Goal: Task Accomplishment & Management: Manage account settings

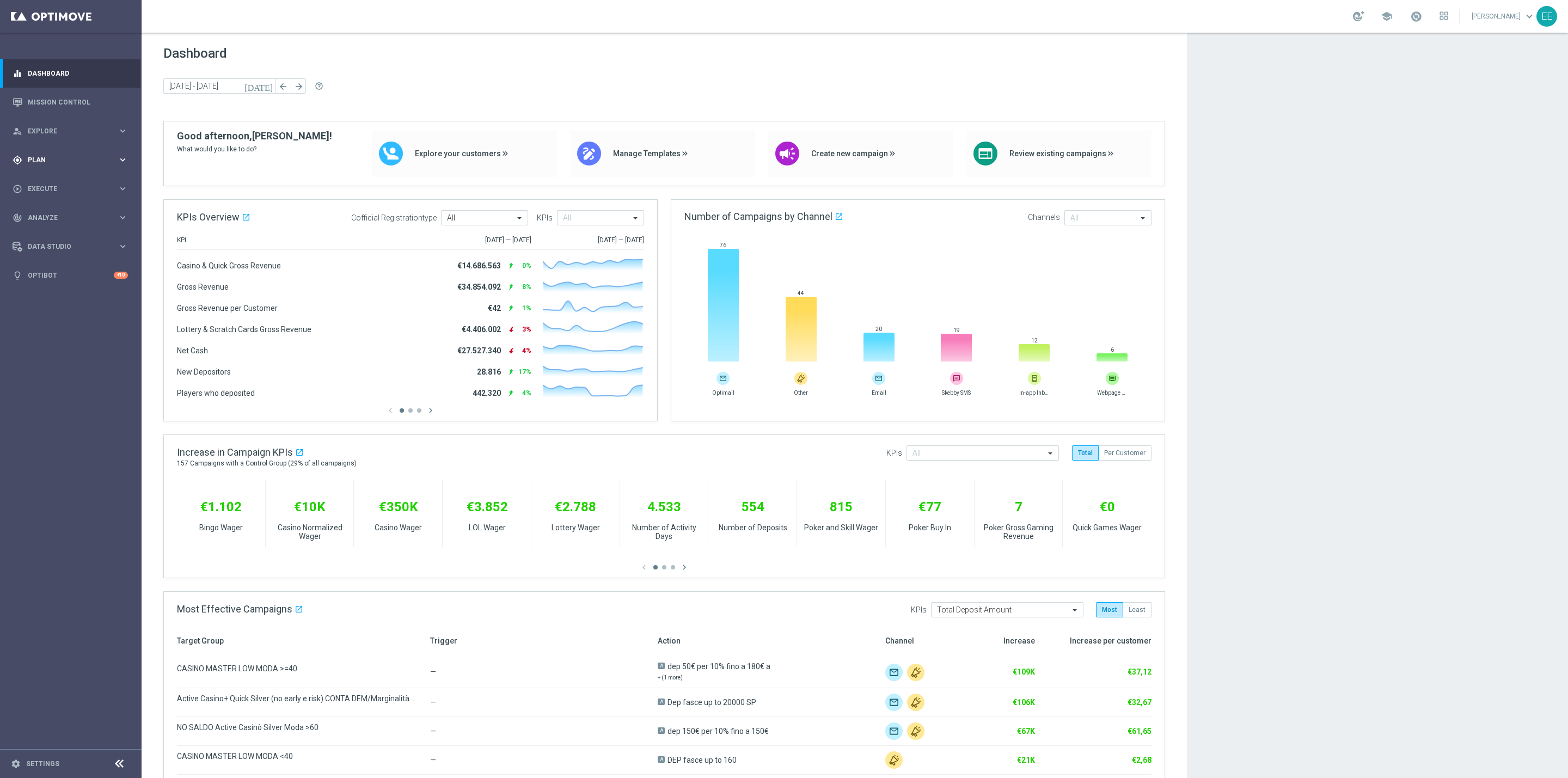
click at [36, 162] on span "Plan" at bounding box center [73, 160] width 90 height 7
click at [54, 174] on div "Target Groups" at bounding box center [84, 182] width 112 height 16
click at [59, 184] on link "Target Groups" at bounding box center [71, 182] width 85 height 9
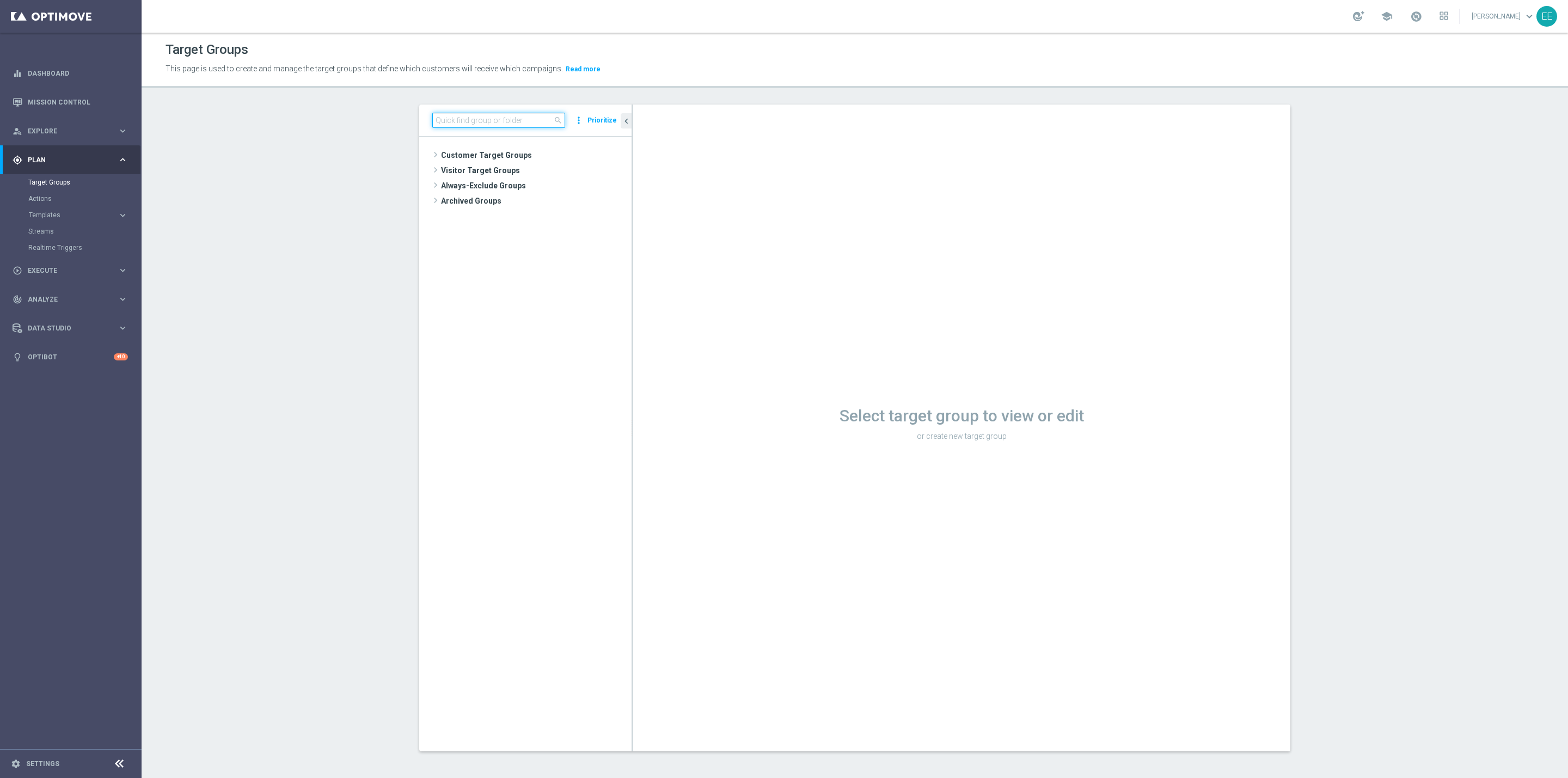
click at [462, 117] on input at bounding box center [498, 120] width 133 height 15
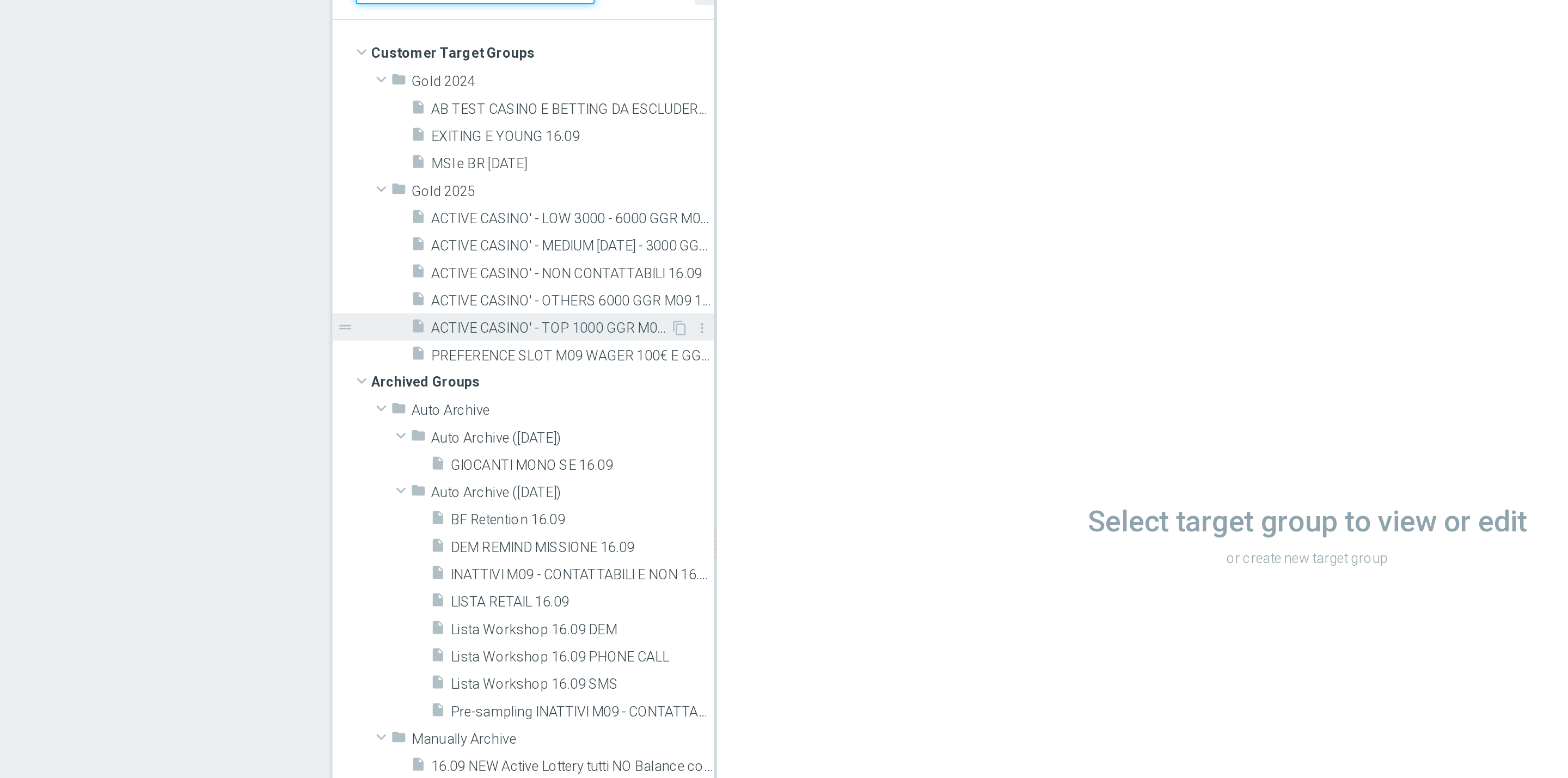
type input "16.09"
click at [546, 310] on span "ACTIVE CASINO' - TOP 1000 GGR M09 16.09" at bounding box center [540, 308] width 133 height 9
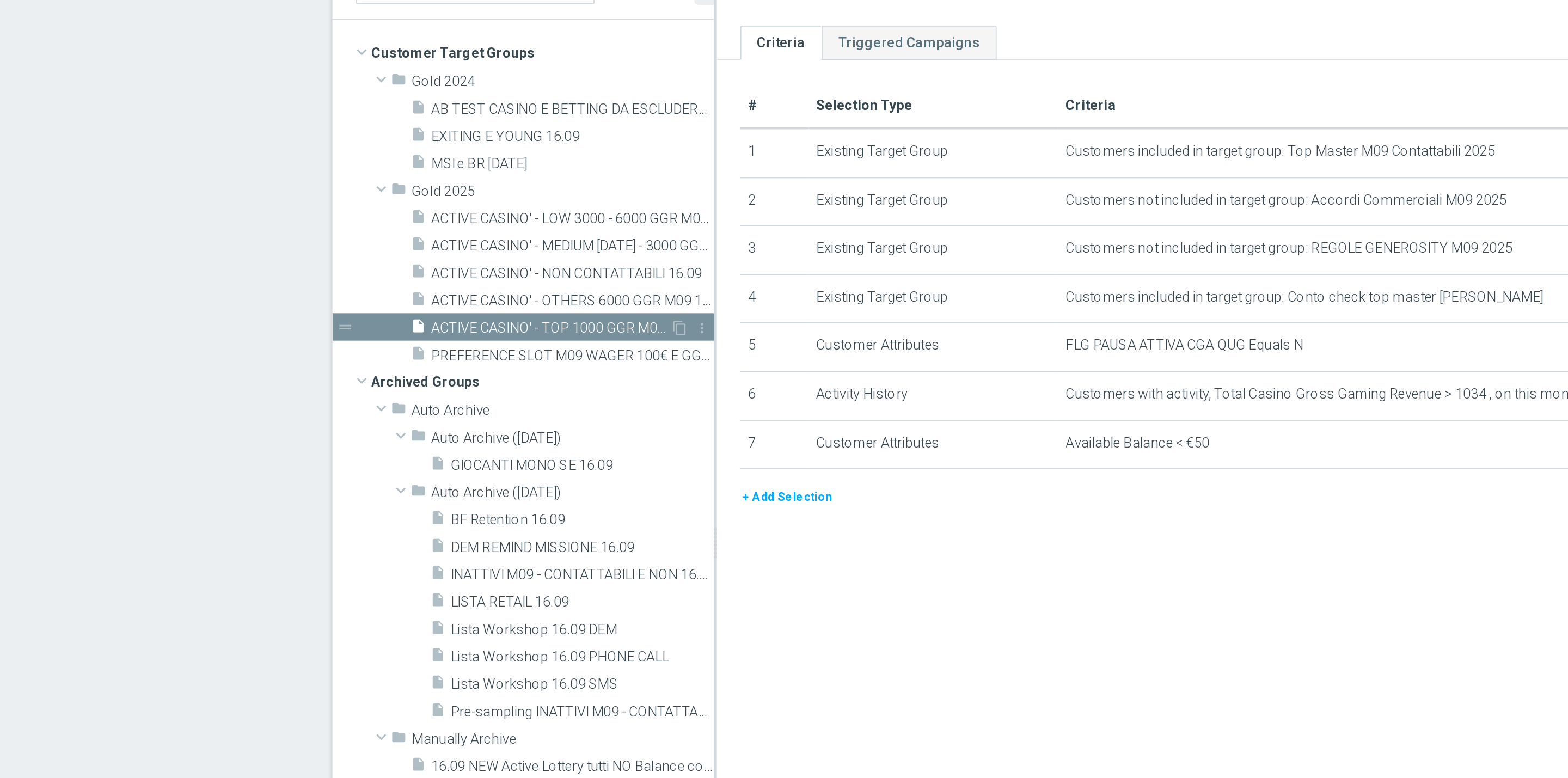
click at [546, 310] on span "ACTIVE CASINO' - TOP 1000 GGR M09 16.09" at bounding box center [540, 308] width 133 height 9
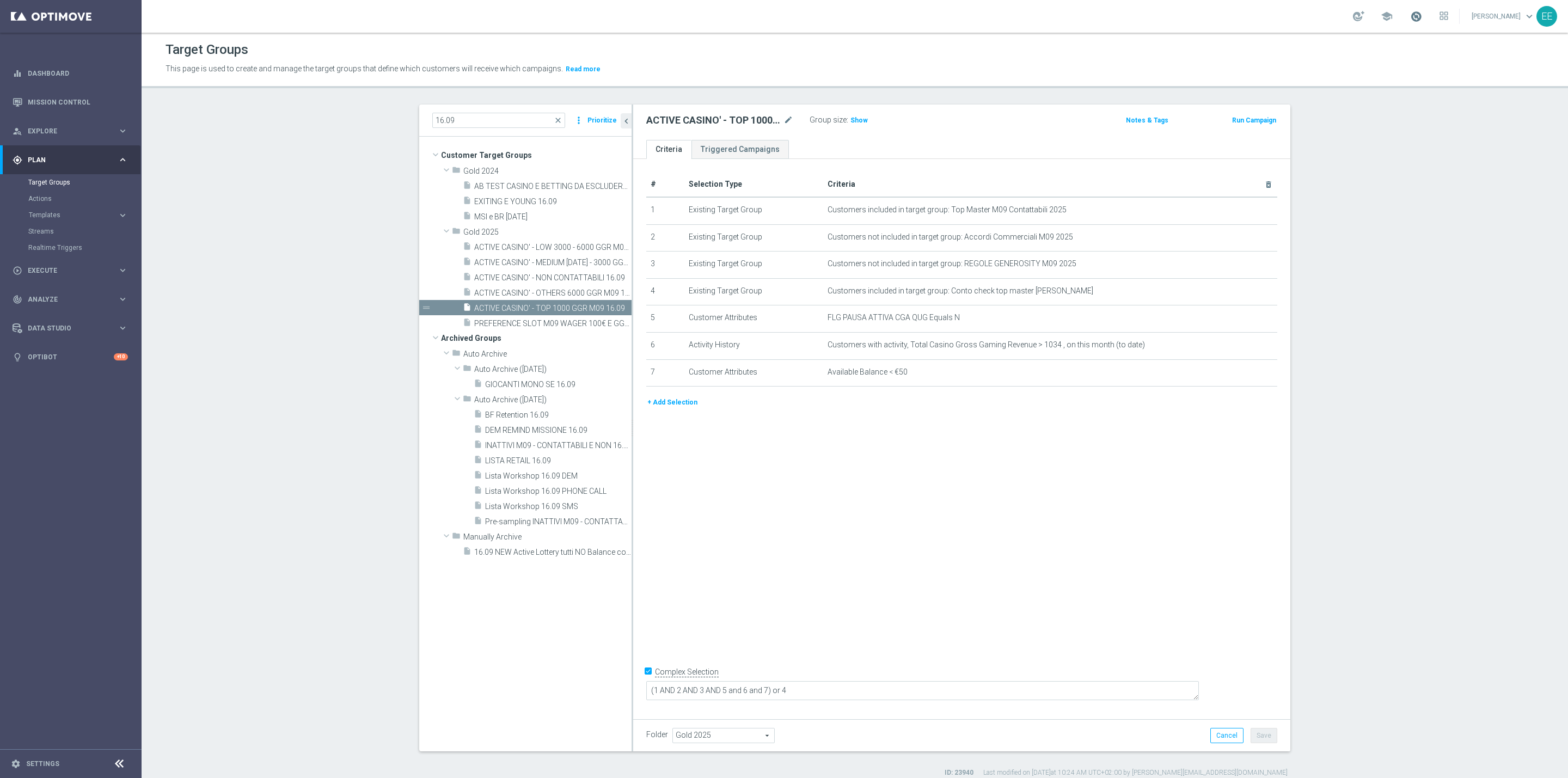
click at [1422, 14] on span at bounding box center [1416, 16] width 12 height 12
click at [849, 121] on h3 "Show" at bounding box center [859, 120] width 20 height 12
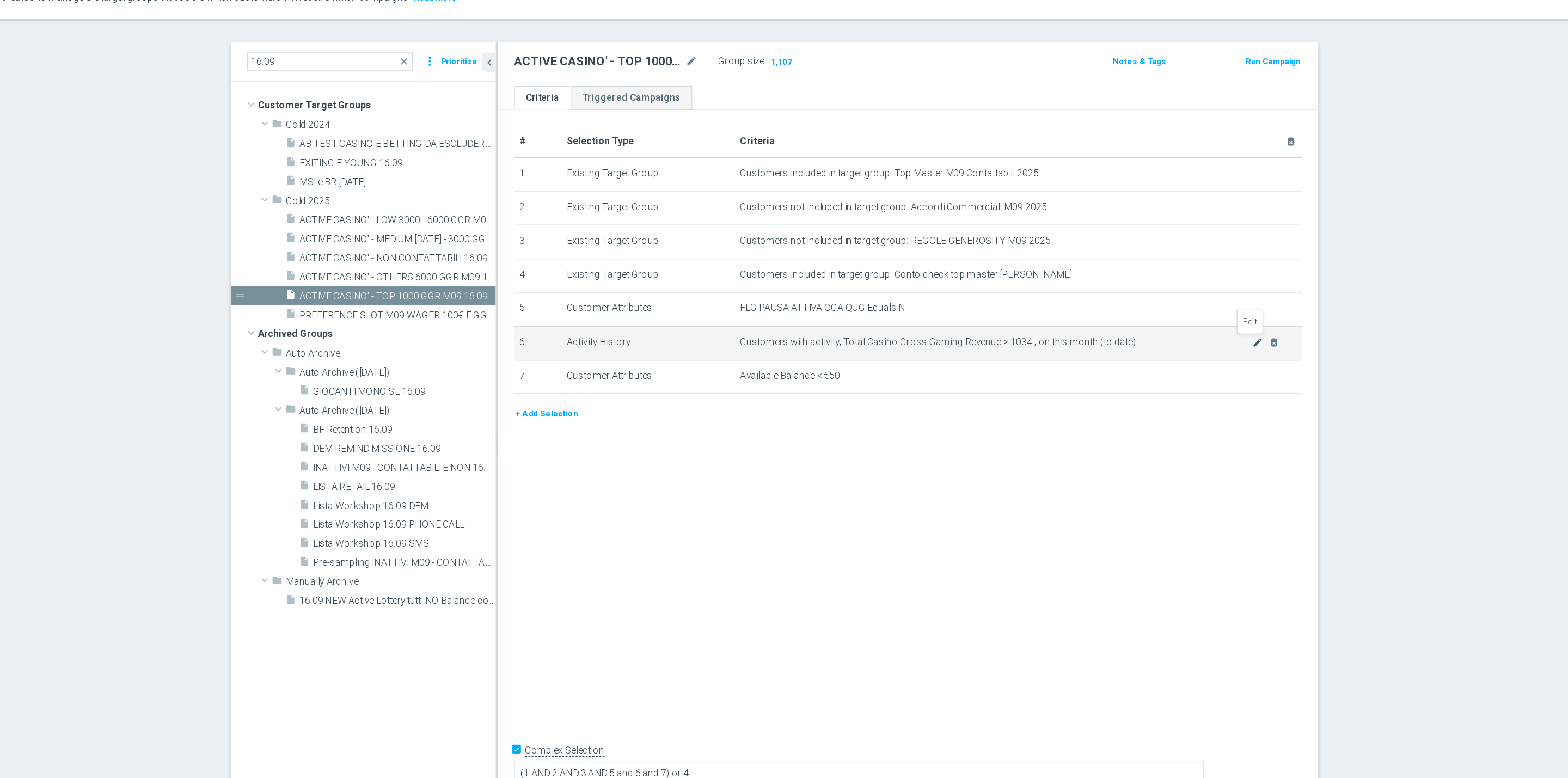
click at [1238, 344] on icon "mode_edit" at bounding box center [1242, 345] width 9 height 9
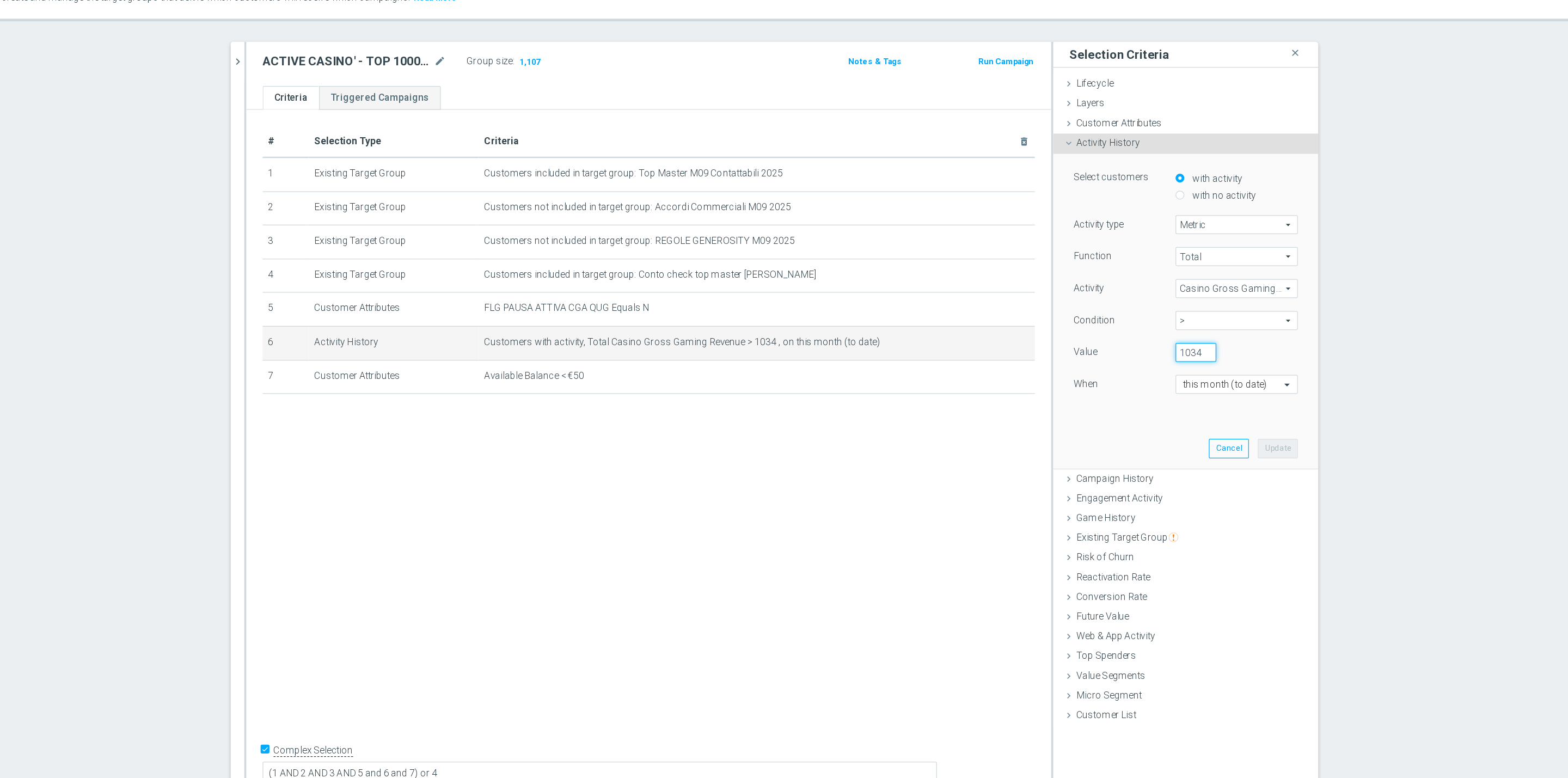
click at [1189, 354] on input "1034" at bounding box center [1192, 353] width 33 height 15
type input "1100"
click at [1254, 425] on button "Update" at bounding box center [1258, 430] width 32 height 15
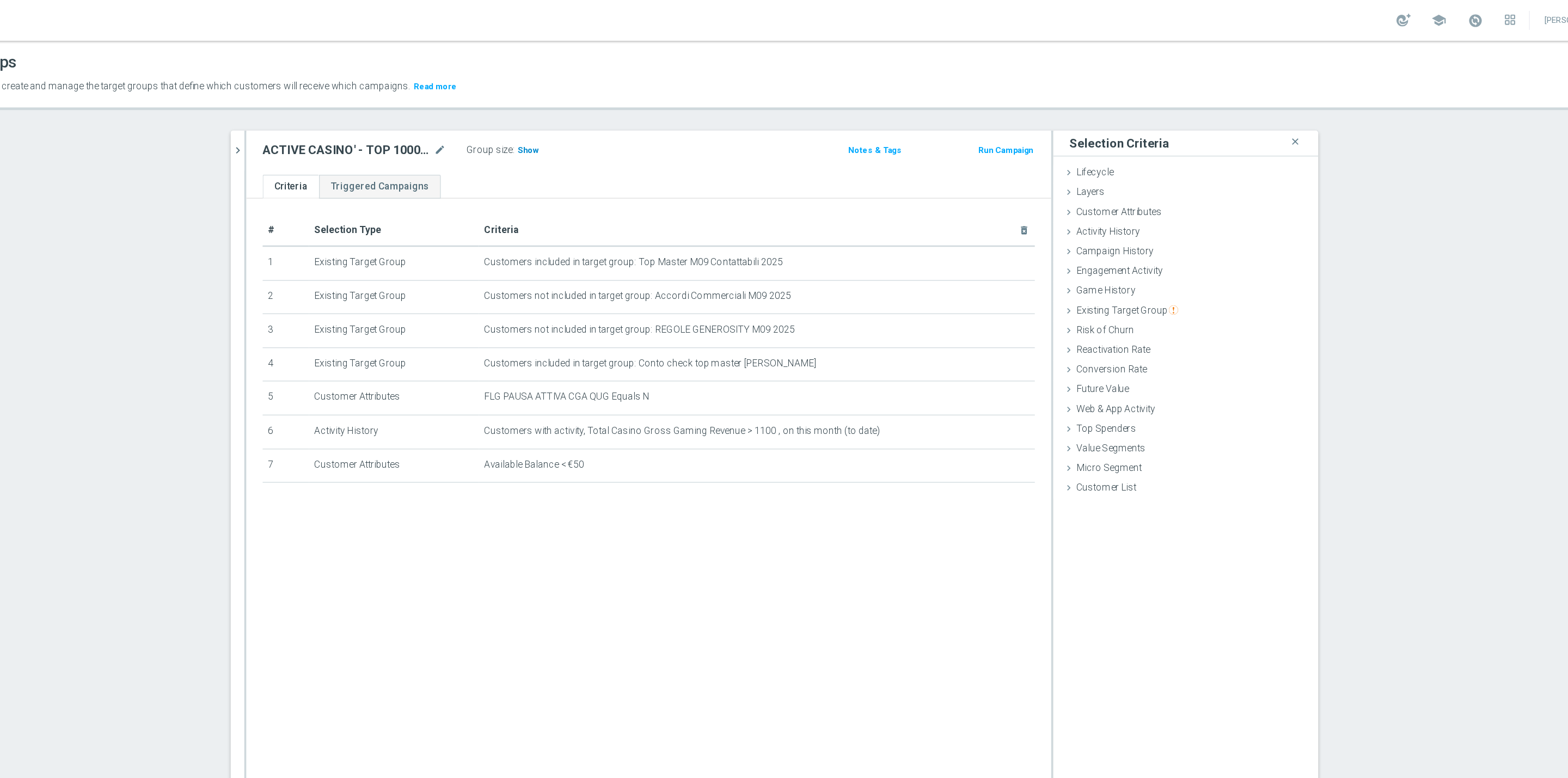
click at [649, 121] on span "Show" at bounding box center [657, 120] width 17 height 7
click at [1016, 317] on span "FLG PAUSA ATTIVA CGA QUG Equals N" at bounding box center [823, 317] width 402 height 9
click at [1024, 317] on icon "mode_edit" at bounding box center [1028, 318] width 9 height 9
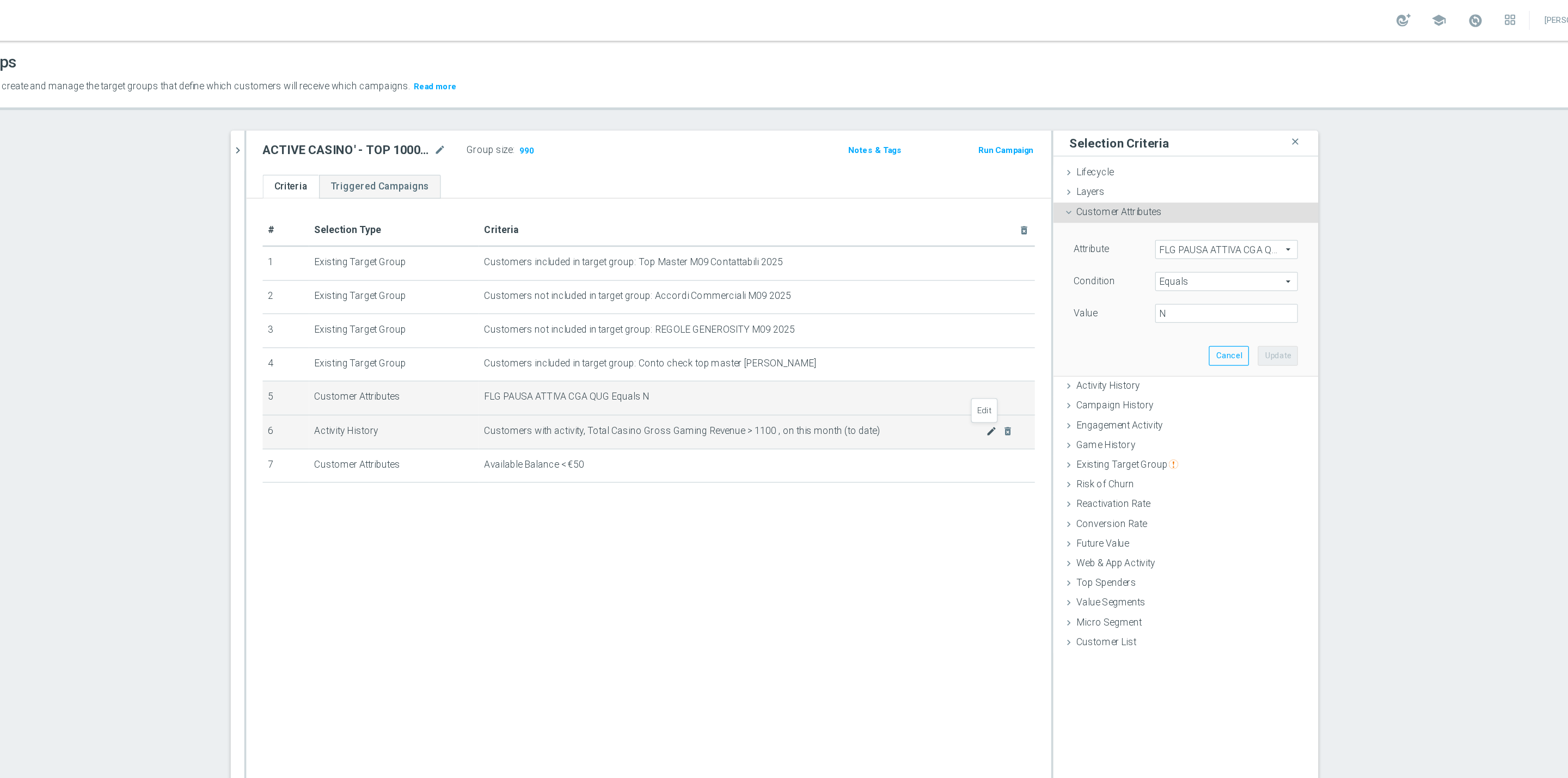
click at [1024, 349] on icon "mode_edit" at bounding box center [1028, 345] width 9 height 9
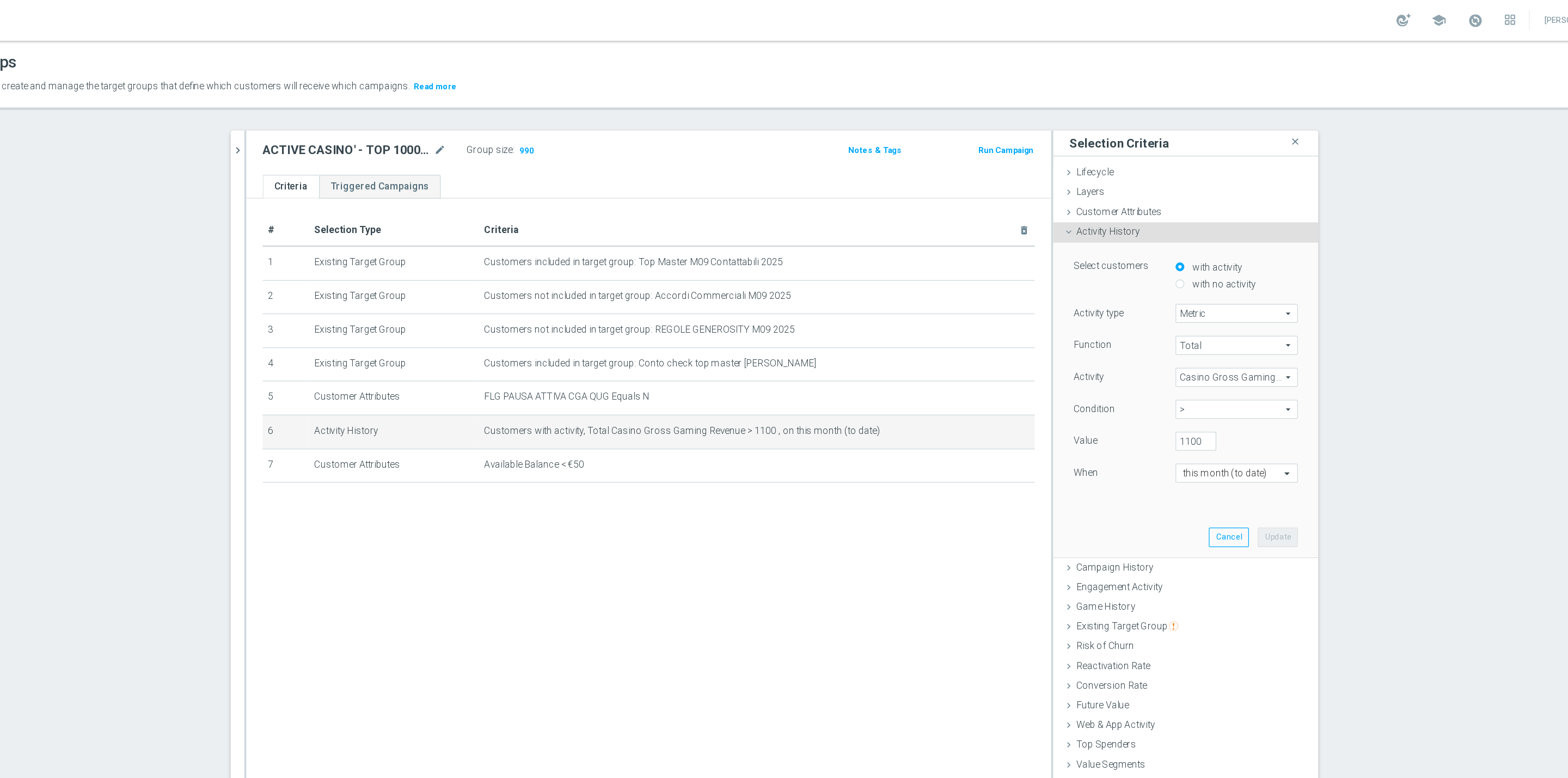
click at [1181, 362] on div "Value 1100" at bounding box center [1184, 354] width 196 height 17
click at [1181, 360] on input "1100" at bounding box center [1192, 353] width 33 height 15
type input "1090"
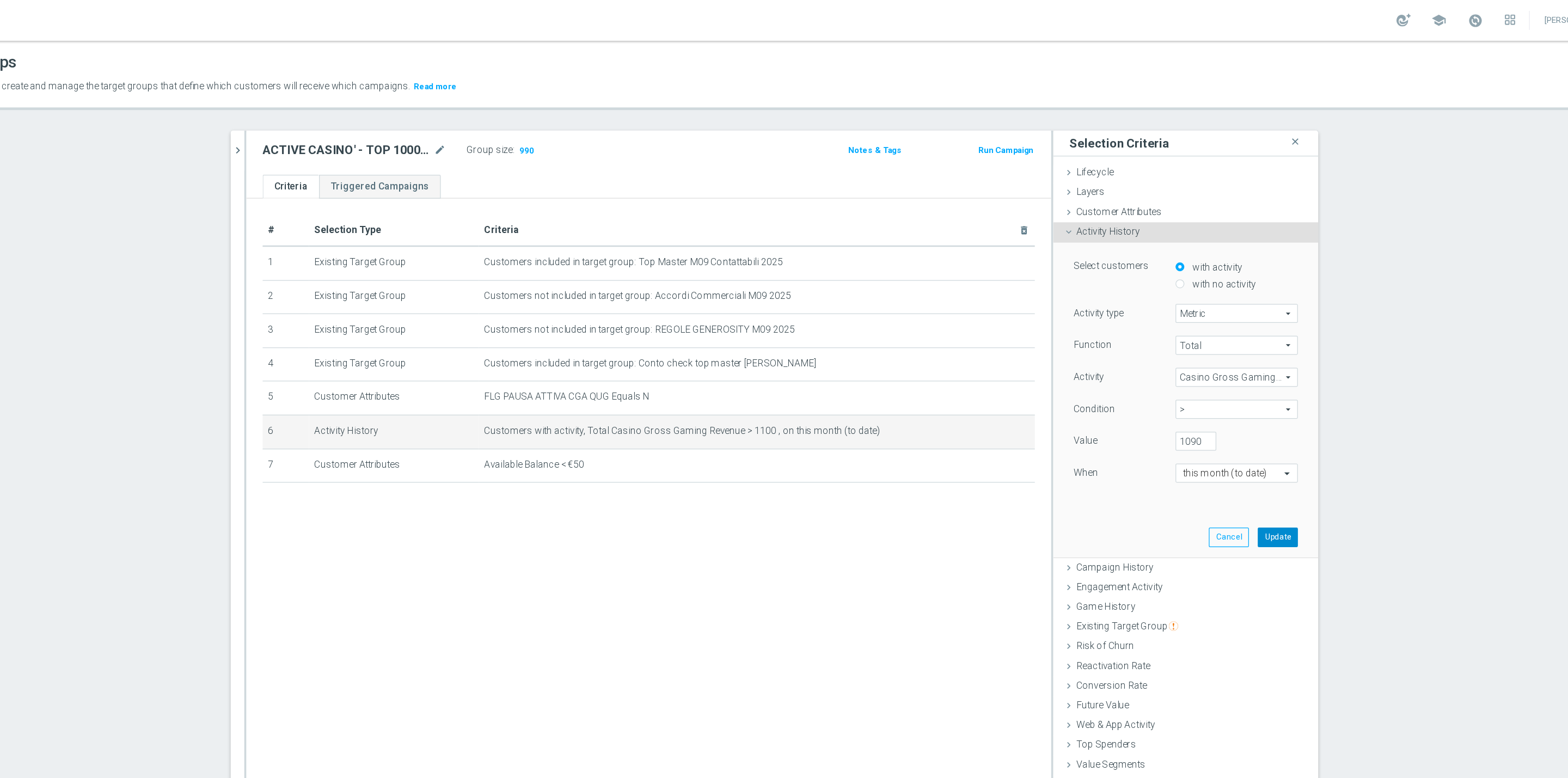
click at [1254, 427] on button "Update" at bounding box center [1258, 430] width 32 height 15
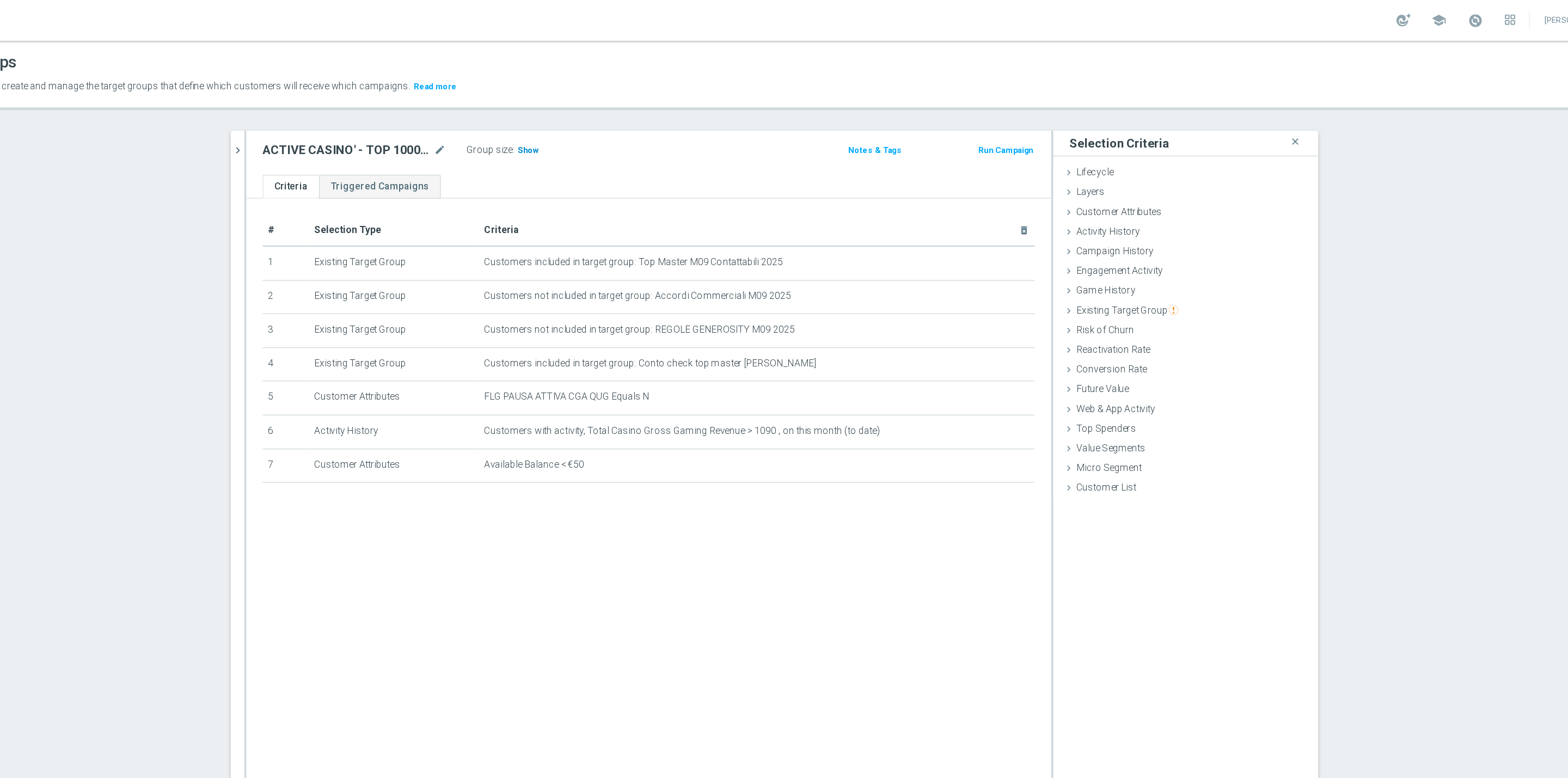
click at [649, 117] on span "Show" at bounding box center [657, 120] width 17 height 7
click at [419, 109] on button "chevron_right" at bounding box center [425, 121] width 11 height 32
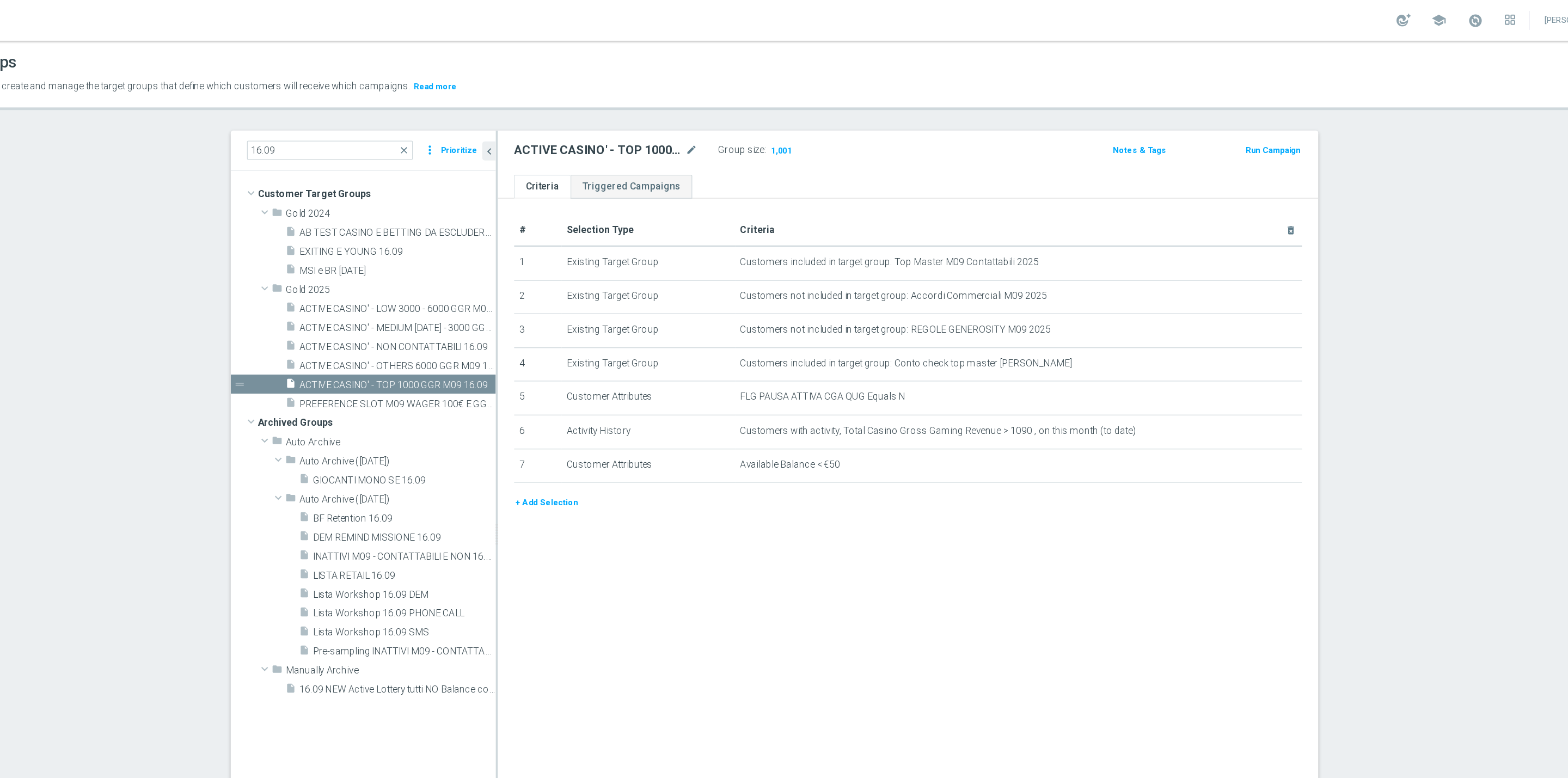
scroll to position [10, 0]
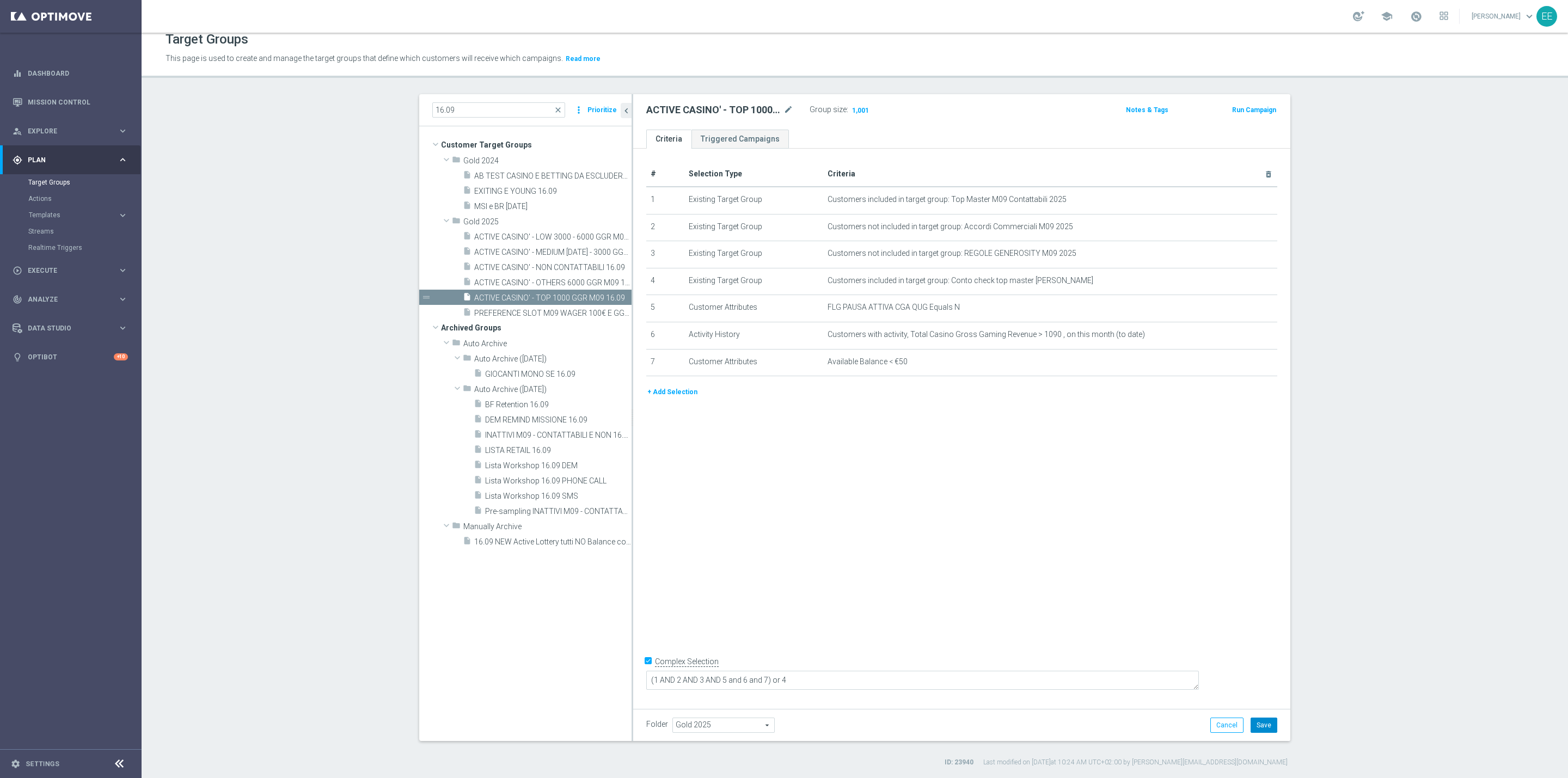
click at [1258, 727] on button "Save" at bounding box center [1263, 725] width 27 height 15
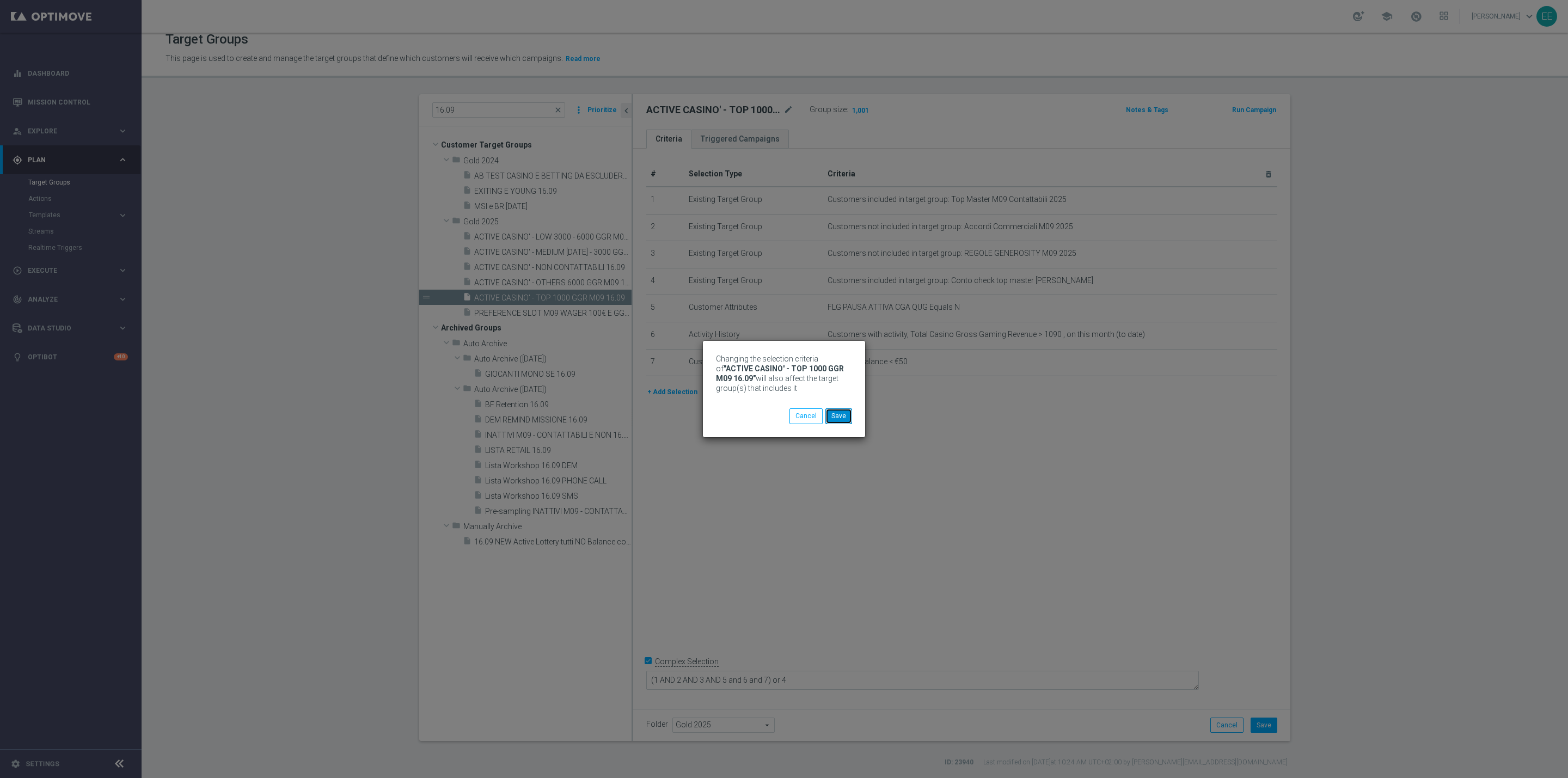
click at [843, 411] on button "Save" at bounding box center [839, 416] width 27 height 15
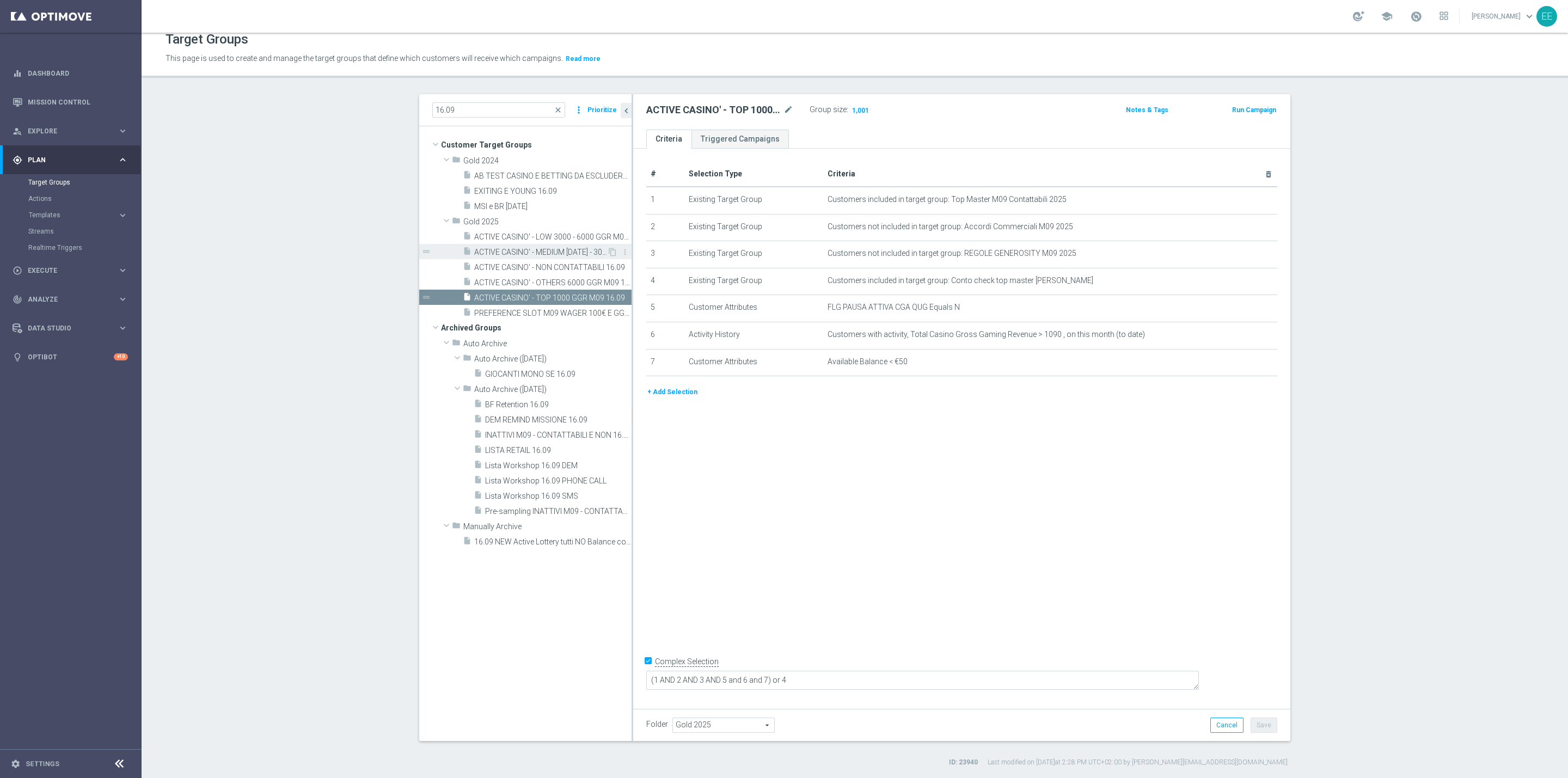
click at [509, 253] on span "ACTIVE CASINO' - MEDIUM [DATE] - 3000 GGR M09 16.09" at bounding box center [540, 252] width 133 height 9
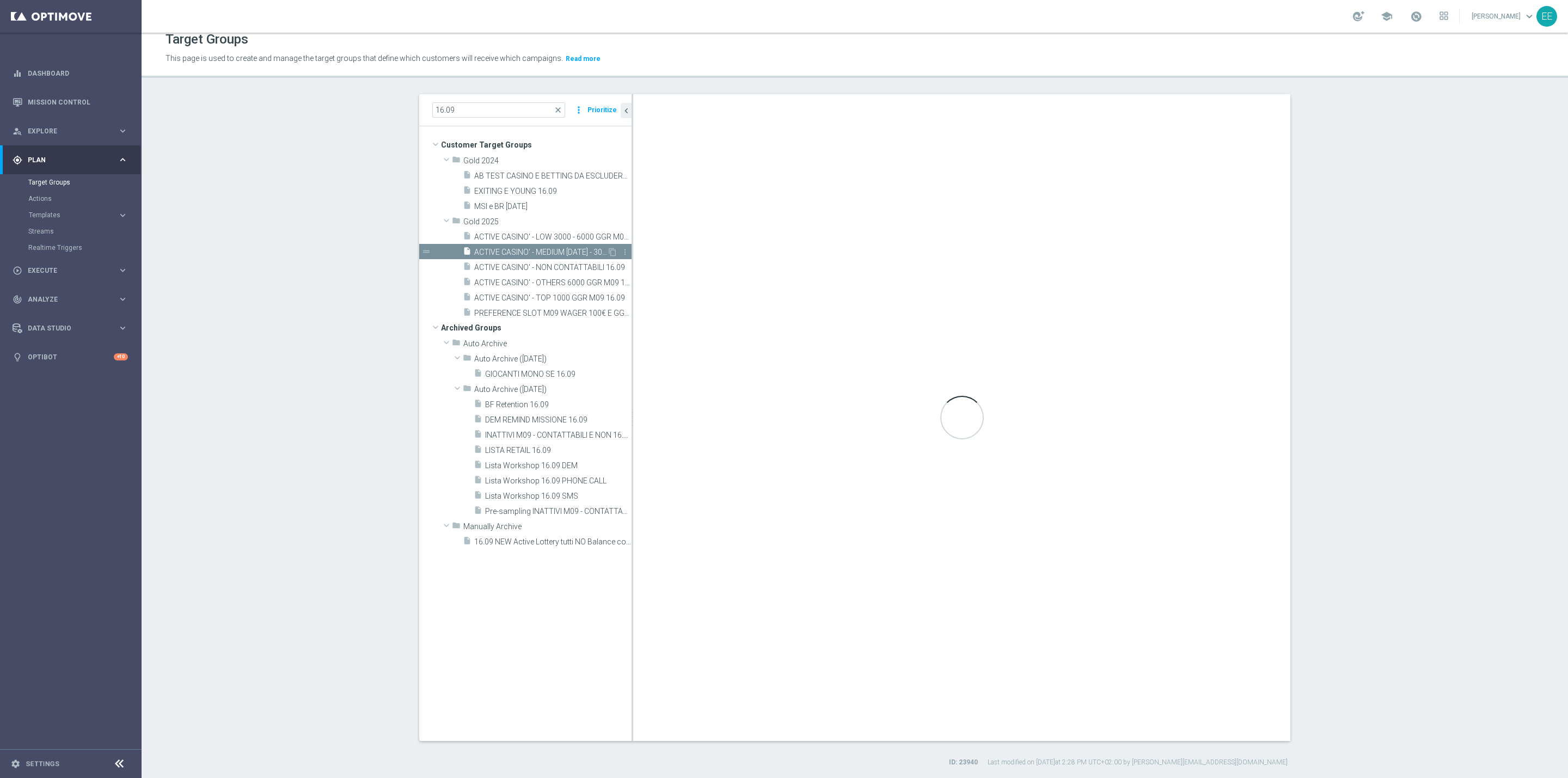
type textarea "(1 AND 2 AND 3 AND 5 and 6 and 7 and 8) or 4"
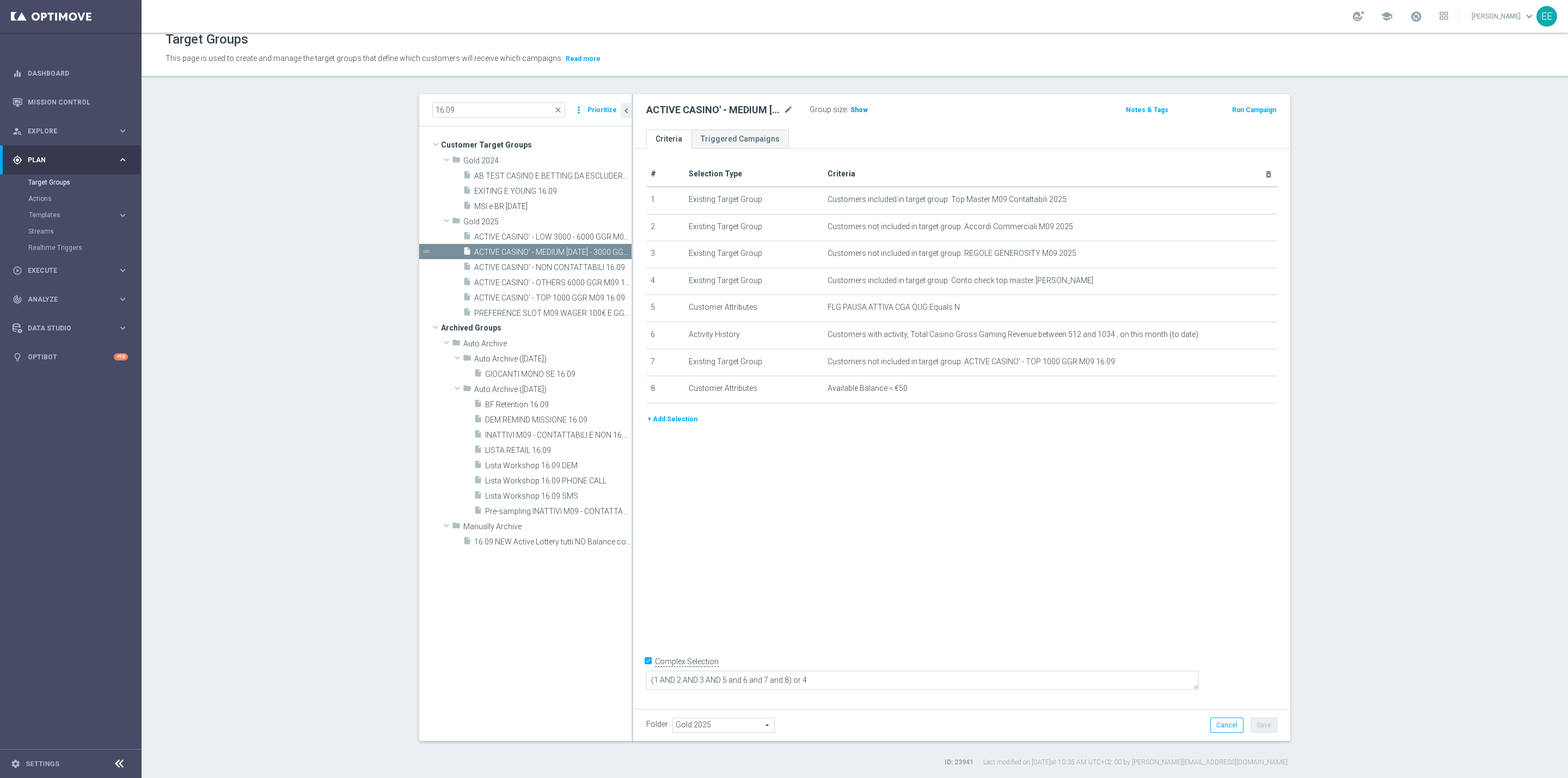
click at [855, 106] on span "Show" at bounding box center [859, 110] width 17 height 7
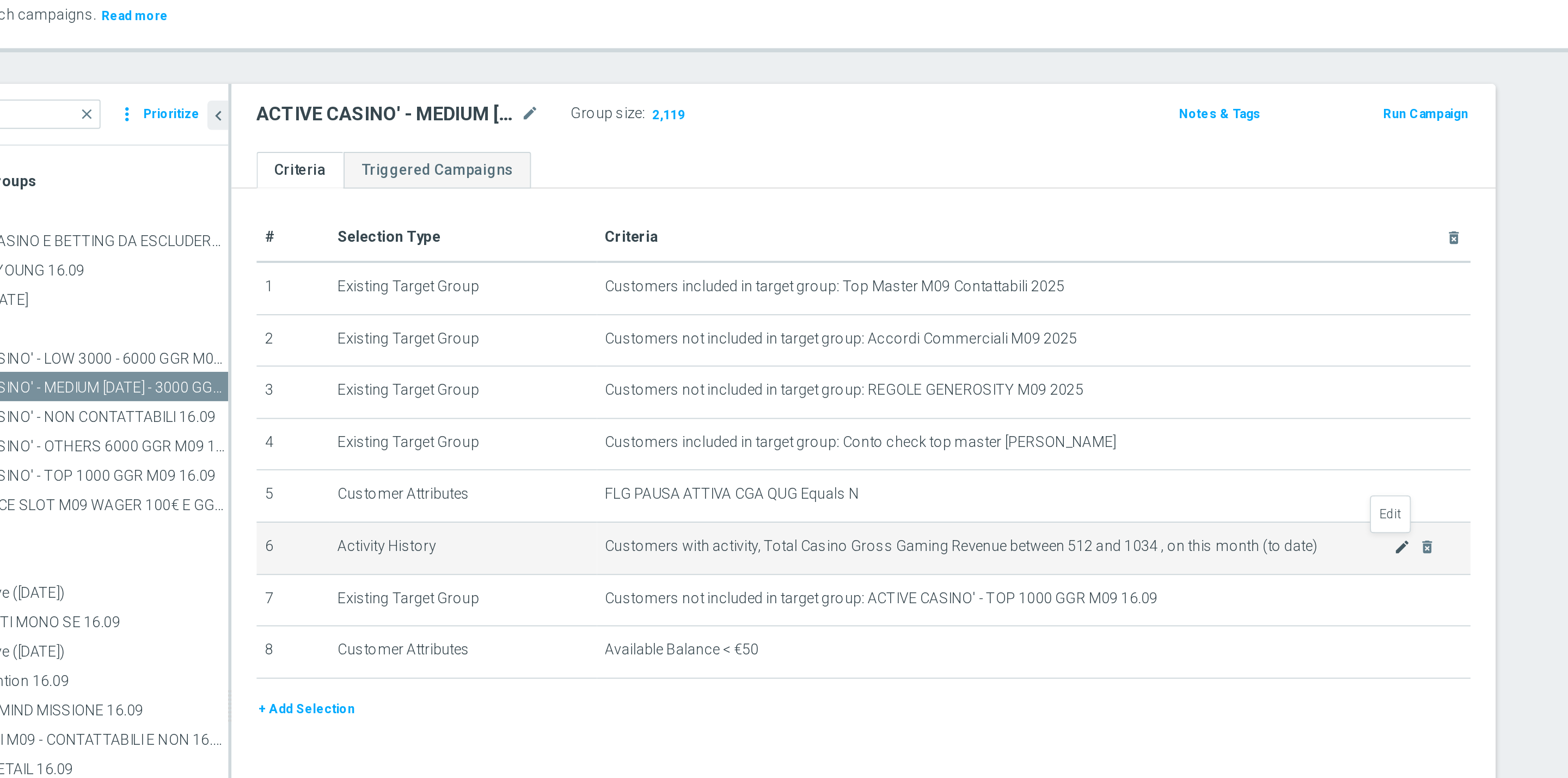
click at [1238, 337] on icon "mode_edit" at bounding box center [1242, 335] width 9 height 9
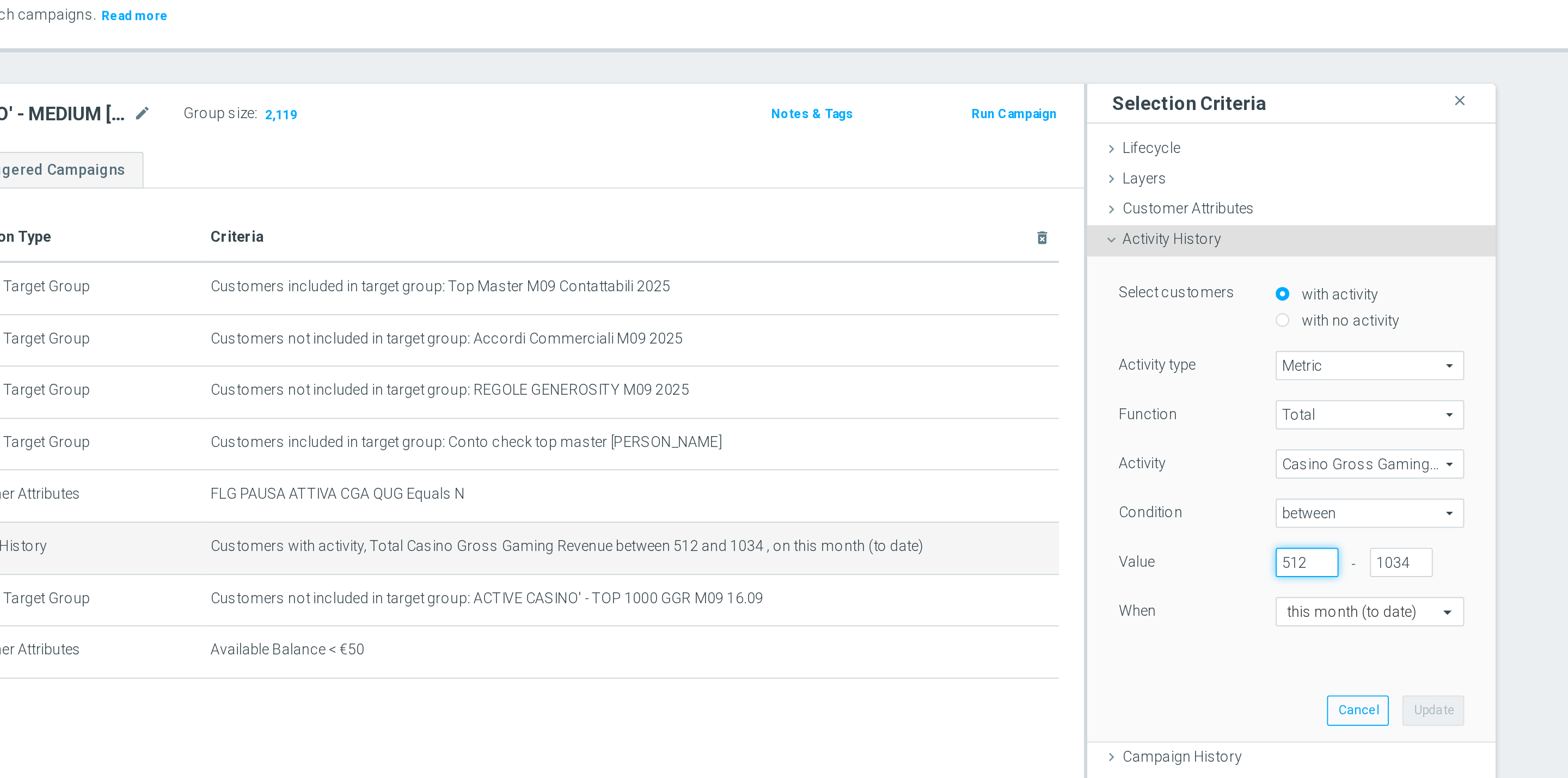
click at [1184, 343] on input "512" at bounding box center [1192, 343] width 33 height 15
type input "580"
click at [1231, 343] on input "1034" at bounding box center [1241, 343] width 33 height 15
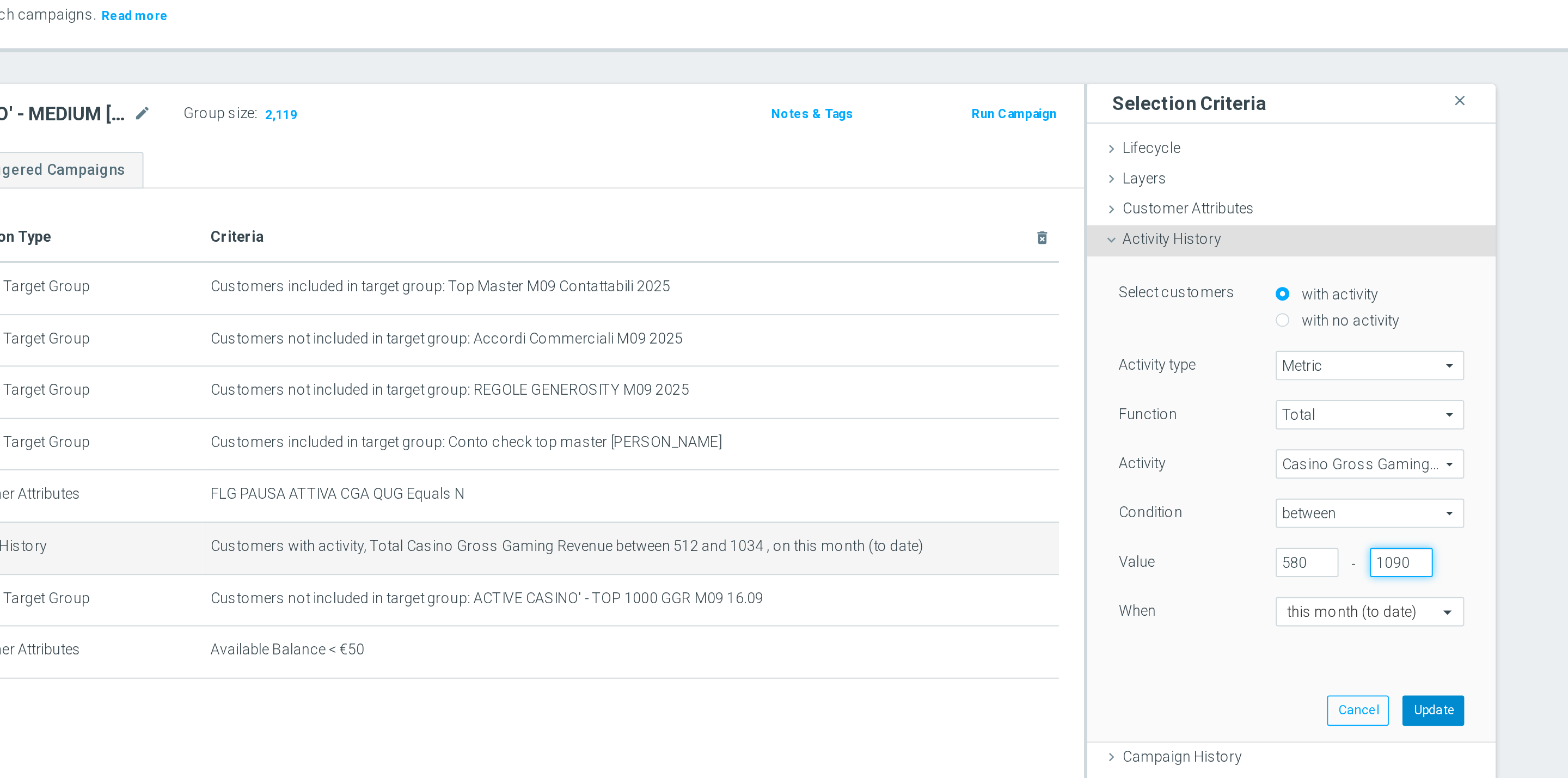
type input "1090"
click at [1254, 415] on button "Update" at bounding box center [1258, 419] width 32 height 15
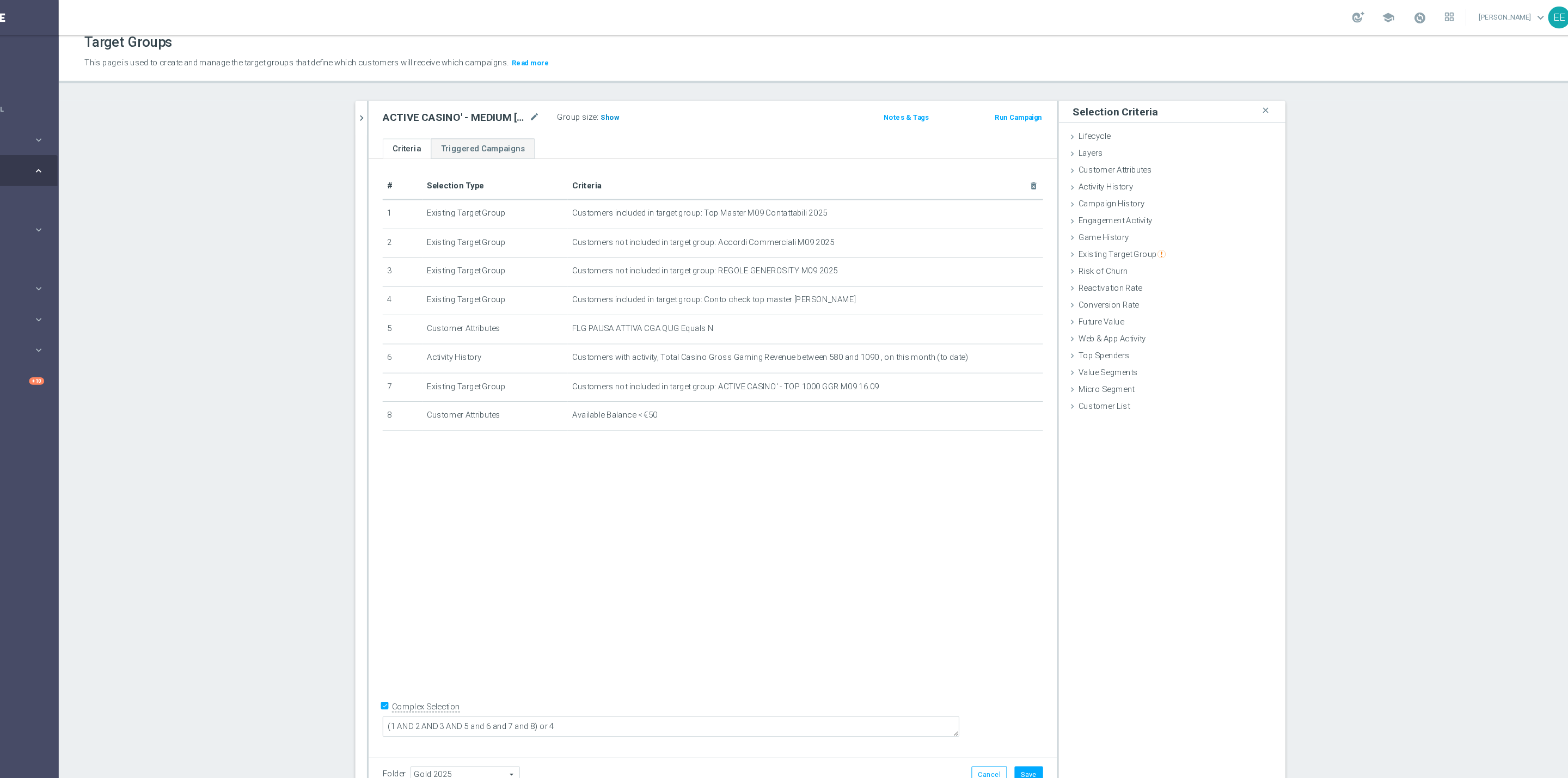
click at [649, 108] on span "Show" at bounding box center [657, 110] width 17 height 7
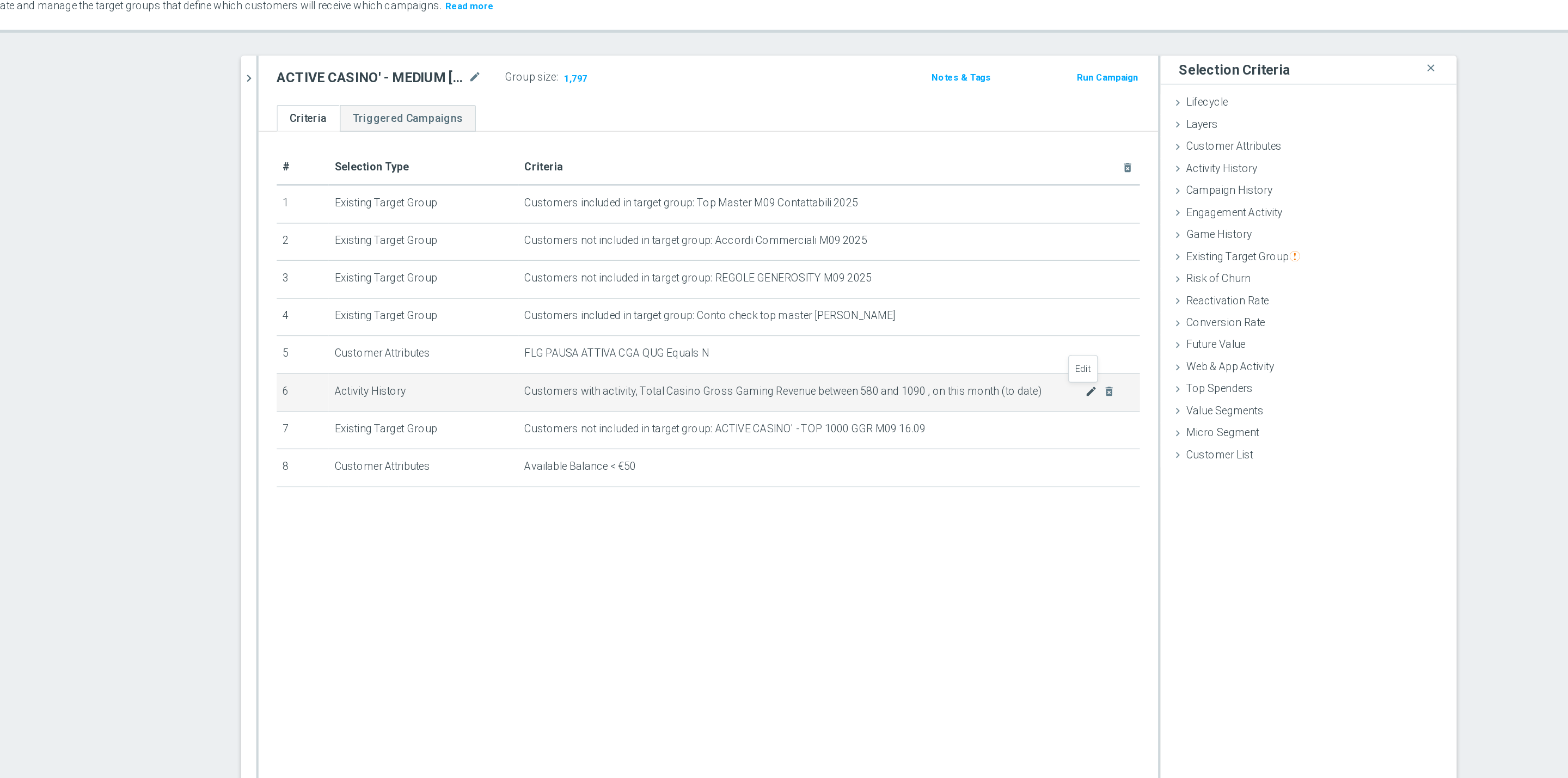
click at [1024, 348] on icon "mode_edit" at bounding box center [1028, 345] width 9 height 9
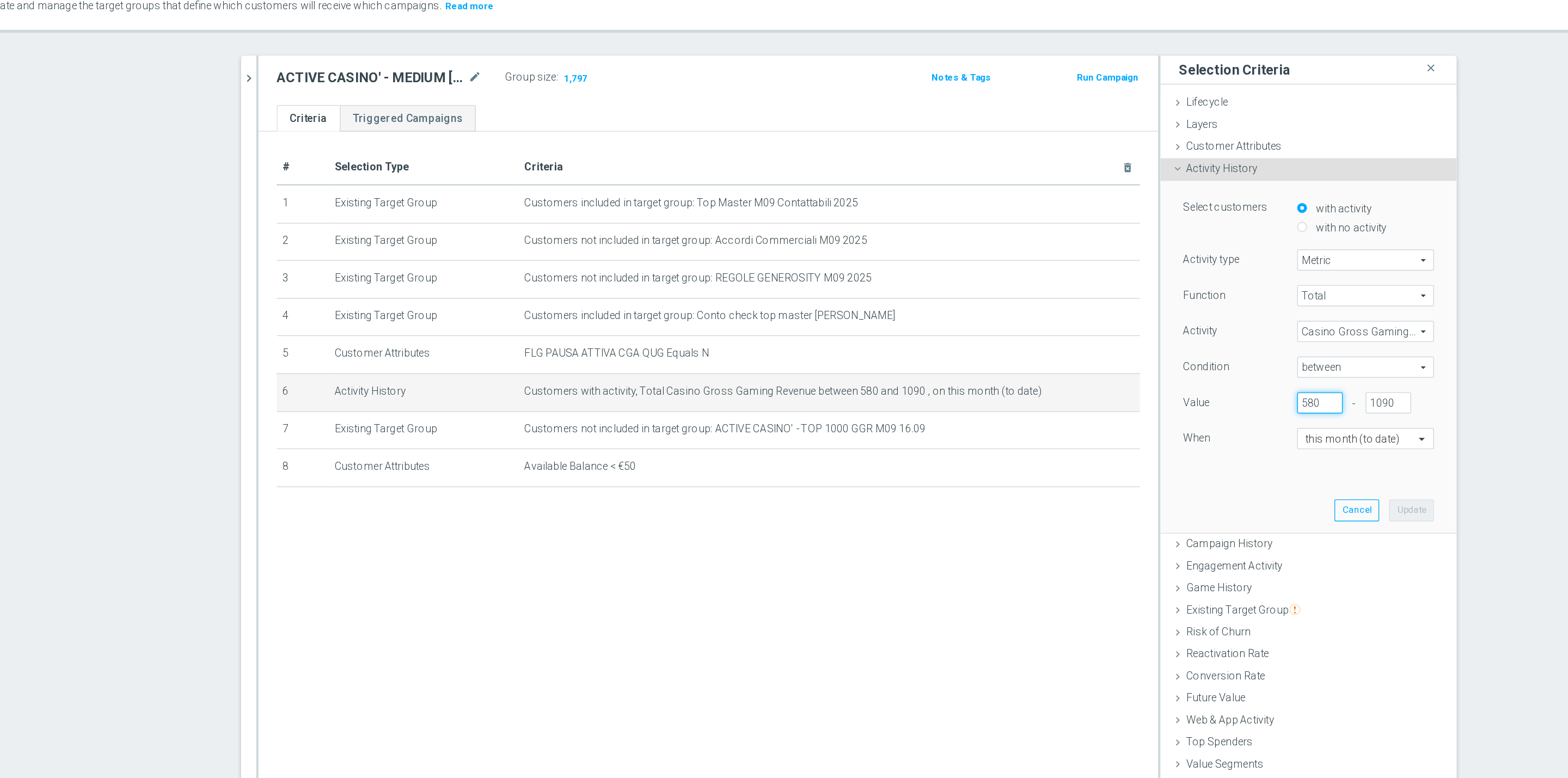
click at [1179, 352] on input "580" at bounding box center [1192, 353] width 33 height 15
type input "520"
click at [1251, 432] on button "Update" at bounding box center [1258, 430] width 32 height 15
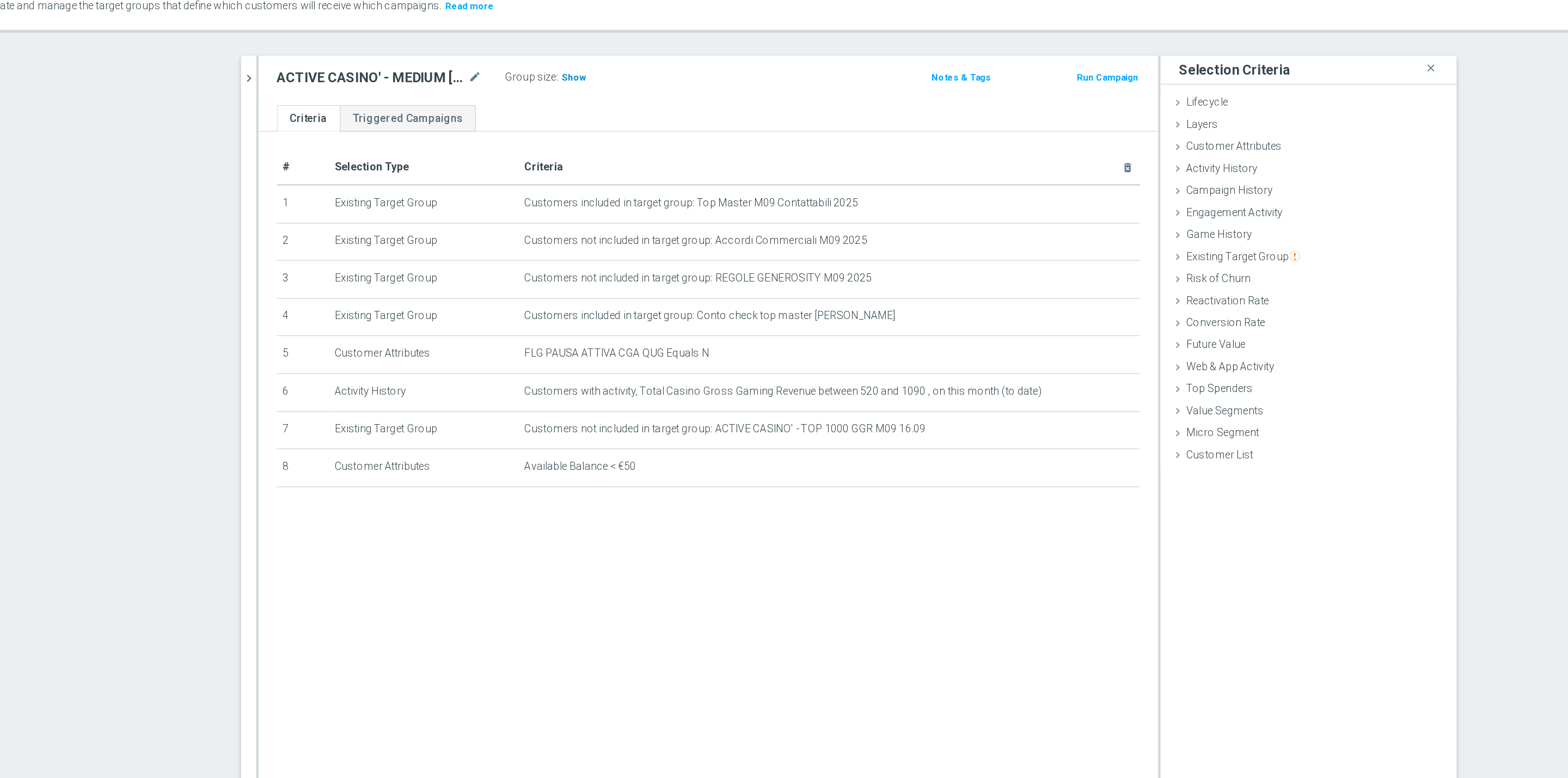
click at [652, 124] on span "Show" at bounding box center [657, 120] width 17 height 7
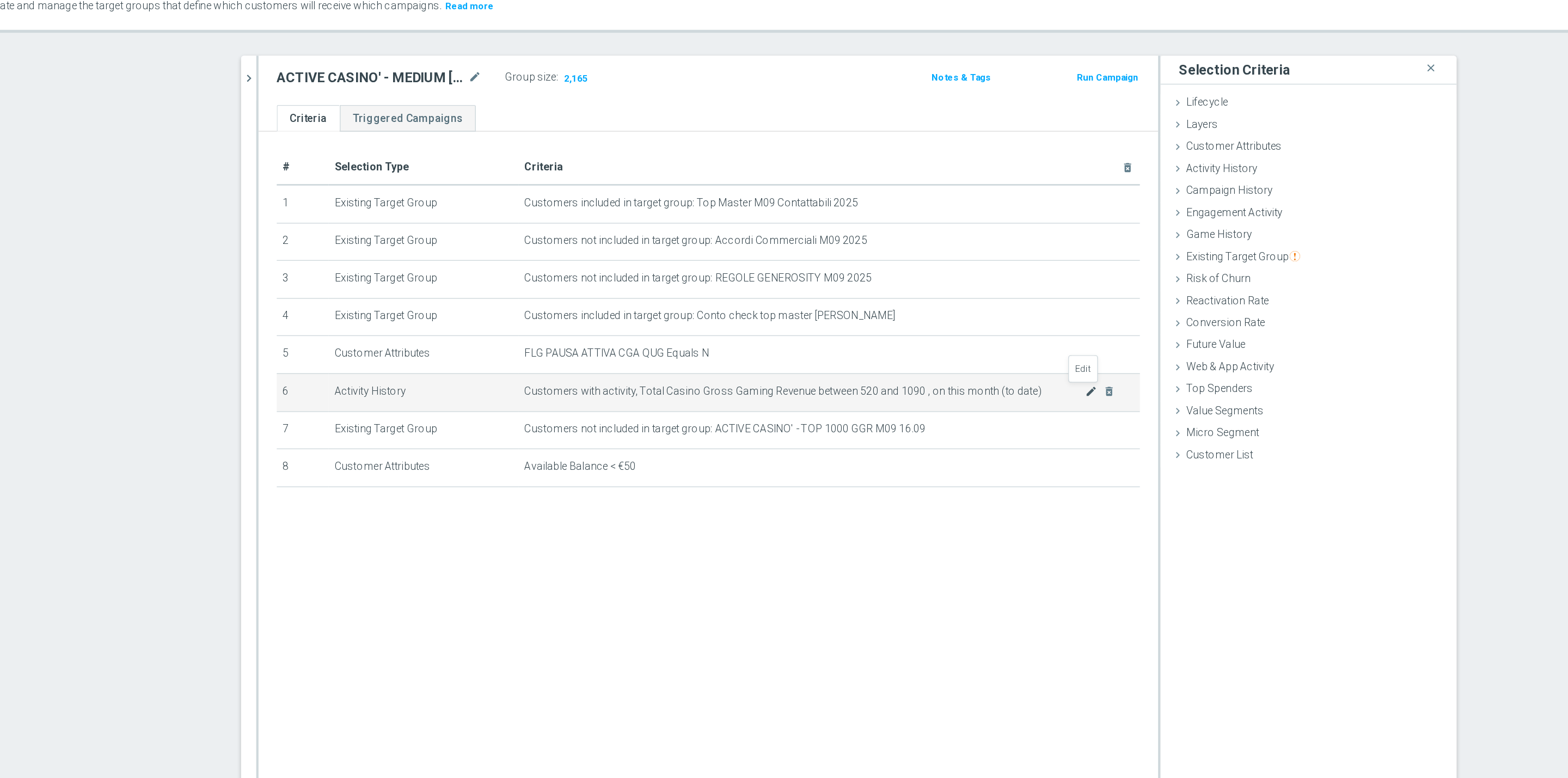
click at [1024, 345] on icon "mode_edit" at bounding box center [1028, 345] width 9 height 9
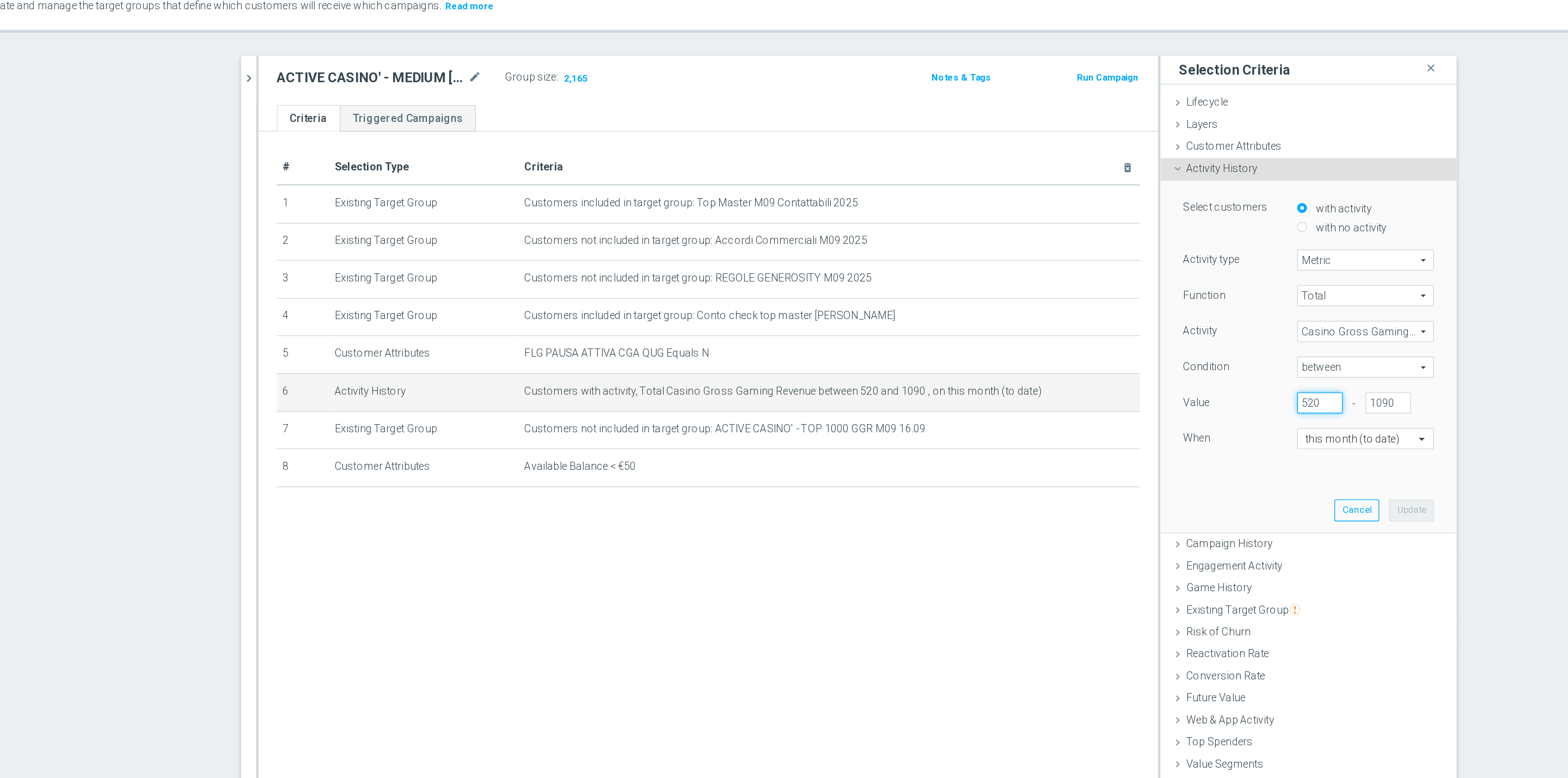
click at [1185, 352] on input "520" at bounding box center [1192, 353] width 33 height 15
type input "540"
click at [1257, 434] on button "Update" at bounding box center [1258, 430] width 32 height 15
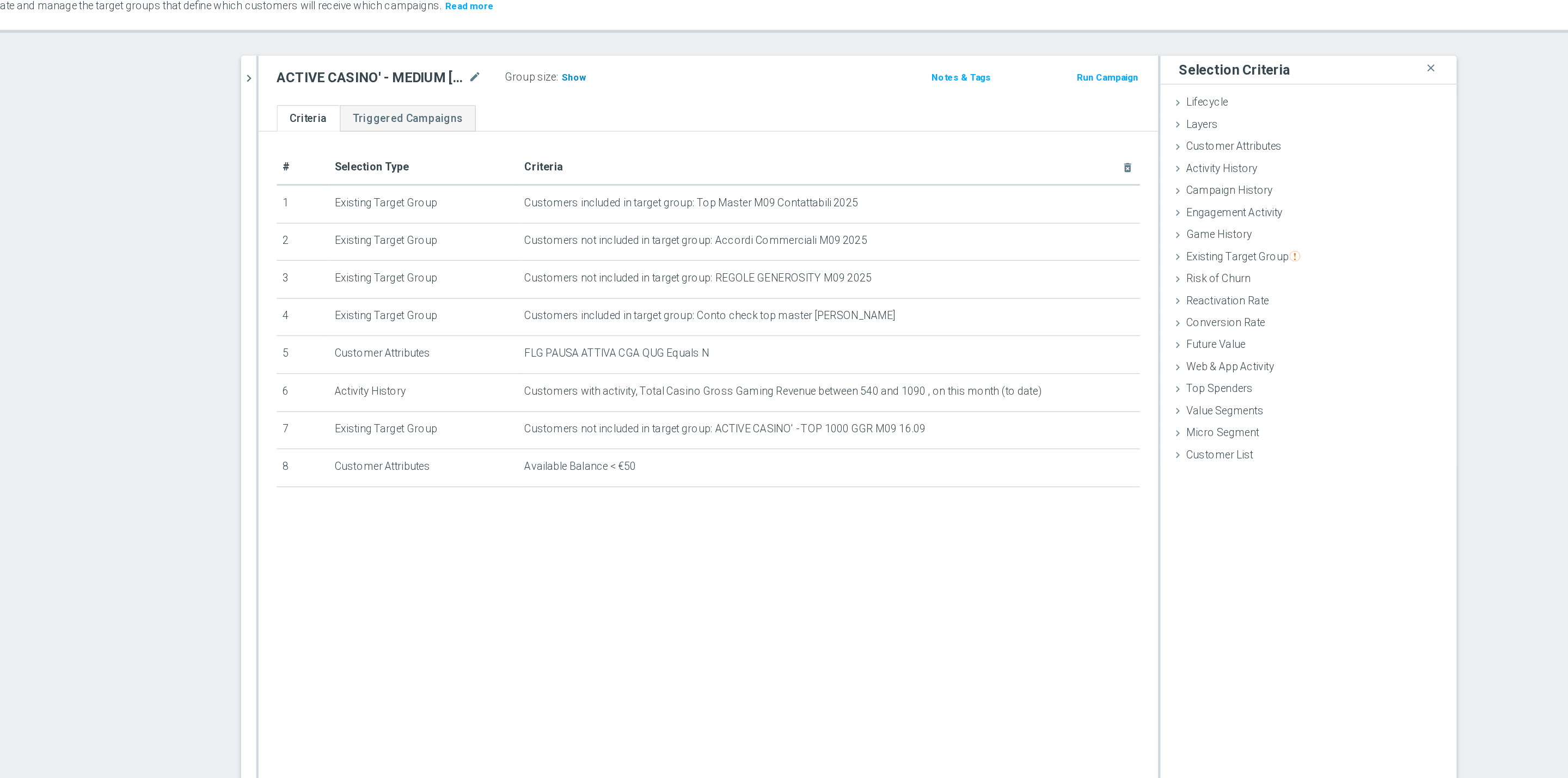
click at [649, 121] on span "Show" at bounding box center [657, 120] width 17 height 7
drag, startPoint x: 647, startPoint y: 121, endPoint x: 751, endPoint y: 185, distance: 122.1
click at [751, 185] on div "ACTIVE CASINO' - MEDIUM 1000 - 3000 GGR M09 16.09 mode_edit Group size : 1,739 …" at bounding box center [753, 428] width 644 height 647
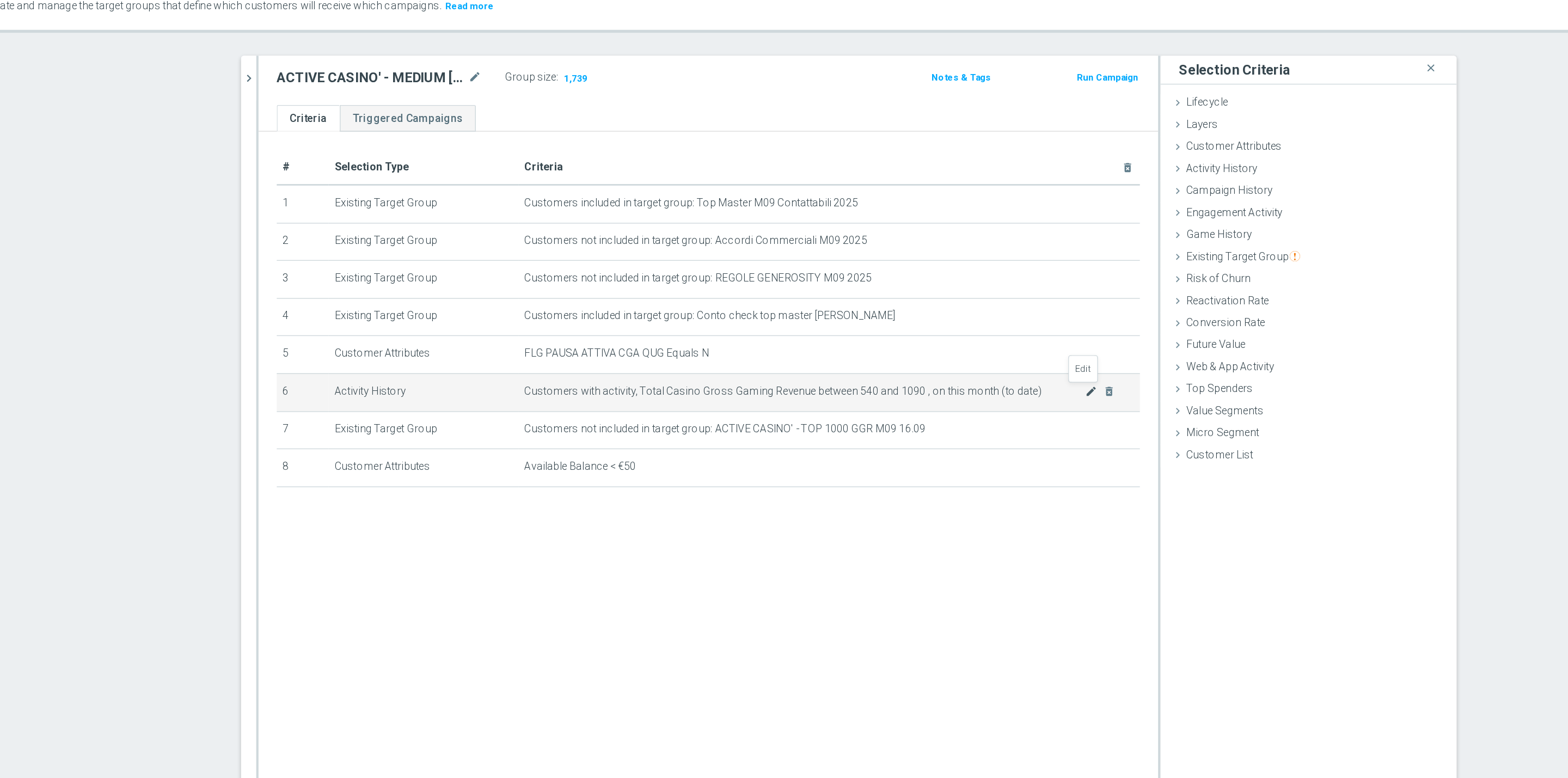
click at [1024, 343] on icon "mode_edit" at bounding box center [1028, 345] width 9 height 9
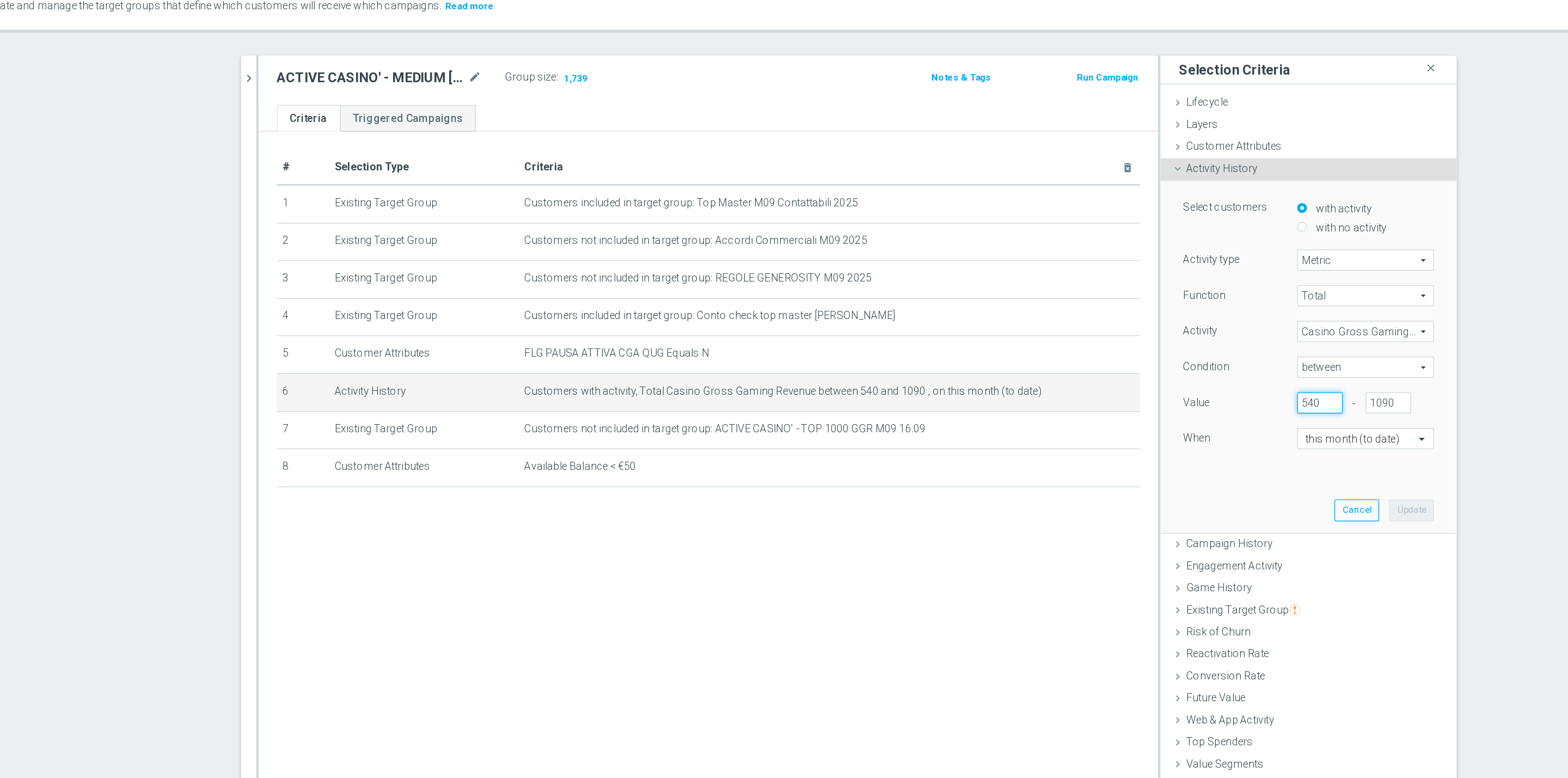
click at [1181, 354] on input "540" at bounding box center [1192, 353] width 33 height 15
type input "520"
click at [1254, 426] on button "Update" at bounding box center [1258, 430] width 32 height 15
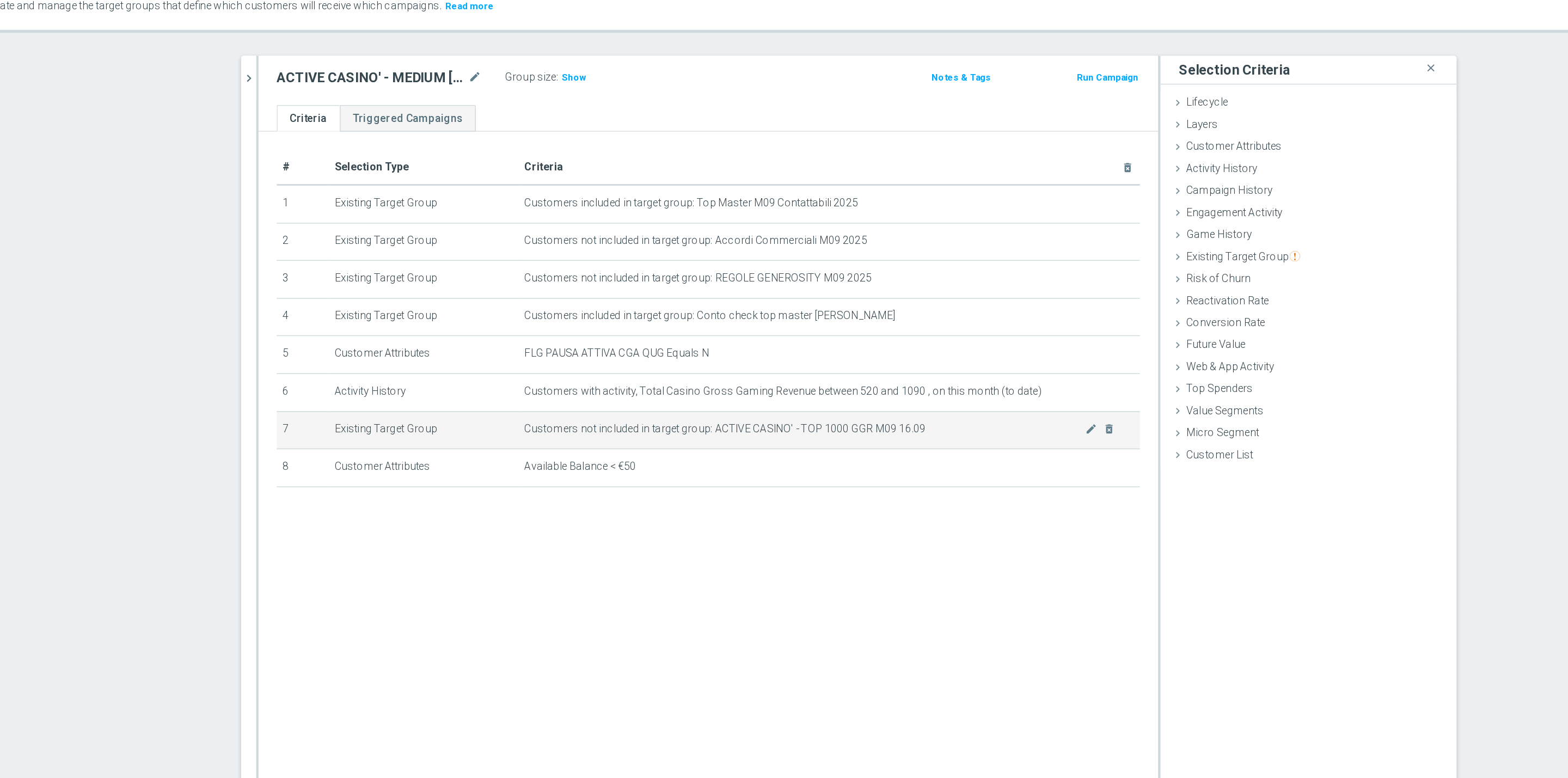
scroll to position [10, 0]
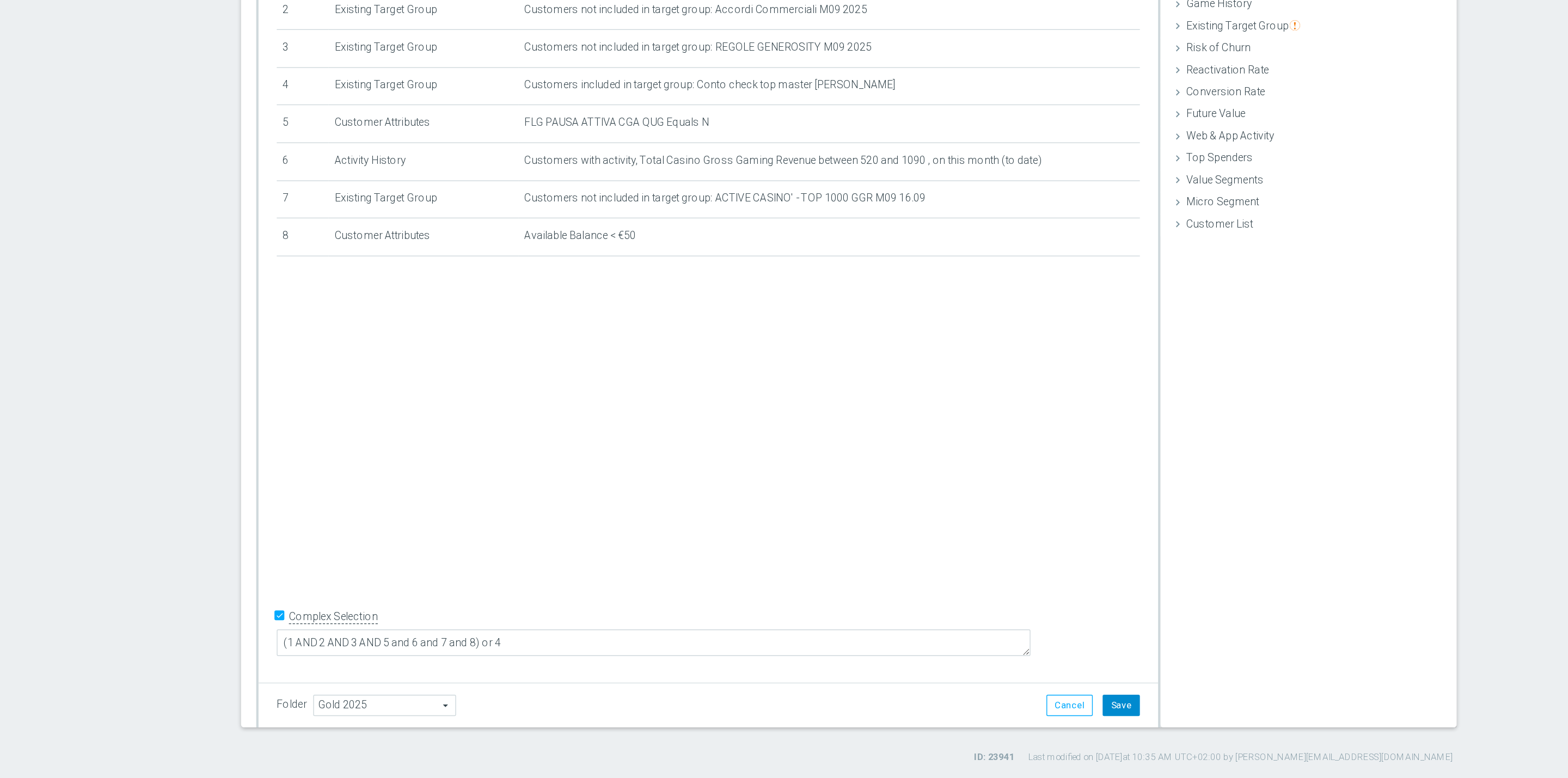
click at [1044, 727] on button "Save" at bounding box center [1049, 725] width 27 height 15
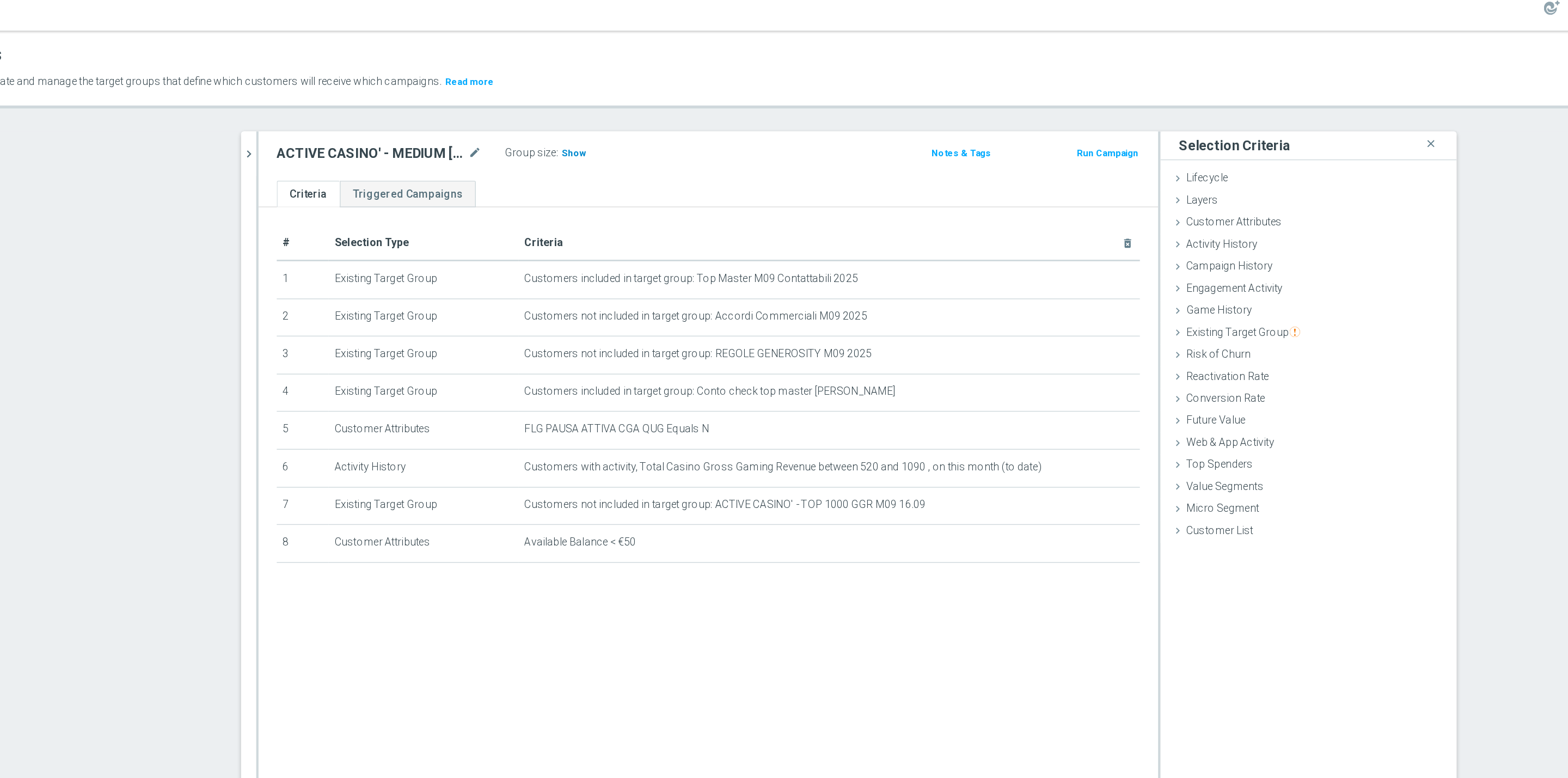
click at [649, 118] on span "Show" at bounding box center [657, 120] width 17 height 7
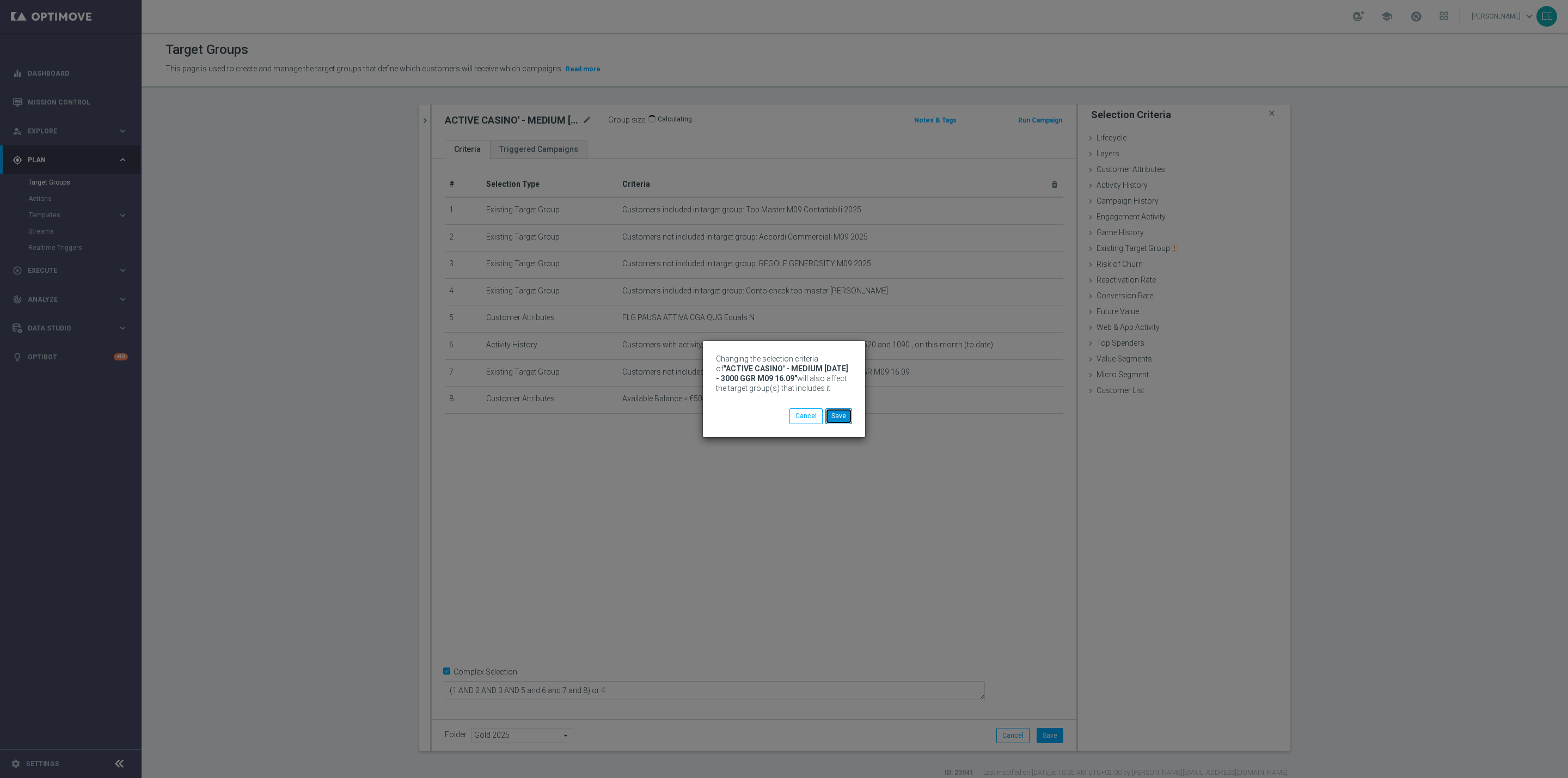
click at [835, 418] on button "Save" at bounding box center [839, 416] width 27 height 15
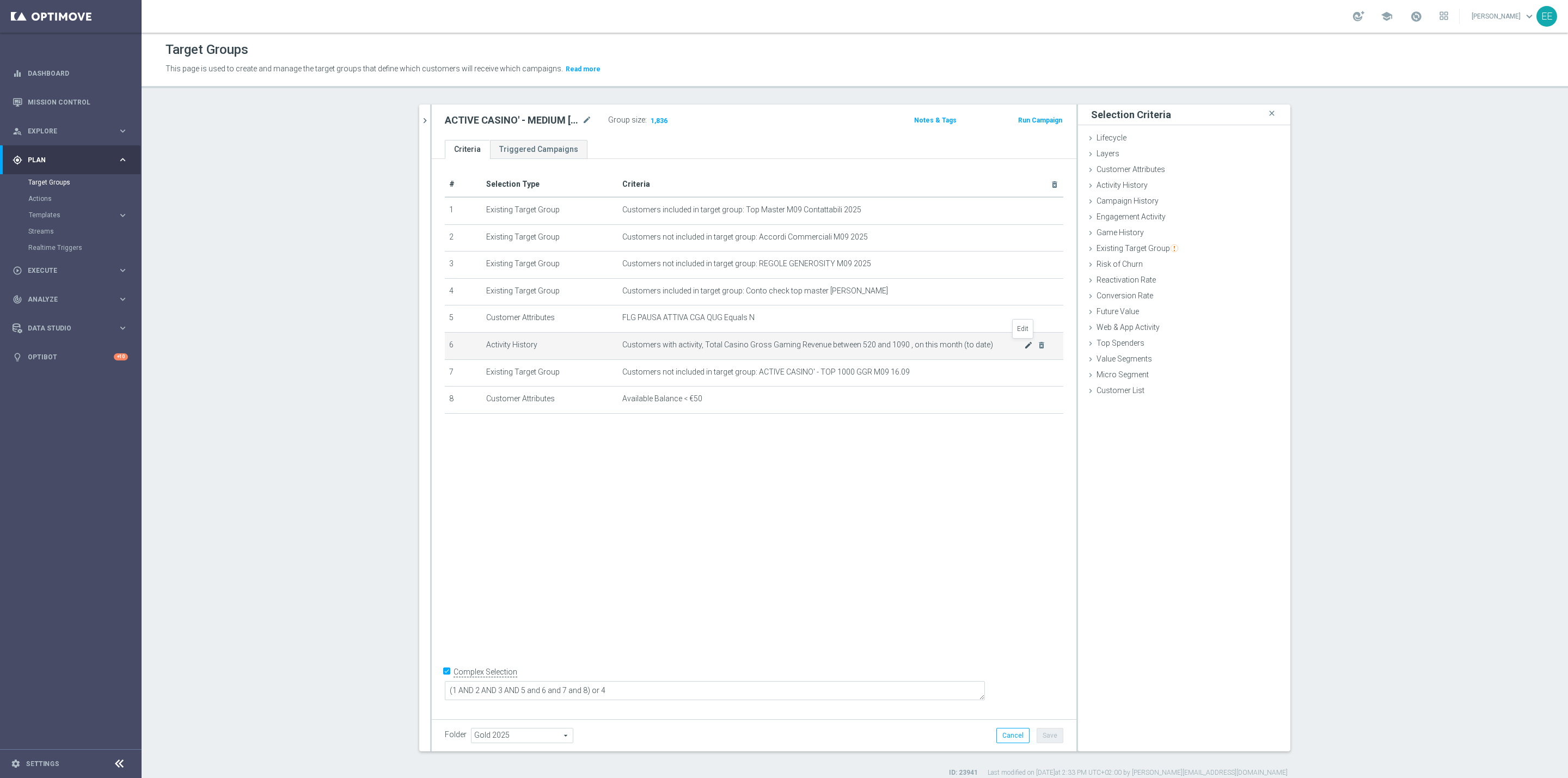
click at [1024, 348] on icon "mode_edit" at bounding box center [1028, 345] width 9 height 9
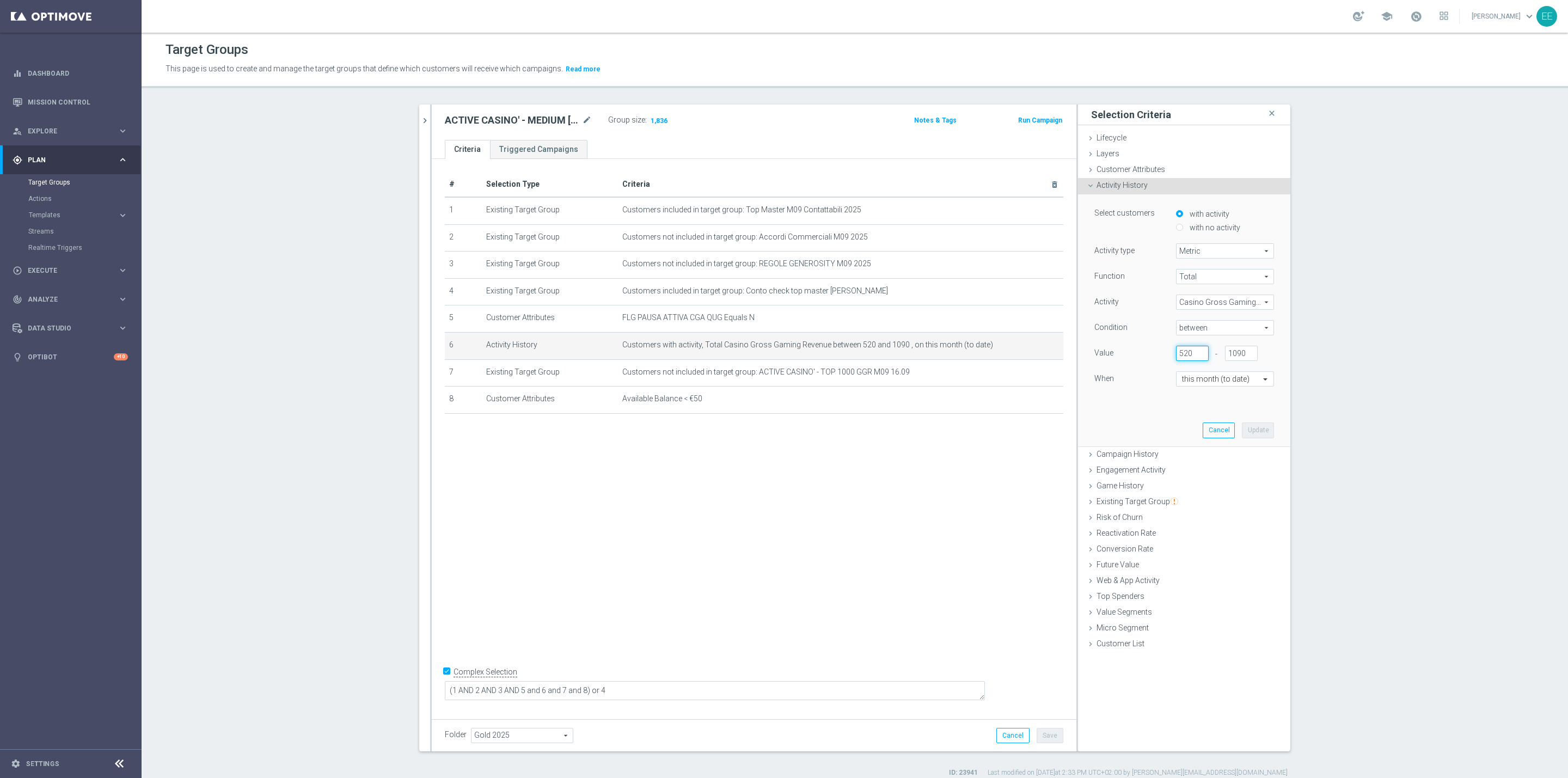
click at [1178, 356] on input "520" at bounding box center [1192, 353] width 33 height 15
type input "500"
click at [1259, 432] on button "Update" at bounding box center [1258, 430] width 32 height 15
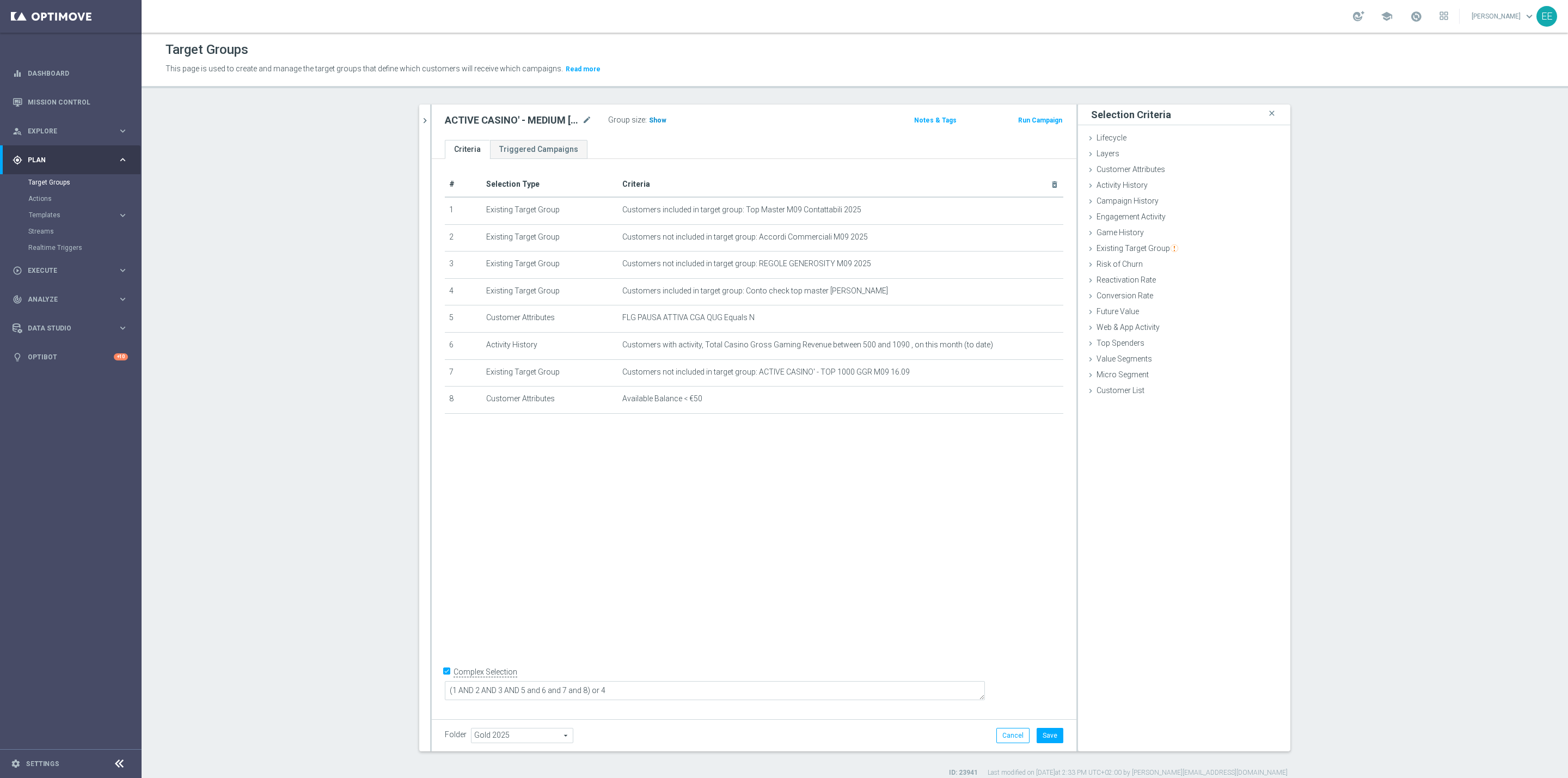
click at [649, 118] on span "Show" at bounding box center [657, 120] width 17 height 7
click at [1024, 342] on icon "mode_edit" at bounding box center [1028, 345] width 9 height 9
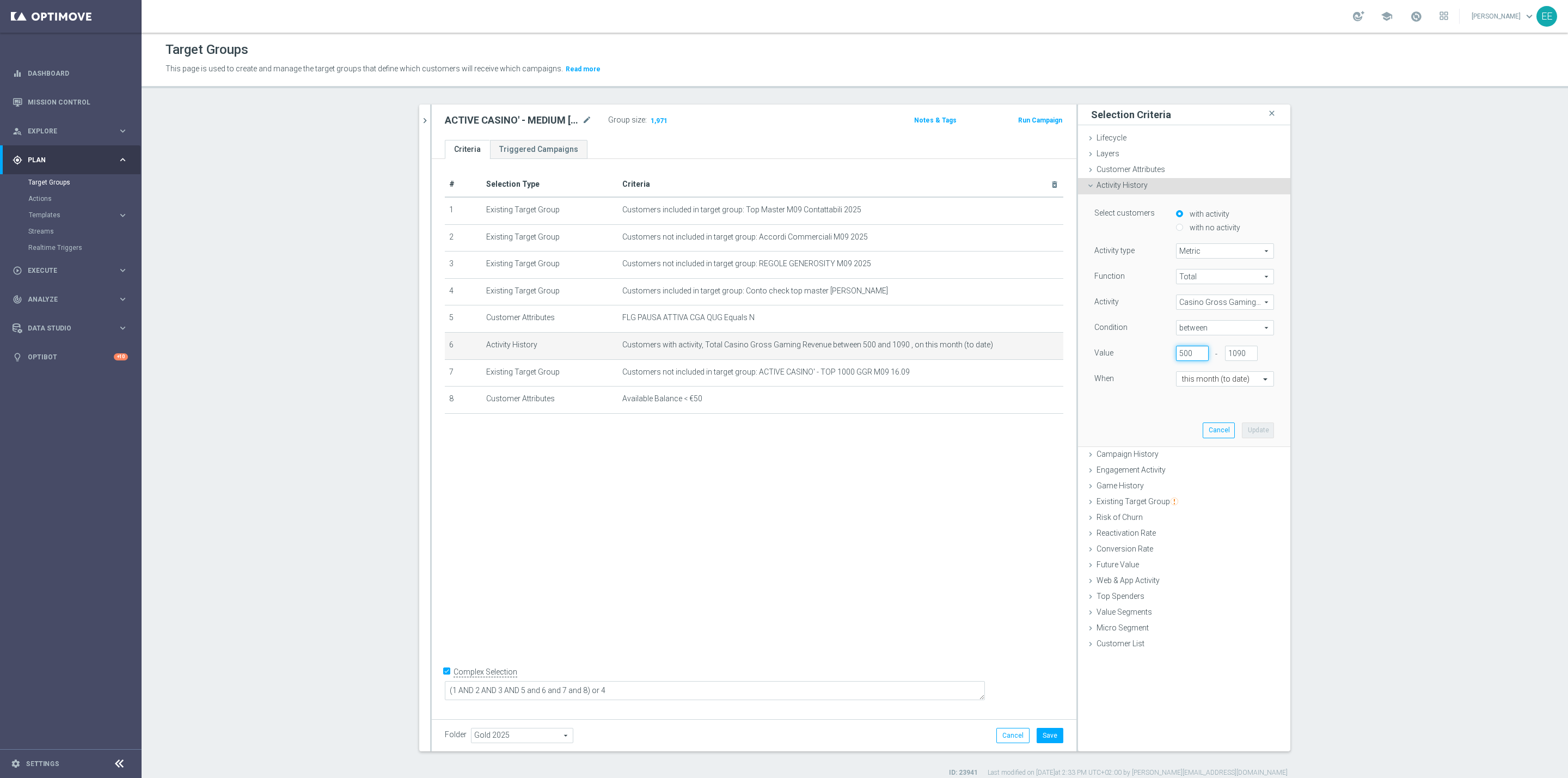
click at [1178, 350] on input "500" at bounding box center [1192, 353] width 33 height 15
type input "490"
click at [1260, 426] on button "Update" at bounding box center [1258, 430] width 32 height 15
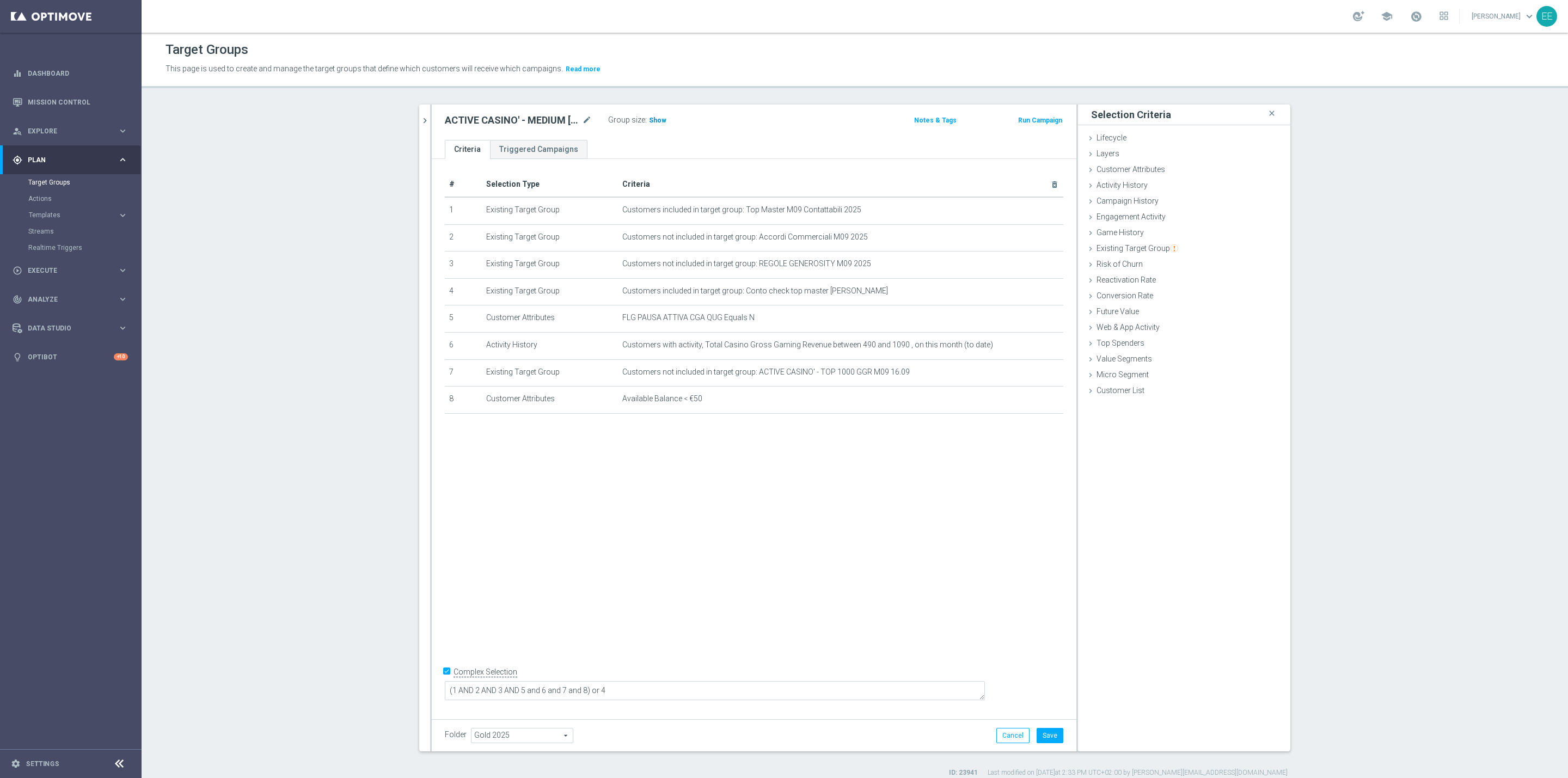
click at [649, 119] on span "Show" at bounding box center [657, 120] width 17 height 7
click at [1024, 343] on icon "mode_edit" at bounding box center [1028, 345] width 9 height 9
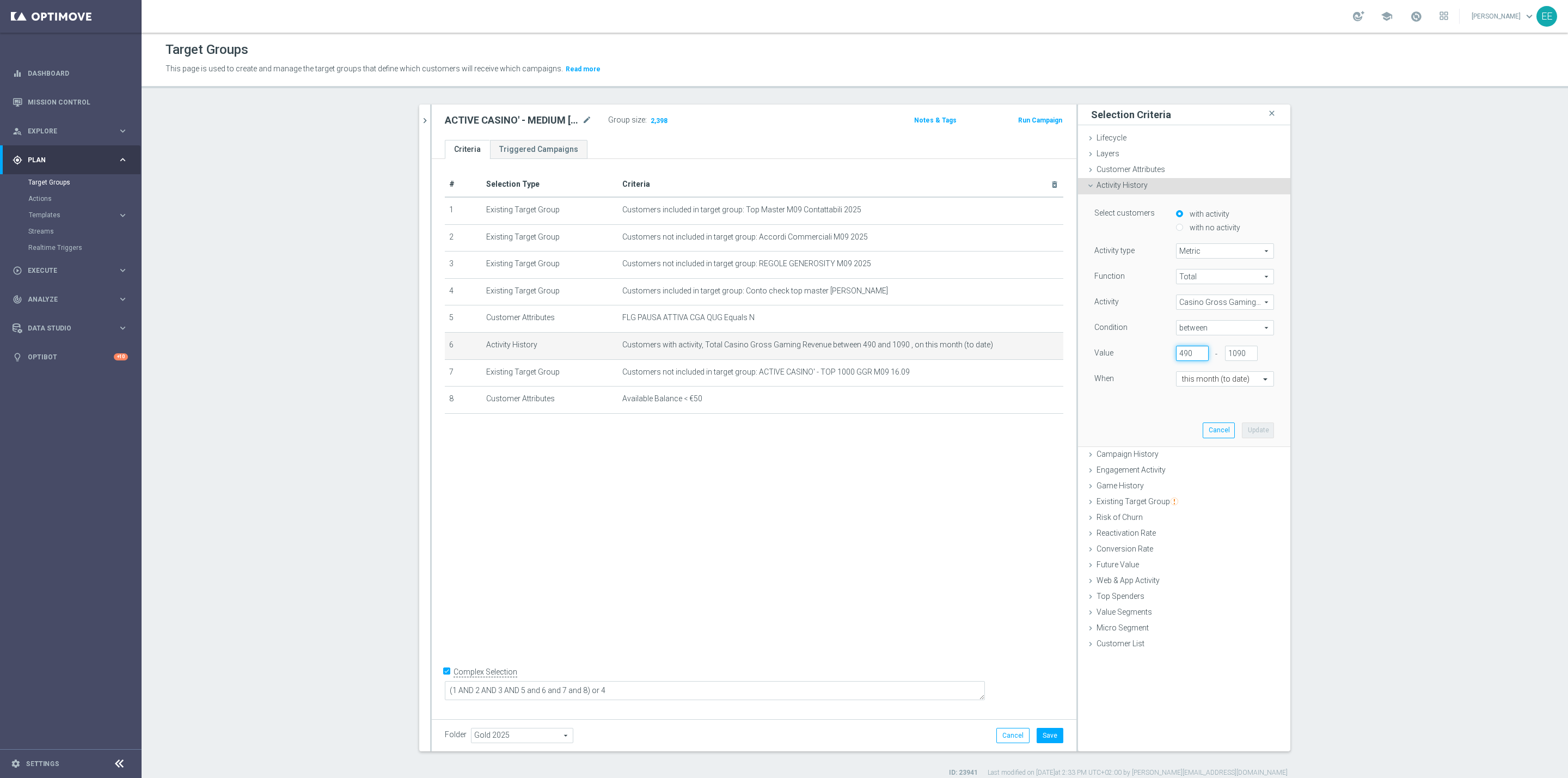
click at [1176, 351] on input "490" at bounding box center [1192, 353] width 33 height 15
type input "500"
click at [1251, 427] on button "Update" at bounding box center [1258, 430] width 32 height 15
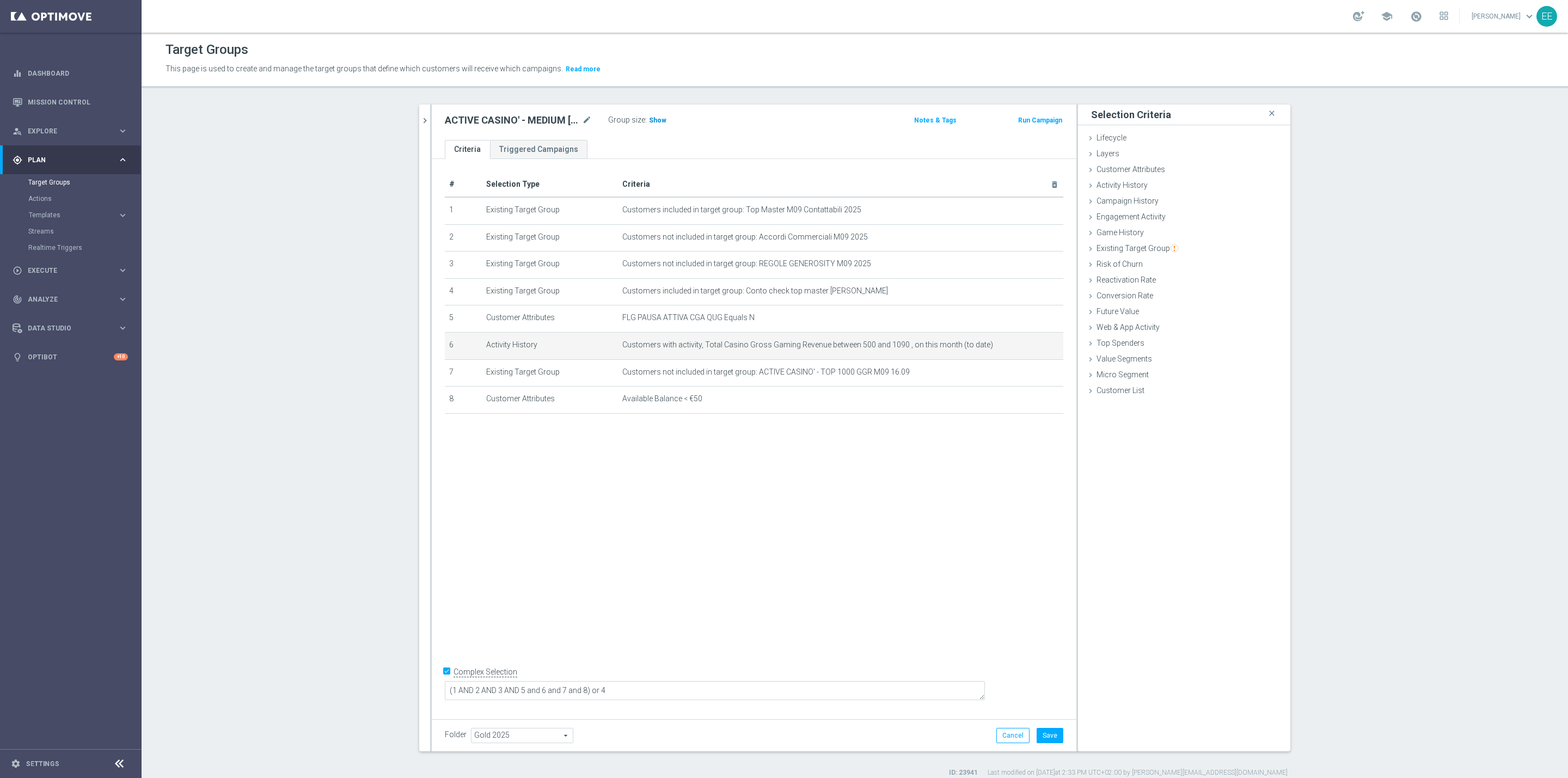
click at [657, 119] on span "Show" at bounding box center [657, 120] width 17 height 7
click at [1414, 16] on span at bounding box center [1416, 16] width 12 height 12
click at [1024, 346] on icon "mode_edit" at bounding box center [1028, 345] width 9 height 9
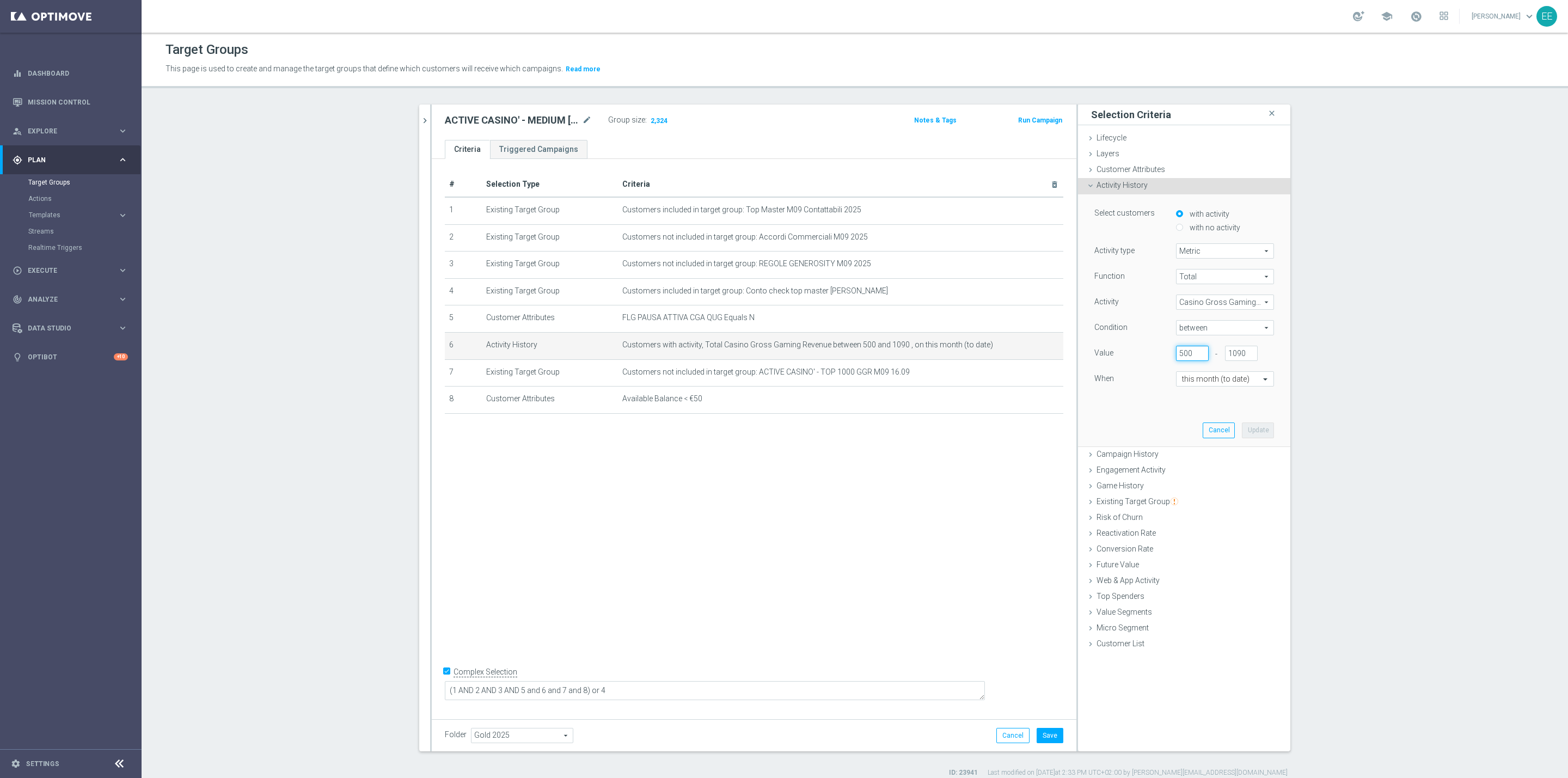
click at [1181, 351] on input "500" at bounding box center [1192, 353] width 33 height 15
type input "530"
click at [1258, 433] on button "Update" at bounding box center [1258, 430] width 32 height 15
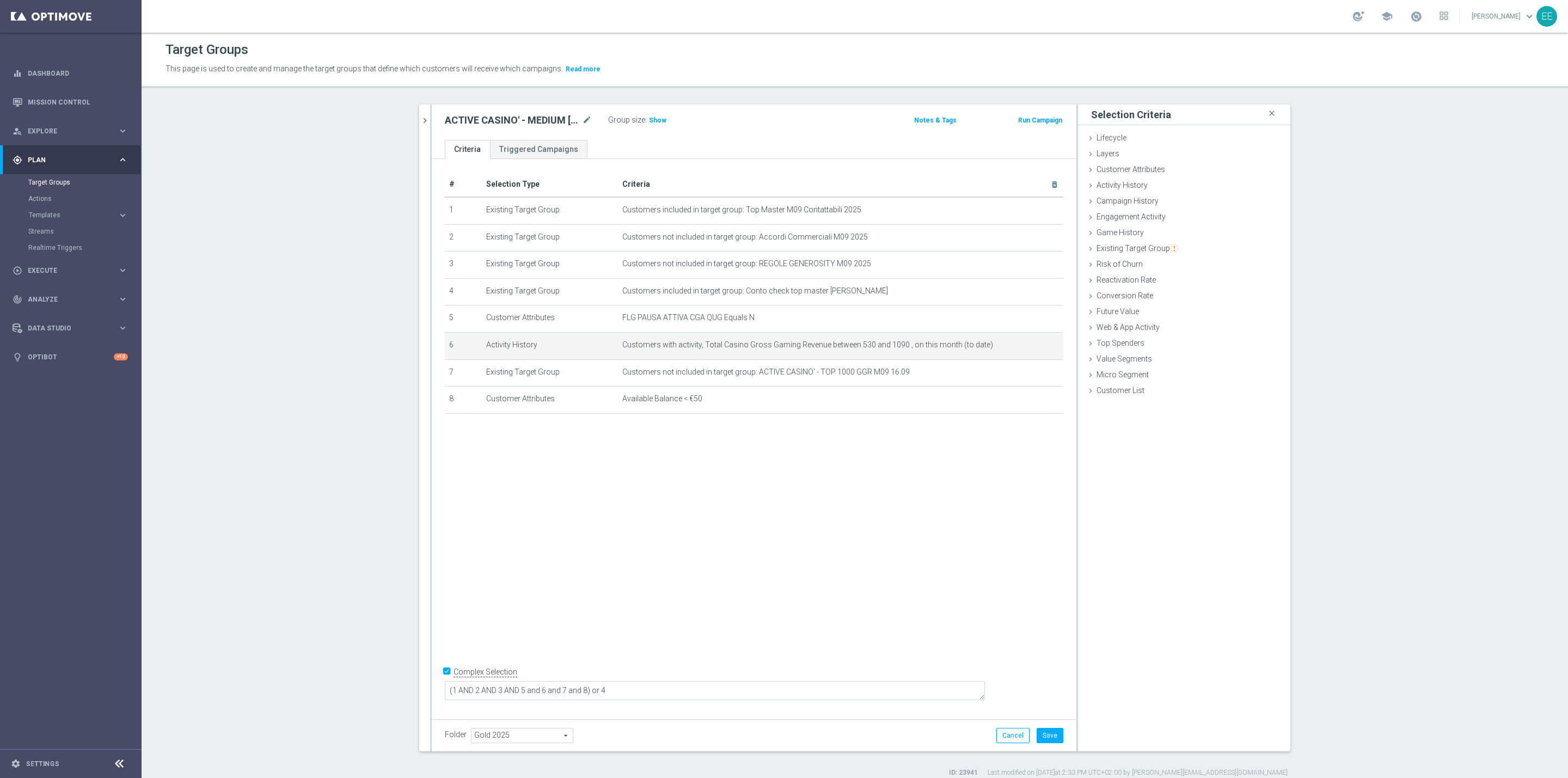
click at [650, 110] on div "ACTIVE CASINO' - MEDIUM 1000 - 3000 GGR M09 16.09 mode_edit Group size : Show N…" at bounding box center [753, 122] width 644 height 35
click at [649, 117] on span "Show" at bounding box center [657, 120] width 17 height 7
click at [1024, 372] on icon "mode_edit" at bounding box center [1028, 372] width 9 height 9
click at [1024, 343] on icon "mode_edit" at bounding box center [1028, 345] width 9 height 9
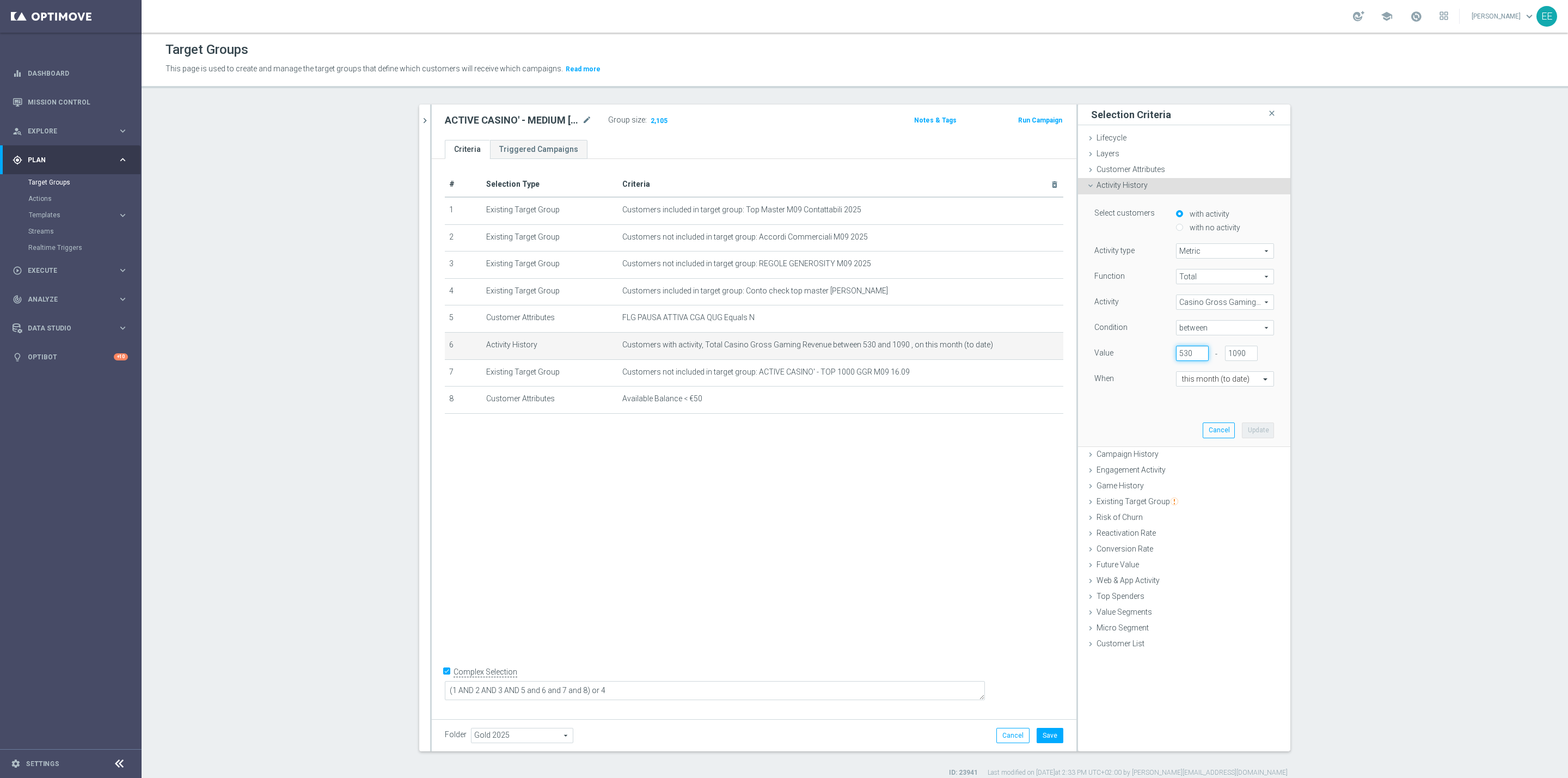
click at [1181, 356] on input "530" at bounding box center [1192, 353] width 33 height 15
type input "540"
click at [1255, 433] on button "Update" at bounding box center [1258, 430] width 32 height 15
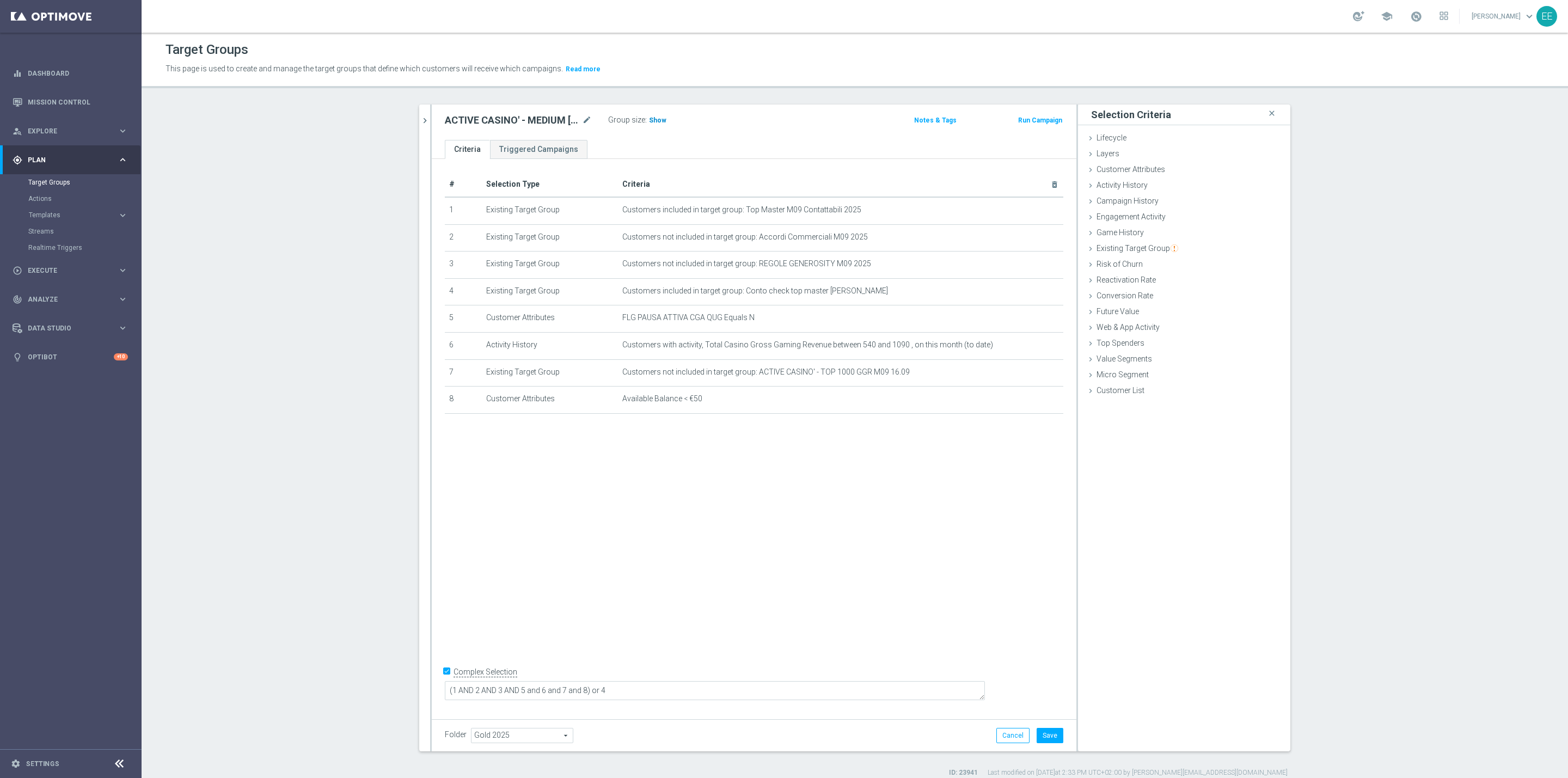
click at [650, 121] on span "Show" at bounding box center [657, 120] width 17 height 7
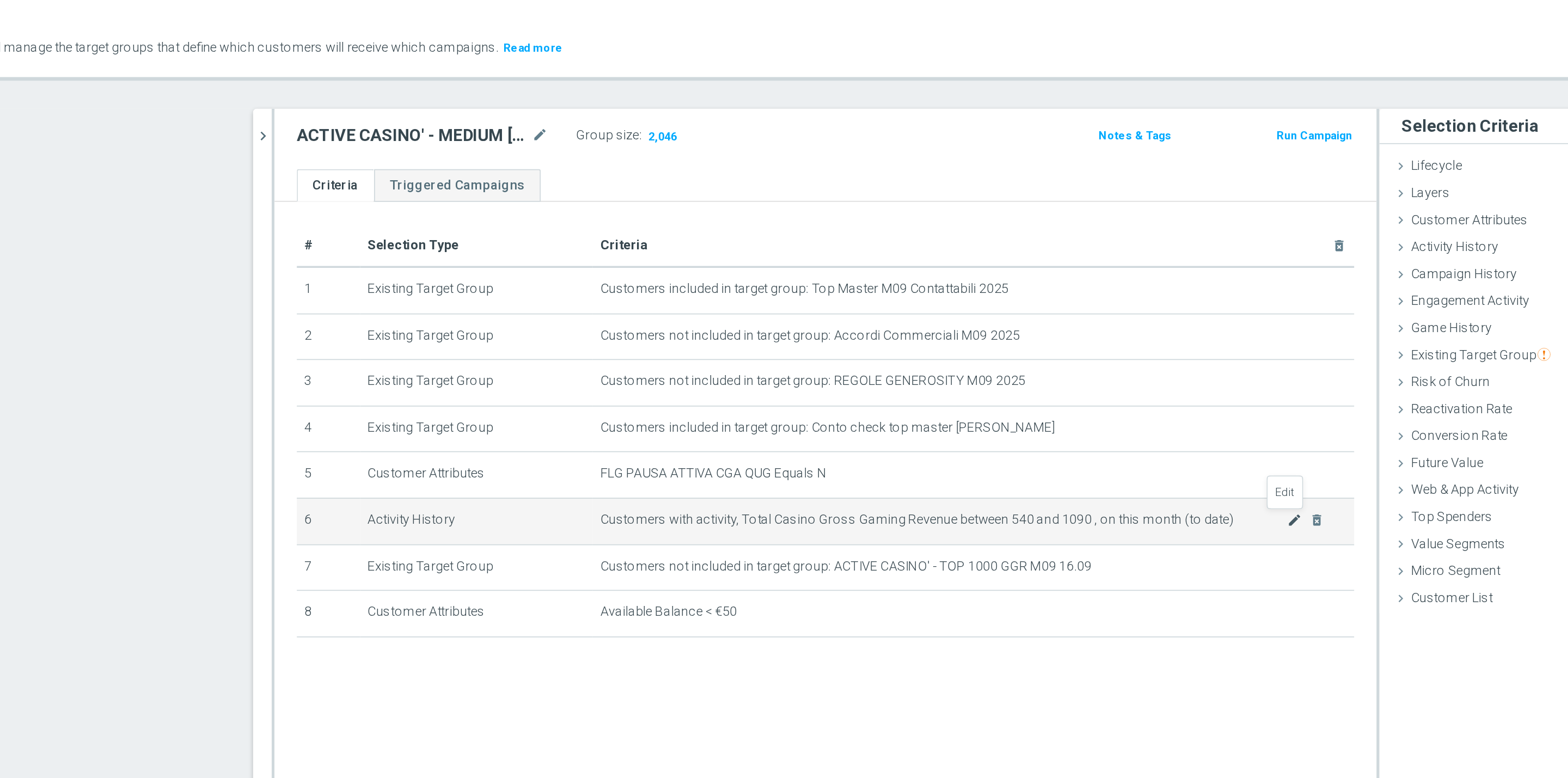
click at [1024, 345] on icon "mode_edit" at bounding box center [1028, 345] width 9 height 9
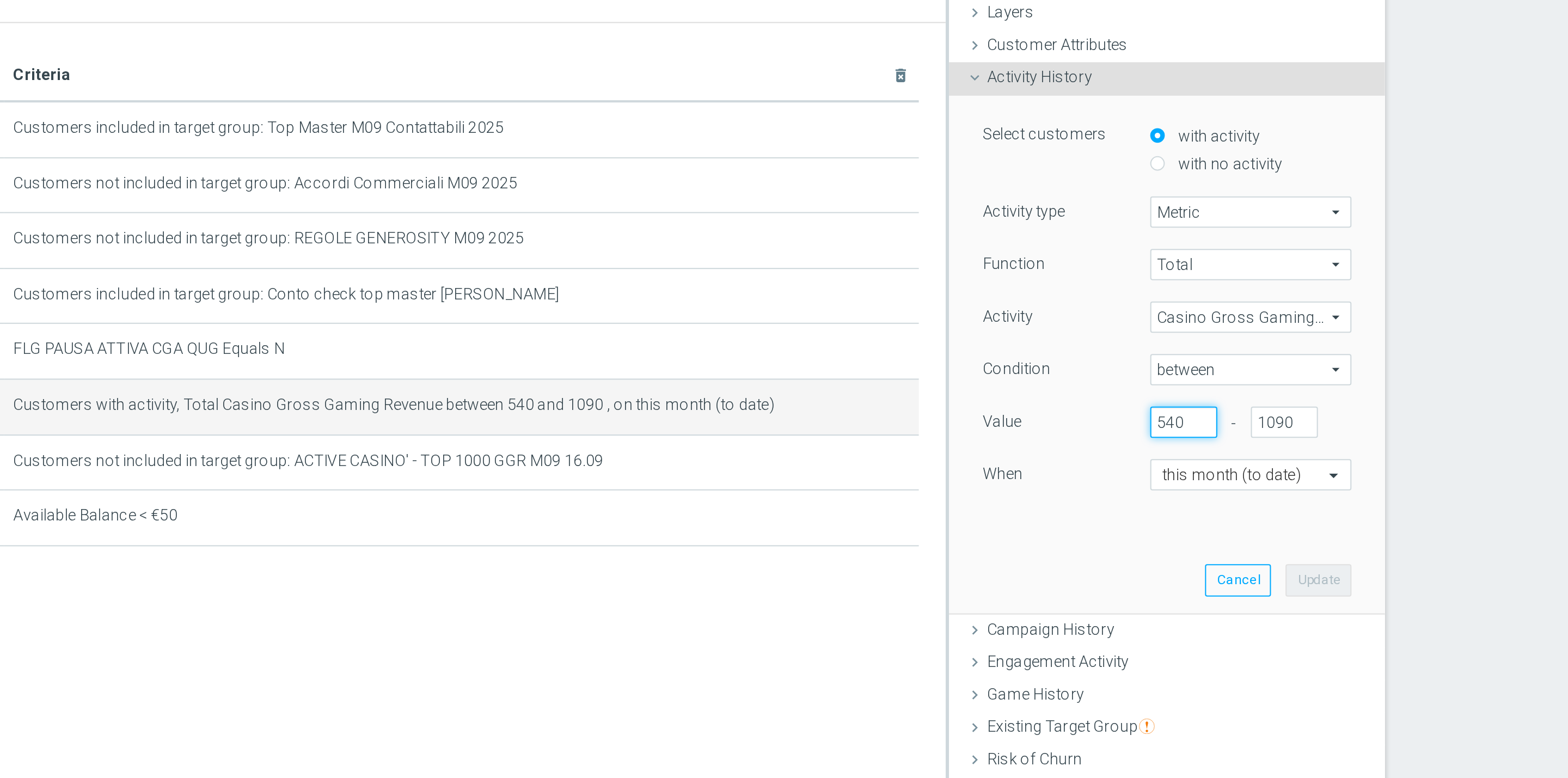
click at [1188, 353] on input "540" at bounding box center [1192, 353] width 33 height 15
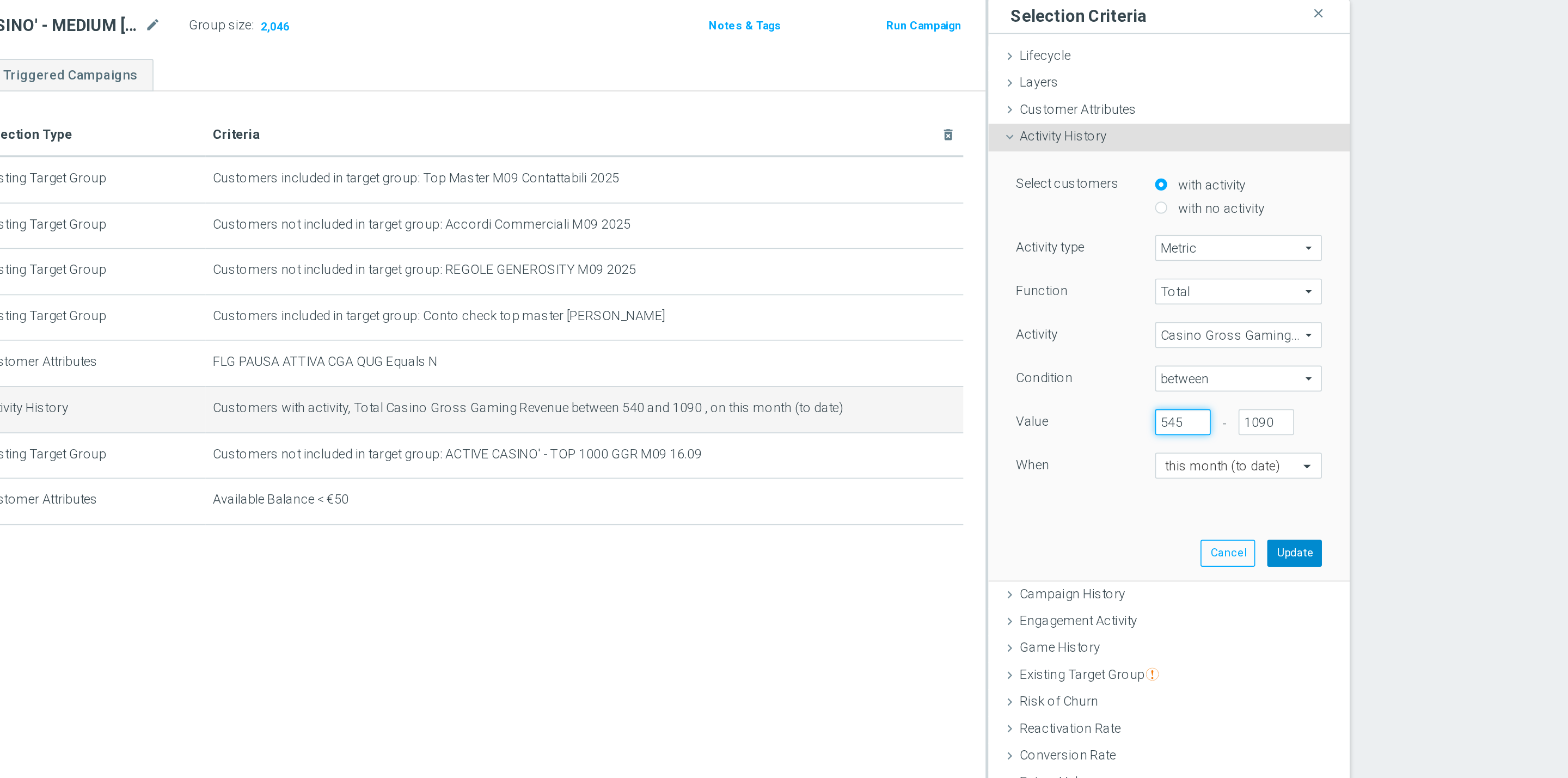
type input "545"
click at [1257, 430] on button "Update" at bounding box center [1258, 430] width 32 height 15
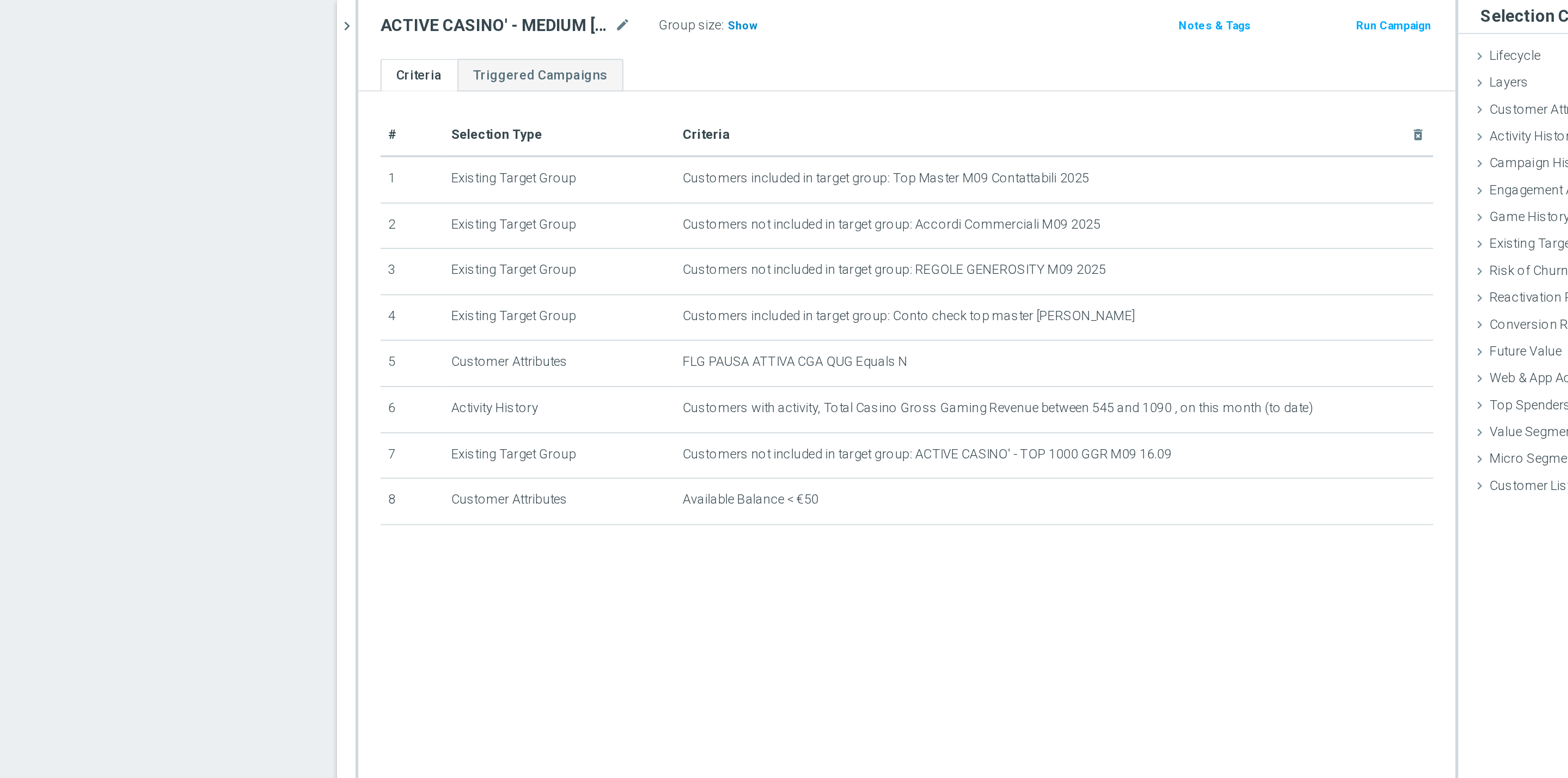
click at [648, 126] on h3 "Show" at bounding box center [658, 120] width 20 height 12
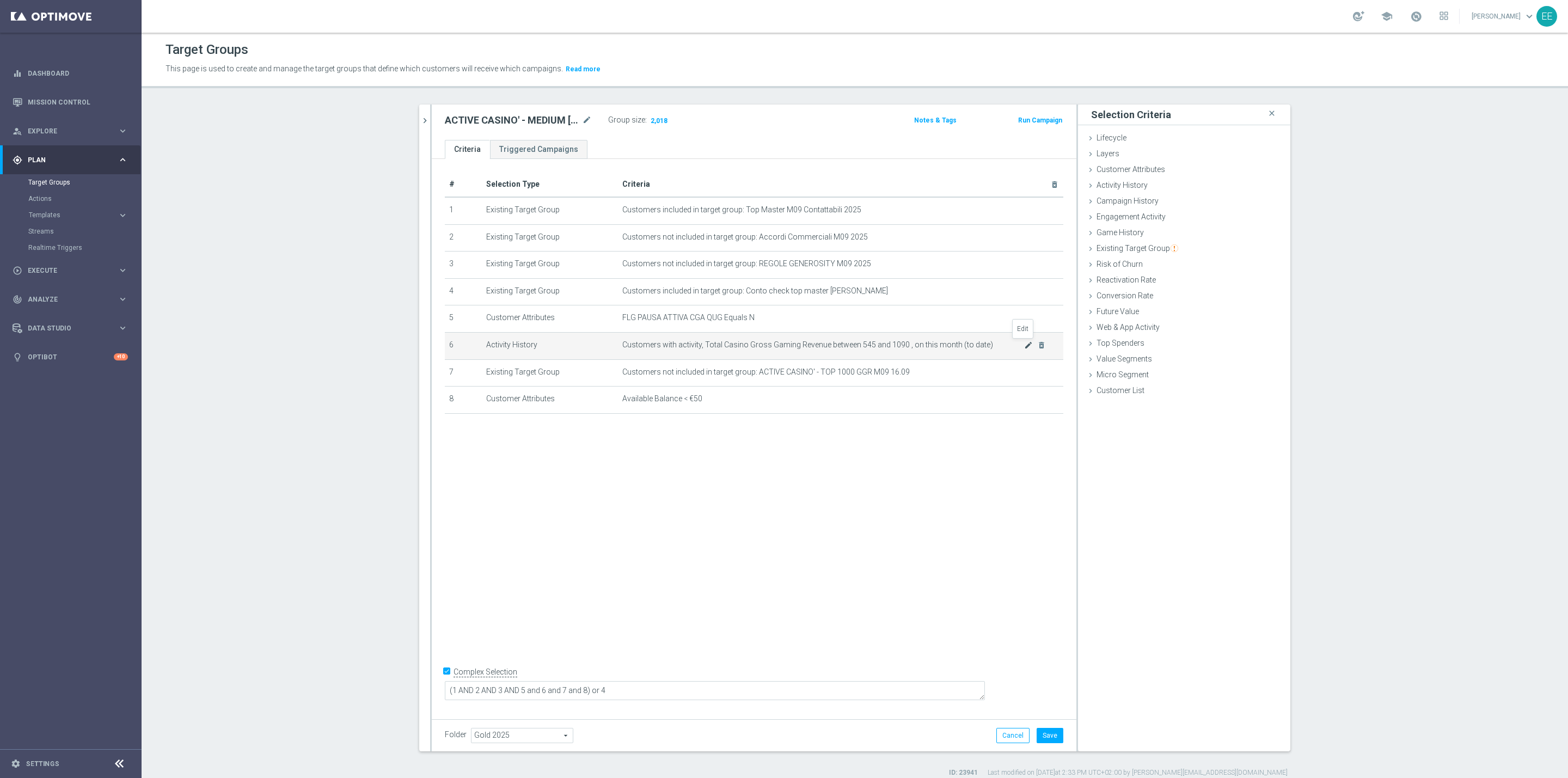
click at [1024, 346] on icon "mode_edit" at bounding box center [1028, 345] width 9 height 9
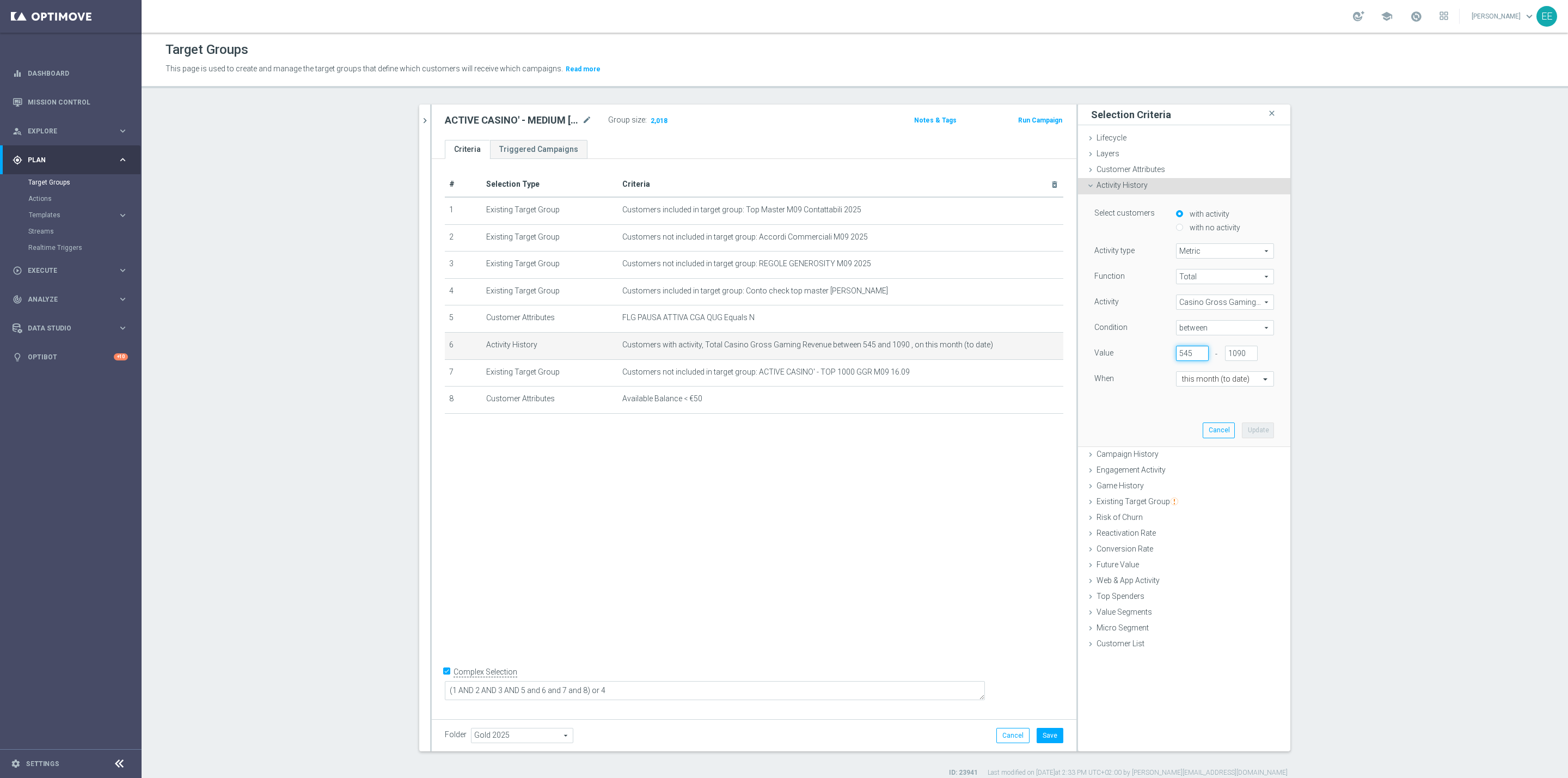
click at [1181, 358] on input "545" at bounding box center [1192, 353] width 33 height 15
type input "550"
click at [1255, 423] on button "Update" at bounding box center [1258, 430] width 32 height 15
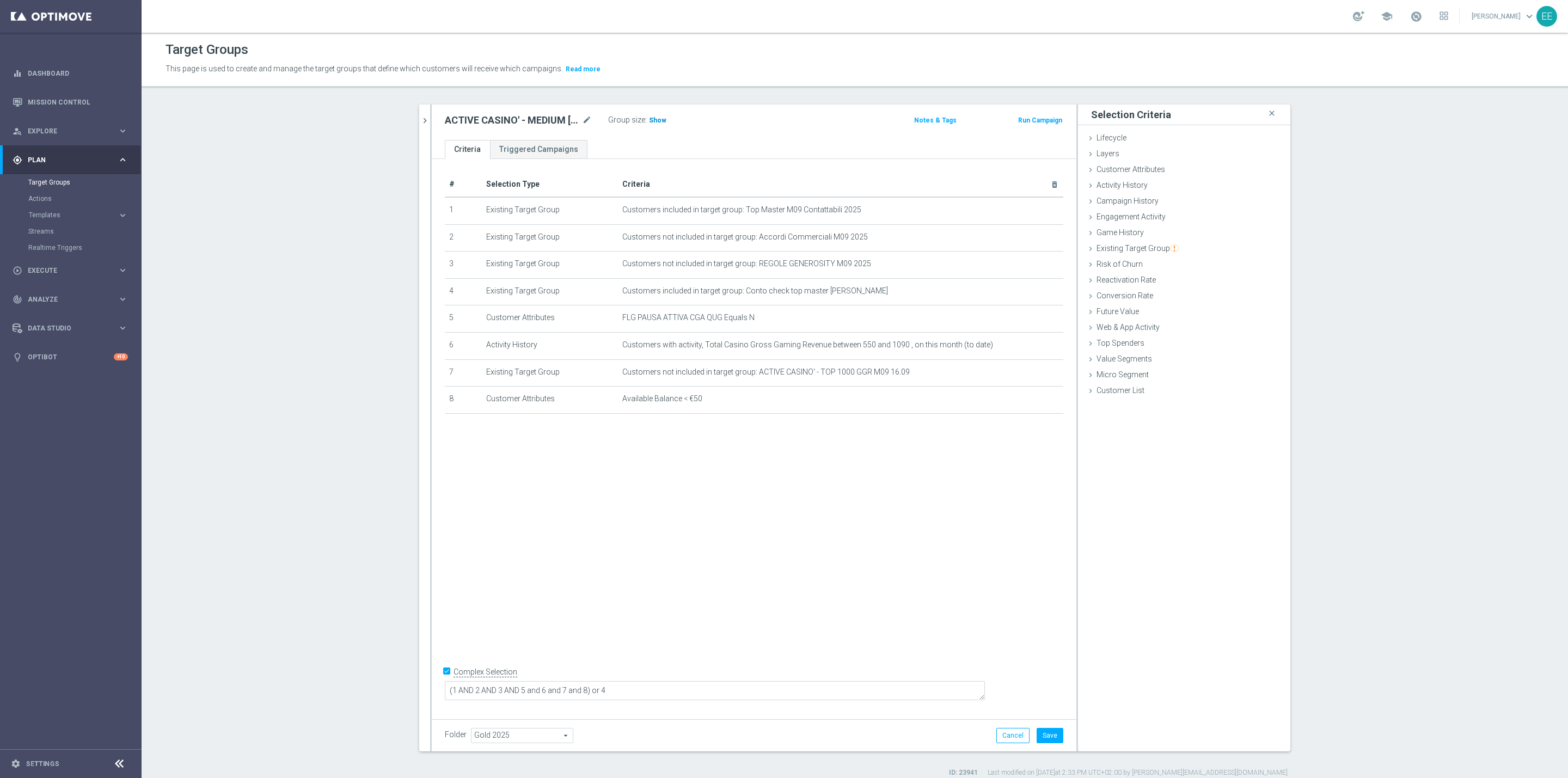
click at [657, 119] on span "Show" at bounding box center [657, 120] width 17 height 7
click at [1024, 346] on icon "mode_edit" at bounding box center [1028, 345] width 9 height 9
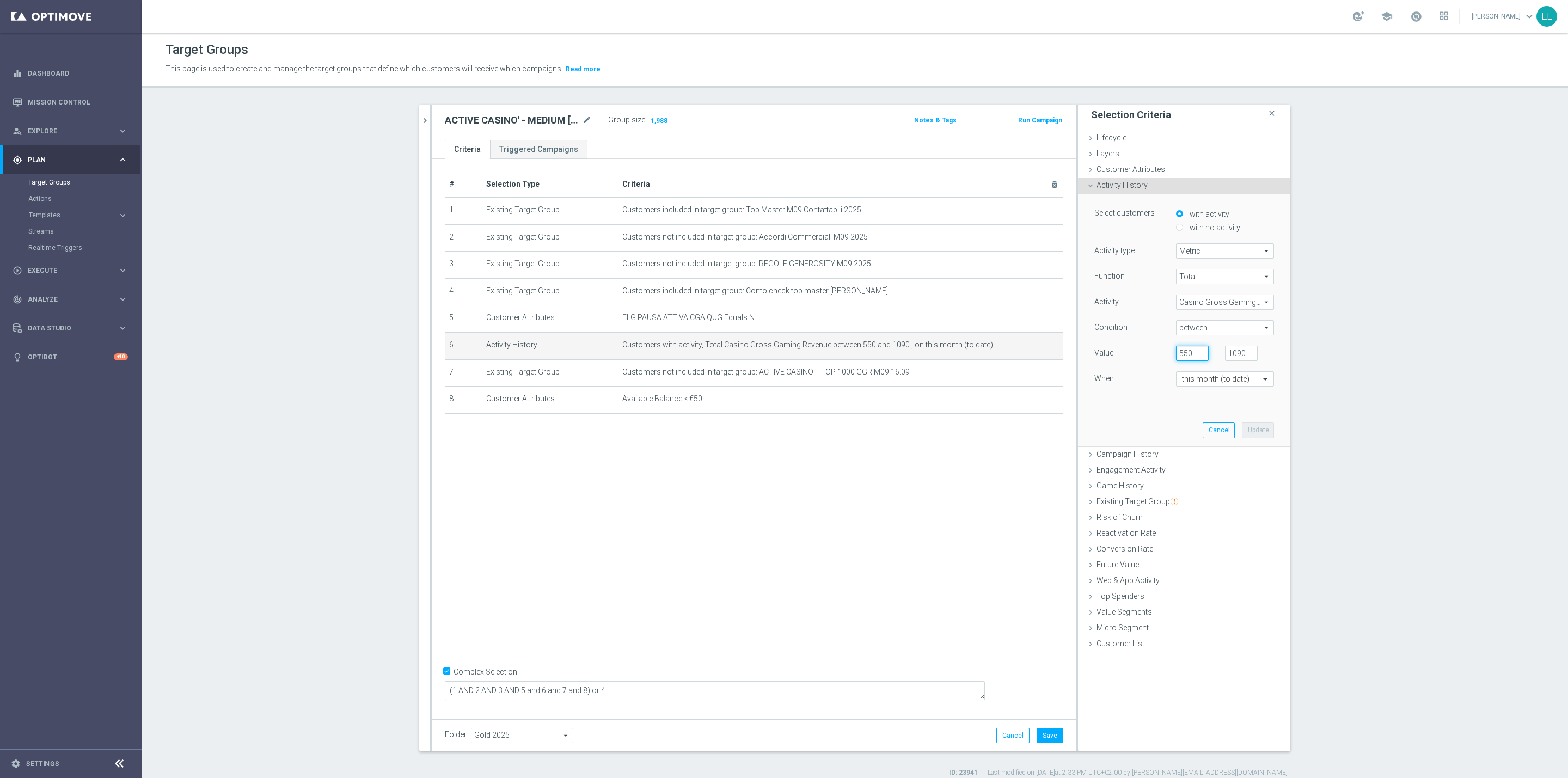
click at [1183, 350] on input "550" at bounding box center [1192, 353] width 33 height 15
type input "547"
click at [1255, 432] on button "Update" at bounding box center [1258, 430] width 32 height 15
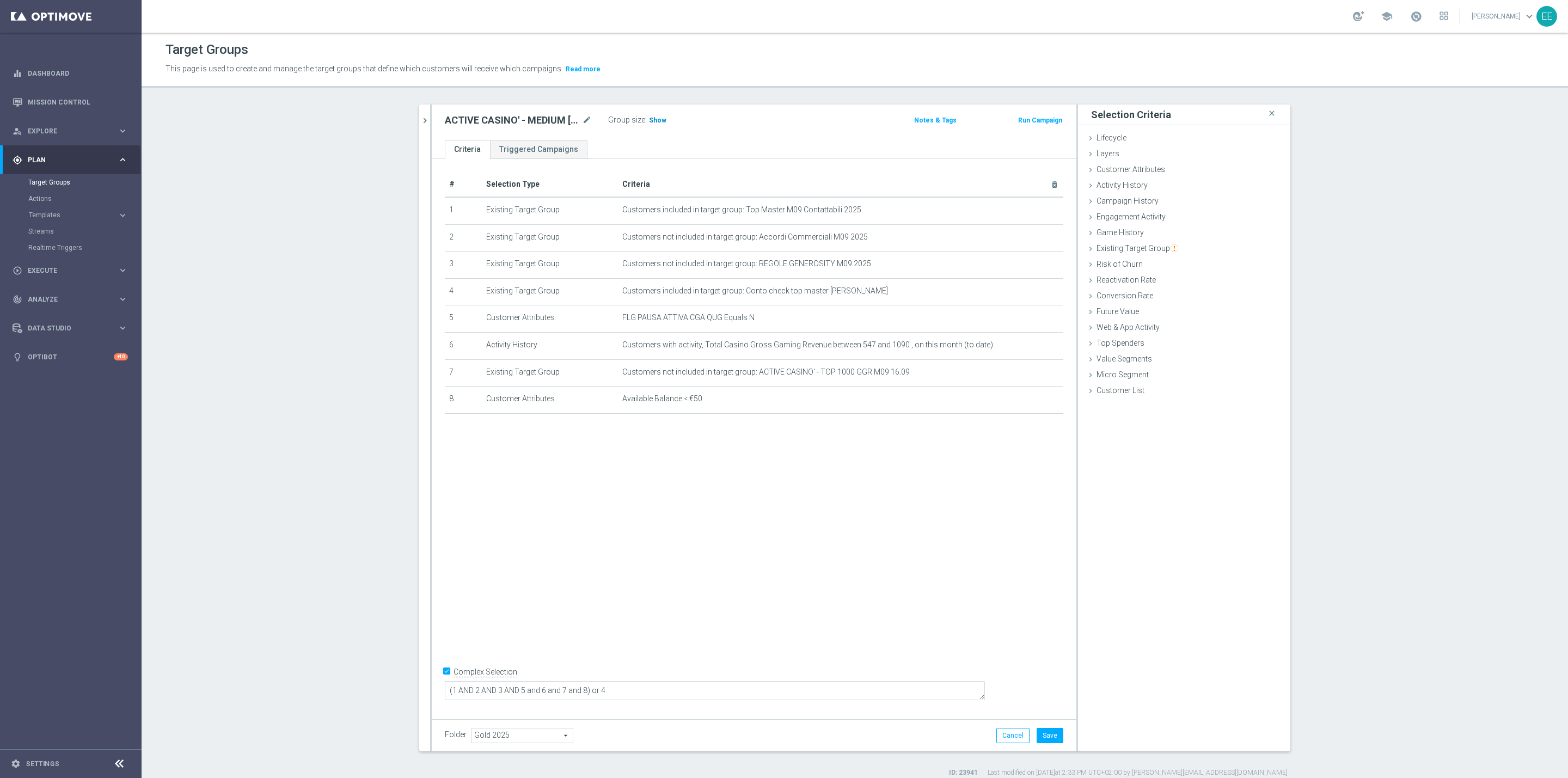
click at [648, 114] on h3 "Show" at bounding box center [658, 120] width 20 height 12
click at [1044, 737] on button "Save" at bounding box center [1049, 735] width 27 height 15
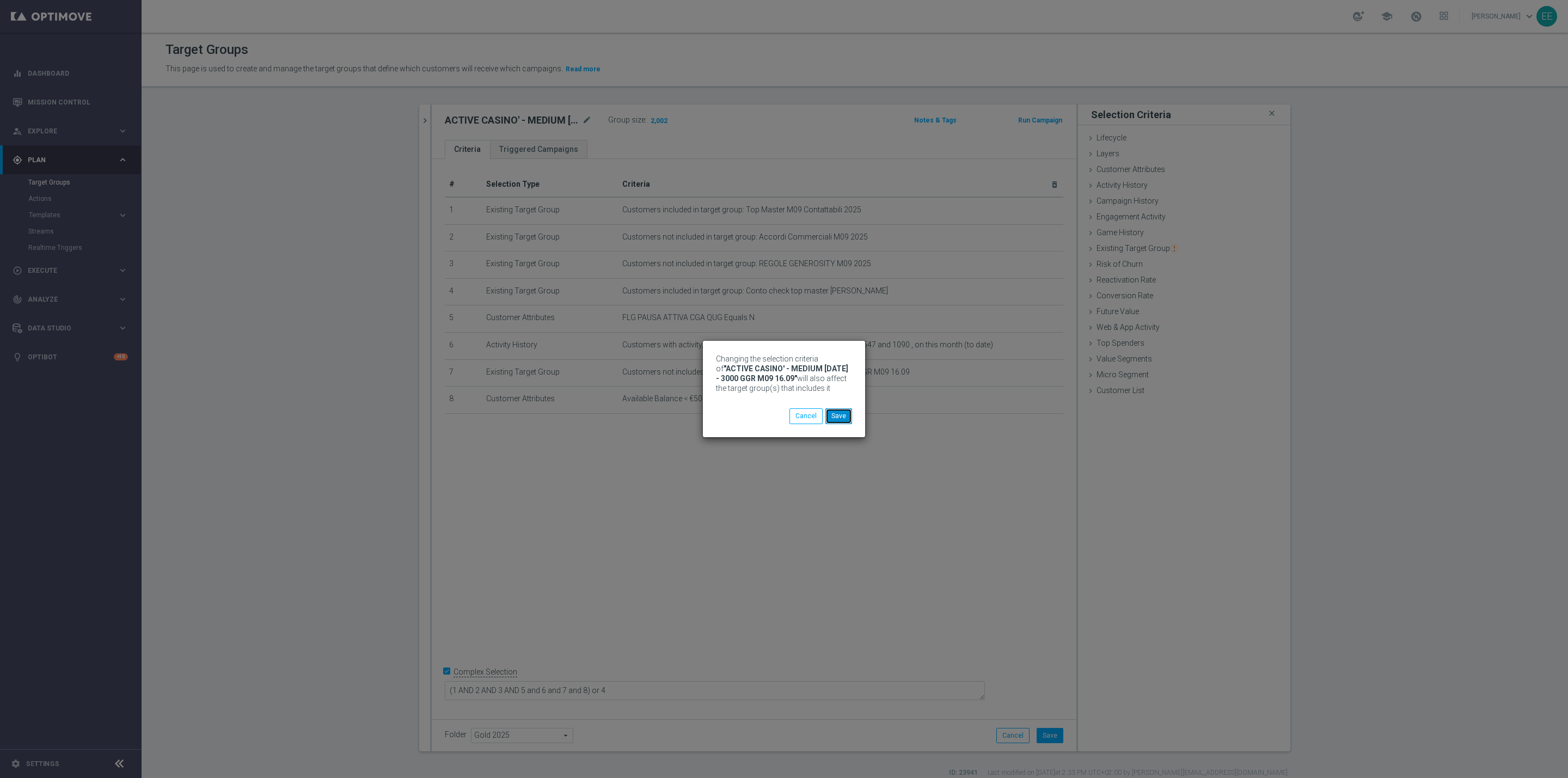
click at [840, 415] on button "Save" at bounding box center [839, 416] width 27 height 15
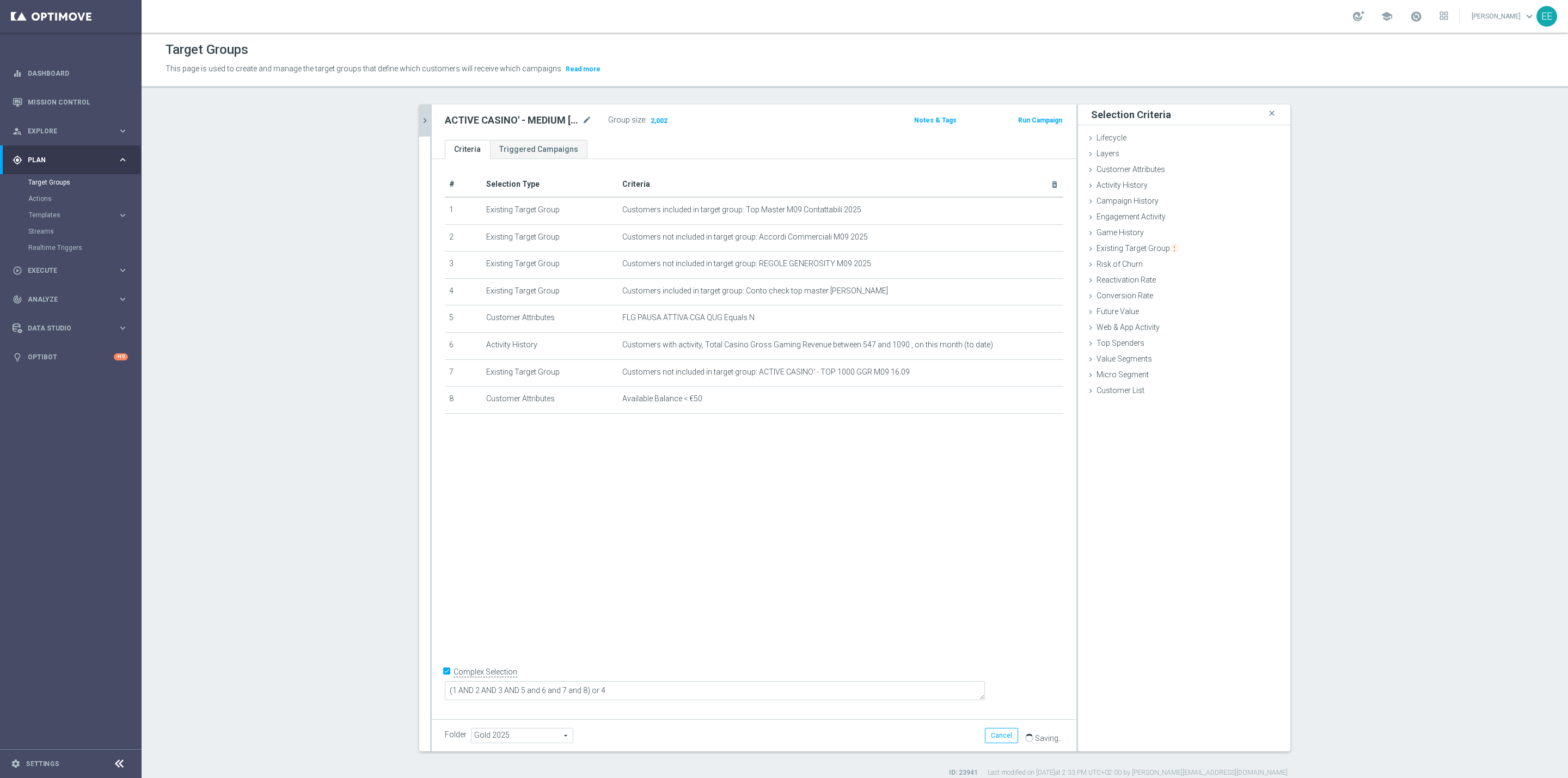
click at [420, 117] on icon "chevron_right" at bounding box center [425, 120] width 10 height 10
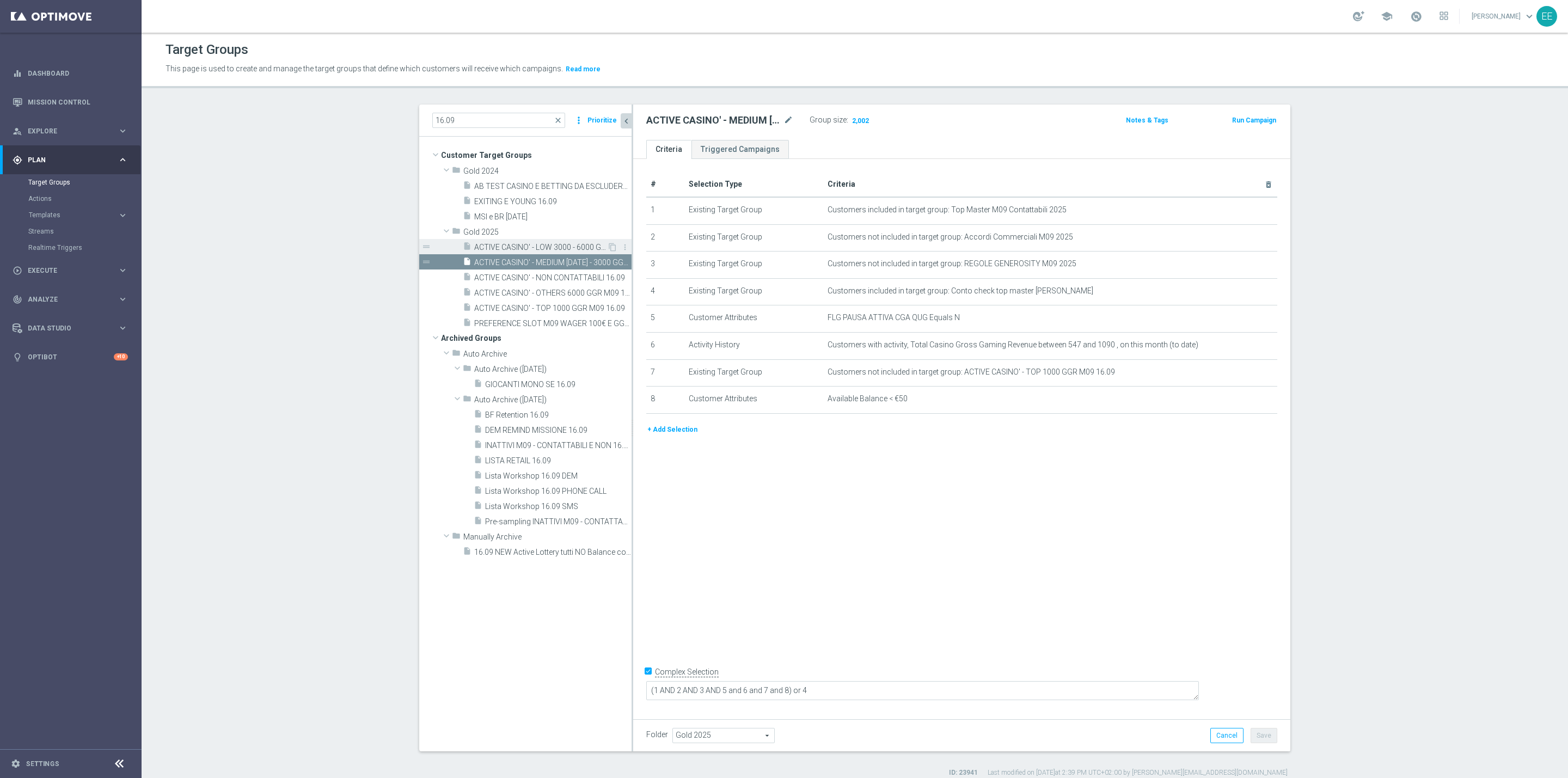
click at [541, 250] on span "ACTIVE CASINO' - LOW 3000 - 6000 GGR M09 16.09" at bounding box center [540, 247] width 133 height 9
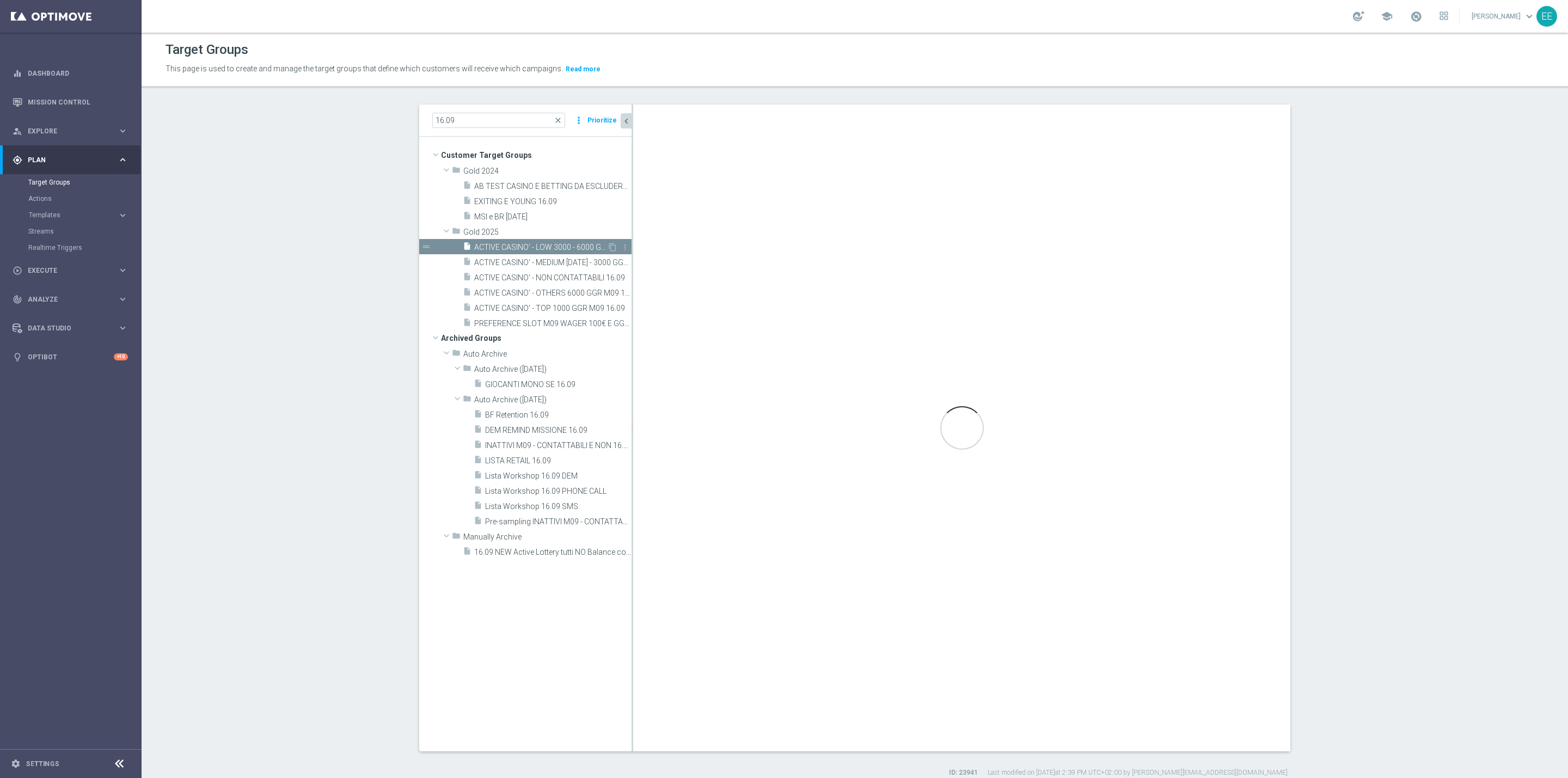
type textarea "(1 AND 2 AND 3 AND 5 and 6 and 7) or 4"
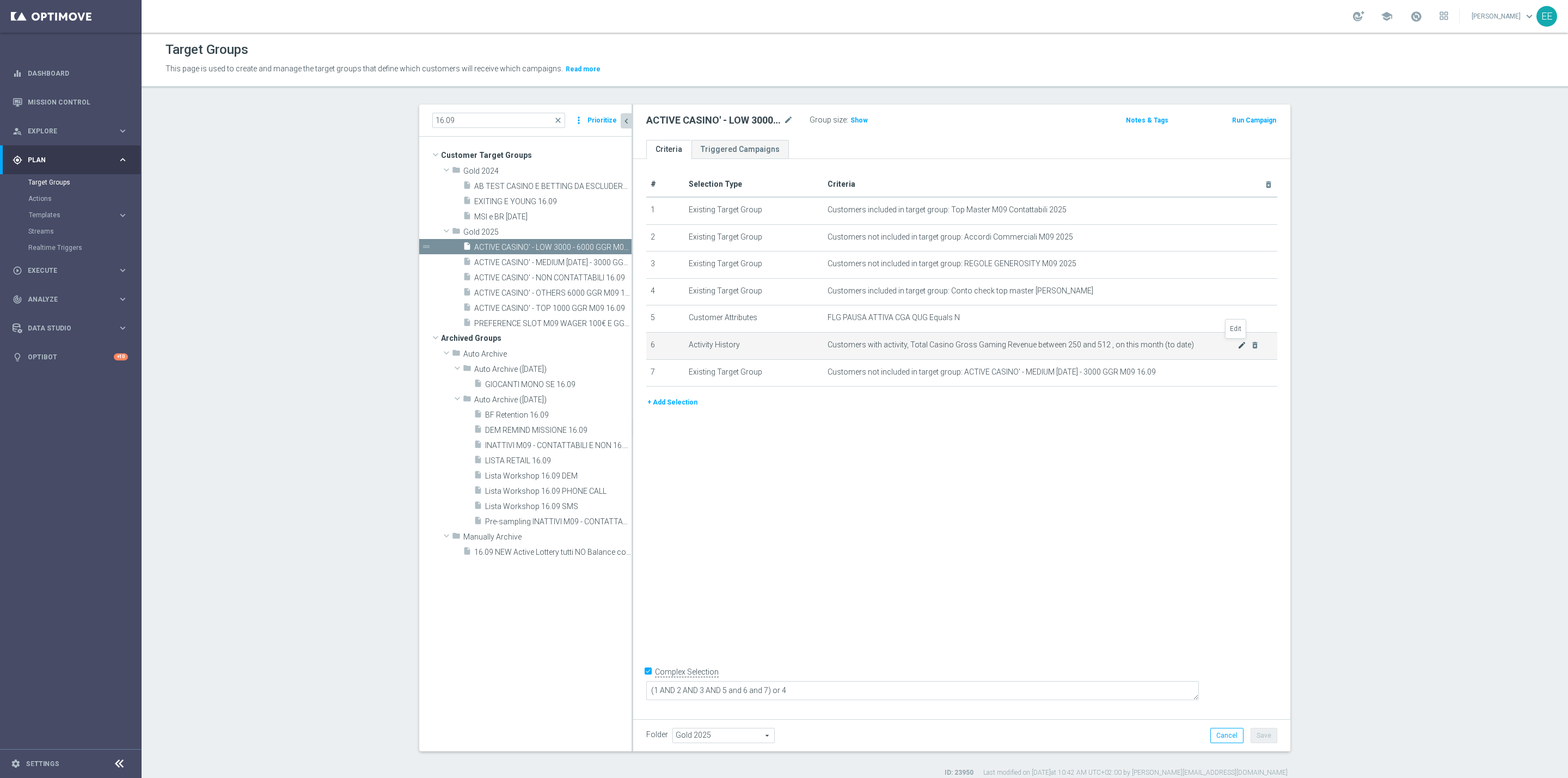
click at [1238, 346] on icon "mode_edit" at bounding box center [1242, 345] width 9 height 9
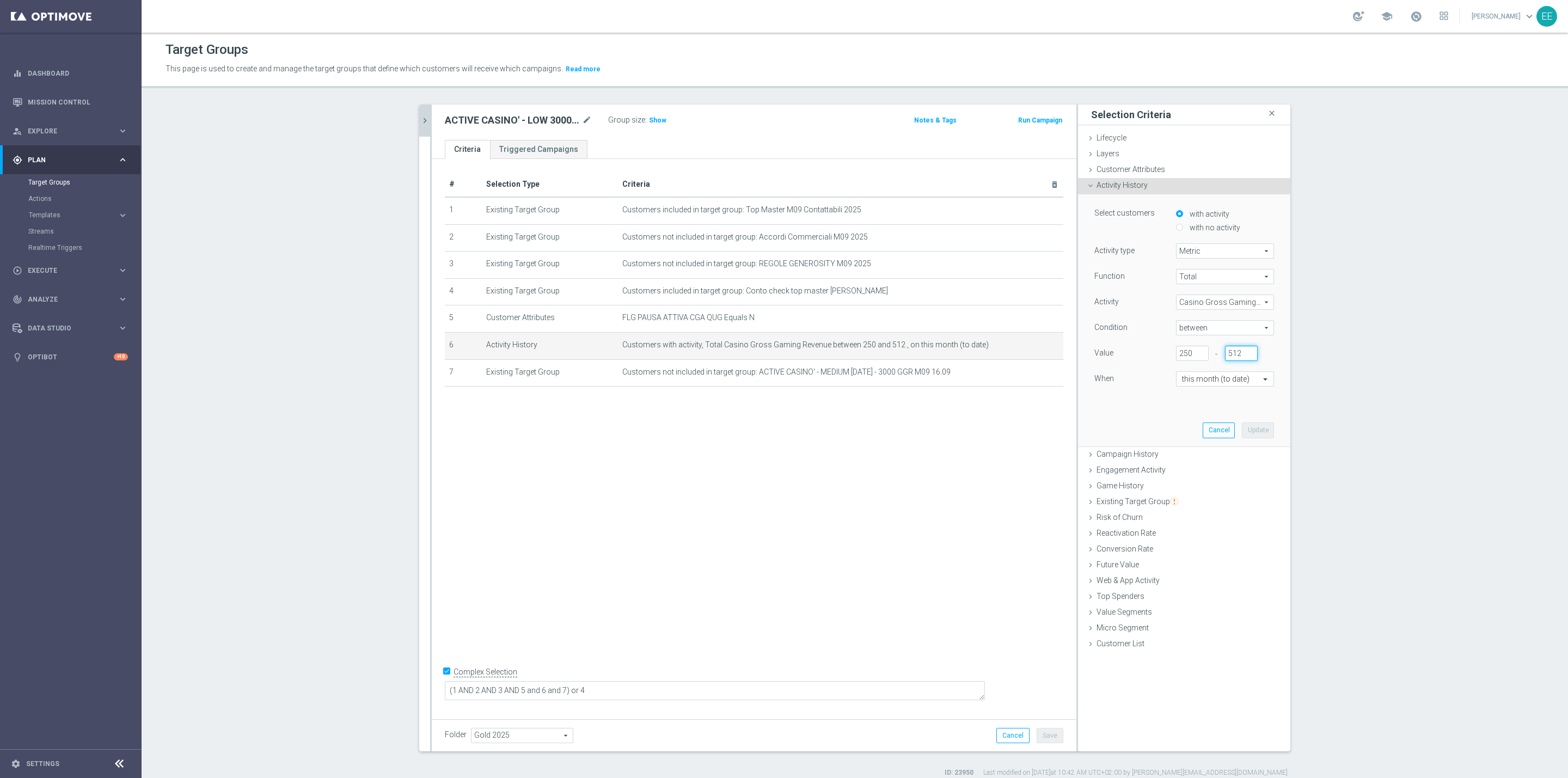
click at [1225, 353] on input "512" at bounding box center [1241, 353] width 33 height 15
type input "547"
click at [1259, 433] on button "Update" at bounding box center [1258, 430] width 32 height 15
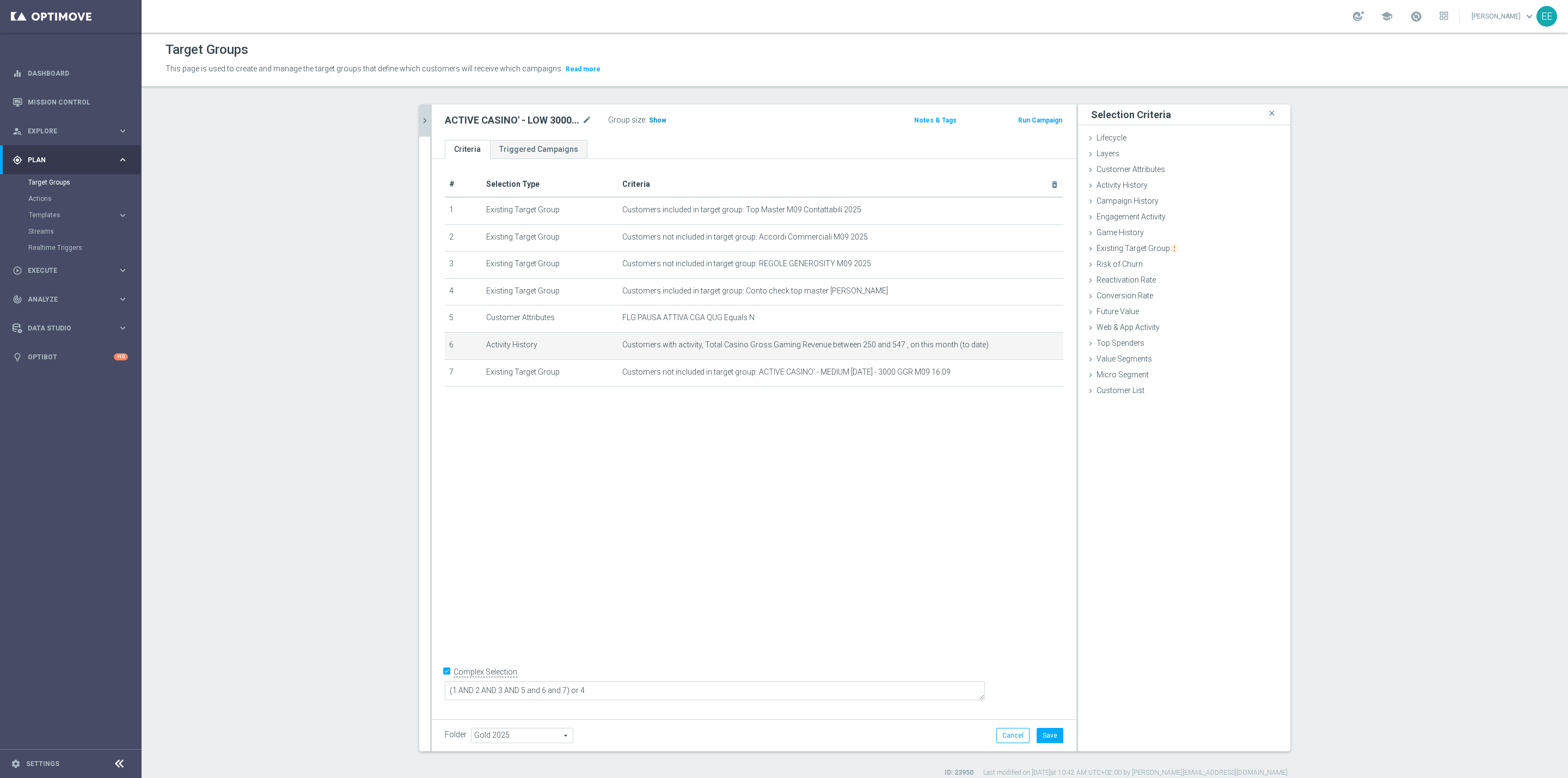
click at [651, 119] on span "Show" at bounding box center [657, 120] width 17 height 7
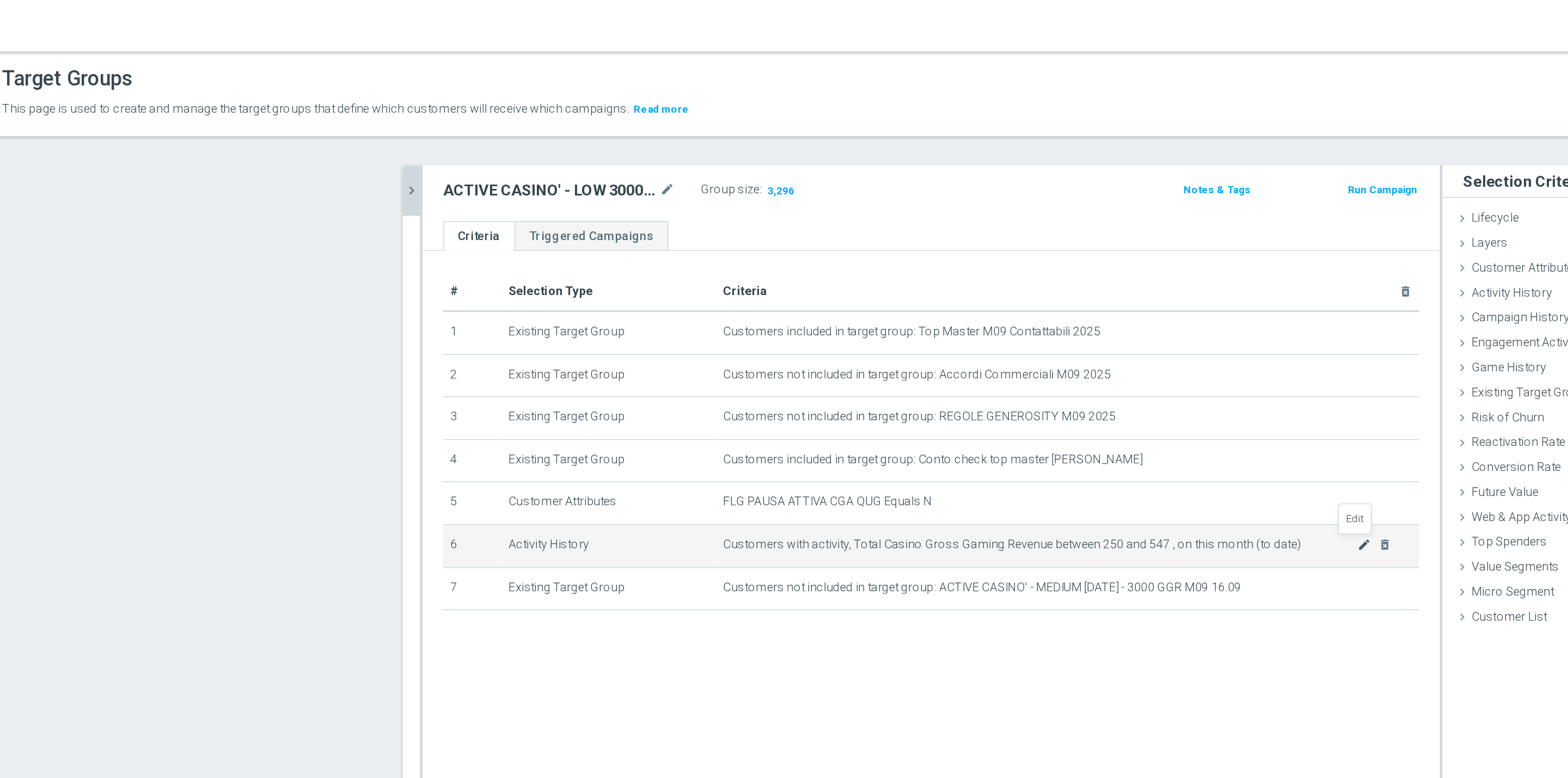
click at [1024, 345] on icon "mode_edit" at bounding box center [1028, 345] width 9 height 9
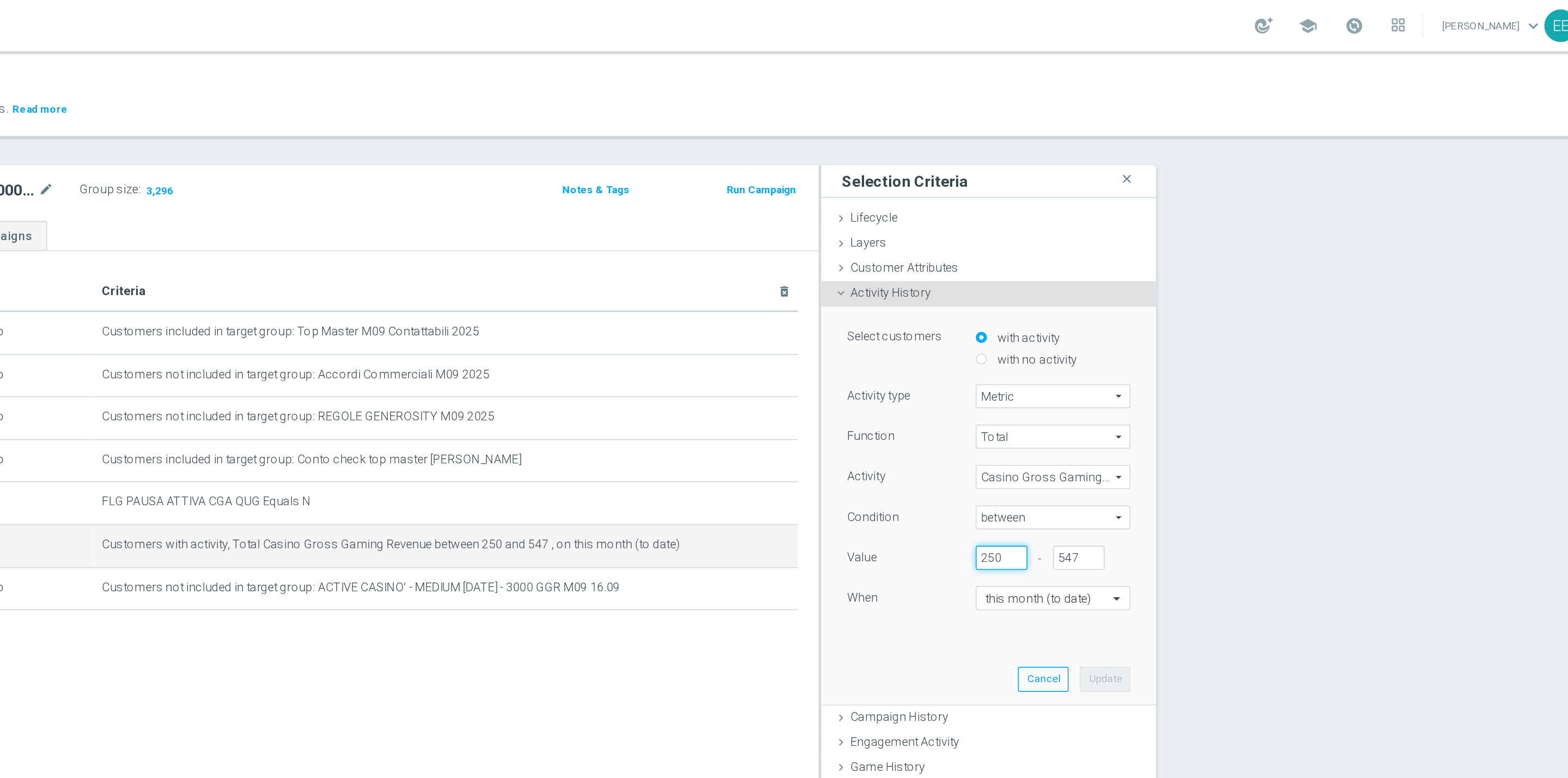
click at [1179, 354] on input "250" at bounding box center [1192, 353] width 33 height 15
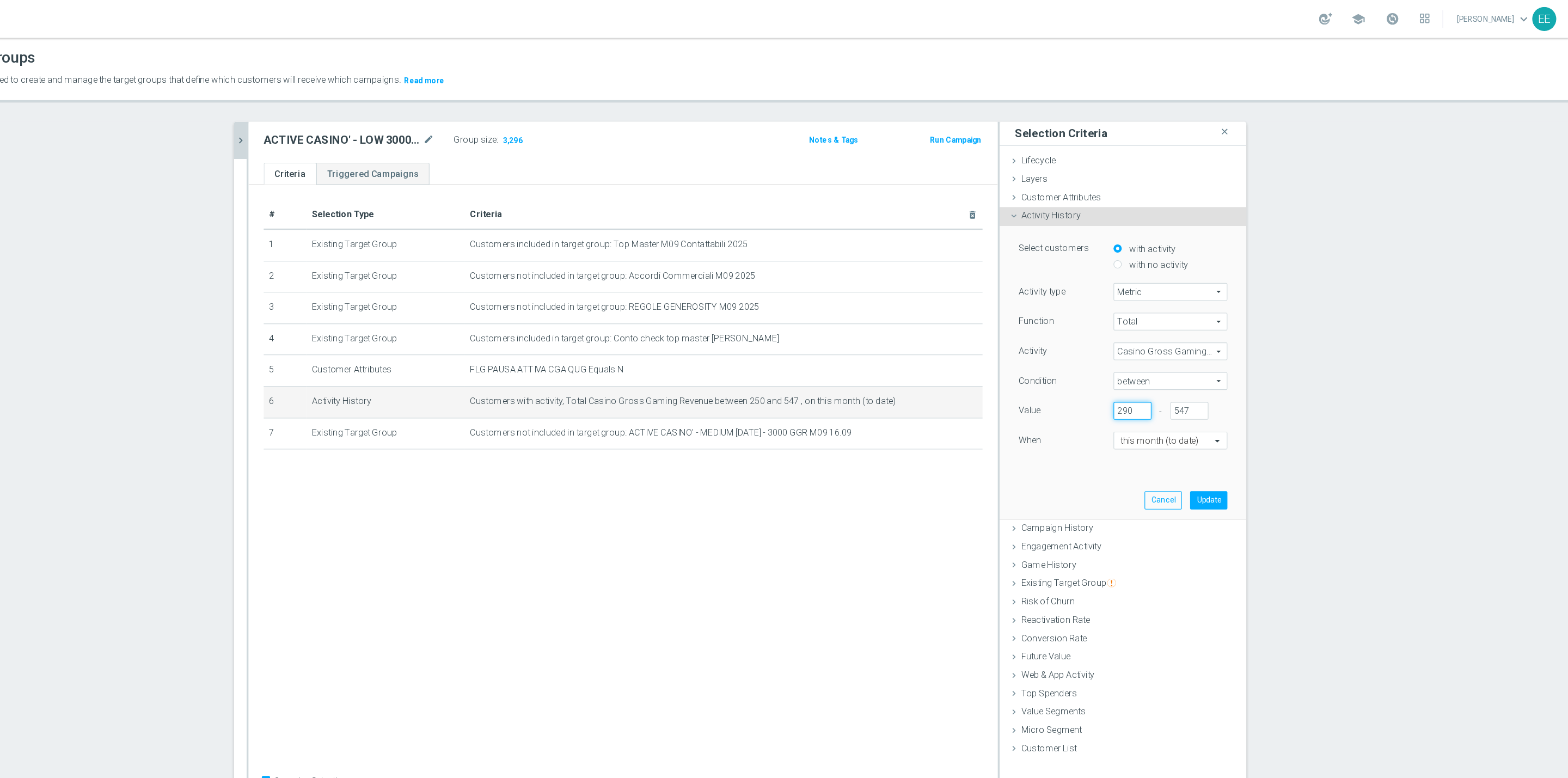
type input "290"
click at [1268, 433] on div "Select customers with activity with no activity Activity type Metric Metric arr…" at bounding box center [1184, 320] width 196 height 252
click at [1254, 430] on button "Update" at bounding box center [1258, 430] width 32 height 15
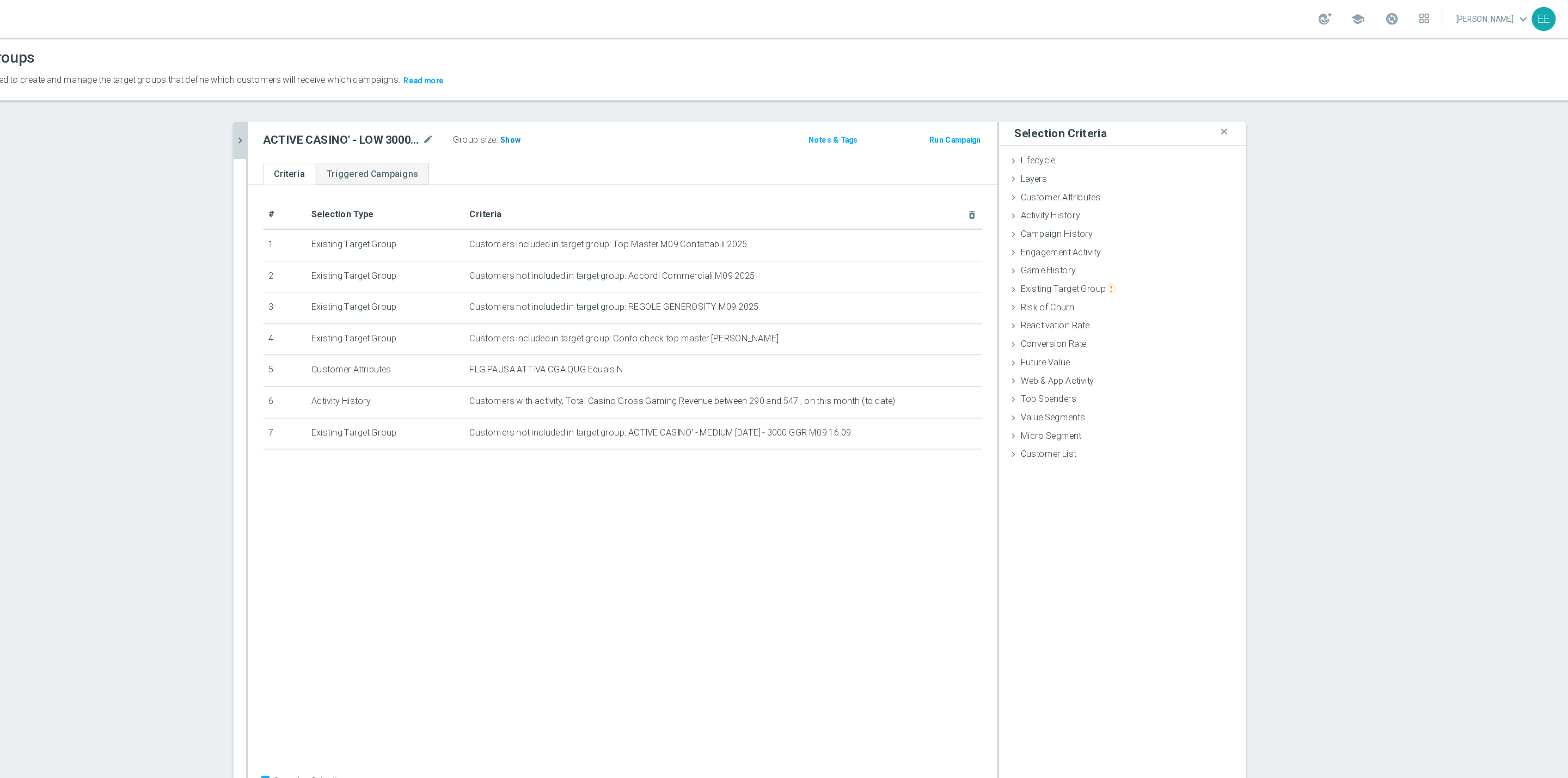
click at [649, 117] on span "Show" at bounding box center [657, 120] width 17 height 7
click at [1024, 346] on icon "mode_edit" at bounding box center [1028, 345] width 9 height 9
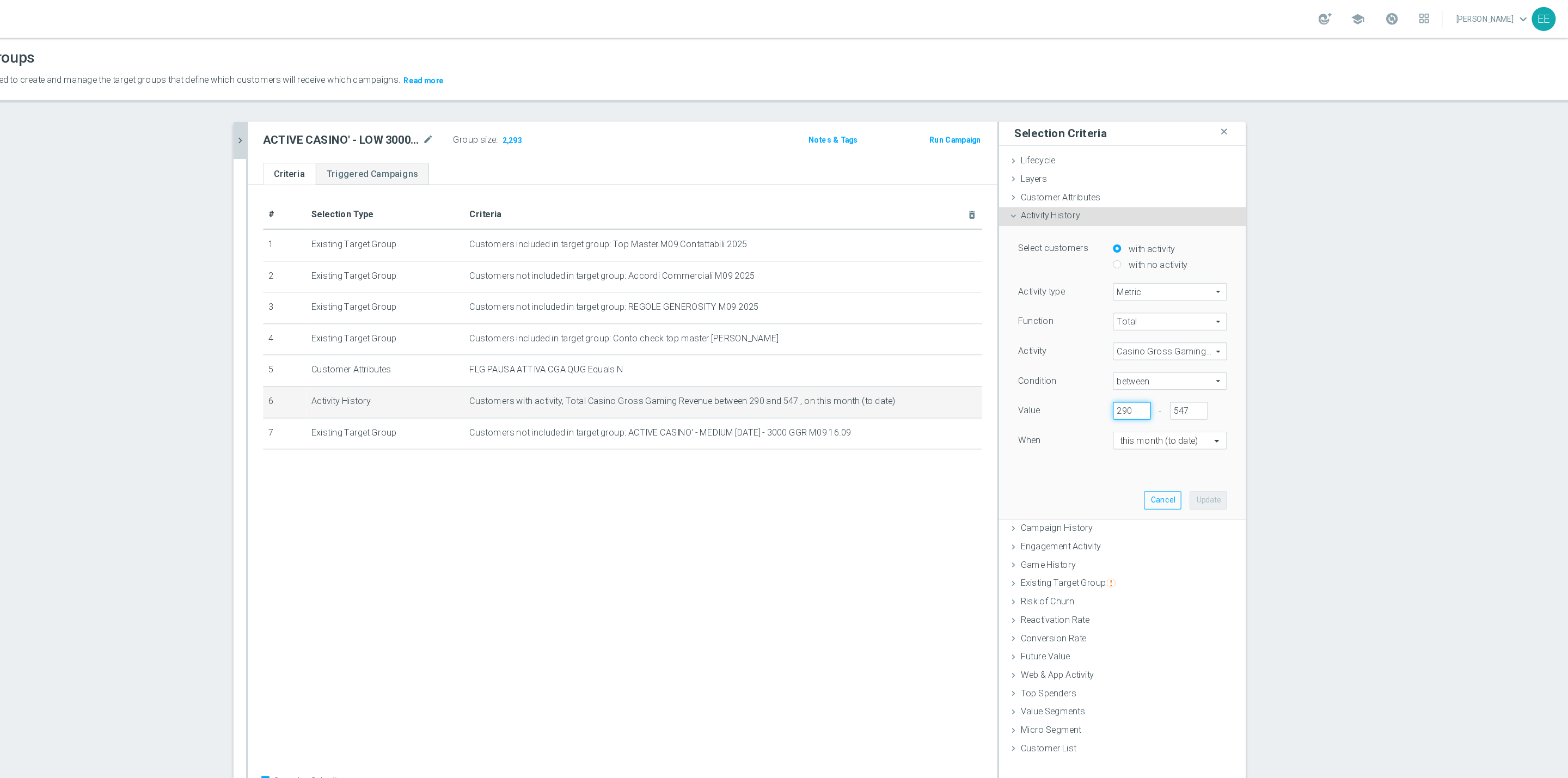
click at [1176, 351] on input "290" at bounding box center [1192, 353] width 33 height 15
type input "260"
click at [1252, 430] on button "Update" at bounding box center [1258, 430] width 32 height 15
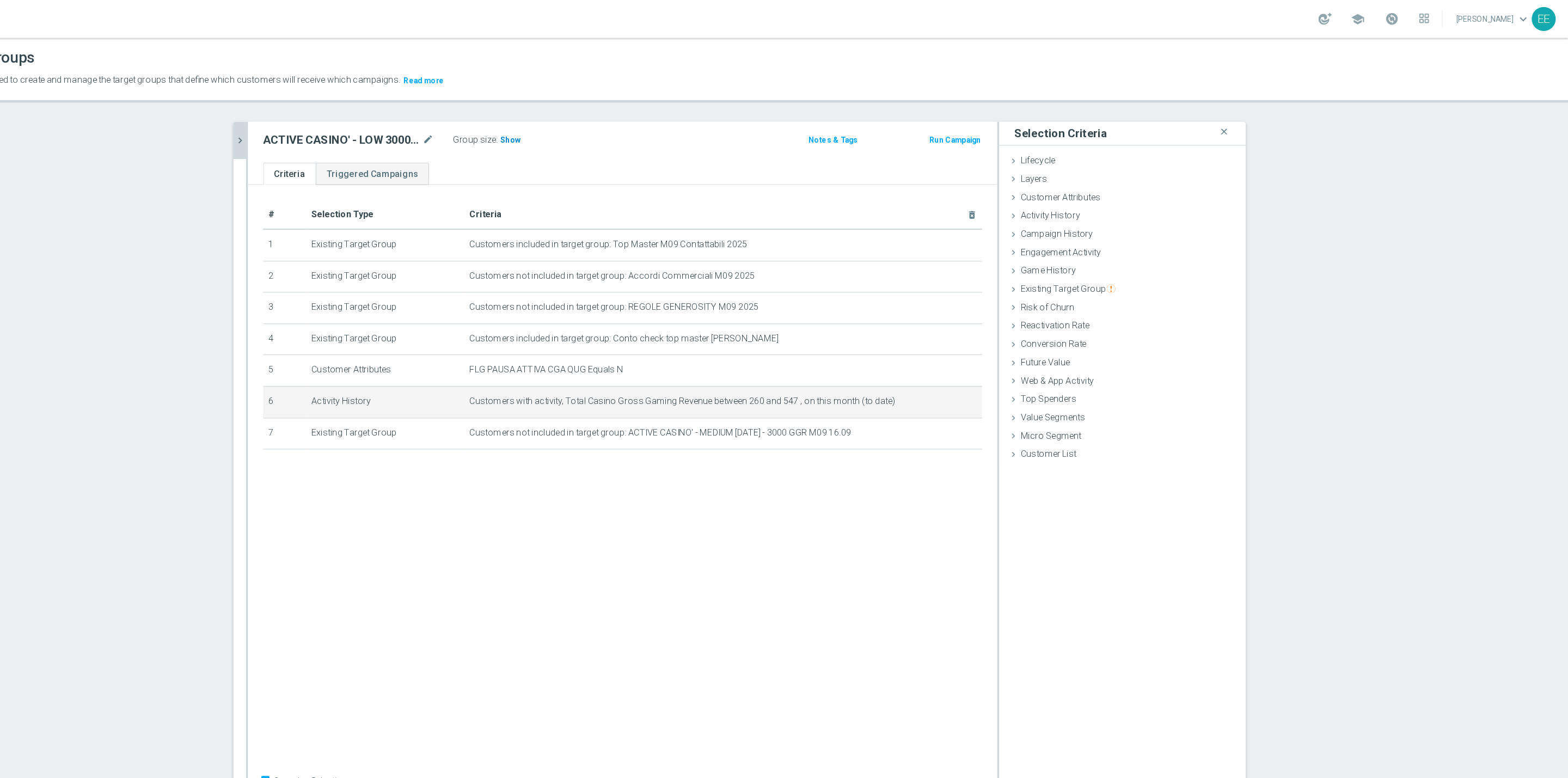
click at [650, 125] on h3 "Show" at bounding box center [658, 120] width 20 height 12
click at [1024, 342] on icon "mode_edit" at bounding box center [1028, 345] width 9 height 9
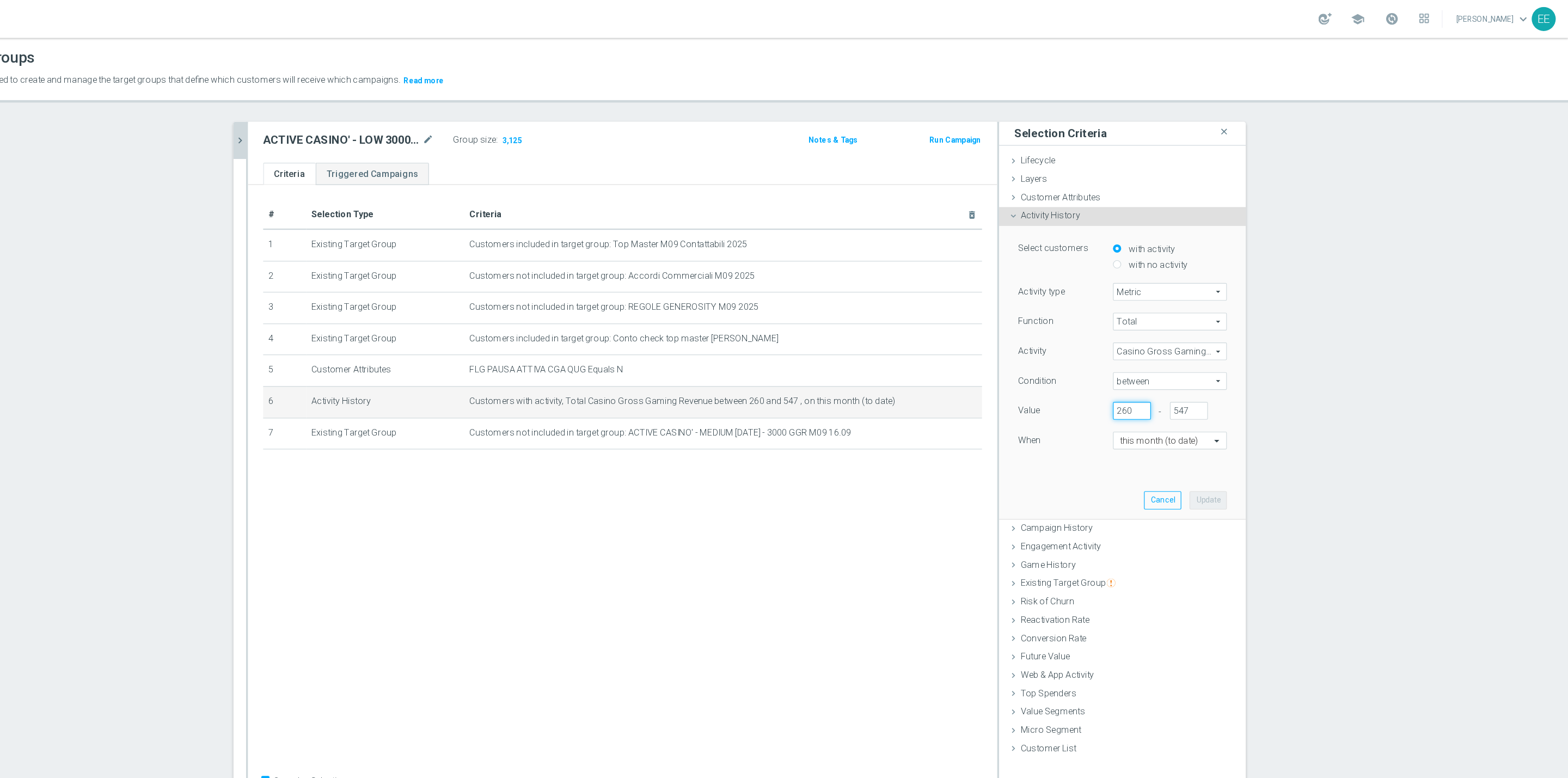
click at [1180, 352] on input "260" at bounding box center [1192, 353] width 33 height 15
type input "270"
click at [1250, 431] on button "Update" at bounding box center [1258, 430] width 32 height 15
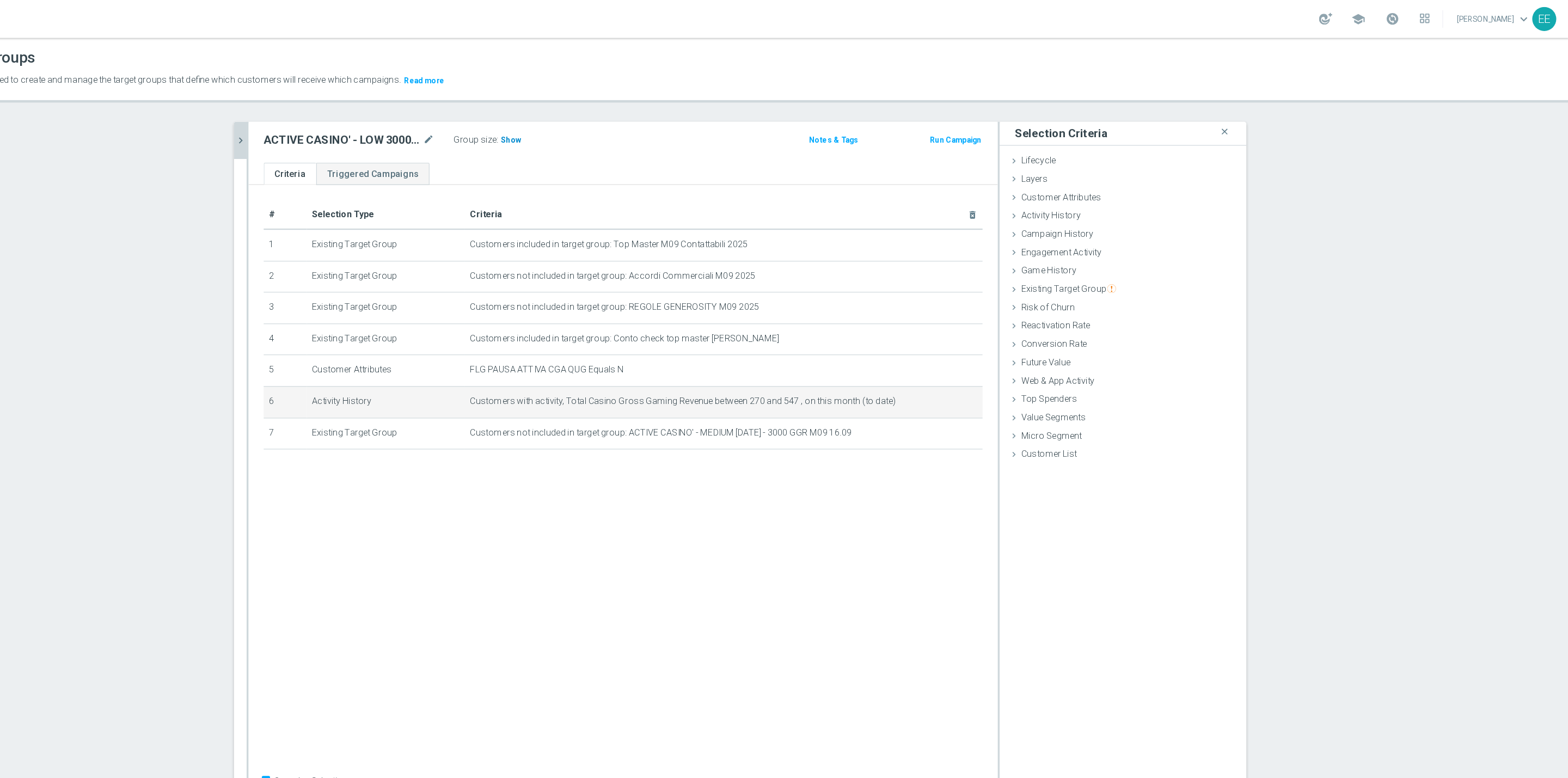
click at [648, 122] on h3 "Show" at bounding box center [658, 120] width 20 height 12
click at [1024, 342] on icon "mode_edit" at bounding box center [1028, 345] width 9 height 9
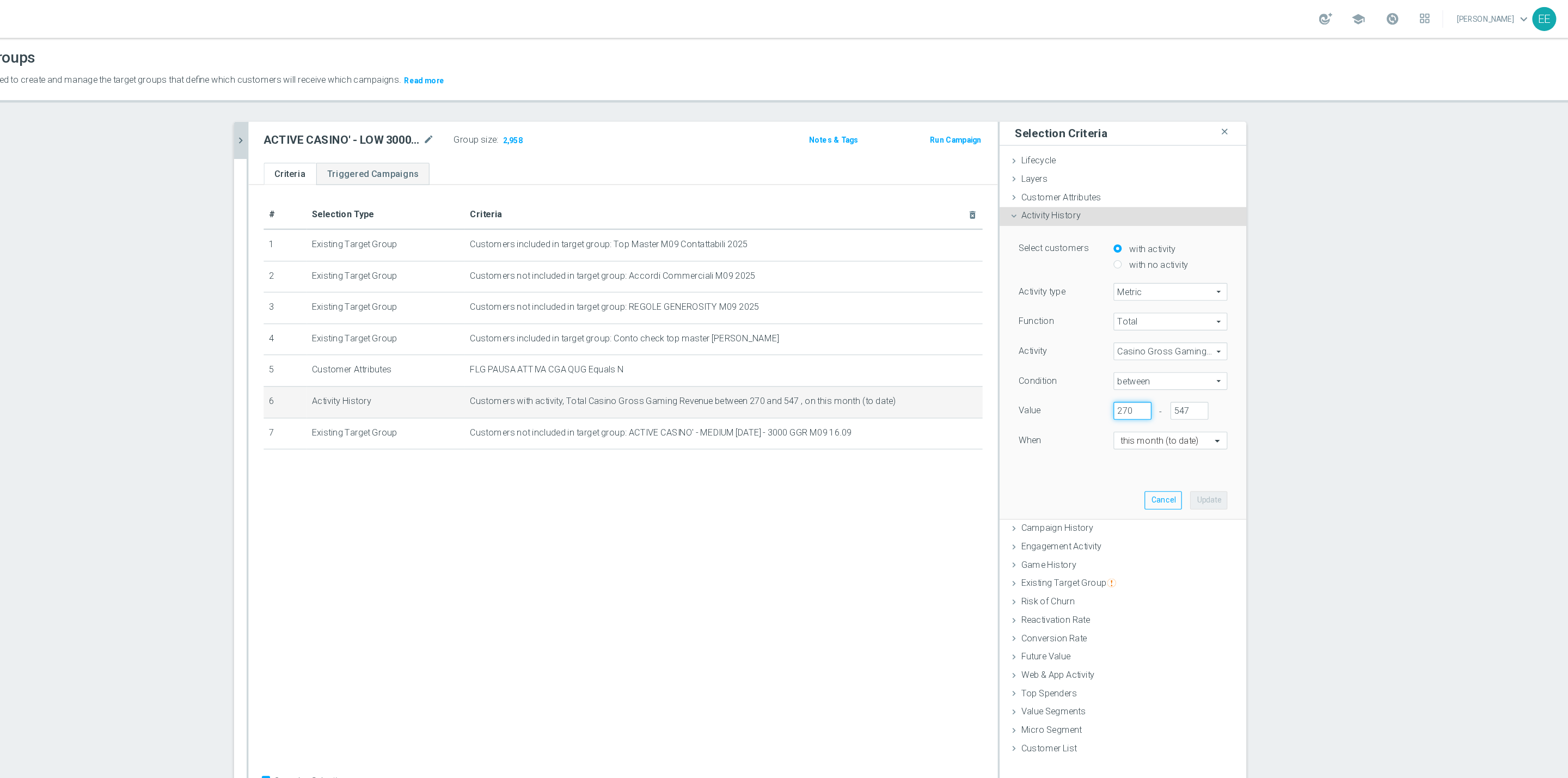
click at [1186, 349] on input "270" at bounding box center [1192, 353] width 33 height 15
type input "274"
click at [1257, 425] on button "Update" at bounding box center [1258, 430] width 32 height 15
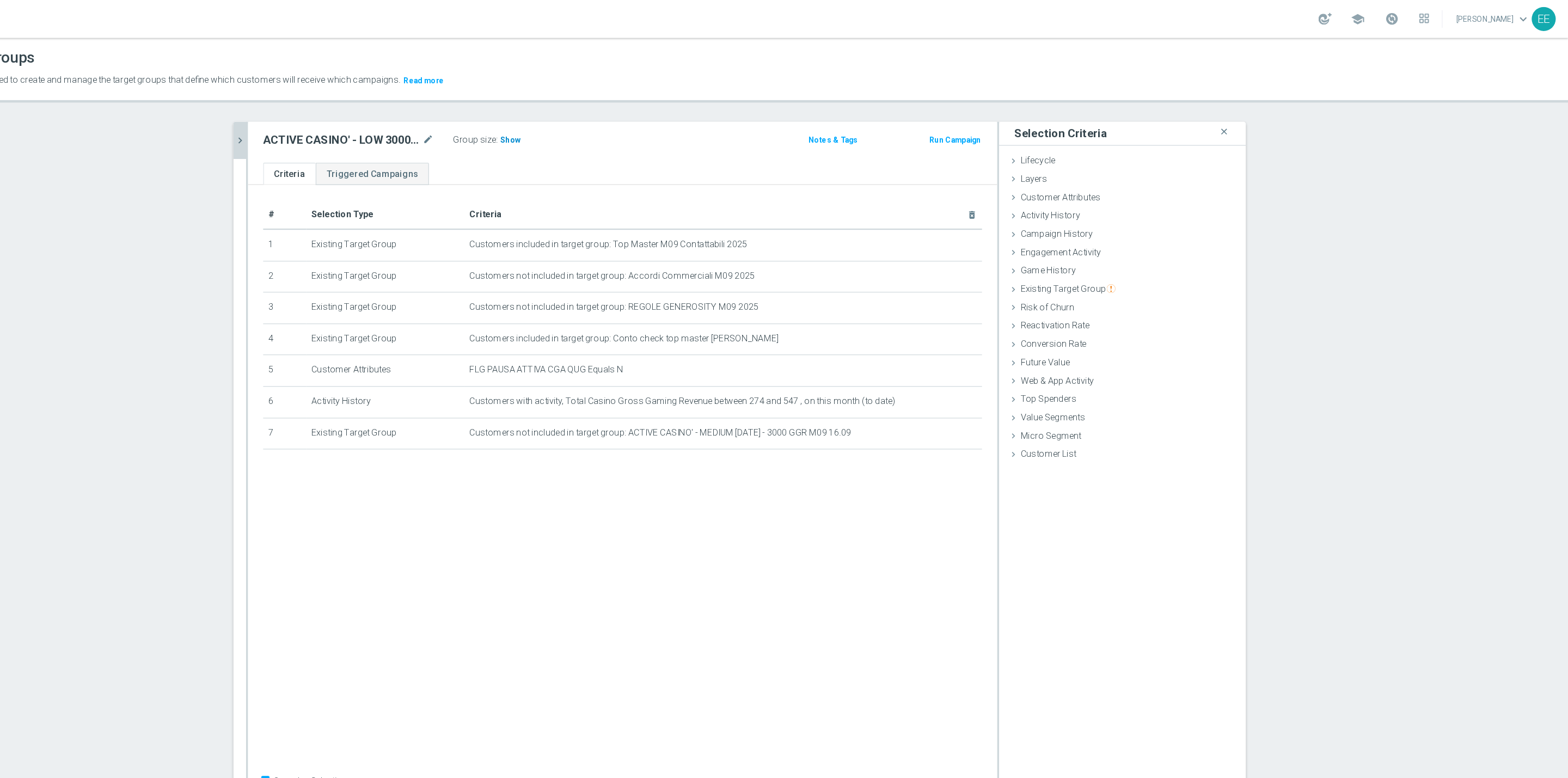
click at [658, 120] on h3 "Show" at bounding box center [658, 120] width 20 height 12
click at [1024, 346] on icon "mode_edit" at bounding box center [1028, 345] width 9 height 9
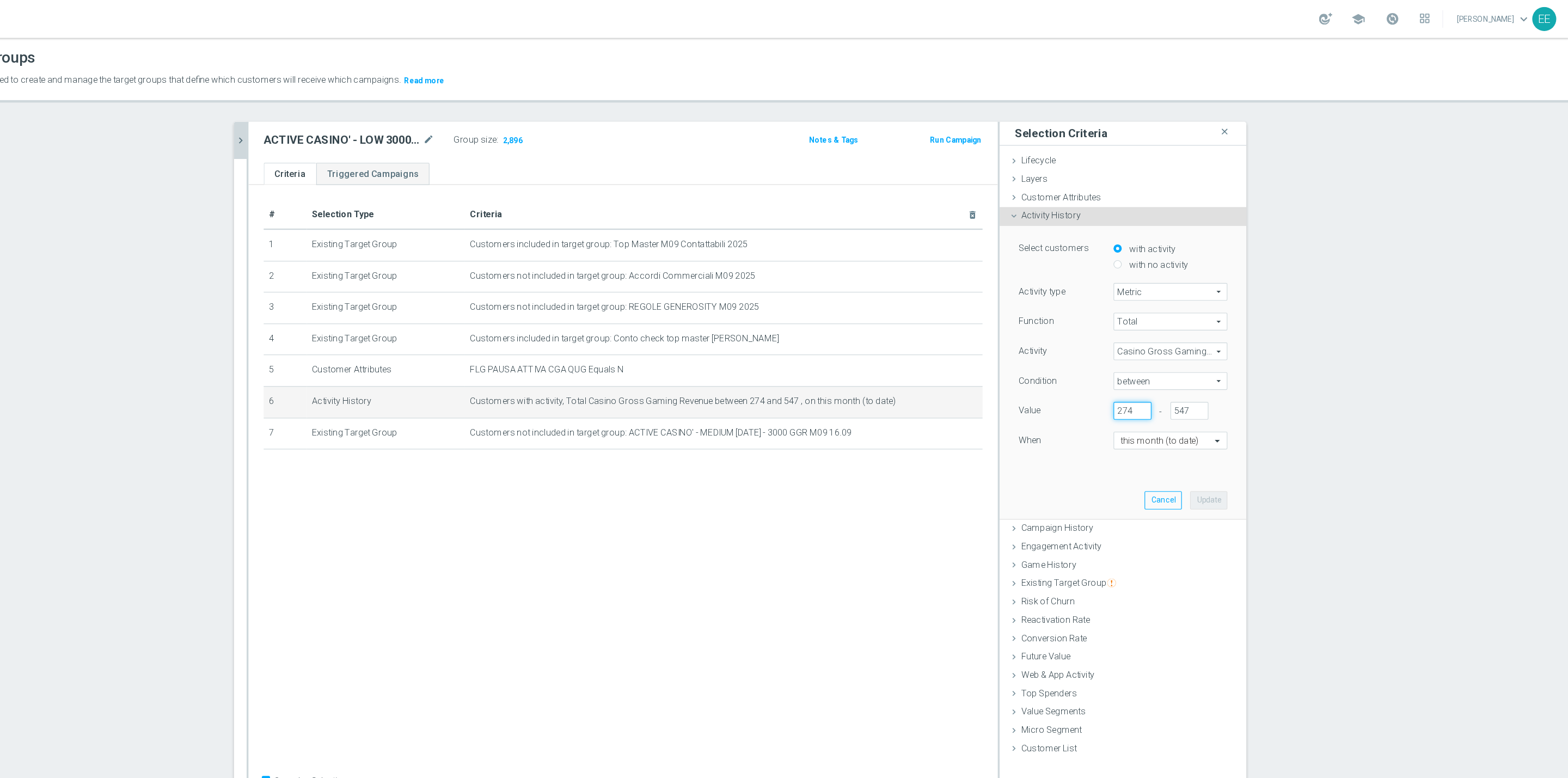
click at [1184, 356] on input "274" at bounding box center [1192, 353] width 33 height 15
type input "268"
click at [1249, 429] on button "Update" at bounding box center [1258, 430] width 32 height 15
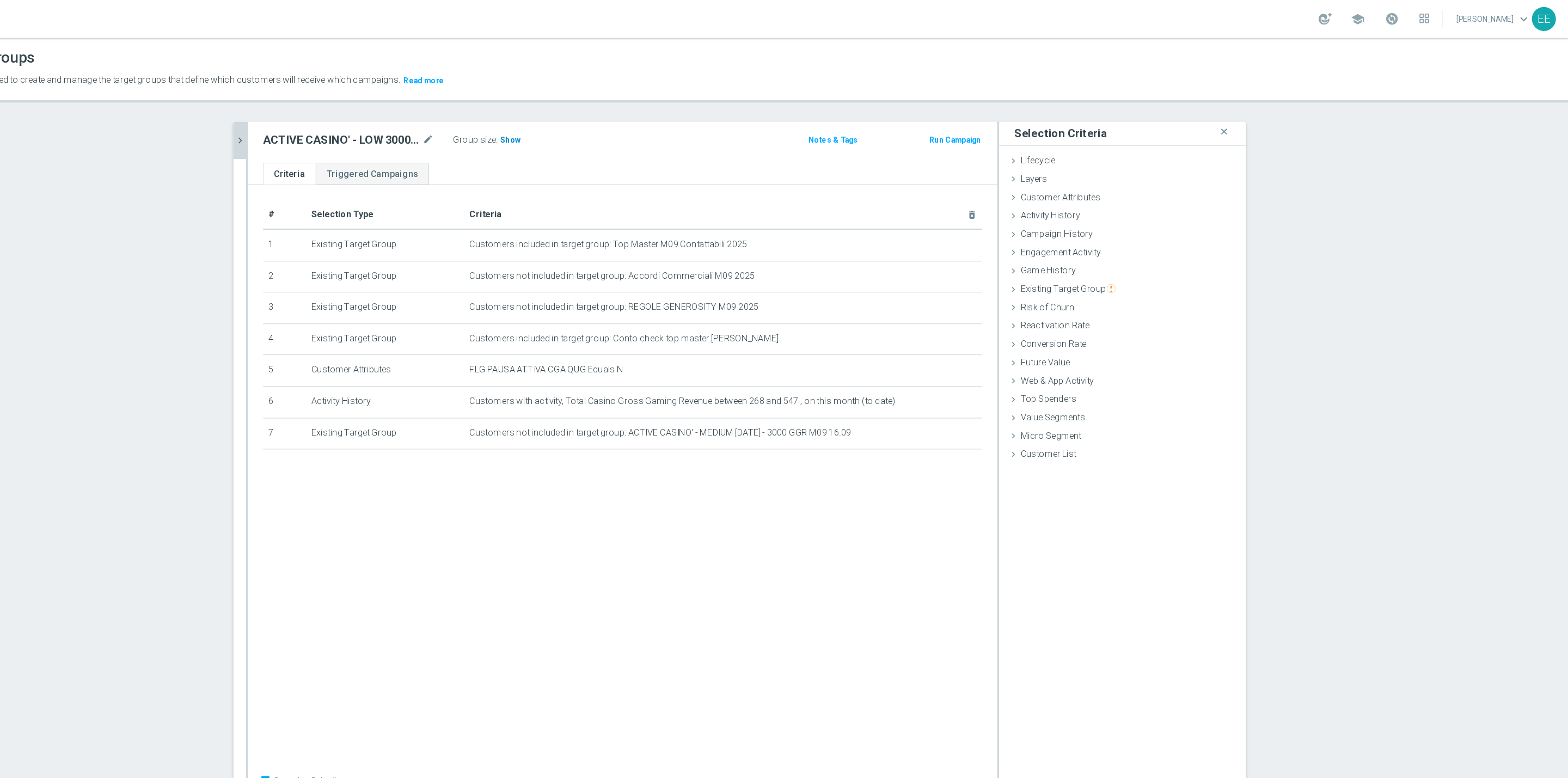
click at [649, 121] on span "Show" at bounding box center [657, 120] width 17 height 7
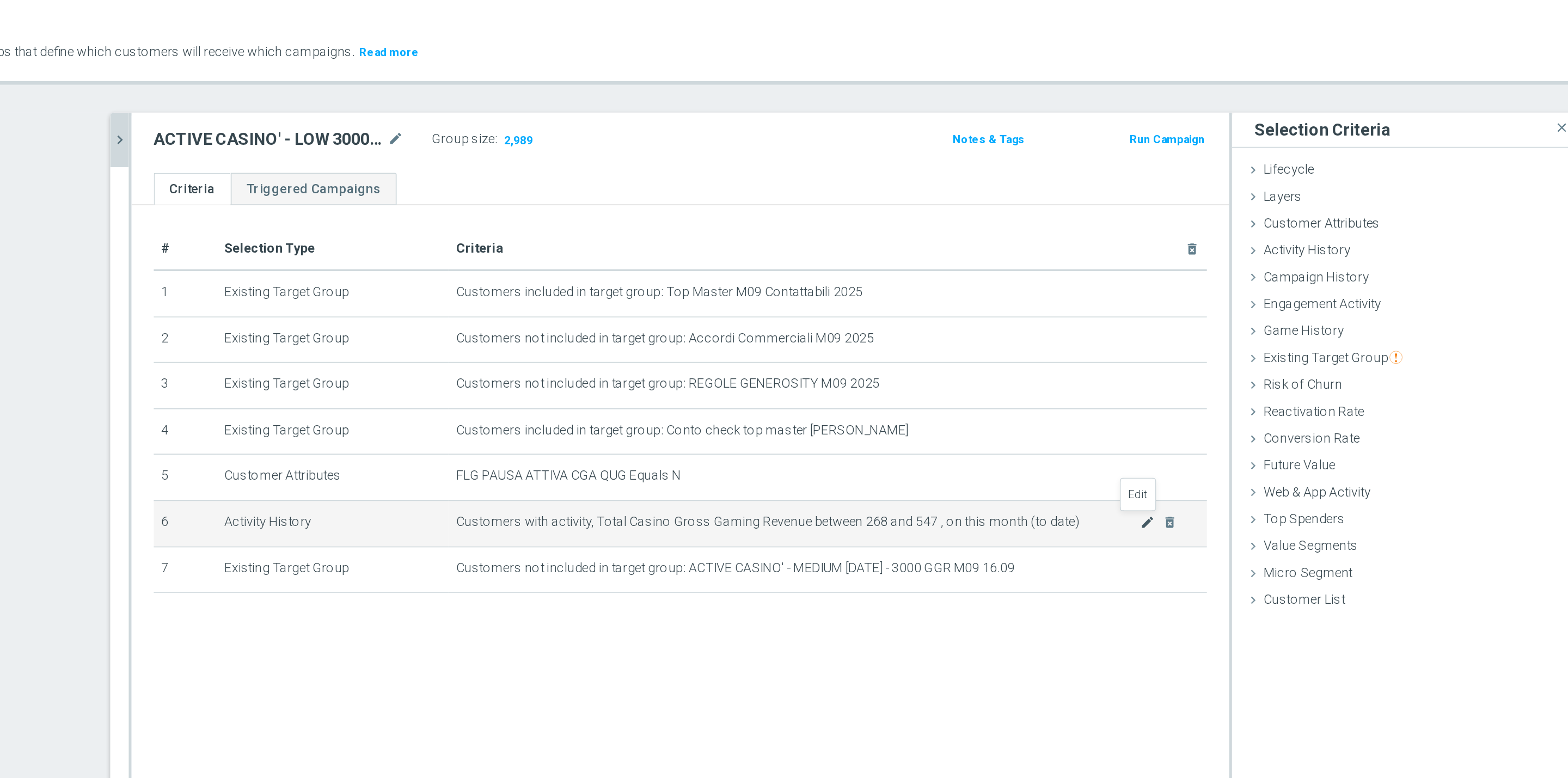
click at [1024, 344] on icon "mode_edit" at bounding box center [1028, 345] width 9 height 9
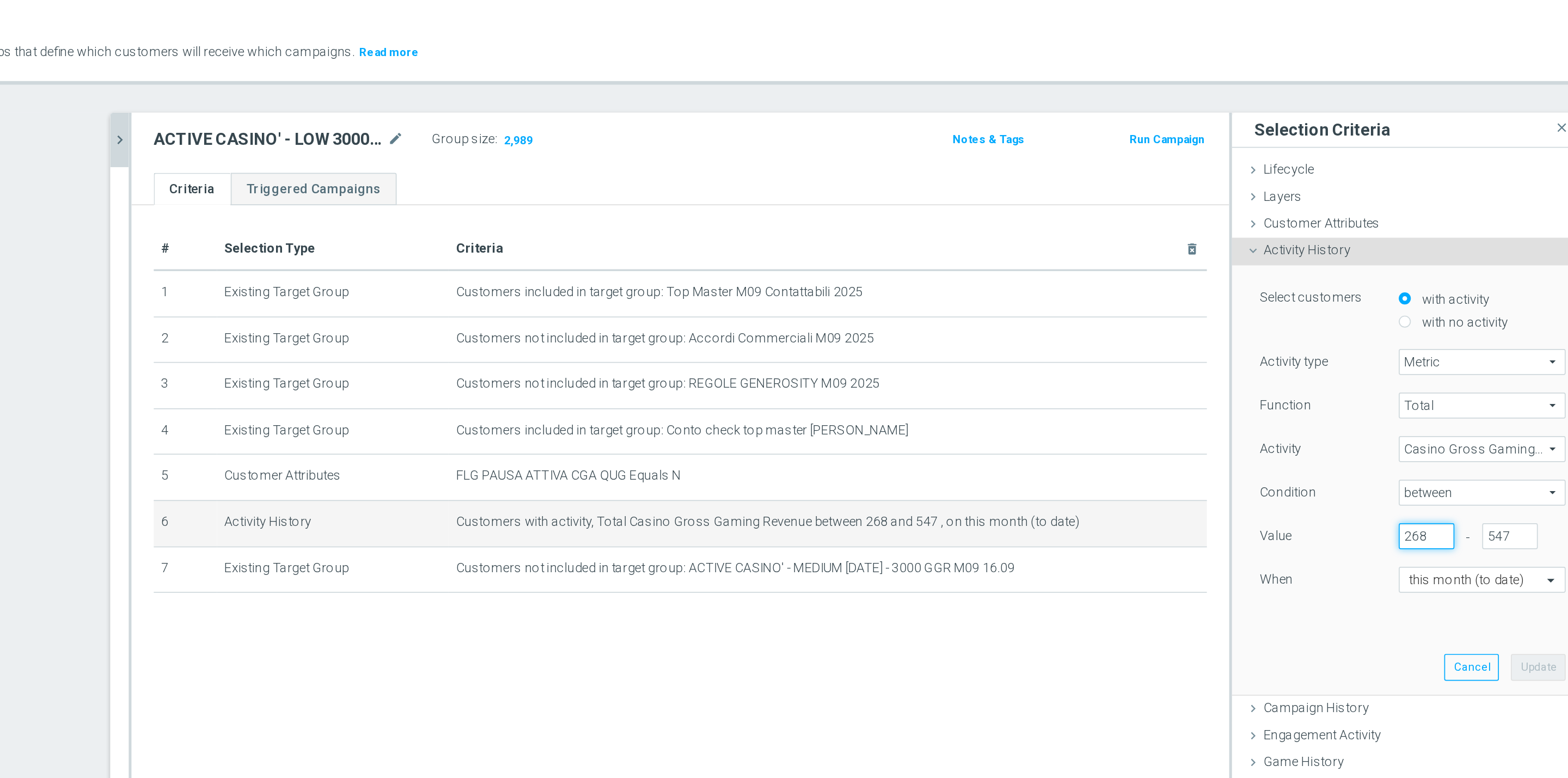
click at [1185, 349] on input "268" at bounding box center [1192, 353] width 33 height 15
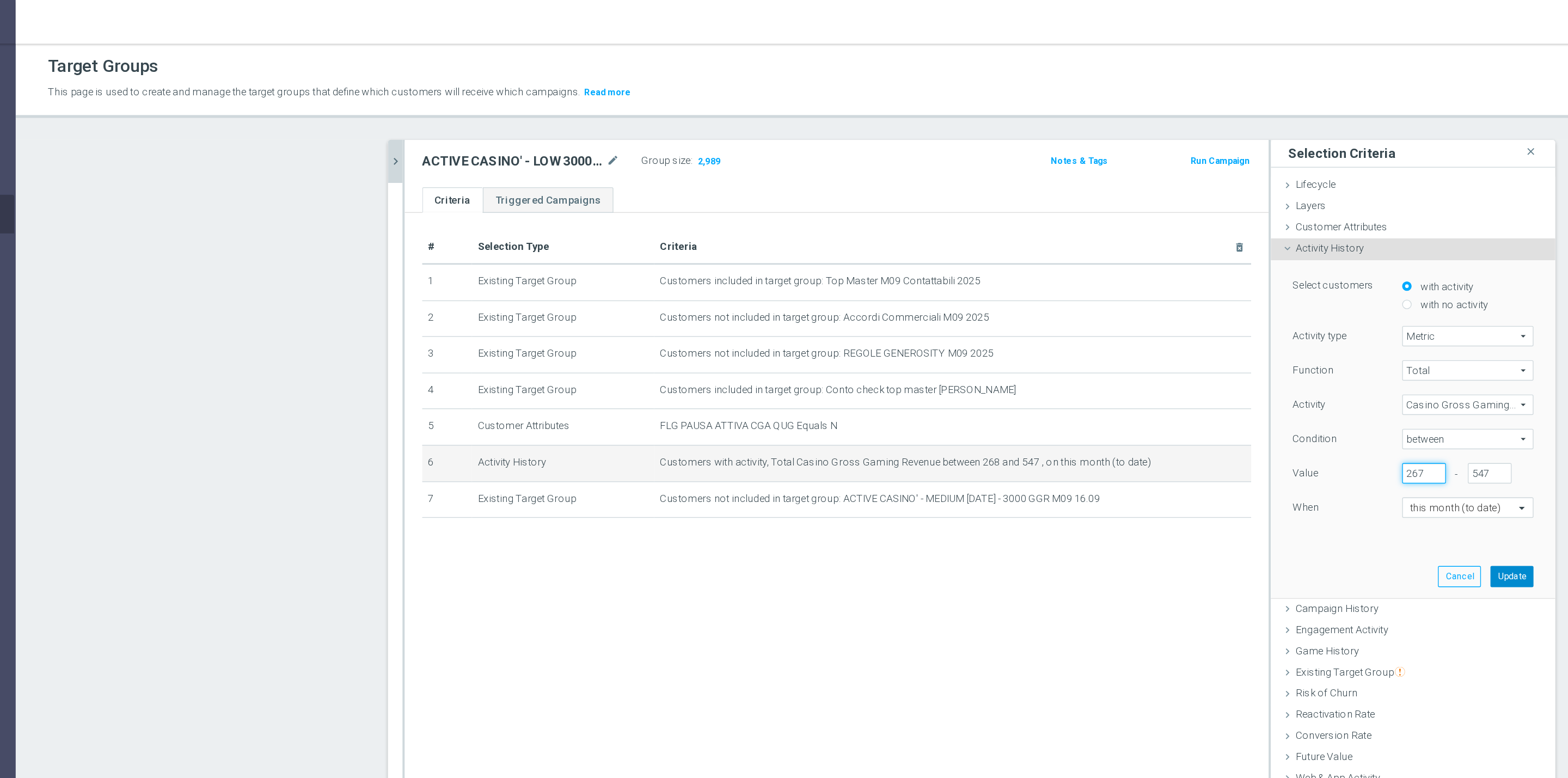
type input "267"
click at [1263, 433] on button "Update" at bounding box center [1258, 430] width 32 height 15
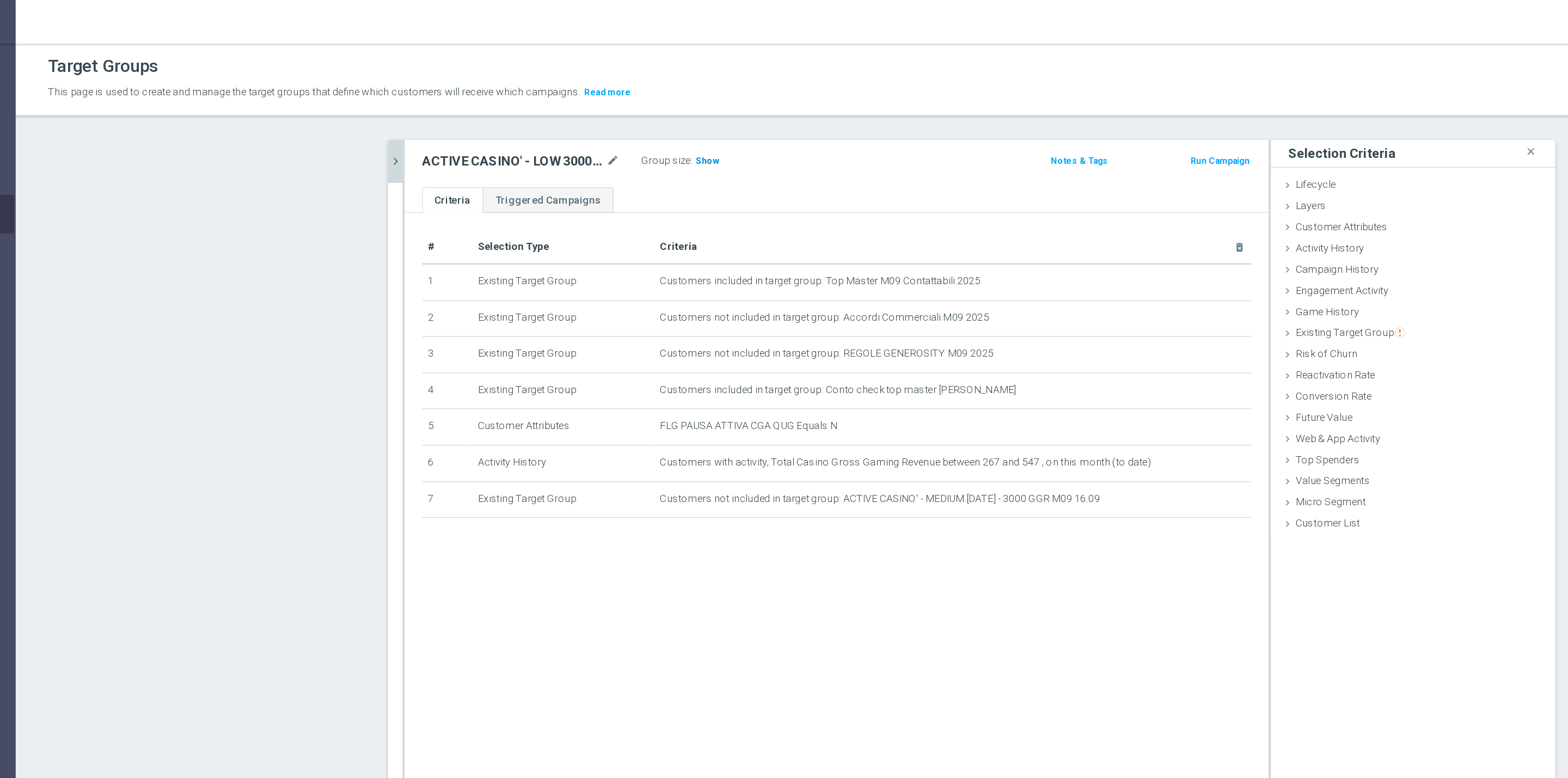
click at [649, 117] on span "Show" at bounding box center [657, 120] width 17 height 7
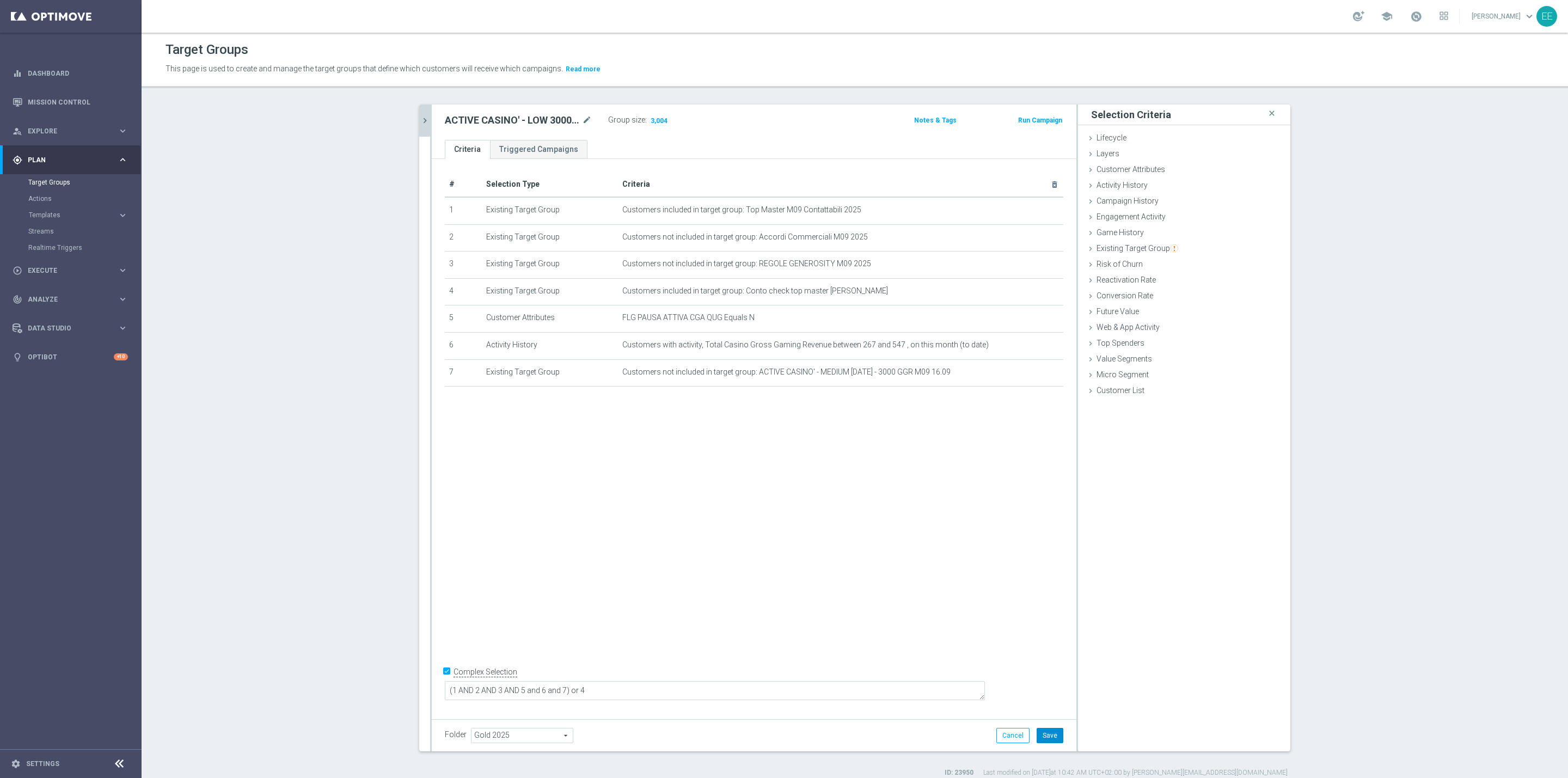
click at [1053, 738] on button "Save" at bounding box center [1049, 735] width 27 height 15
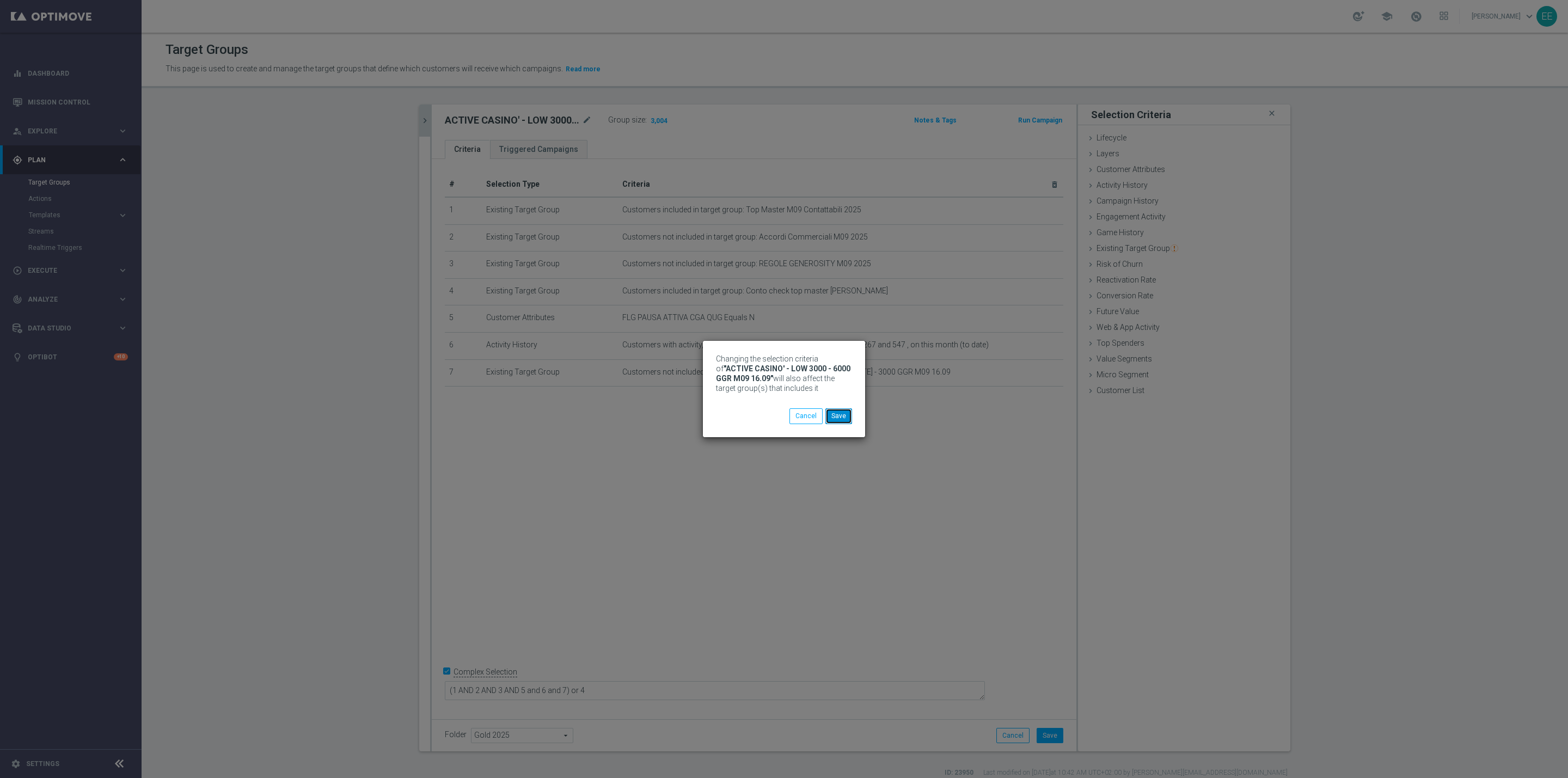
click at [838, 423] on button "Save" at bounding box center [839, 416] width 27 height 15
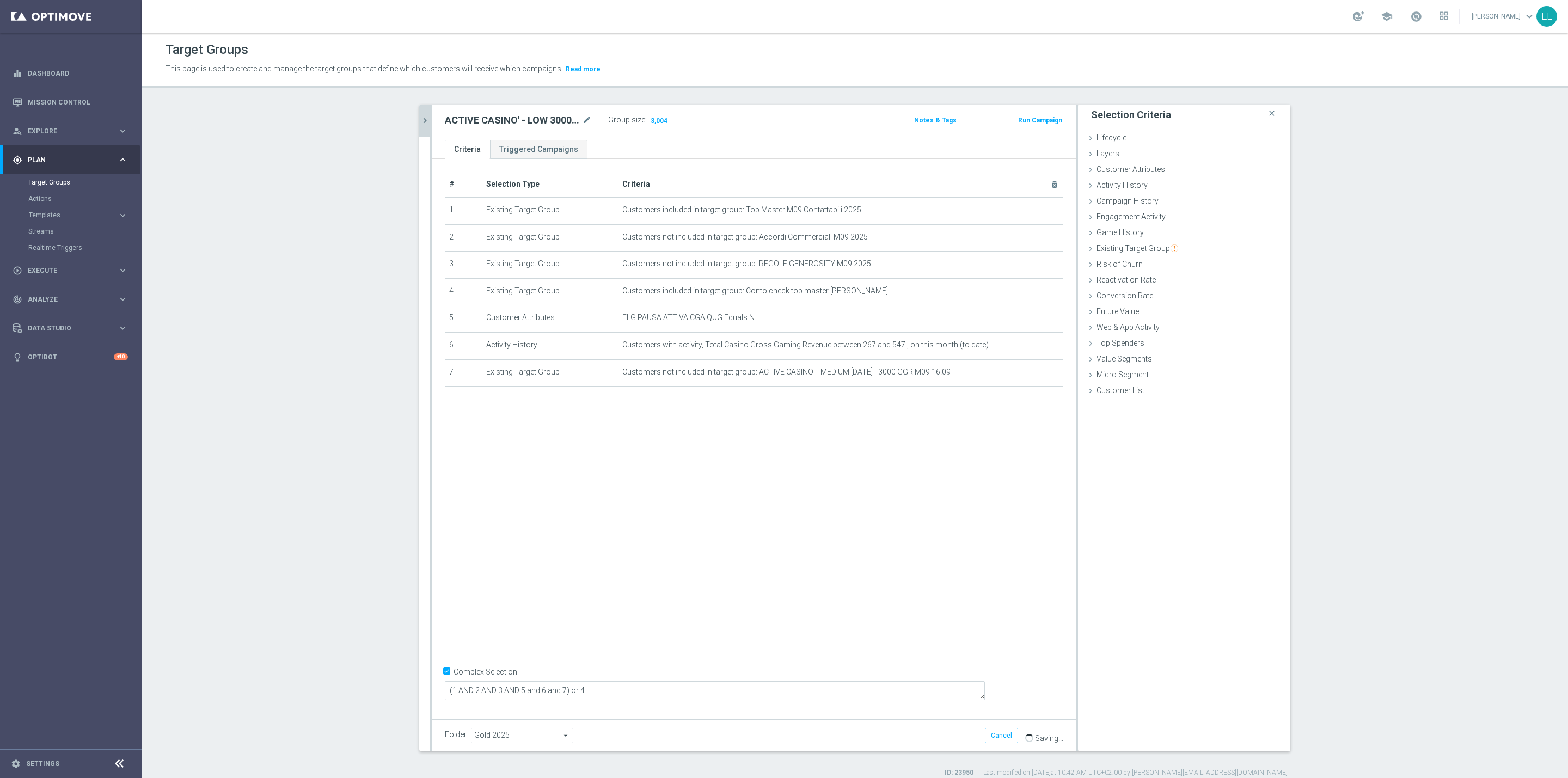
click at [420, 115] on icon "chevron_right" at bounding box center [425, 120] width 10 height 10
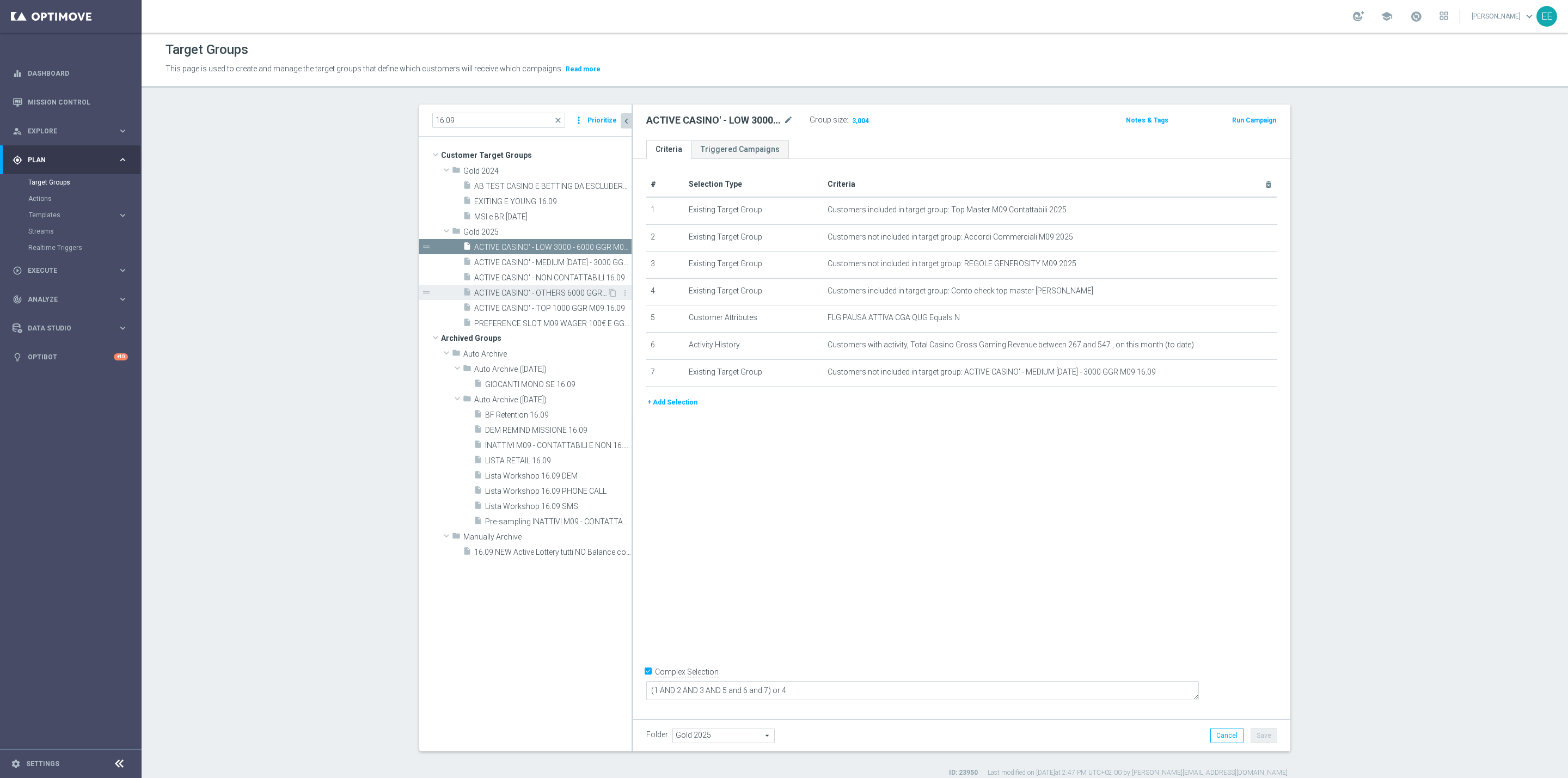
click at [564, 297] on span "ACTIVE CASINO' - OTHERS 6000 GGR M09 16.09" at bounding box center [540, 293] width 133 height 9
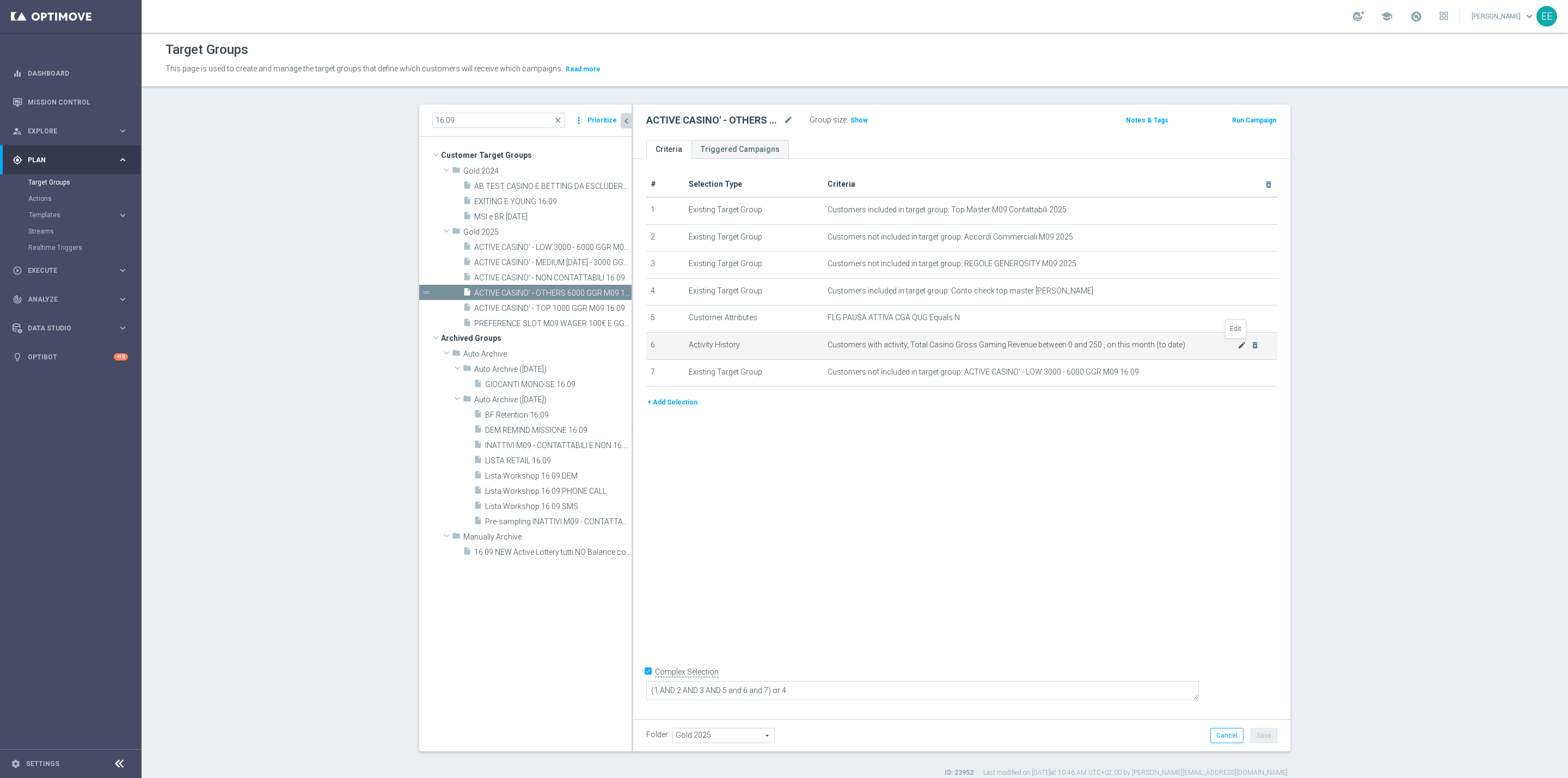
click at [1238, 342] on icon "mode_edit" at bounding box center [1242, 345] width 9 height 9
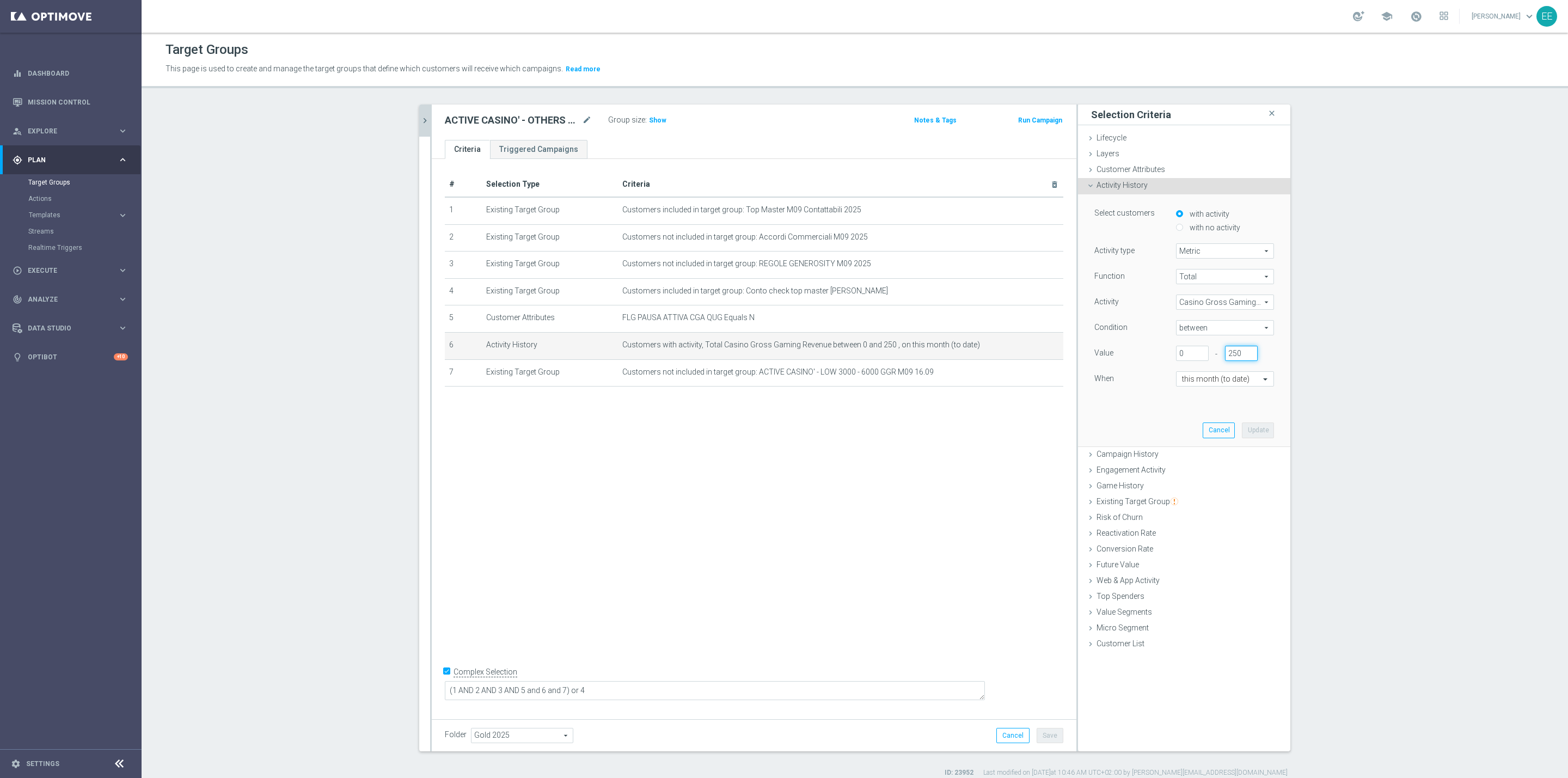
click at [1230, 351] on input "250" at bounding box center [1241, 353] width 33 height 15
type input "267"
click at [1256, 433] on button "Update" at bounding box center [1258, 430] width 32 height 15
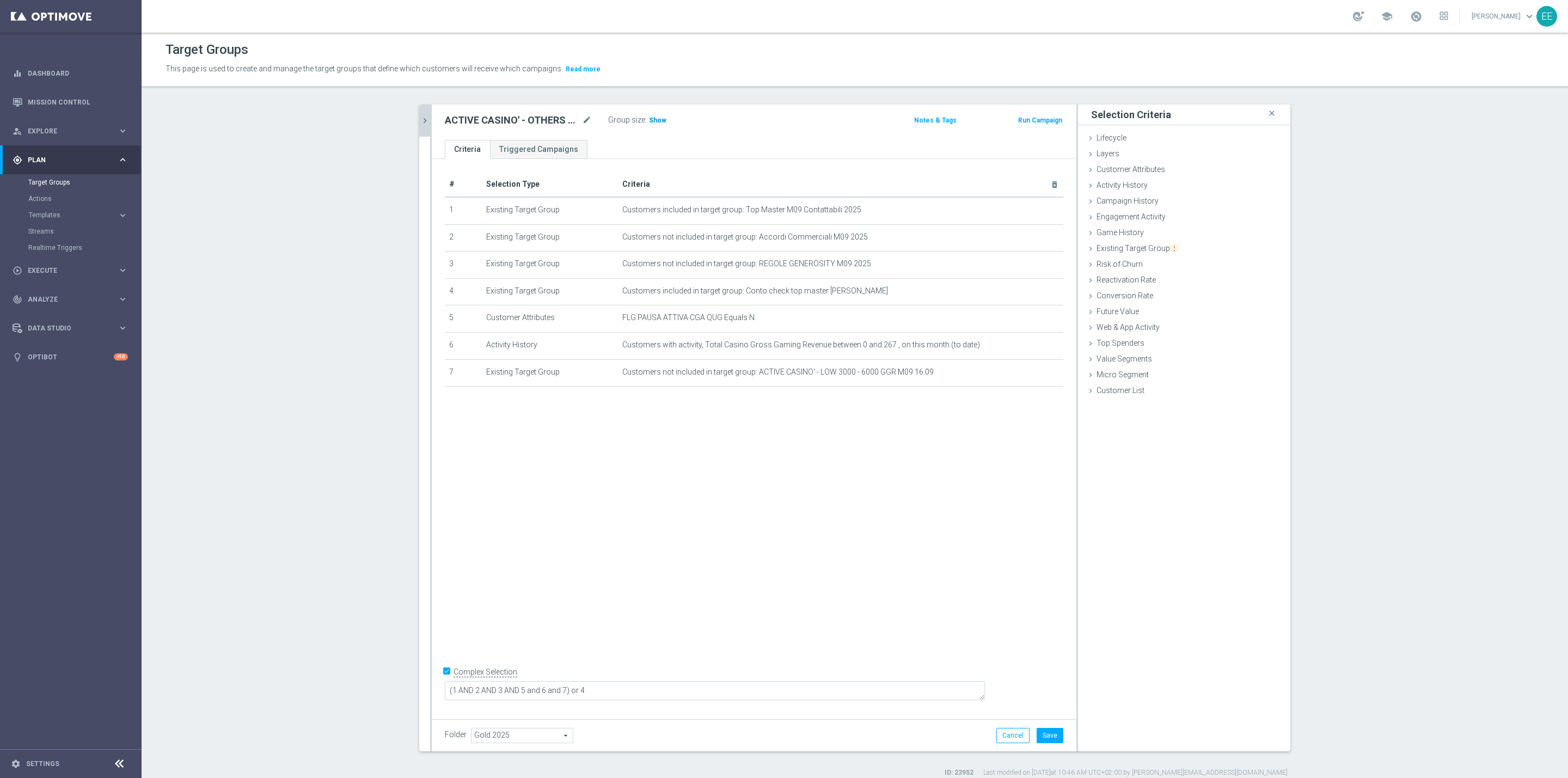
click at [655, 123] on span "Show" at bounding box center [657, 120] width 17 height 7
click at [420, 118] on icon "chevron_right" at bounding box center [425, 120] width 10 height 10
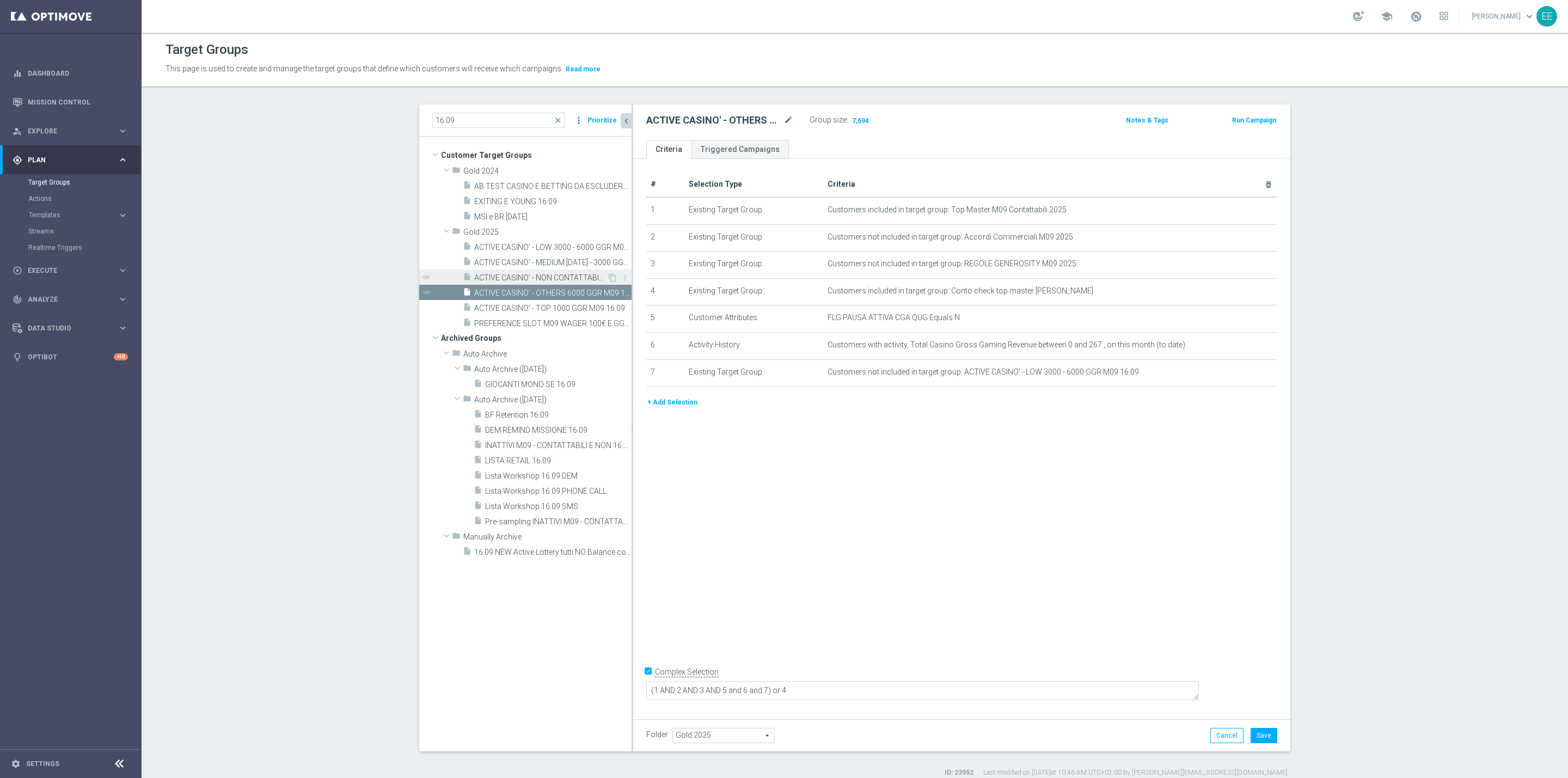
click at [542, 278] on span "ACTIVE CASINO' - NON CONTATTABILI 16.09" at bounding box center [540, 277] width 133 height 9
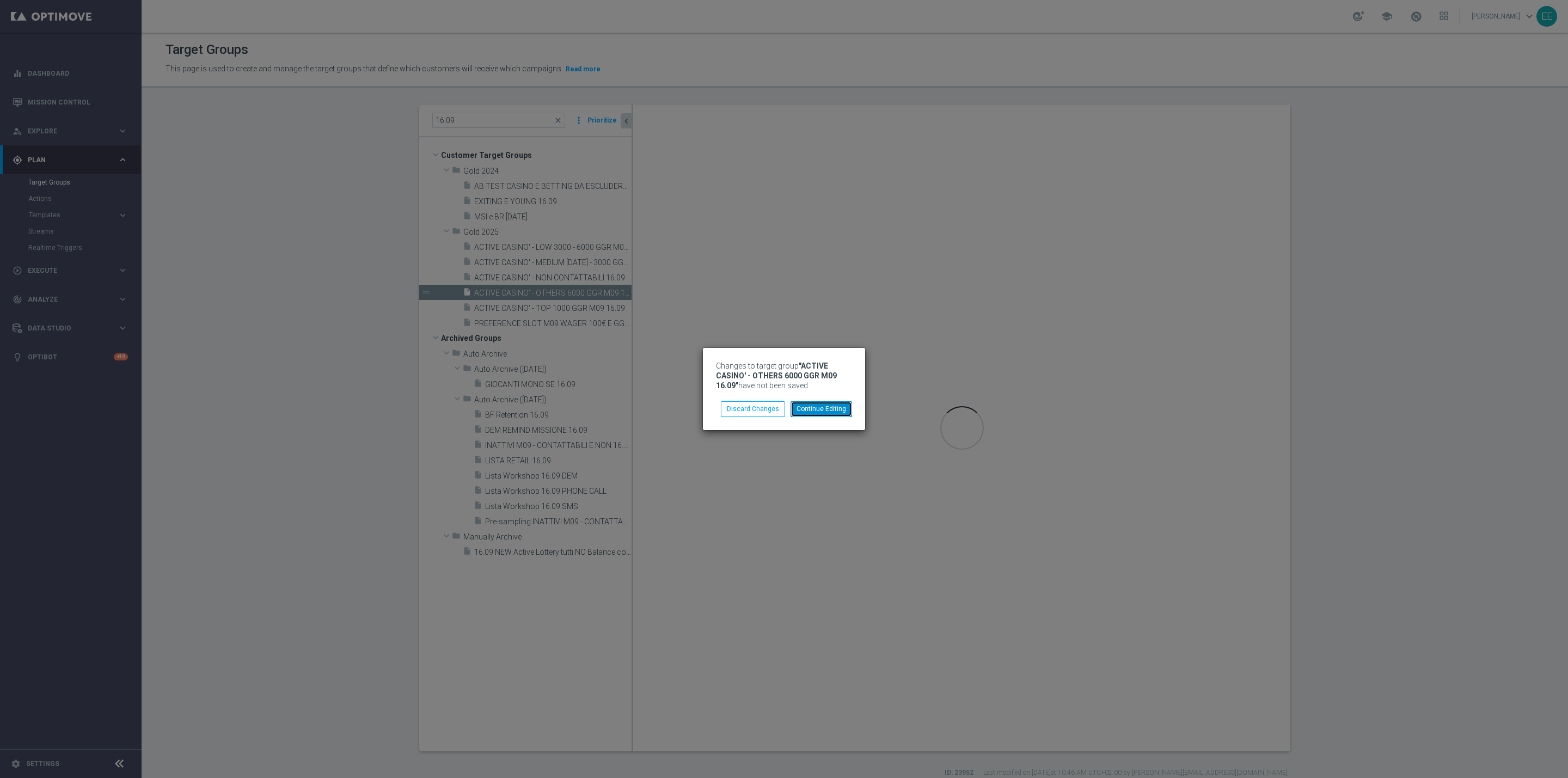
click at [834, 411] on button "Continue Editing" at bounding box center [821, 409] width 62 height 15
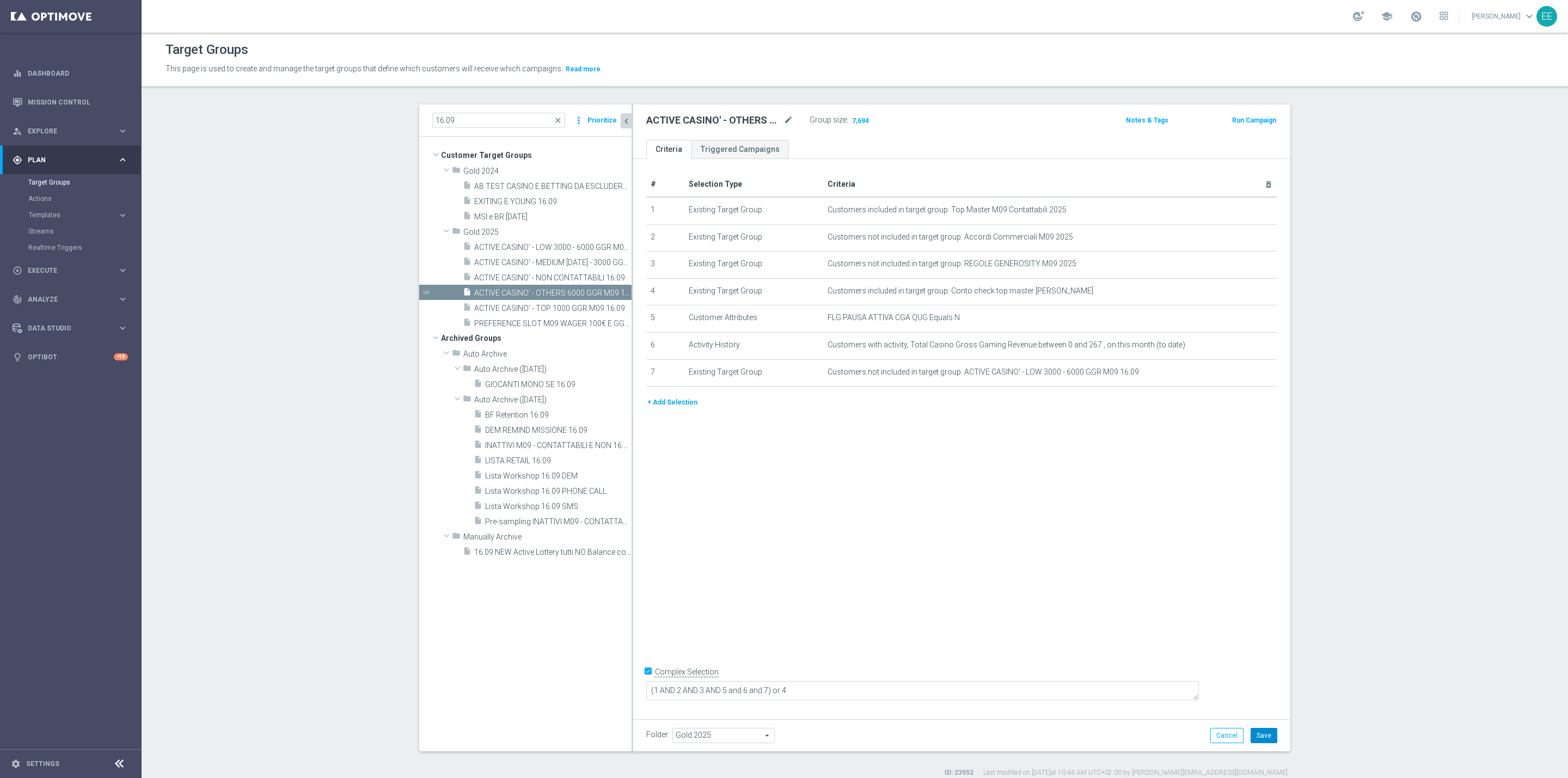
click at [1264, 730] on button "Save" at bounding box center [1263, 735] width 27 height 15
click at [560, 275] on span "ACTIVE CASINO' - NON CONTATTABILI 16.09" at bounding box center [540, 277] width 133 height 9
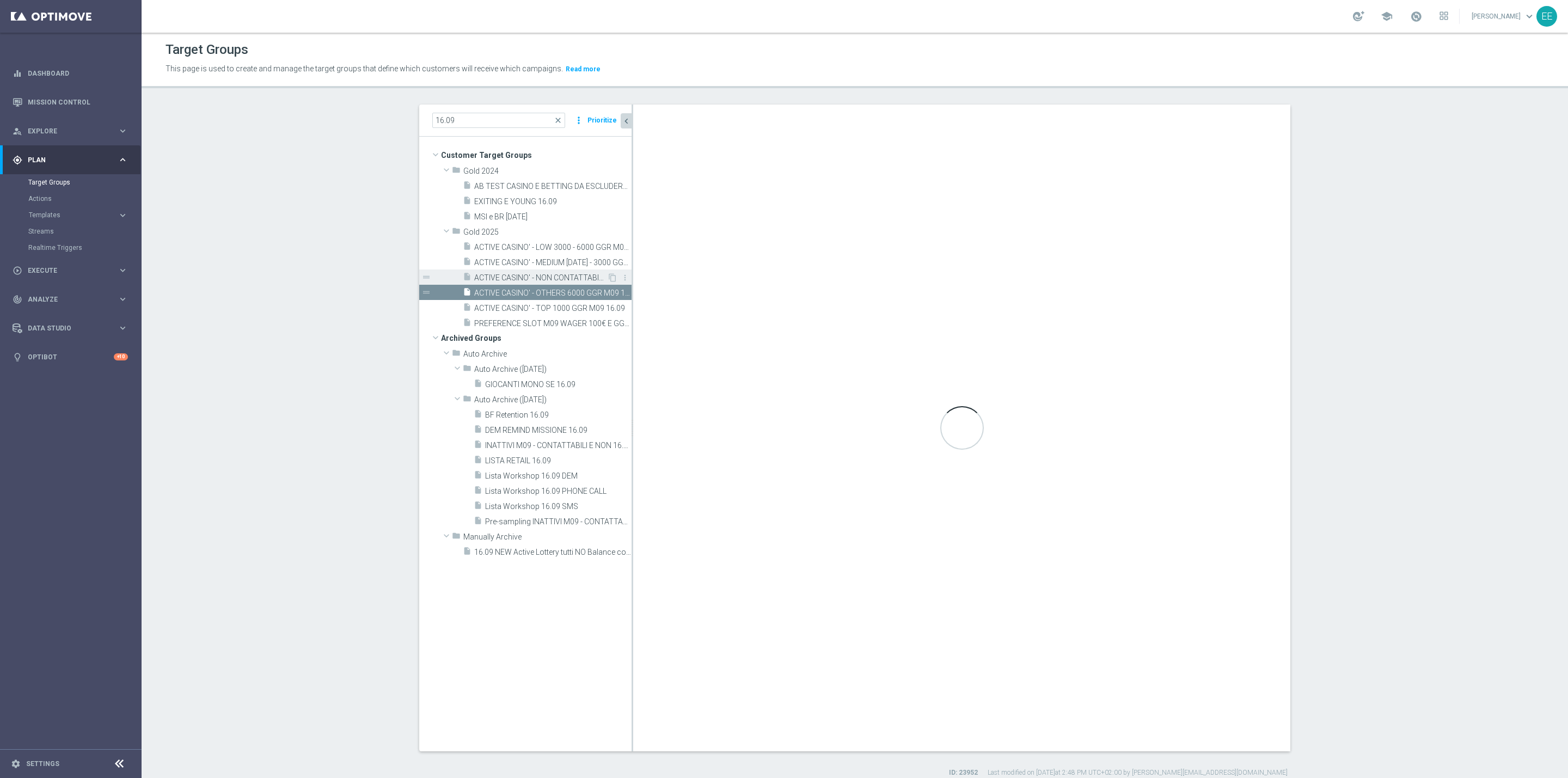
click at [560, 275] on span "ACTIVE CASINO' - NON CONTATTABILI 16.09" at bounding box center [540, 277] width 133 height 9
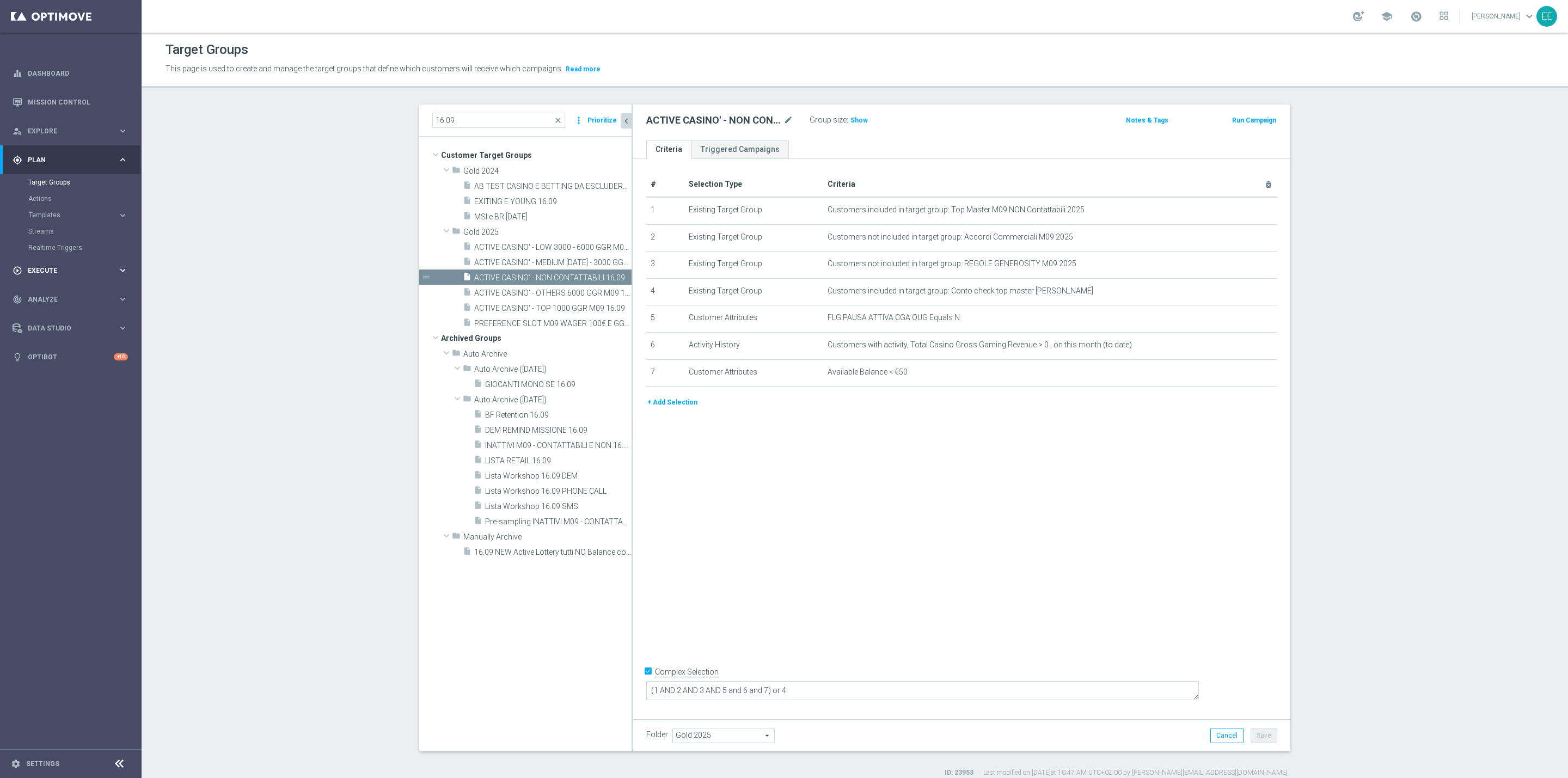
click at [35, 278] on div "play_circle_outline Execute keyboard_arrow_right" at bounding box center [70, 270] width 141 height 29
click at [59, 208] on link "Campaign Builder" at bounding box center [71, 211] width 85 height 9
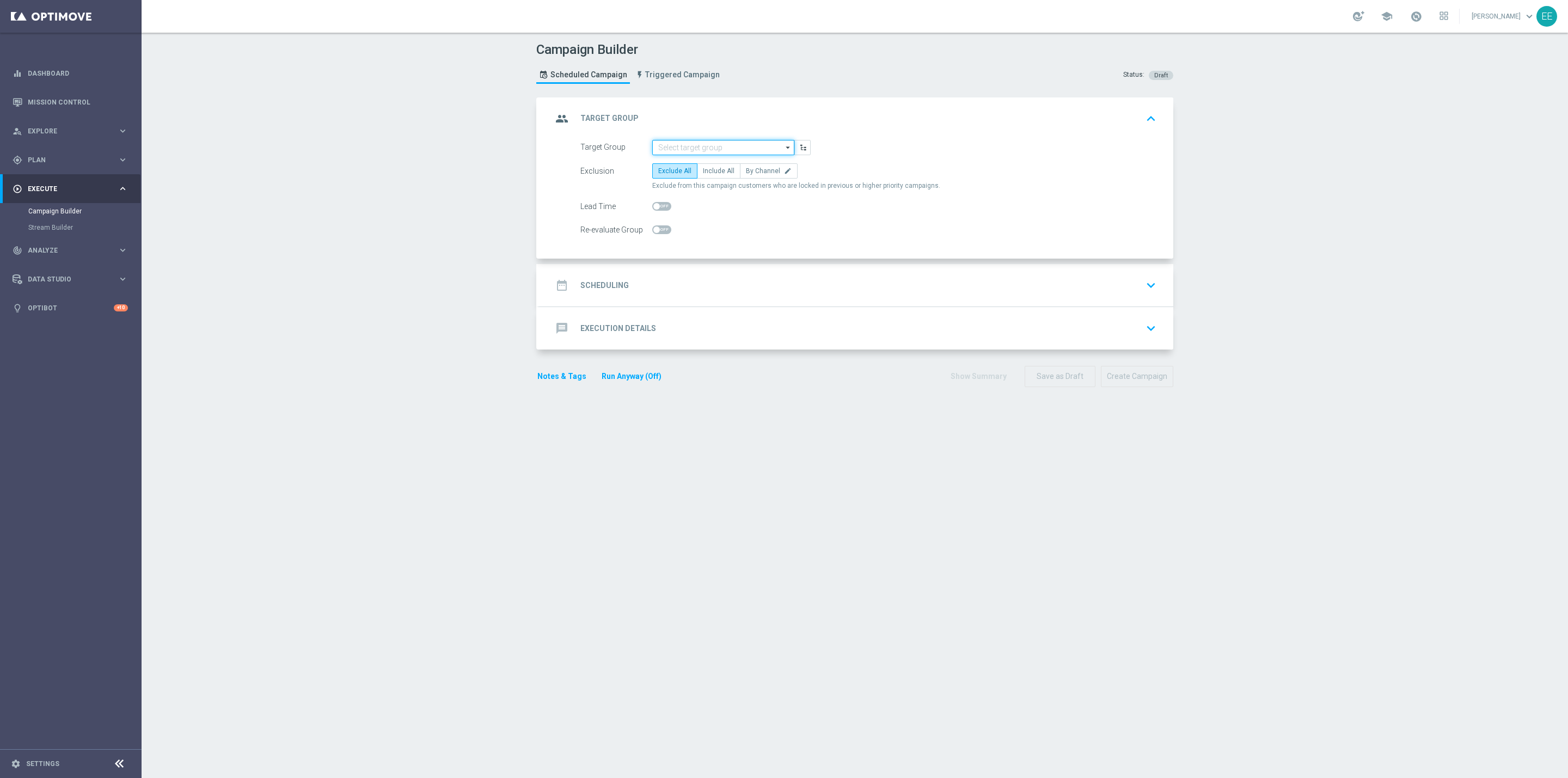
click at [696, 149] on input at bounding box center [723, 147] width 142 height 15
click at [721, 181] on div "ACTIVE CASINO' - TOP 1000 GGR M09 16.09" at bounding box center [718, 175] width 121 height 20
type input "ACTIVE CASINO' - TOP 1000 GGR M09 16.09"
click at [48, 155] on div "gps_fixed Plan" at bounding box center [65, 160] width 105 height 10
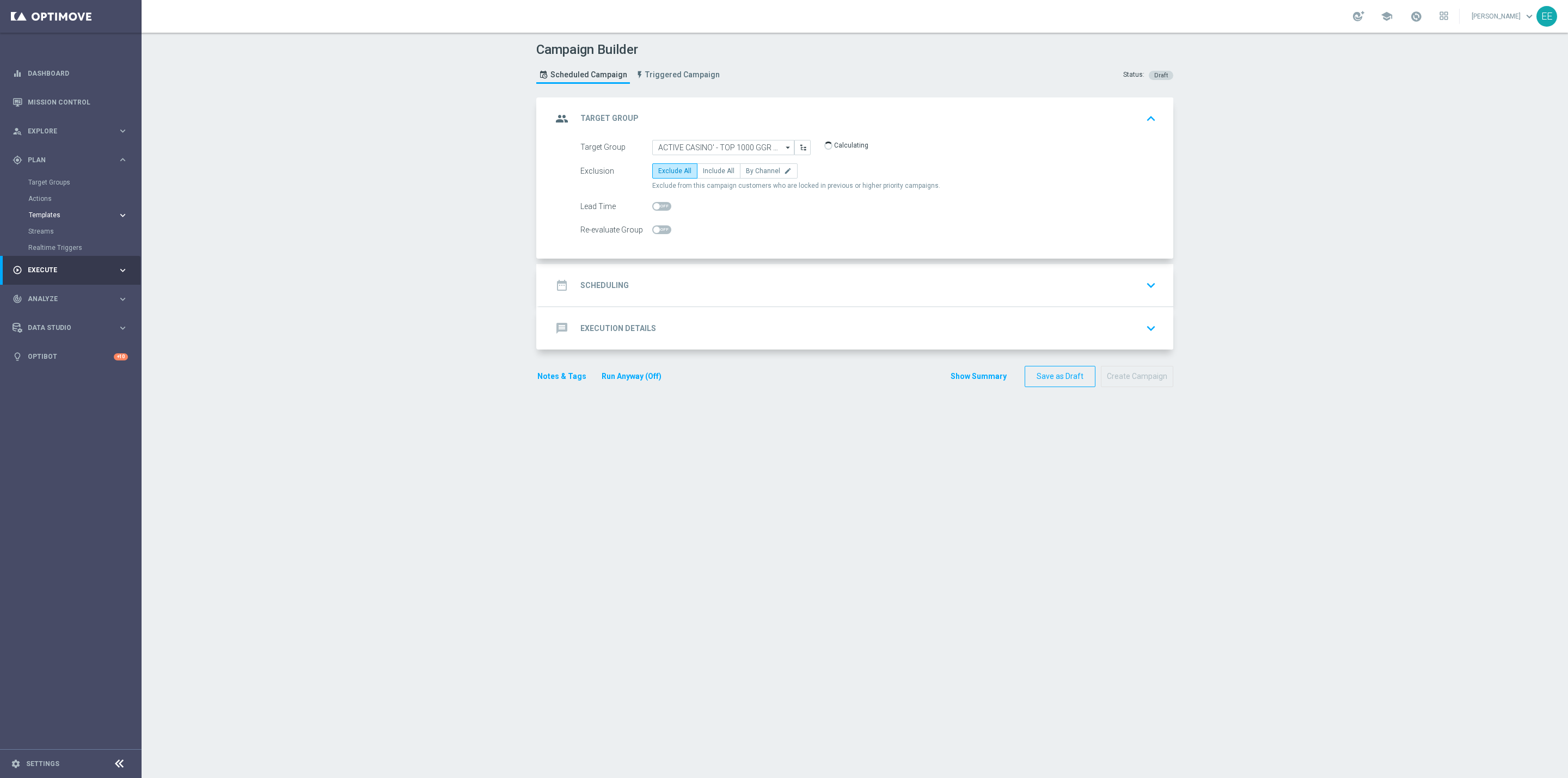
click at [46, 216] on span "Templates" at bounding box center [68, 215] width 78 height 7
click at [59, 180] on link "Target Groups" at bounding box center [71, 182] width 85 height 9
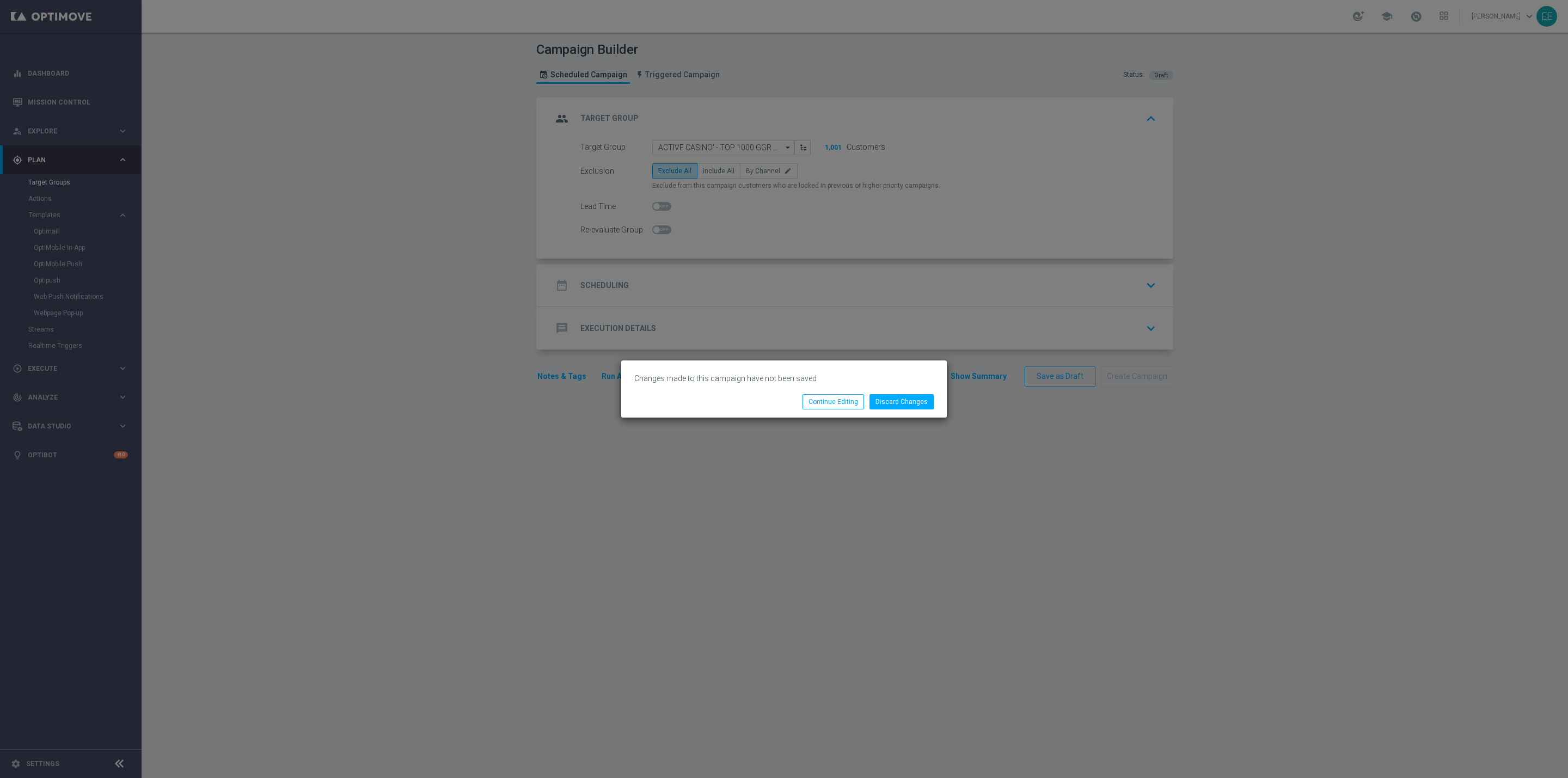
click at [781, 346] on modal-container "Changes made to this campaign have not been saved Discard Changes Continue Edit…" at bounding box center [784, 389] width 1568 height 778
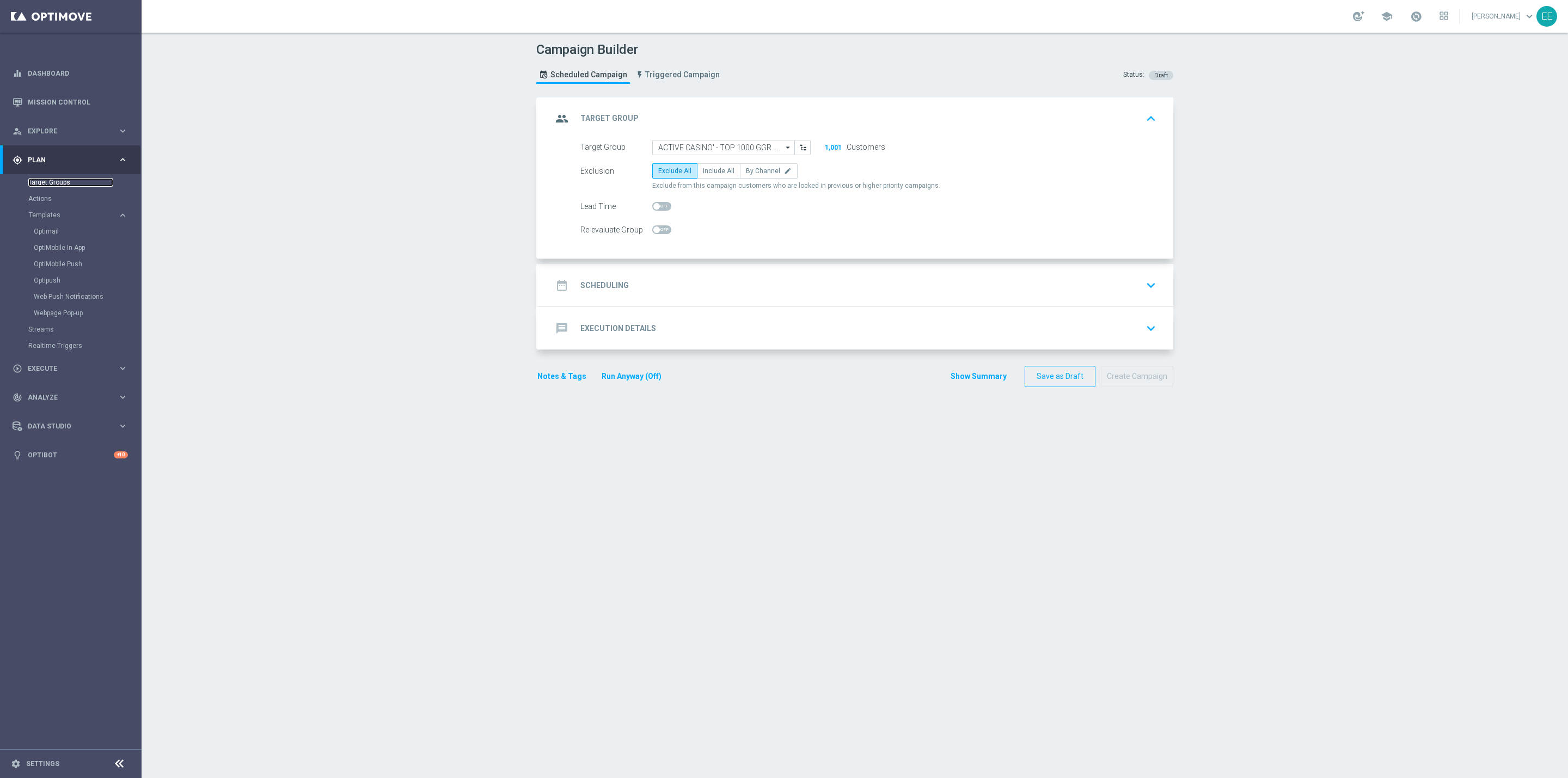
click at [54, 179] on link "Target Groups" at bounding box center [71, 182] width 85 height 9
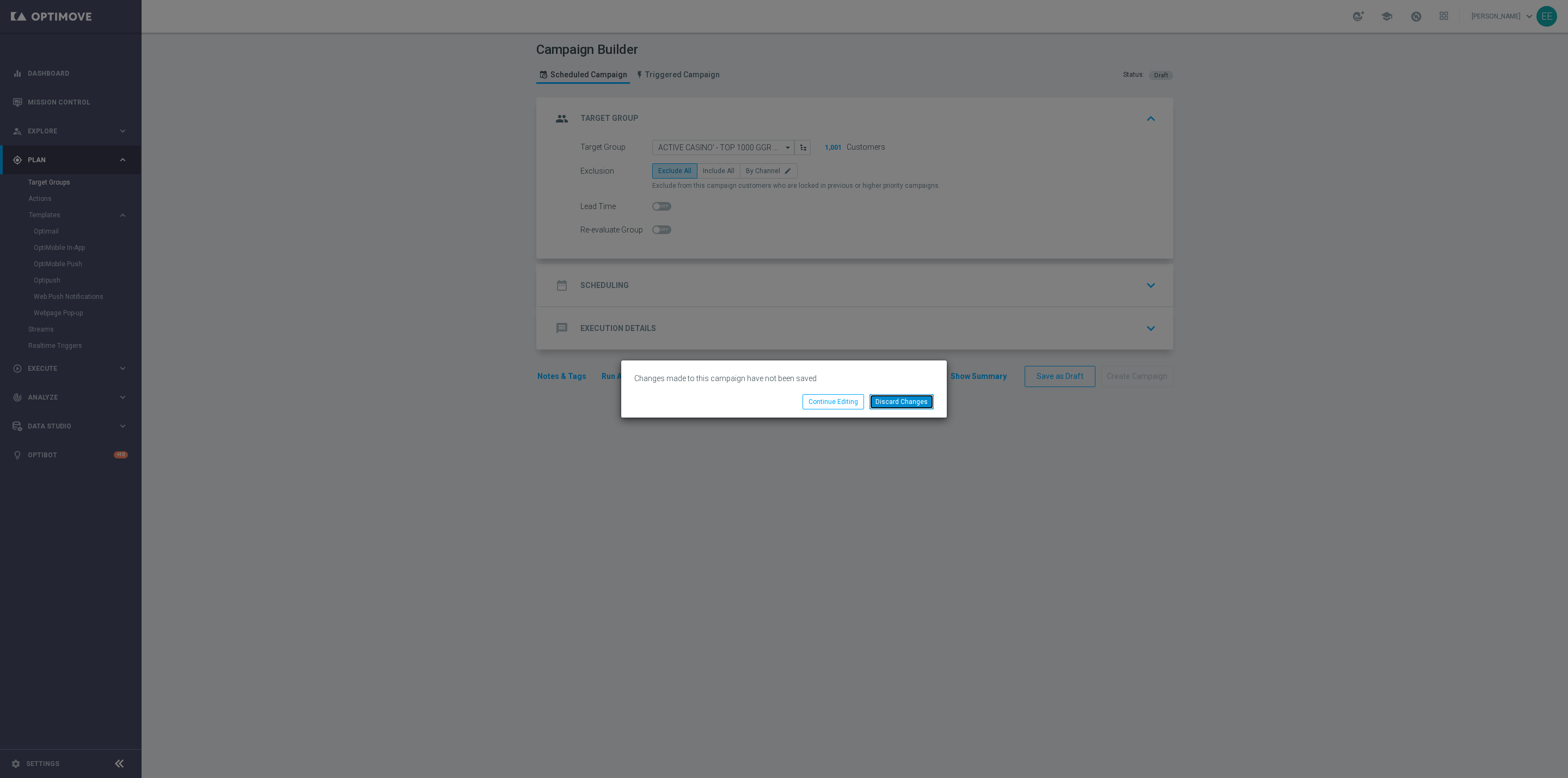
click at [915, 402] on button "Discard Changes" at bounding box center [901, 401] width 64 height 15
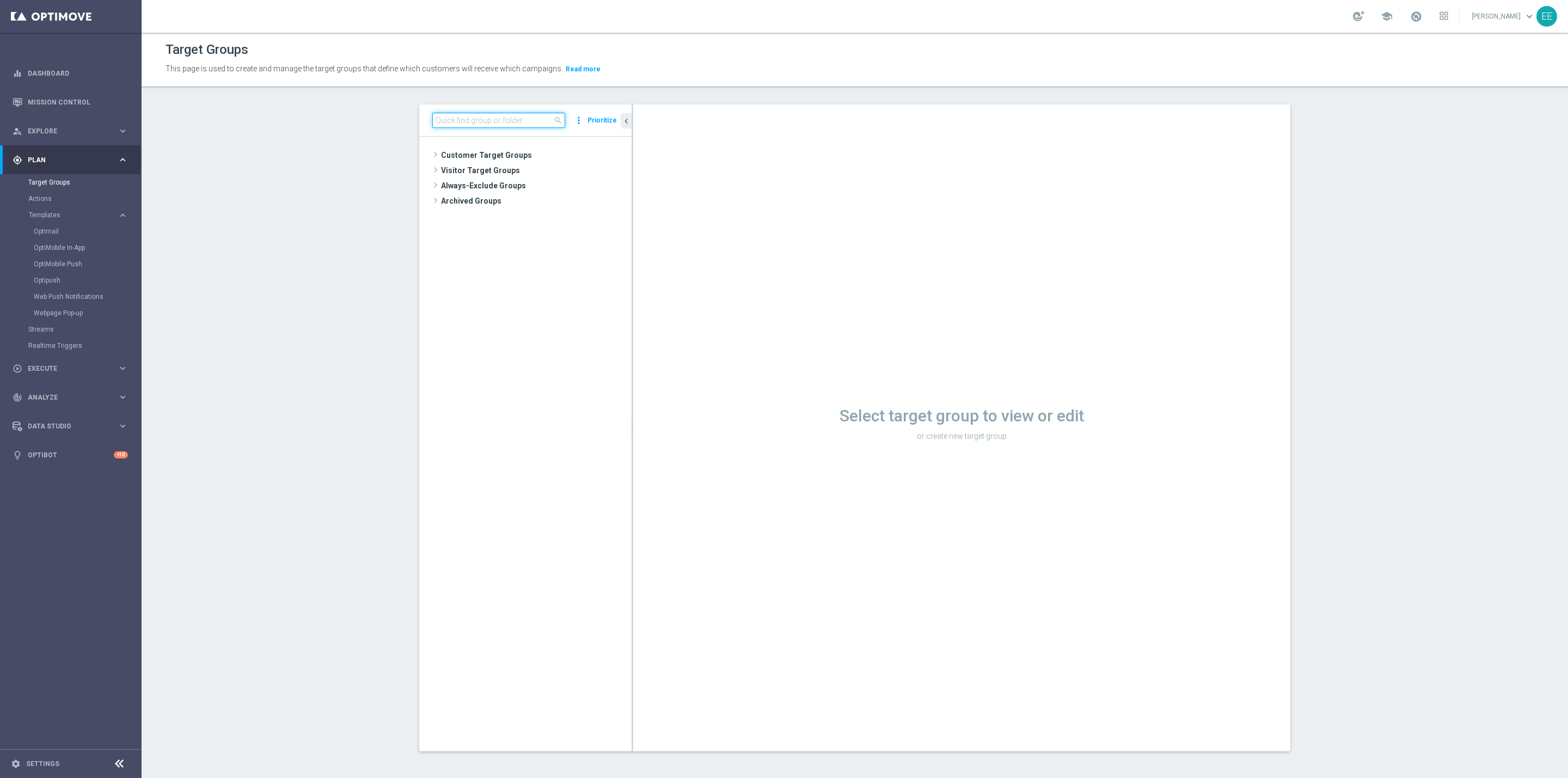
click at [464, 123] on input at bounding box center [498, 120] width 133 height 15
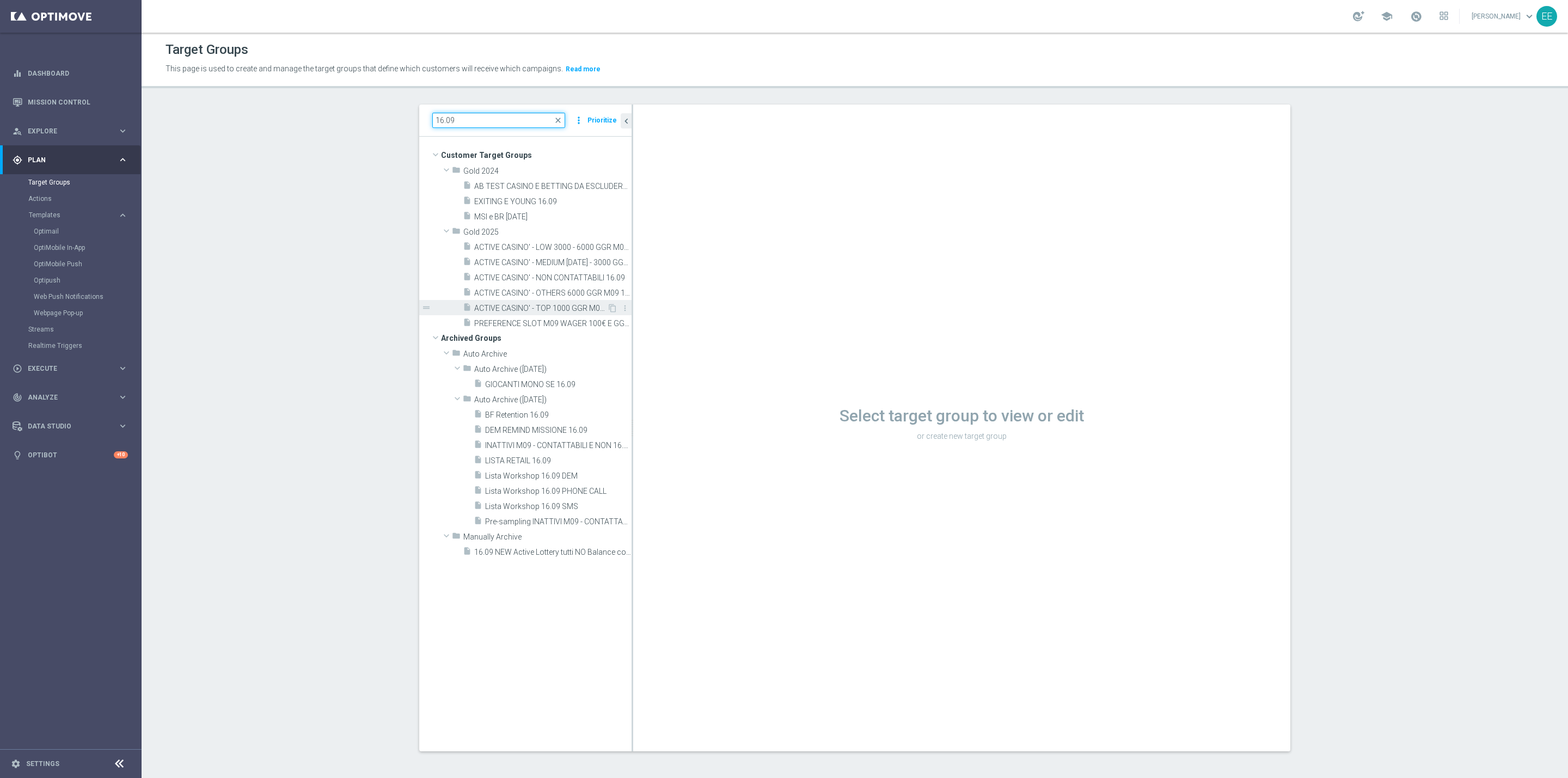
type input "16.09"
click at [540, 312] on span "ACTIVE CASINO' - TOP 1000 GGR M09 16.09" at bounding box center [540, 308] width 133 height 9
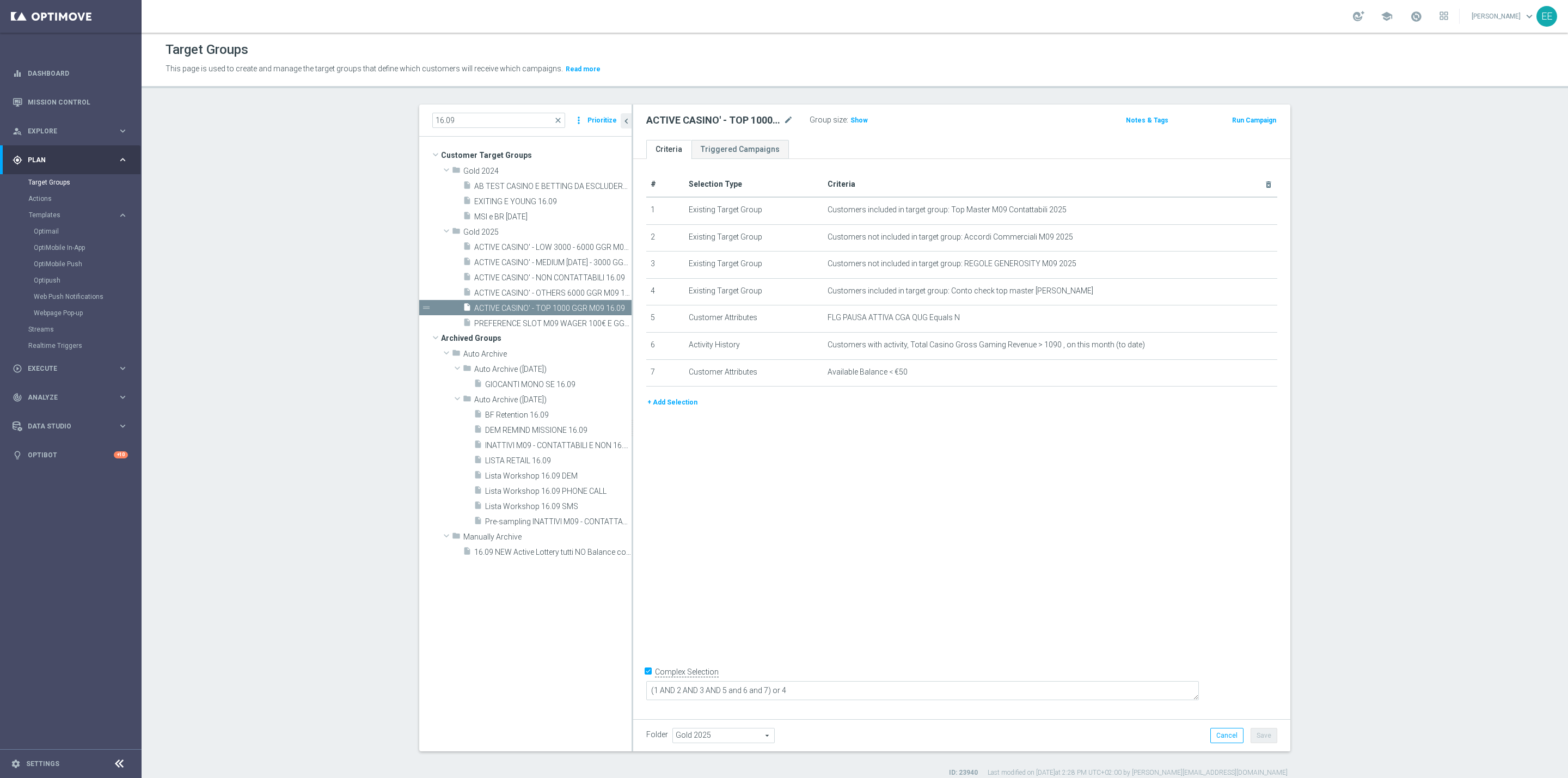
click at [671, 400] on button "+ Add Selection" at bounding box center [672, 402] width 52 height 12
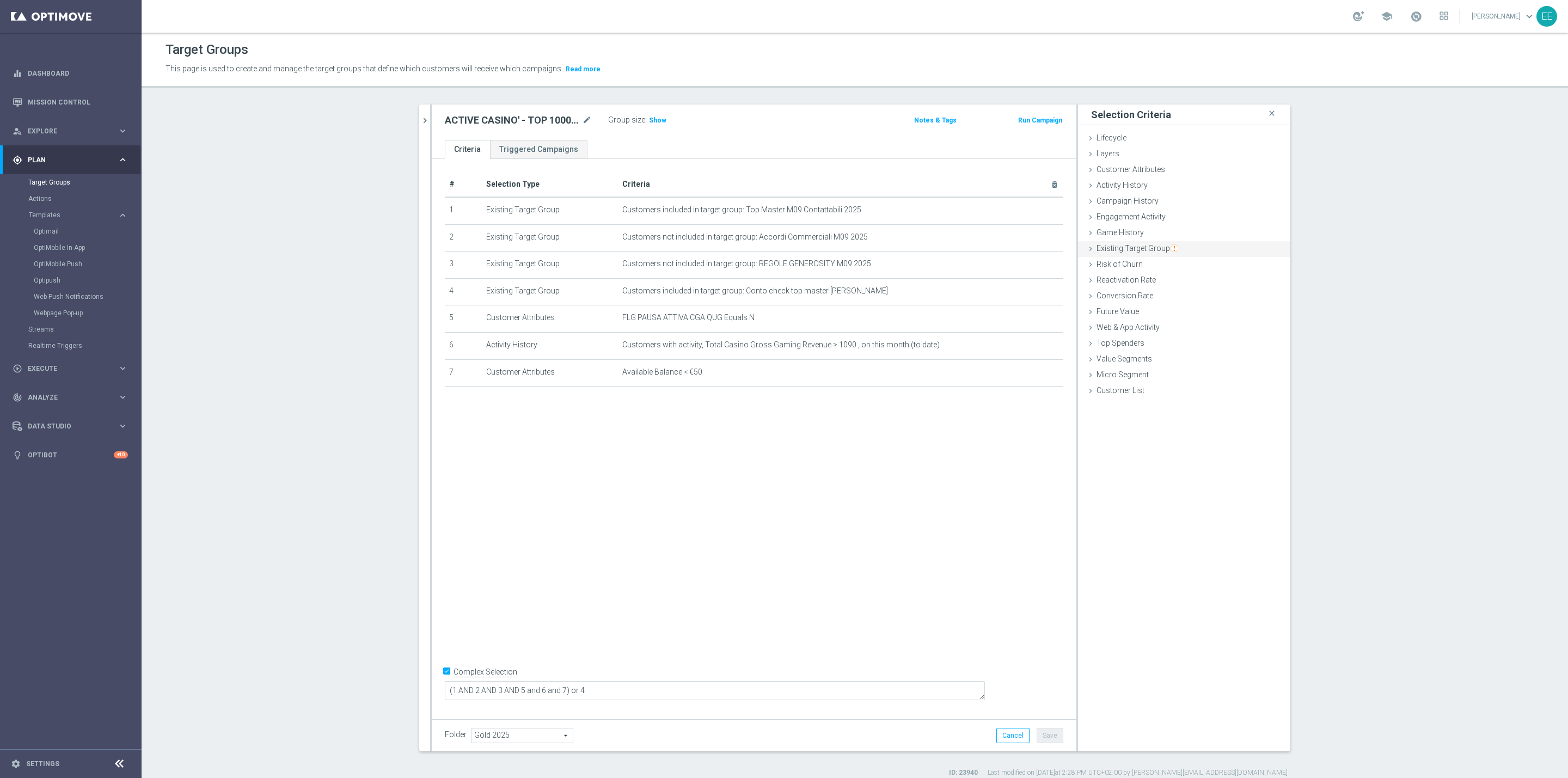
click at [1118, 252] on span "Existing Target Group" at bounding box center [1137, 248] width 81 height 9
click at [1189, 296] on label "not included in" at bounding box center [1196, 293] width 52 height 10
click at [1167, 296] on input "not included in" at bounding box center [1163, 292] width 7 height 7
radio input "true"
click at [1202, 317] on span at bounding box center [1217, 318] width 113 height 14
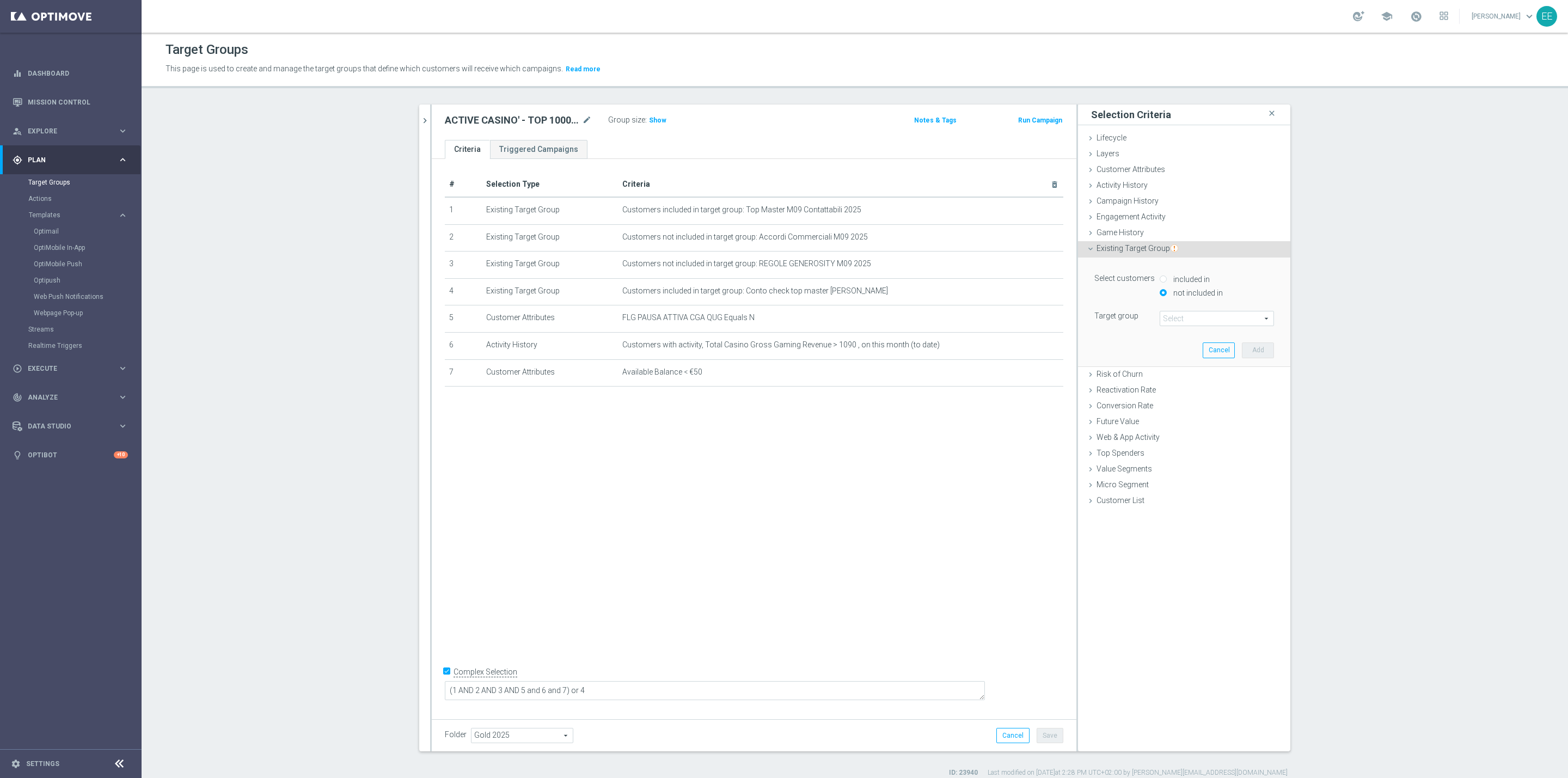
click at [0, 0] on input "search" at bounding box center [0, 0] width 0 height 0
click at [1167, 317] on input "15.09" at bounding box center [1217, 318] width 114 height 15
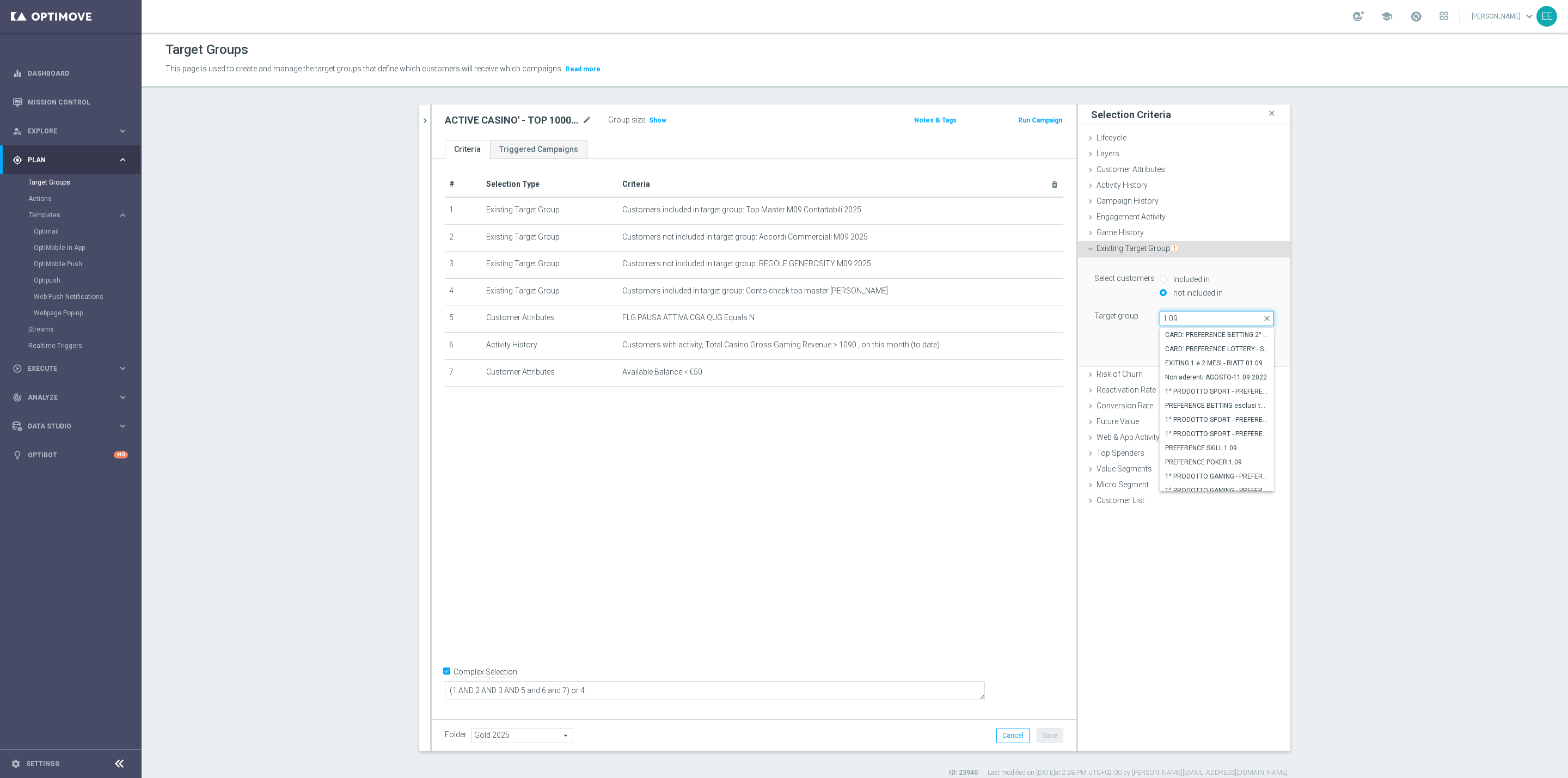
type input "16.09"
click at [1222, 428] on span "PREFERENCE SLOT M09 WAGER 100€ E GGR COMPRESO 0€ e 300€ 16.09" at bounding box center [1217, 427] width 104 height 9
type input "PREFERENCE SLOT M09 WAGER 100€ E GGR COMPRESO 0€ e 300€ 16.09"
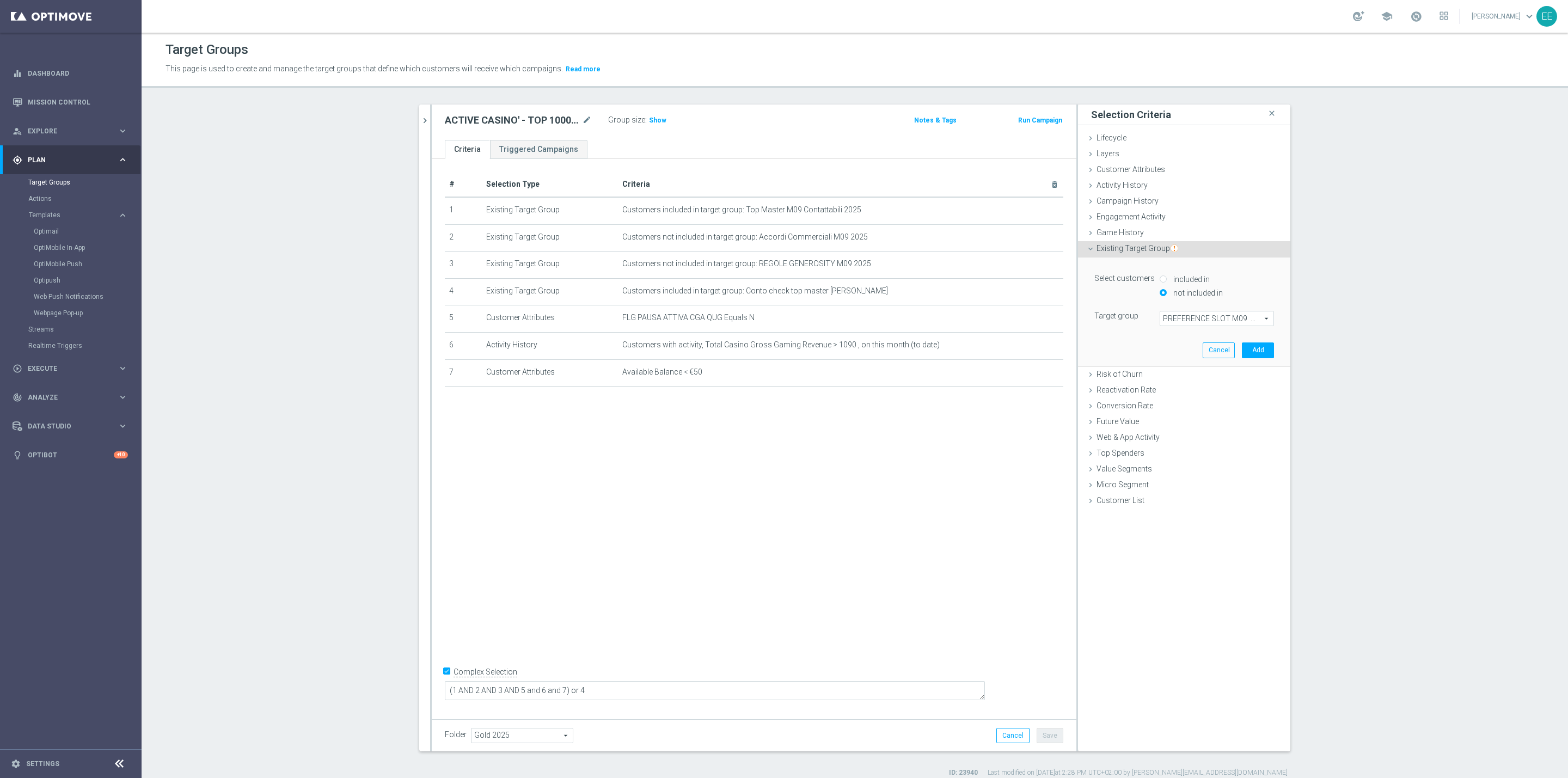
click at [1270, 337] on div "Select customers included in not included in Target group PREFERENCE SLOT M09 W…" at bounding box center [1184, 312] width 196 height 109
click at [1261, 345] on button "Add" at bounding box center [1258, 350] width 32 height 15
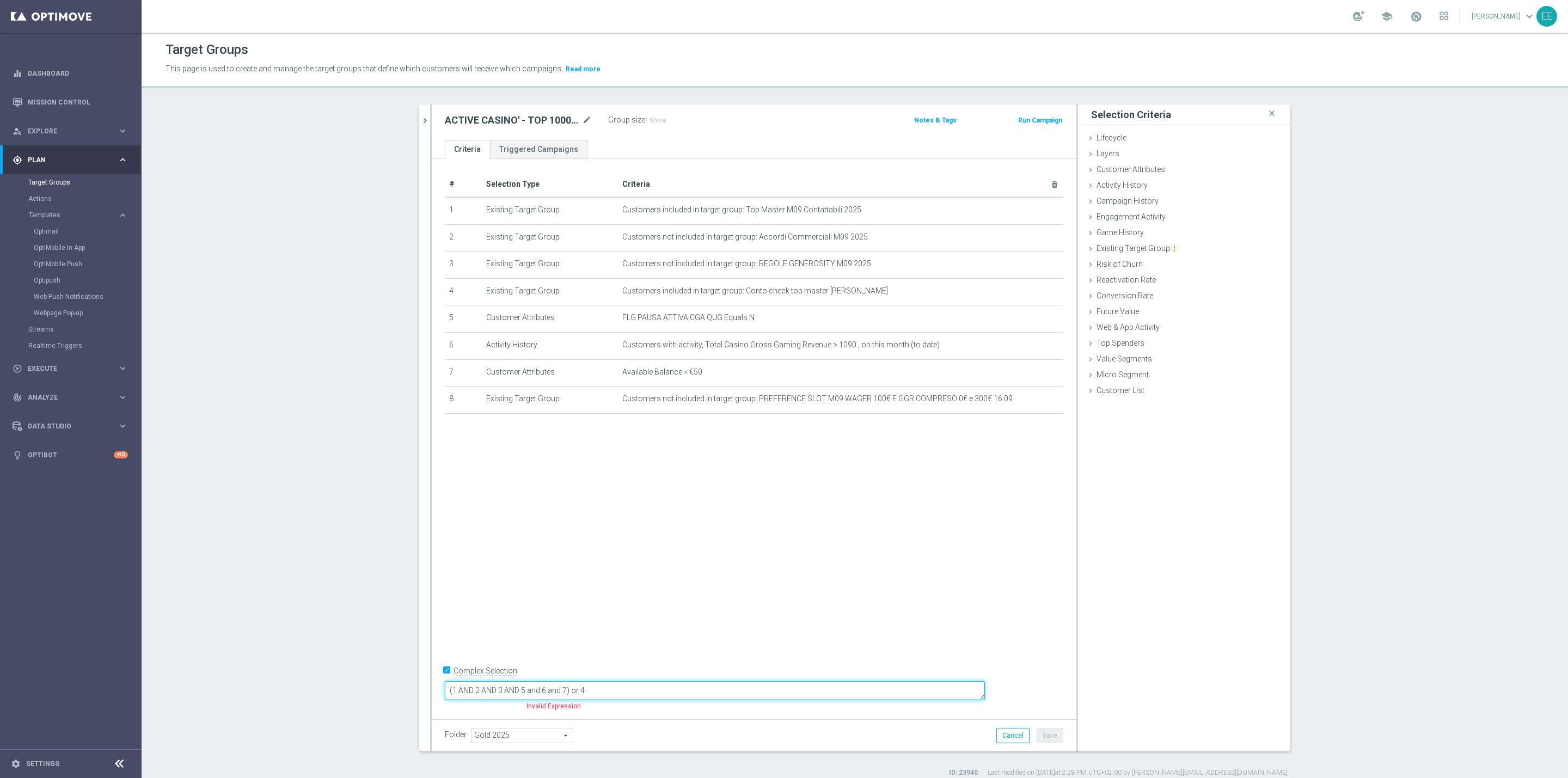
click at [639, 686] on textarea "(1 AND 2 AND 3 AND 5 and 6 and 7) or 4" at bounding box center [715, 690] width 540 height 19
click at [724, 599] on div "# Selection Type Criteria delete_forever 1 Existing Target Group Customers incl…" at bounding box center [753, 436] width 644 height 554
click at [641, 686] on textarea "(1 AND 2 AND 3 AND 5 and 6 and 7and 8) or 4" at bounding box center [715, 690] width 540 height 19
type textarea "(1 AND 2 AND 3 AND 5 and 6 and 7 and 8) or 4"
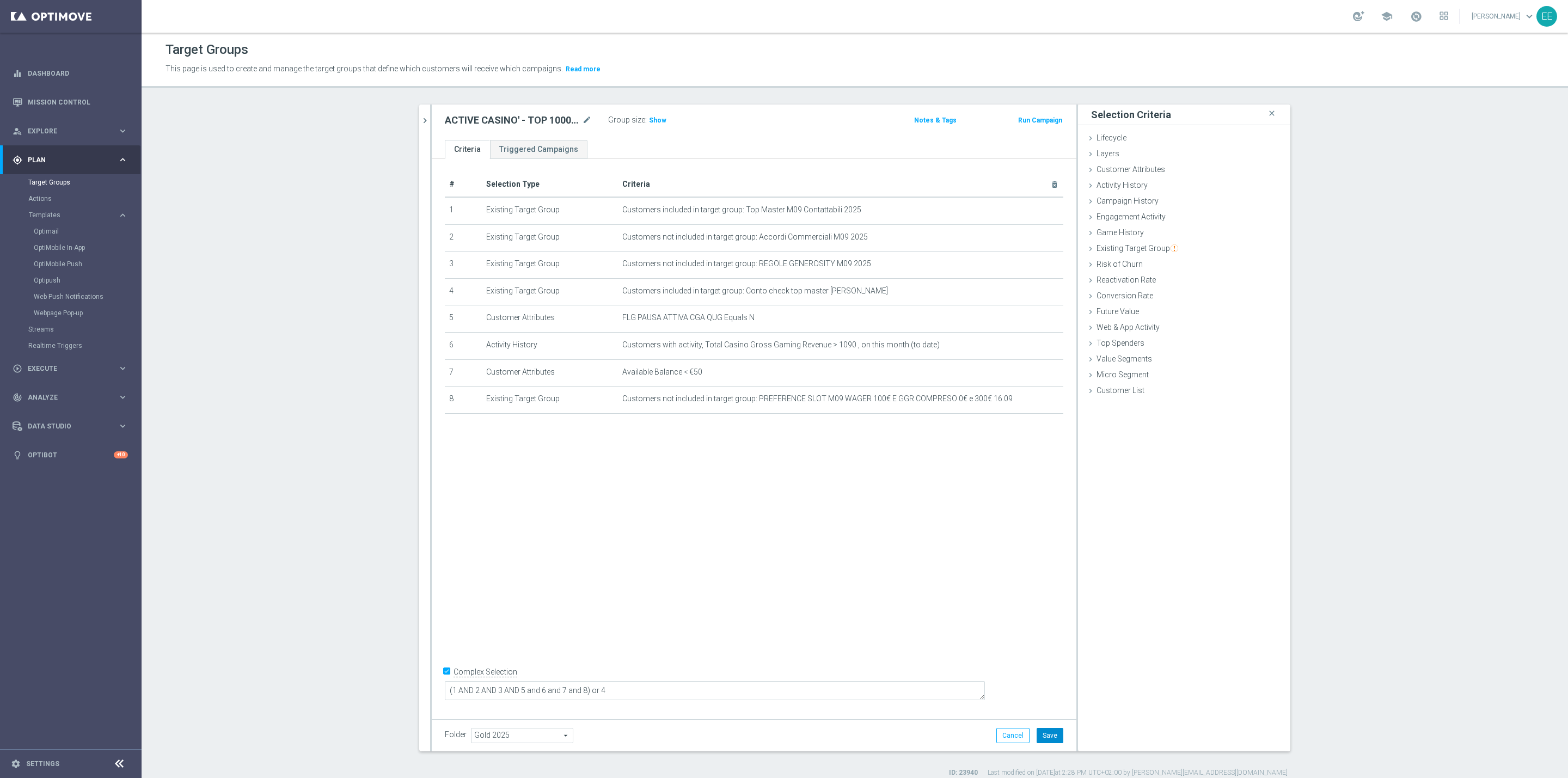
click at [1049, 731] on button "Save" at bounding box center [1049, 735] width 27 height 15
click at [650, 124] on span "Show" at bounding box center [657, 120] width 17 height 7
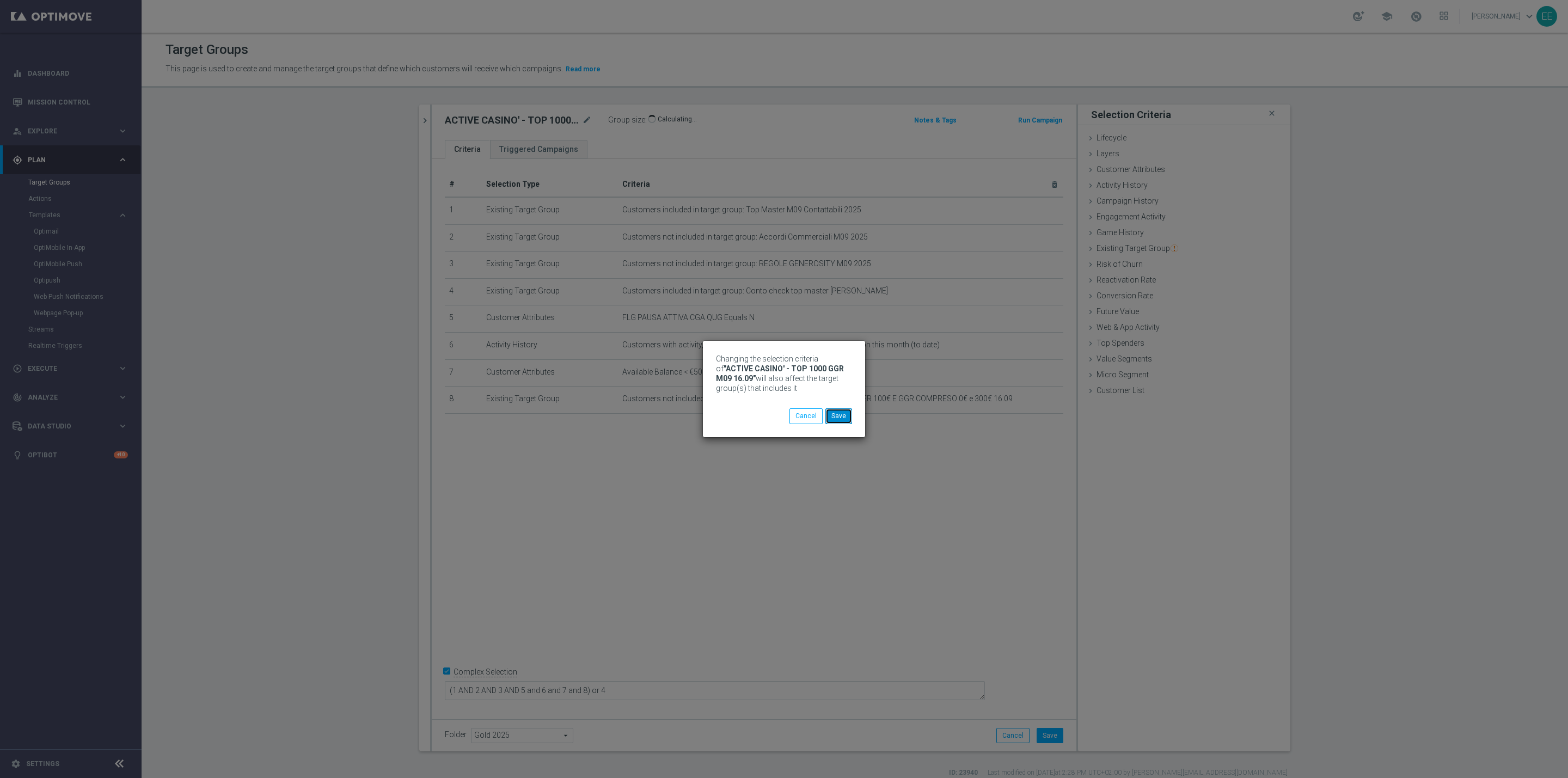
click at [845, 416] on button "Save" at bounding box center [839, 416] width 27 height 15
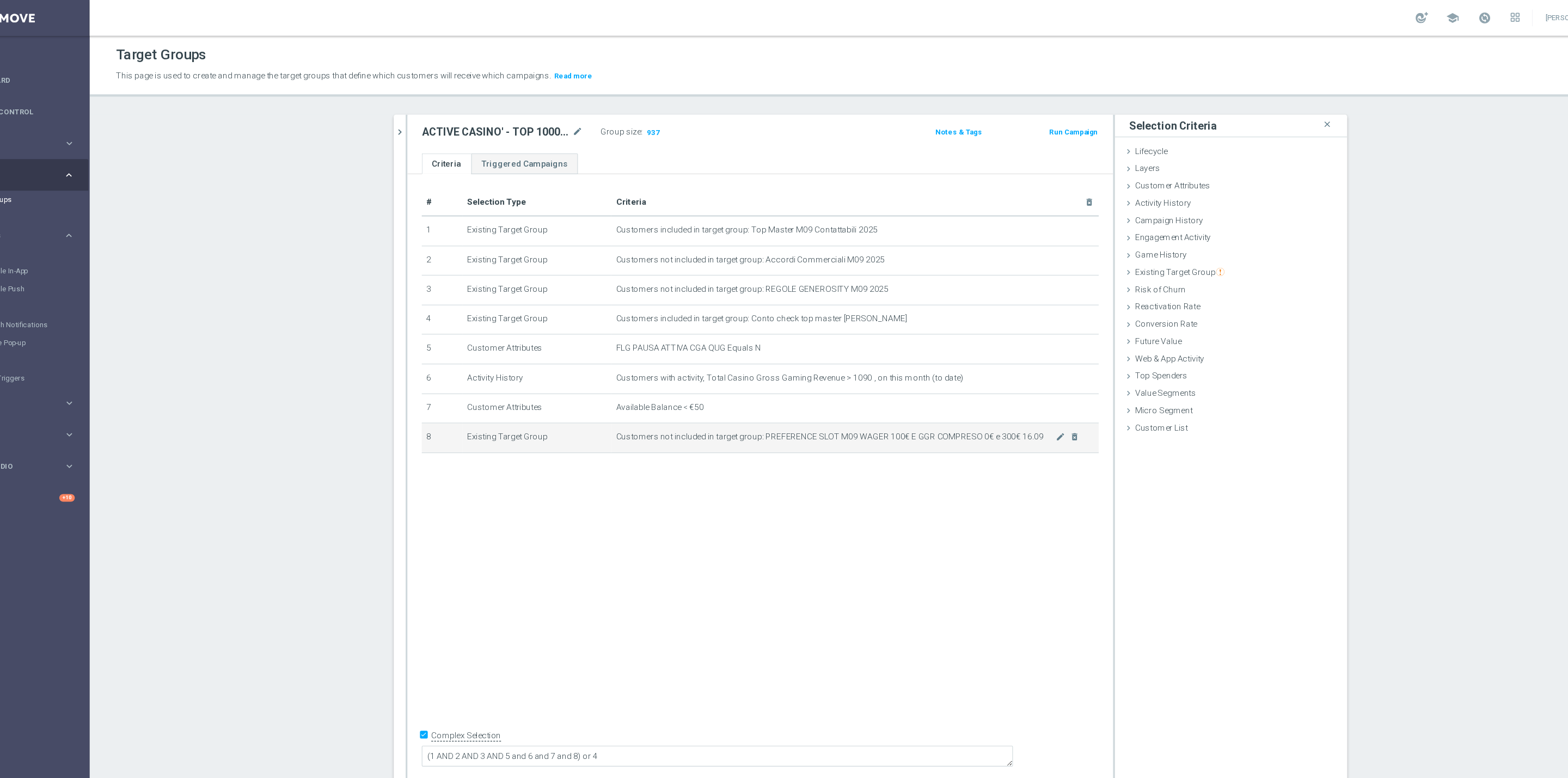
scroll to position [10, 0]
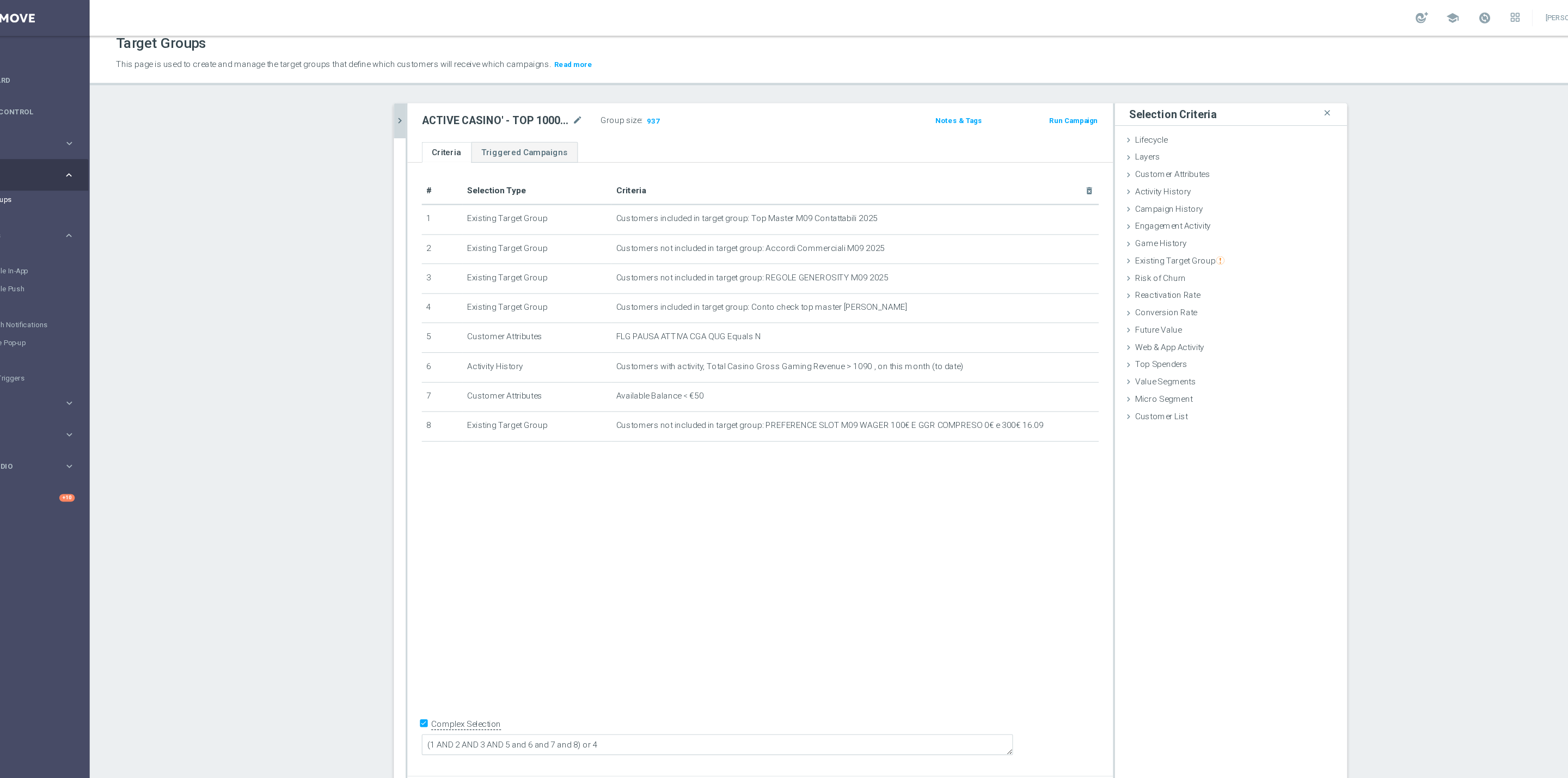
click at [421, 118] on button "chevron_right" at bounding box center [425, 110] width 11 height 32
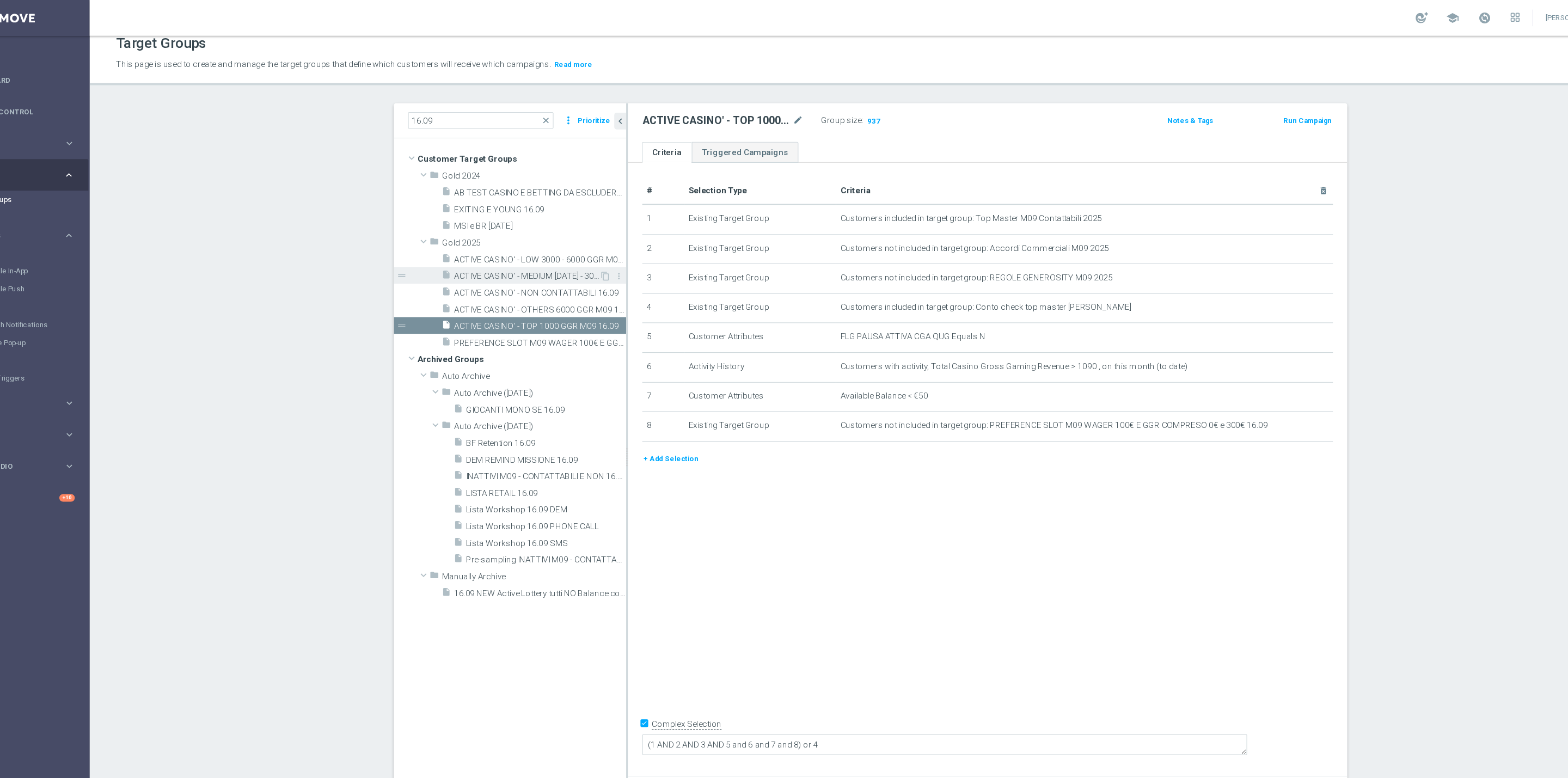
click at [556, 254] on span "ACTIVE CASINO' - MEDIUM [DATE] - 3000 GGR M09 16.09" at bounding box center [540, 252] width 133 height 9
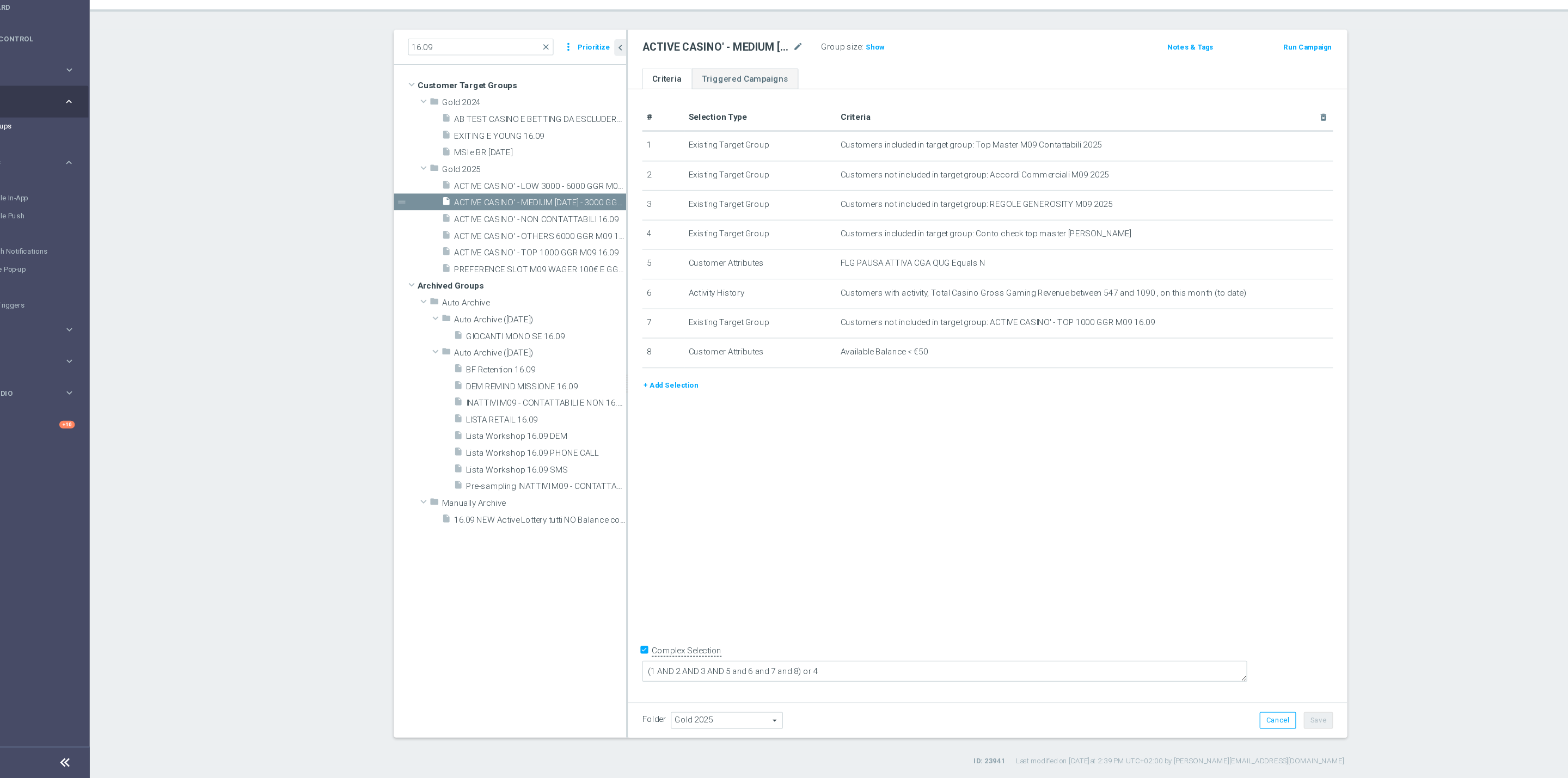
click at [670, 420] on button "+ Add Selection" at bounding box center [672, 419] width 52 height 12
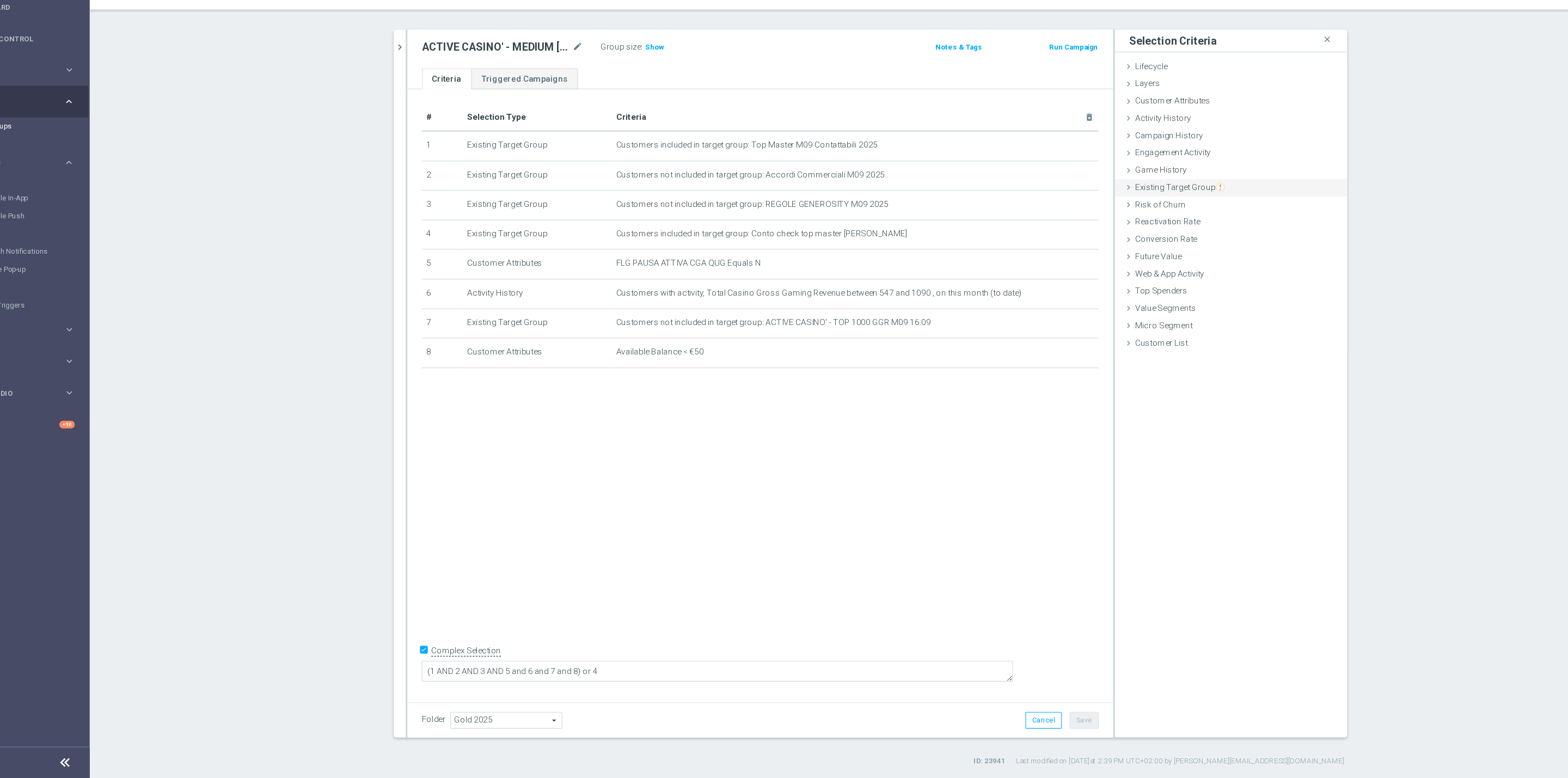
click at [1143, 244] on div "Existing Target Group done selection saved" at bounding box center [1184, 239] width 212 height 16
click at [1180, 277] on label "not included in" at bounding box center [1196, 282] width 52 height 10
click at [1167, 279] on input "not included in" at bounding box center [1163, 282] width 7 height 7
radio input "true"
click at [1173, 311] on span at bounding box center [1217, 308] width 113 height 14
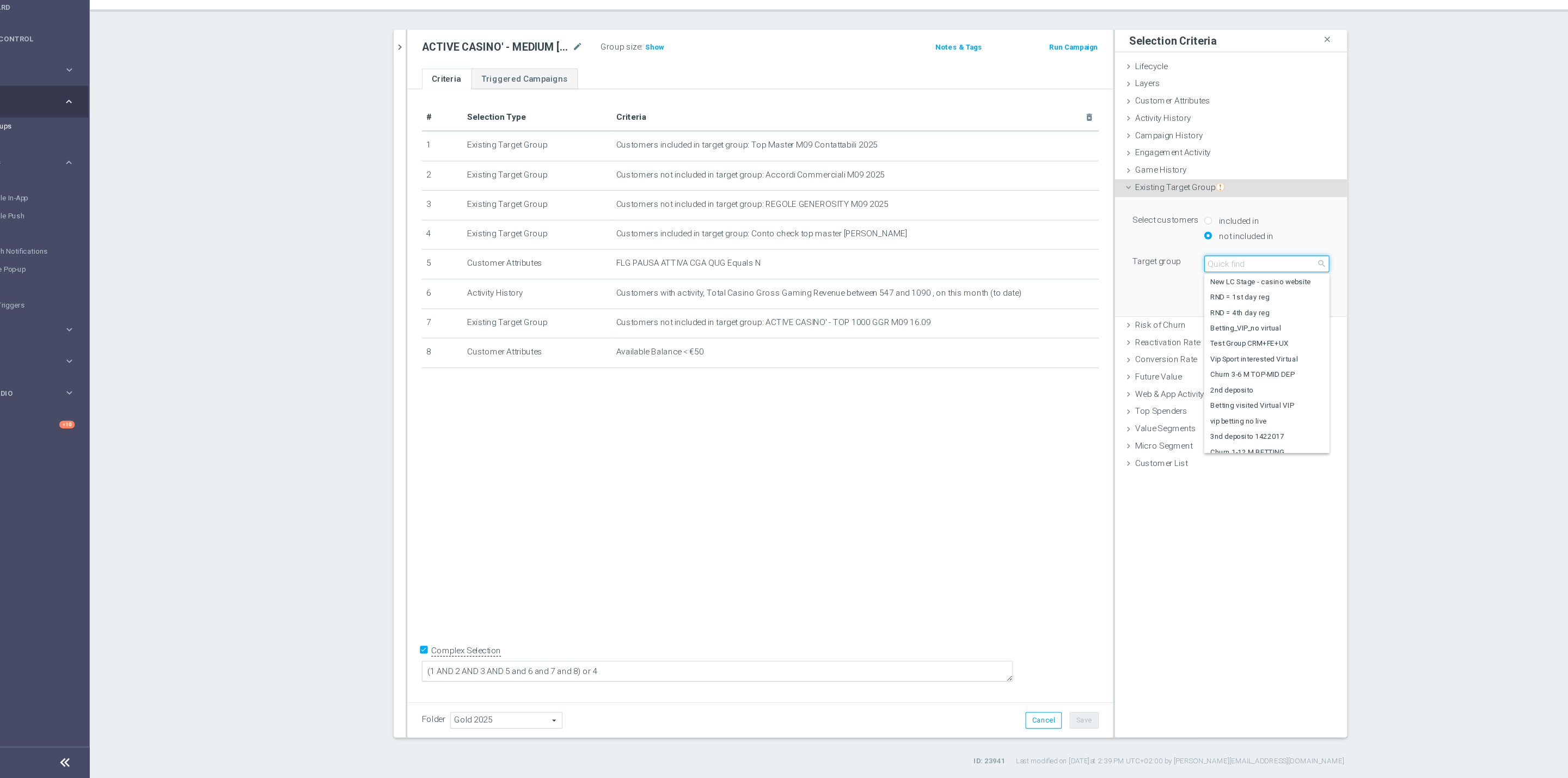
click at [1173, 311] on input "search" at bounding box center [1217, 308] width 114 height 15
type input "16.09"
click at [1209, 419] on span "PREFERENCE SLOT M09 WAGER 100€ E GGR COMPRESO 0€ e 300€ 16.09" at bounding box center [1217, 417] width 104 height 9
type input "PREFERENCE SLOT M09 WAGER 100€ E GGR COMPRESO 0€ e 300€ 16.09"
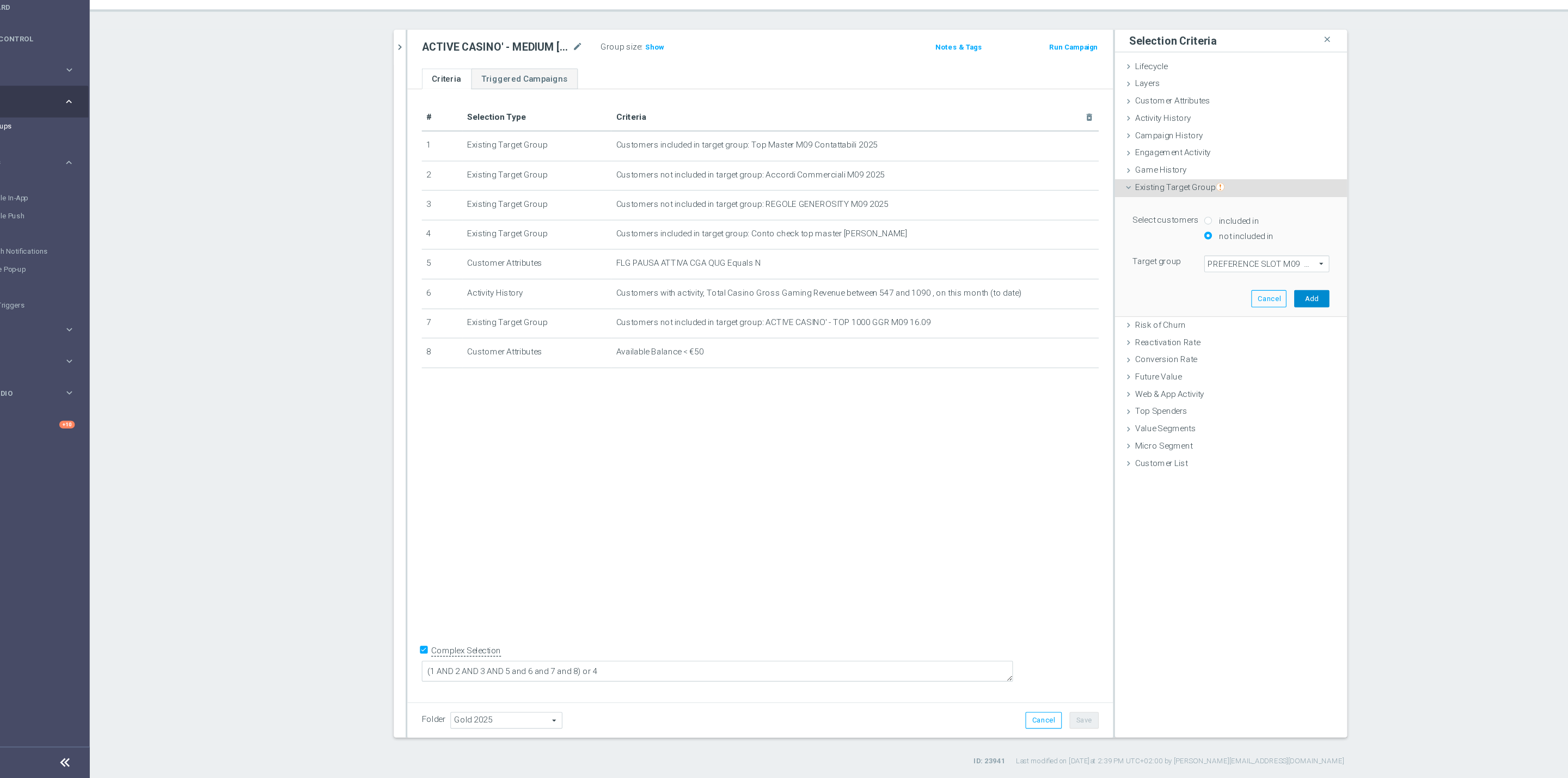
click at [1251, 345] on button "Add" at bounding box center [1258, 340] width 32 height 15
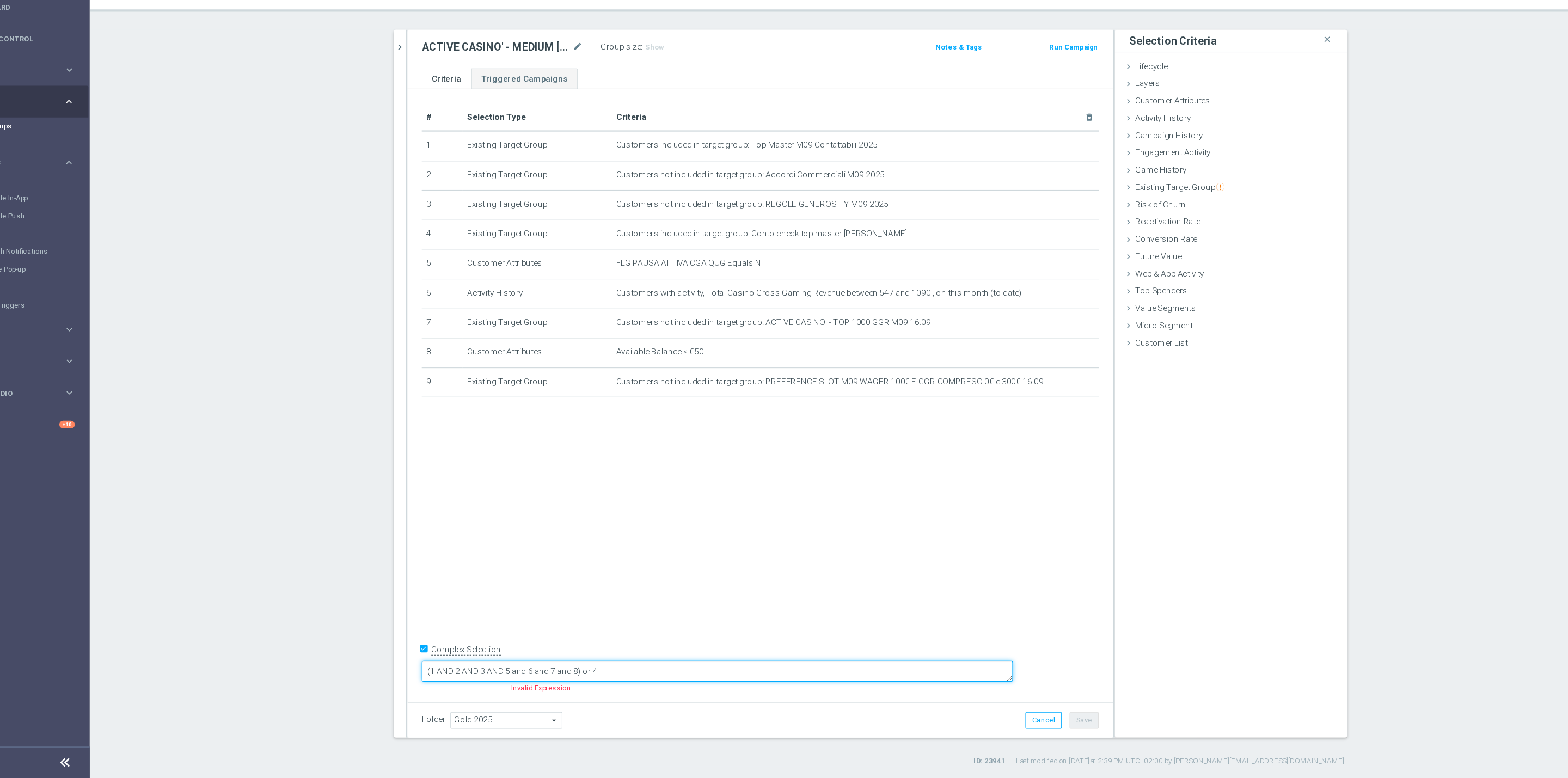
click at [658, 672] on textarea "(1 AND 2 AND 3 AND 5 and 6 and 7 and 8) or 4" at bounding box center [715, 680] width 540 height 19
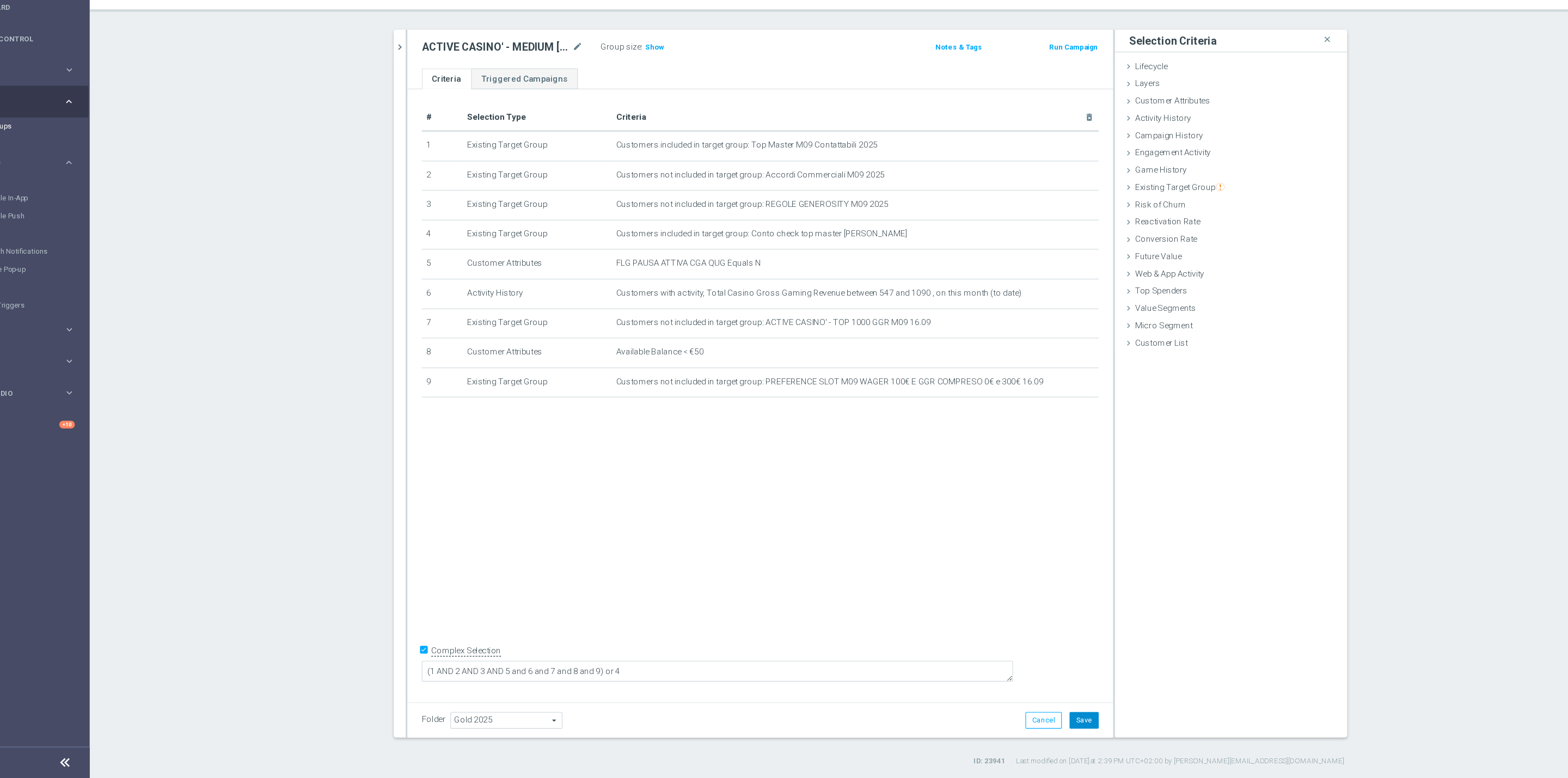
click at [1038, 726] on button "Save" at bounding box center [1049, 725] width 27 height 15
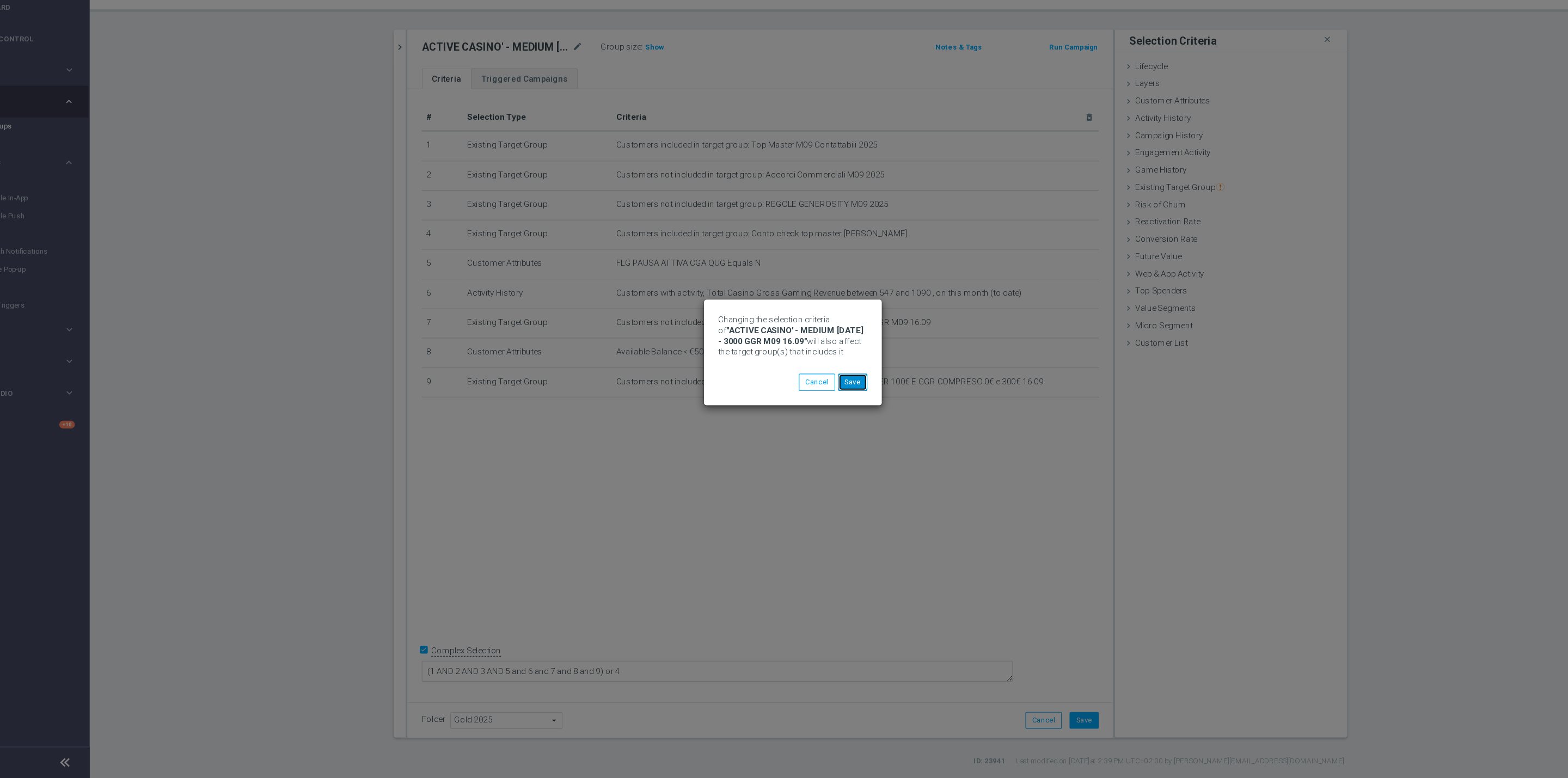
click at [841, 417] on button "Save" at bounding box center [839, 416] width 27 height 15
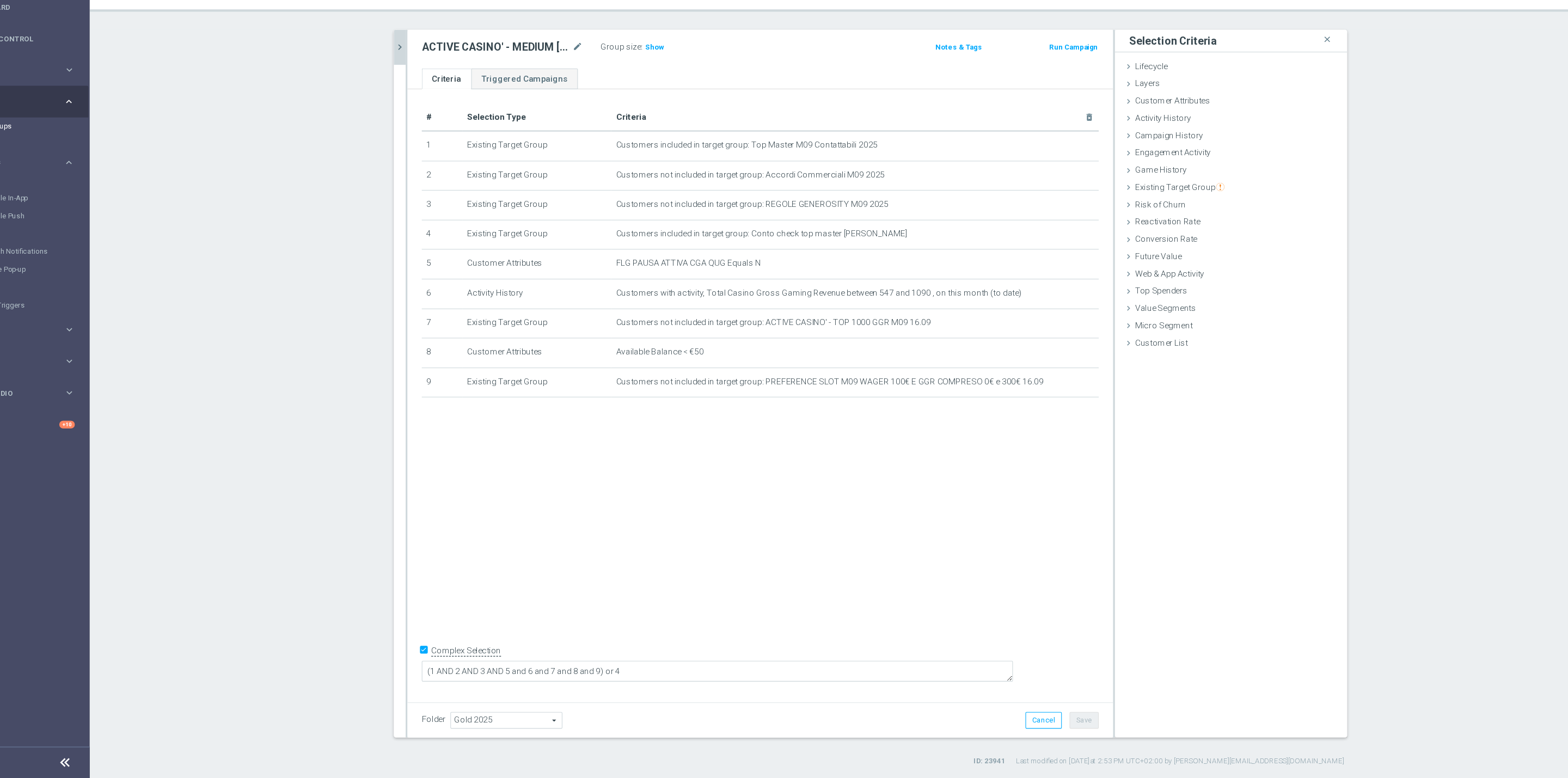
click at [419, 100] on button "chevron_right" at bounding box center [425, 110] width 11 height 32
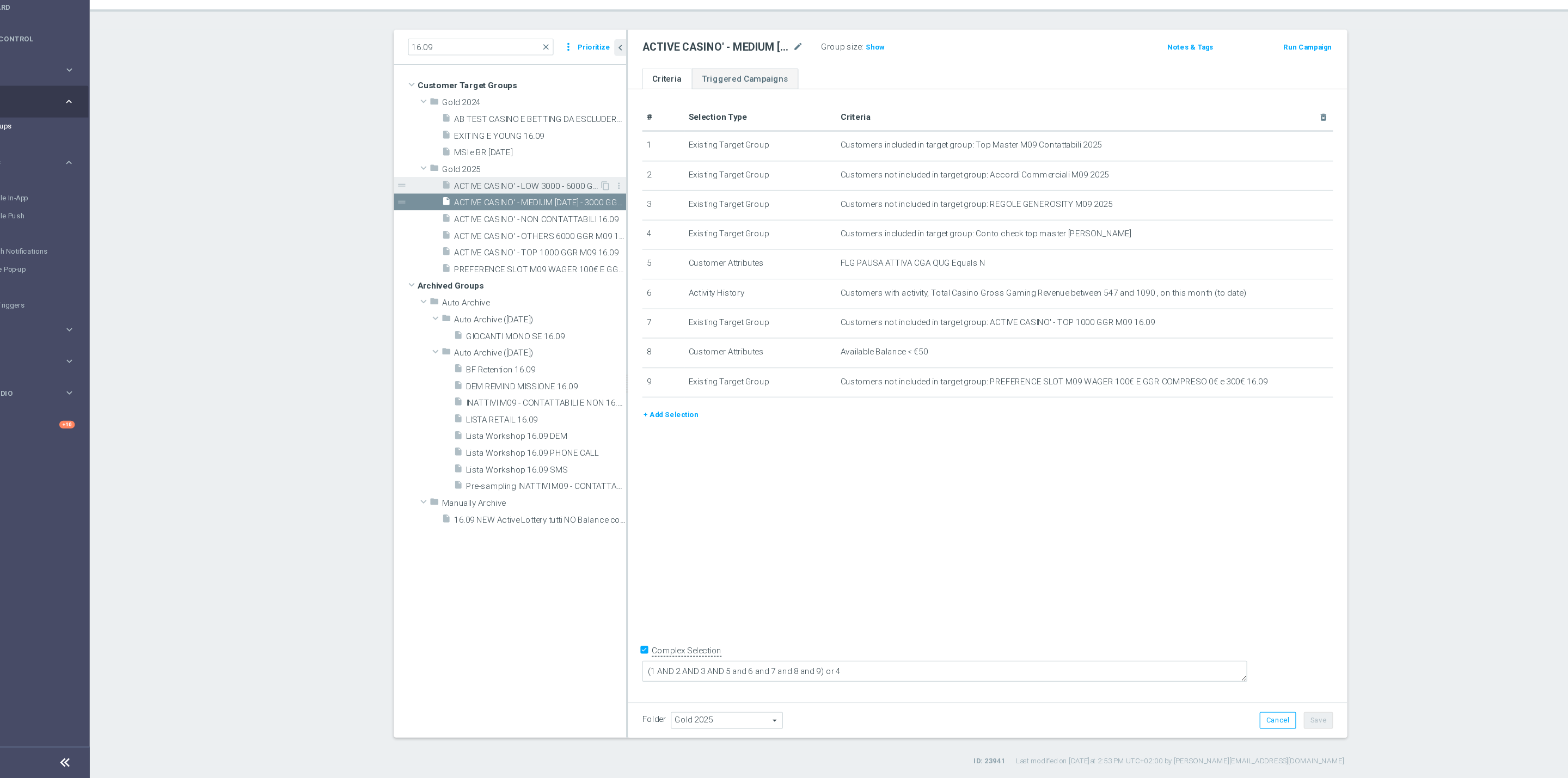
click at [549, 237] on span "ACTIVE CASINO' - LOW 3000 - 6000 GGR M09 16.09" at bounding box center [540, 237] width 133 height 9
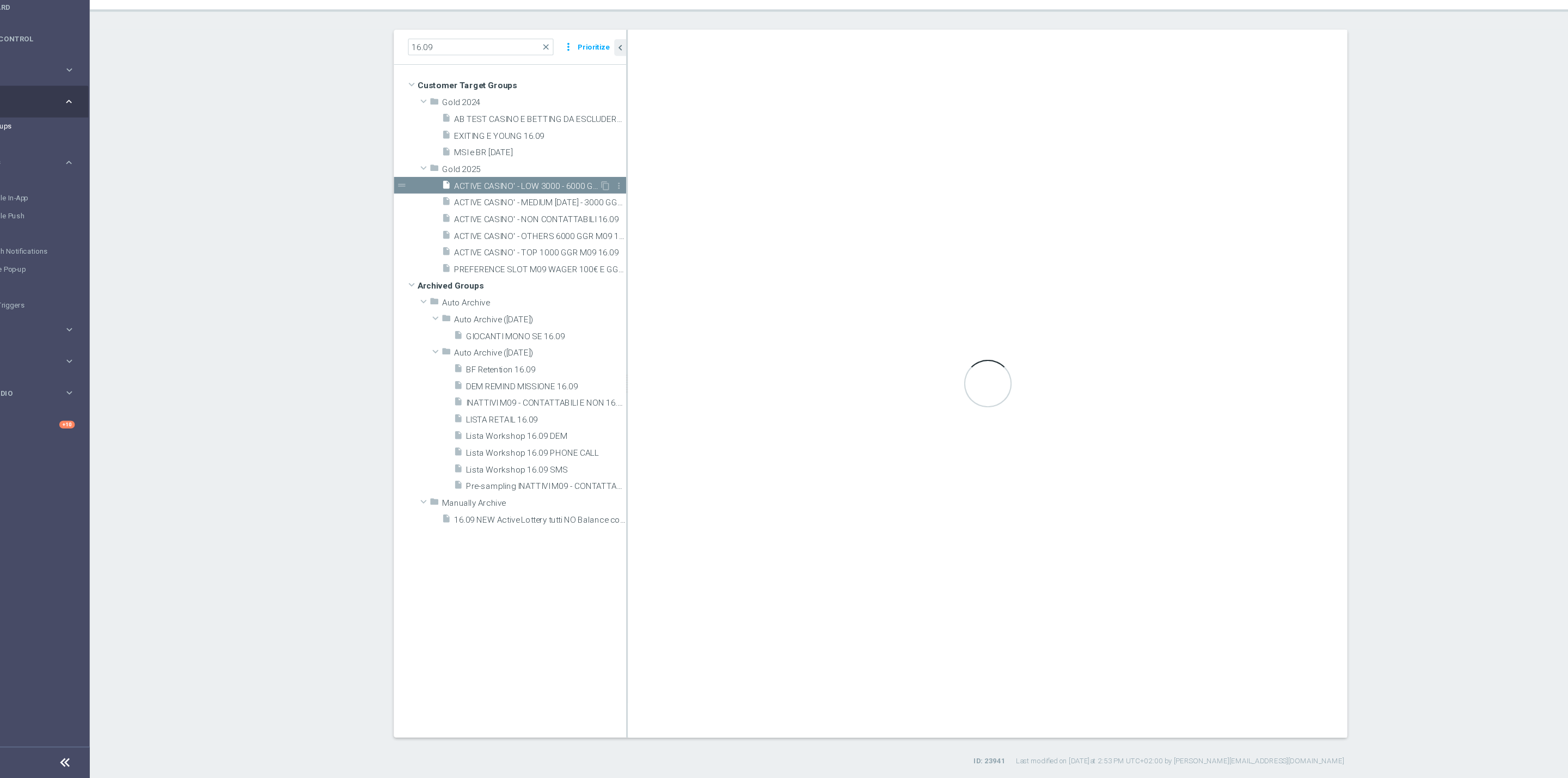
type textarea "(1 AND 2 AND 3 AND 5 and 6 and 7) or 4"
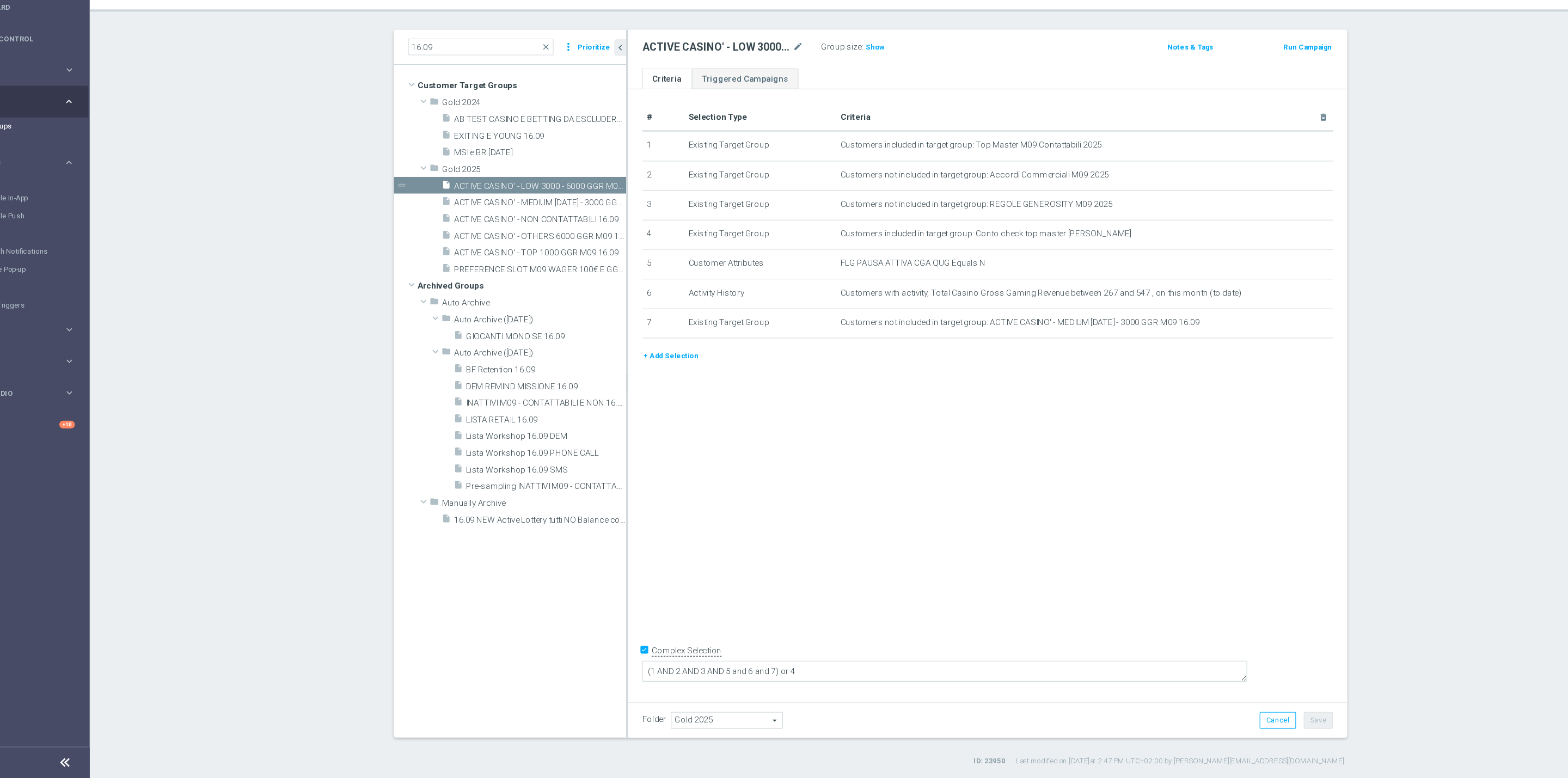
click at [662, 388] on button "+ Add Selection" at bounding box center [672, 391] width 52 height 12
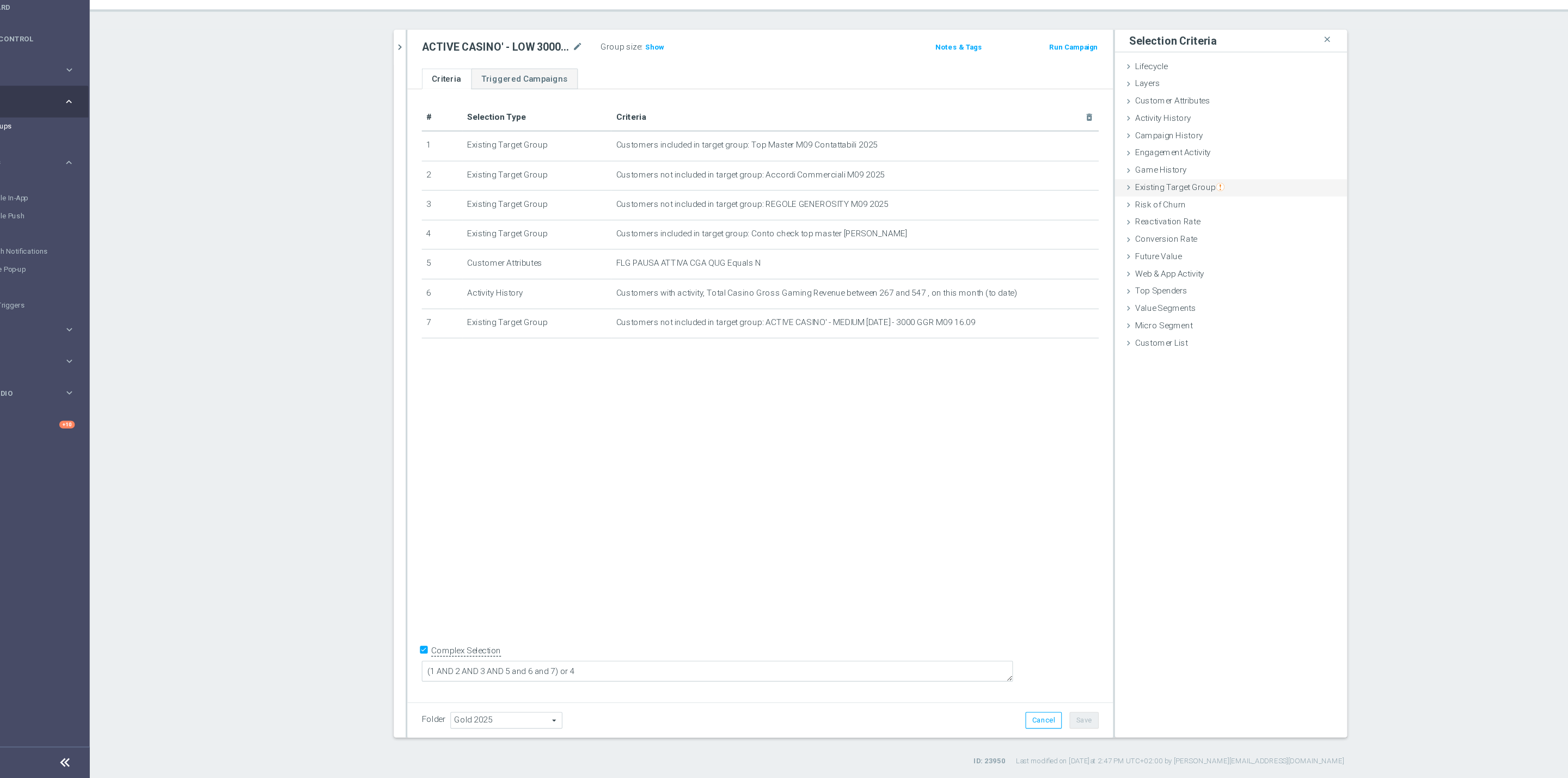
click at [1147, 236] on span "Existing Target Group" at bounding box center [1137, 238] width 81 height 9
click at [1173, 281] on label "not included in" at bounding box center [1196, 282] width 52 height 10
click at [1167, 281] on input "not included in" at bounding box center [1163, 282] width 7 height 7
radio input "true"
click at [1176, 305] on span at bounding box center [1217, 308] width 113 height 14
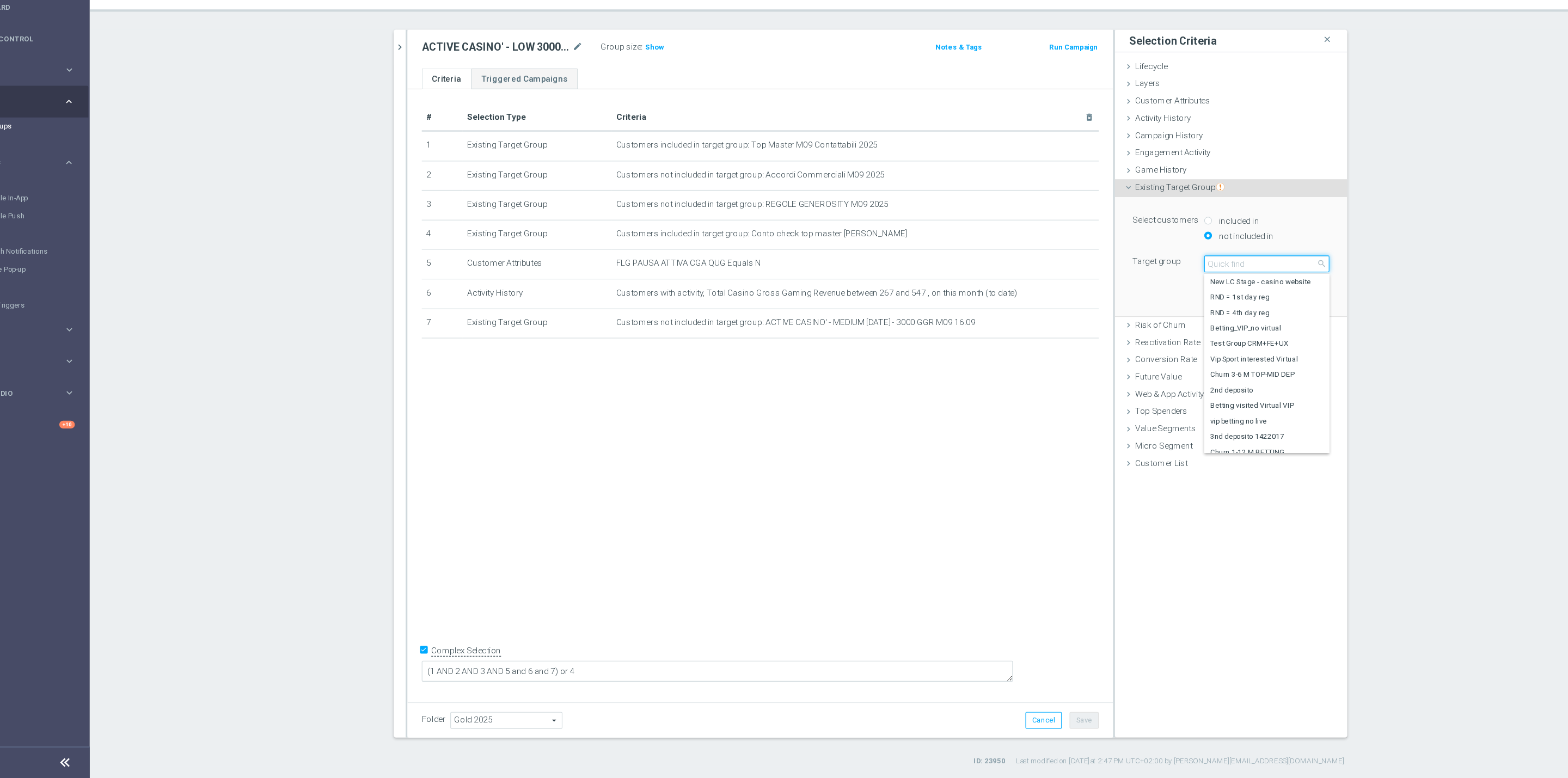
click at [1176, 305] on input "search" at bounding box center [1217, 308] width 114 height 15
type input "16.09"
click at [1203, 414] on span "PREFERENCE SLOT M09 WAGER 100€ E GGR COMPRESO 0€ e 300€ 16.09" at bounding box center [1217, 417] width 104 height 9
type input "PREFERENCE SLOT M09 WAGER 100€ E GGR COMPRESO 0€ e 300€ 16.09"
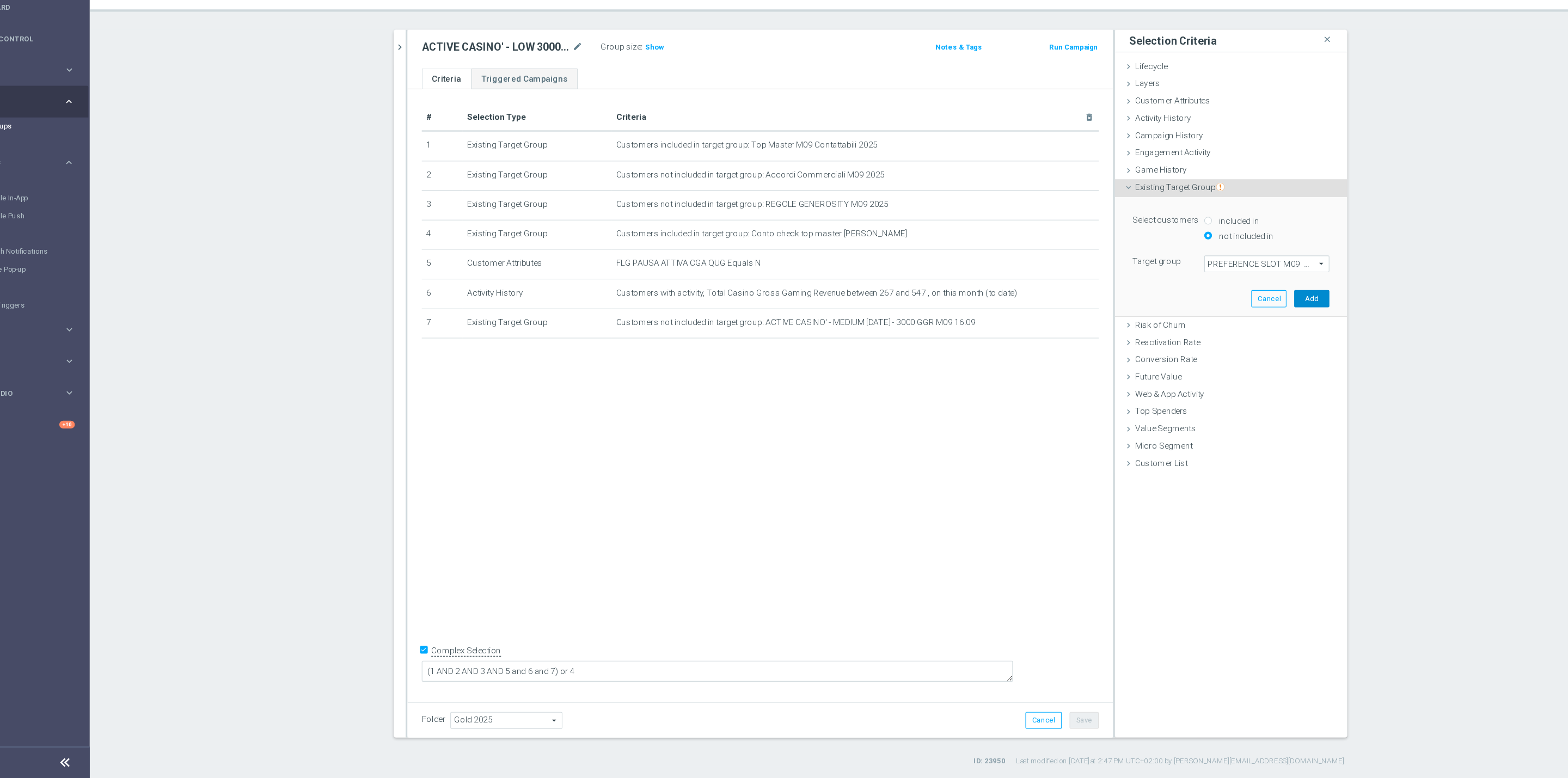
click at [1247, 337] on button "Add" at bounding box center [1258, 340] width 32 height 15
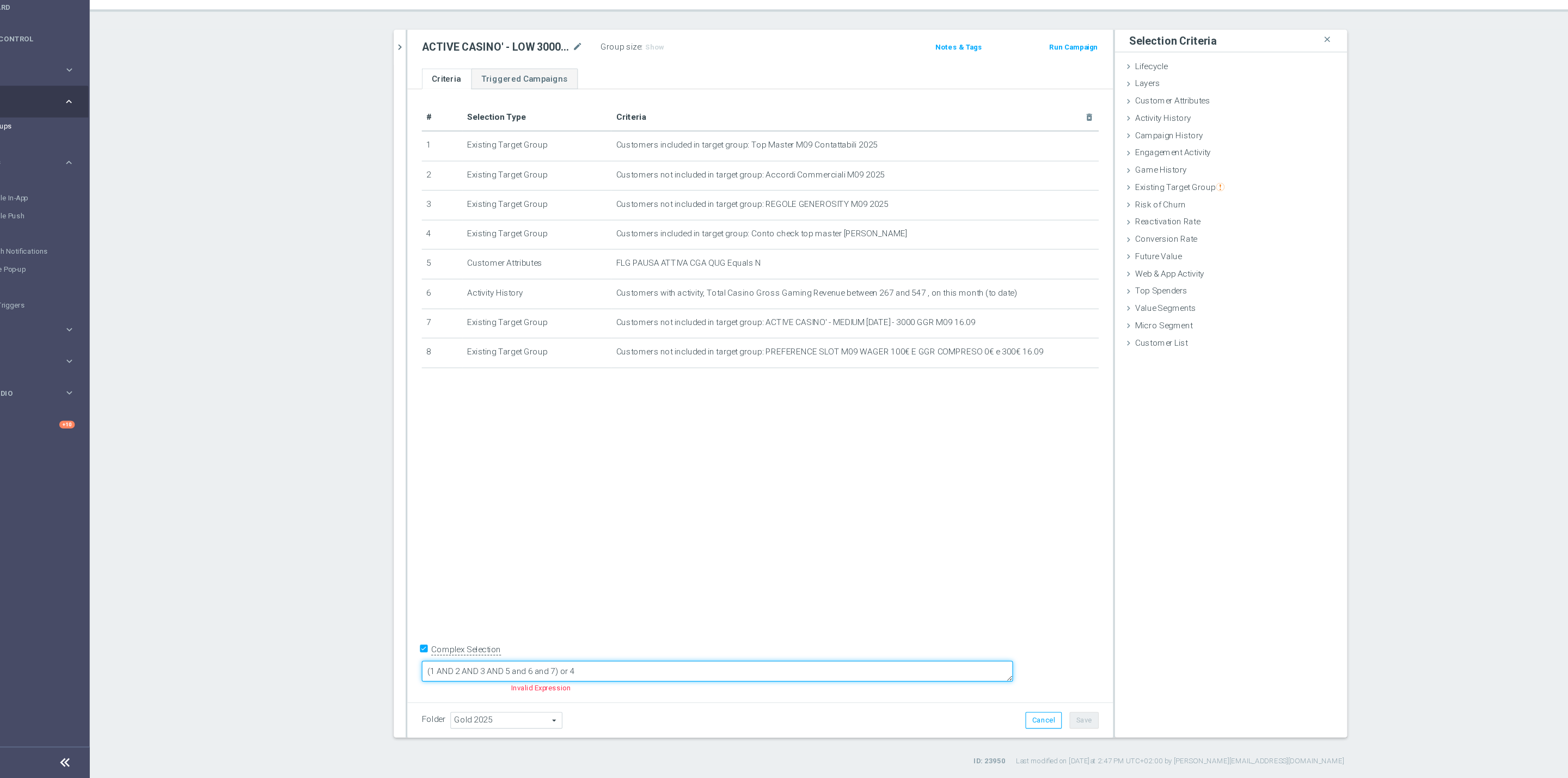
click at [638, 674] on textarea "(1 AND 2 AND 3 AND 5 and 6 and 7) or 4" at bounding box center [715, 680] width 540 height 19
click at [722, 681] on textarea "(1 AND 2 AND 3 AND 5 and 6 and 7and 8) or 4" at bounding box center [715, 680] width 540 height 19
click at [637, 673] on textarea "(1 AND 2 AND 3 AND 5 and 6 and 7and 8) or 4" at bounding box center [715, 680] width 540 height 19
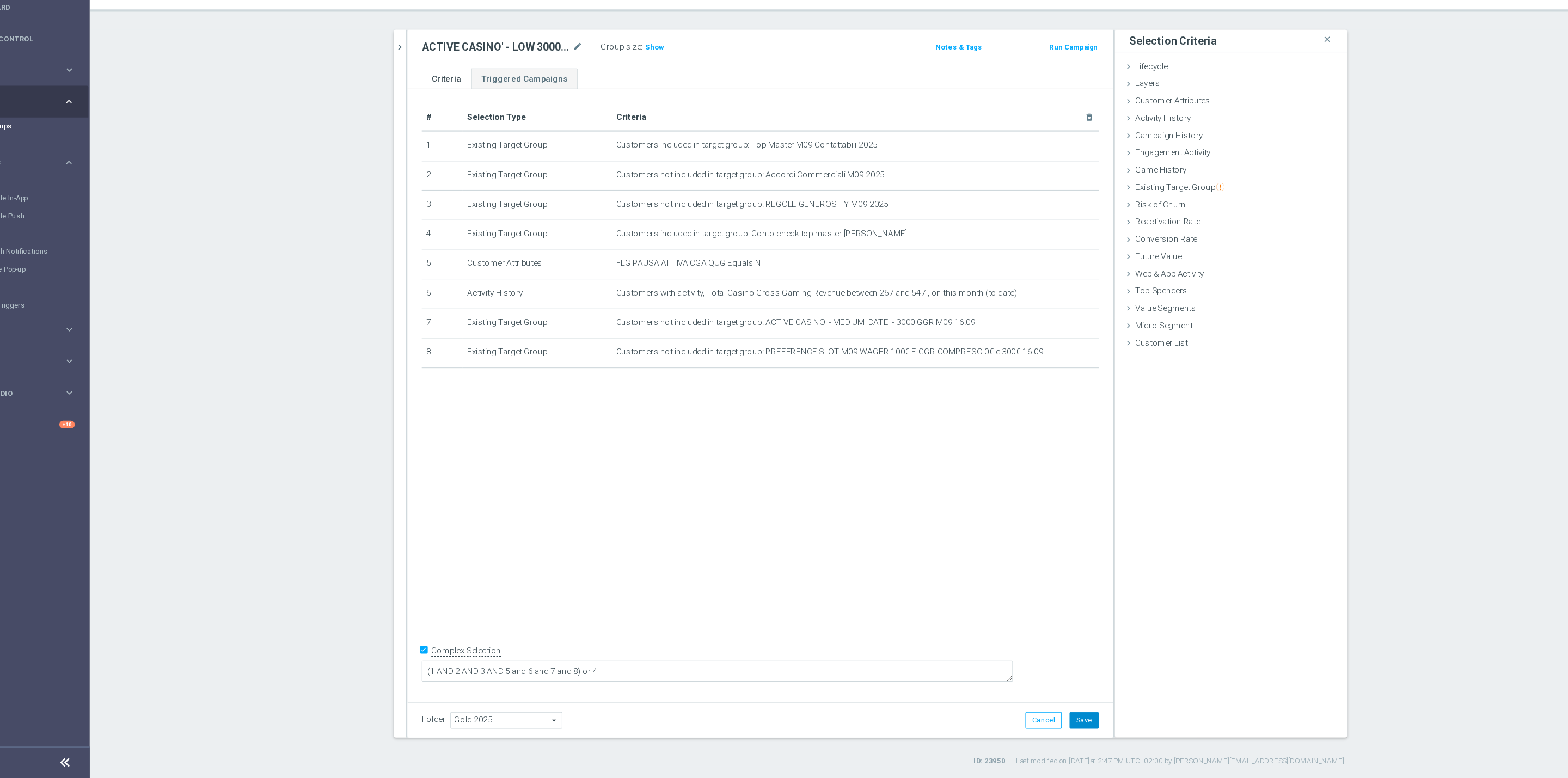
click at [1042, 723] on button "Save" at bounding box center [1049, 725] width 27 height 15
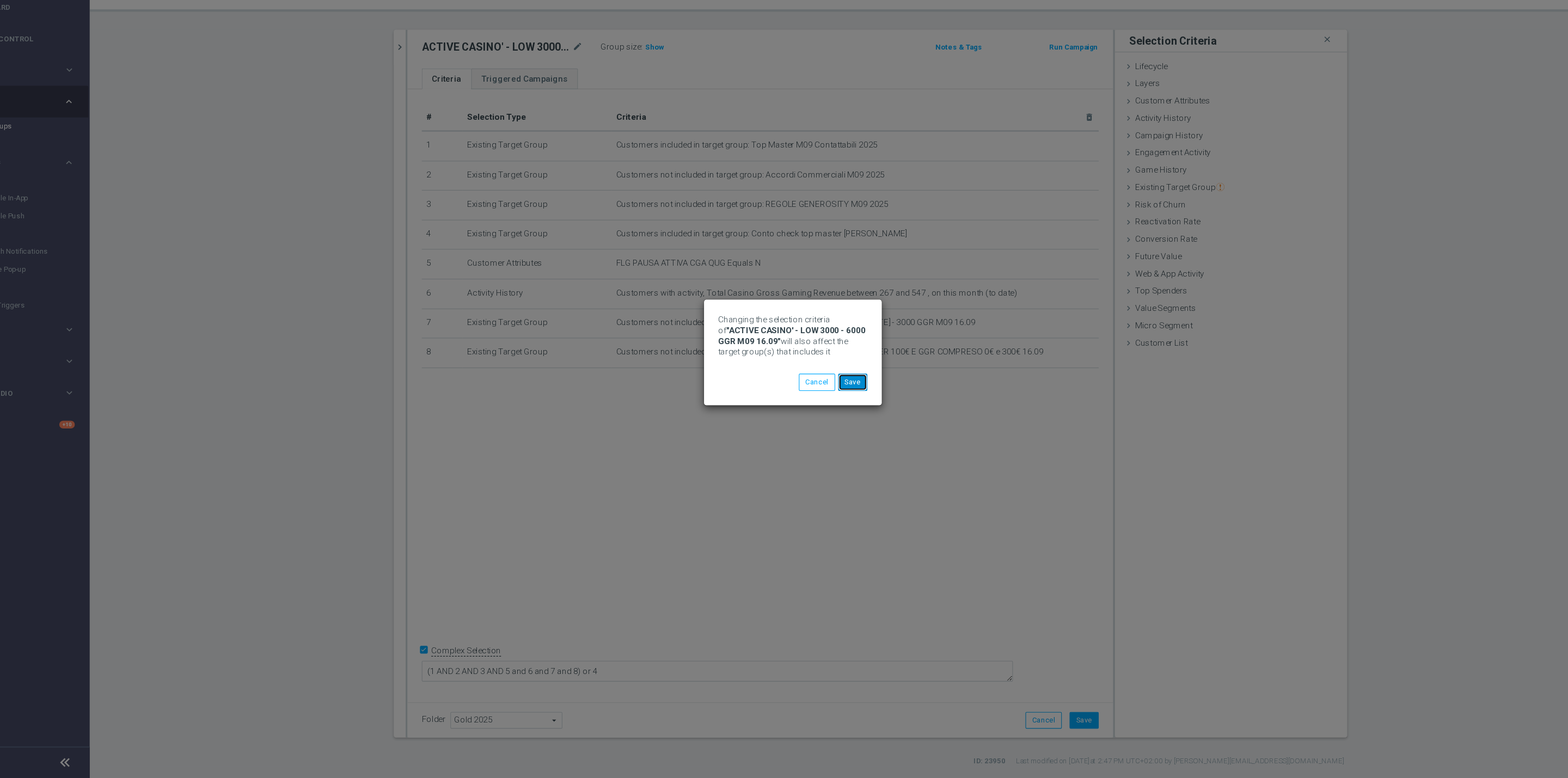
click at [831, 409] on button "Save" at bounding box center [839, 416] width 27 height 15
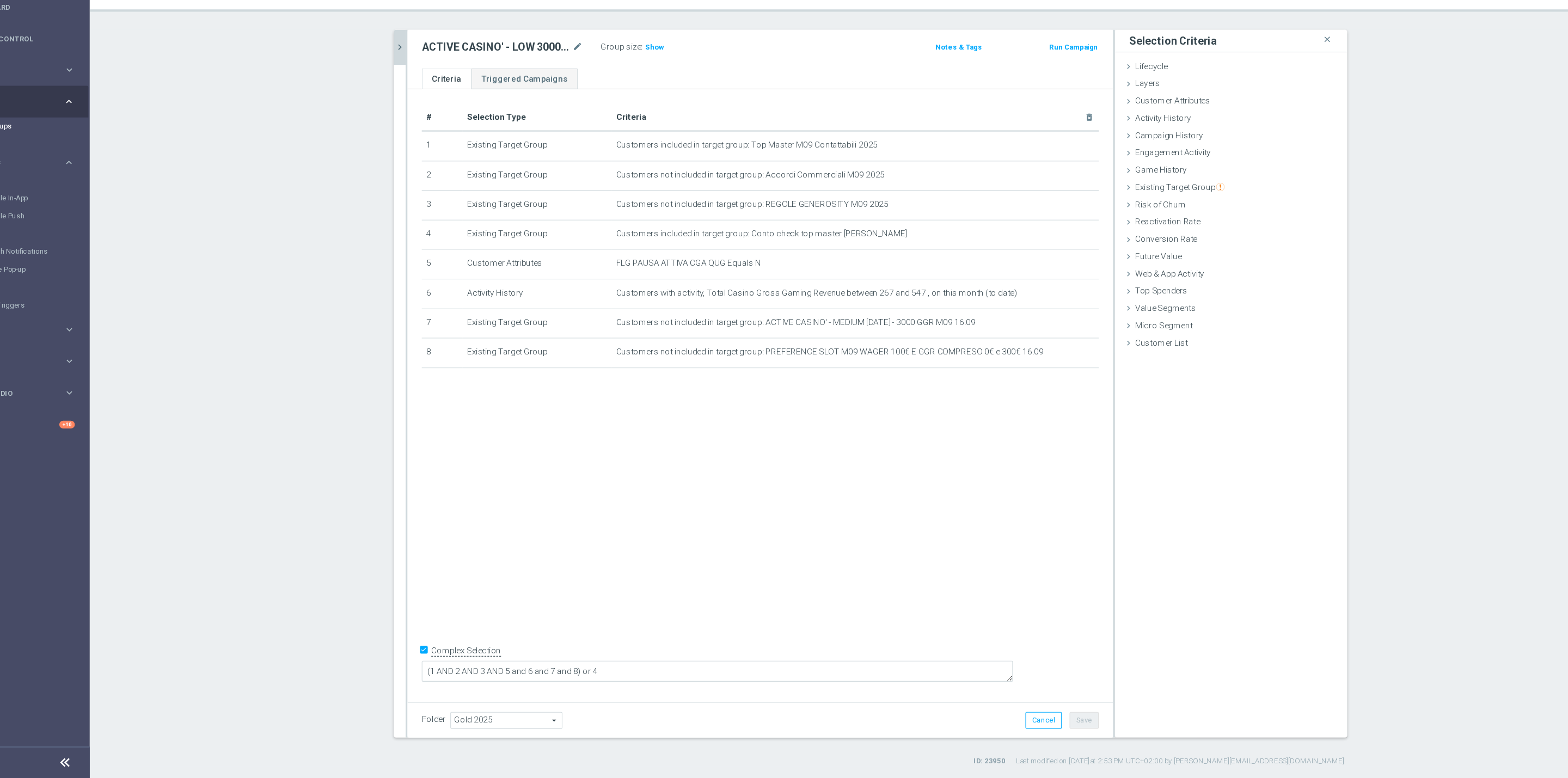
click at [420, 105] on icon "chevron_right" at bounding box center [425, 110] width 10 height 10
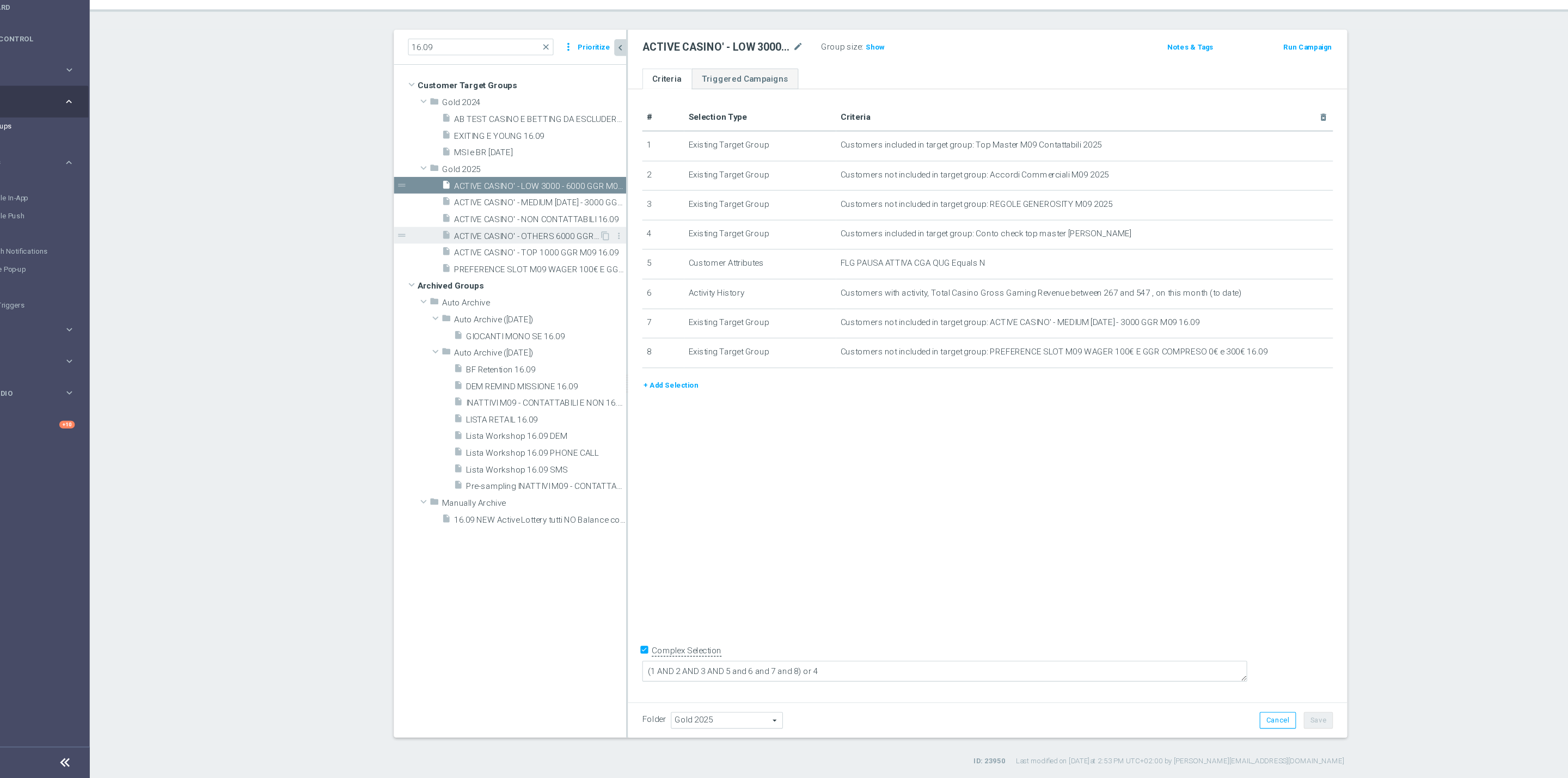
click at [527, 284] on span "ACTIVE CASINO' - OTHERS 6000 GGR M09 16.09" at bounding box center [540, 282] width 133 height 9
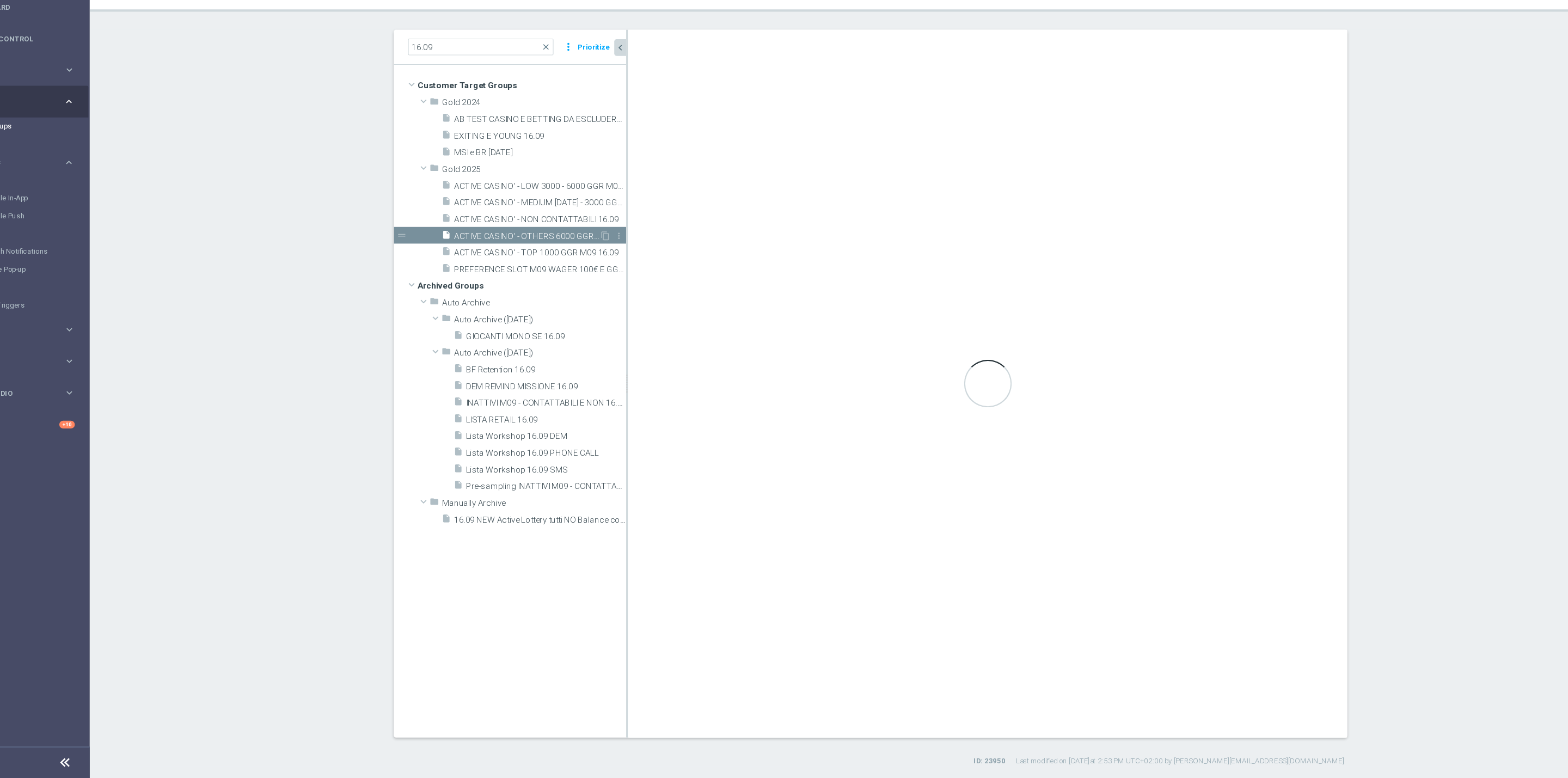
type textarea "(1 AND 2 AND 3 AND 5 and 6 and 7) or 4"
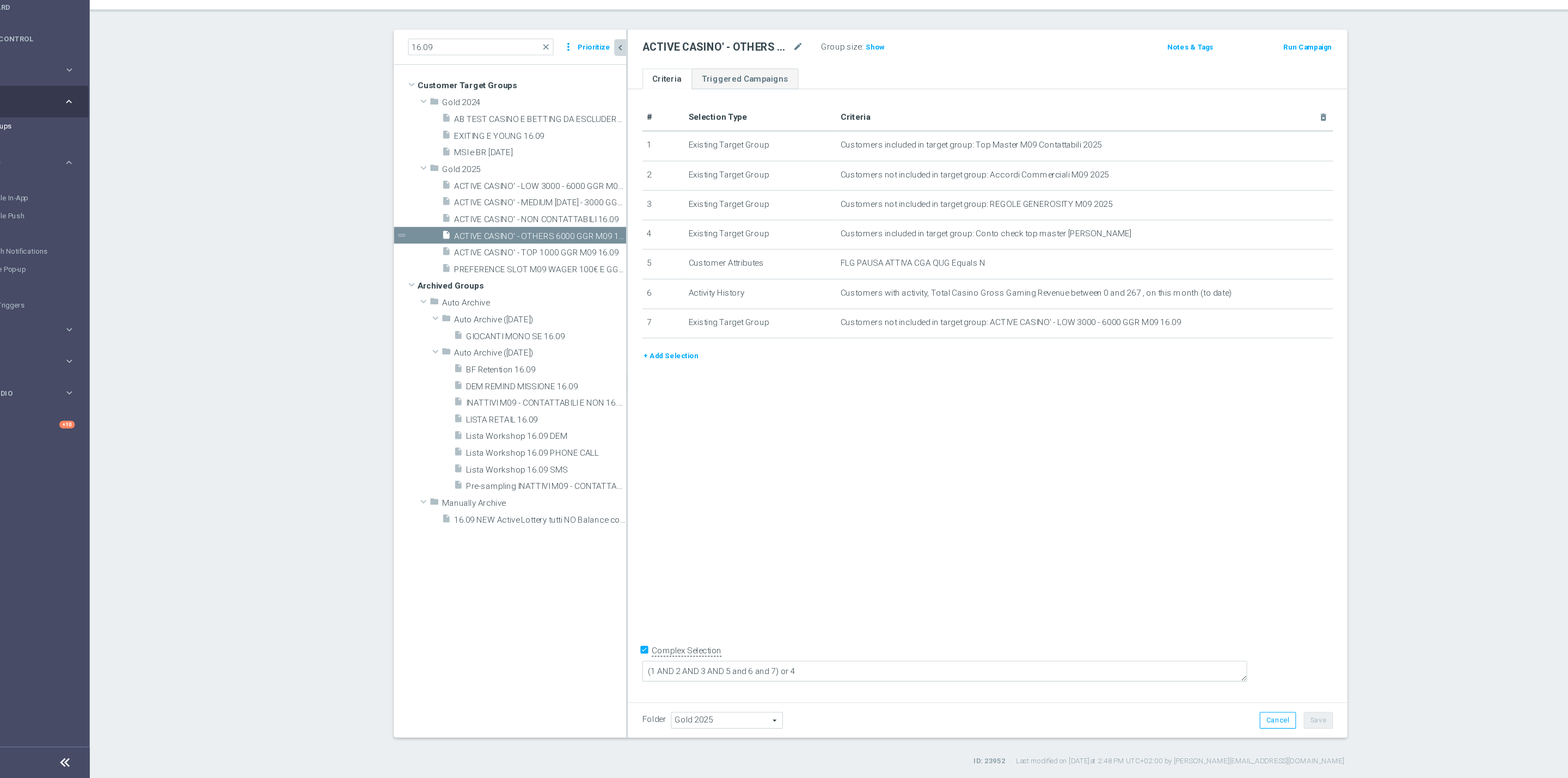
click at [680, 388] on button "+ Add Selection" at bounding box center [672, 391] width 52 height 12
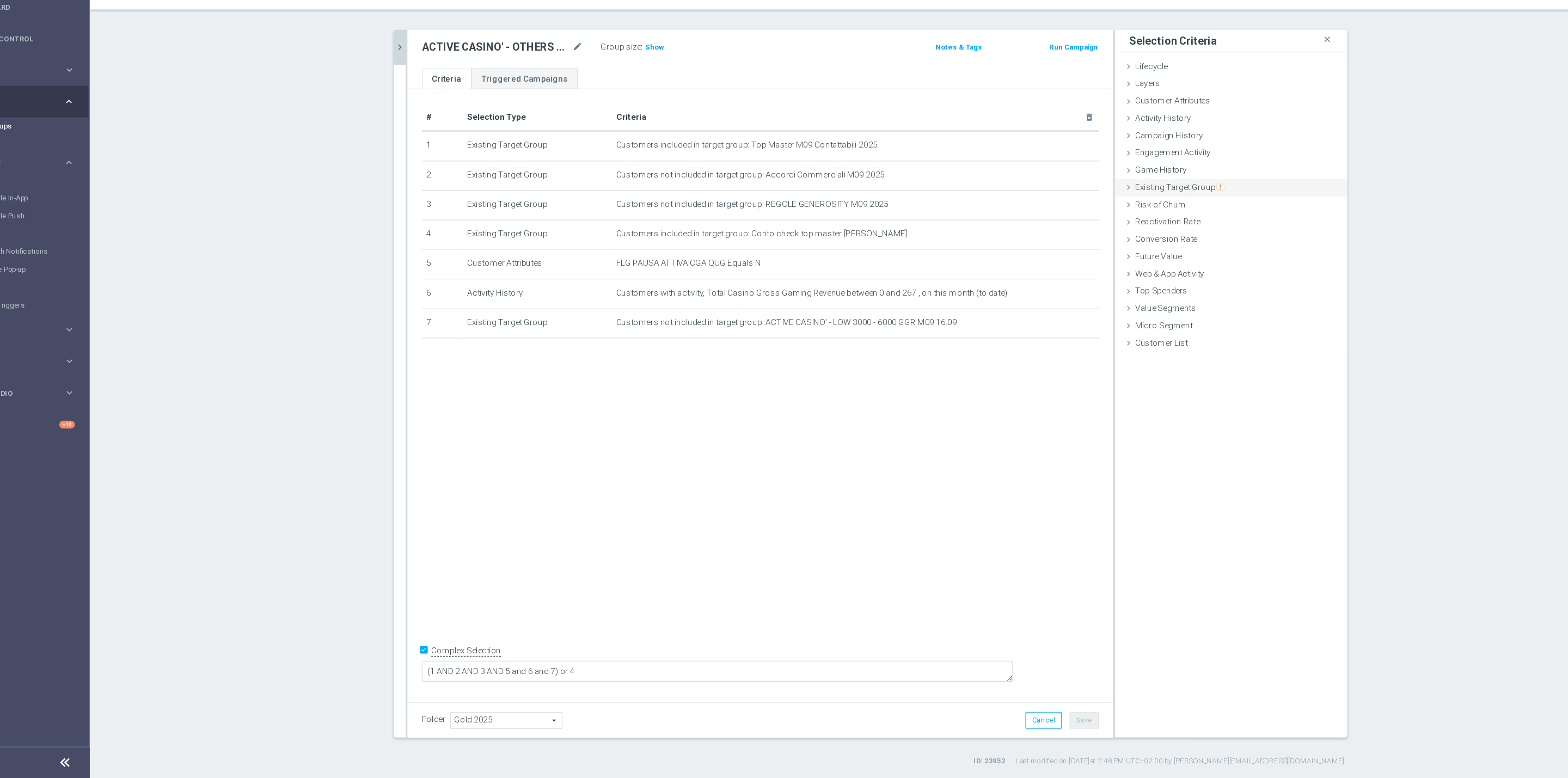
click at [1149, 241] on span "Existing Target Group" at bounding box center [1137, 238] width 81 height 9
click at [1160, 285] on input "not included in" at bounding box center [1163, 282] width 7 height 7
radio input "true"
click at [1181, 309] on span at bounding box center [1217, 308] width 113 height 14
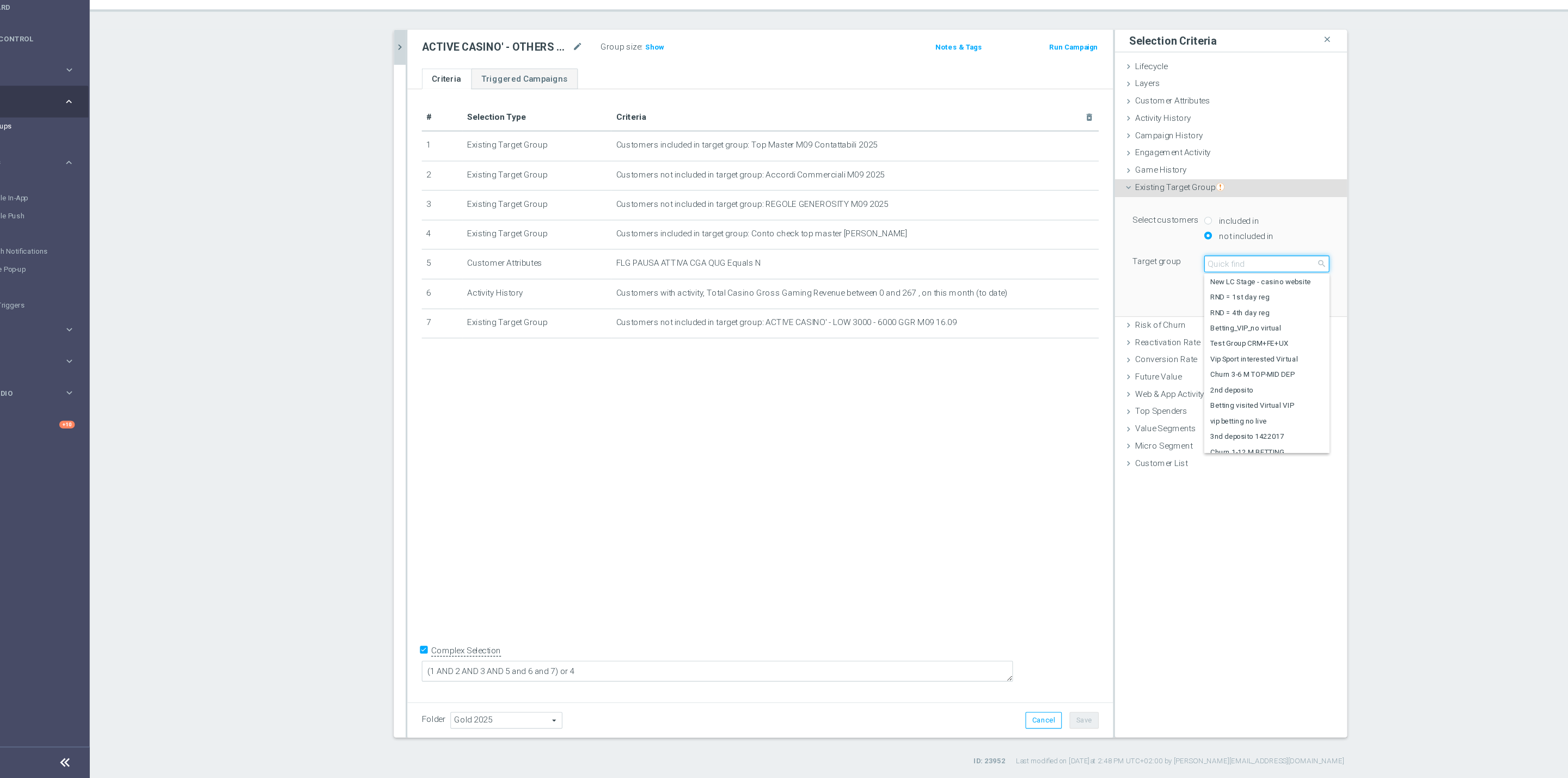
click at [1181, 309] on input "search" at bounding box center [1217, 308] width 114 height 15
type input "16.09"
click at [1184, 418] on span "PREFERENCE SLOT M09 WAGER 100€ E GGR COMPRESO 0€ e 300€ 16.09" at bounding box center [1217, 417] width 104 height 9
type input "PREFERENCE SLOT M09 WAGER 100€ E GGR COMPRESO 0€ e 300€ 16.09"
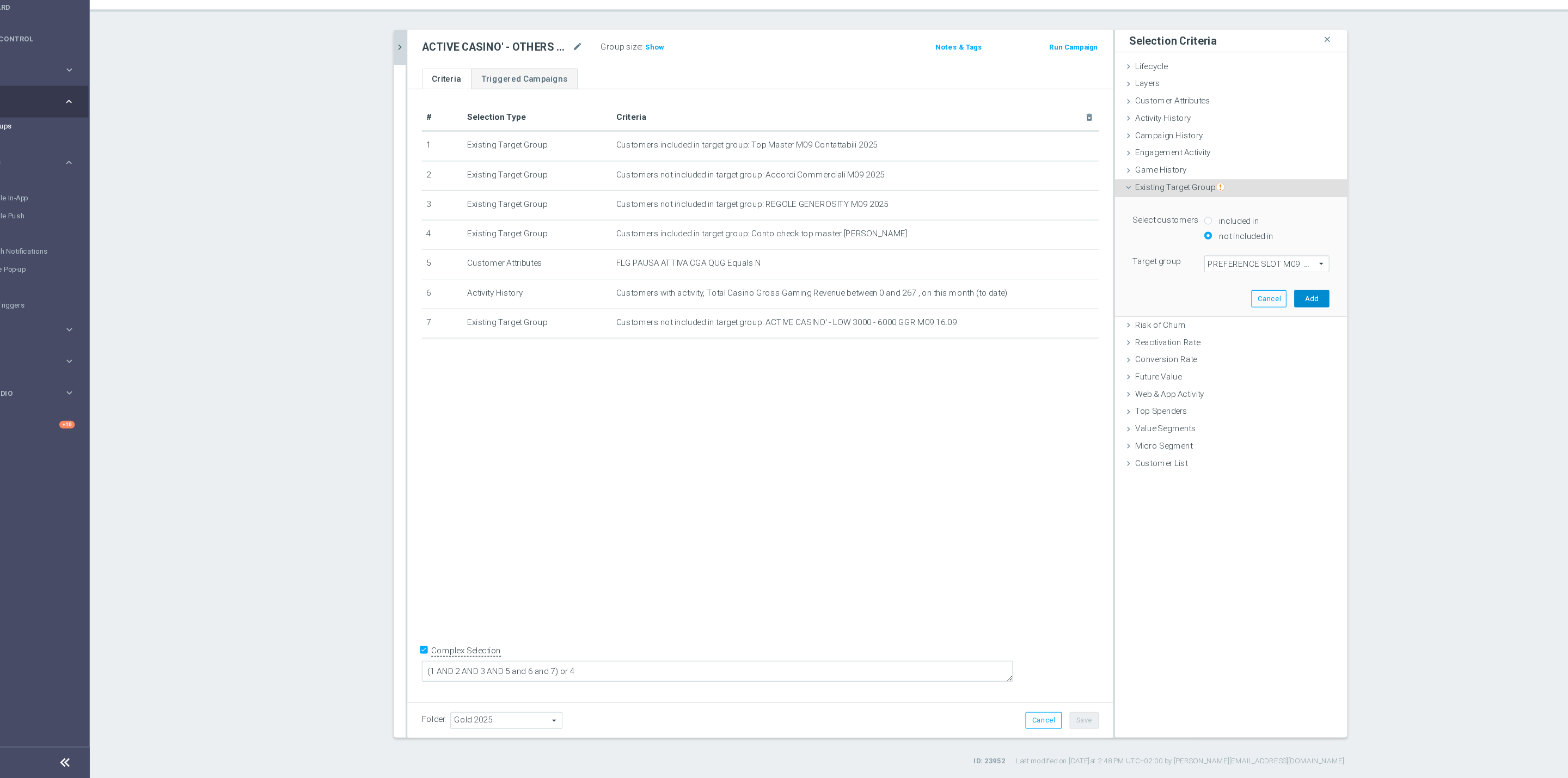
click at [1263, 343] on button "Add" at bounding box center [1258, 340] width 32 height 15
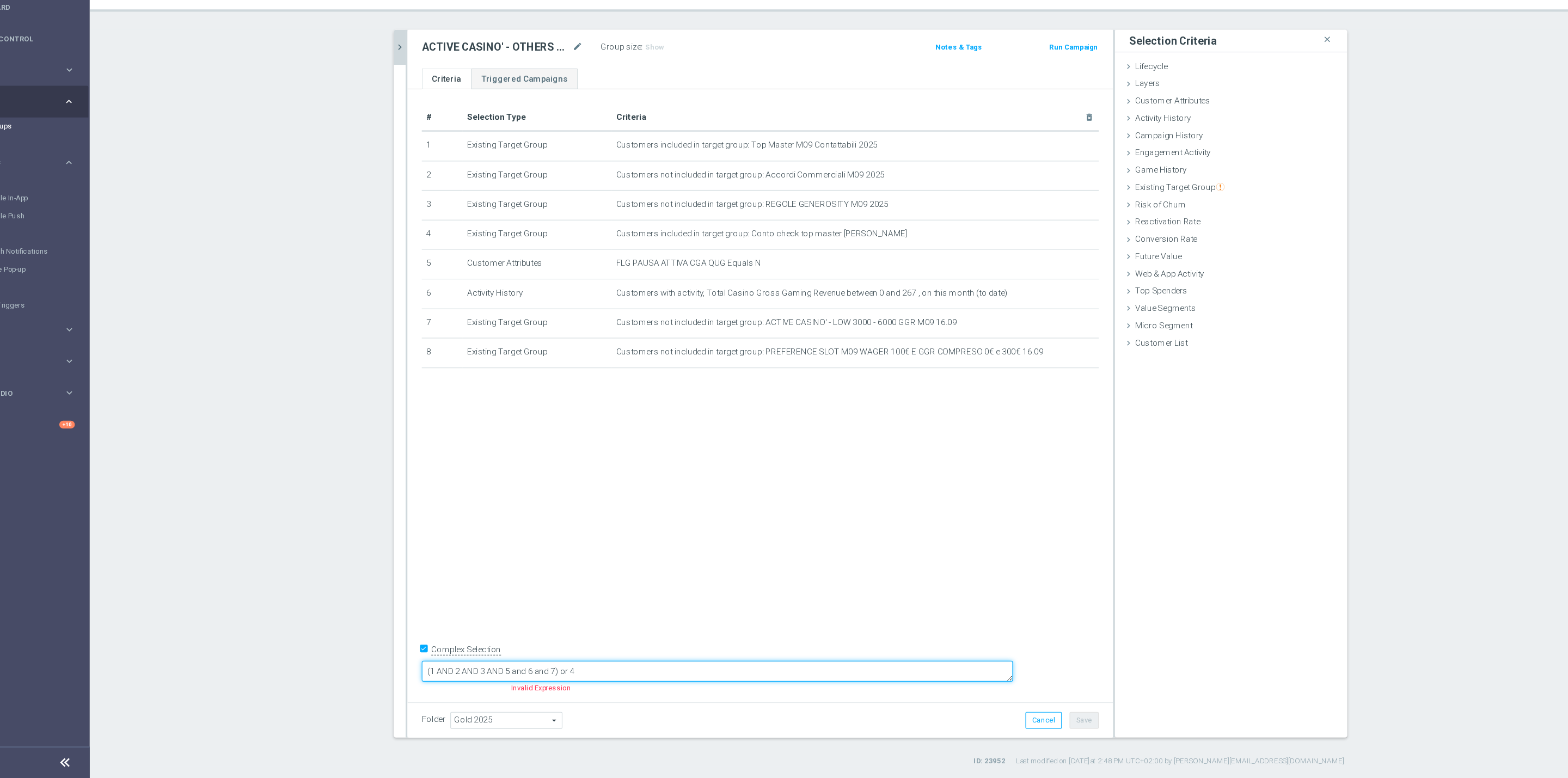
click at [636, 676] on textarea "(1 AND 2 AND 3 AND 5 and 6 and 7) or 4" at bounding box center [715, 680] width 540 height 19
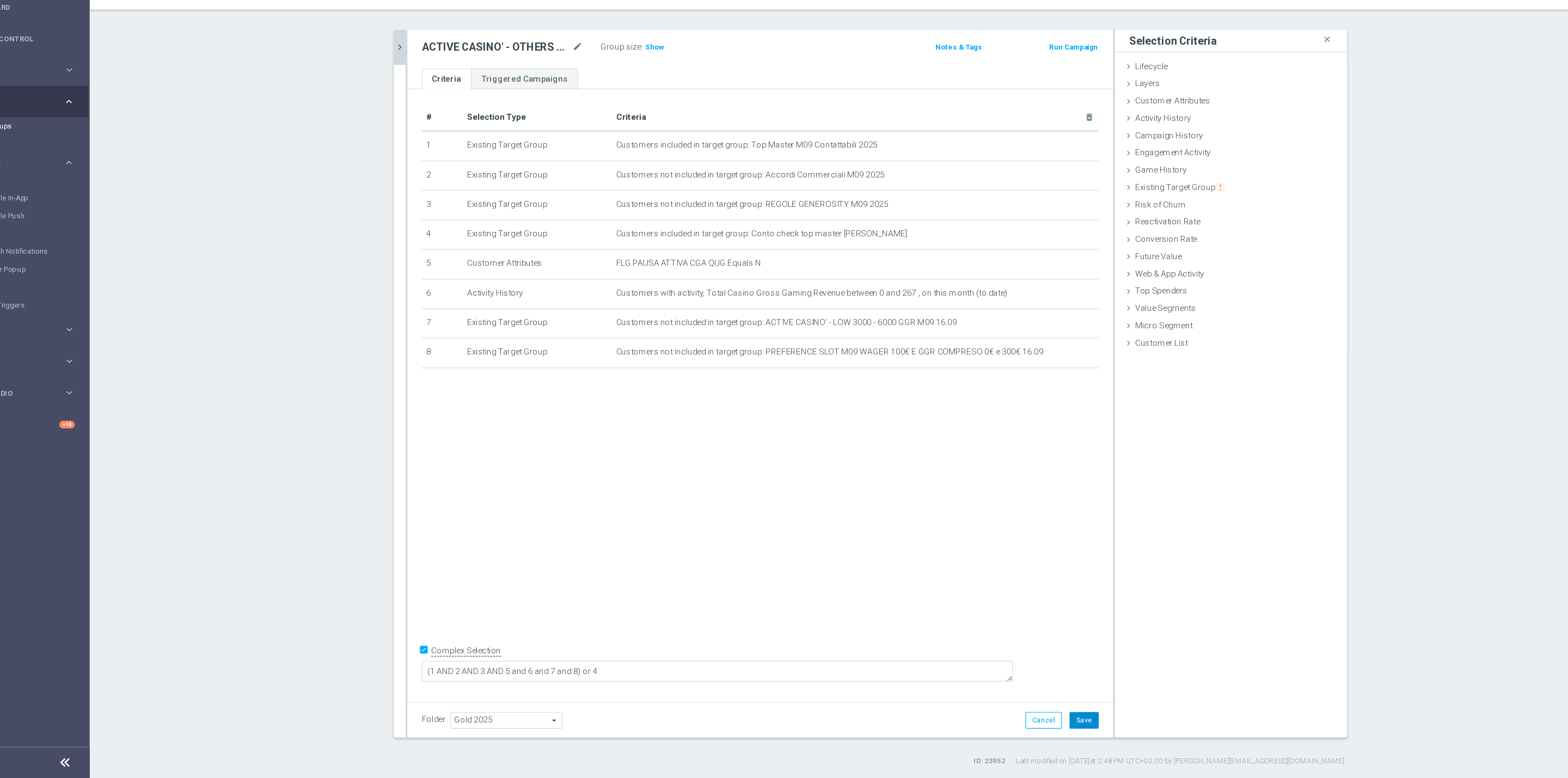
click at [1047, 731] on button "Save" at bounding box center [1049, 725] width 27 height 15
click at [651, 106] on span "Show" at bounding box center [657, 110] width 17 height 7
click at [421, 106] on icon "chevron_right" at bounding box center [425, 110] width 10 height 10
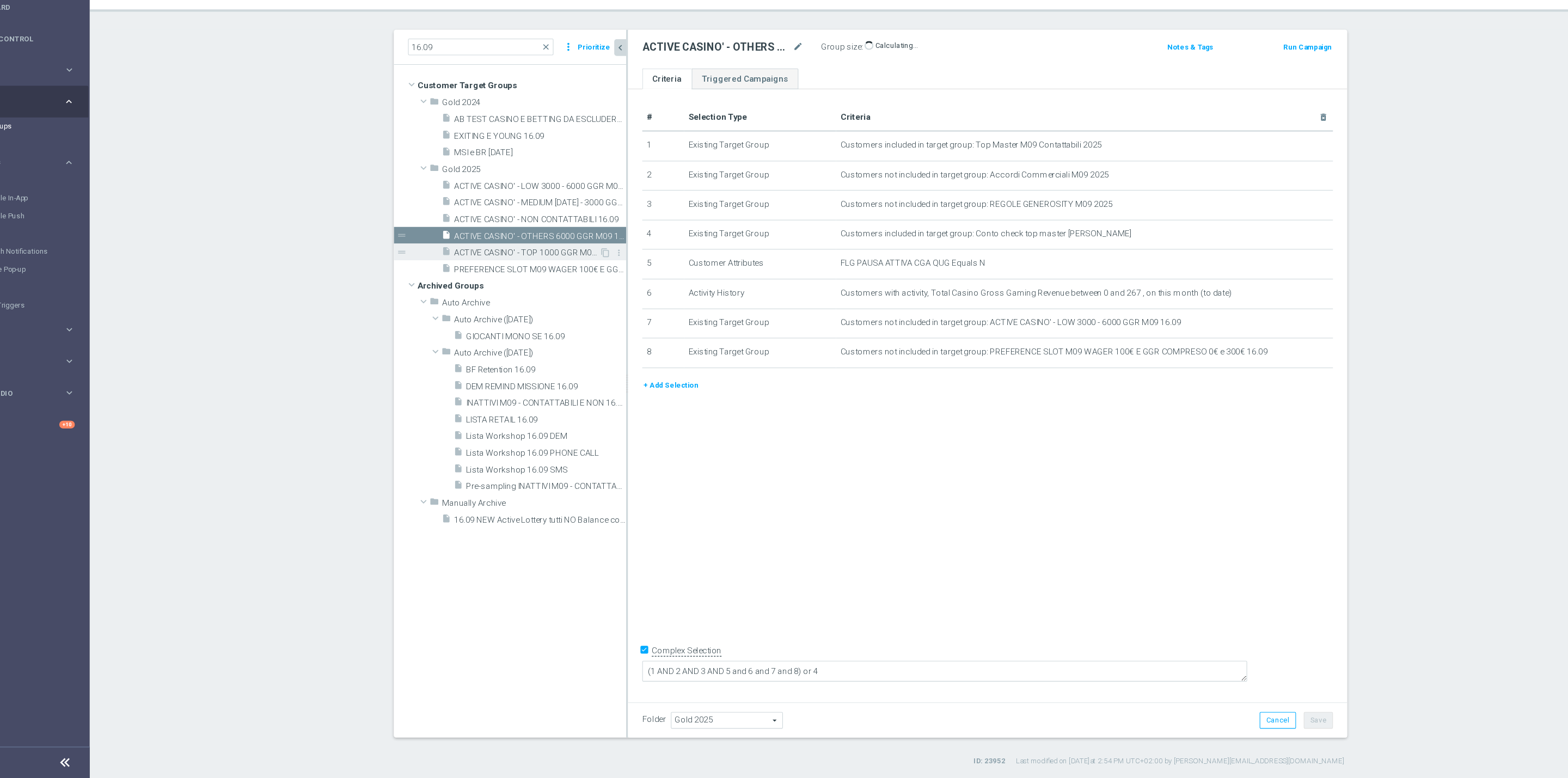
click at [555, 301] on span "ACTIVE CASINO' - TOP 1000 GGR M09 16.09" at bounding box center [540, 298] width 133 height 9
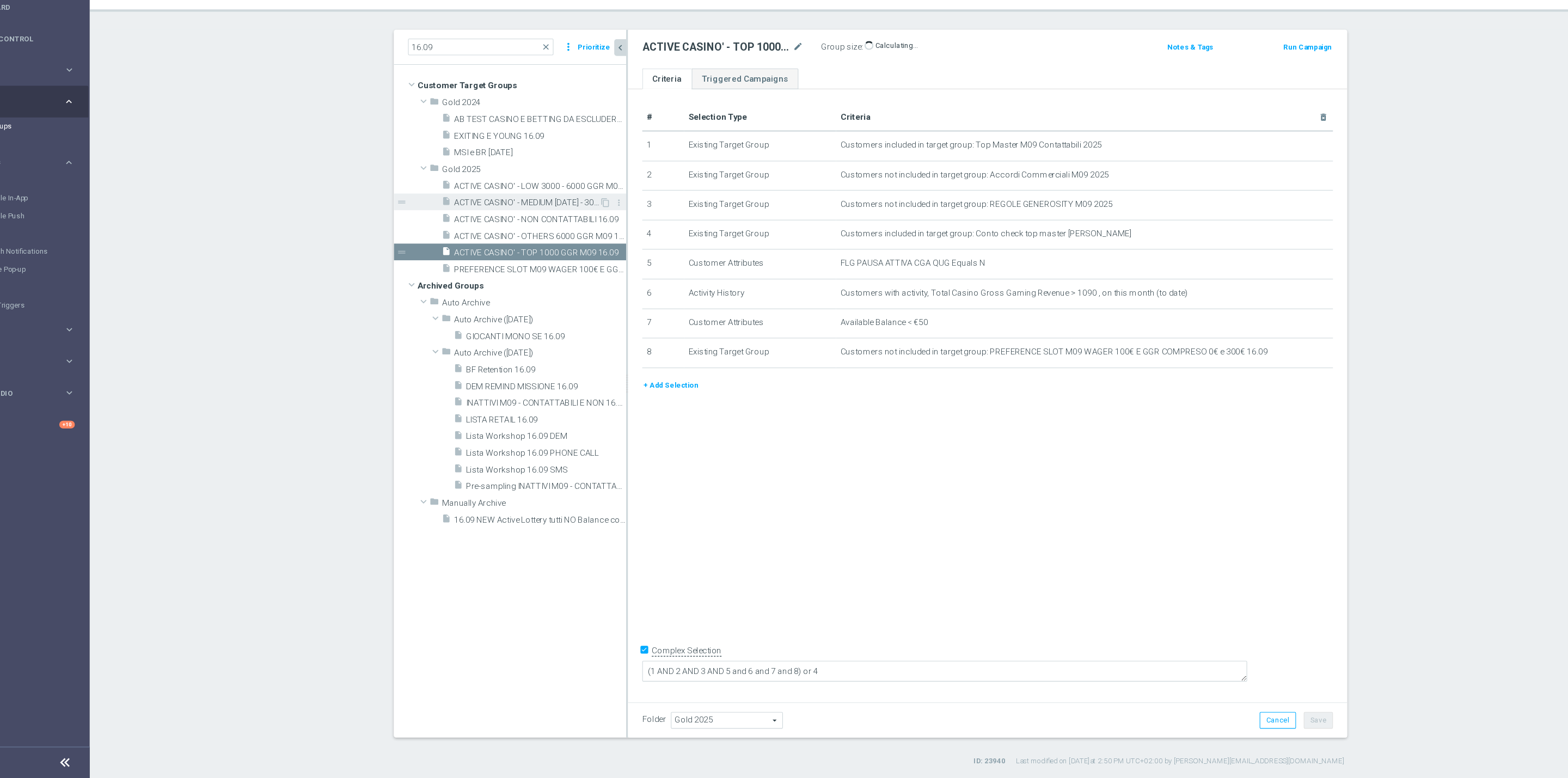
click at [536, 249] on span "ACTIVE CASINO' - MEDIUM [DATE] - 3000 GGR M09 16.09" at bounding box center [540, 252] width 133 height 9
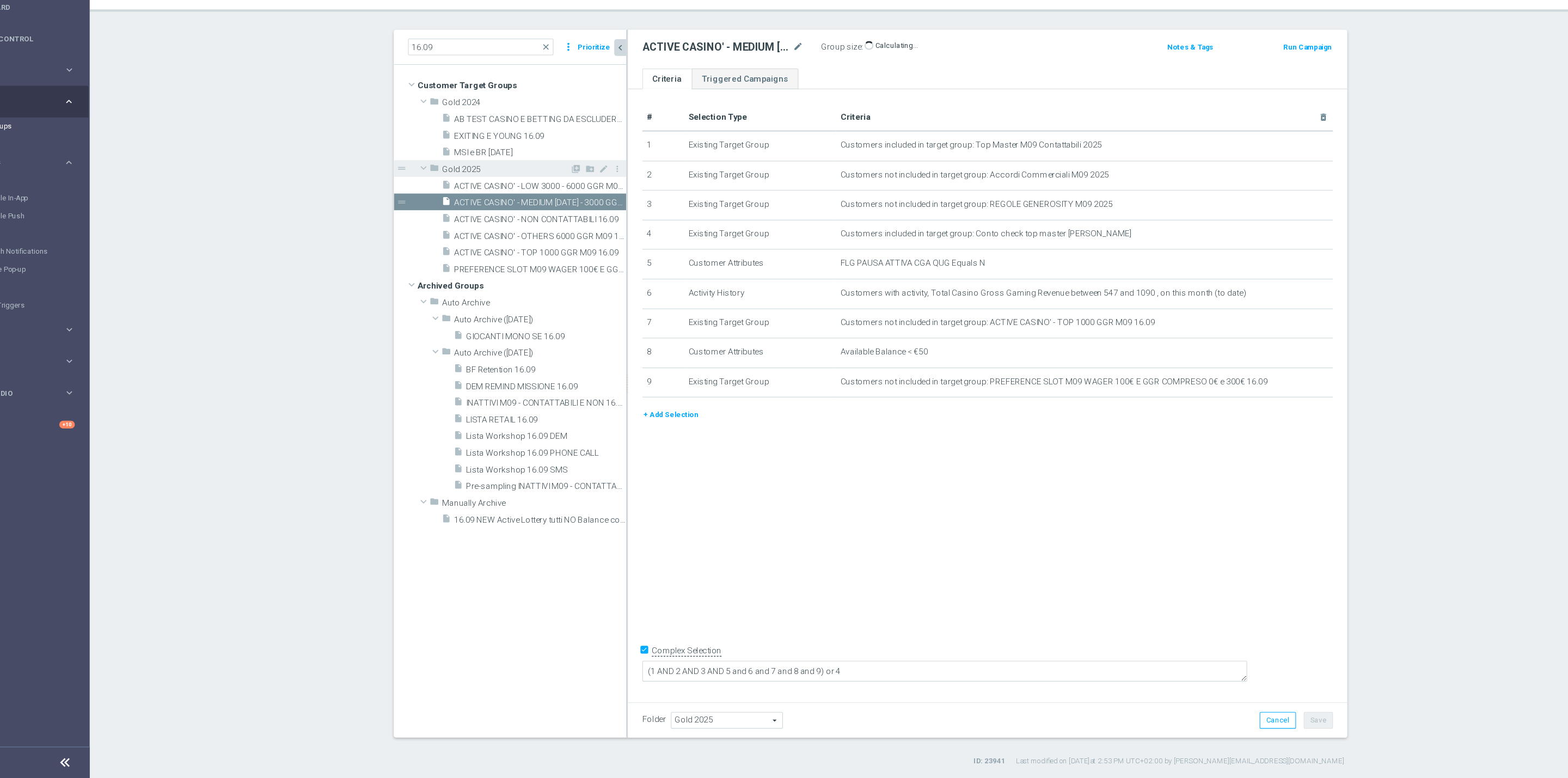
click at [536, 227] on div "folder Gold 2025" at bounding box center [516, 221] width 128 height 15
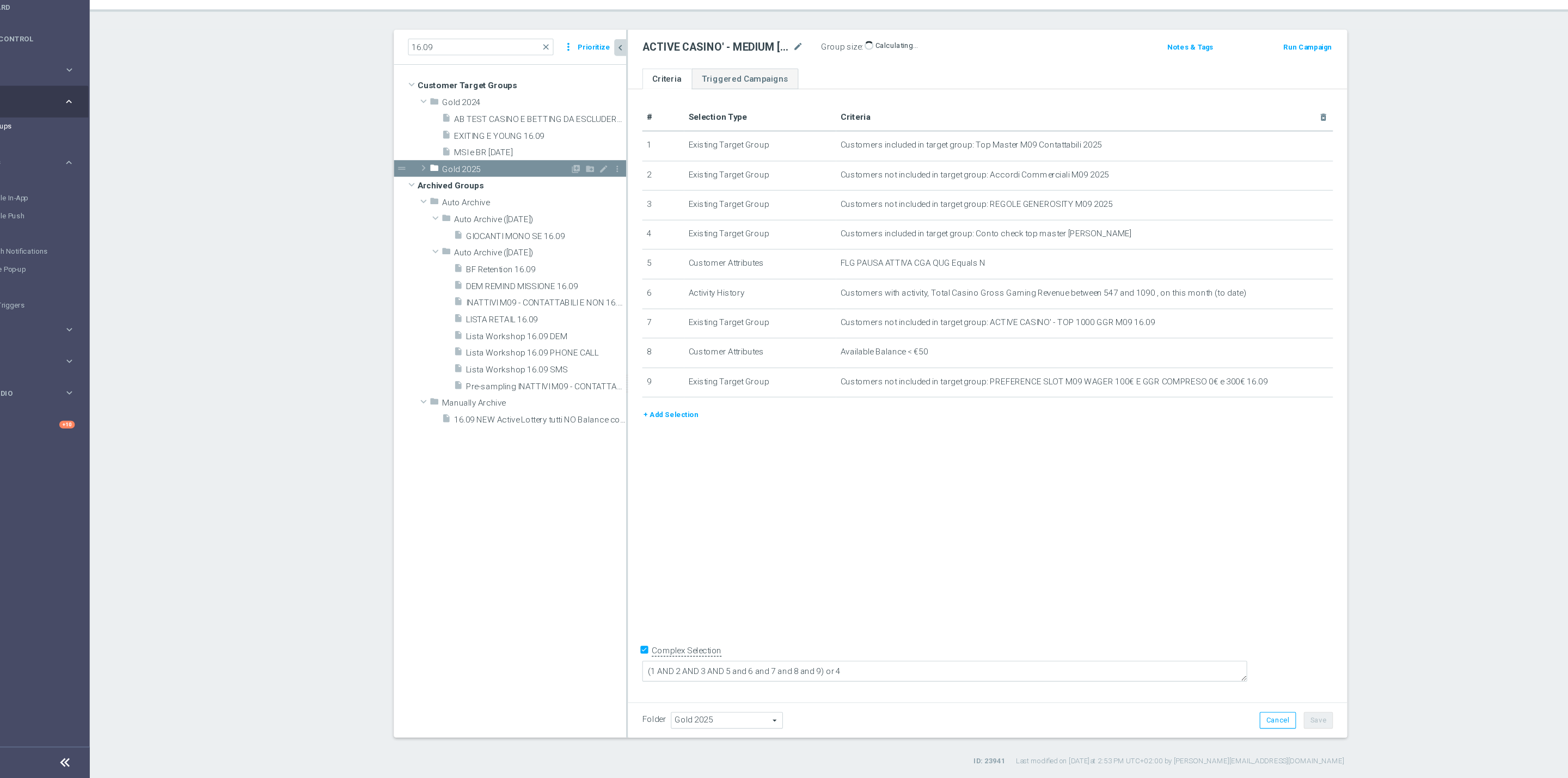
click at [534, 221] on span "Gold 2025" at bounding box center [522, 221] width 117 height 9
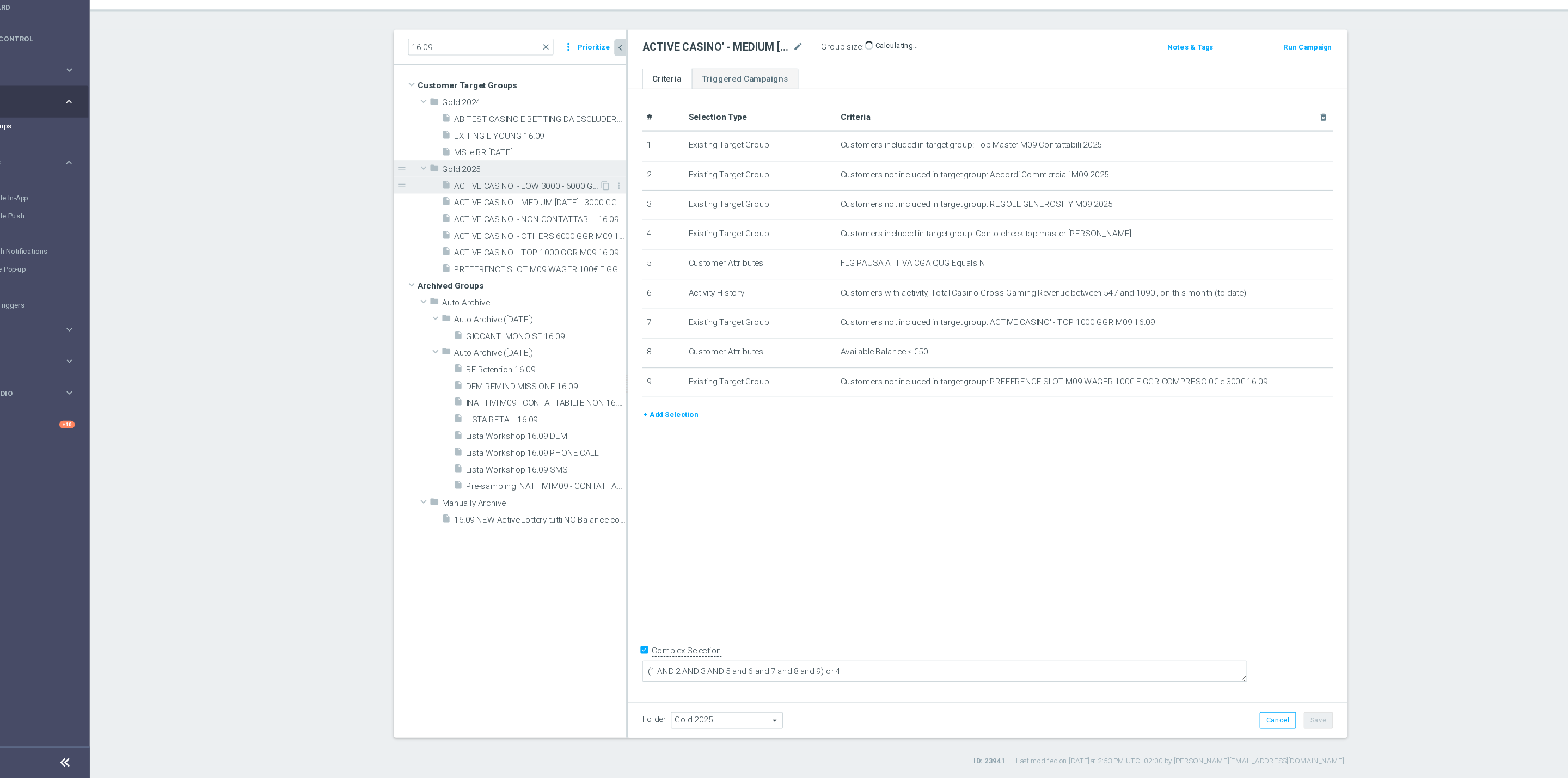
click at [529, 235] on span "ACTIVE CASINO' - LOW 3000 - 6000 GGR M09 16.09" at bounding box center [540, 237] width 133 height 9
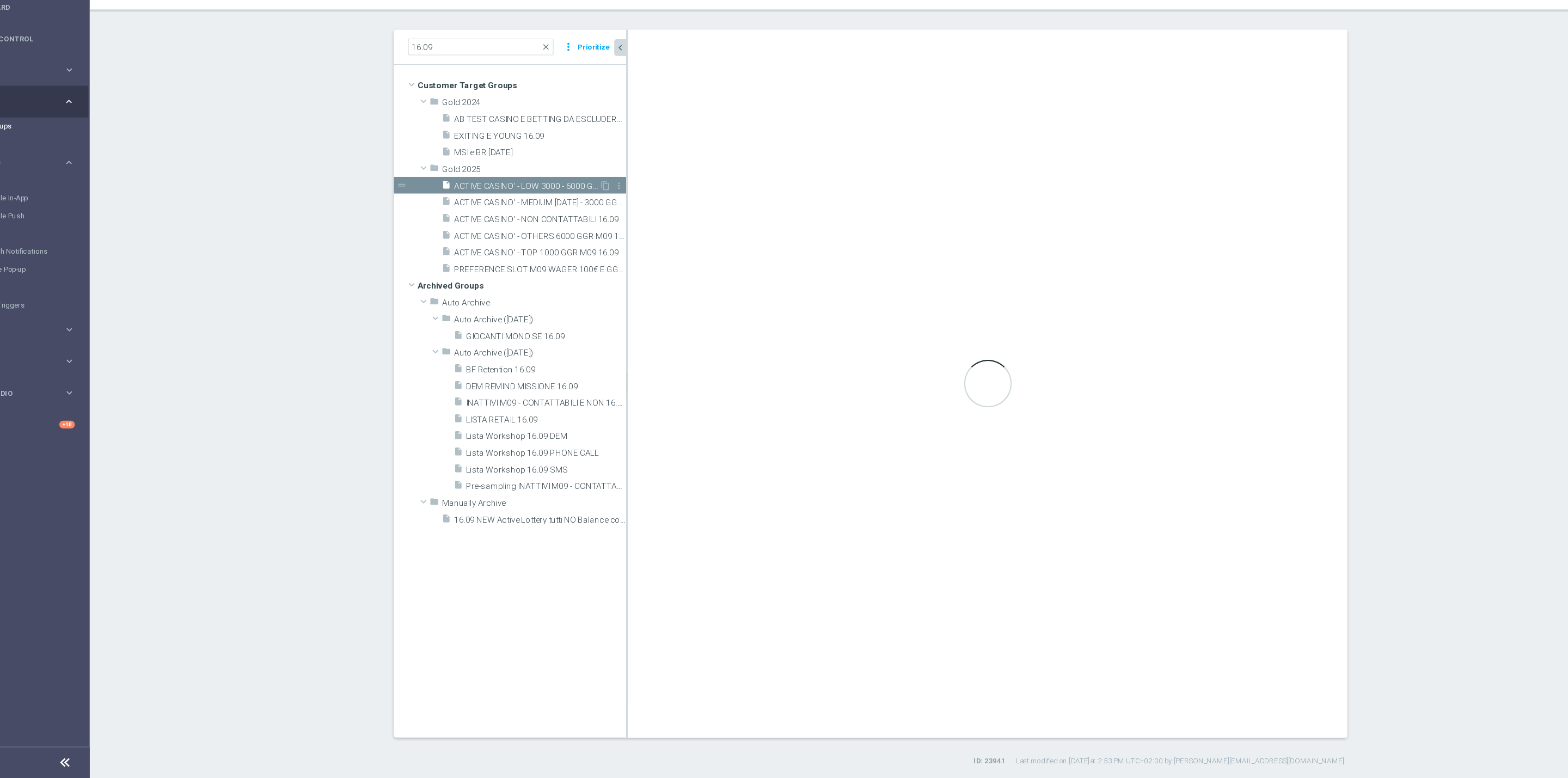
type textarea "(1 AND 2 AND 3 AND 5 and 6 and 7 and 8) or 4"
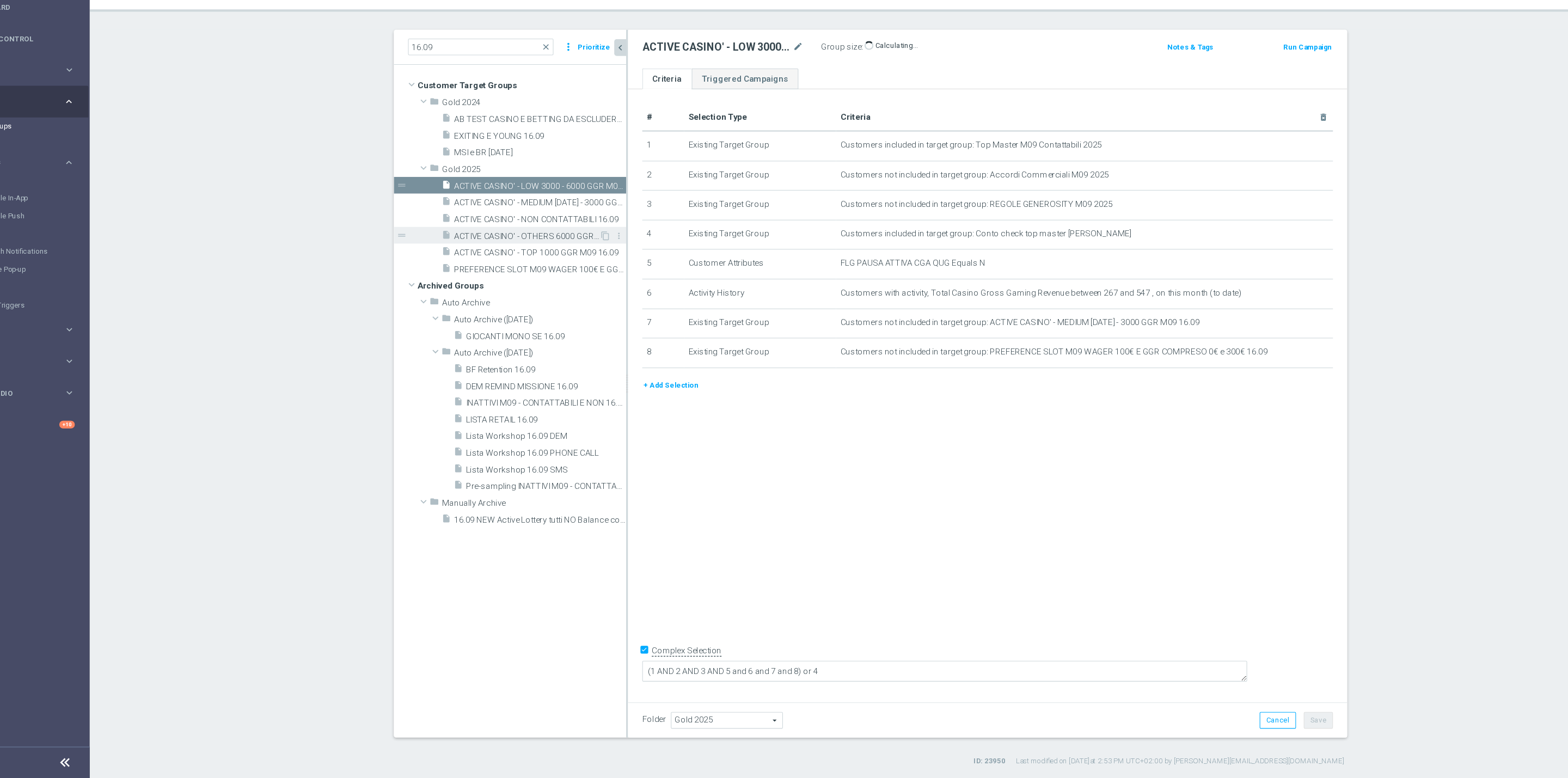
click at [546, 282] on span "ACTIVE CASINO' - OTHERS 6000 GGR M09 16.09" at bounding box center [540, 282] width 133 height 9
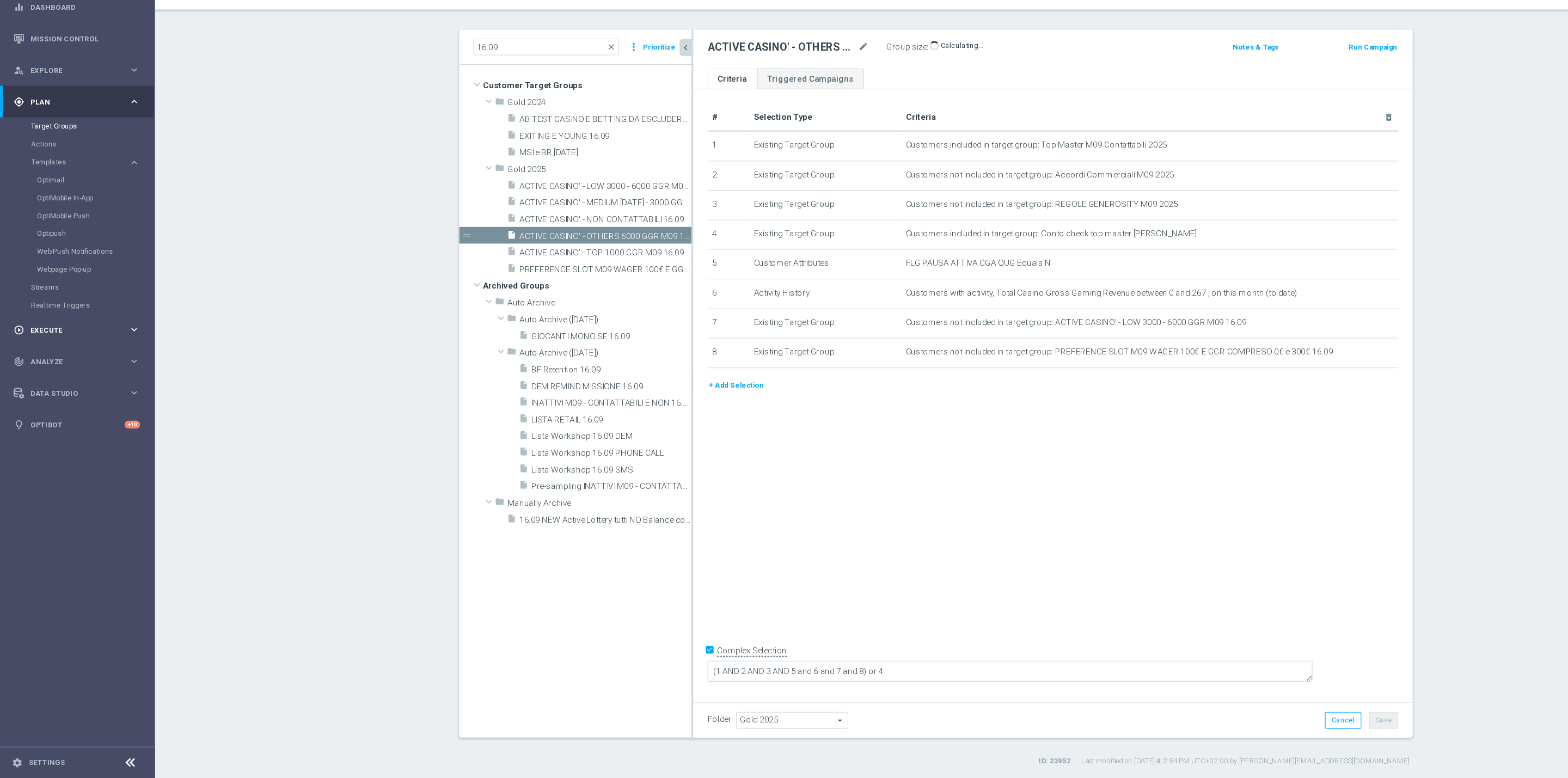
click at [39, 367] on span "Execute" at bounding box center [73, 368] width 90 height 7
click at [57, 211] on link "Campaign Builder" at bounding box center [71, 211] width 85 height 9
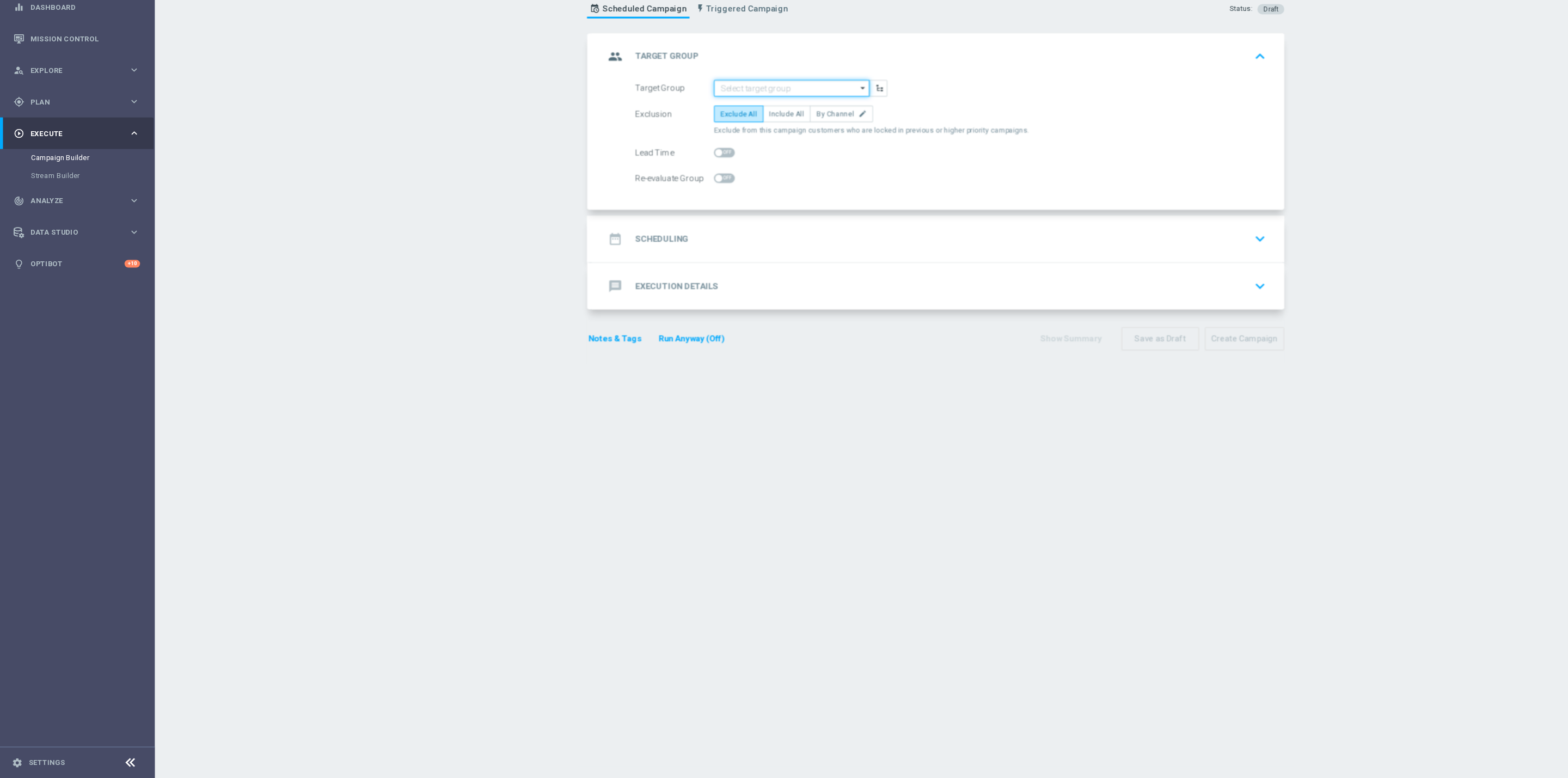
click at [696, 148] on input at bounding box center [723, 147] width 142 height 15
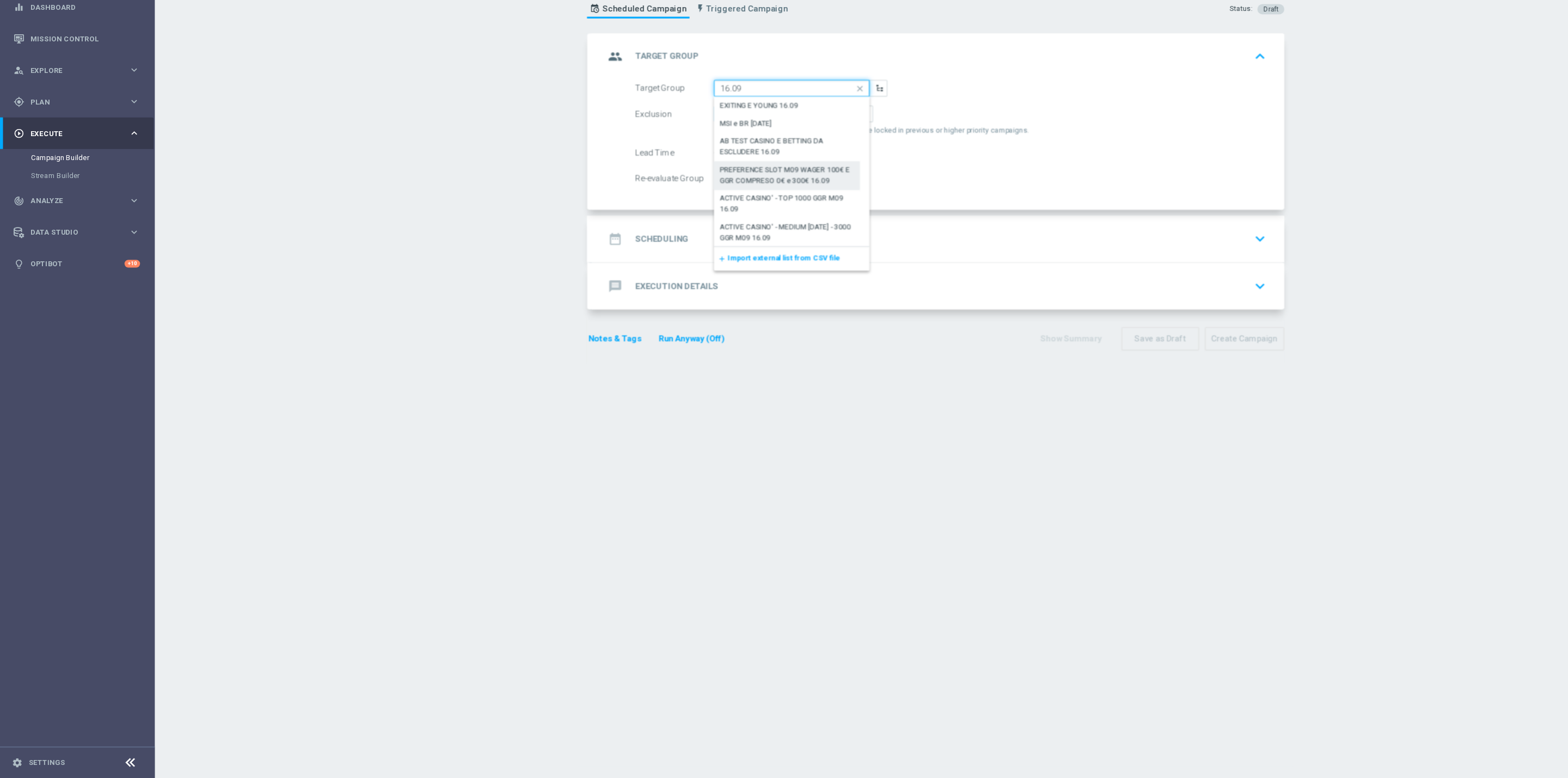
scroll to position [79, 0]
click at [718, 172] on div "ACTIVE CASINO' - TOP 1000 GGR M09 16.09" at bounding box center [718, 175] width 121 height 20
type input "ACTIVE CASINO' - TOP 1000 GGR M09 16.09"
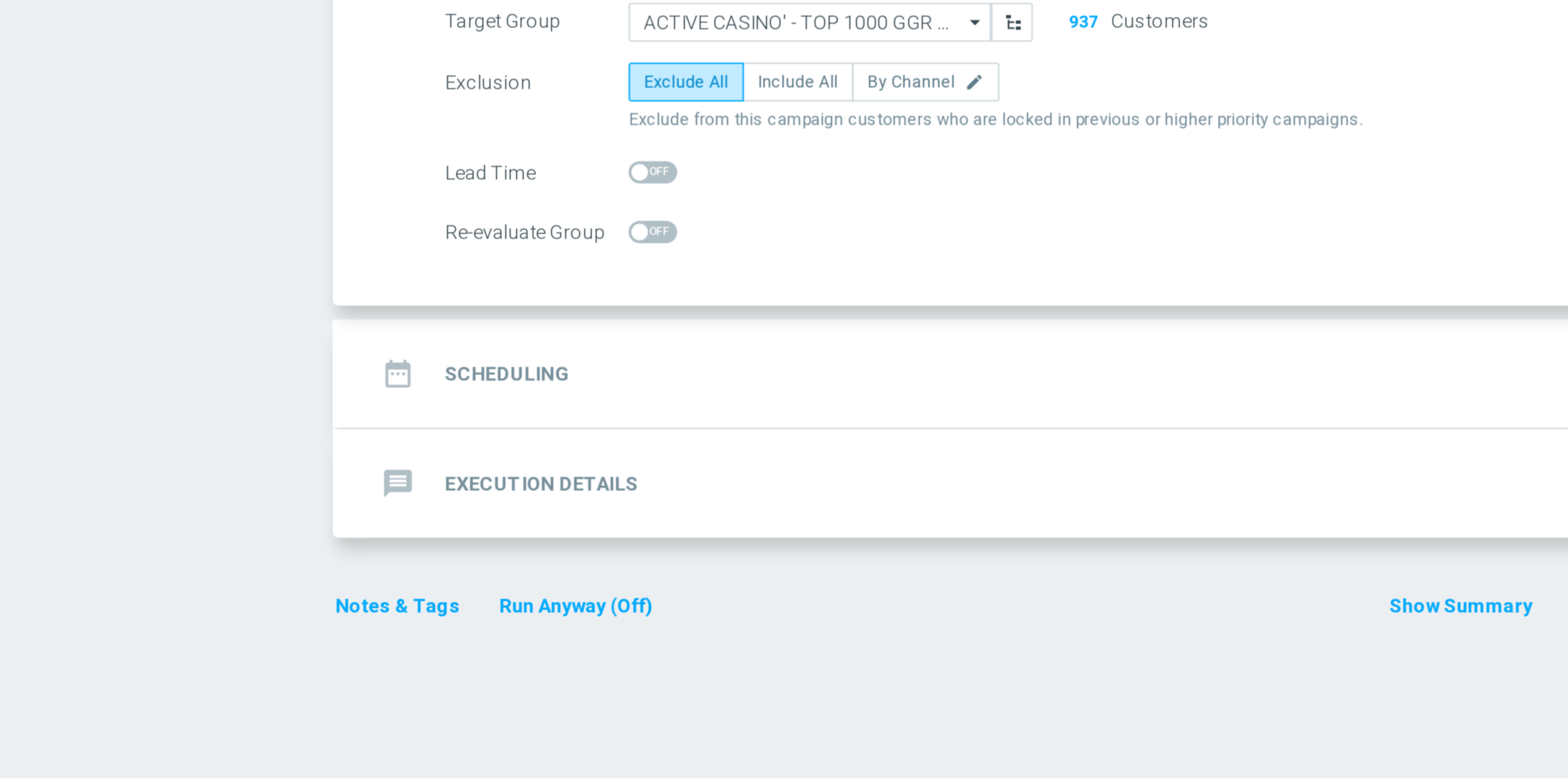
click at [716, 180] on div "Exclusion Exclude All Include All By Channel edit Exclude from this campaign cu…" at bounding box center [868, 177] width 576 height 27
click at [718, 176] on label "Include All" at bounding box center [718, 171] width 44 height 15
click at [710, 176] on input "Include All" at bounding box center [706, 173] width 7 height 7
radio input "true"
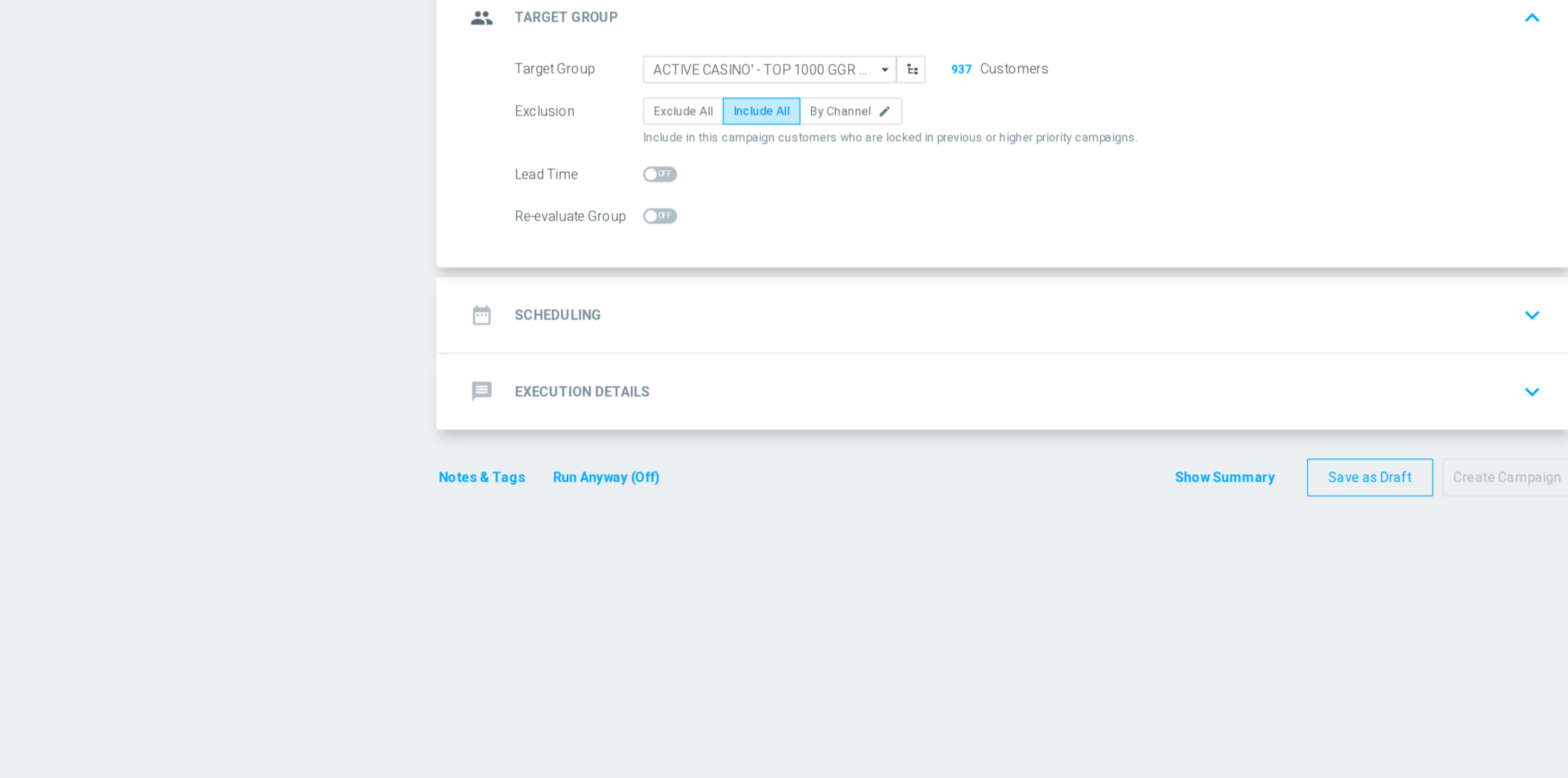
click at [649, 298] on div "date_range Scheduling keyboard_arrow_down" at bounding box center [856, 285] width 634 height 43
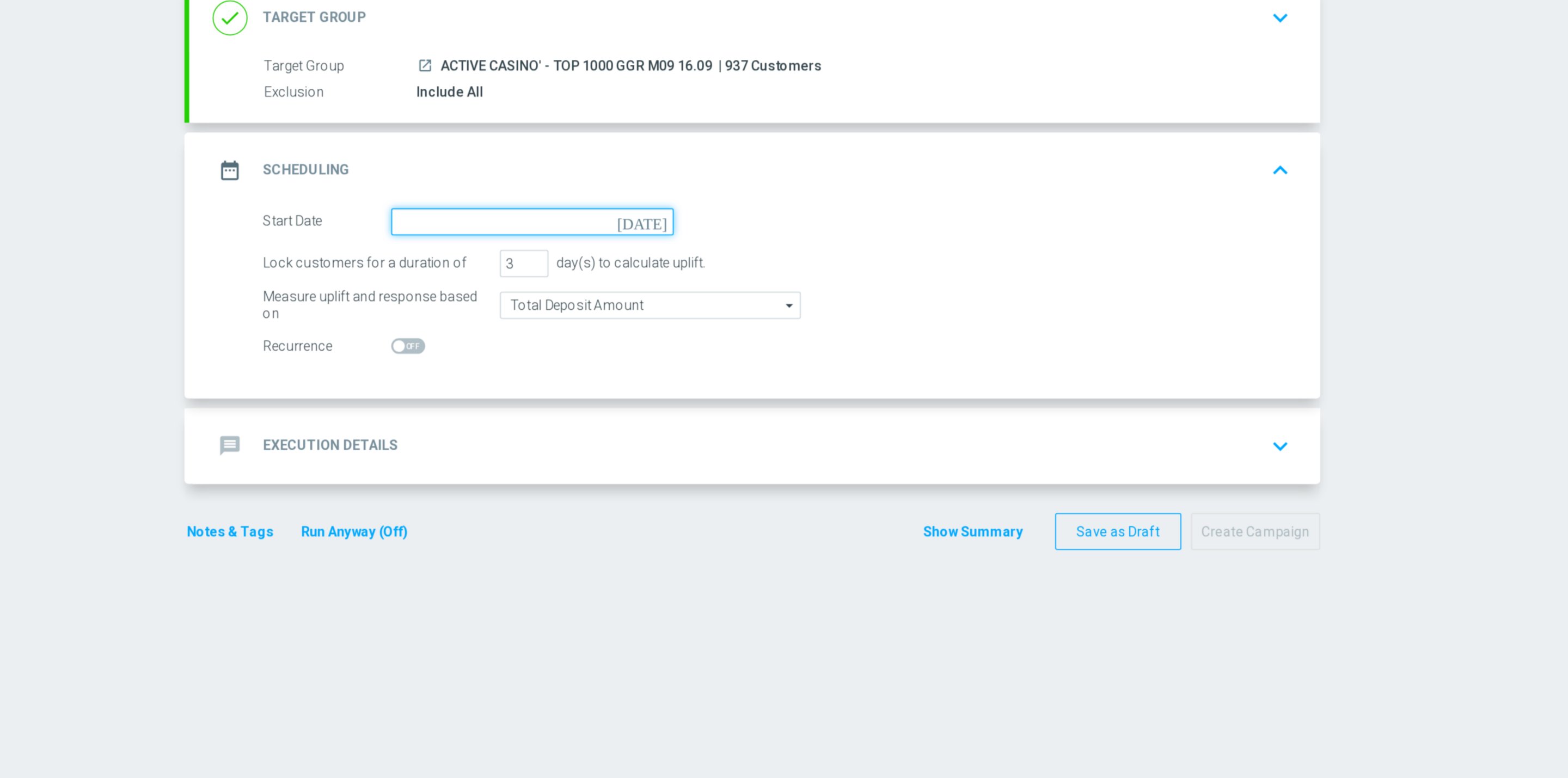
click at [698, 229] on input at bounding box center [731, 233] width 158 height 15
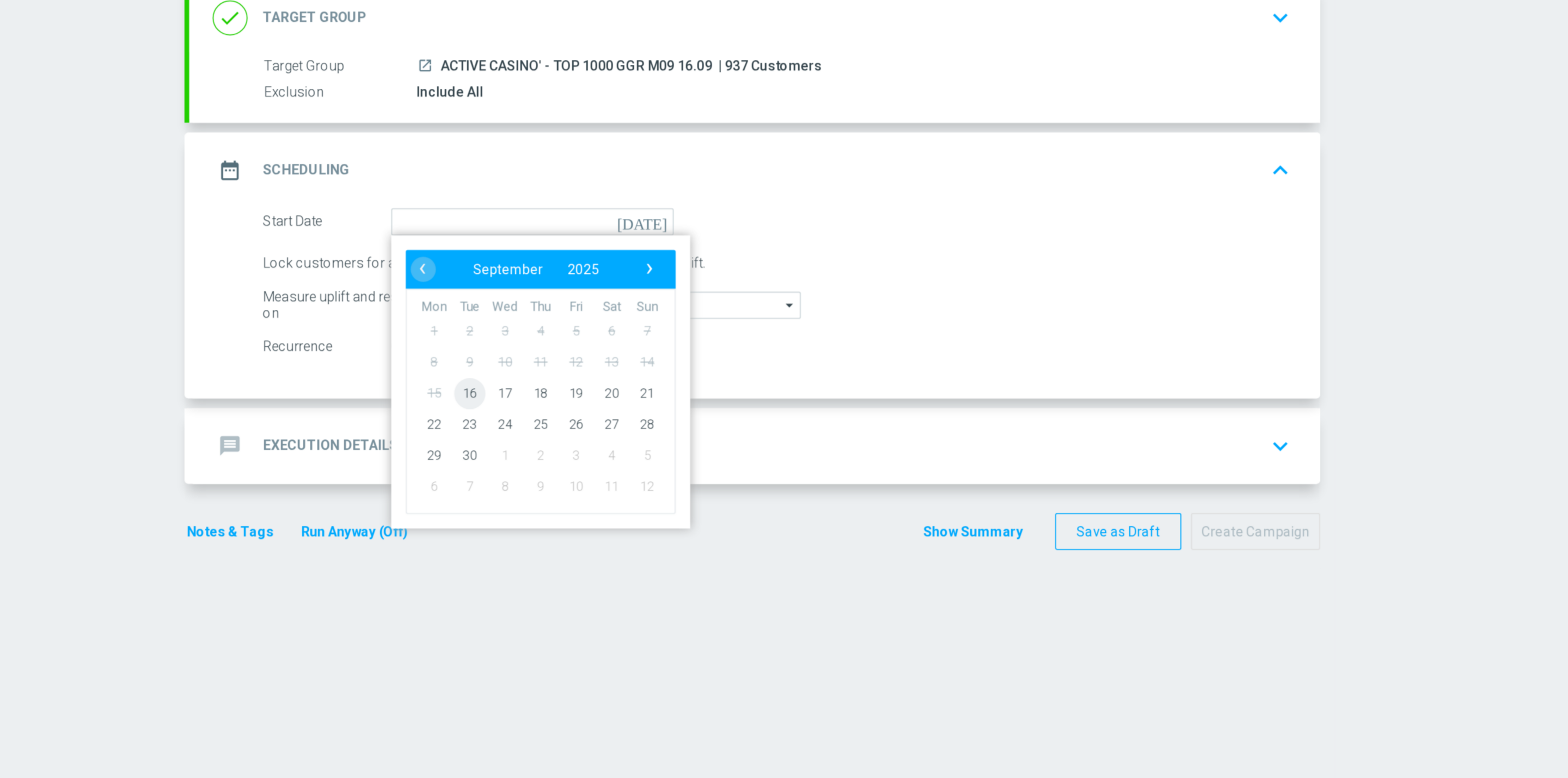
click at [690, 329] on span "16" at bounding box center [696, 329] width 17 height 17
type input "16 Sep 2025"
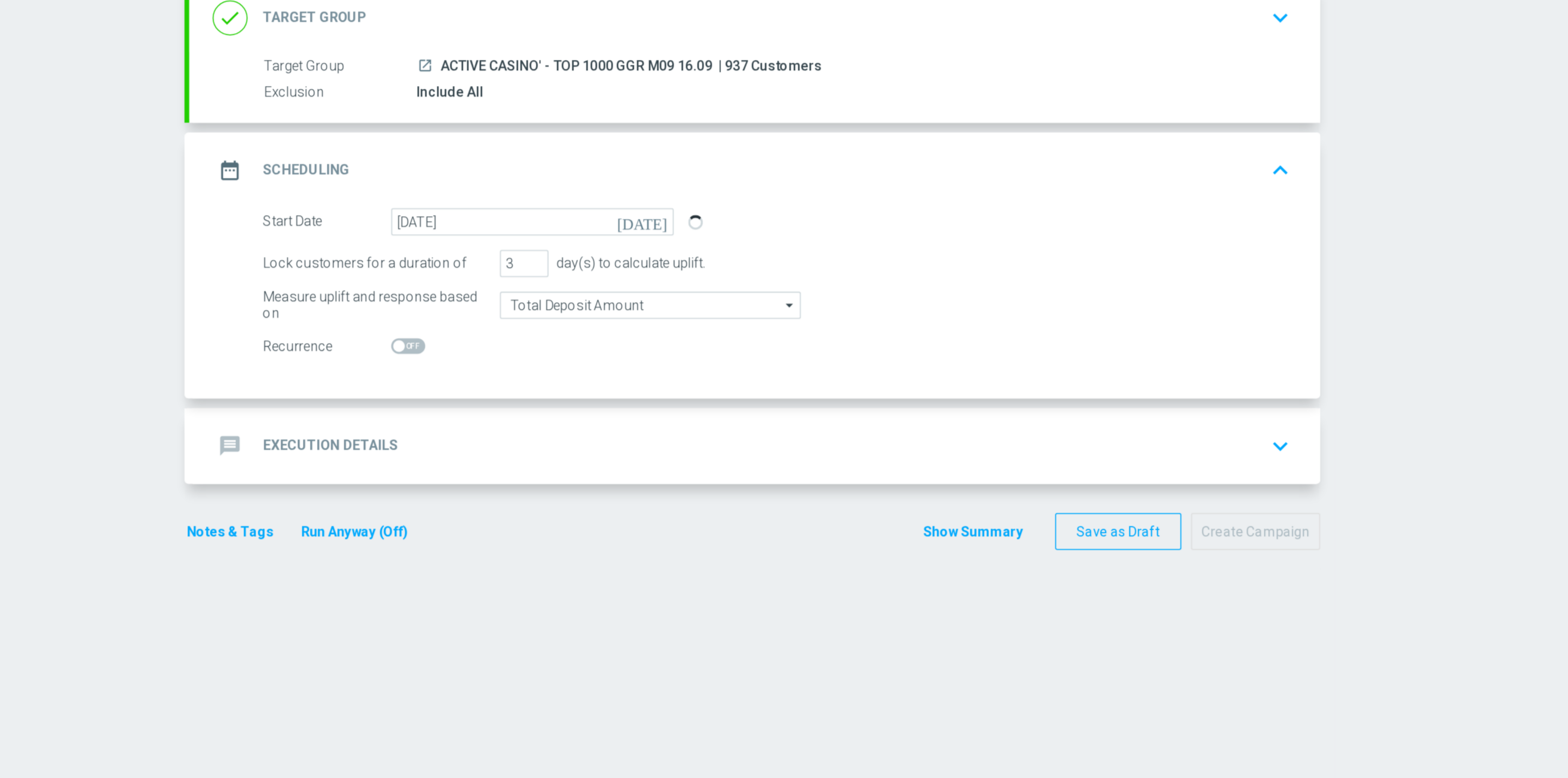
click at [710, 364] on div "message Execution Details keyboard_arrow_down" at bounding box center [856, 359] width 608 height 21
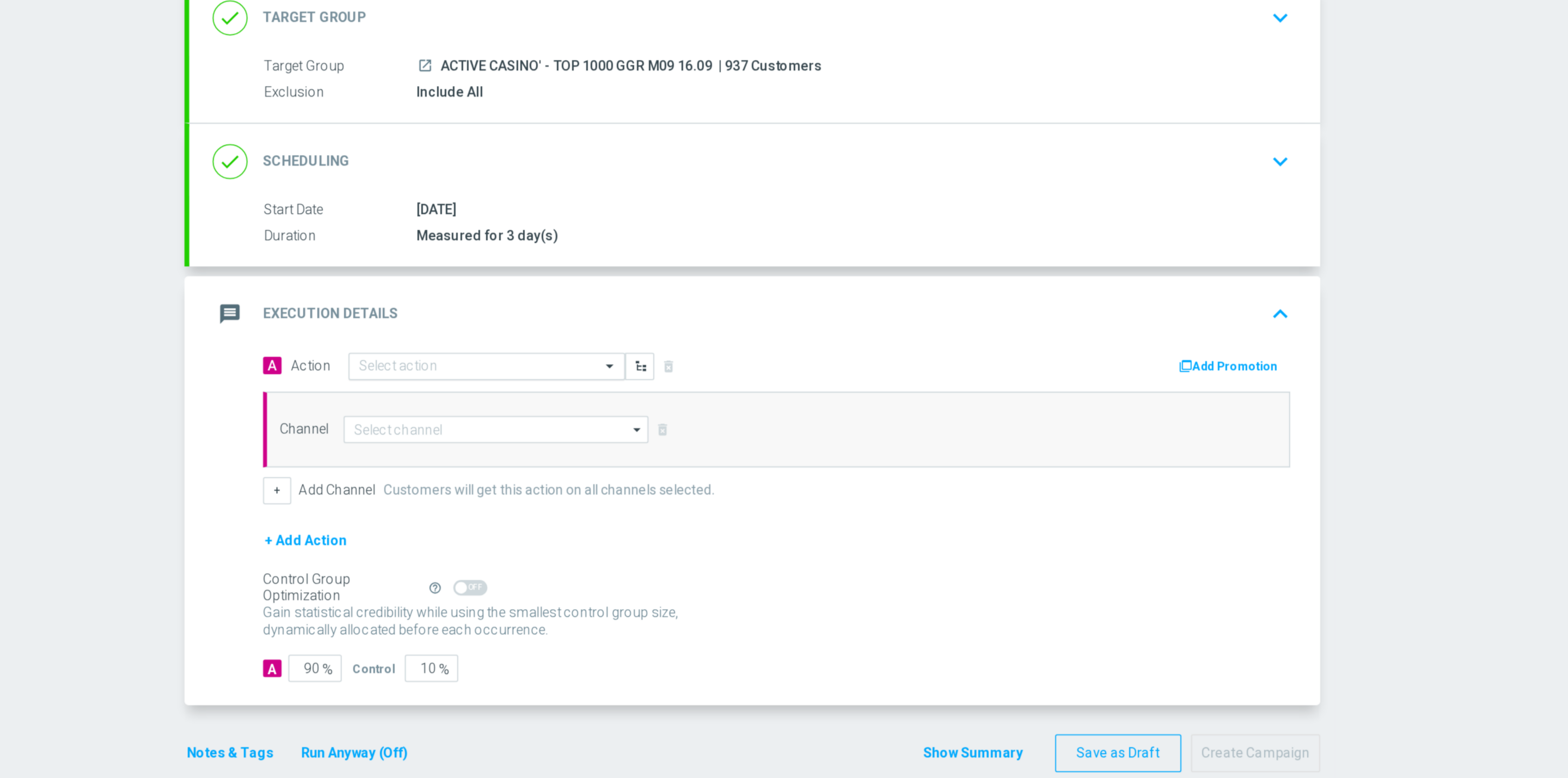
click at [680, 318] on input "text" at bounding box center [695, 314] width 121 height 9
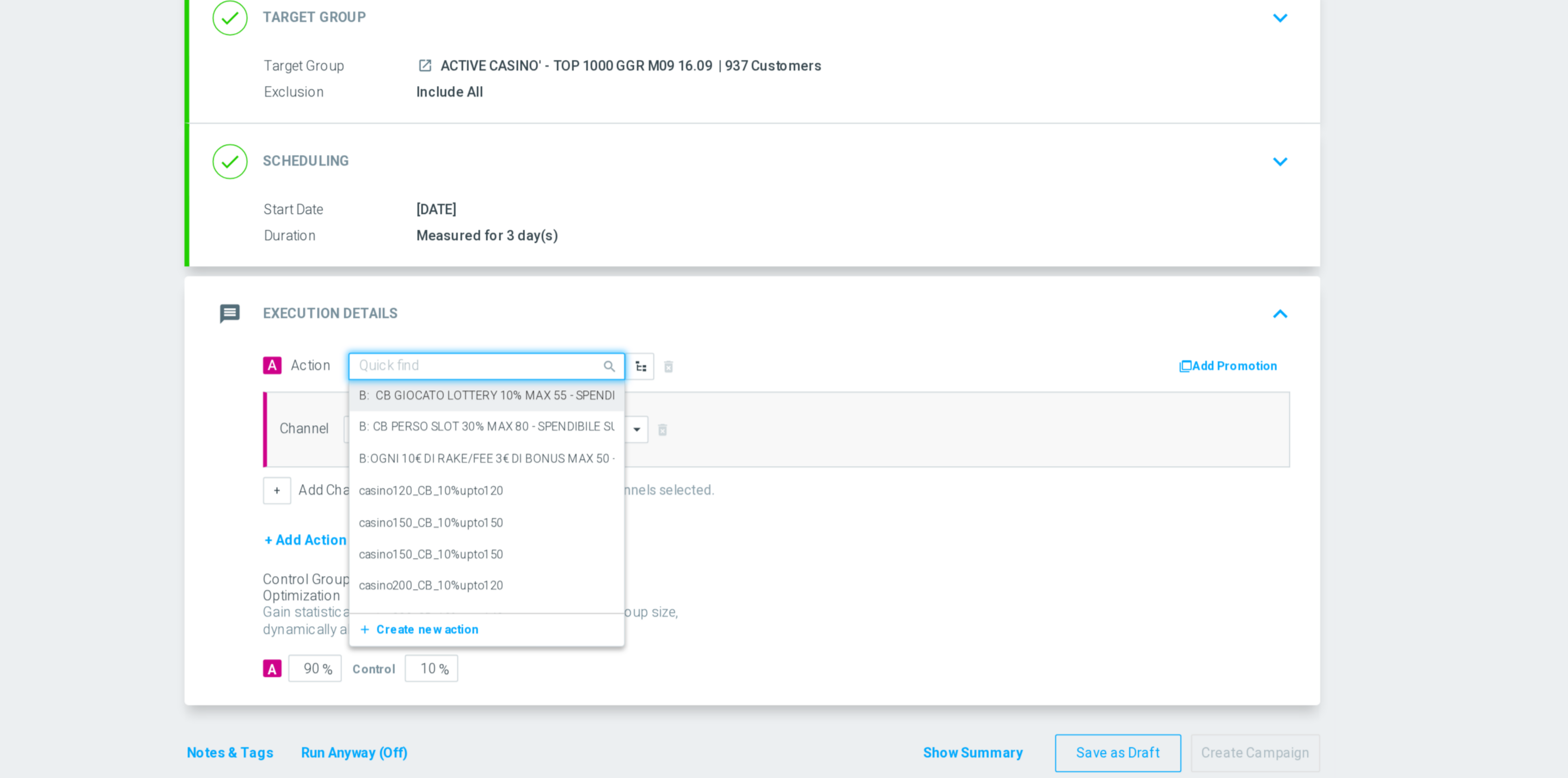
paste input "FASCE RICARICA: TRA 30/99 EURO 25% CB PERSO CASINO' FINO A 300€ -TRA 100/199 EU…"
type input "FASCE RICARICA: TRA 30/99 EURO 25% CB PERSO CASINO' FINO A 300€ -TRA 100/199 EU…"
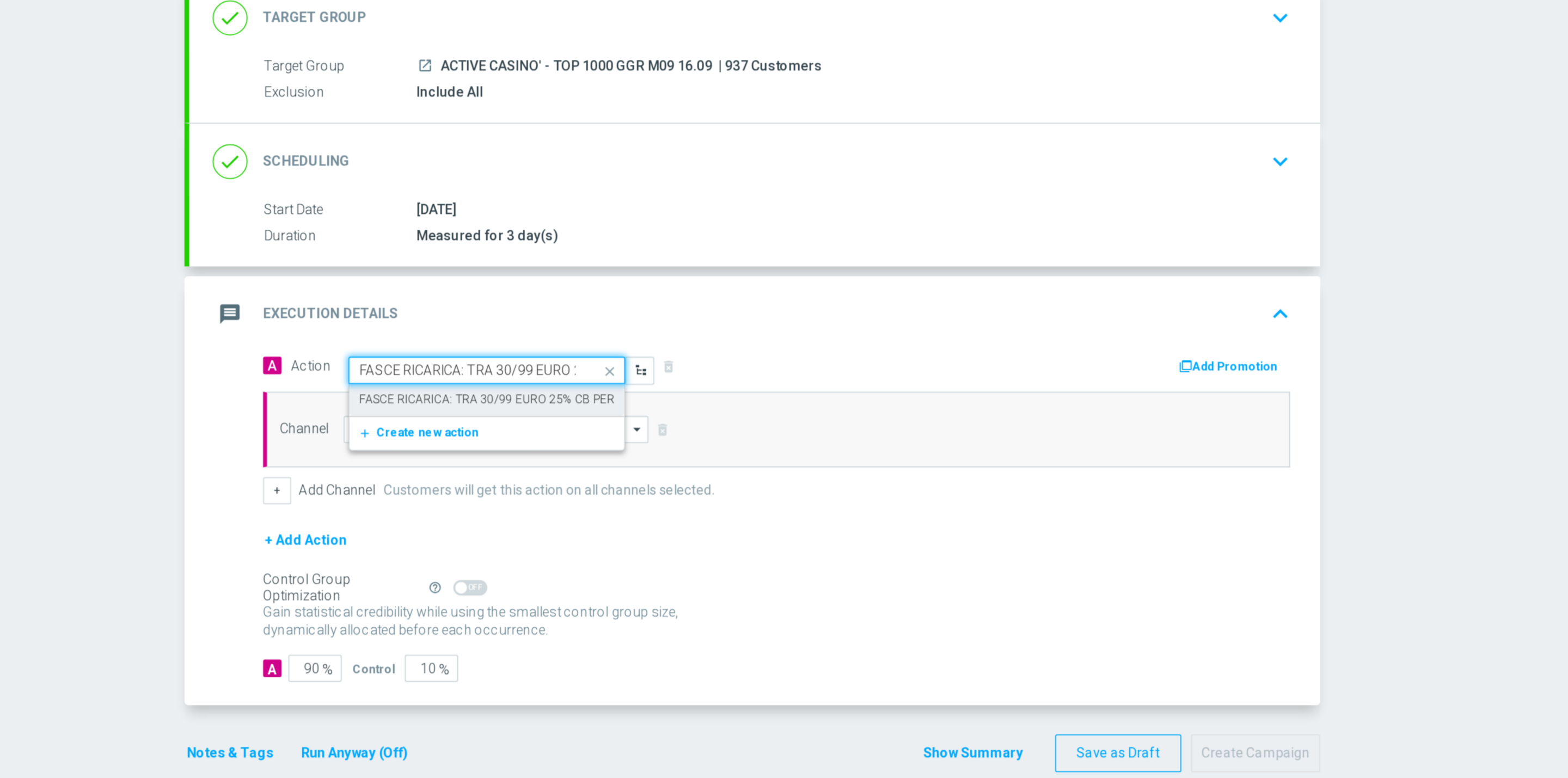
scroll to position [0, 557]
click at [681, 332] on label "FASCE RICARICA: TRA 30/99 EURO 25% CB PERSO CASINO' FINO A 300€ -TRA 100/199 EU…" at bounding box center [936, 332] width 604 height 9
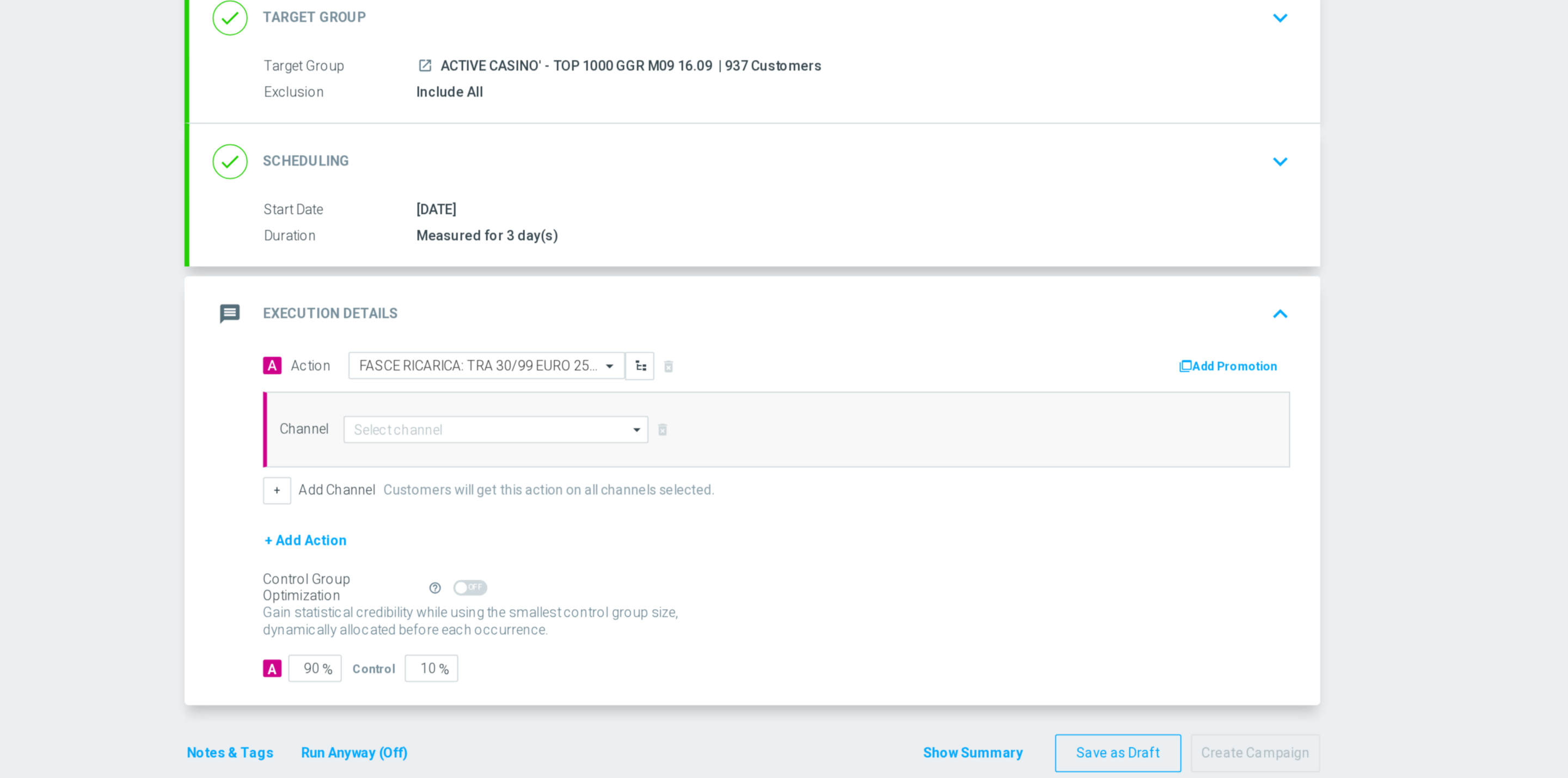
click at [1100, 316] on button "Add Promotion" at bounding box center [1123, 314] width 60 height 12
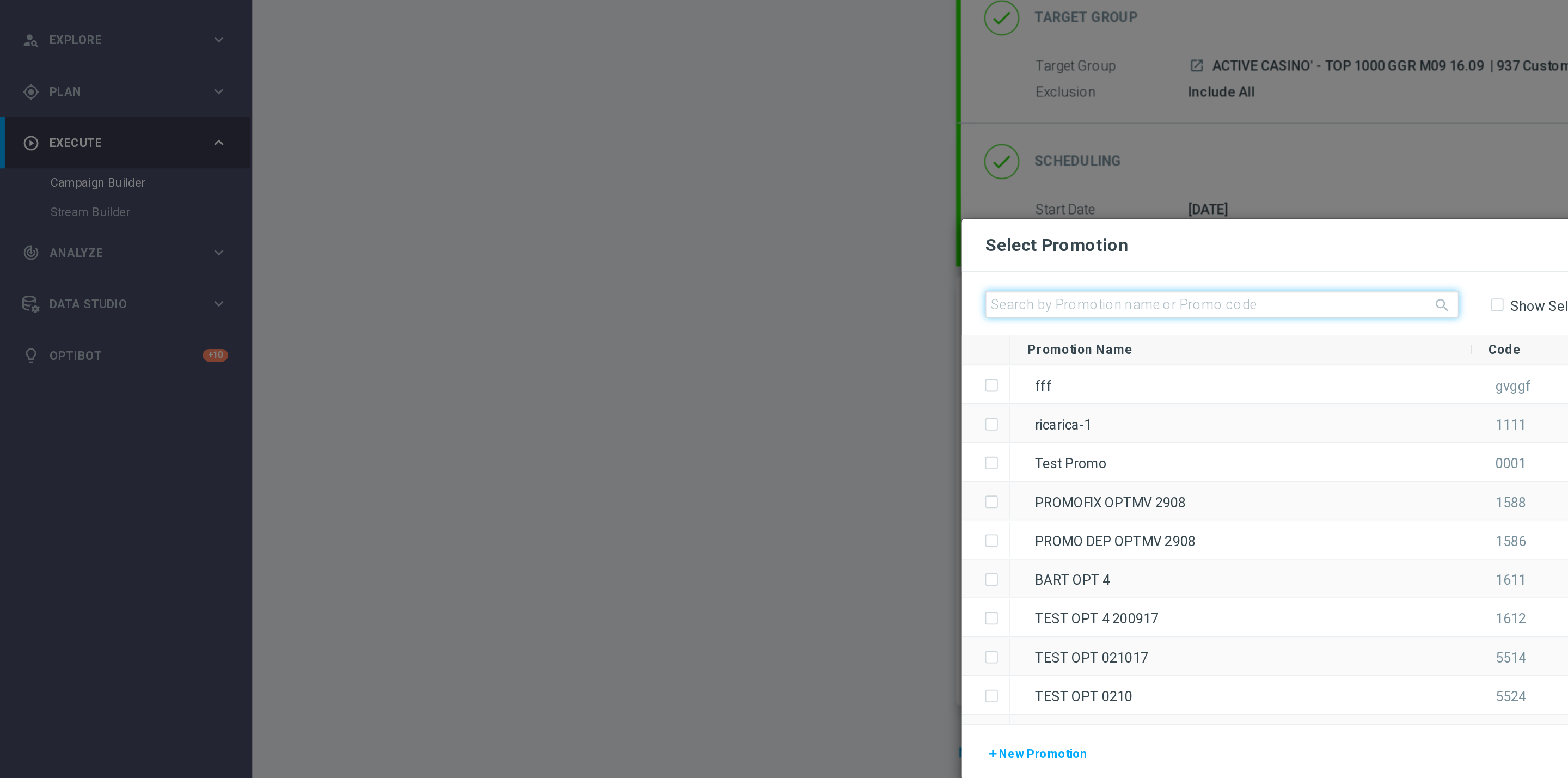
click at [675, 275] on input "text" at bounding box center [685, 279] width 266 height 15
paste input "CASINOCASHBACK1609-1"
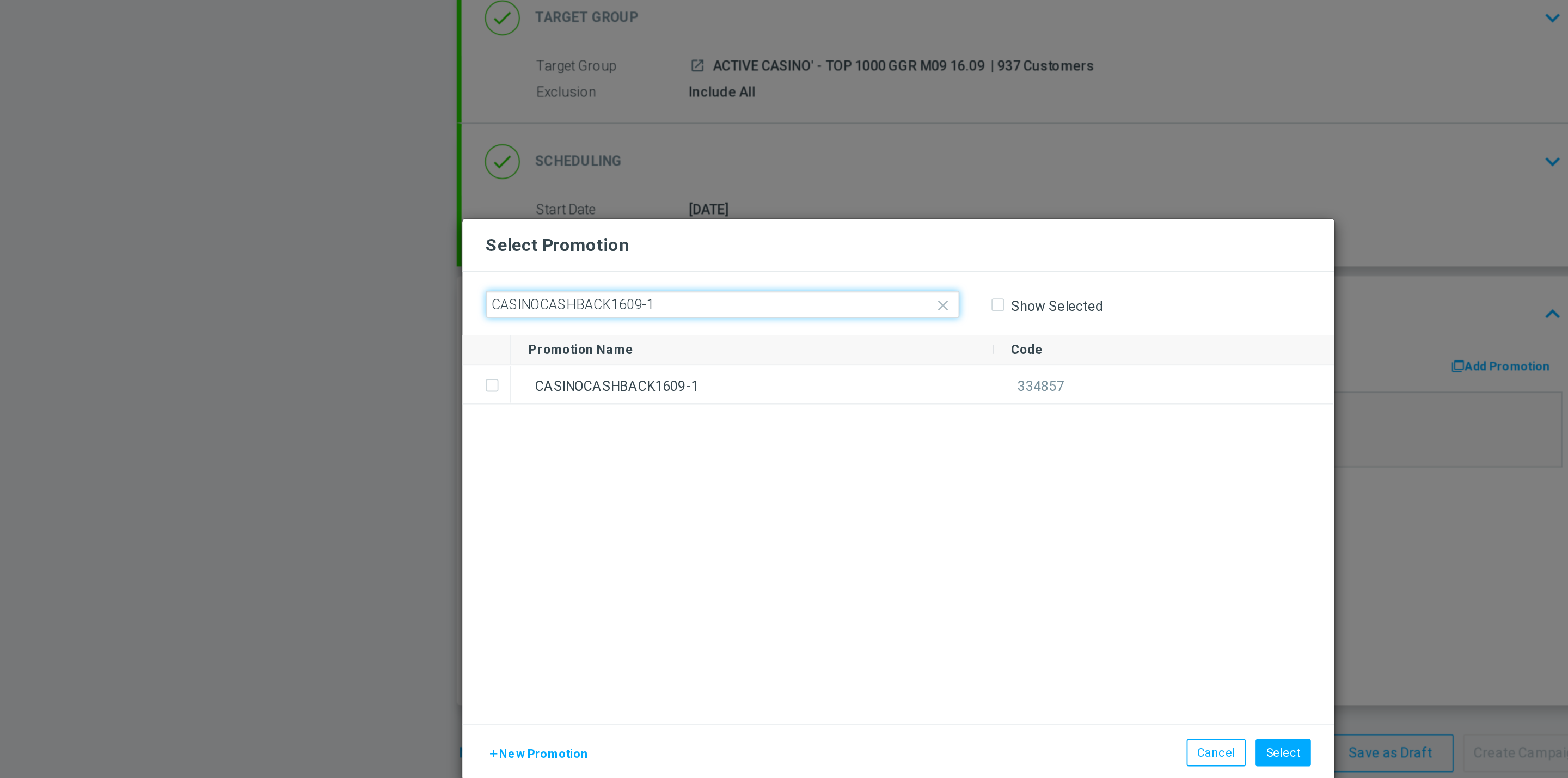
type input "CASINOCASHBACK1609-1"
click at [670, 305] on div "Promotion Name" at bounding box center [702, 305] width 251 height 16
click at [645, 345] on div "CASINOCASHBACK1609-1 334857" at bounding box center [797, 414] width 462 height 201
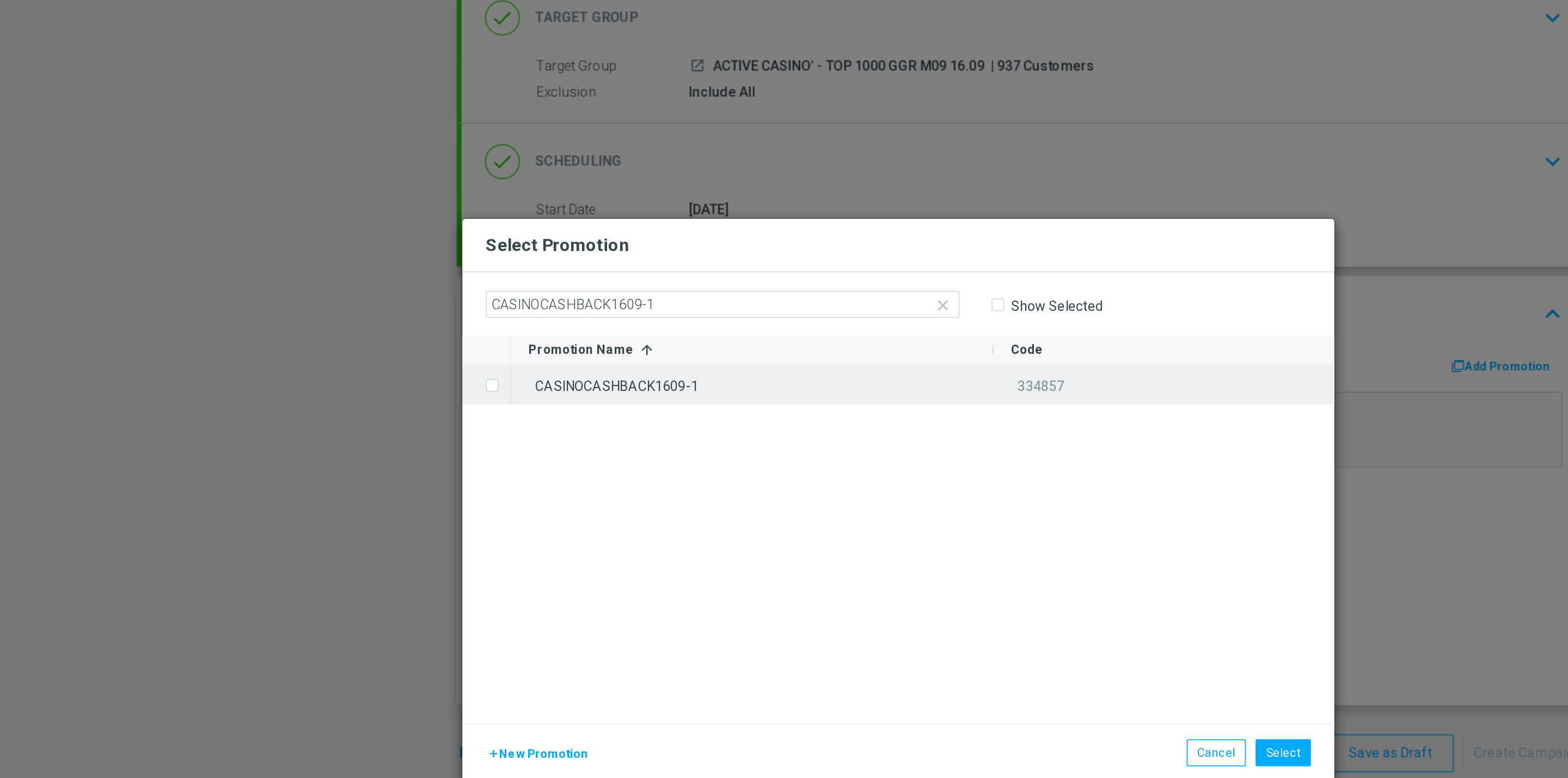
click at [647, 326] on div "CASINOCASHBACK1609-1" at bounding box center [702, 324] width 271 height 21
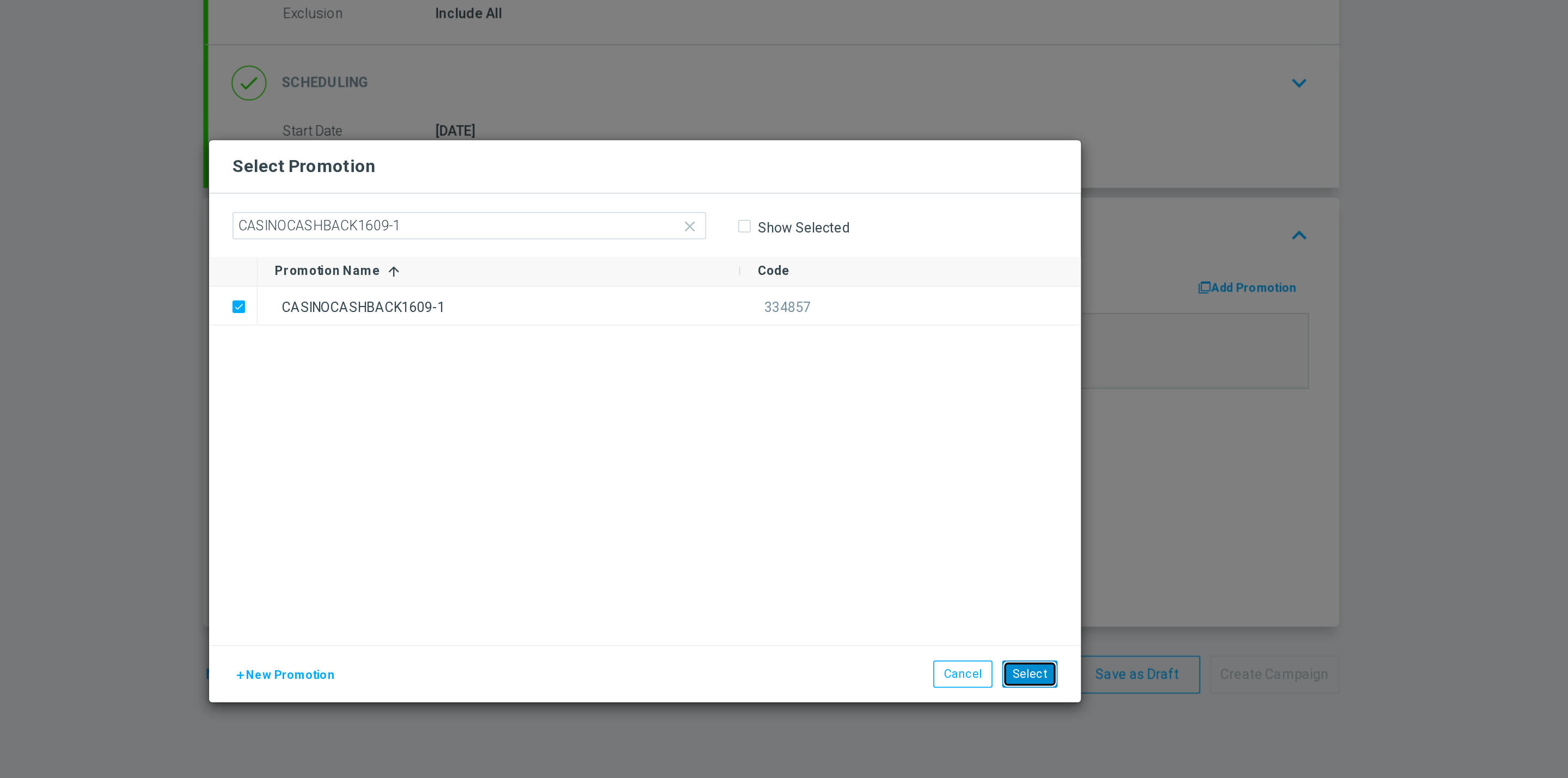
click at [1001, 523] on button "Select" at bounding box center [999, 530] width 31 height 15
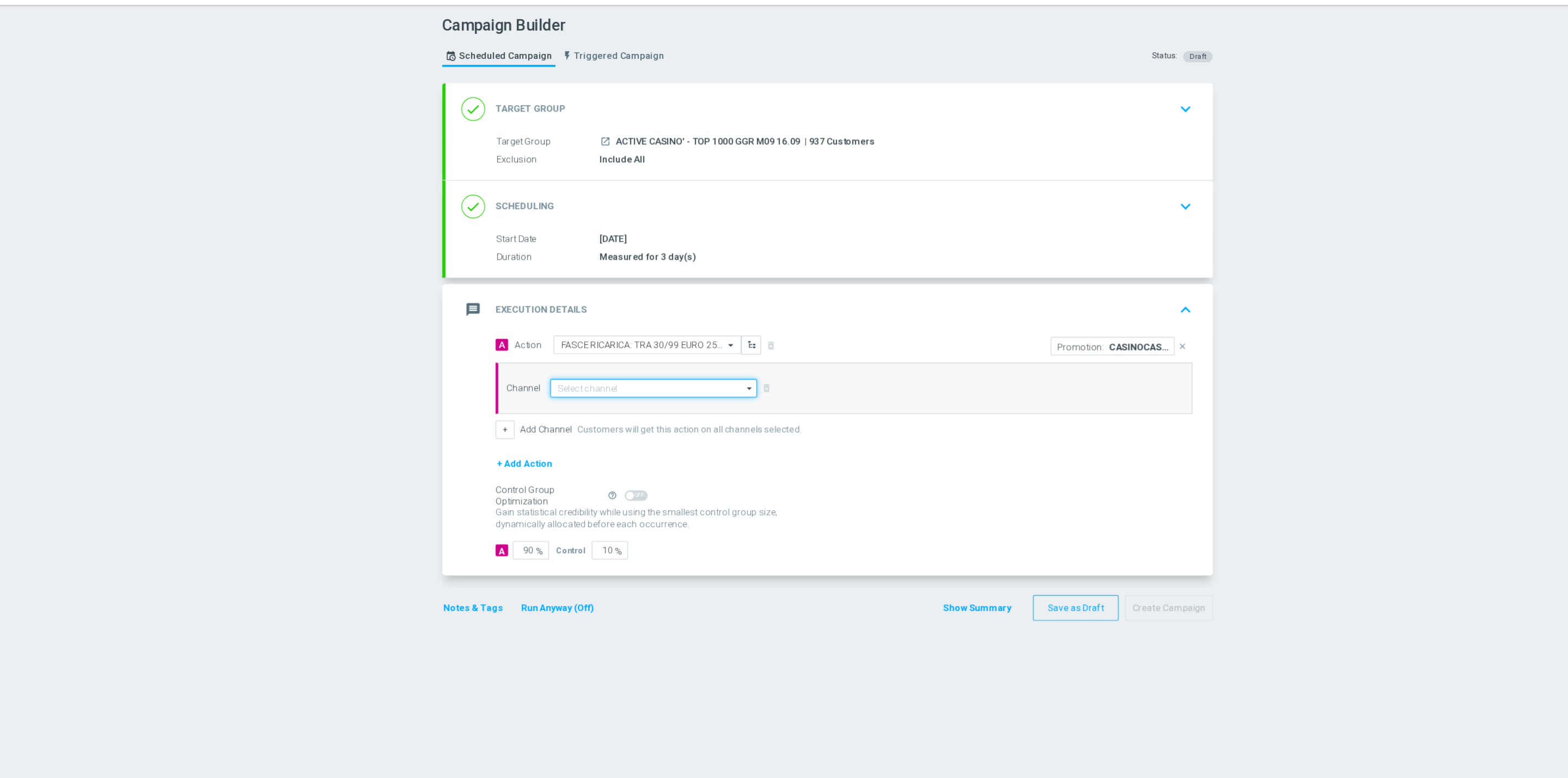
click at [631, 351] on input at bounding box center [710, 349] width 171 height 15
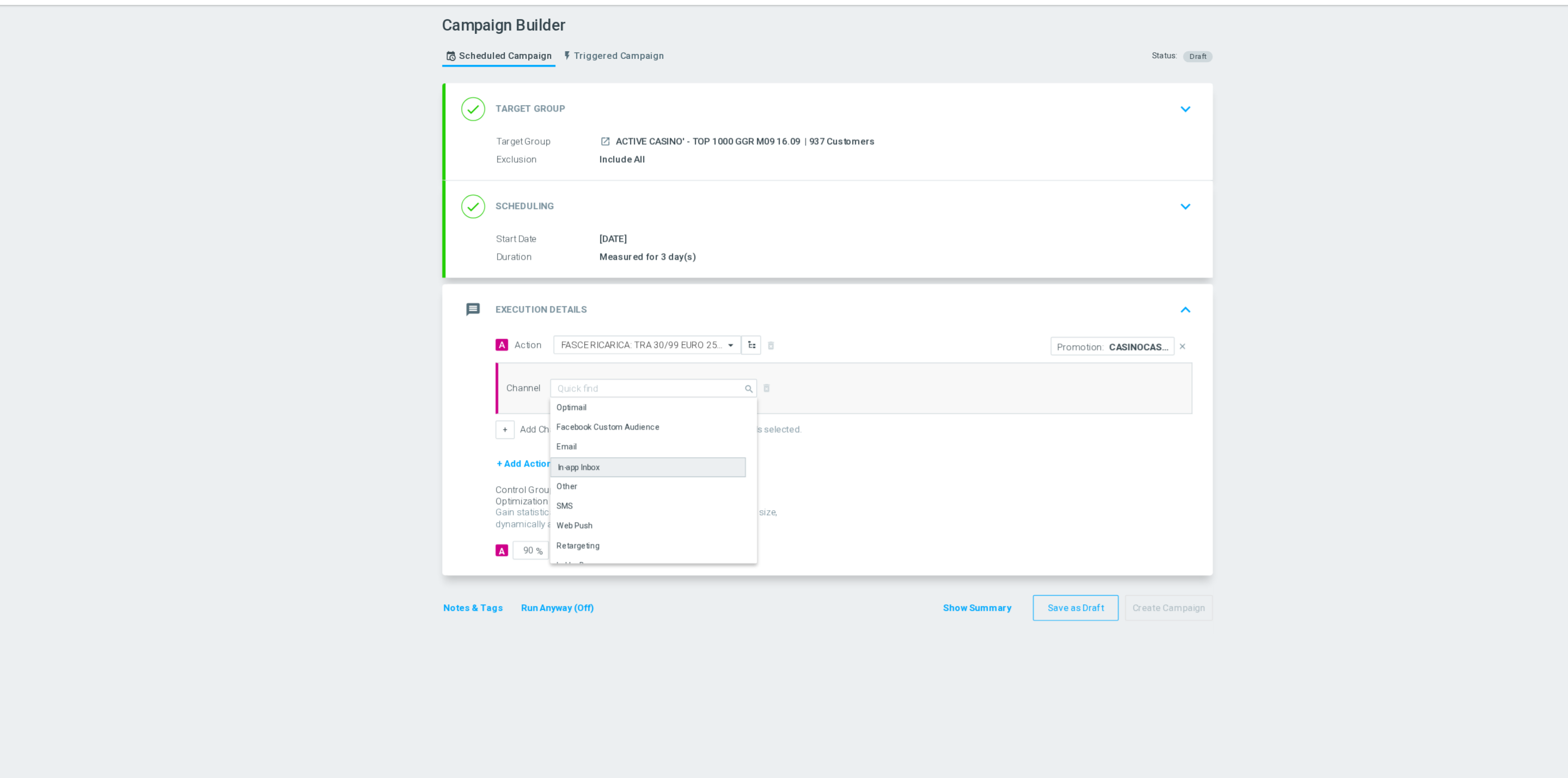
click at [673, 411] on div "In-app Inbox" at bounding box center [706, 415] width 162 height 16
type input "In-app Inbox"
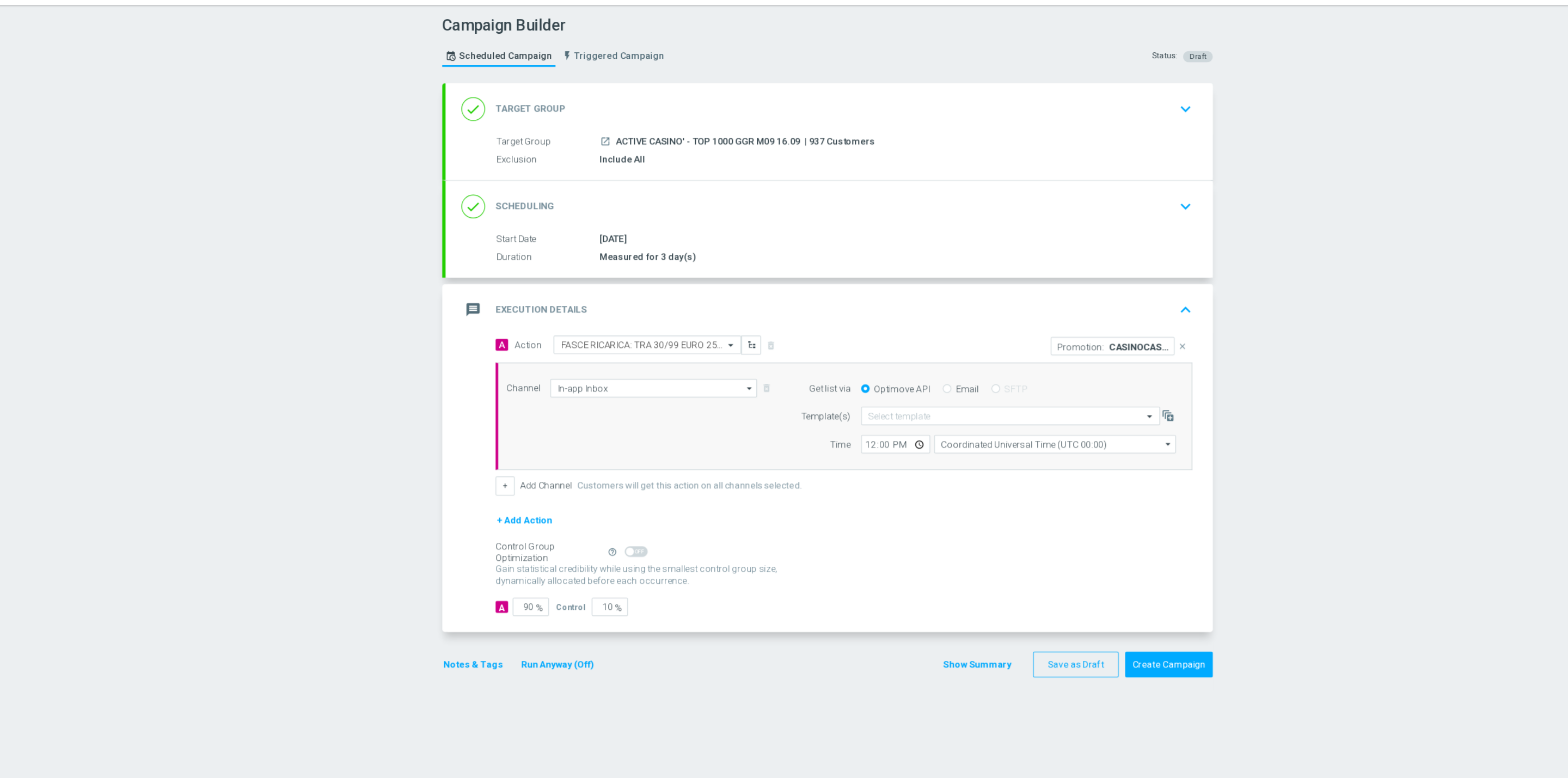
click at [950, 349] on input "Email" at bounding box center [953, 350] width 7 height 7
radio input "true"
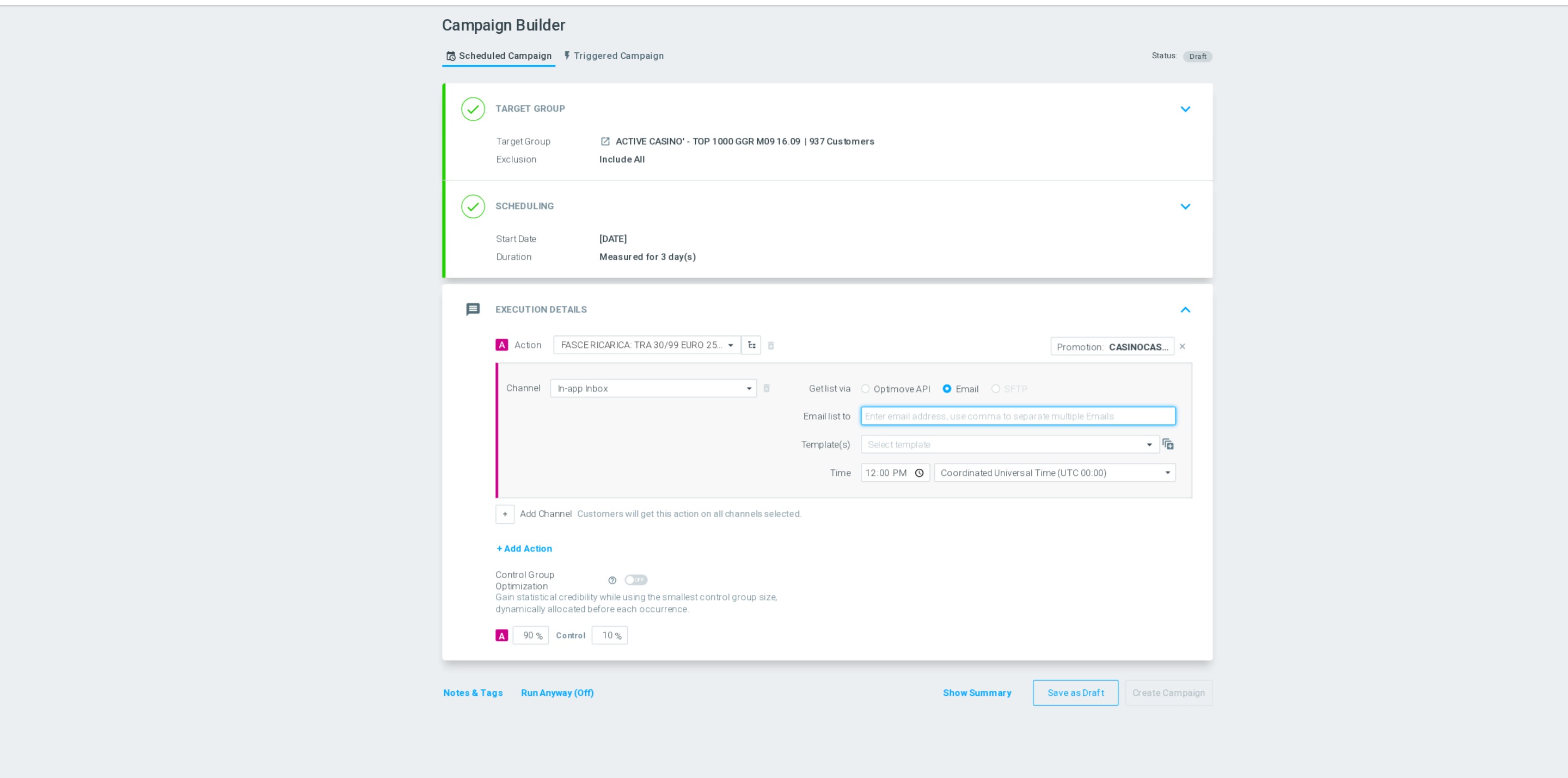
click at [937, 378] on input "email" at bounding box center [1012, 372] width 260 height 15
type input "edoardo.ellena@sisal.it"
click at [889, 421] on input "12:00" at bounding box center [911, 419] width 57 height 15
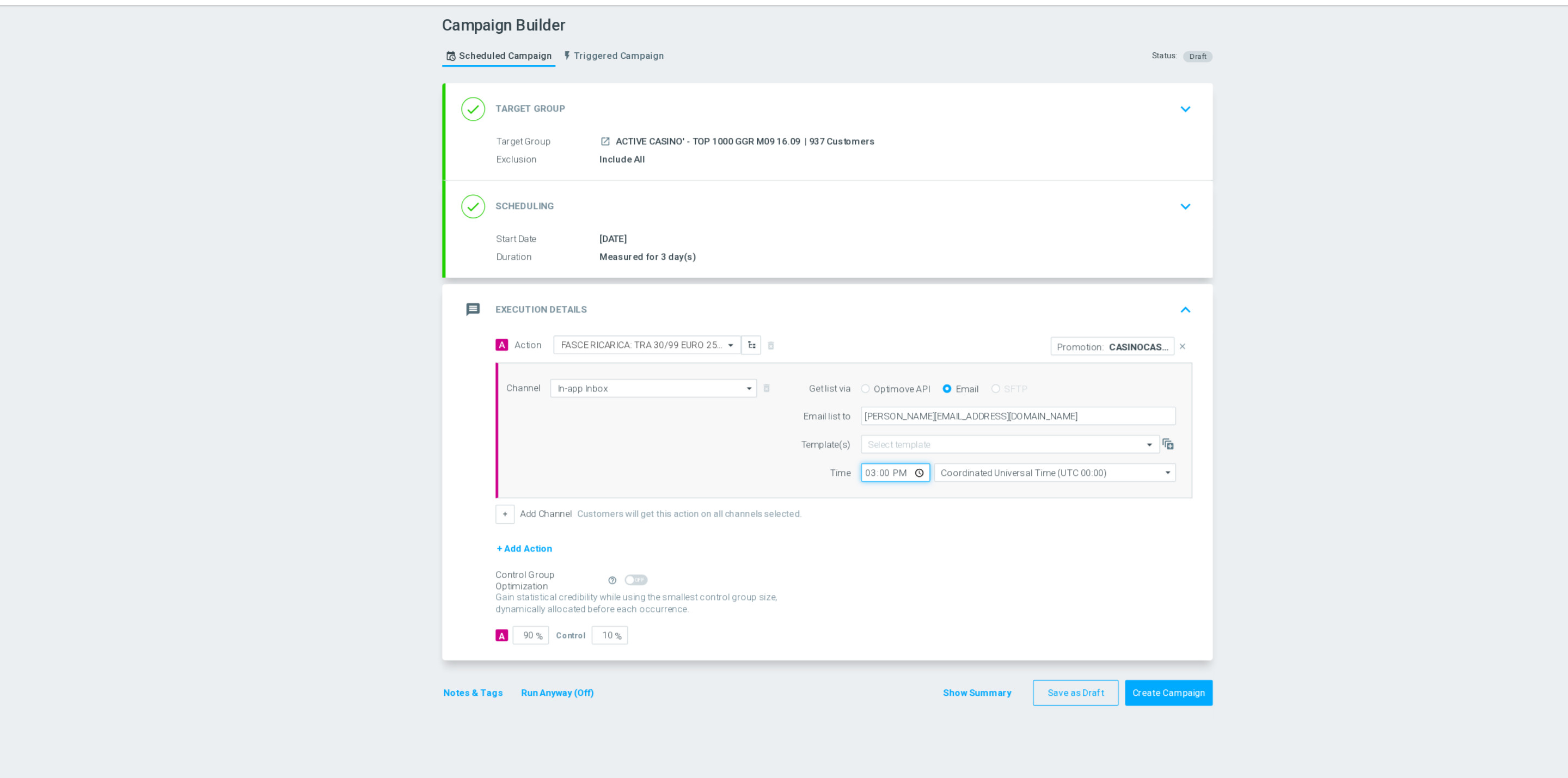
type input "16:00"
click at [552, 605] on button "Notes & Tags" at bounding box center [562, 601] width 51 height 14
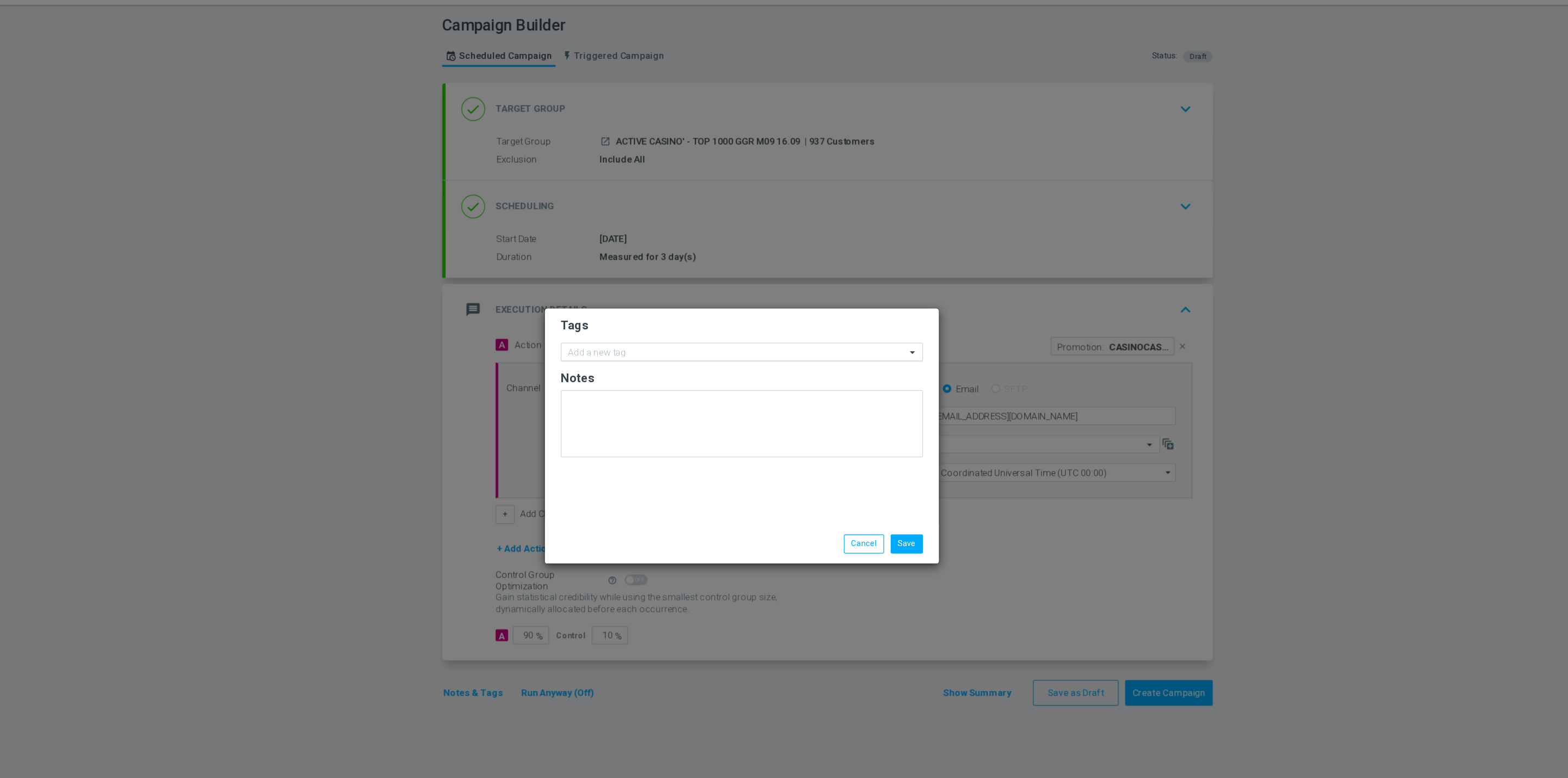
click at [694, 326] on div at bounding box center [779, 321] width 281 height 11
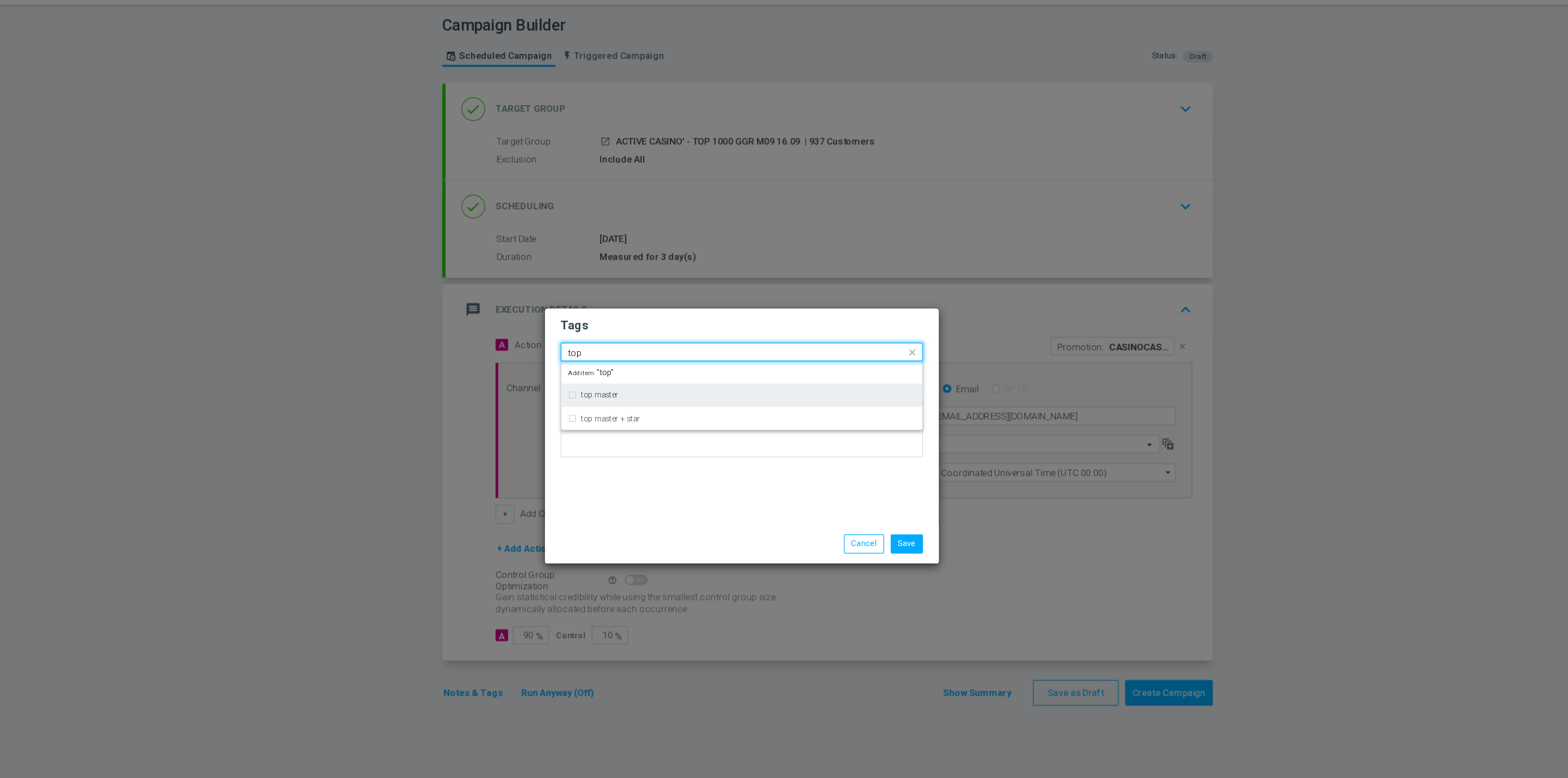
type input "top"
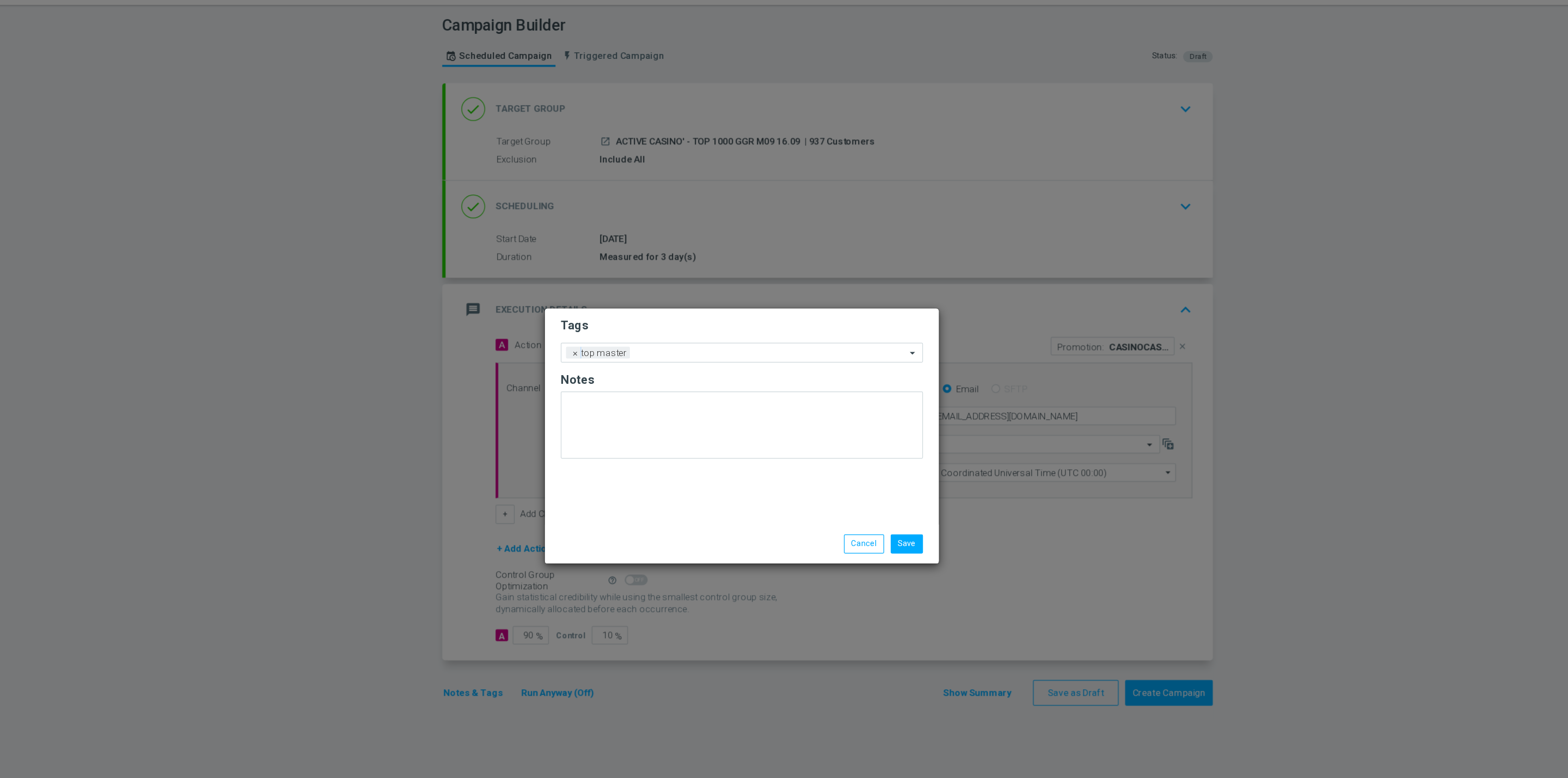
click at [688, 295] on h2 "Tags" at bounding box center [784, 297] width 300 height 13
click at [718, 322] on input "text" at bounding box center [807, 321] width 224 height 9
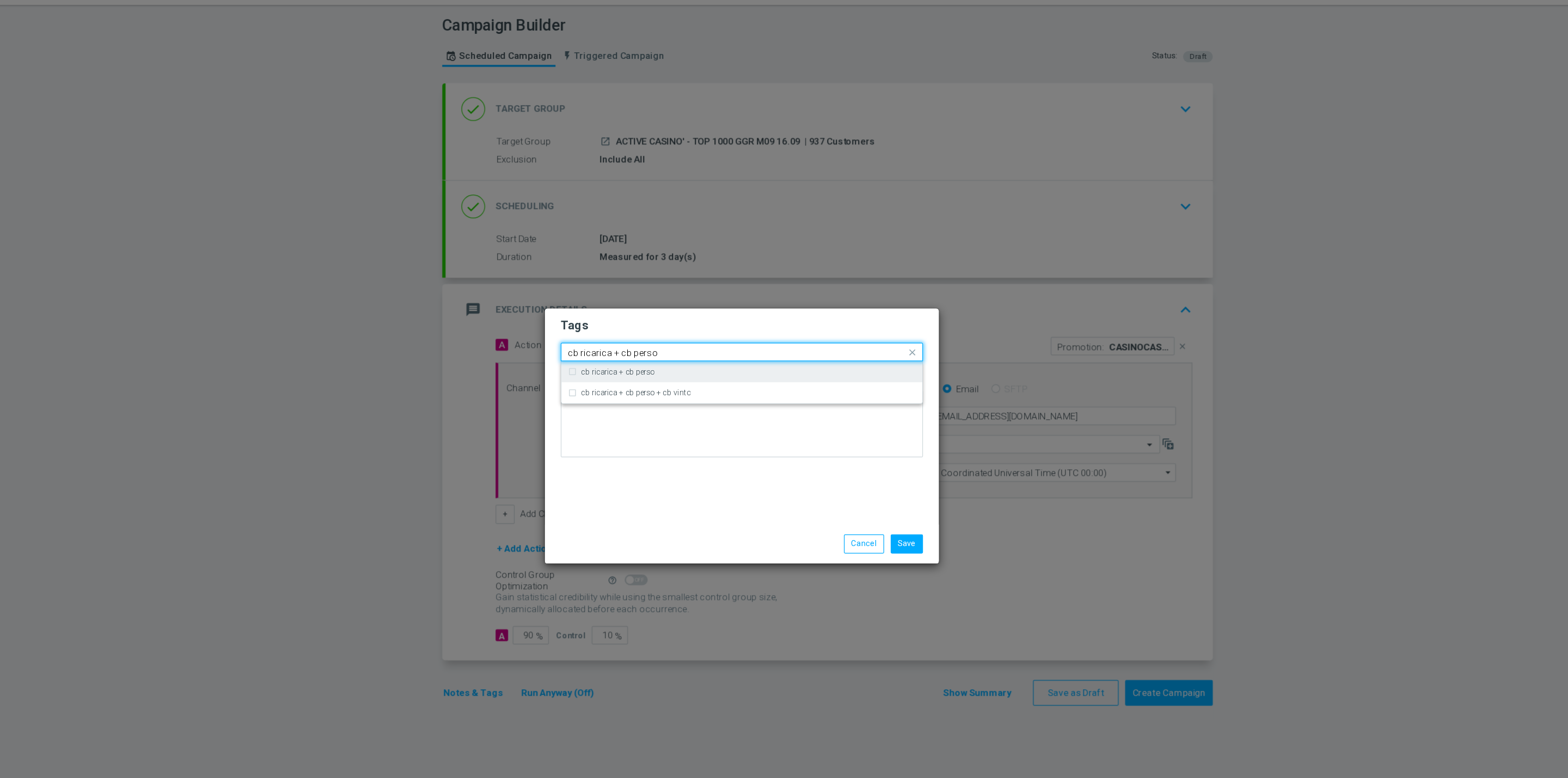
click at [716, 338] on div "cb ricarica + cb perso" at bounding box center [789, 335] width 277 height 7
type input "cb ricarica + cb perso"
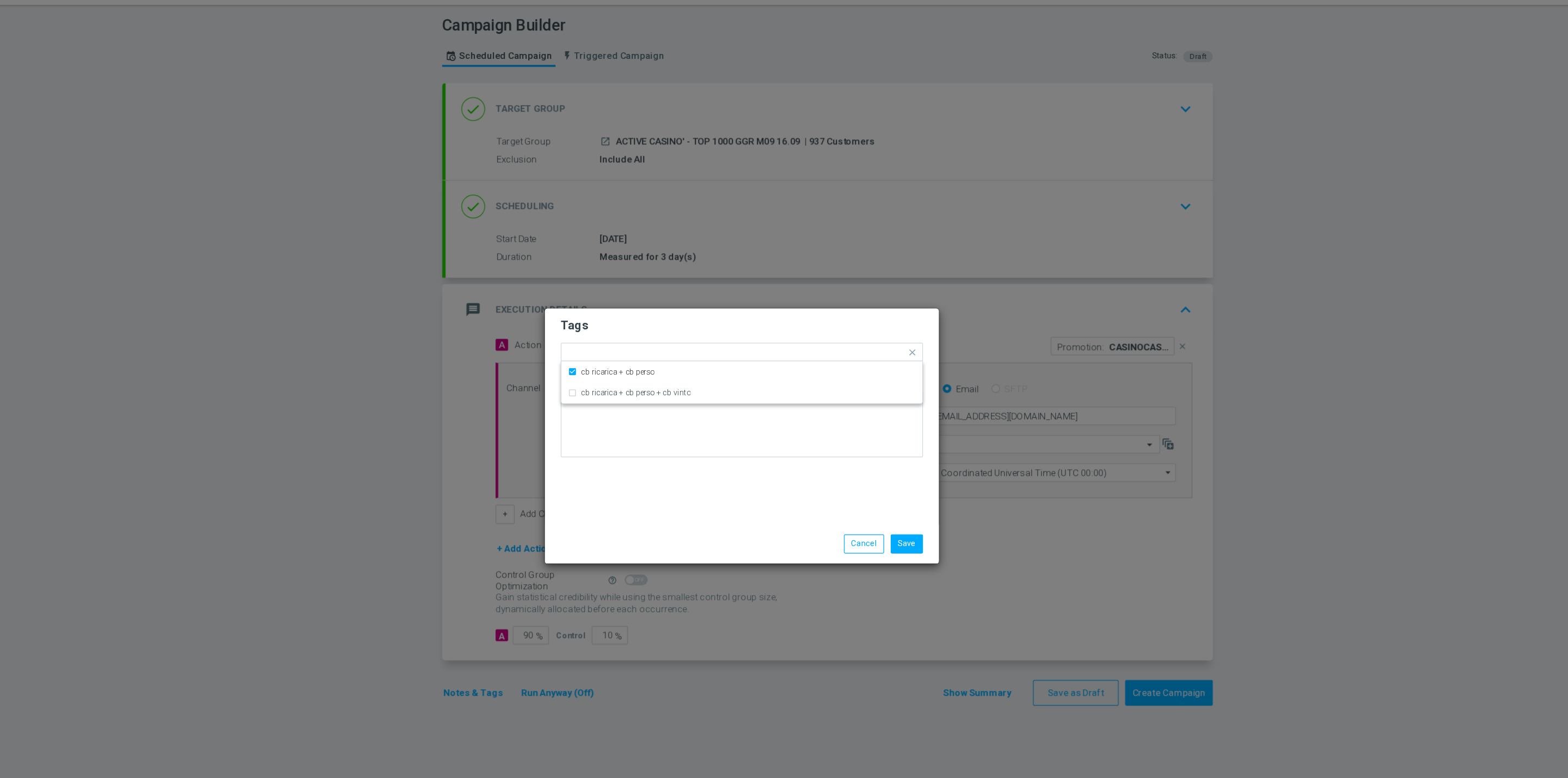
click at [773, 304] on h2 "Tags" at bounding box center [784, 297] width 300 height 13
click at [799, 321] on input "text" at bounding box center [853, 321] width 131 height 9
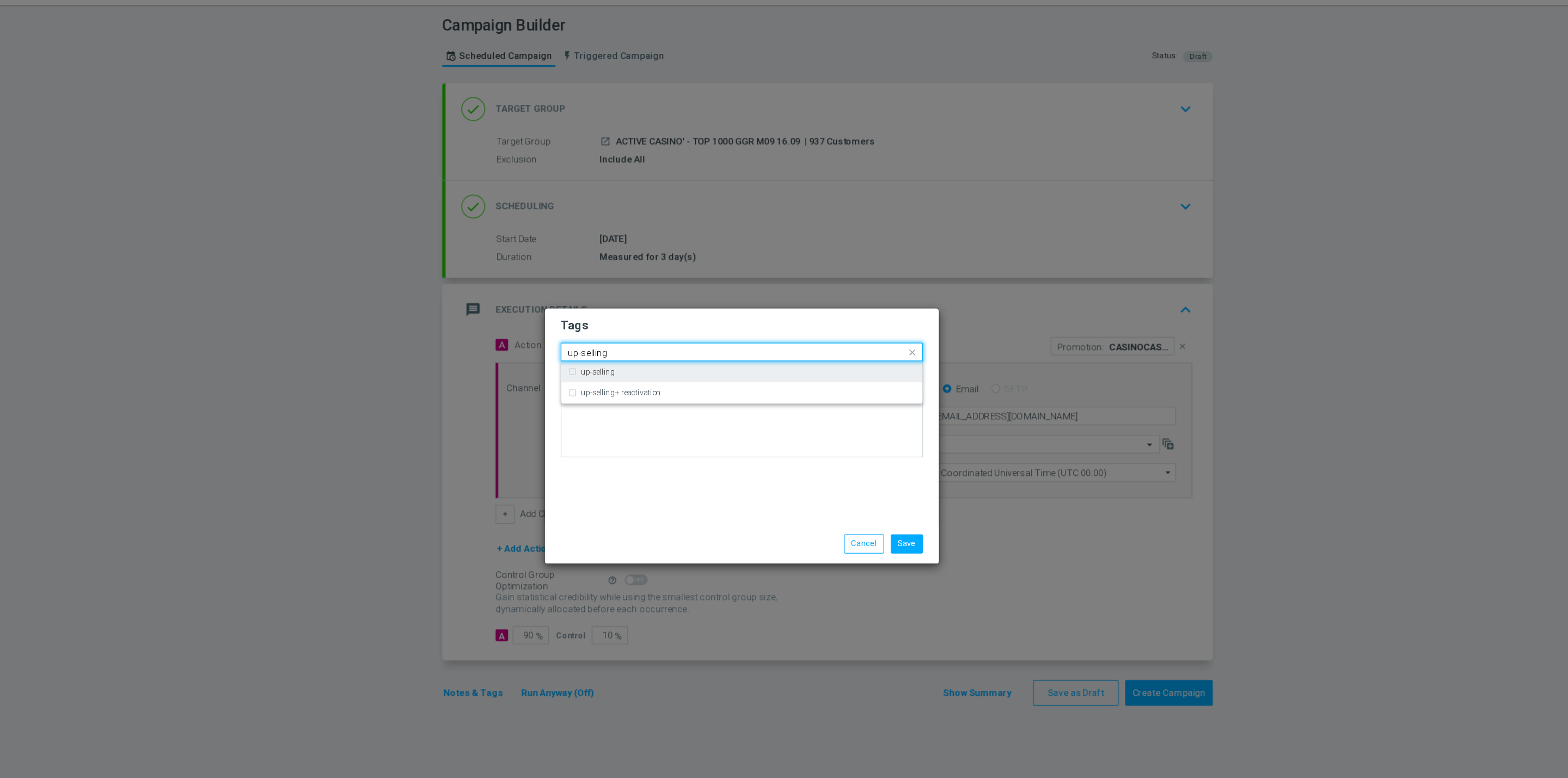
click at [725, 343] on div "up-selling" at bounding box center [784, 336] width 287 height 17
type input "up-selling"
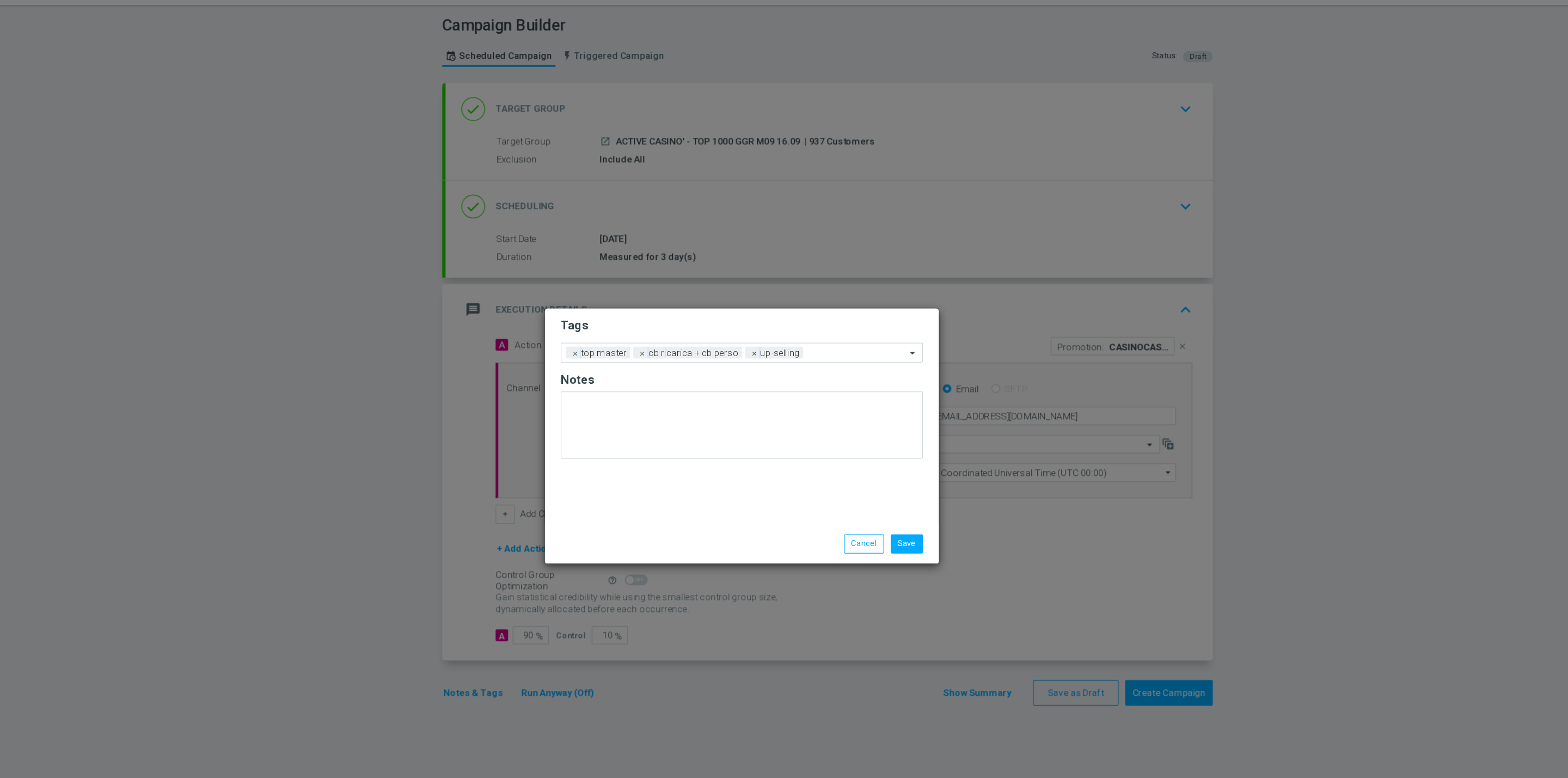
click at [689, 457] on div "Tags Add a new tag × top master × cb ricarica + cb perso × up-selling Notes" at bounding box center [784, 373] width 326 height 179
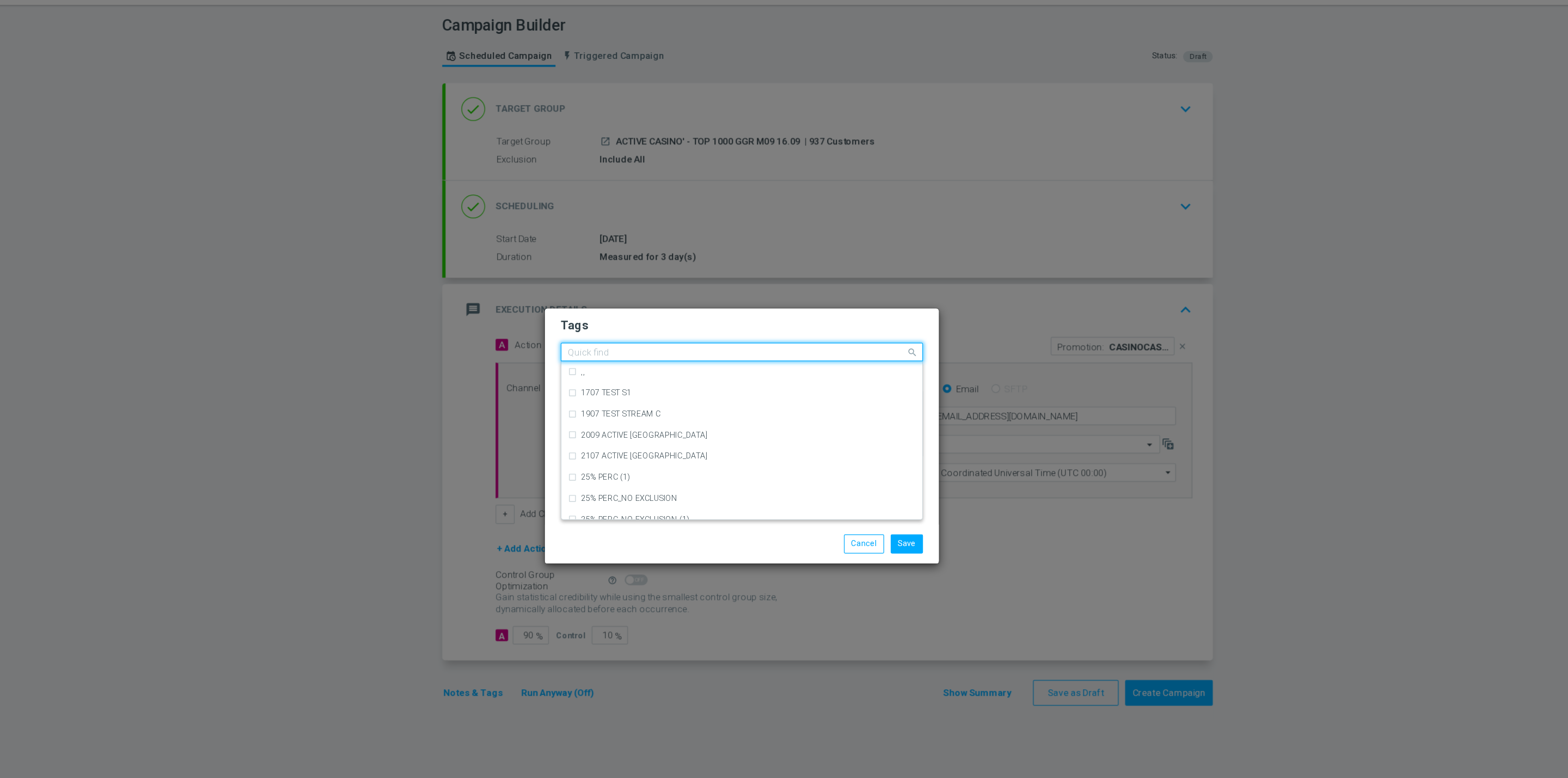
click at [847, 313] on div "Quick find × top master × cb ricarica + cb perso × up-selling" at bounding box center [777, 320] width 285 height 14
click at [776, 349] on div "casinò" at bounding box center [784, 353] width 287 height 17
type input "casinò"
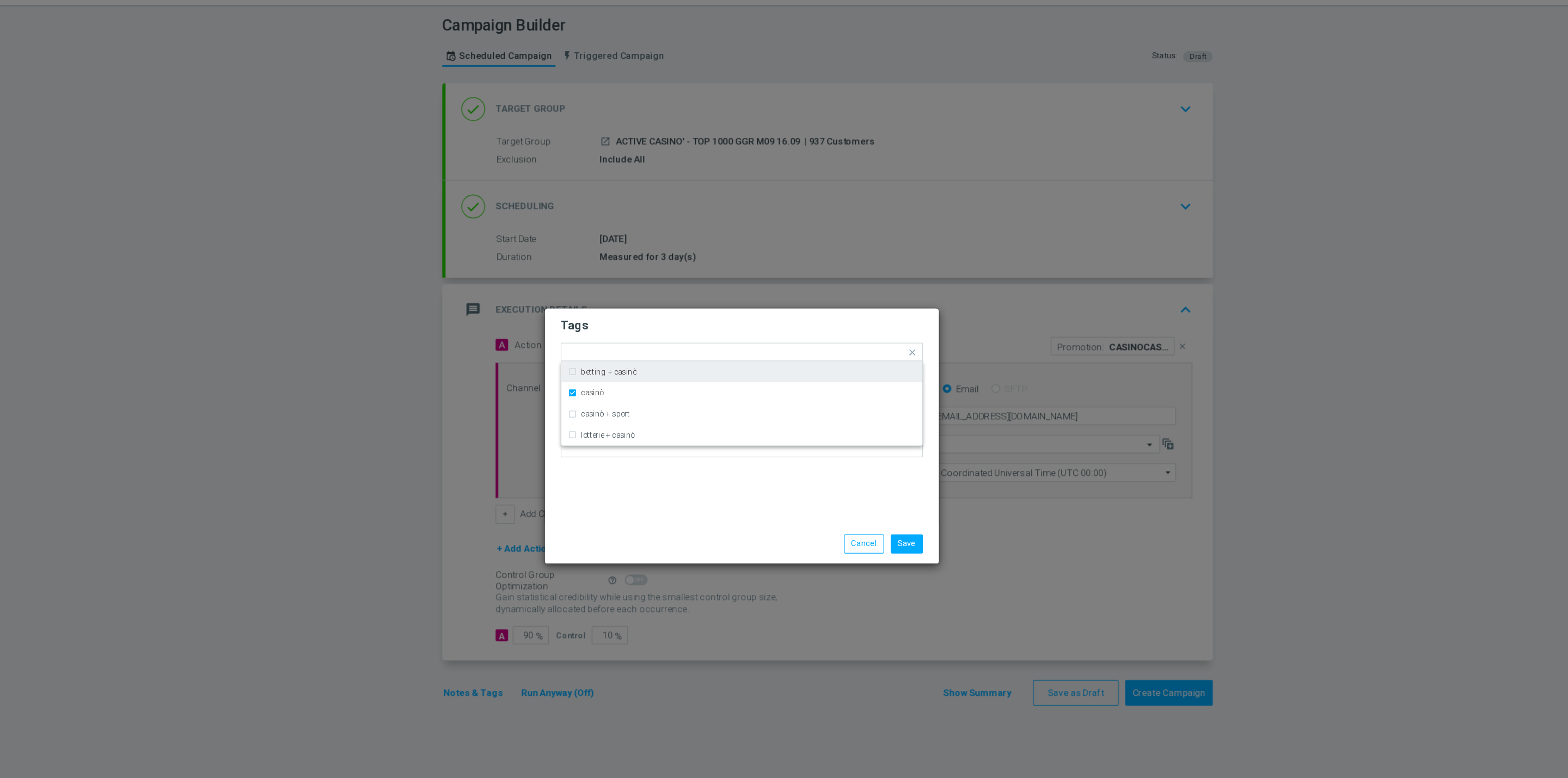
click at [836, 289] on form "Tags Quick find × top master × cb ricarica + cb perso × up-selling × casinò bet…" at bounding box center [784, 351] width 300 height 126
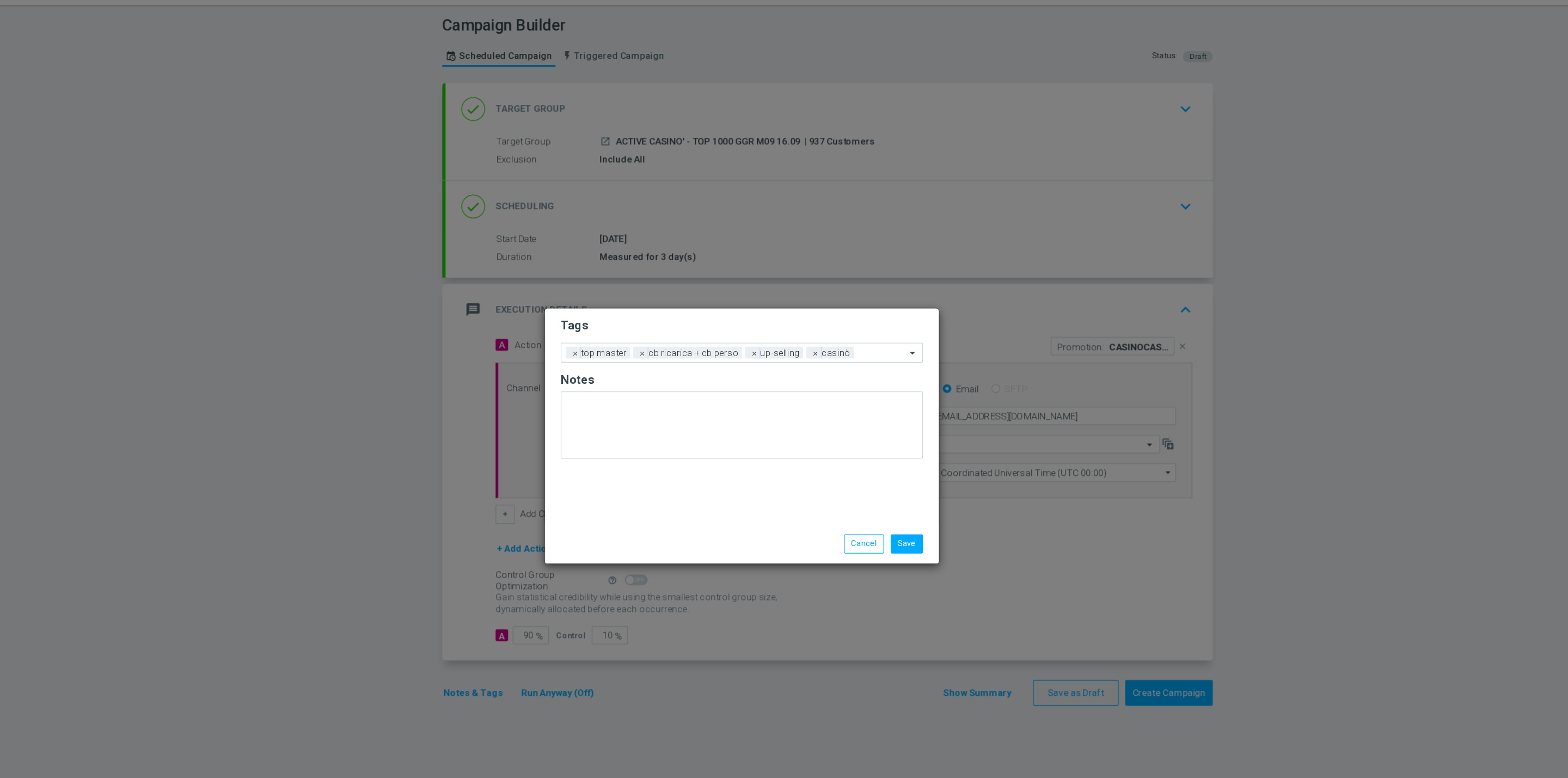
click at [881, 316] on input "text" at bounding box center [900, 321] width 39 height 9
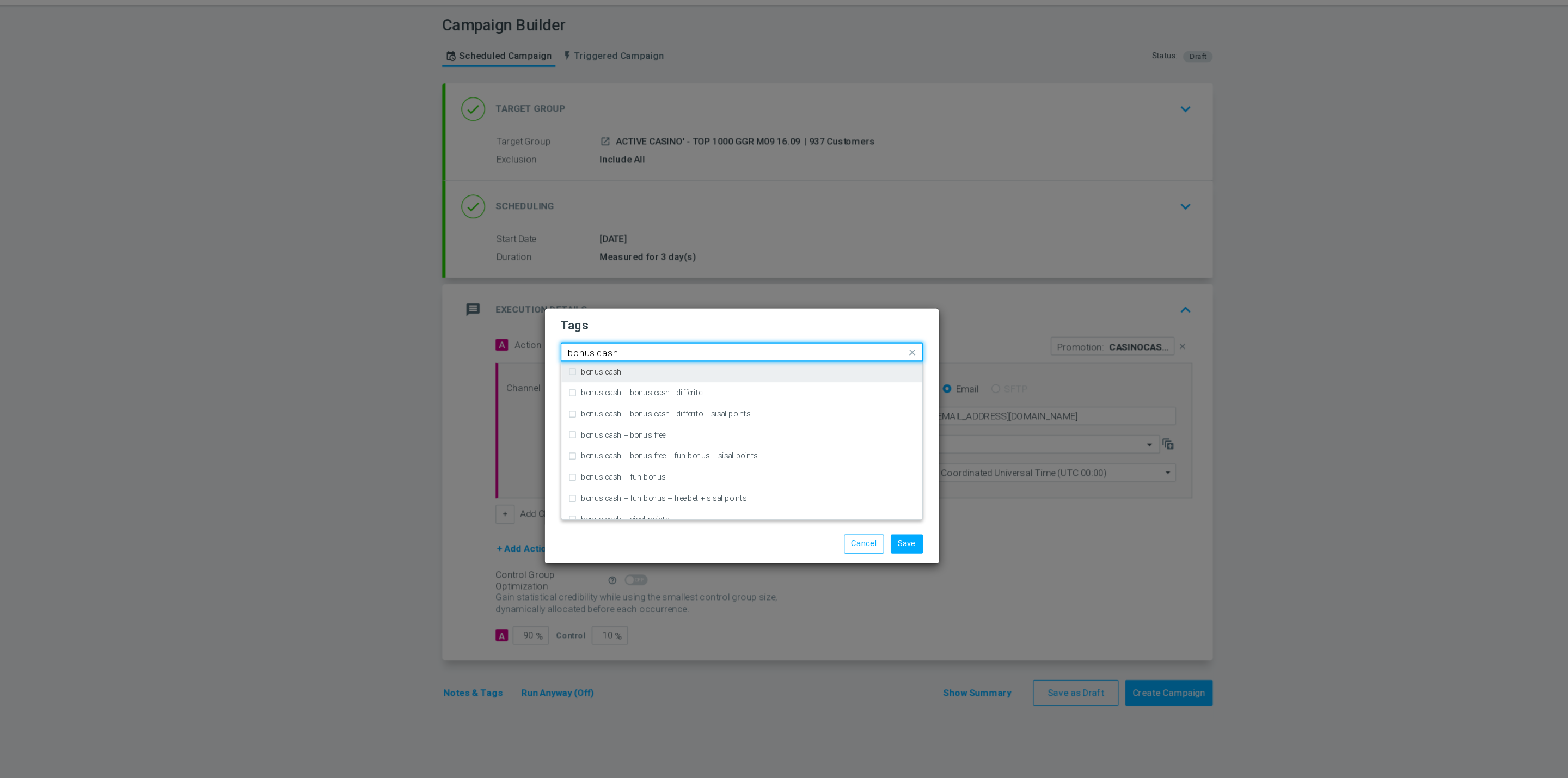
click at [795, 342] on div "bonus cash" at bounding box center [784, 336] width 287 height 17
type input "bonus cash"
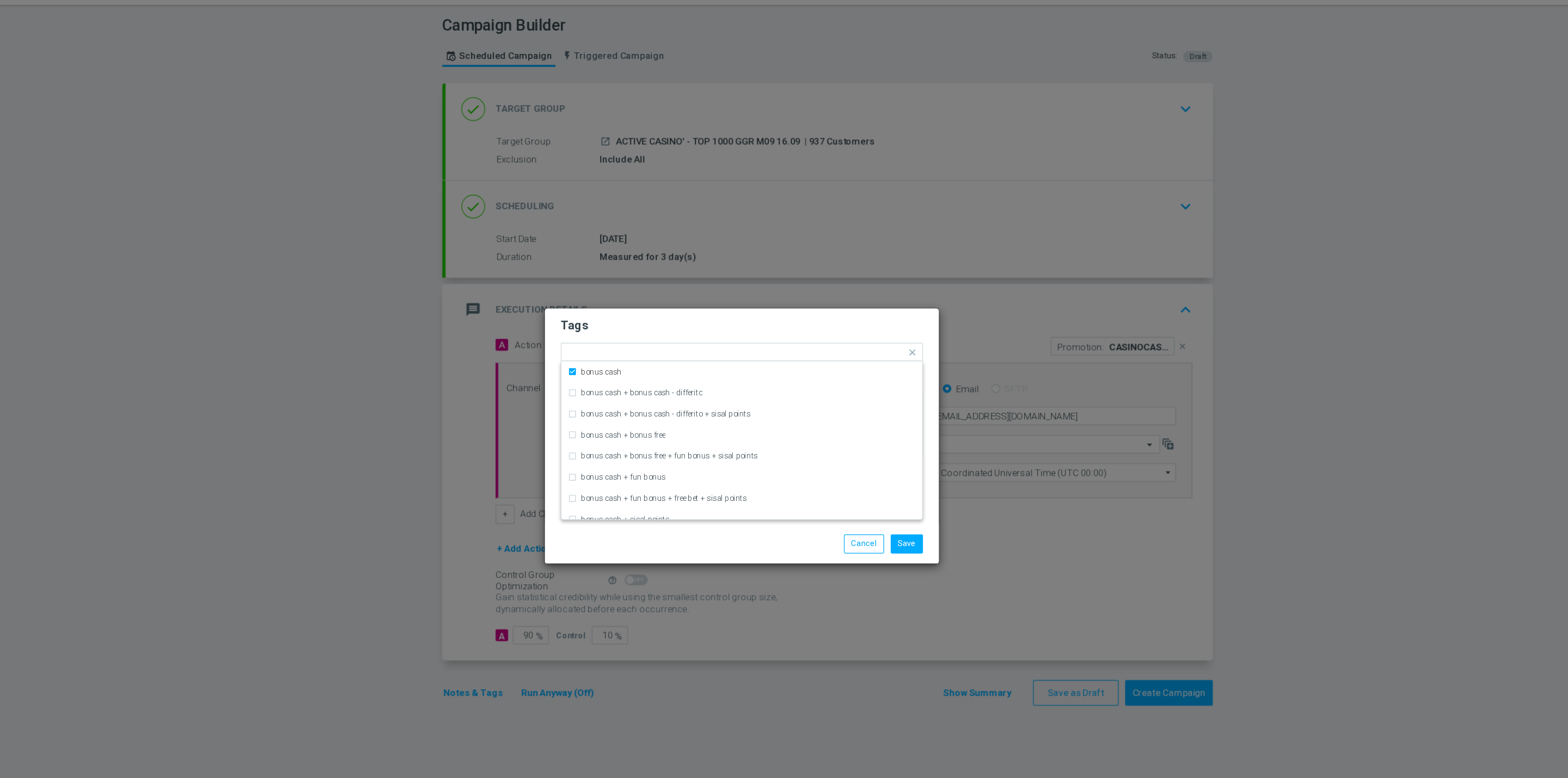
click at [839, 306] on form "Tags Quick find × top master × cb ricarica + cb perso × up-selling × casinò × b…" at bounding box center [784, 351] width 300 height 126
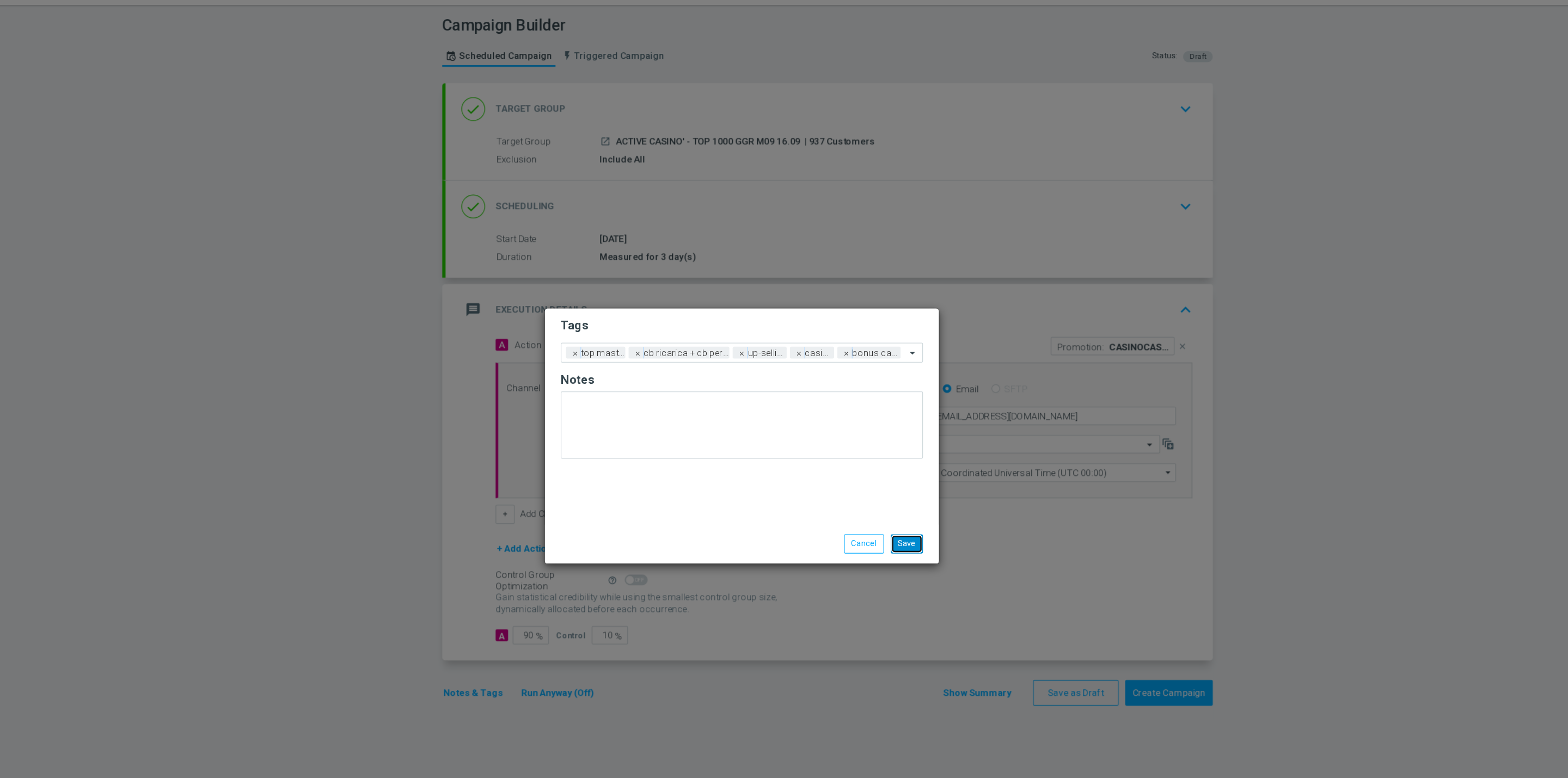
click at [914, 472] on button "Save" at bounding box center [920, 478] width 27 height 15
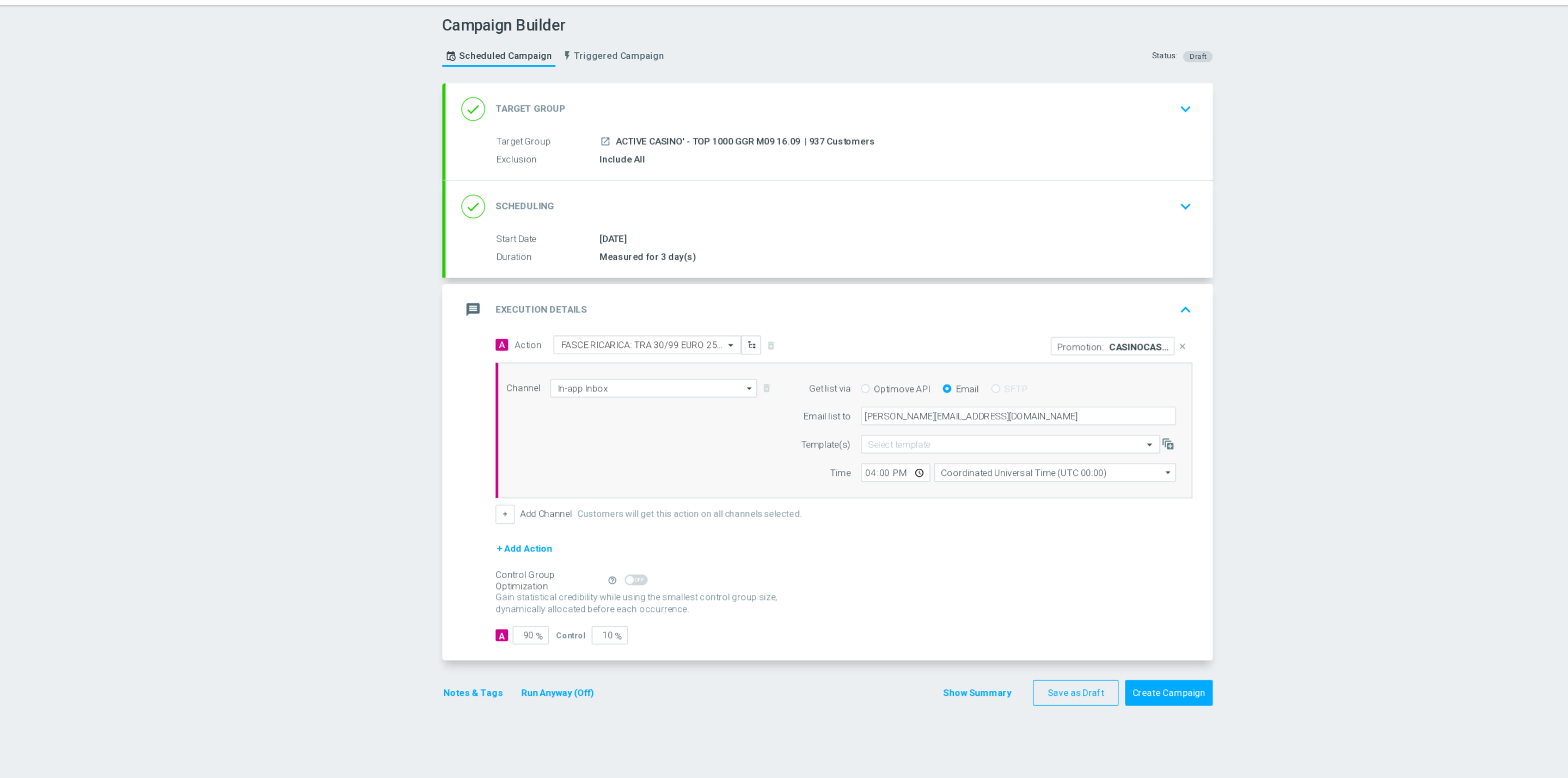
click at [1149, 279] on icon "keyboard_arrow_up" at bounding box center [1151, 285] width 16 height 16
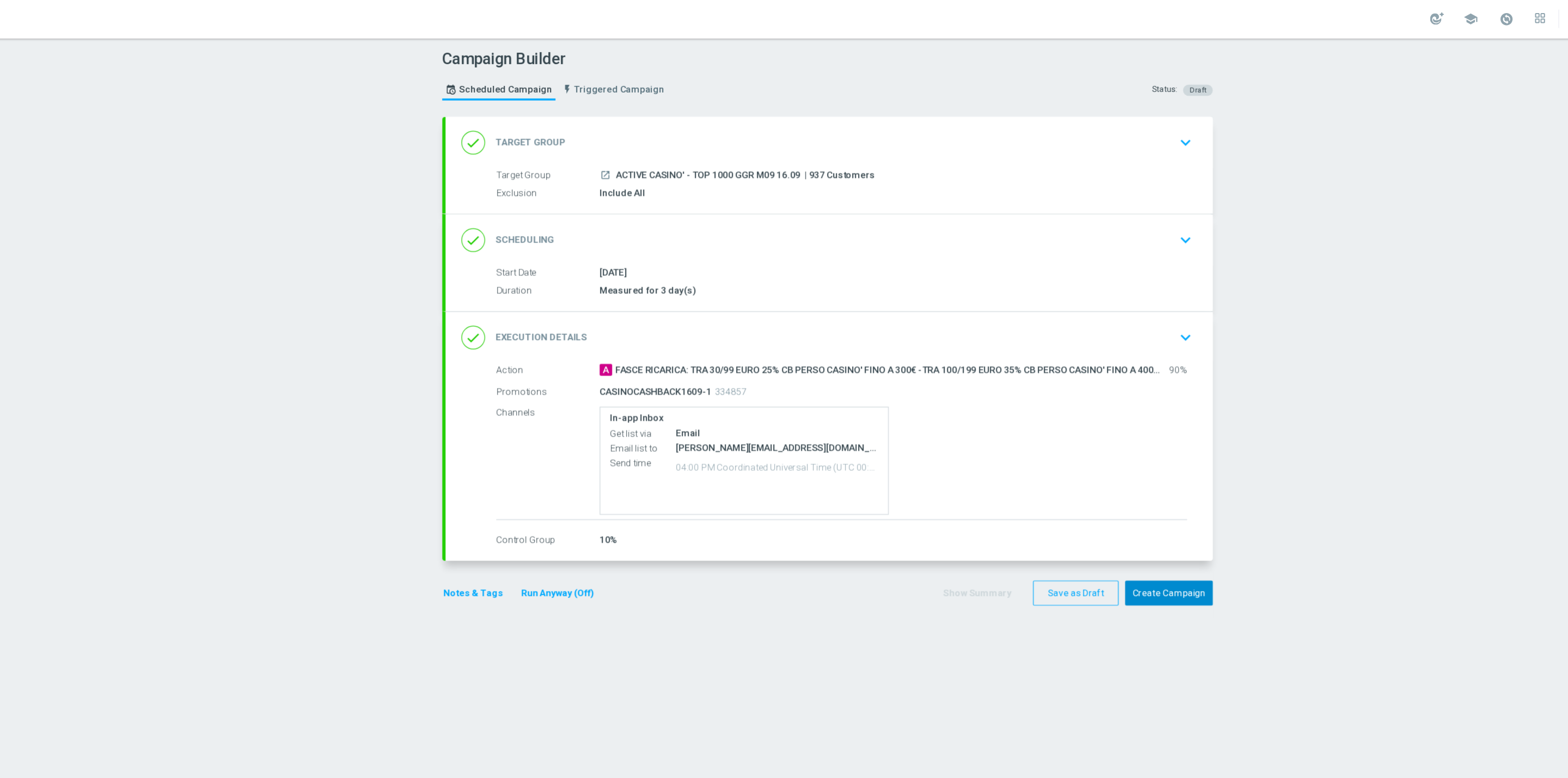
click at [1143, 499] on button "Create Campaign" at bounding box center [1136, 491] width 72 height 21
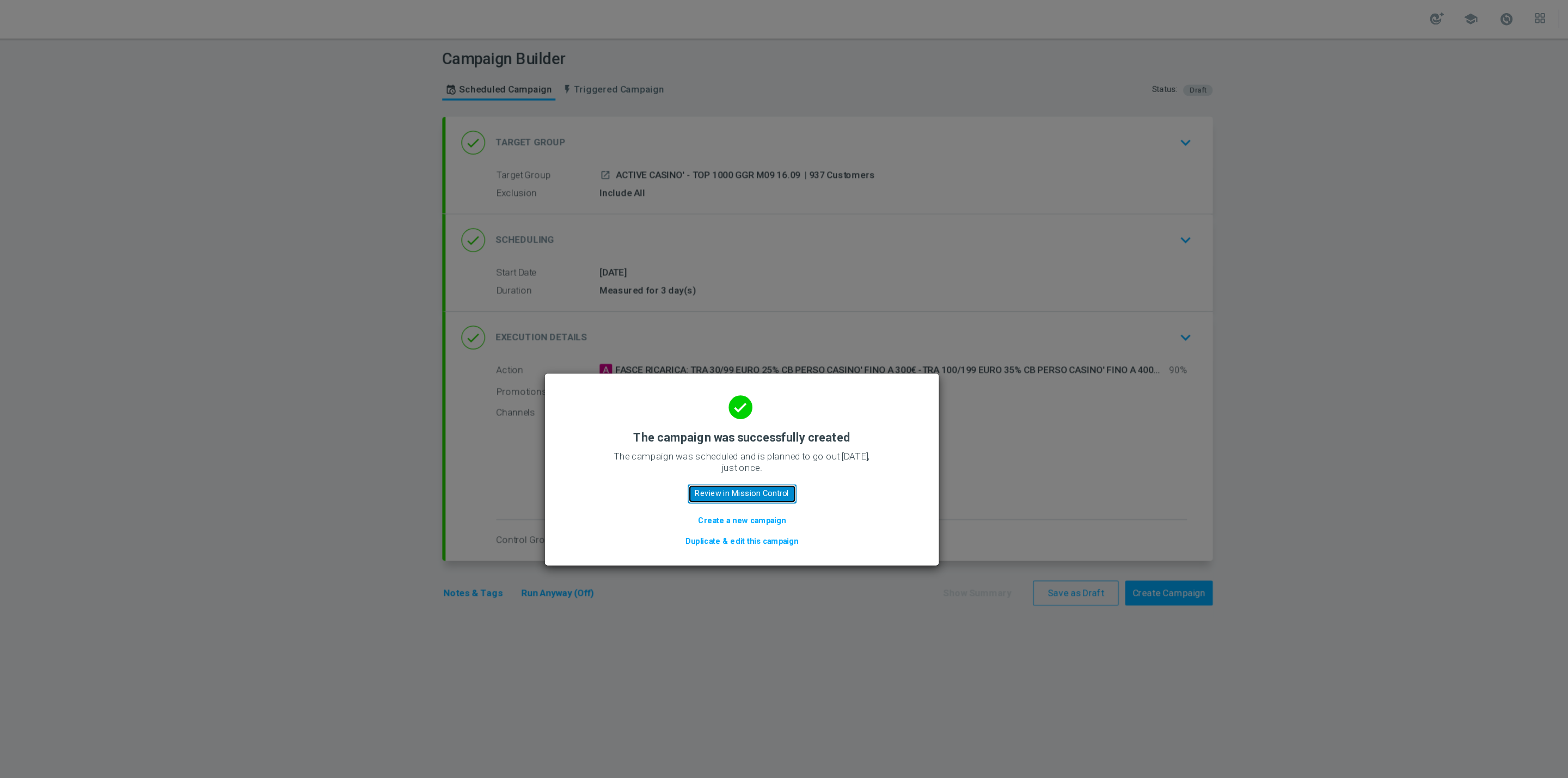
click at [811, 411] on button "Review in Mission Control" at bounding box center [784, 409] width 90 height 15
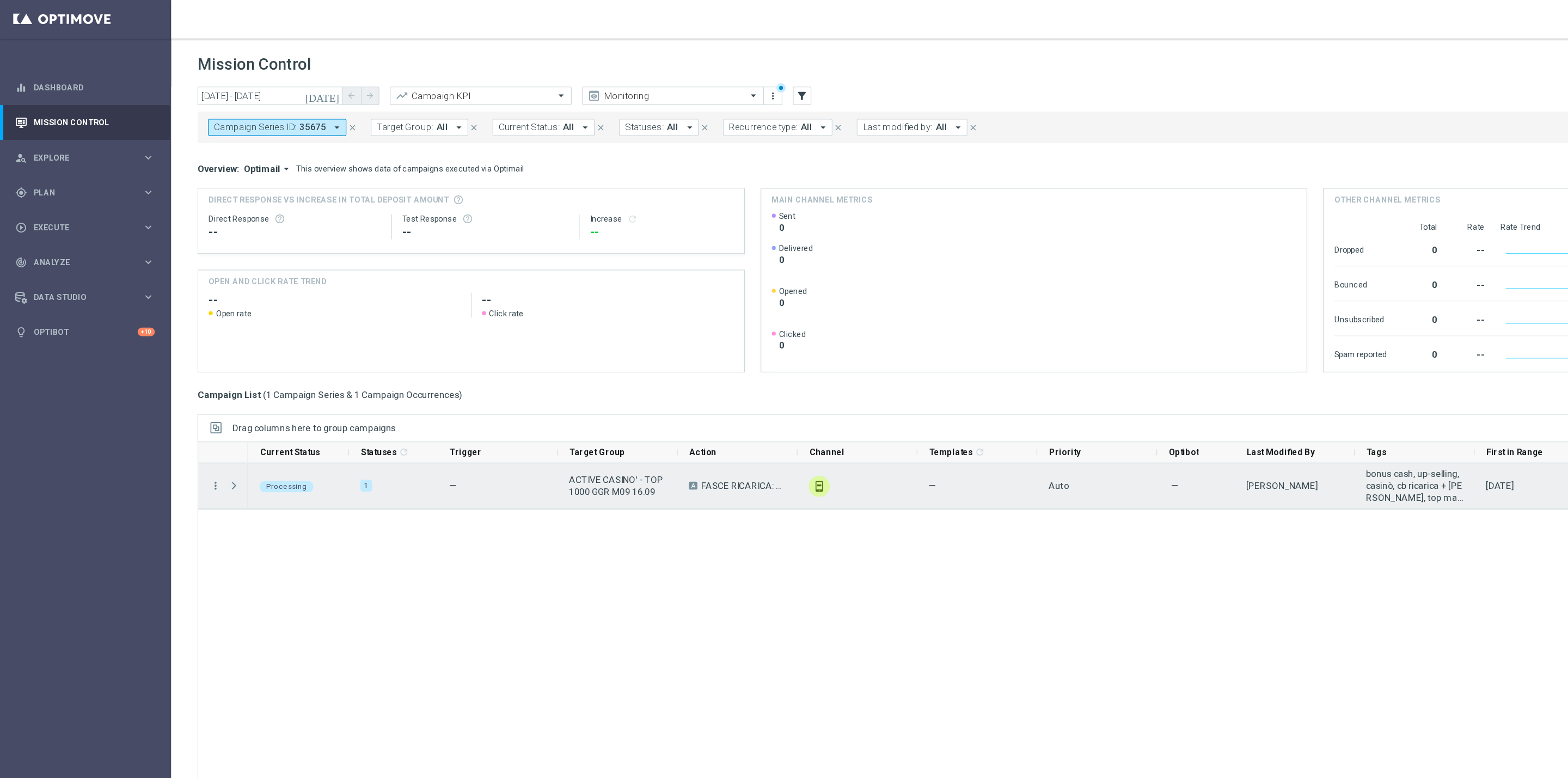
click at [190, 402] on span "Press SPACE to select this row." at bounding box center [193, 402] width 10 height 9
click at [0, 0] on span "Press SPACE to select this row." at bounding box center [0, 0] width 0 height 0
click at [190, 402] on span "Press SPACE to select this row." at bounding box center [193, 402] width 10 height 9
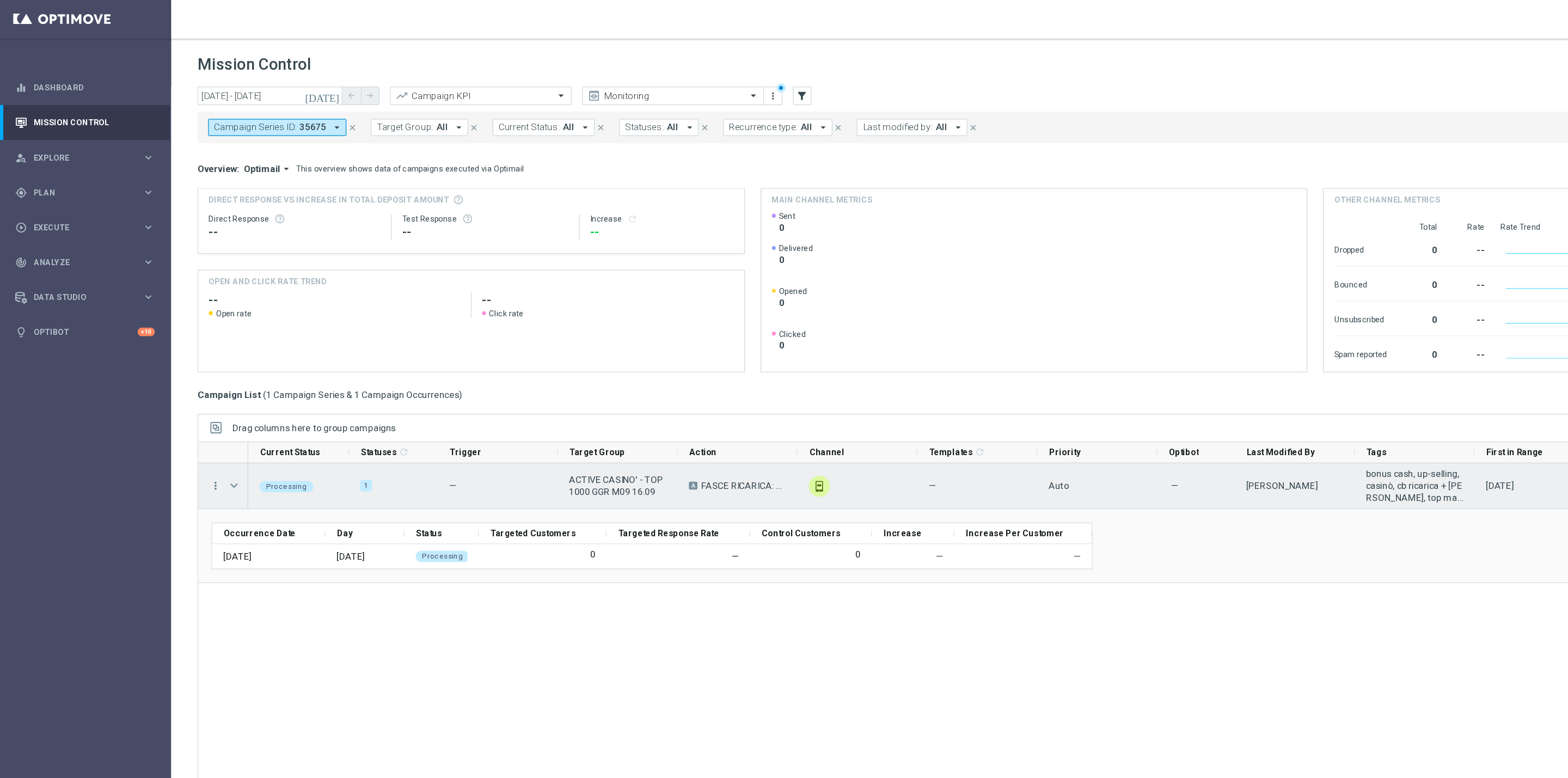
click at [190, 402] on span "Press SPACE to select this row." at bounding box center [193, 402] width 10 height 9
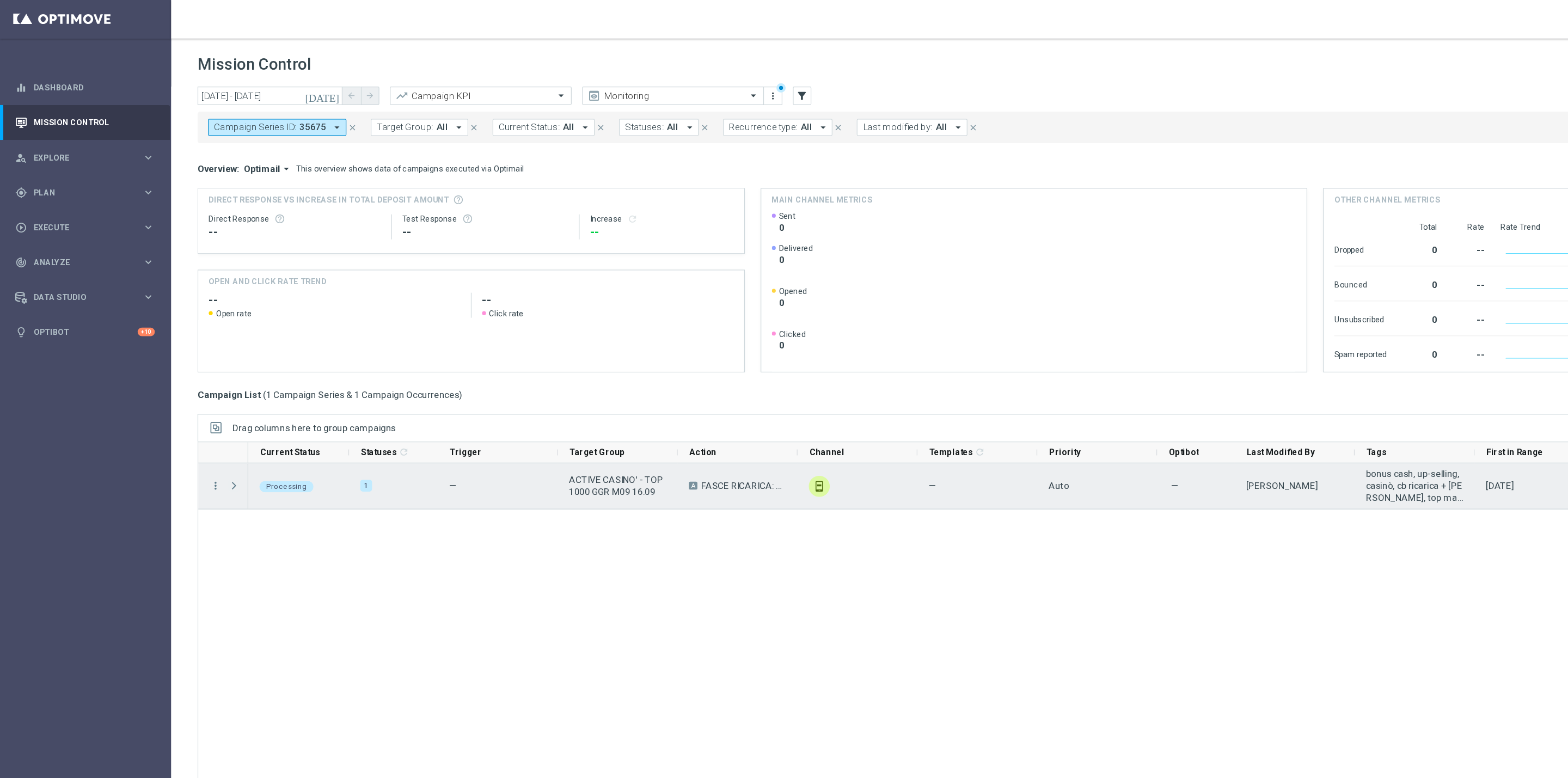
click at [190, 402] on span "Press SPACE to select this row." at bounding box center [193, 402] width 10 height 9
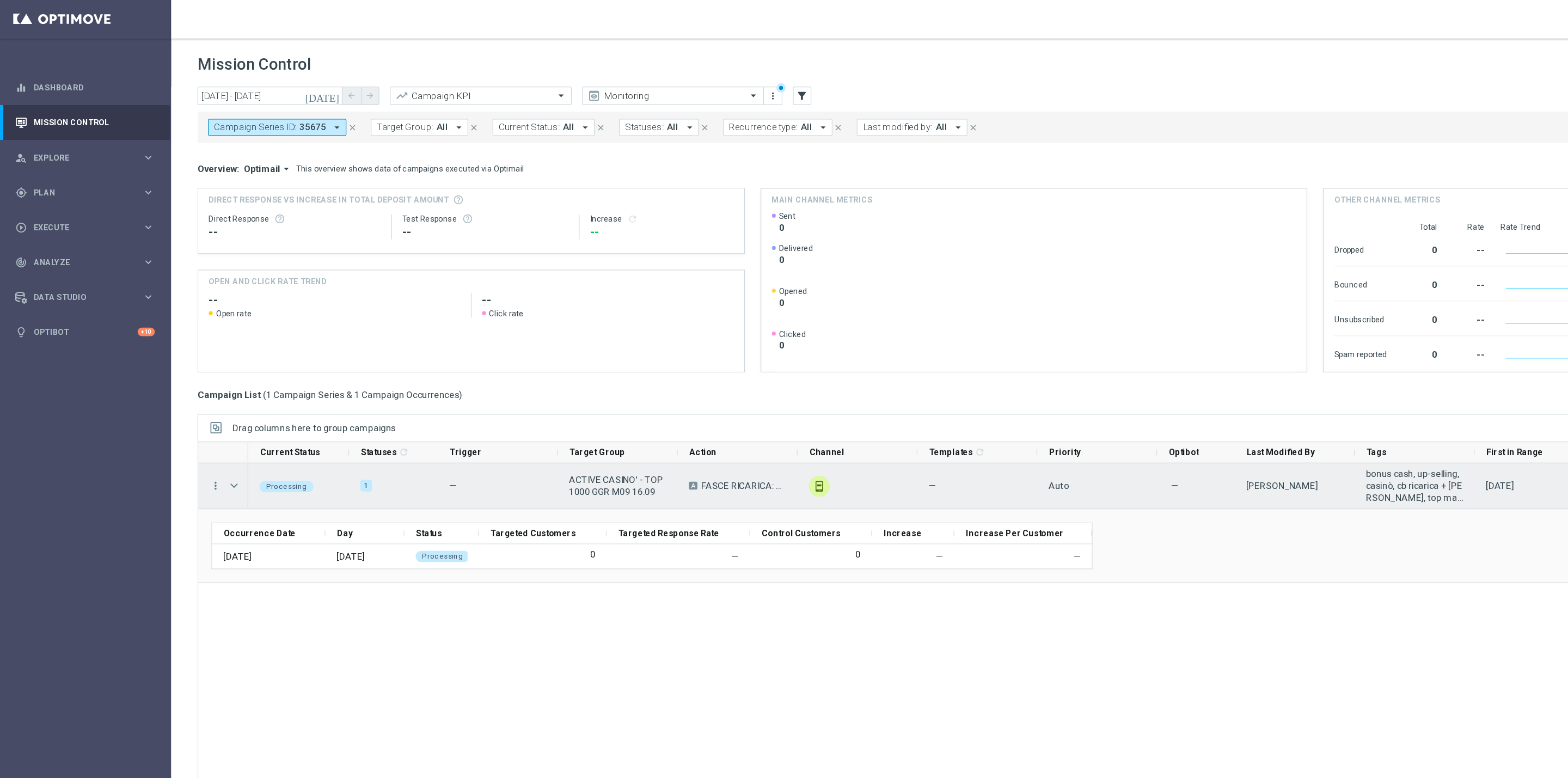
click at [527, 402] on span "ACTIVE CASINO' - TOP 1000 GGR M09 16.09" at bounding box center [511, 403] width 81 height 20
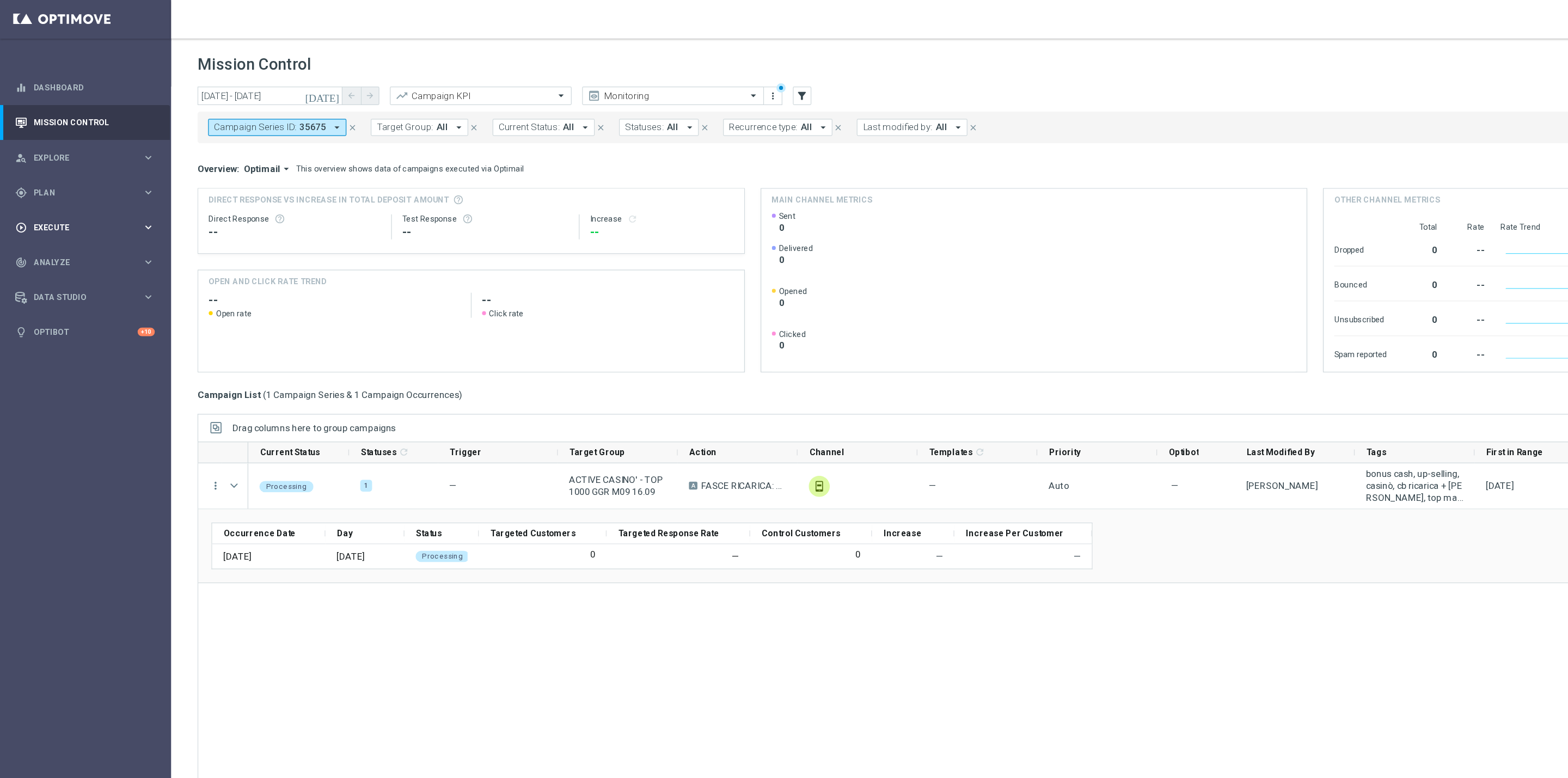
click at [58, 184] on div "play_circle_outline Execute" at bounding box center [65, 189] width 105 height 10
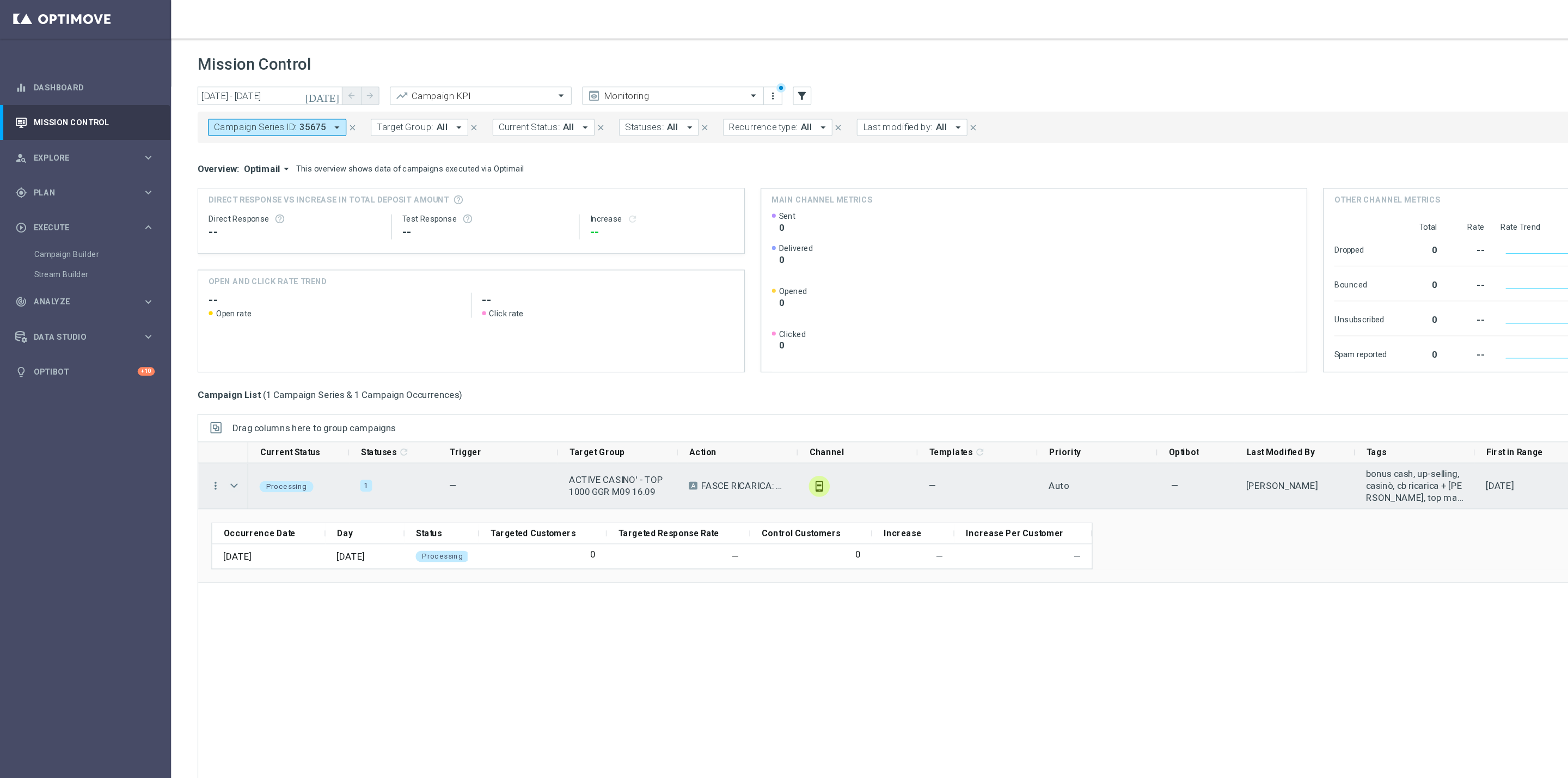
click at [195, 406] on span "Press SPACE to select this row." at bounding box center [193, 402] width 10 height 9
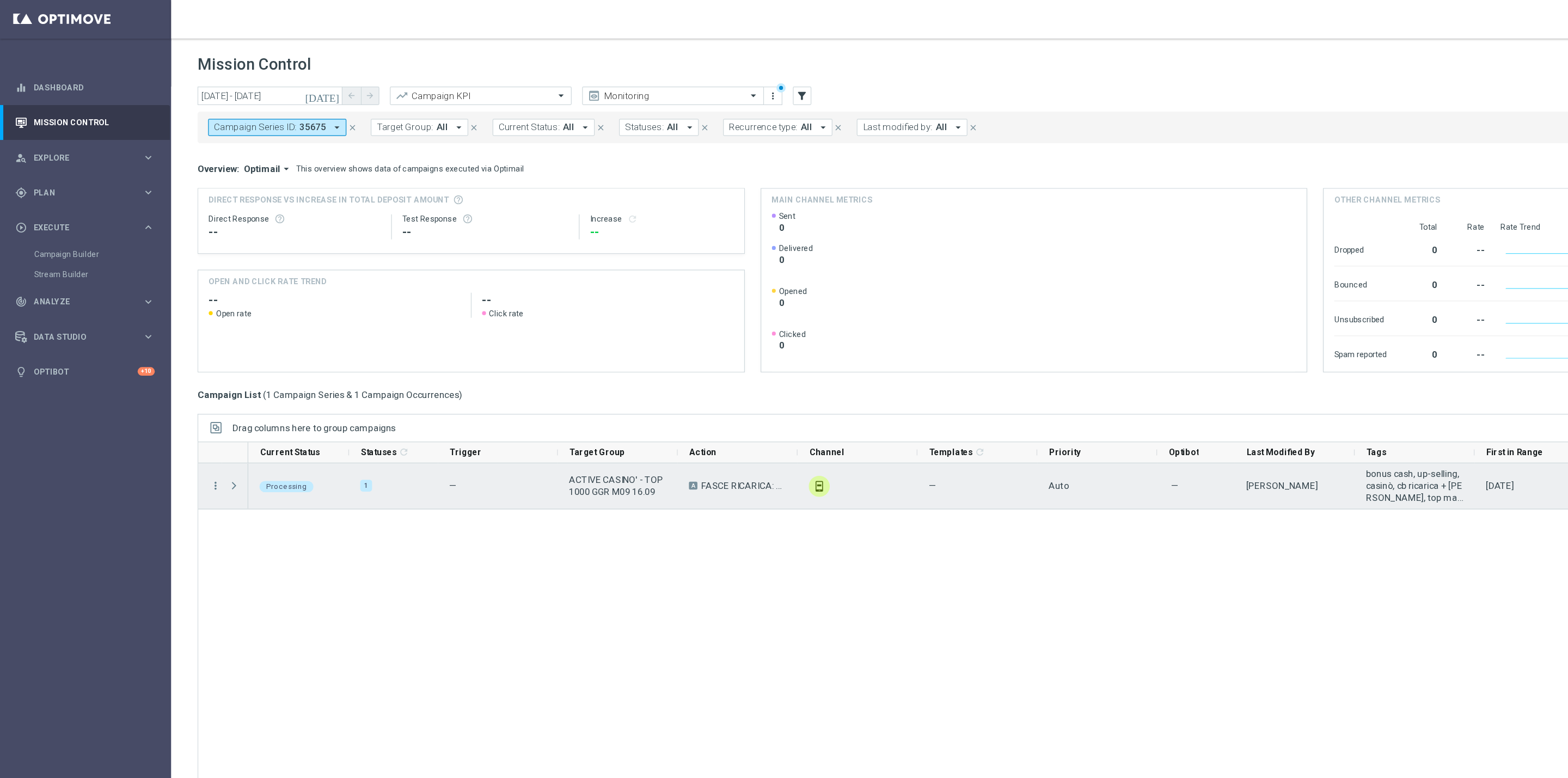
click at [195, 406] on span "Press SPACE to select this row." at bounding box center [193, 402] width 10 height 9
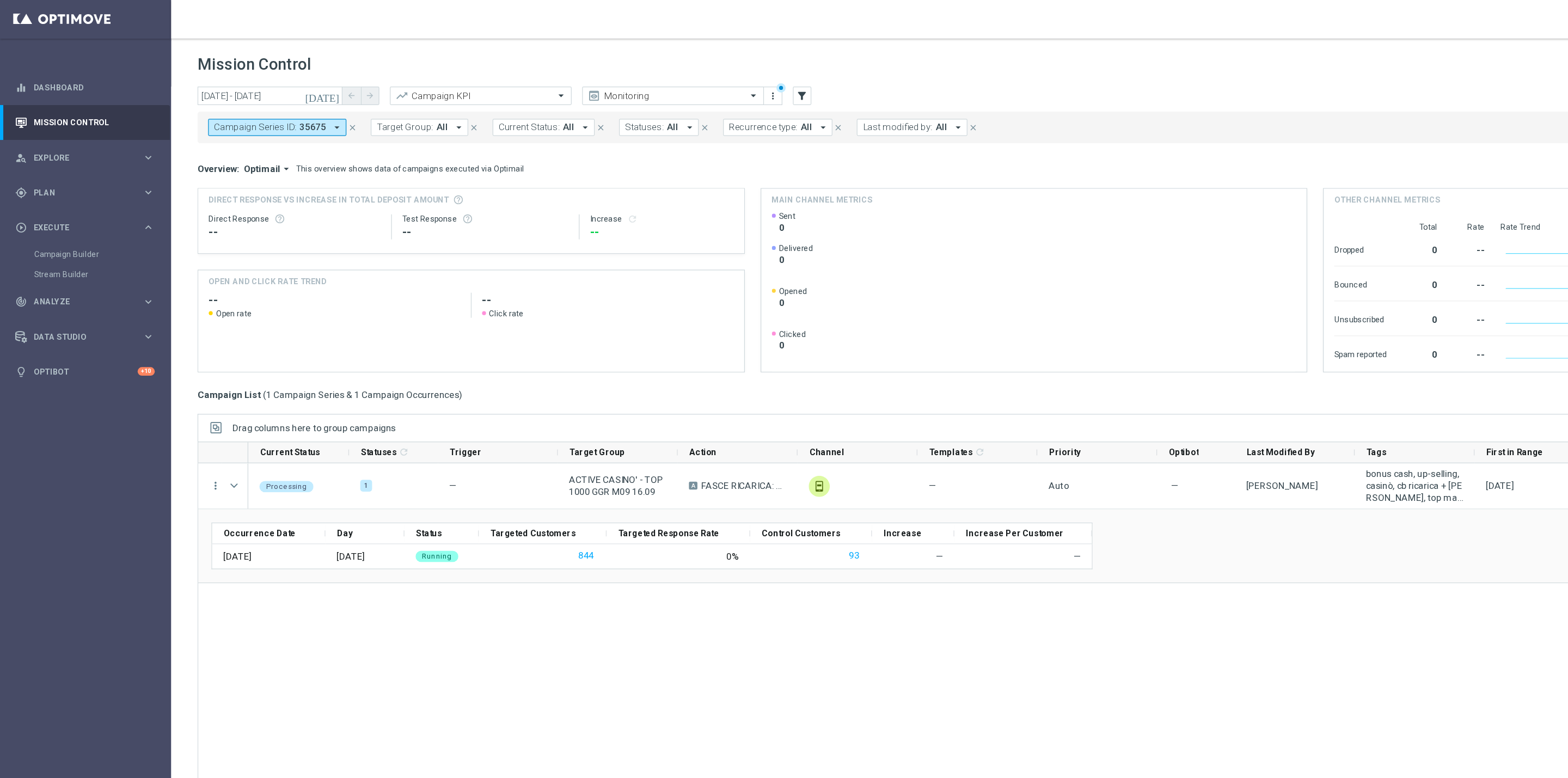
click at [51, 206] on div "Campaign Builder" at bounding box center [84, 211] width 112 height 16
click at [57, 208] on link "Campaign Builder" at bounding box center [71, 211] width 85 height 9
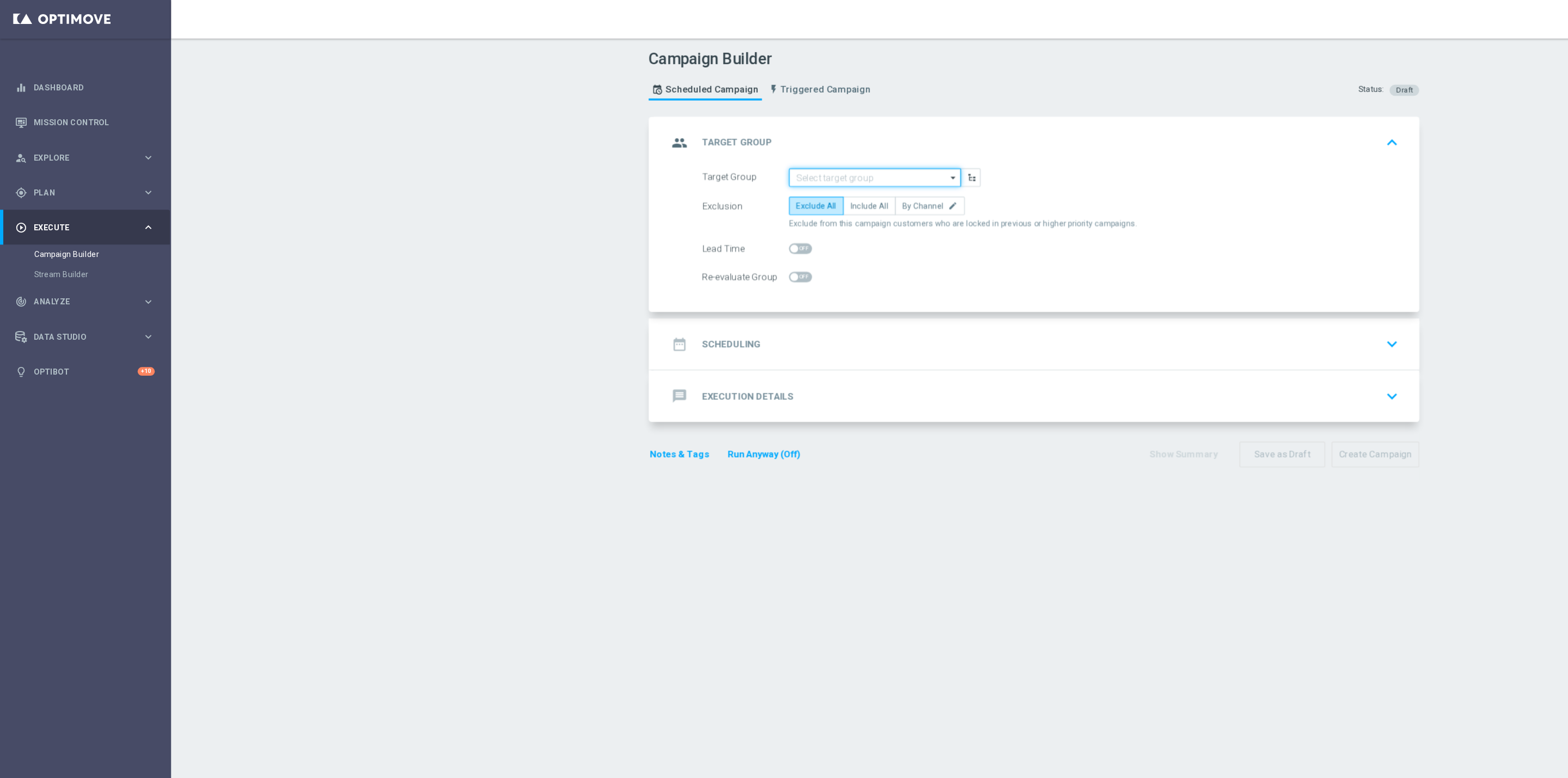
click at [704, 140] on input at bounding box center [723, 147] width 142 height 15
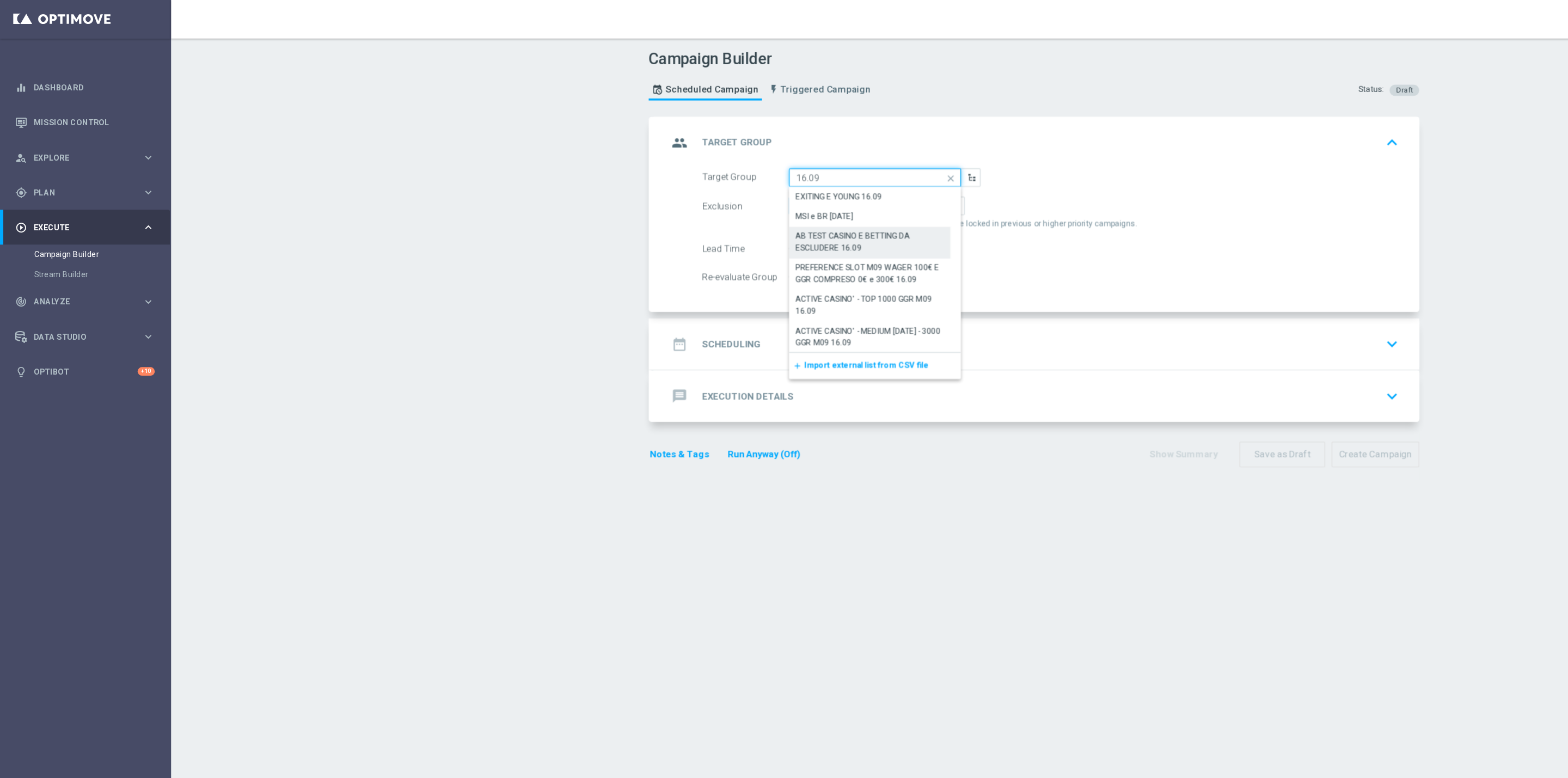
scroll to position [49, 0]
click at [730, 221] on div "ACTIVE CASINO' - MEDIUM [DATE] - 3000 GGR M09 16.09" at bounding box center [719, 230] width 123 height 20
type input "ACTIVE CASINO' - MEDIUM [DATE] - 3000 GGR M09 16.09"
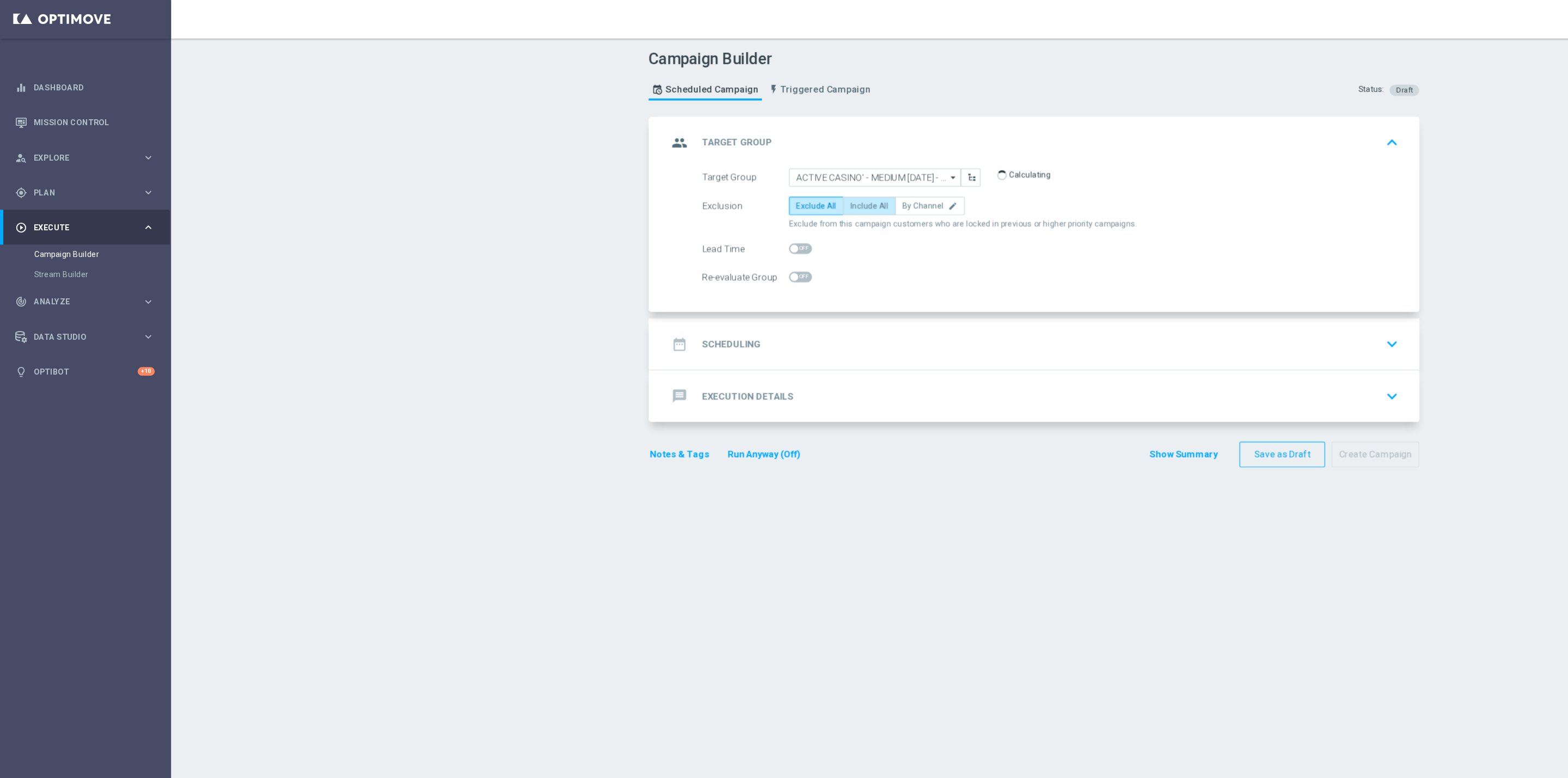
click at [713, 173] on span "Include All" at bounding box center [718, 171] width 31 height 7
click at [710, 173] on input "Include All" at bounding box center [706, 173] width 7 height 7
radio input "true"
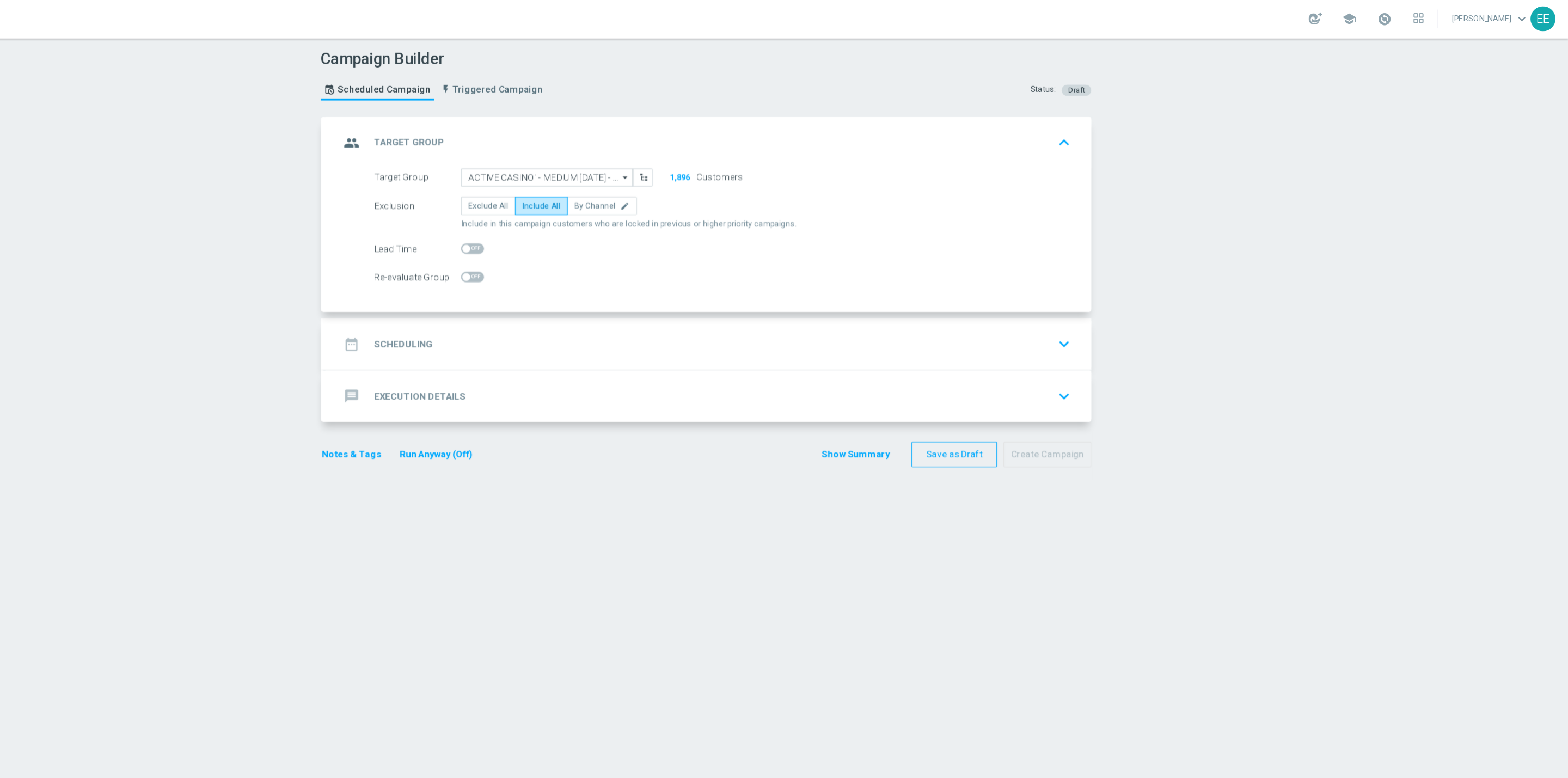
click at [651, 294] on div "date_range Scheduling keyboard_arrow_down" at bounding box center [856, 285] width 608 height 21
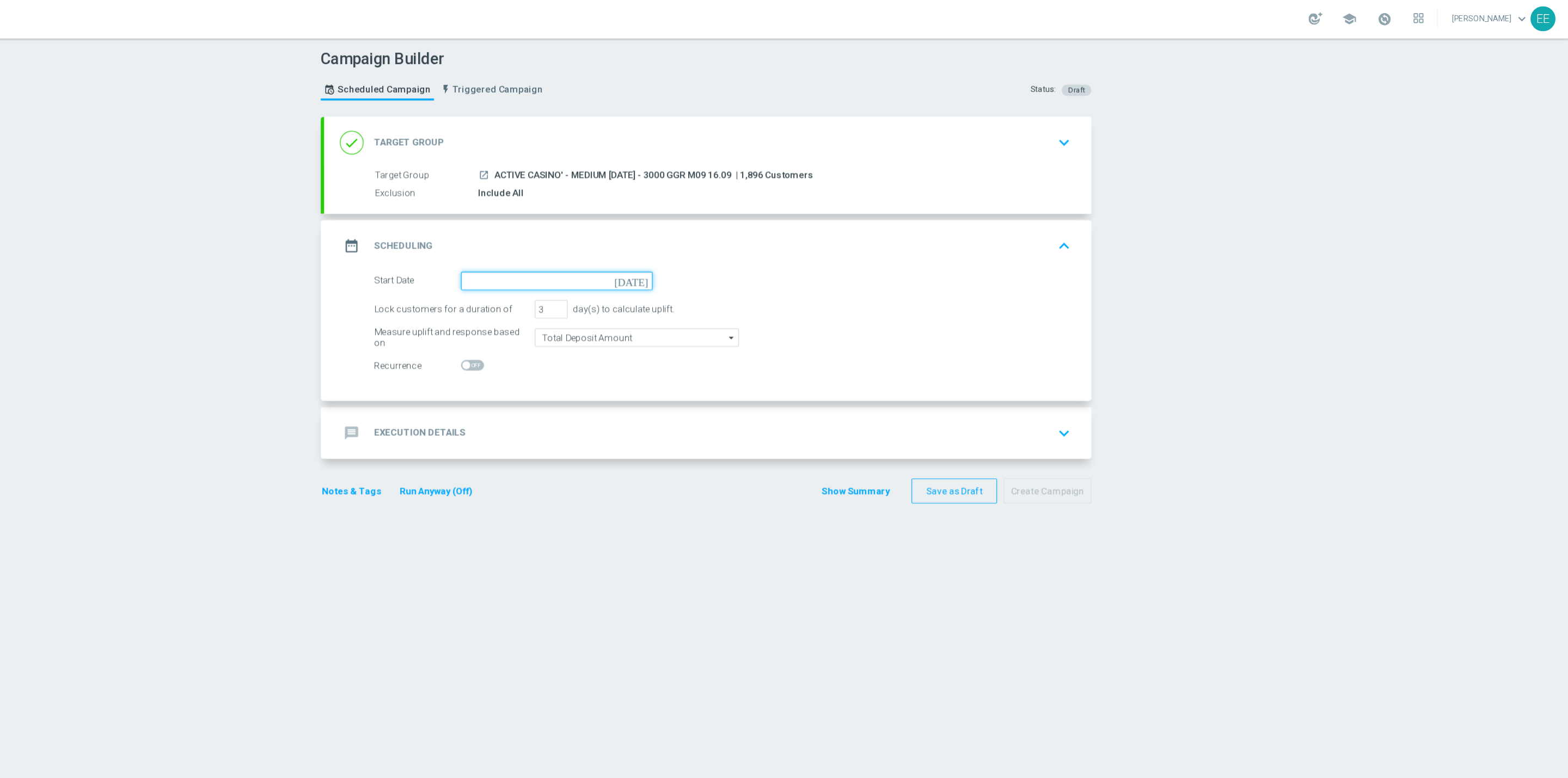
click at [700, 233] on input at bounding box center [731, 233] width 158 height 15
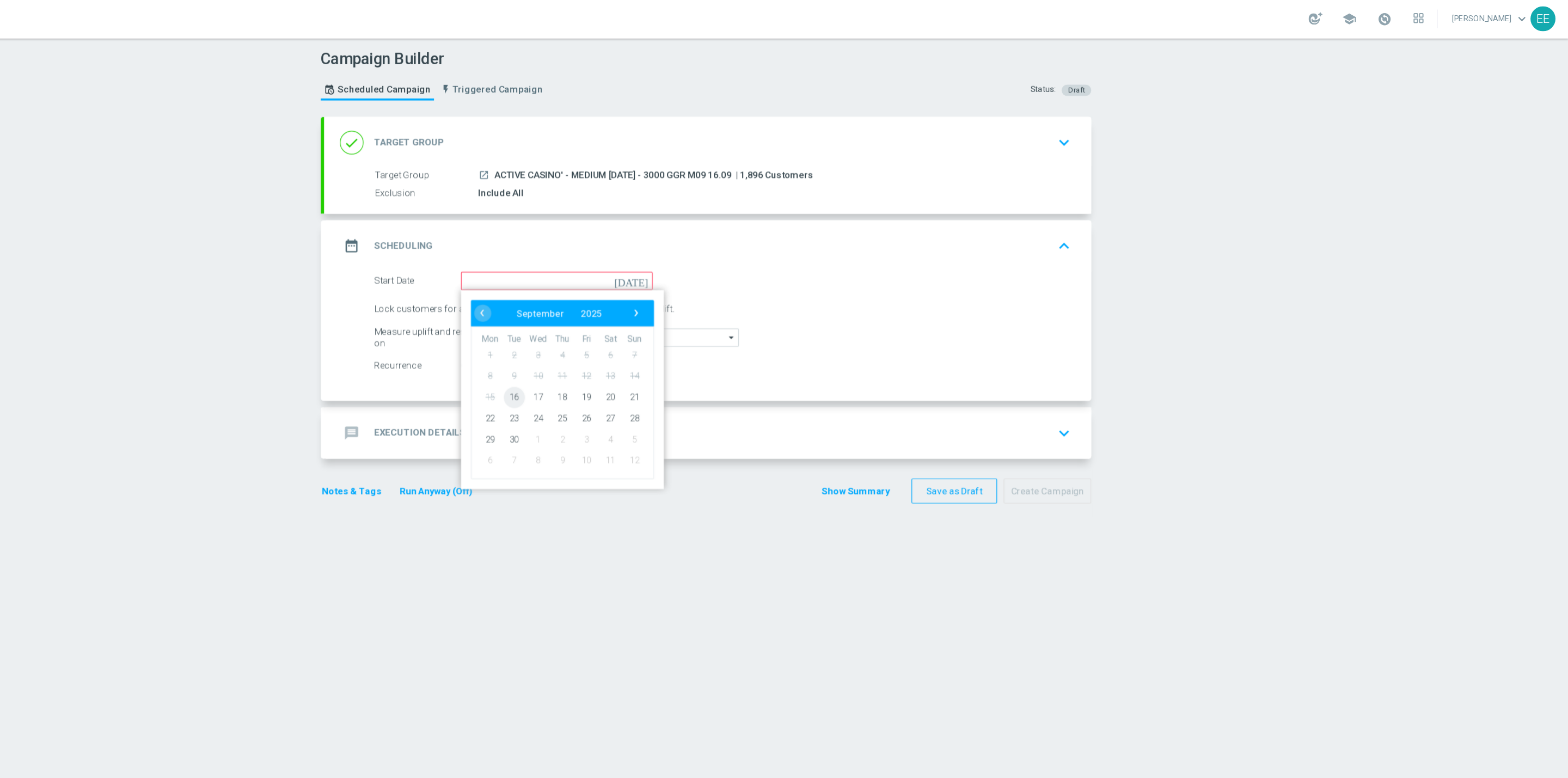
click at [688, 332] on span "16" at bounding box center [696, 329] width 17 height 17
type input "16 Sep 2025"
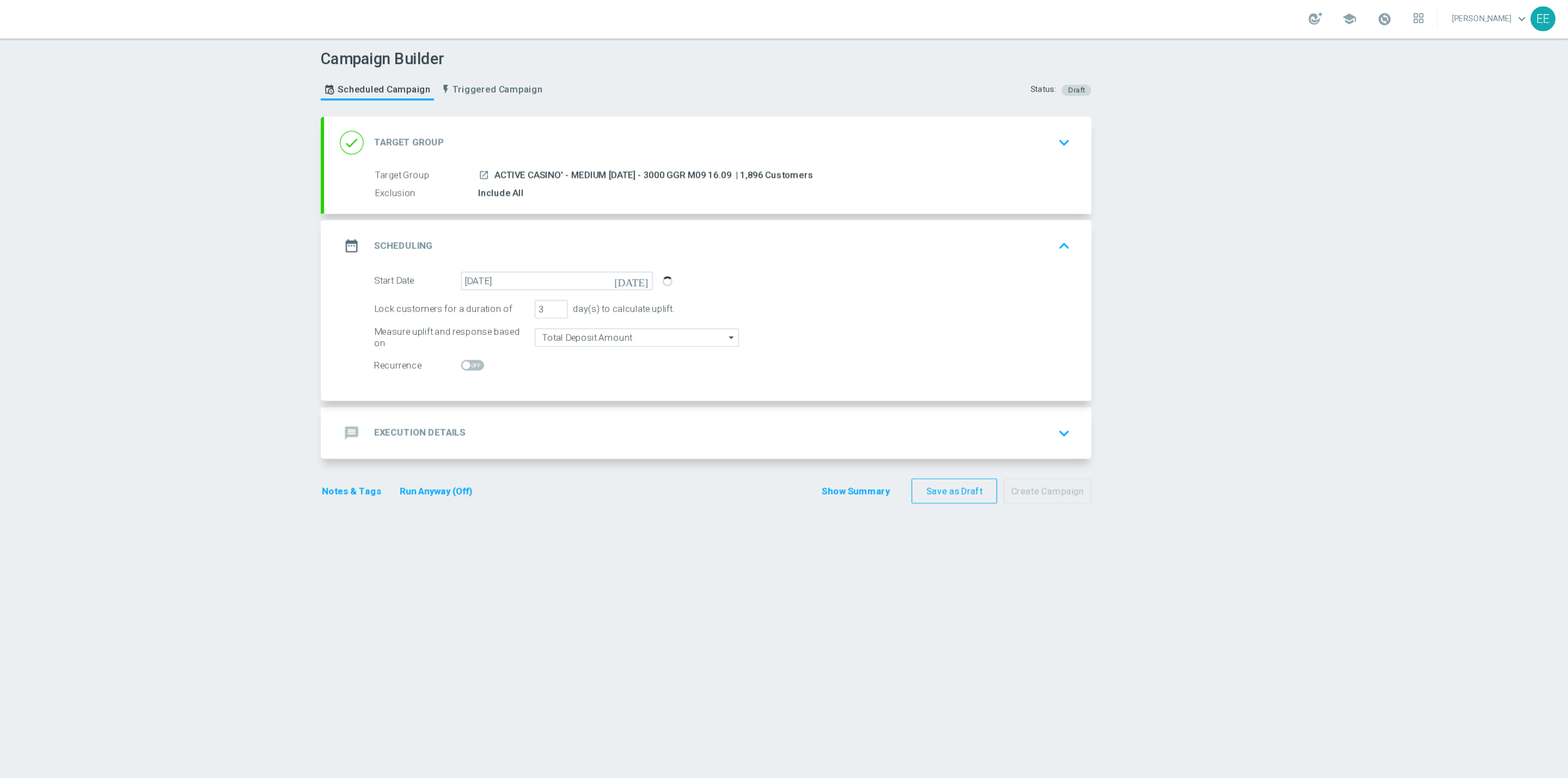
click at [742, 338] on div "message Execution Details keyboard_arrow_down" at bounding box center [856, 358] width 634 height 43
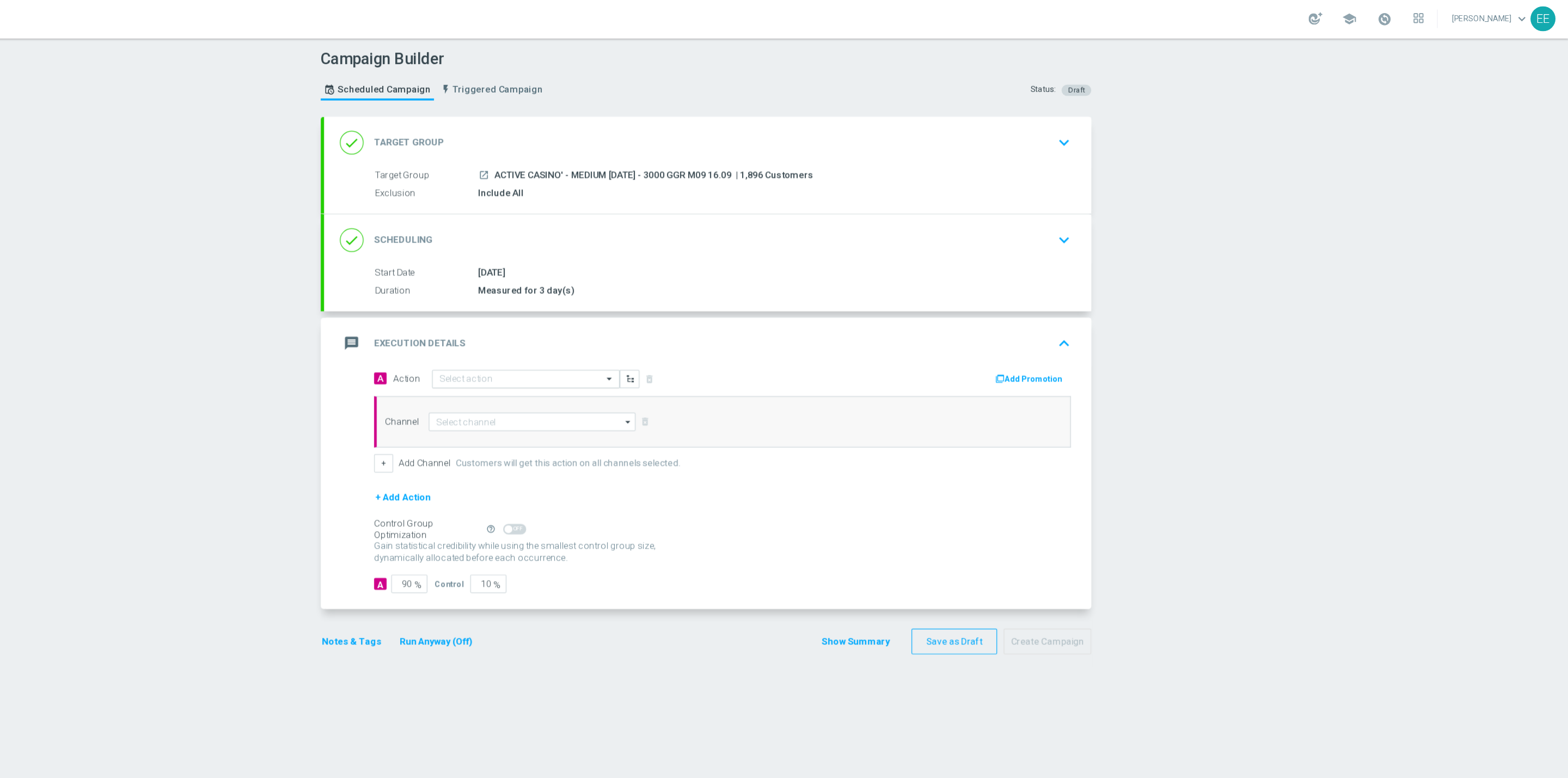
click at [689, 317] on input "text" at bounding box center [695, 314] width 121 height 9
paste input "FASCE RICARICA: TRA 20/49 EURO 20% CB PERSO CASINO' FINO A 300€ -TRA 50/99 EURO…"
type input "FASCE RICARICA: TRA 20/49 EURO 20% CB PERSO CASINO' FINO A 300€ -TRA 50/99 EURO…"
click at [713, 340] on div "FASCE RICARICA: TRA 20/49 EURO 20% CB PERSO CASINO' FINO A 300€ -TRA 50/99 EURO…" at bounding box center [706, 332] width 143 height 18
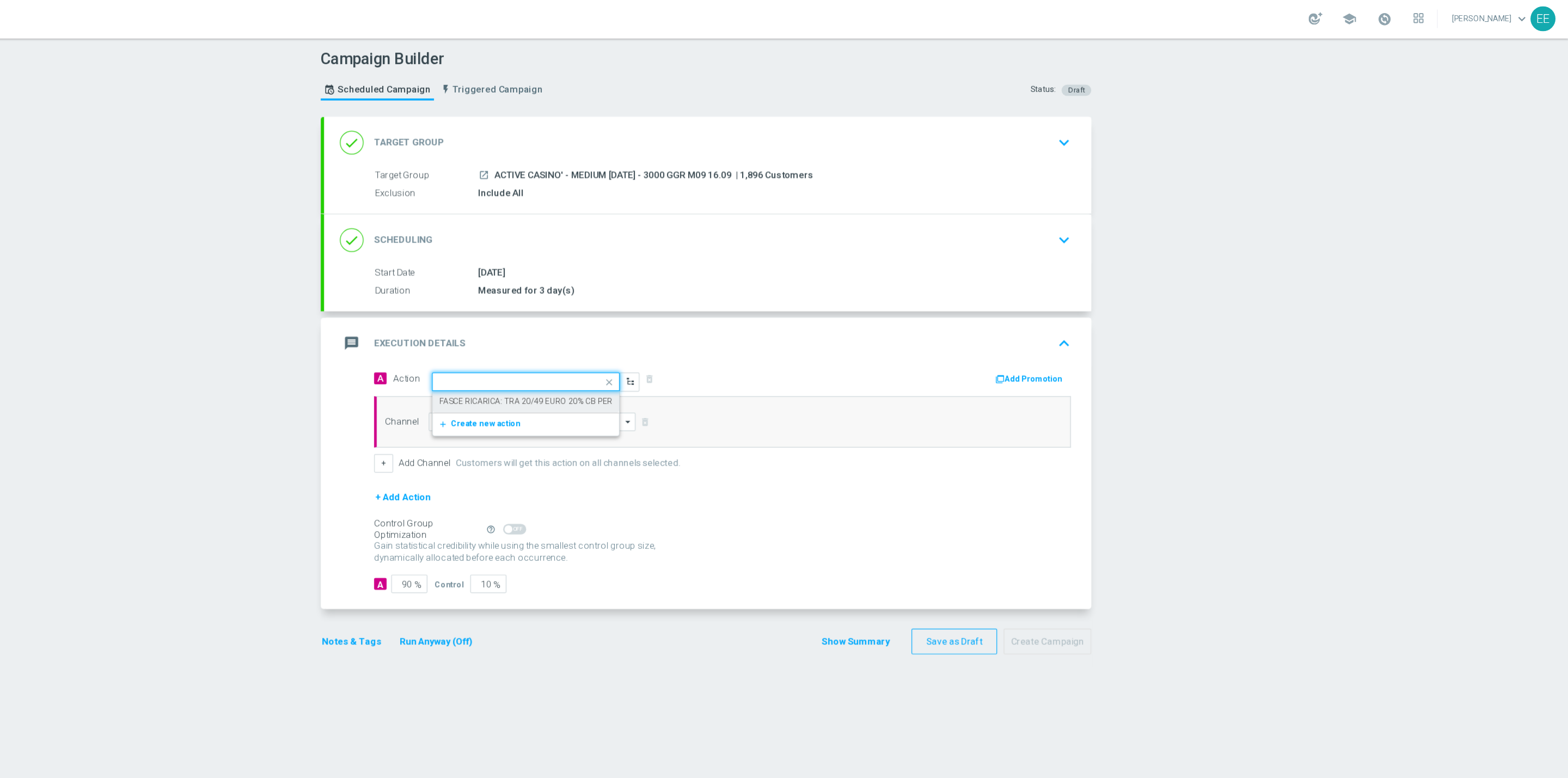
scroll to position [0, 0]
click at [1115, 313] on button "Add Promotion" at bounding box center [1123, 314] width 60 height 12
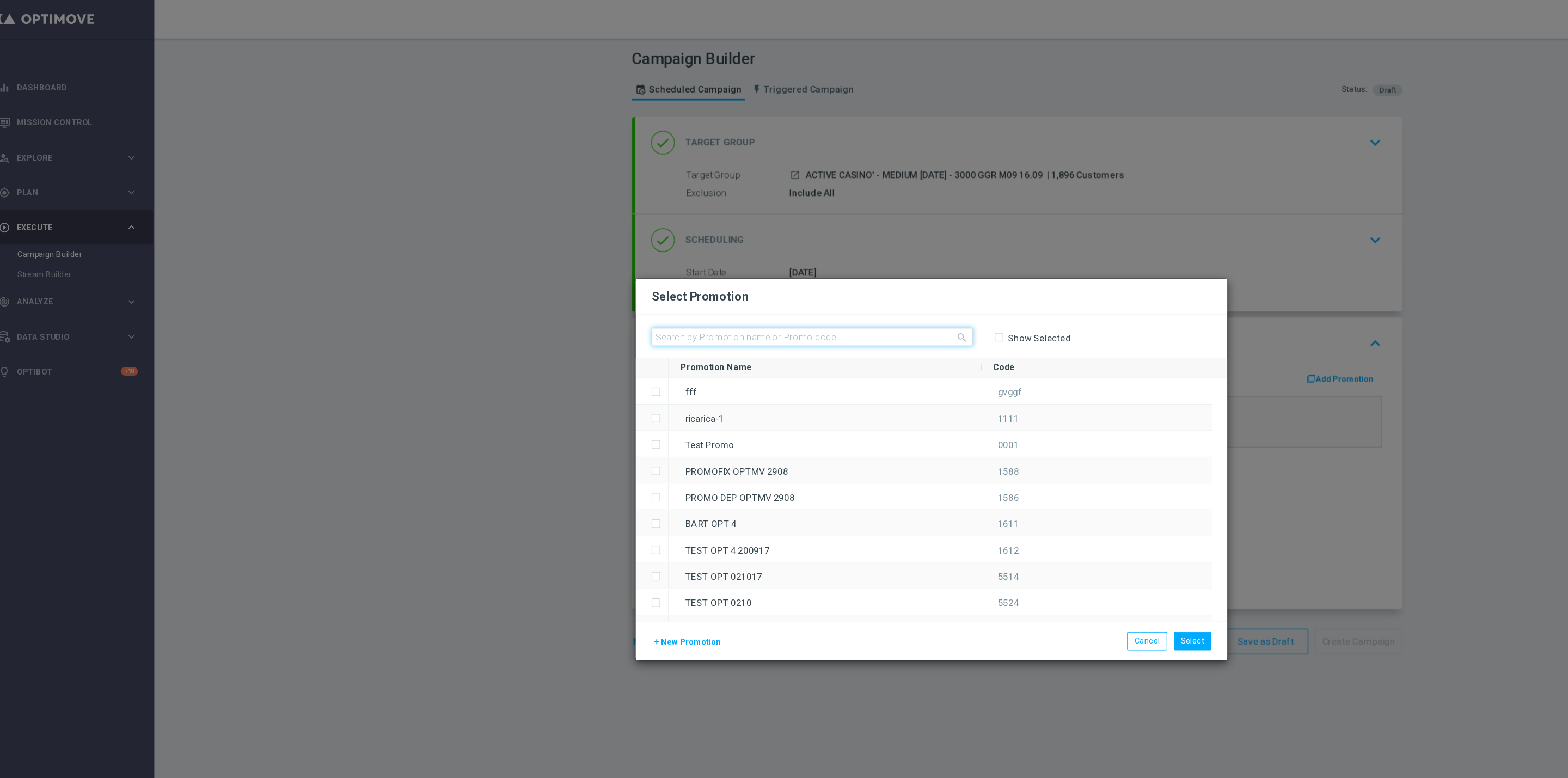
click at [601, 277] on input "text" at bounding box center [685, 279] width 266 height 15
paste input "CASINOCASHBACK1609-2"
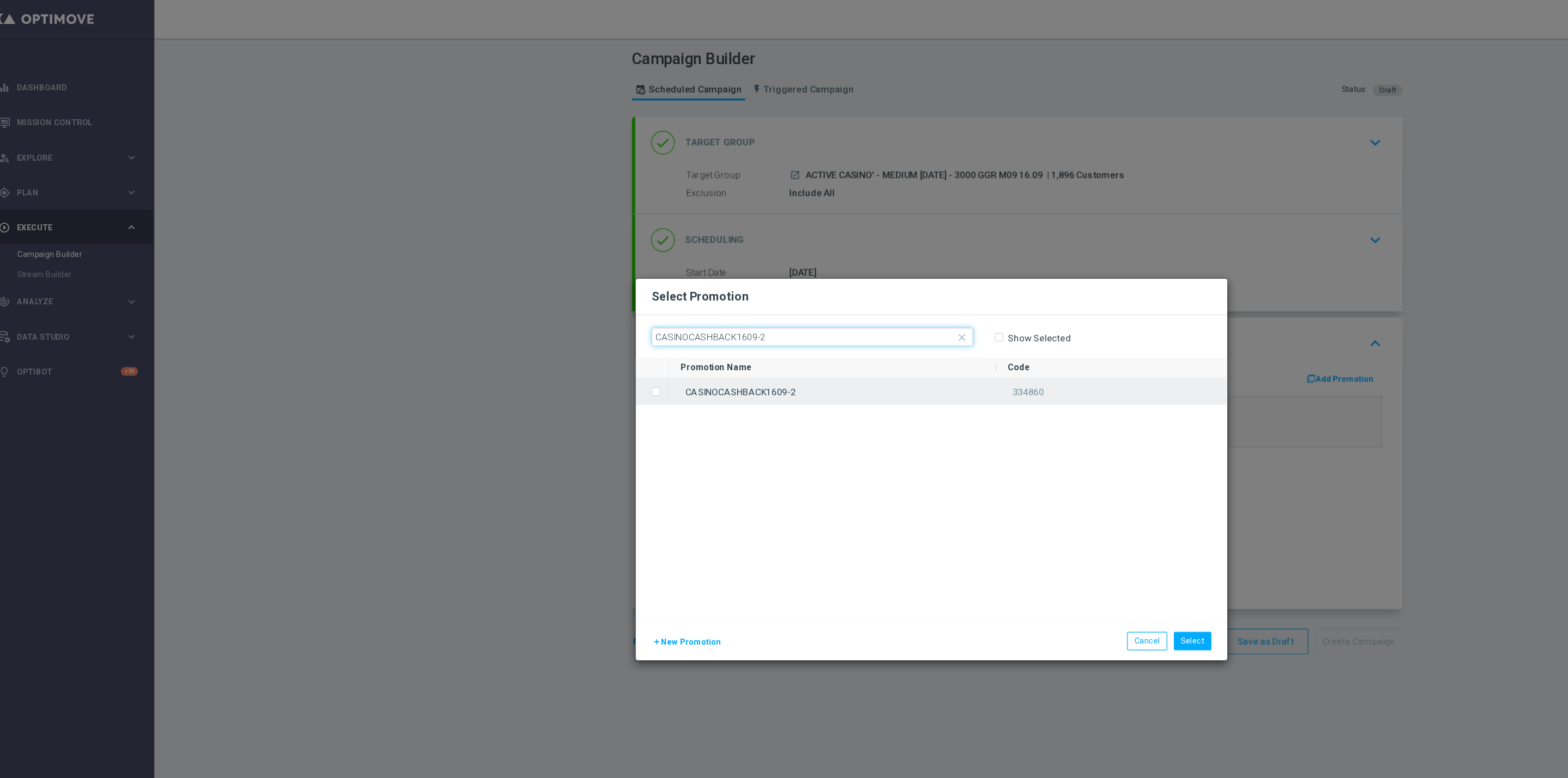
type input "CASINOCASHBACK1609-2"
click at [675, 330] on div "CASINOCASHBACK1609-2" at bounding box center [702, 324] width 271 height 21
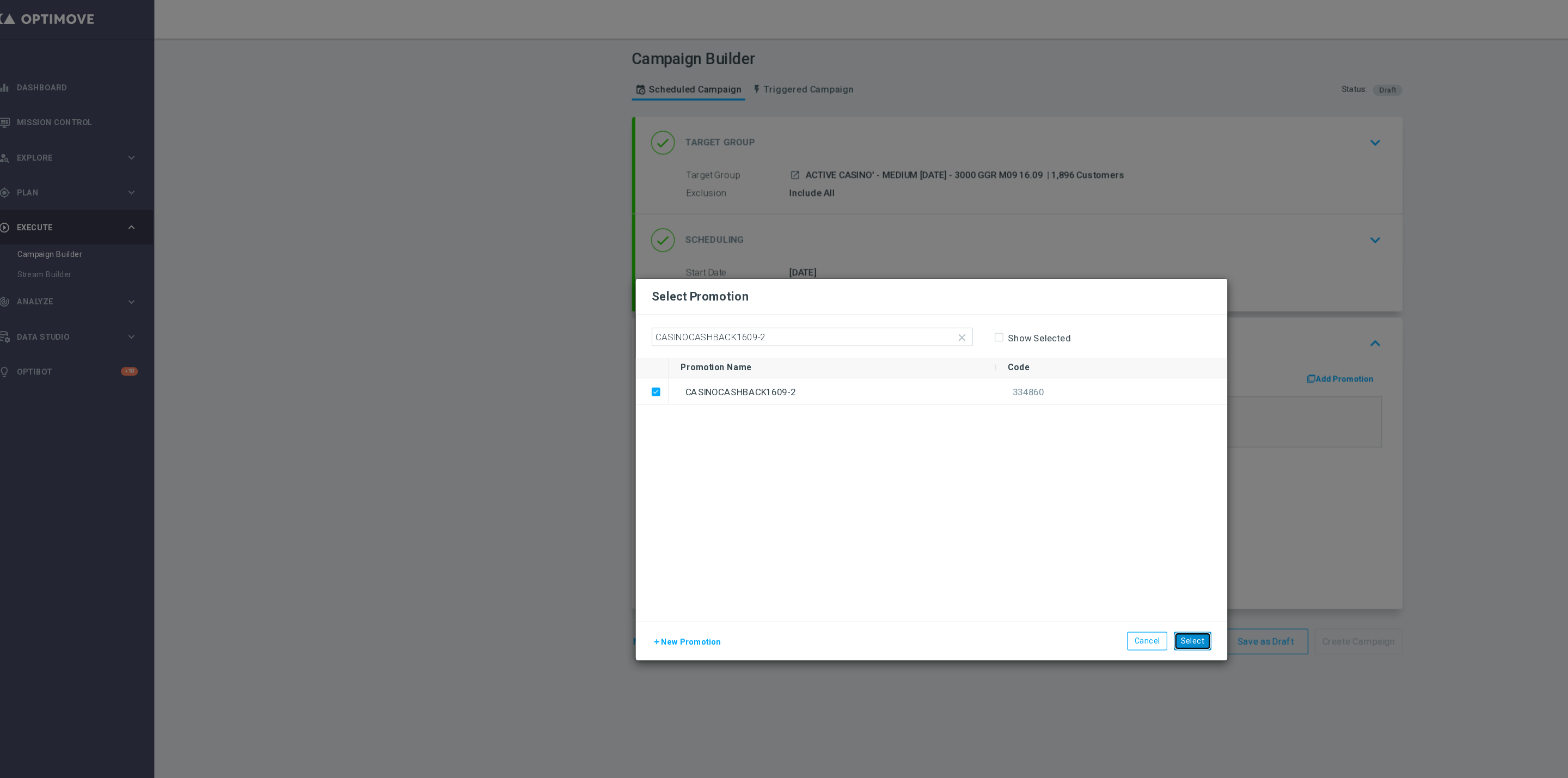
click at [1004, 531] on button "Select" at bounding box center [999, 530] width 31 height 15
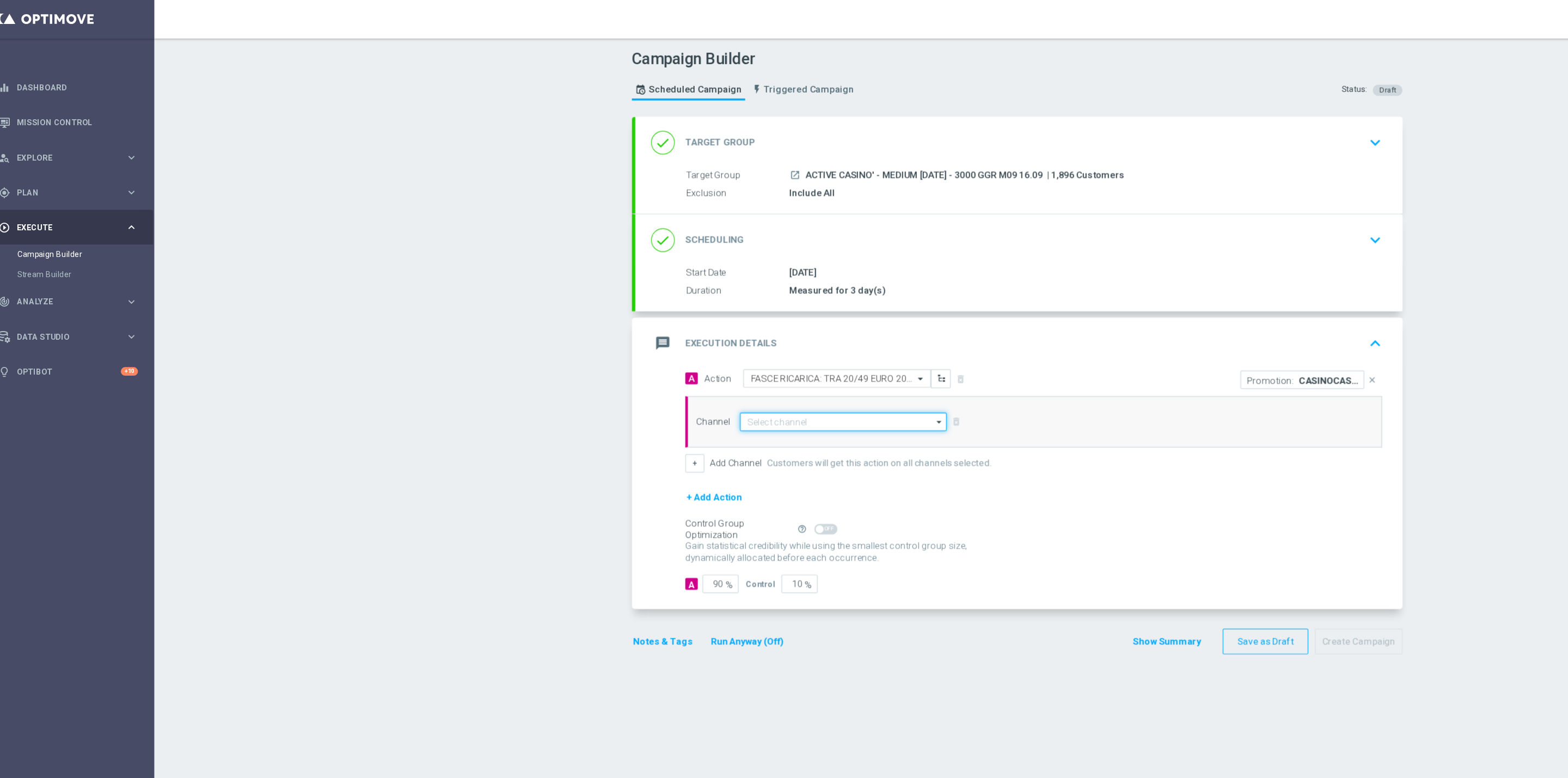
click at [693, 347] on input at bounding box center [710, 349] width 171 height 15
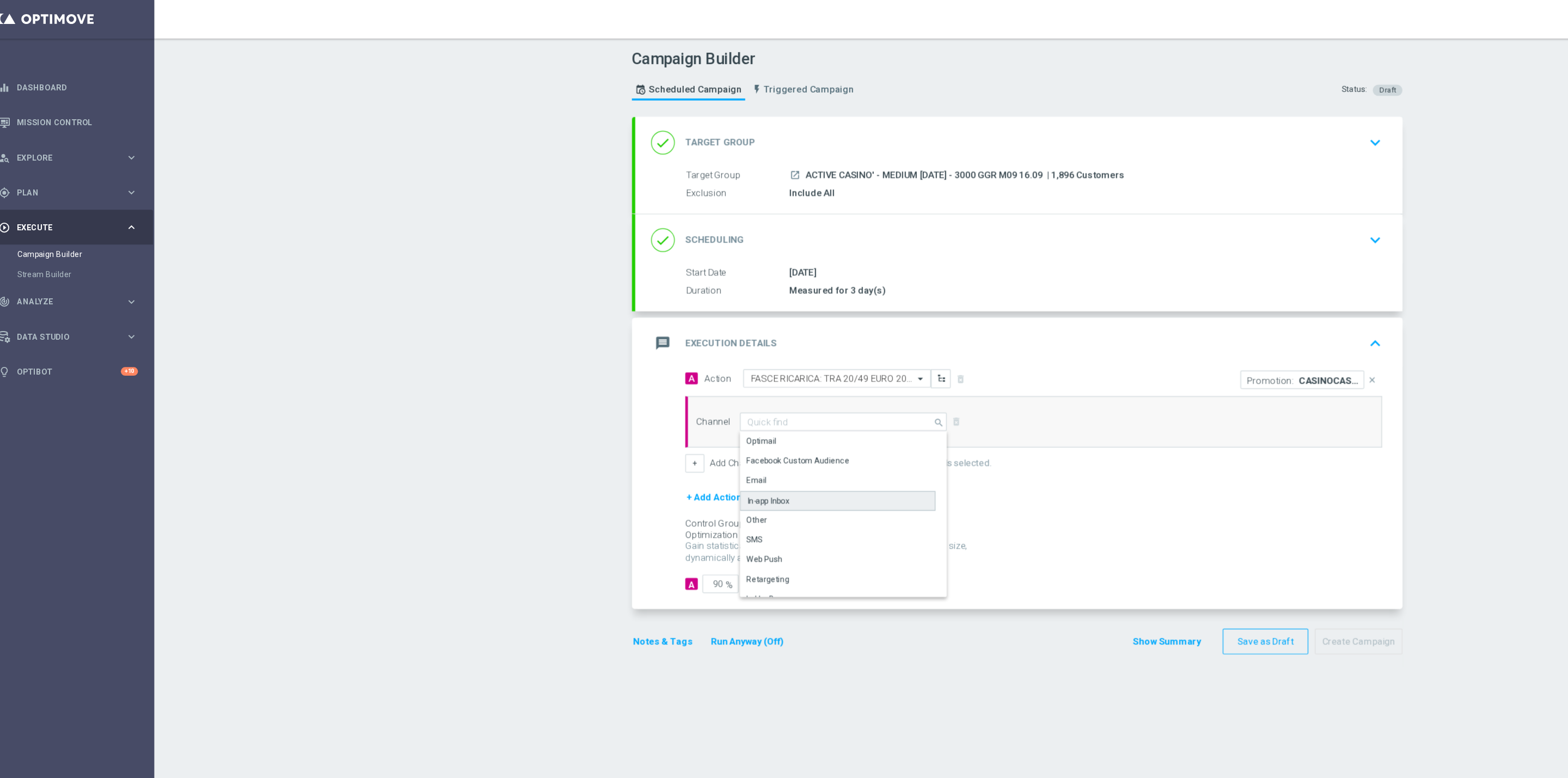
click at [655, 412] on div "In-app Inbox" at bounding box center [649, 415] width 35 height 10
type input "In-app Inbox"
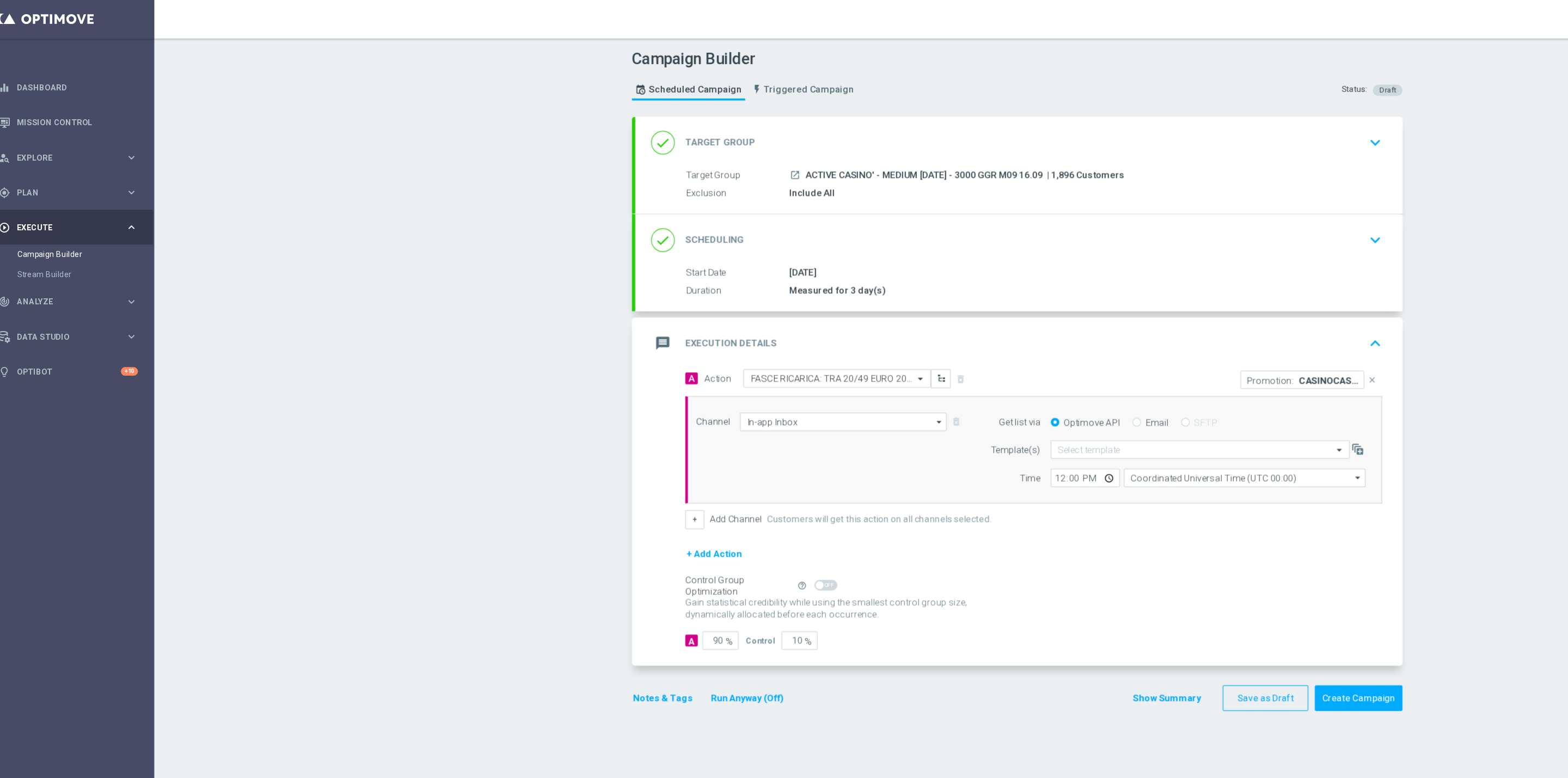
click at [950, 354] on input "Email" at bounding box center [953, 350] width 7 height 7
radio input "true"
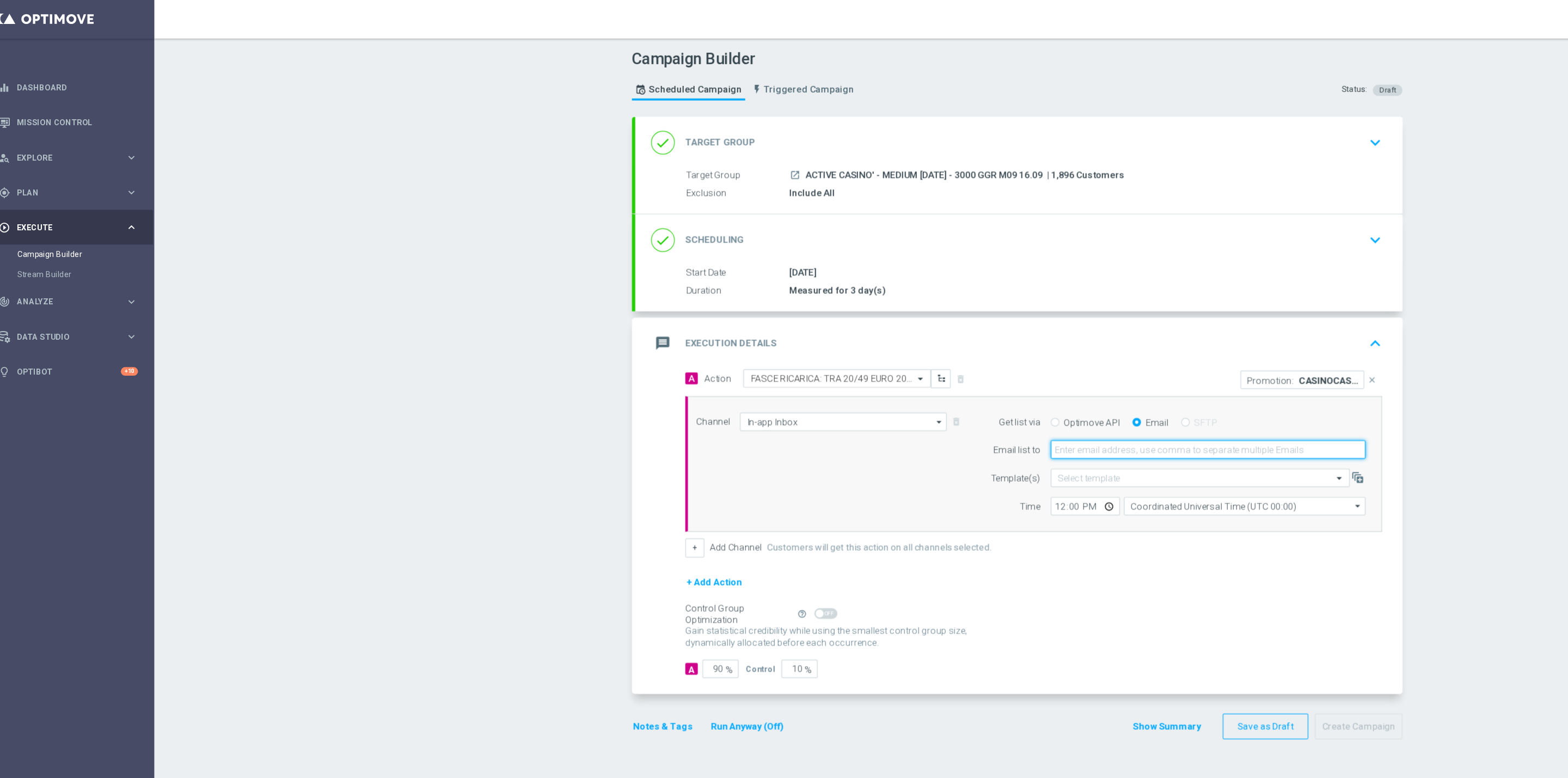
click at [933, 375] on input "email" at bounding box center [1012, 372] width 260 height 15
click at [933, 375] on input "edoa" at bounding box center [1012, 372] width 260 height 15
type input "edoardo.ellena@sisal.it"
click at [882, 419] on input "12:00" at bounding box center [911, 419] width 57 height 15
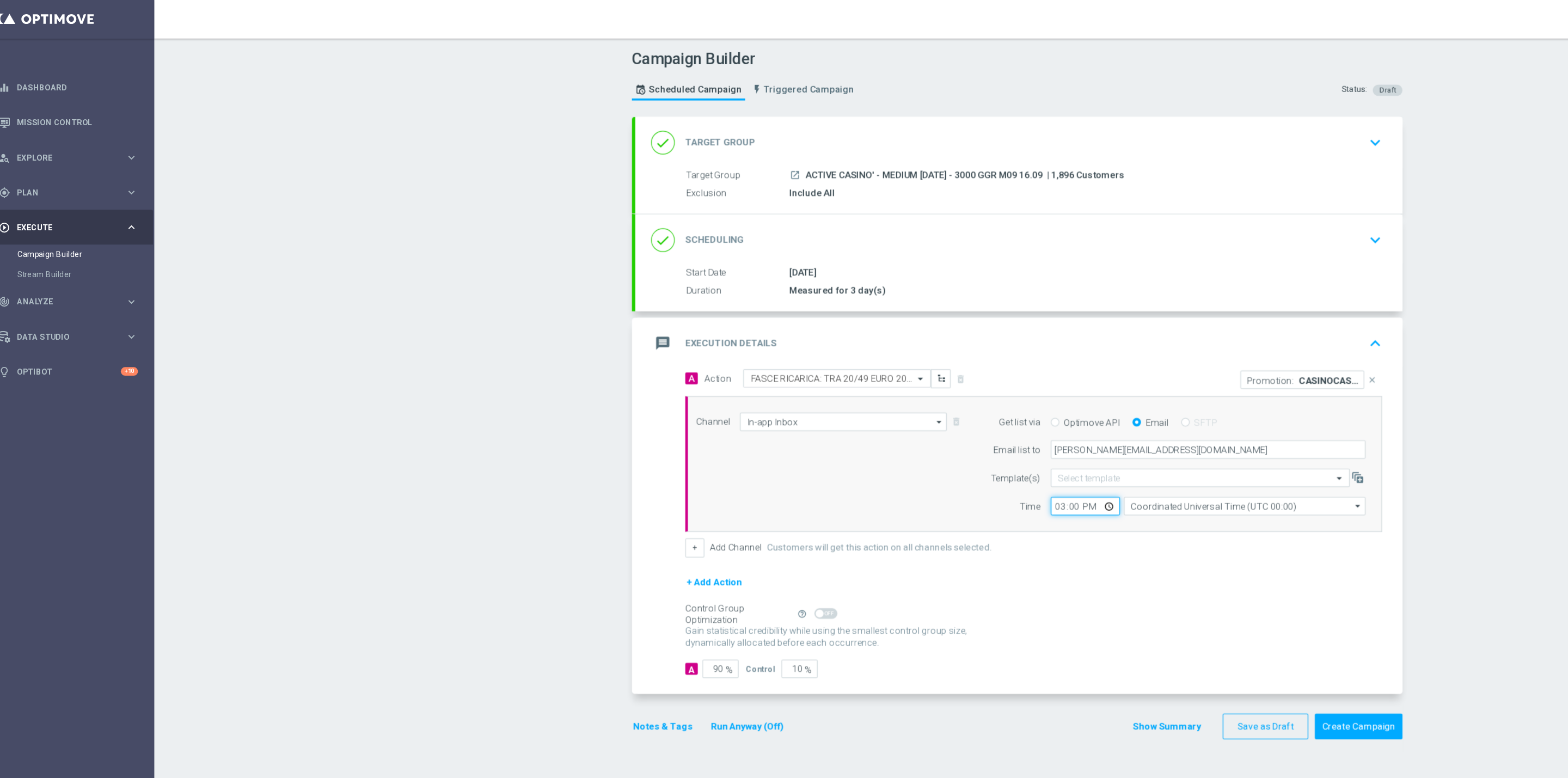
type input "16:00"
click at [545, 607] on button "Notes & Tags" at bounding box center [562, 601] width 51 height 14
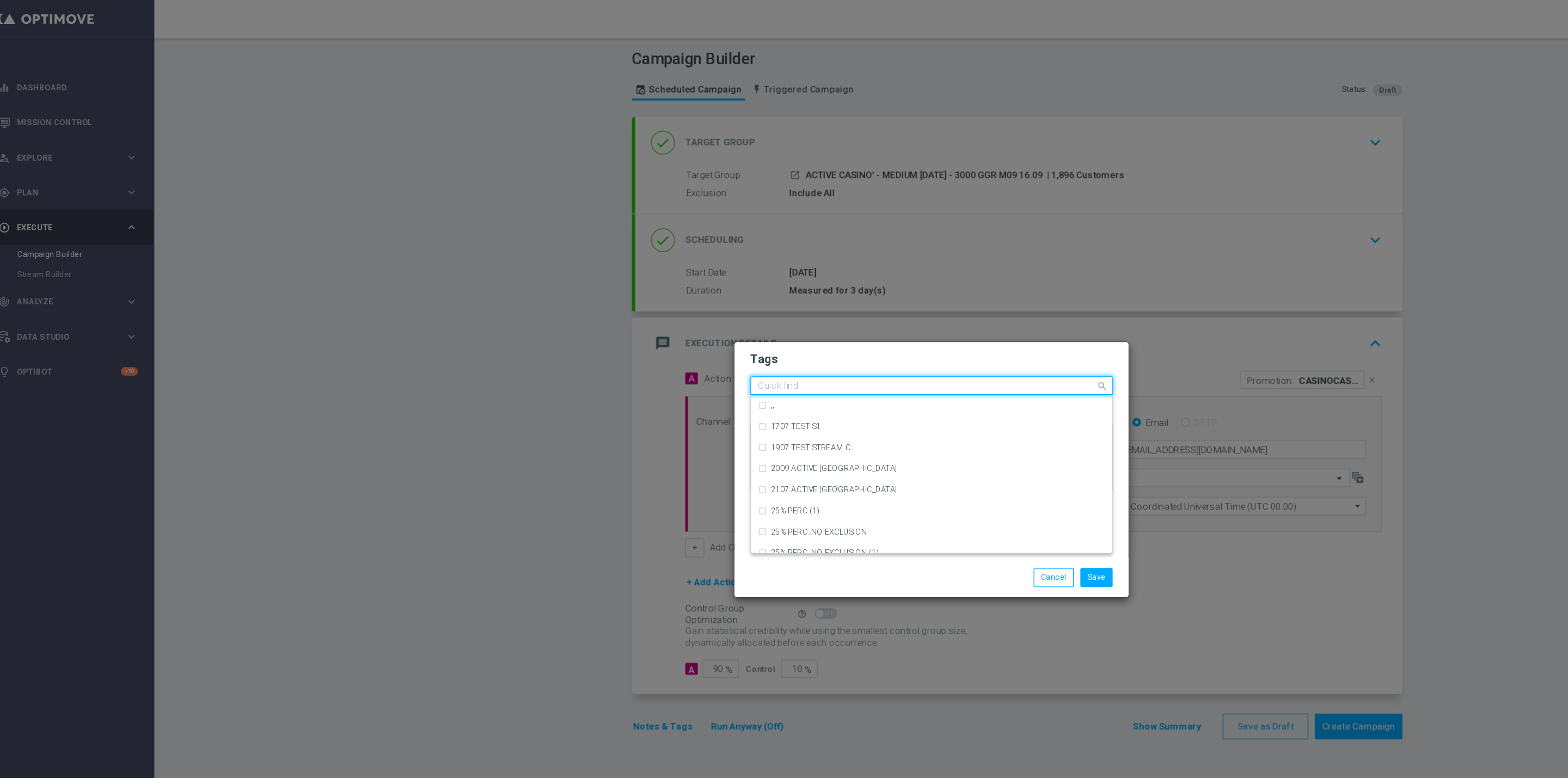
click at [691, 326] on div at bounding box center [779, 321] width 281 height 11
type input "top"
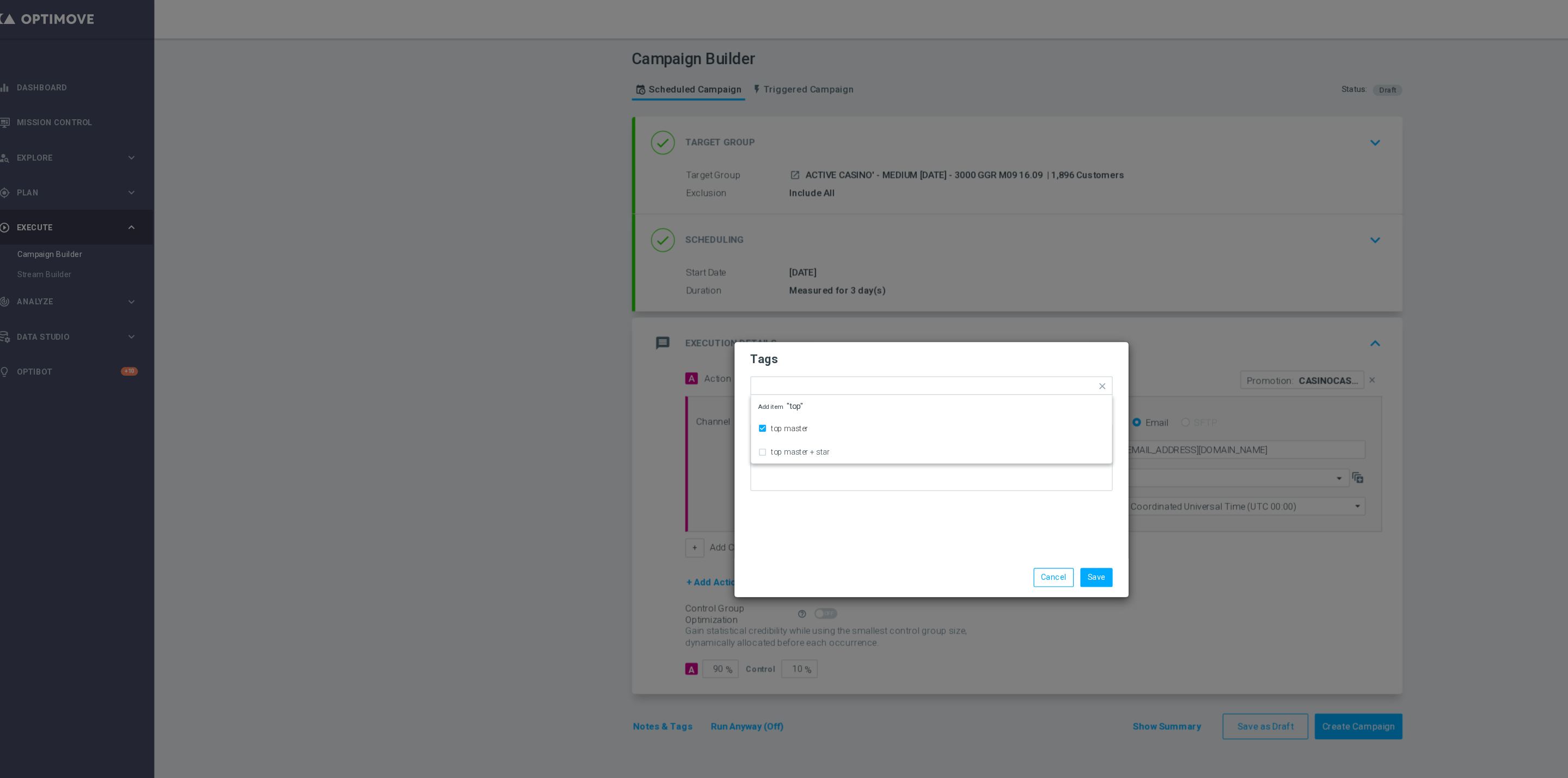
click at [698, 292] on h2 "Tags" at bounding box center [784, 297] width 300 height 13
click at [723, 332] on form "Tags Add a new tag × top master Notes" at bounding box center [784, 352] width 300 height 128
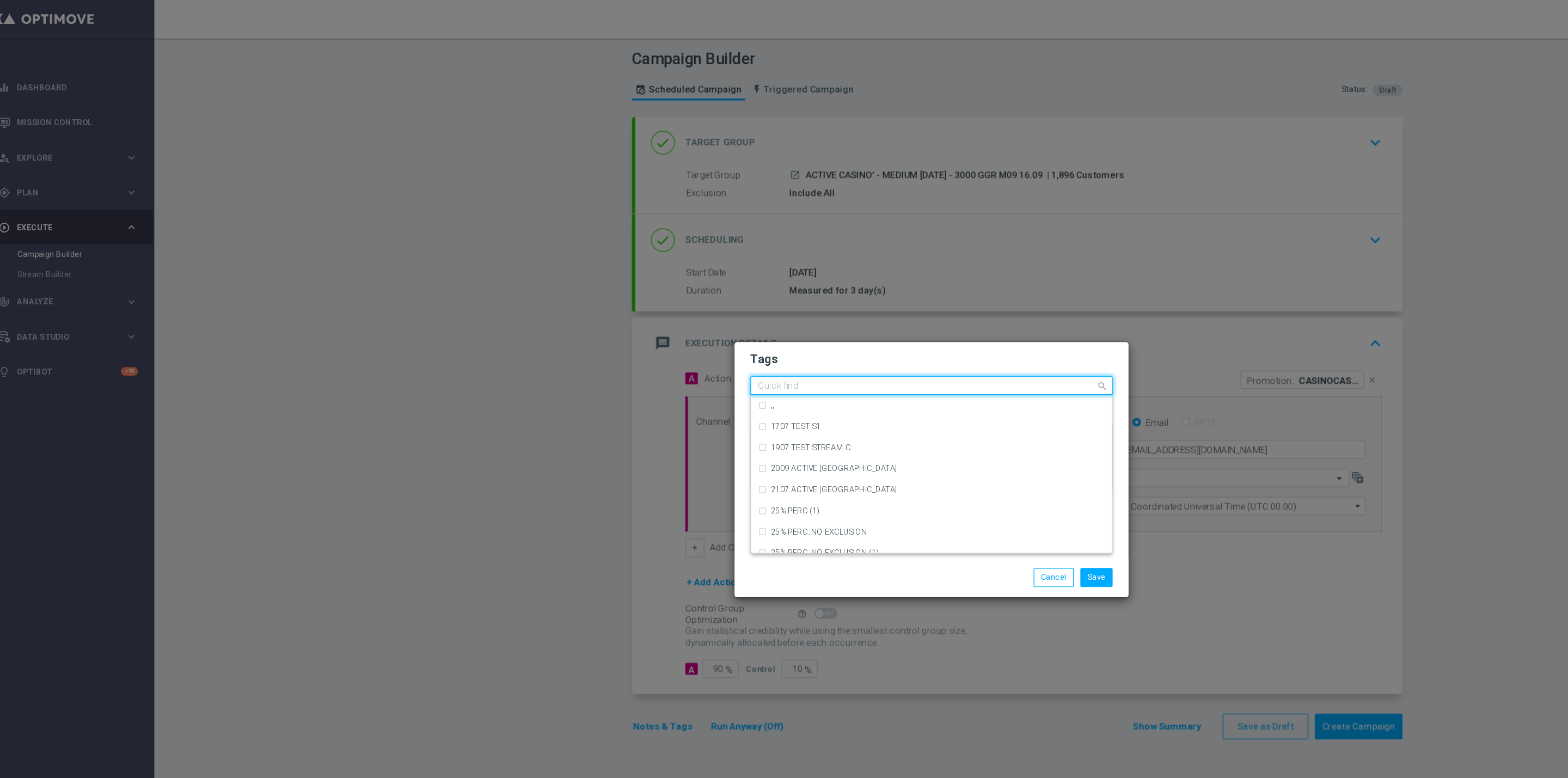
click at [725, 316] on input "text" at bounding box center [779, 320] width 279 height 9
type input "up-se"
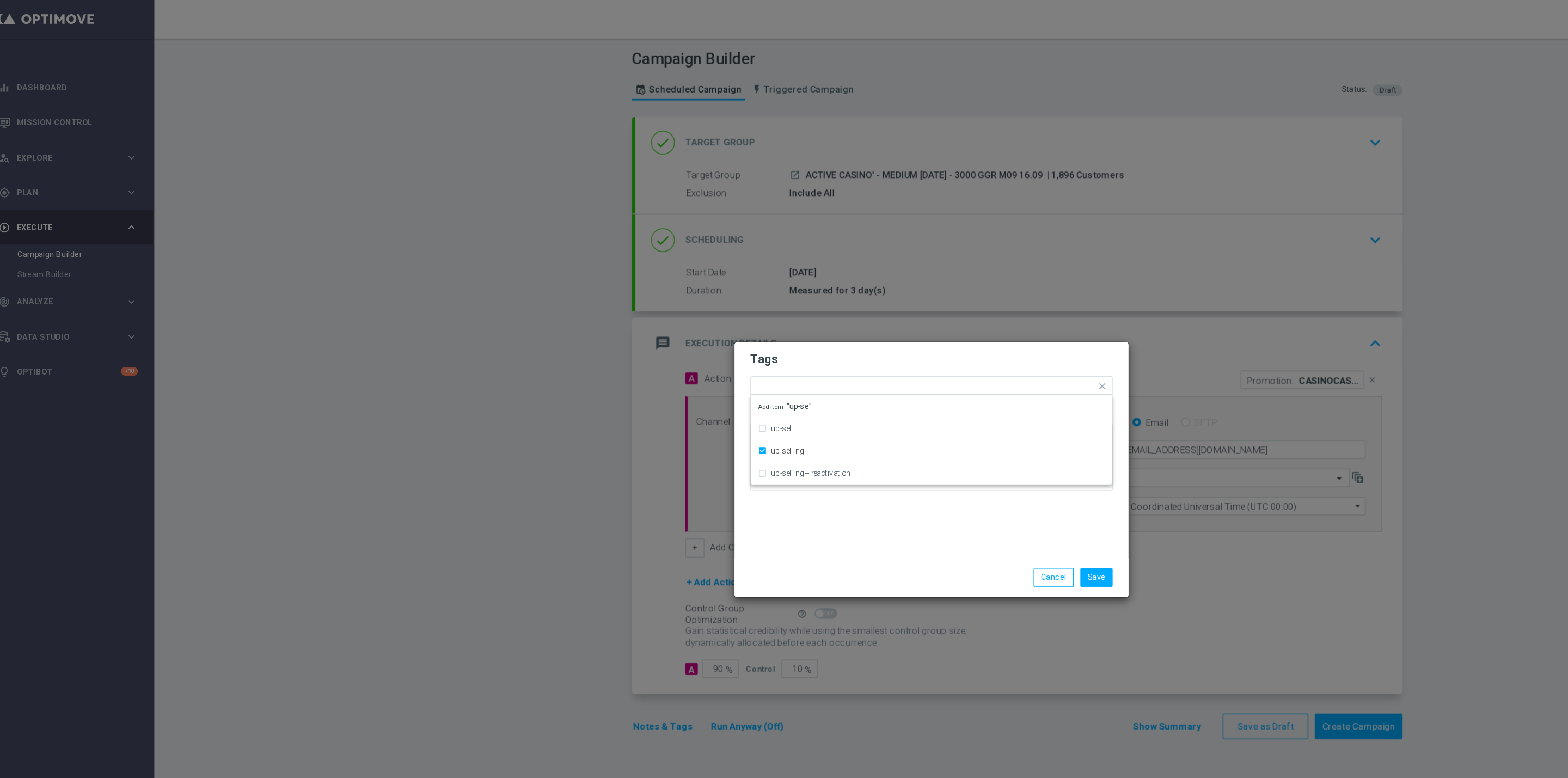
click at [730, 294] on h2 "Tags" at bounding box center [784, 297] width 300 height 13
click at [770, 325] on div at bounding box center [832, 322] width 174 height 11
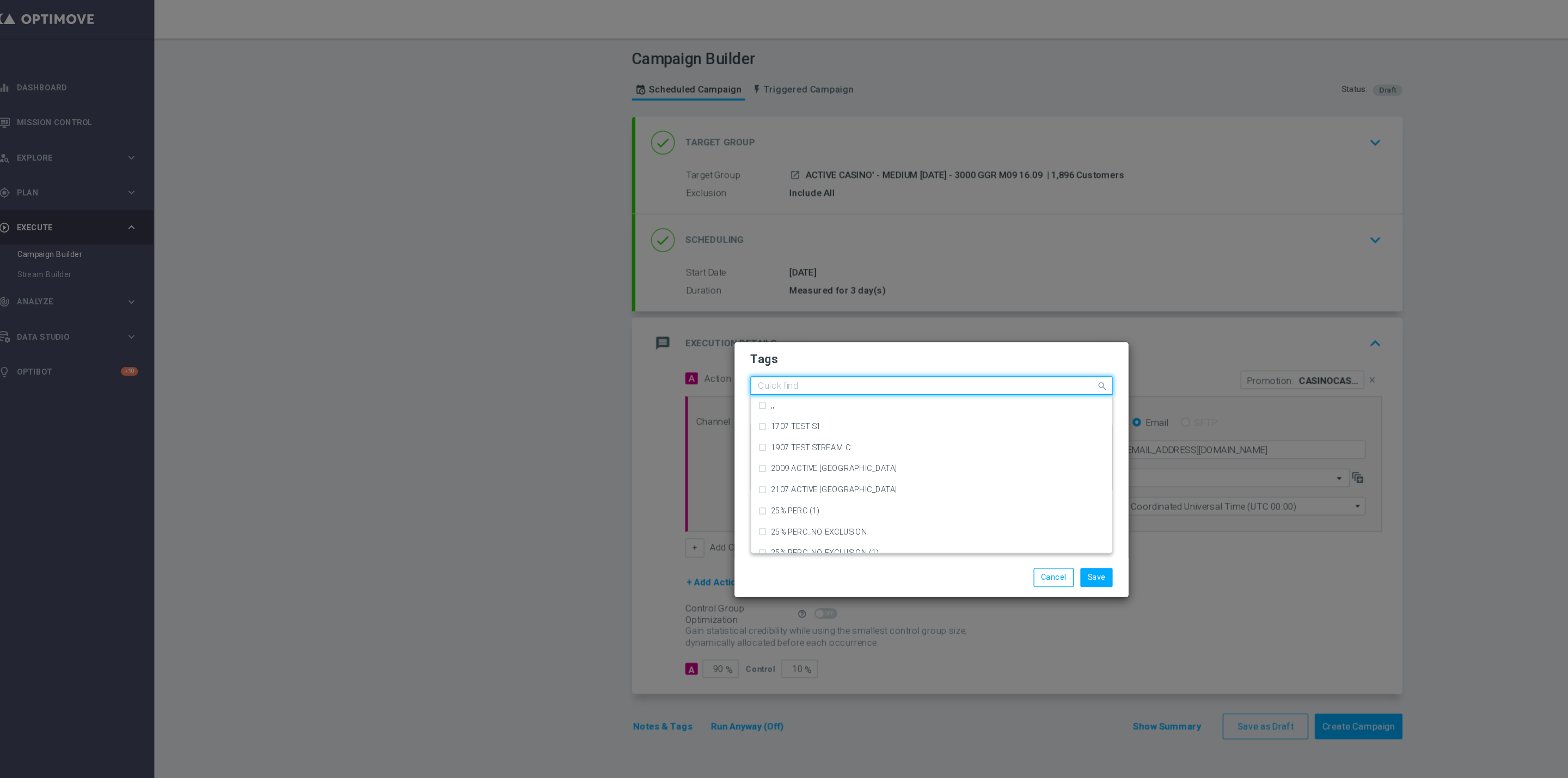
click at [751, 299] on h2 "Tags" at bounding box center [784, 297] width 300 height 13
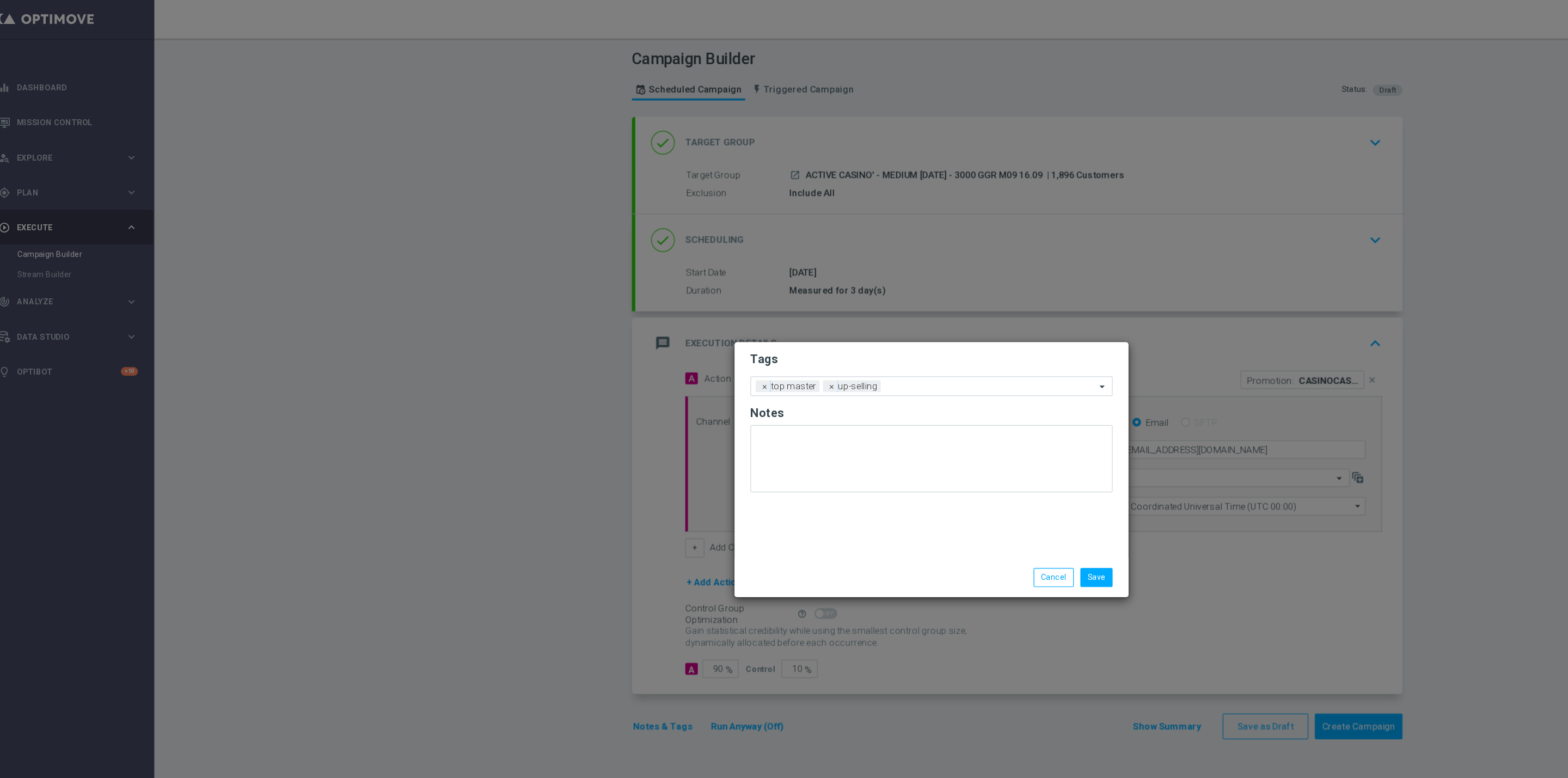
click at [779, 329] on form "Tags Add a new tag × top master × up-selling Notes" at bounding box center [784, 352] width 300 height 128
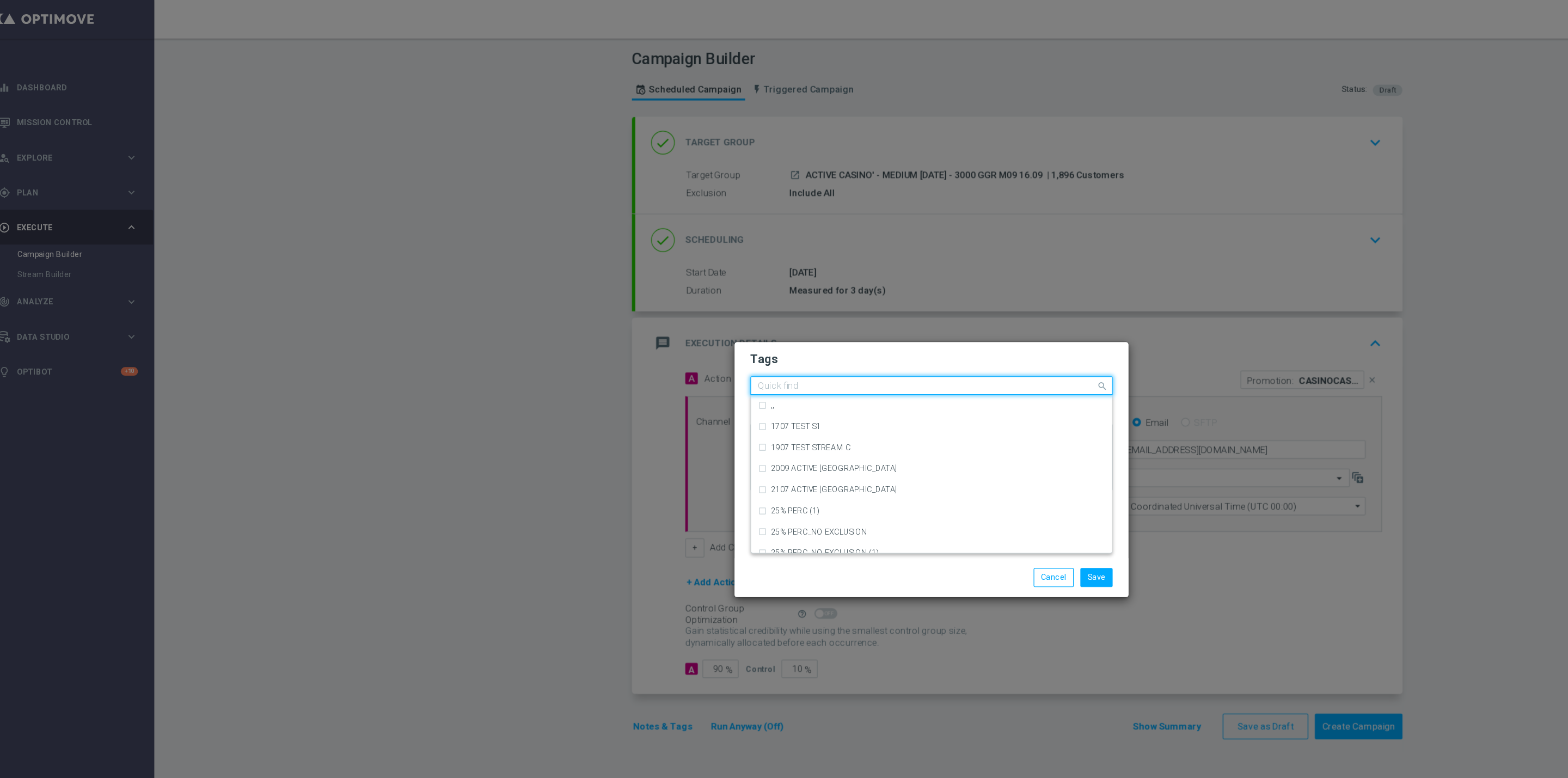
click at [749, 321] on input "text" at bounding box center [779, 320] width 279 height 9
click at [706, 298] on h2 "Tags" at bounding box center [784, 297] width 300 height 13
click at [754, 323] on input "text" at bounding box center [779, 320] width 279 height 9
click at [683, 360] on div "casinò" at bounding box center [784, 353] width 287 height 17
type input "casinò"
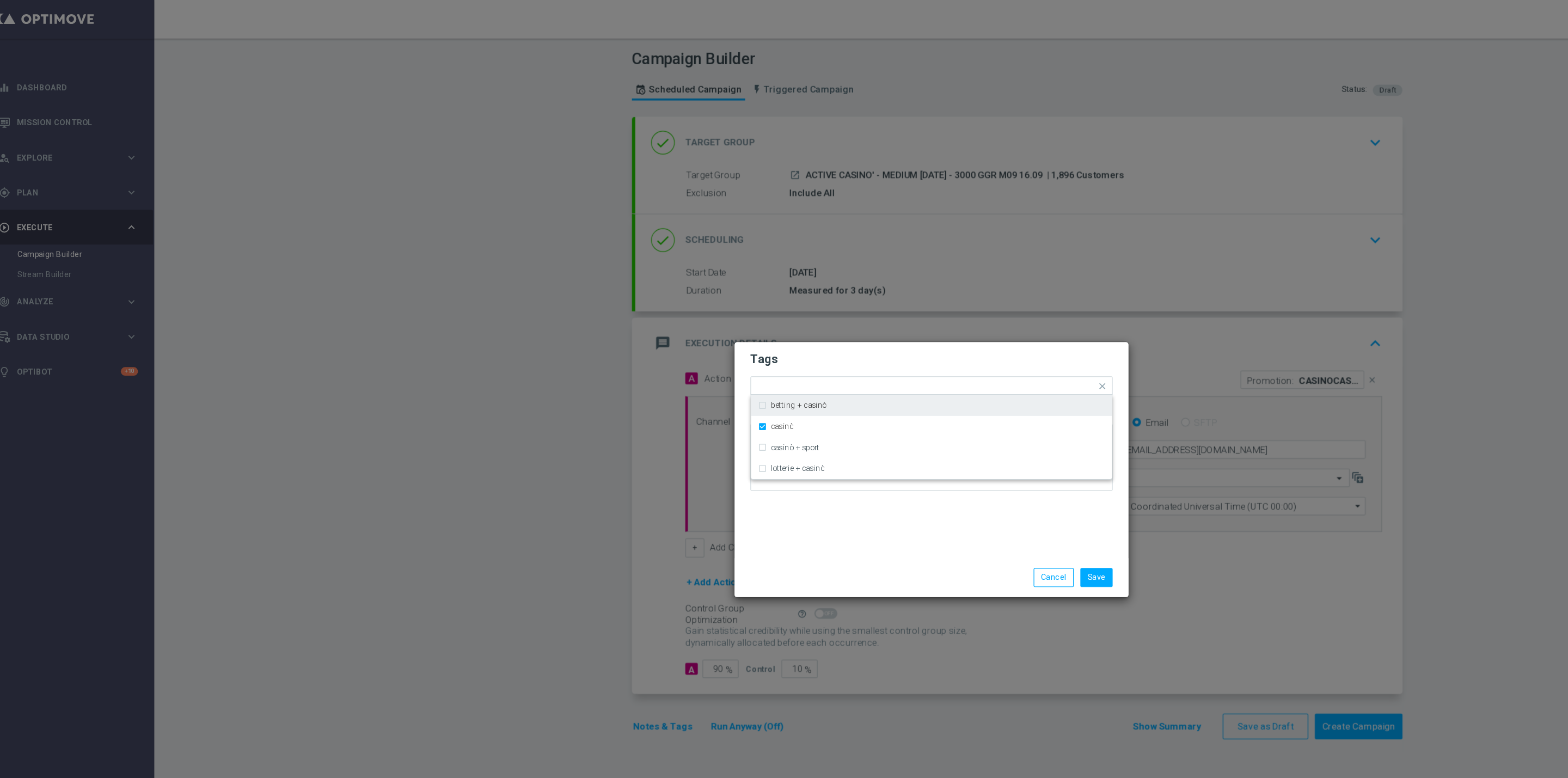
click at [788, 301] on h2 "Tags" at bounding box center [784, 297] width 300 height 13
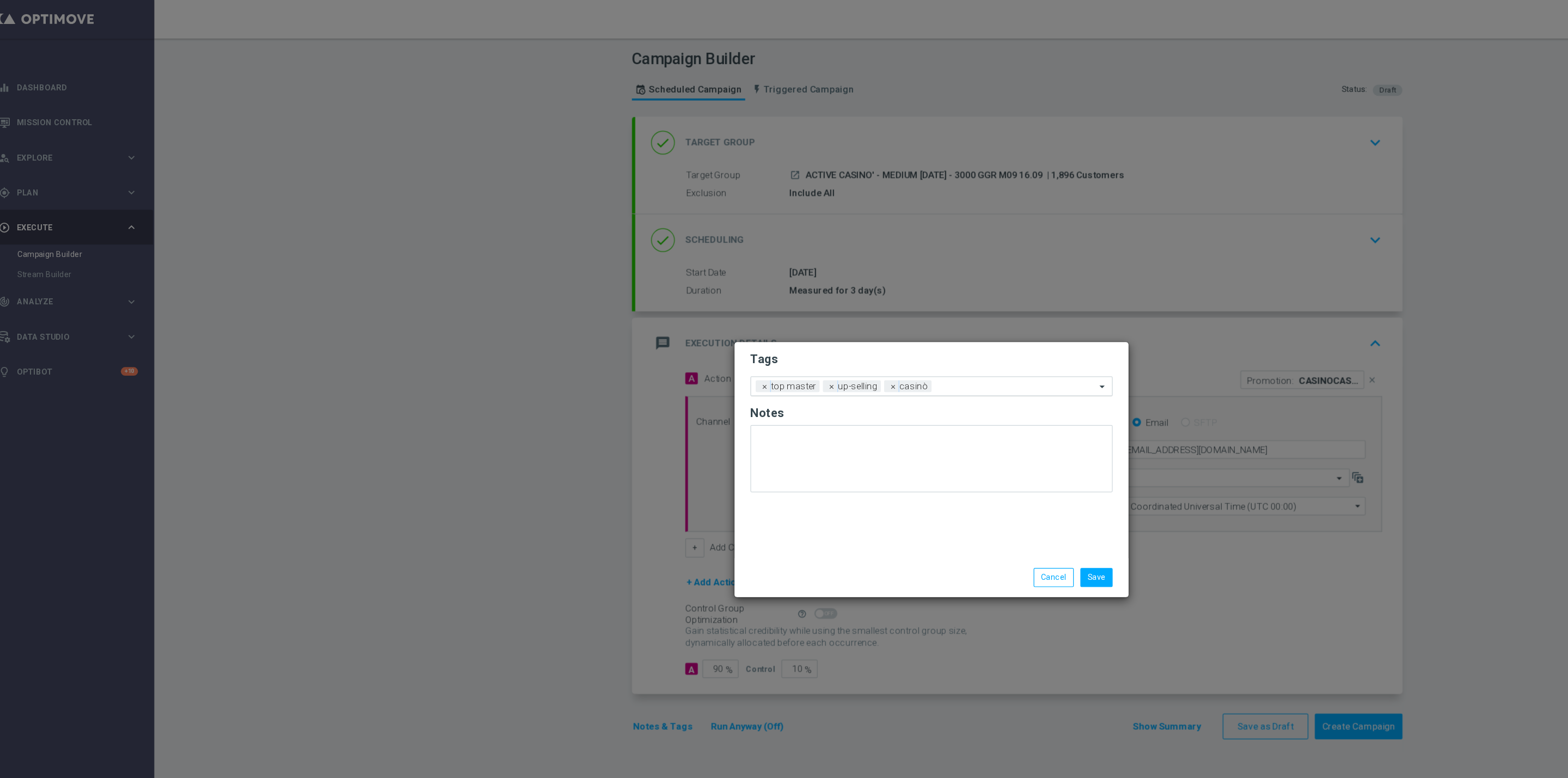
click at [832, 314] on div "Add a new tag × top master × up-selling × casinò" at bounding box center [777, 320] width 285 height 15
click at [781, 298] on h2 "Tags" at bounding box center [784, 297] width 300 height 13
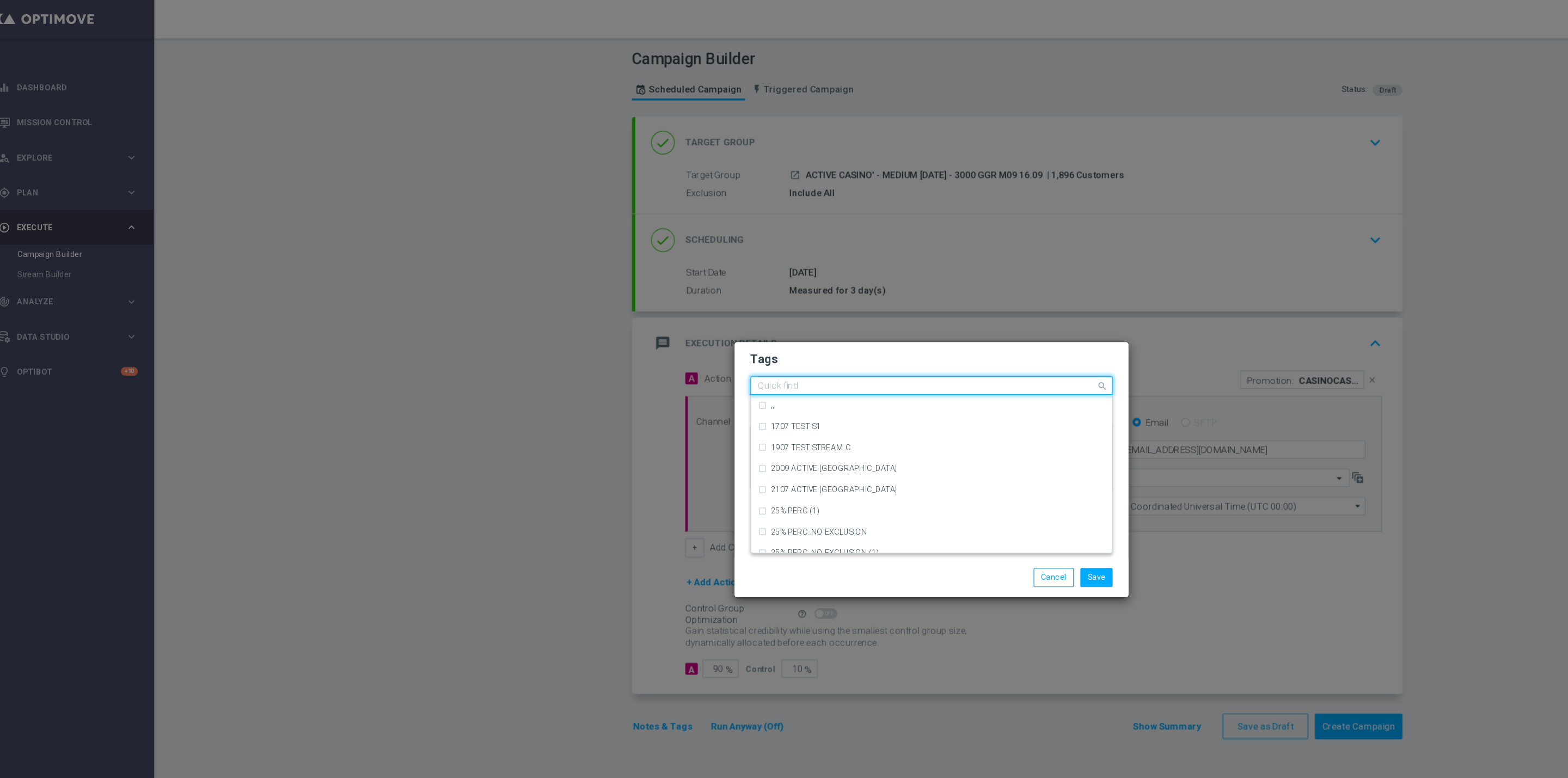
click at [811, 318] on input "text" at bounding box center [779, 320] width 279 height 9
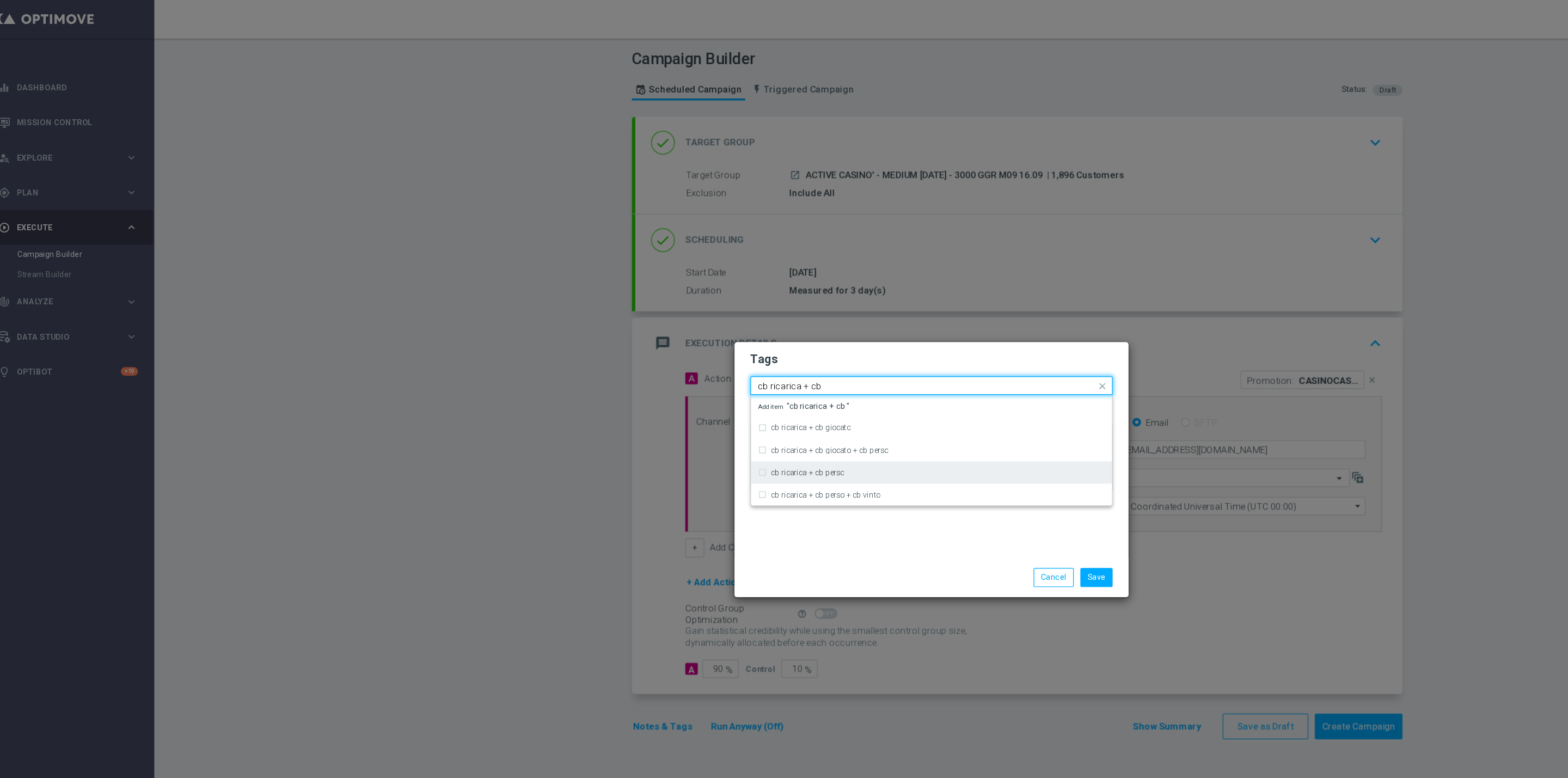
click at [704, 392] on label "cb ricarica + cb perso" at bounding box center [681, 391] width 60 height 7
type input "cb ricarica + cb"
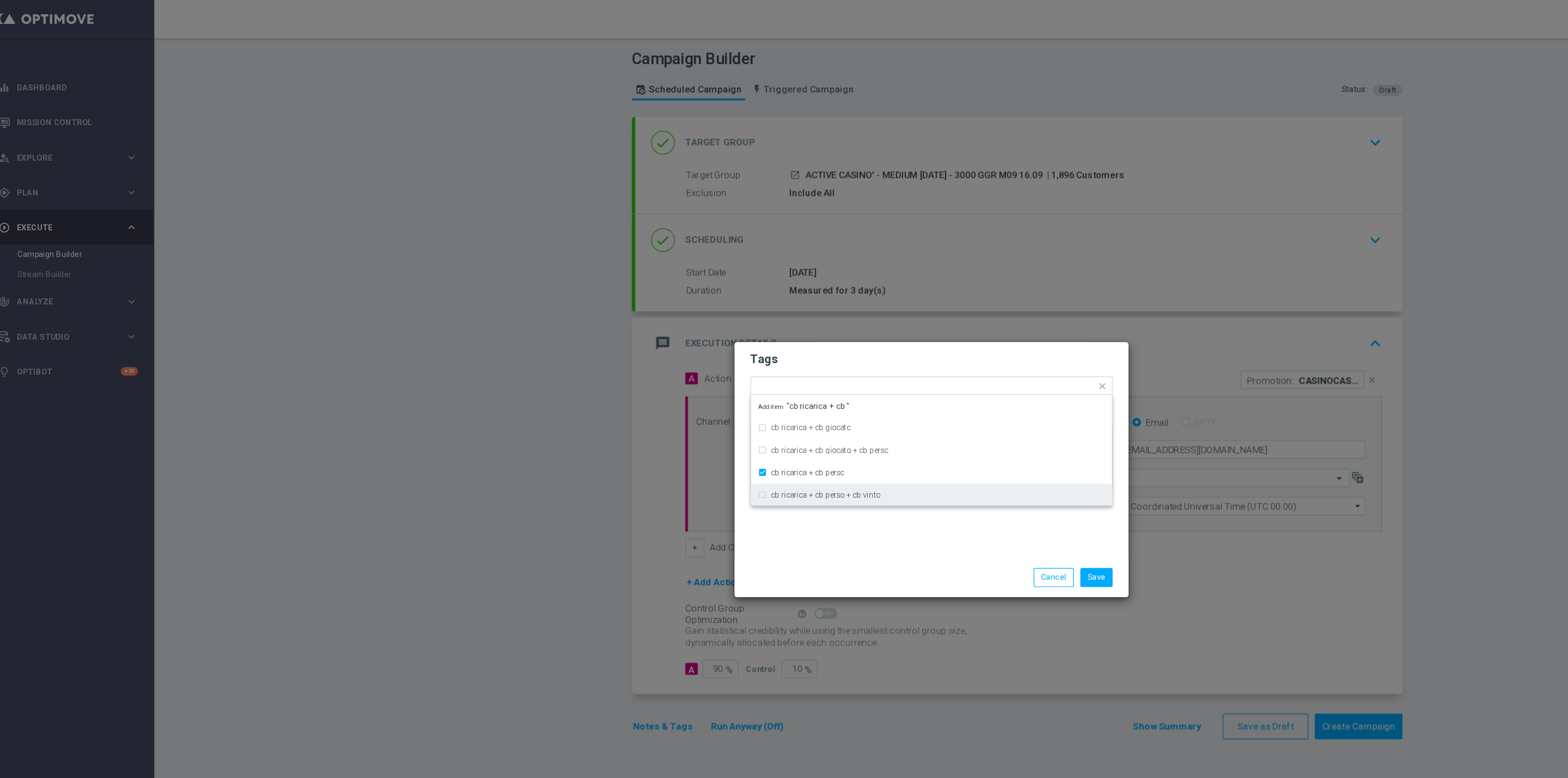
click at [741, 453] on div "Tags Quick find × top master × up-selling × casinò × cb ricarica + cb perso cb …" at bounding box center [784, 373] width 326 height 179
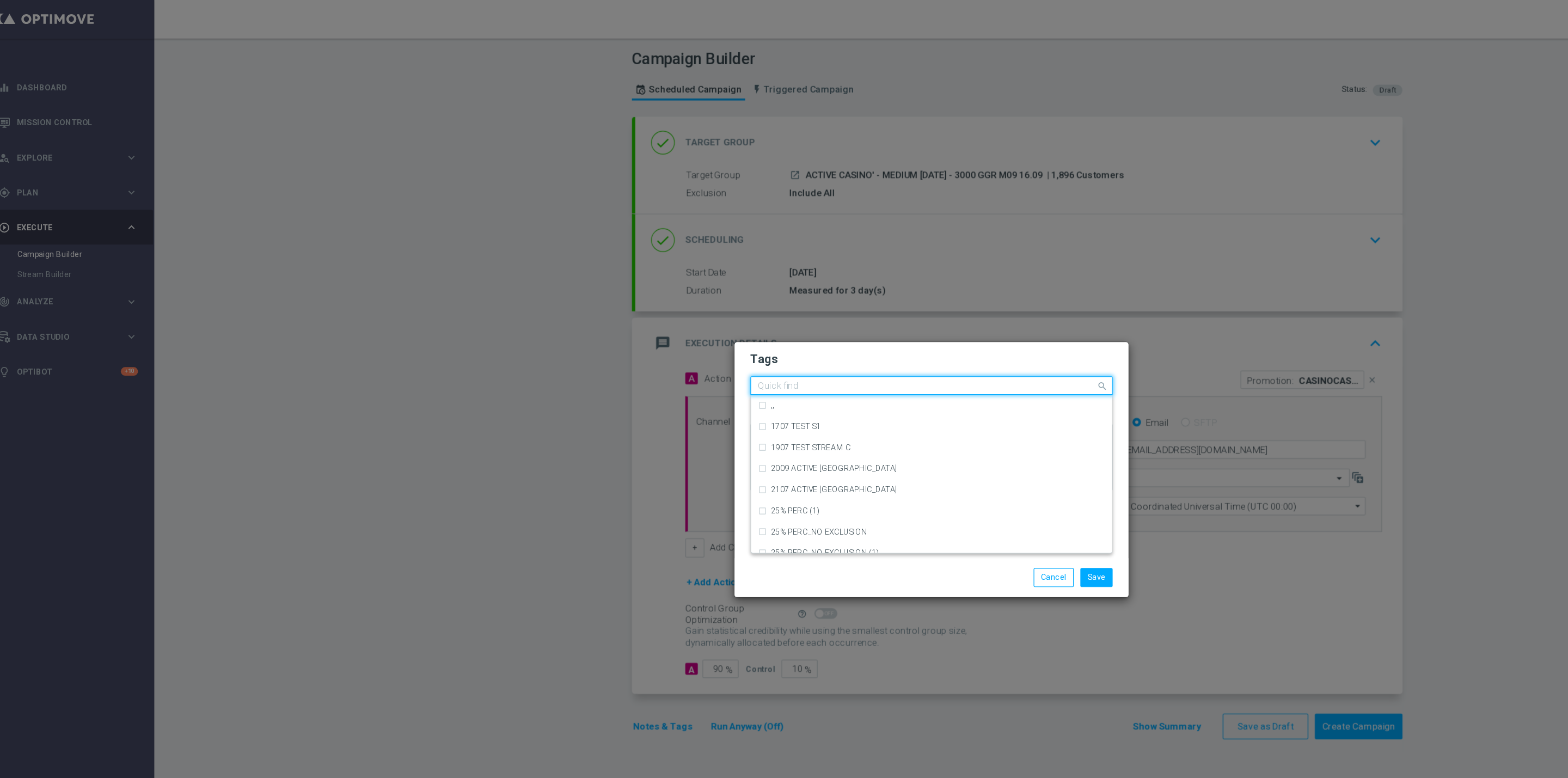
click at [886, 317] on input "text" at bounding box center [779, 320] width 279 height 9
click at [840, 336] on div "bonus cash" at bounding box center [789, 335] width 277 height 7
type input "bonus cash"
click at [877, 293] on h2 "Tags" at bounding box center [784, 297] width 300 height 13
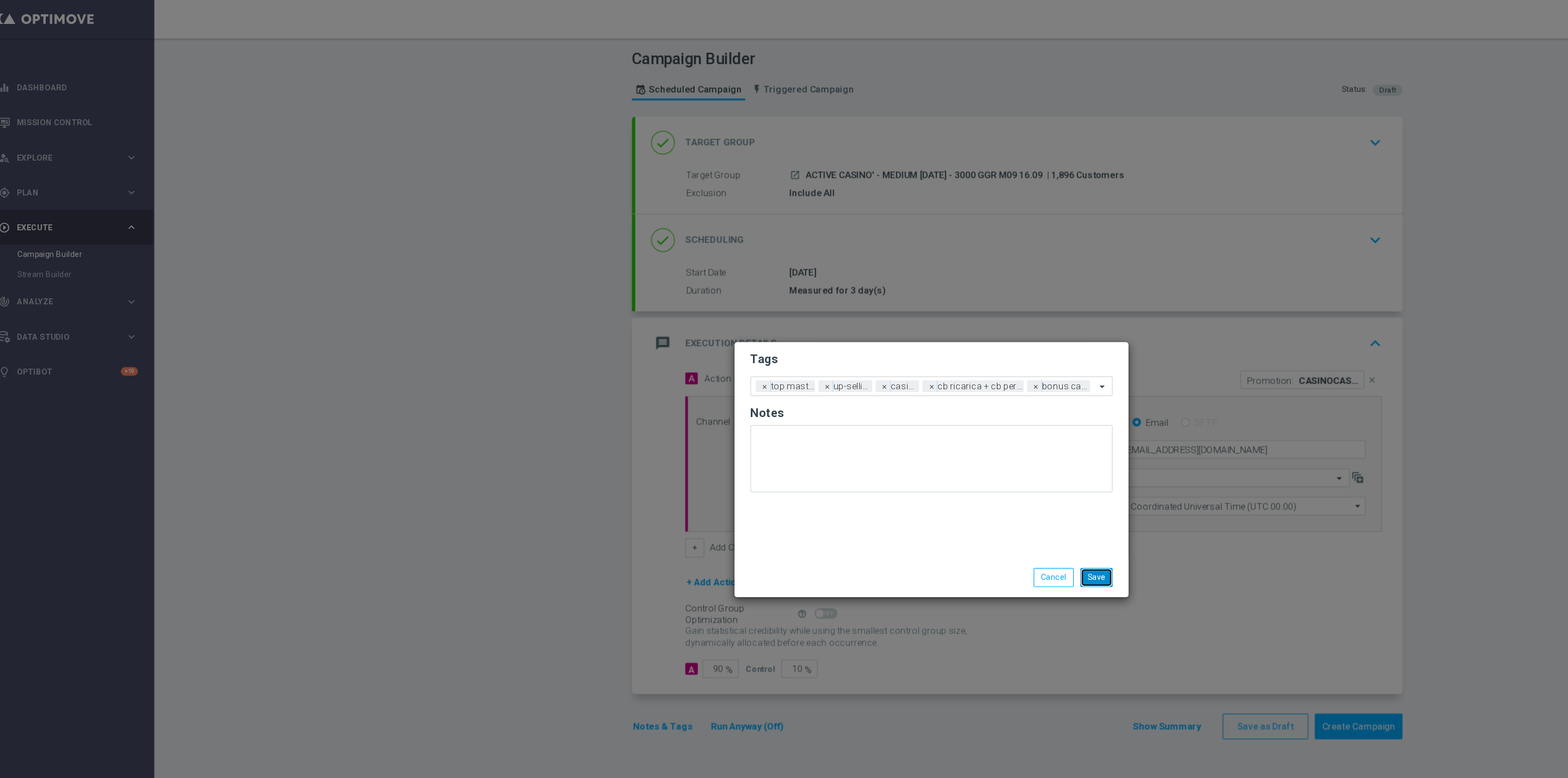
click at [919, 478] on button "Save" at bounding box center [920, 478] width 27 height 15
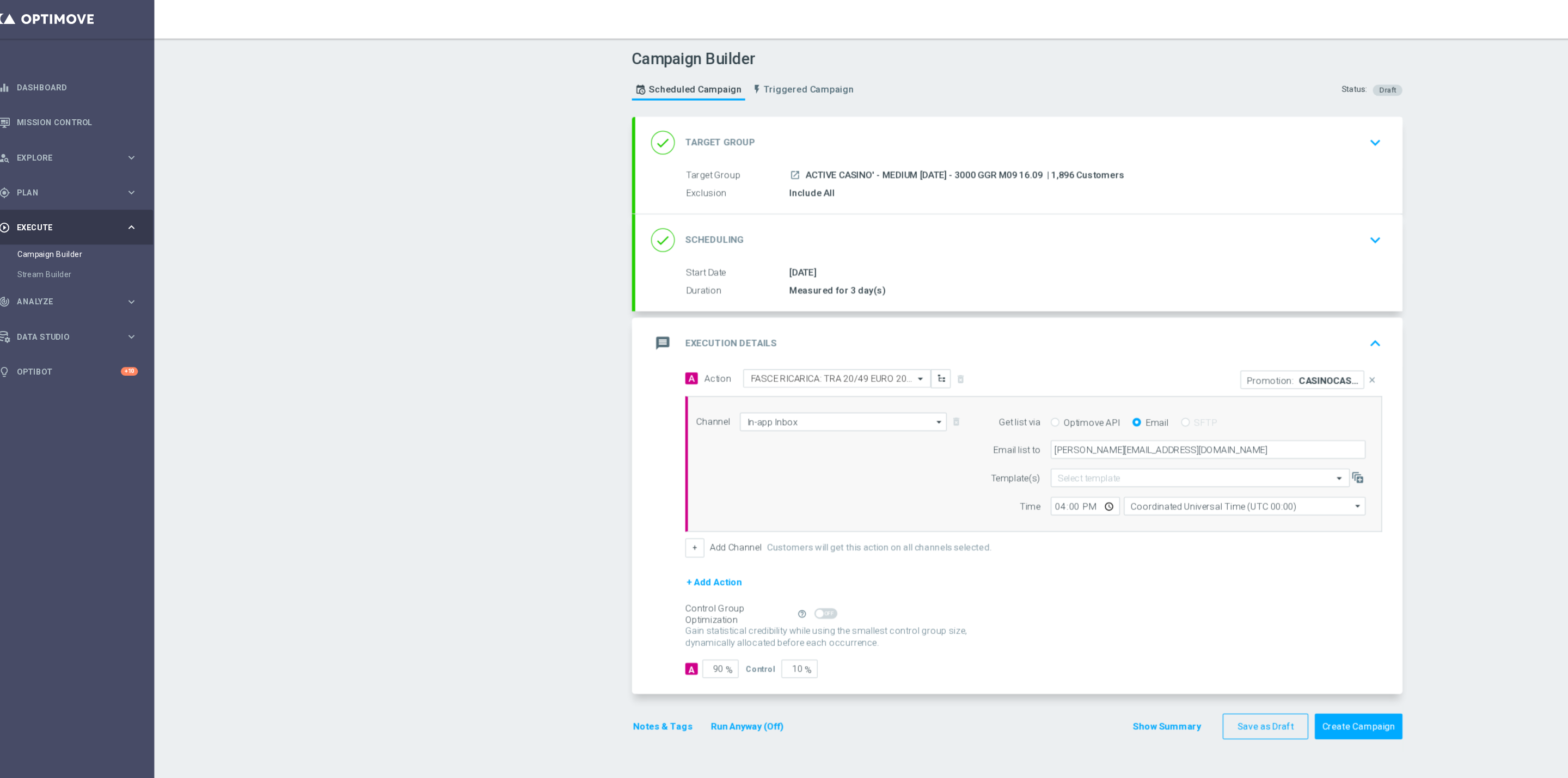
click at [1147, 286] on icon "keyboard_arrow_up" at bounding box center [1151, 285] width 16 height 16
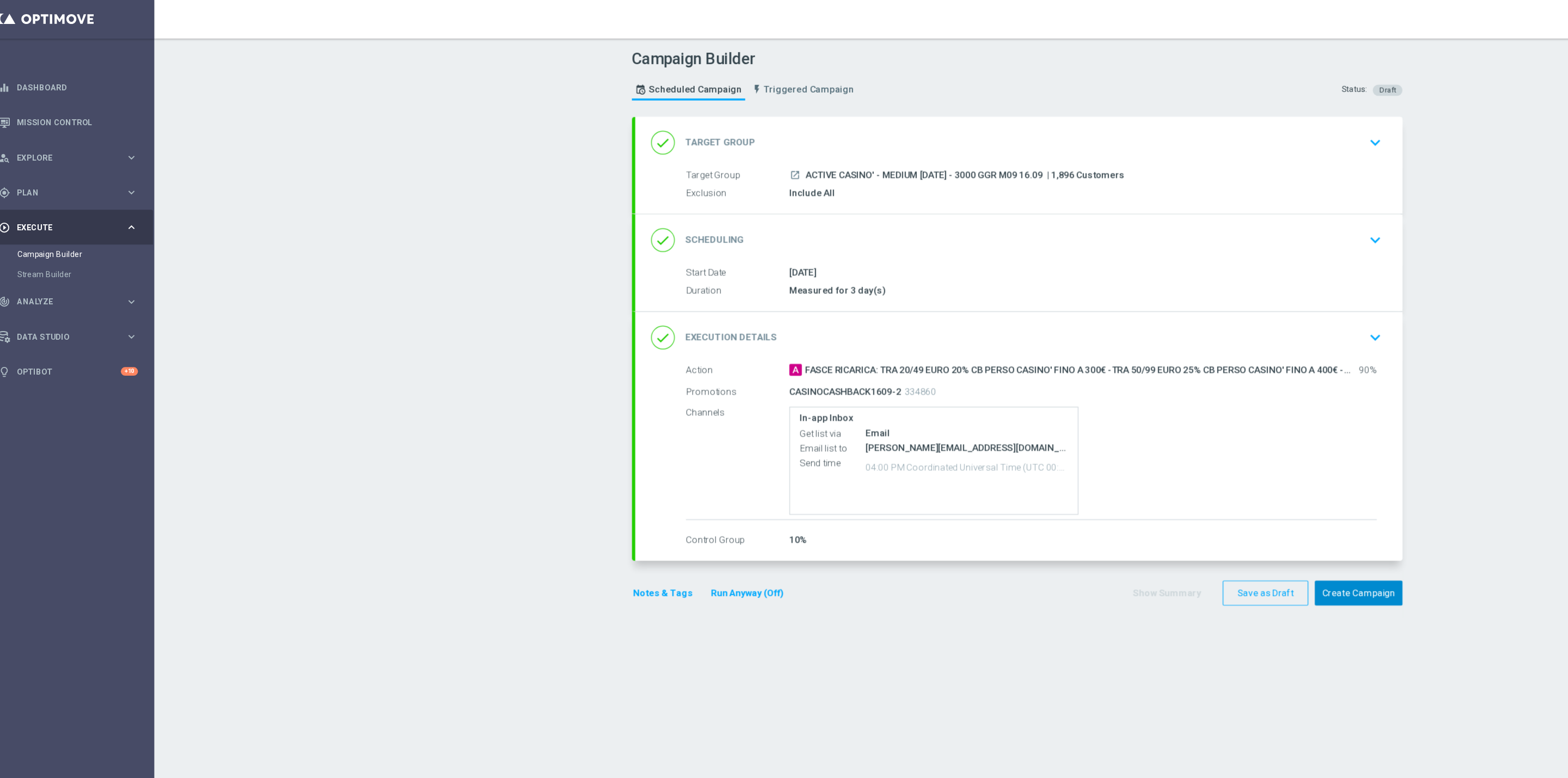
click at [1163, 496] on button "Create Campaign" at bounding box center [1136, 491] width 72 height 21
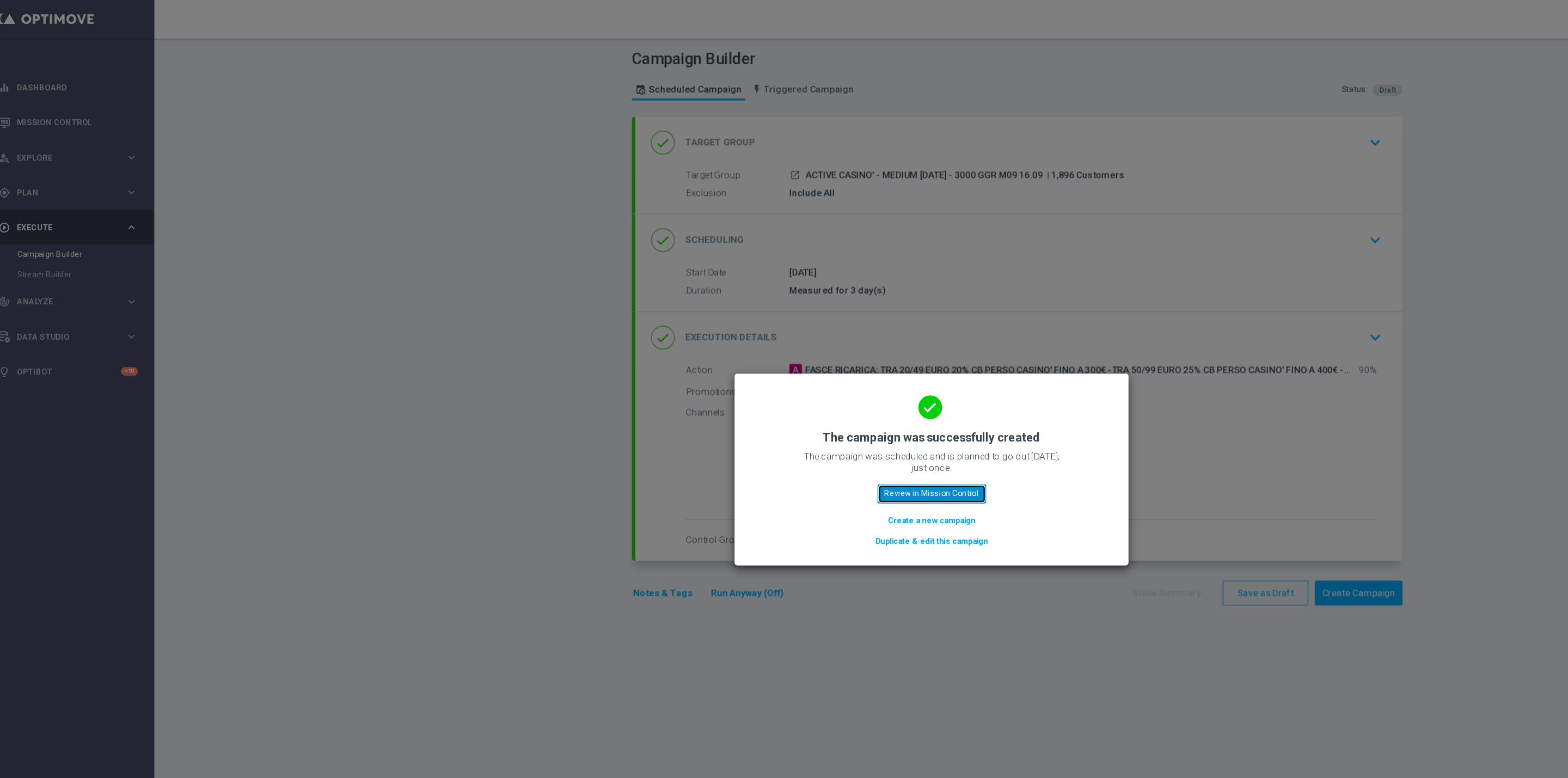
click at [808, 406] on button "Review in Mission Control" at bounding box center [784, 409] width 90 height 15
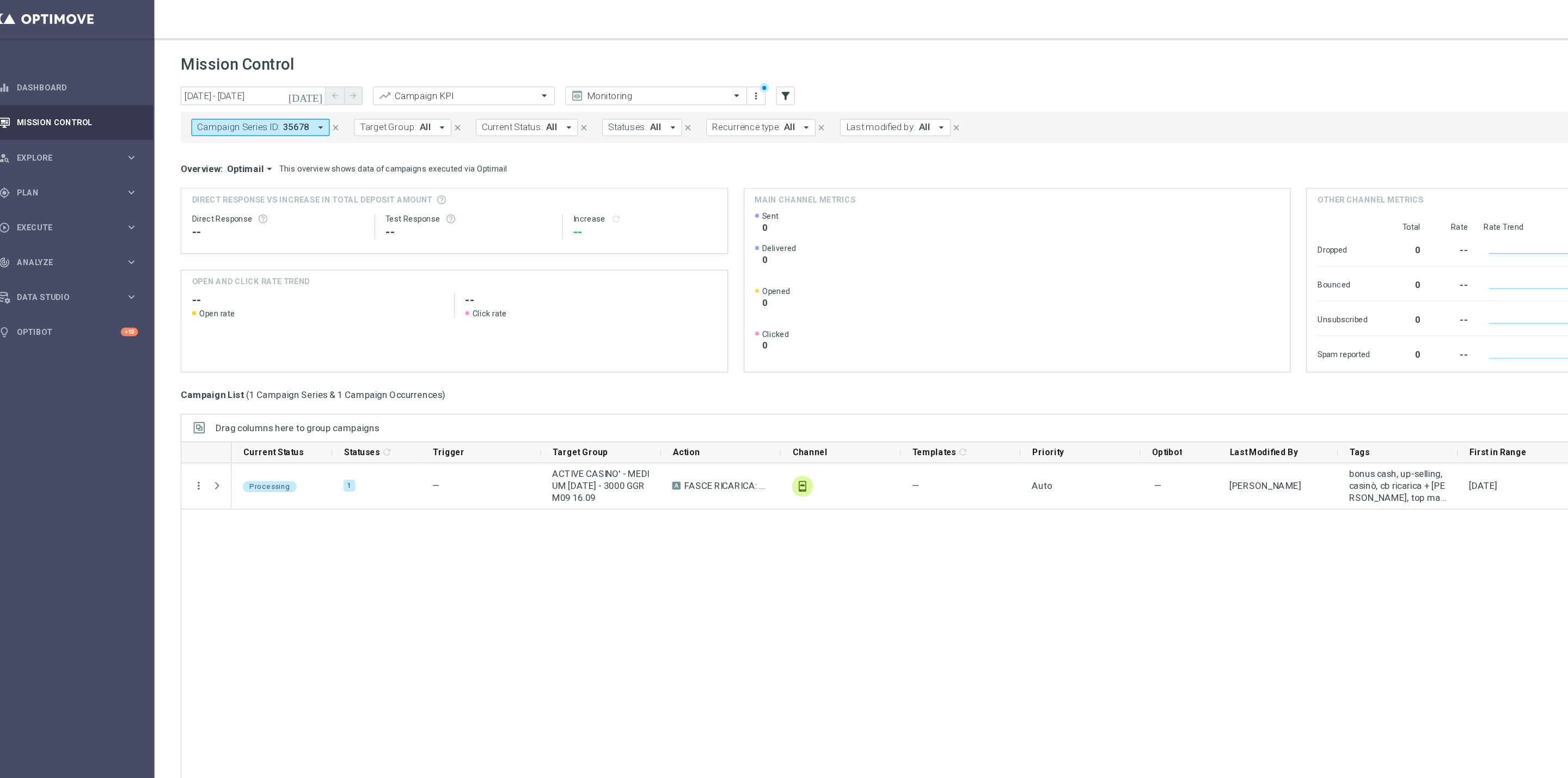
click at [732, 105] on span "Last modified by:" at bounding box center [742, 105] width 58 height 9
click at [760, 159] on span "(All Search Results)" at bounding box center [753, 157] width 60 height 9
type input "ellena"
click at [736, 179] on label "[PERSON_NAME]" at bounding box center [750, 179] width 51 height 7
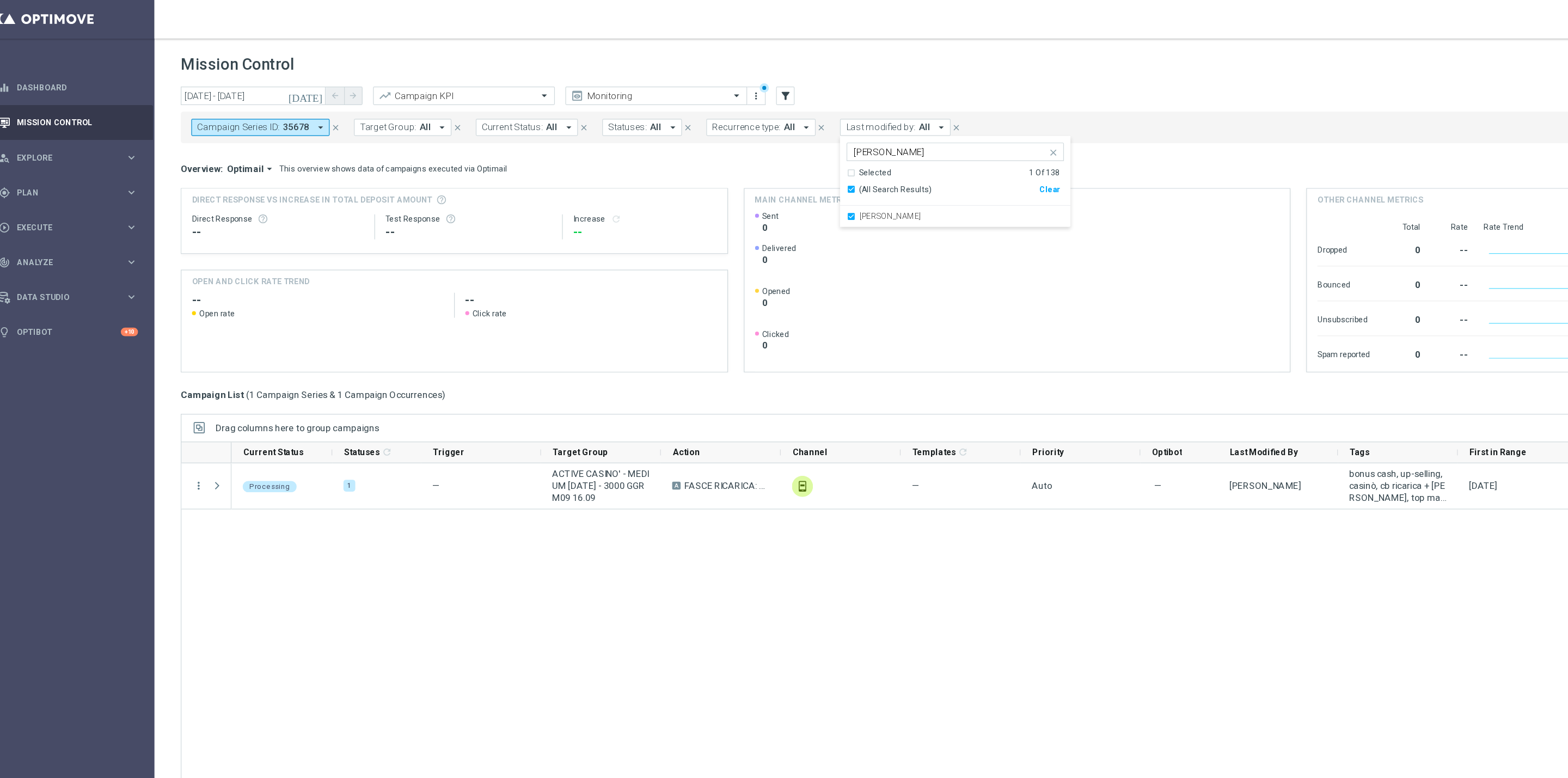
click at [615, 42] on header "Mission Control add Campaign" at bounding box center [855, 52] width 1426 height 39
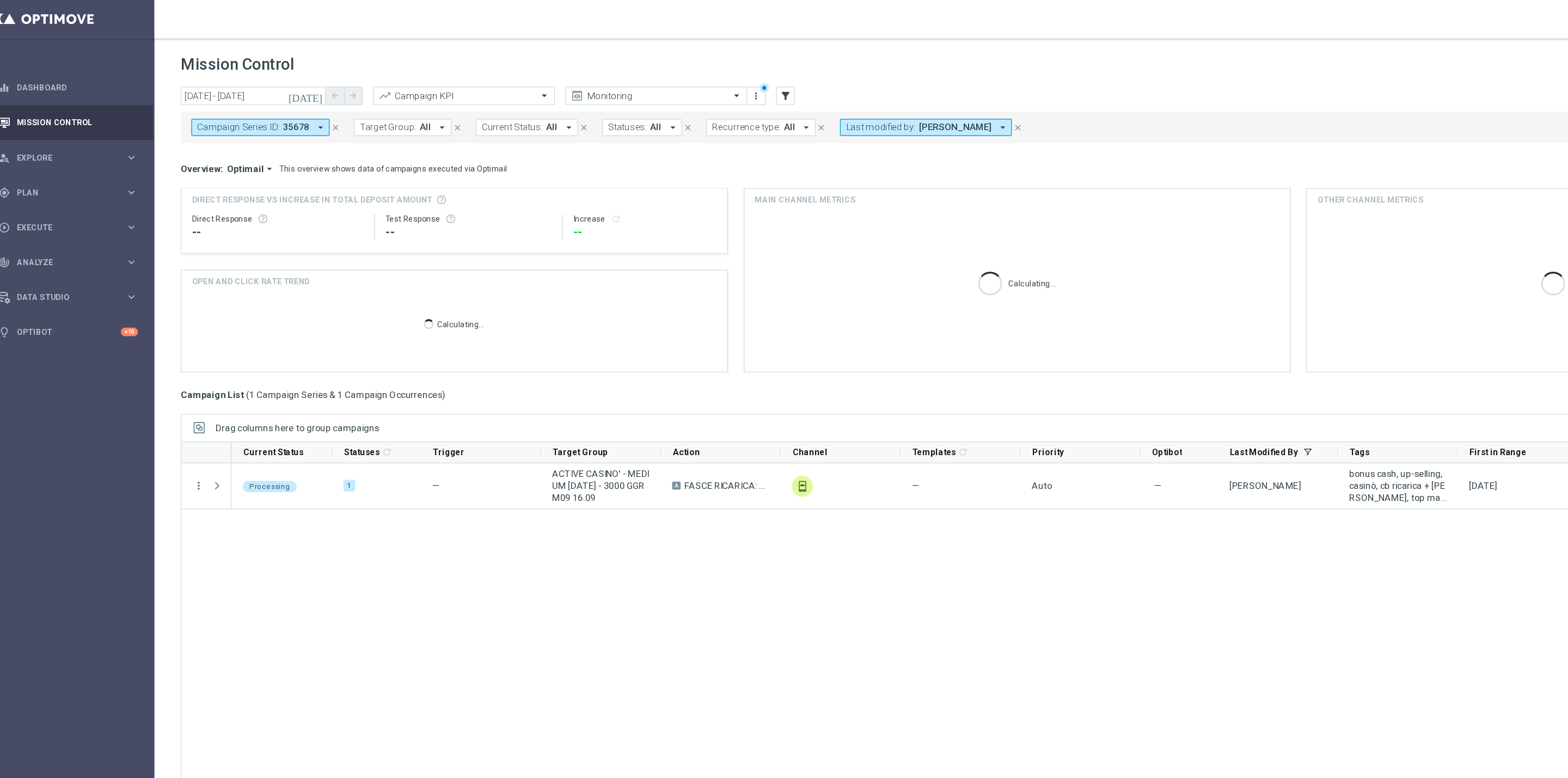
click at [291, 109] on icon "close" at bounding box center [291, 106] width 7 height 7
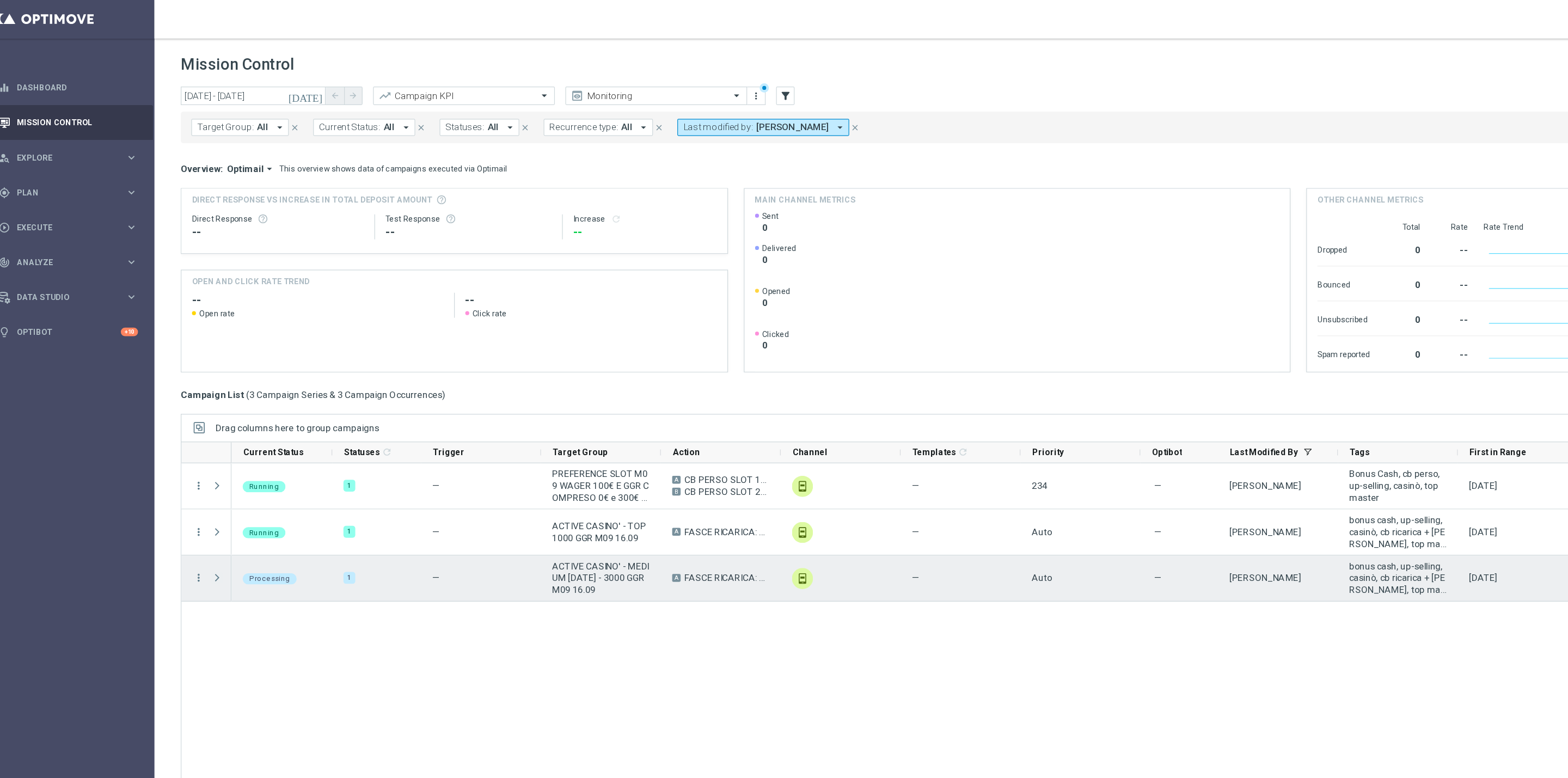
click at [195, 475] on span "Press SPACE to select this row." at bounding box center [193, 478] width 10 height 9
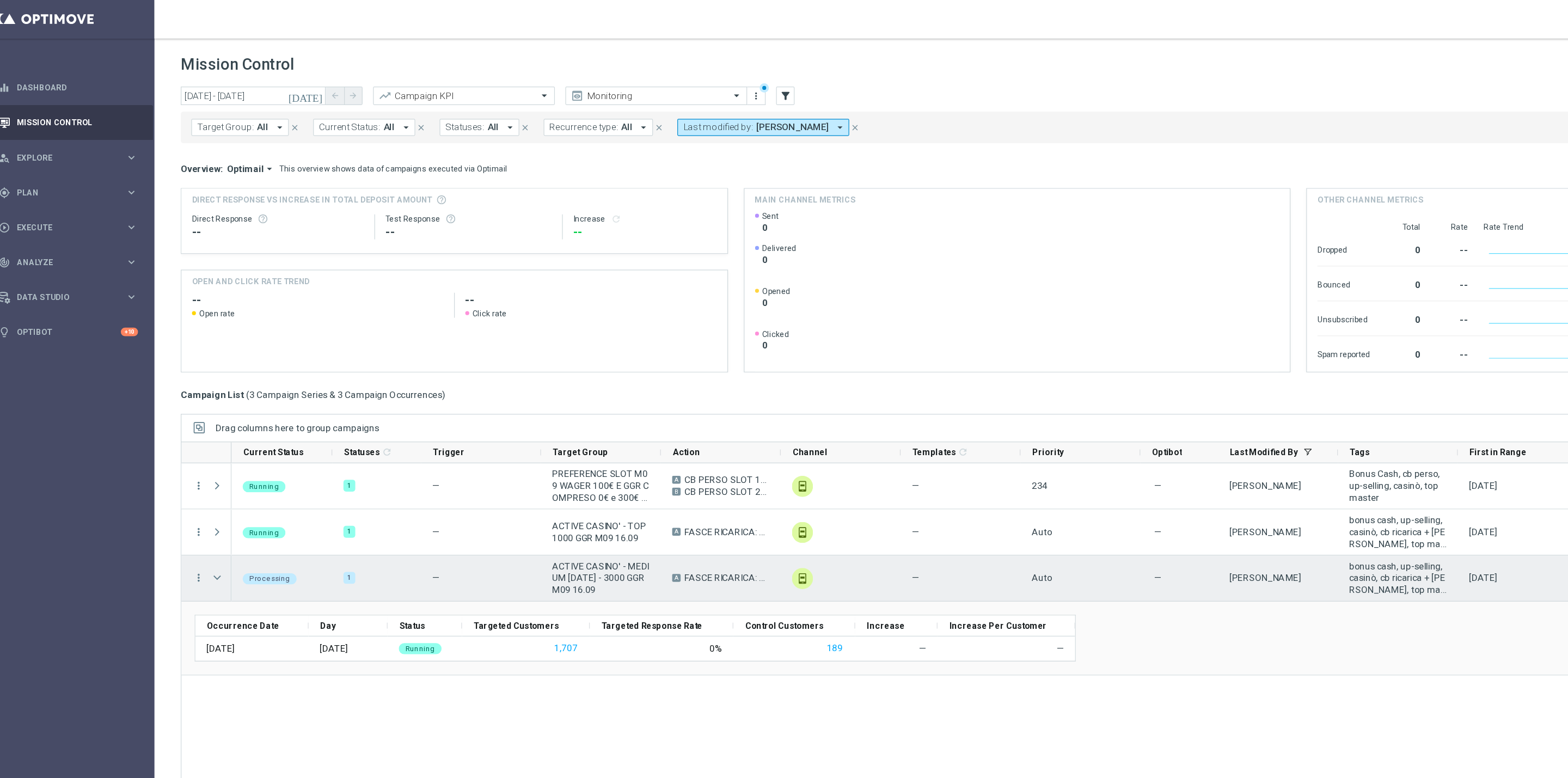
drag, startPoint x: 511, startPoint y: 481, endPoint x: 512, endPoint y: 467, distance: 14.0
click at [511, 481] on span "ACTIVE CASINO' - MEDIUM [DATE] - 3000 GGR M09 16.09" at bounding box center [511, 478] width 81 height 30
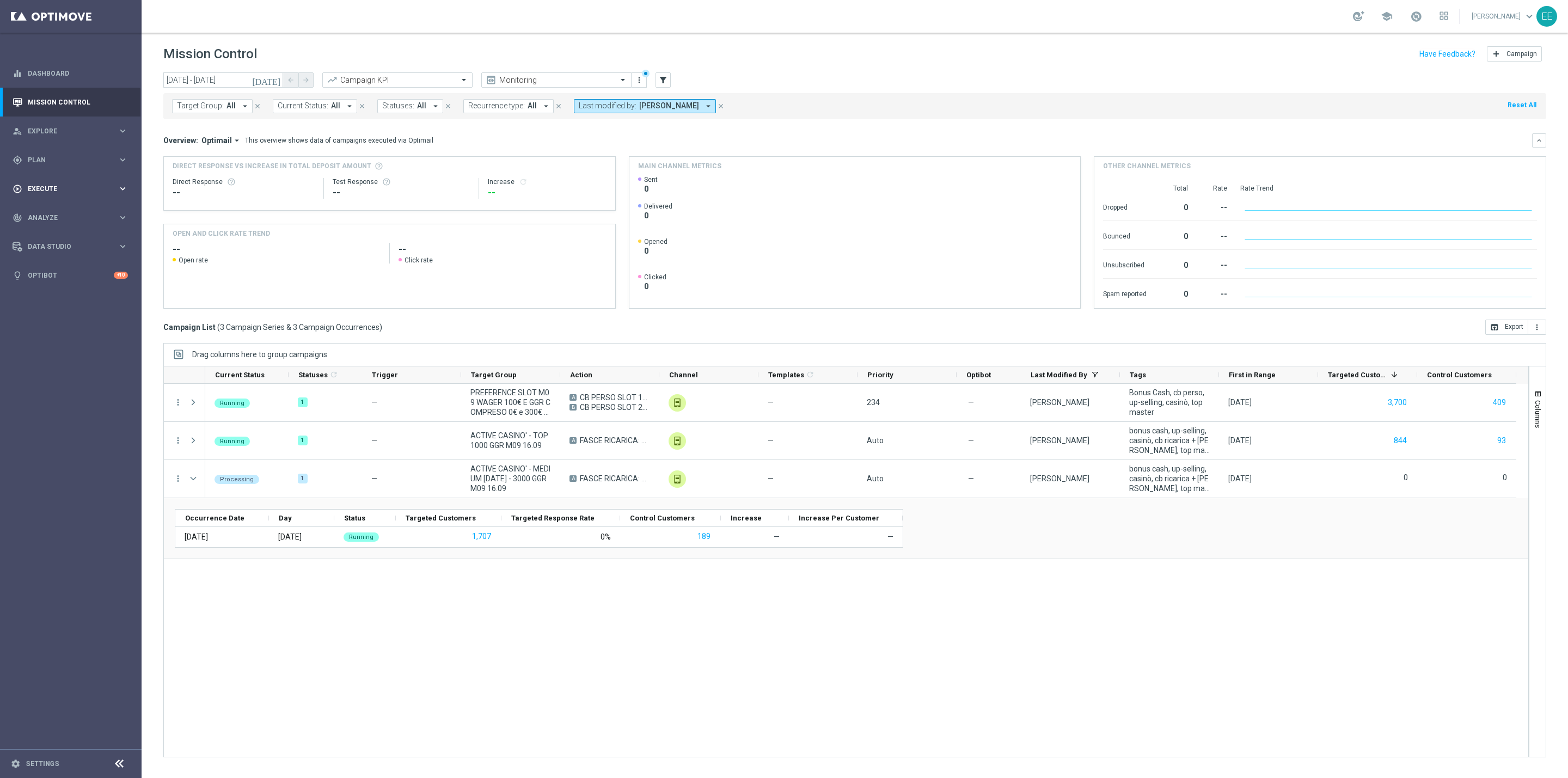
click at [66, 189] on span "Execute" at bounding box center [73, 189] width 90 height 7
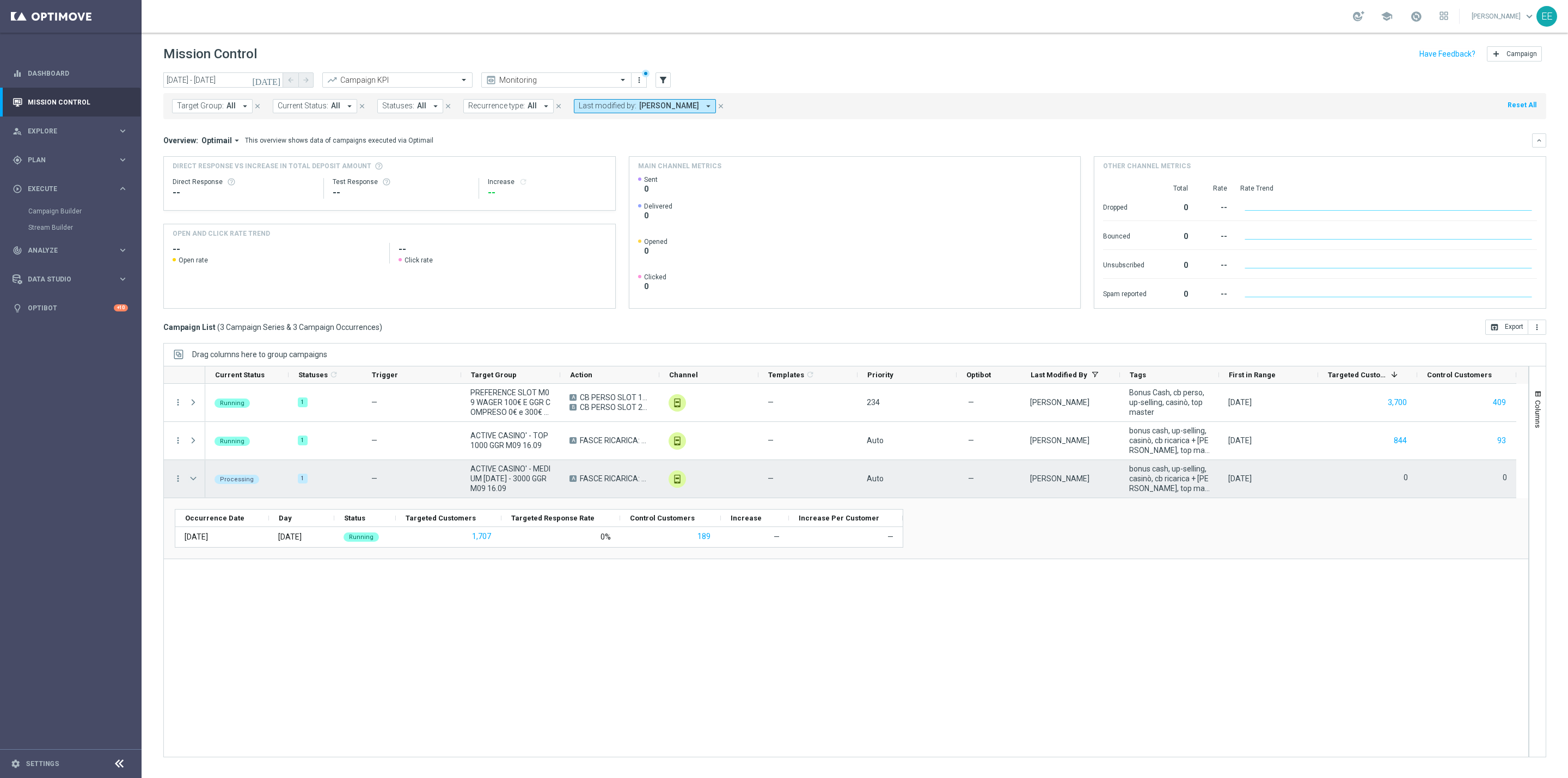
click at [191, 477] on span "Press SPACE to select this row." at bounding box center [193, 478] width 10 height 9
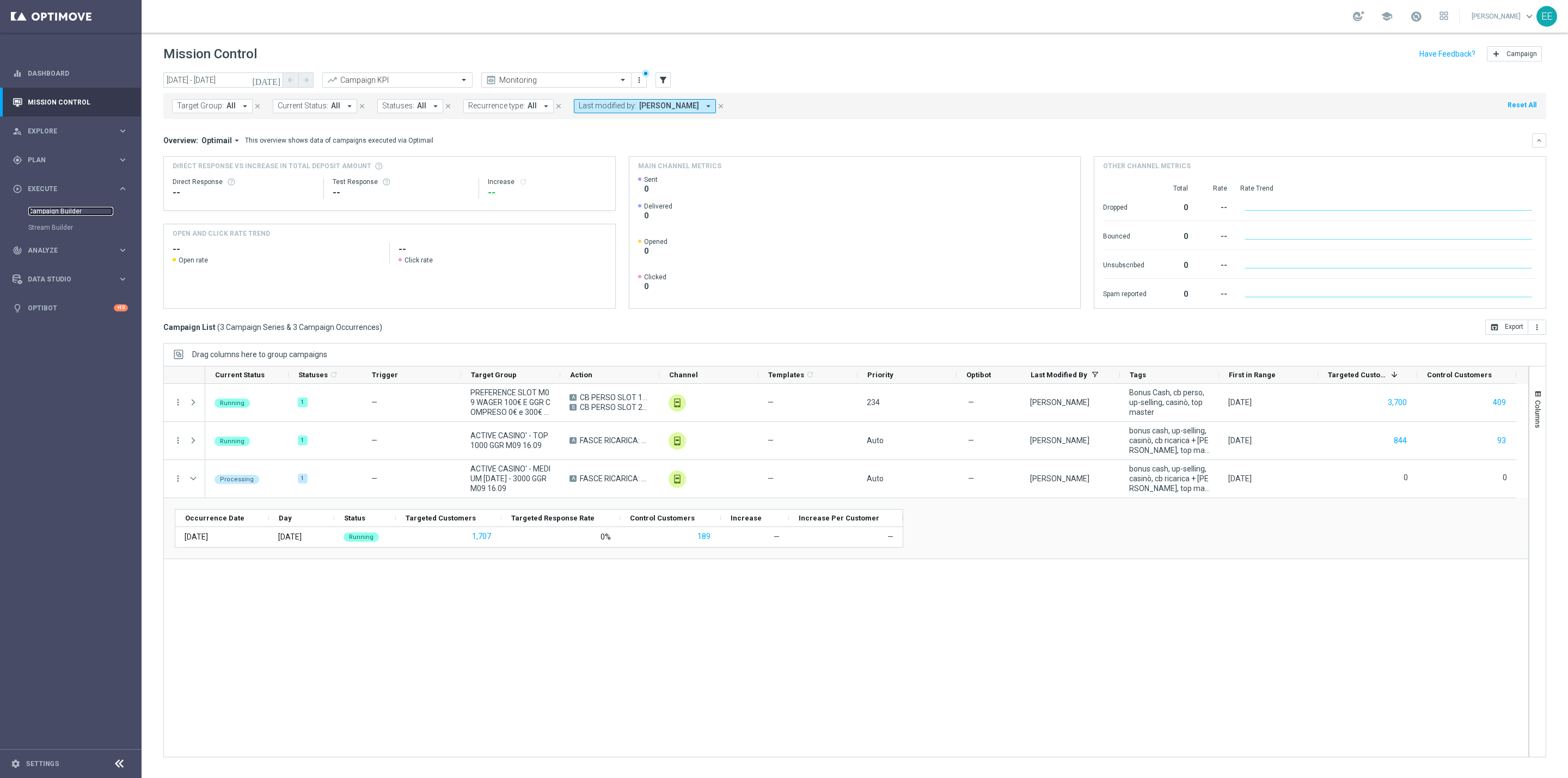
click at [64, 214] on link "Campaign Builder" at bounding box center [71, 211] width 85 height 9
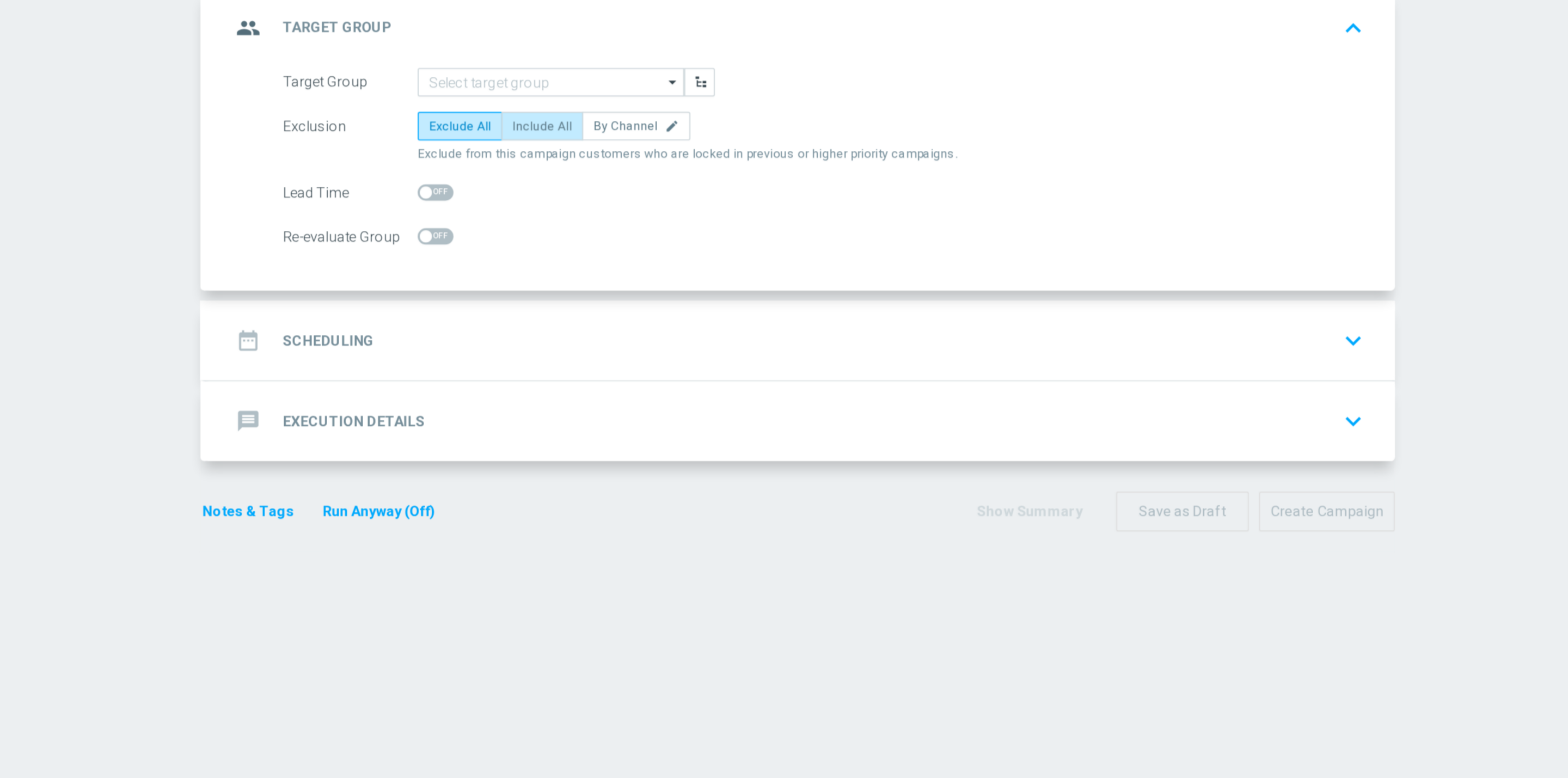
click at [713, 165] on label "Include All" at bounding box center [718, 171] width 44 height 15
click at [710, 170] on input "Include All" at bounding box center [706, 173] width 7 height 7
radio input "true"
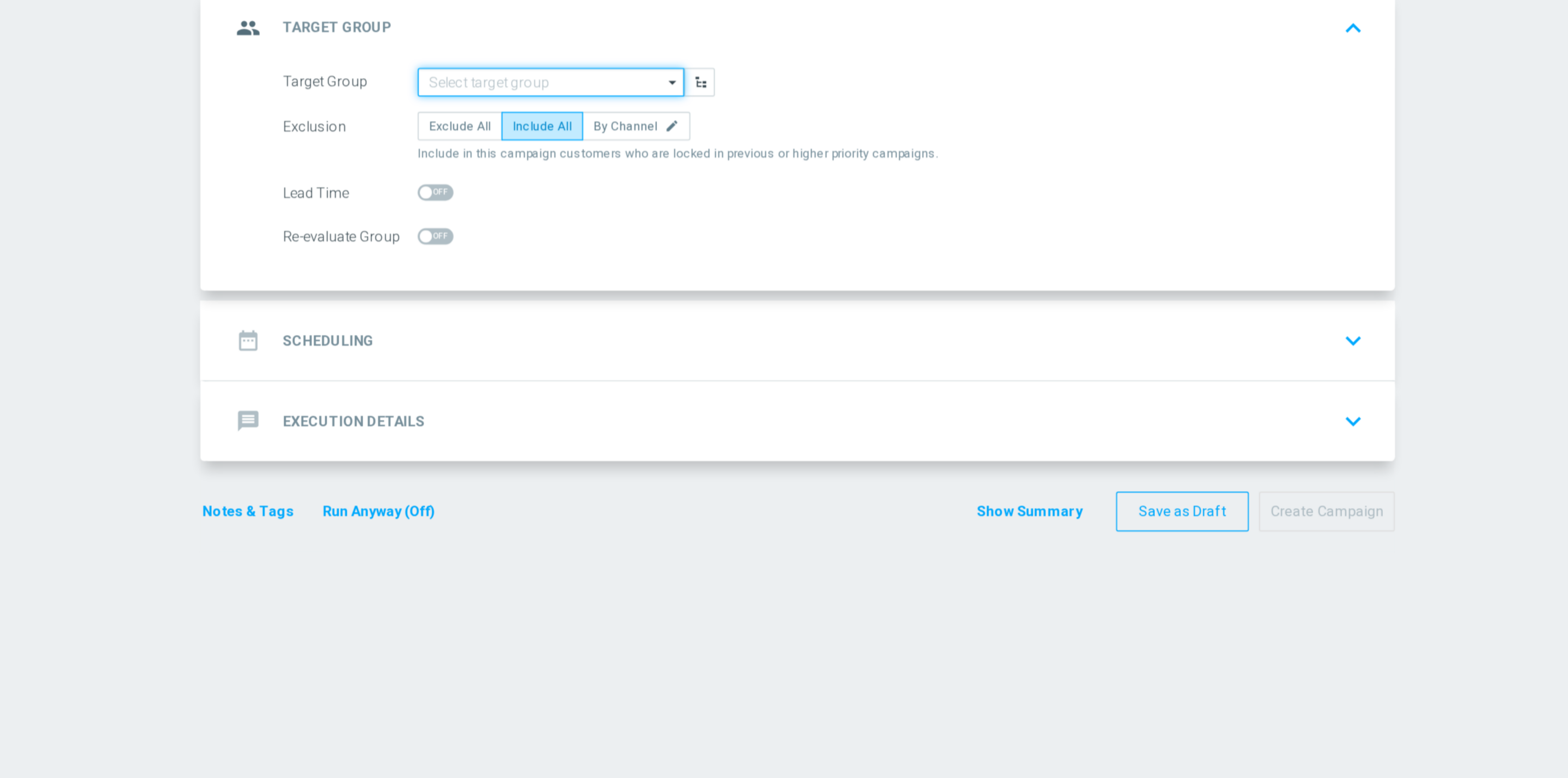
click at [708, 152] on input at bounding box center [723, 147] width 142 height 15
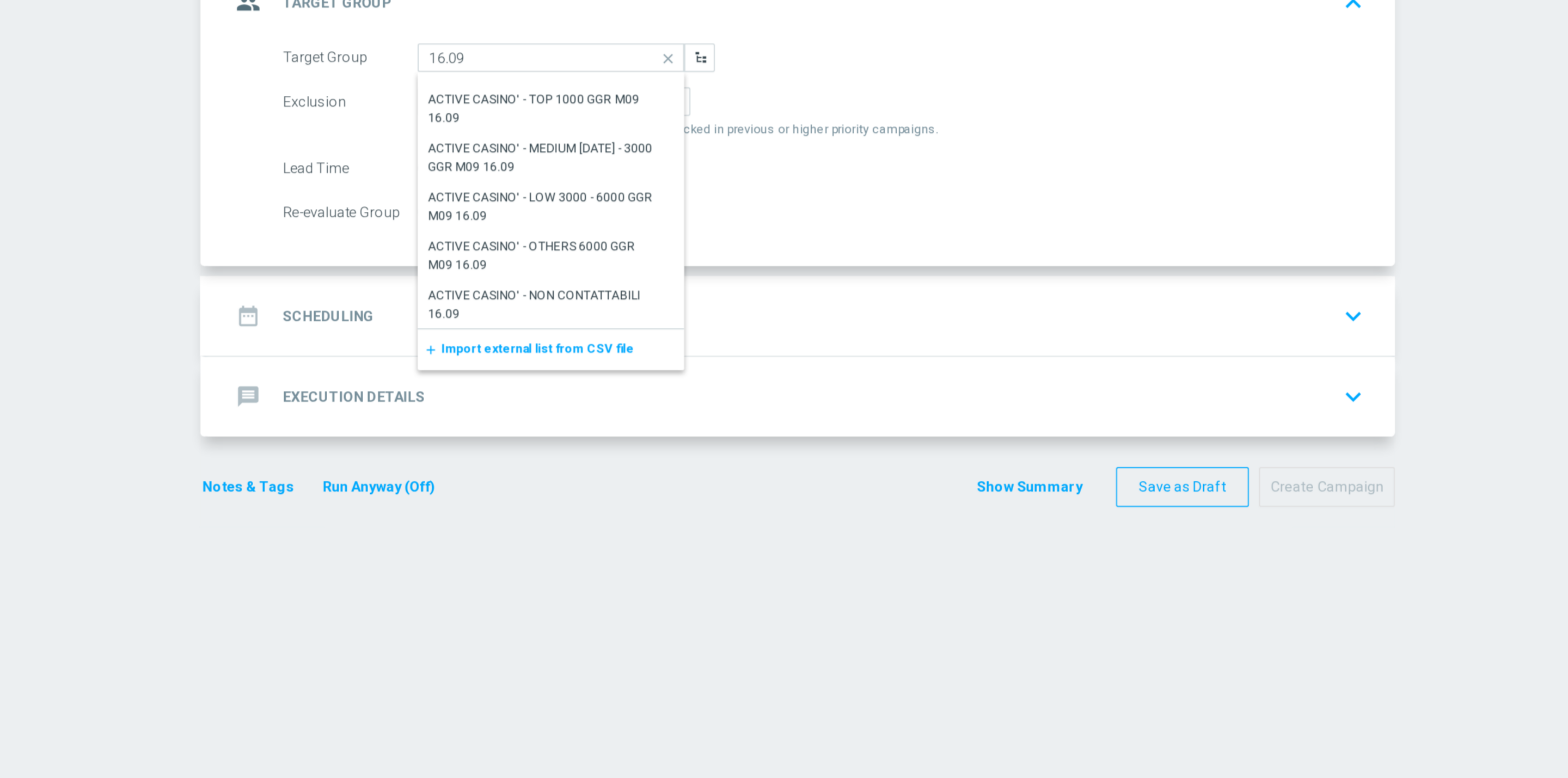
scroll to position [79, 0]
click at [725, 268] on div "ACTIVE CASINO' - NON CONTATTABILI 16.09" at bounding box center [719, 279] width 133 height 26
type input "ACTIVE CASINO' - NON CONTATTABILI 16.09"
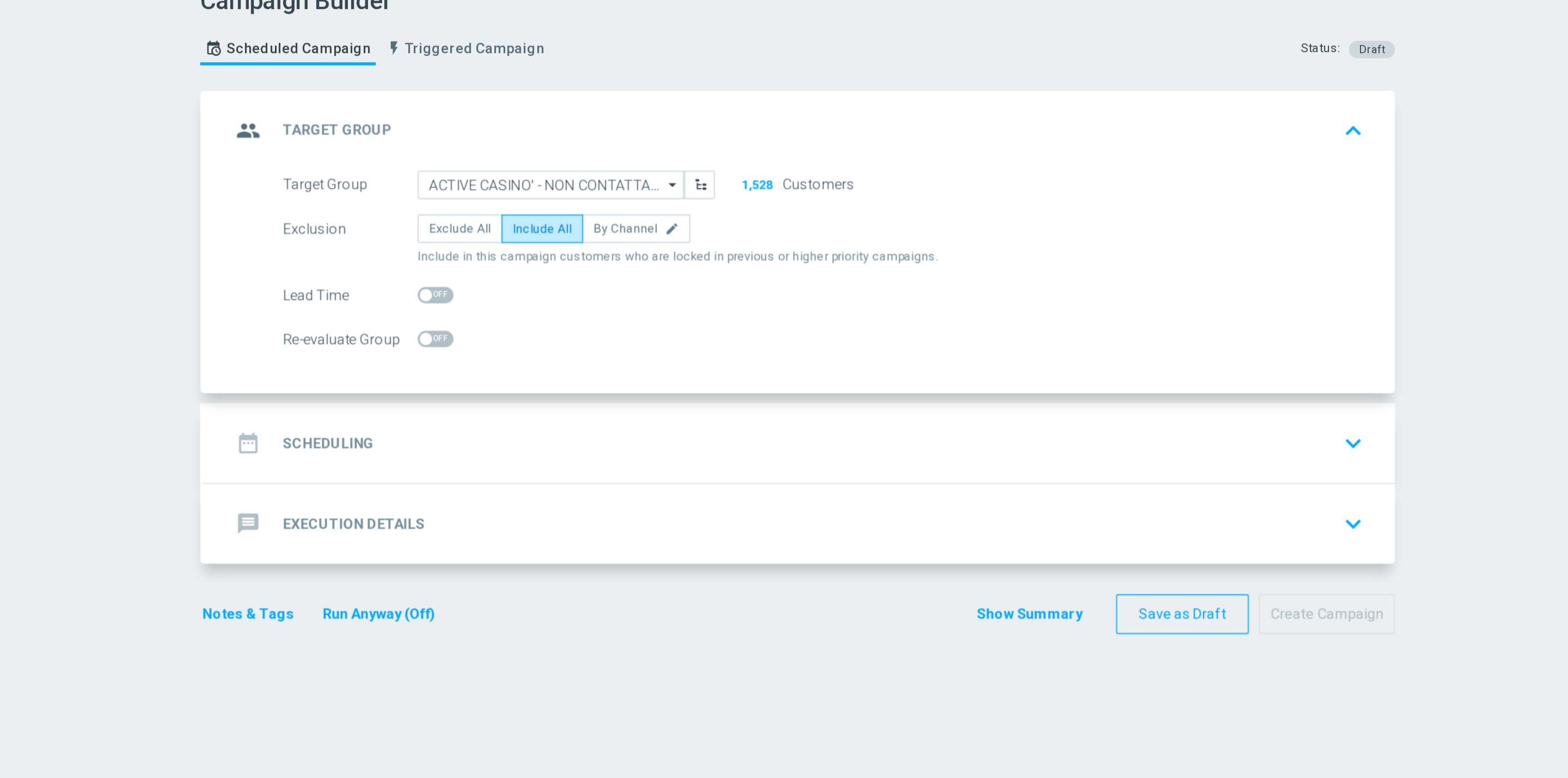
click at [679, 286] on div "date_range Scheduling keyboard_arrow_down" at bounding box center [856, 285] width 608 height 21
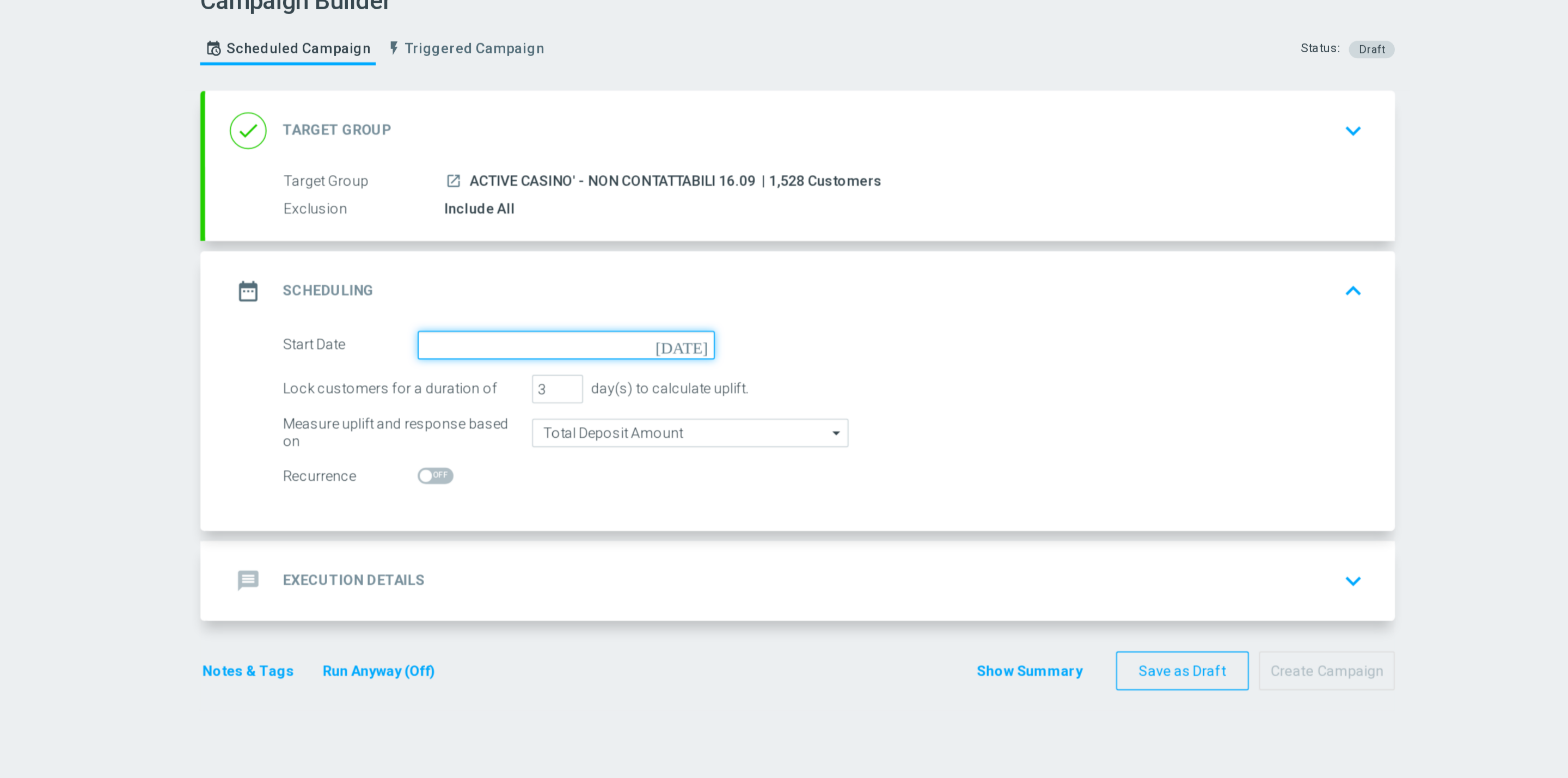
click at [713, 237] on input at bounding box center [731, 233] width 158 height 15
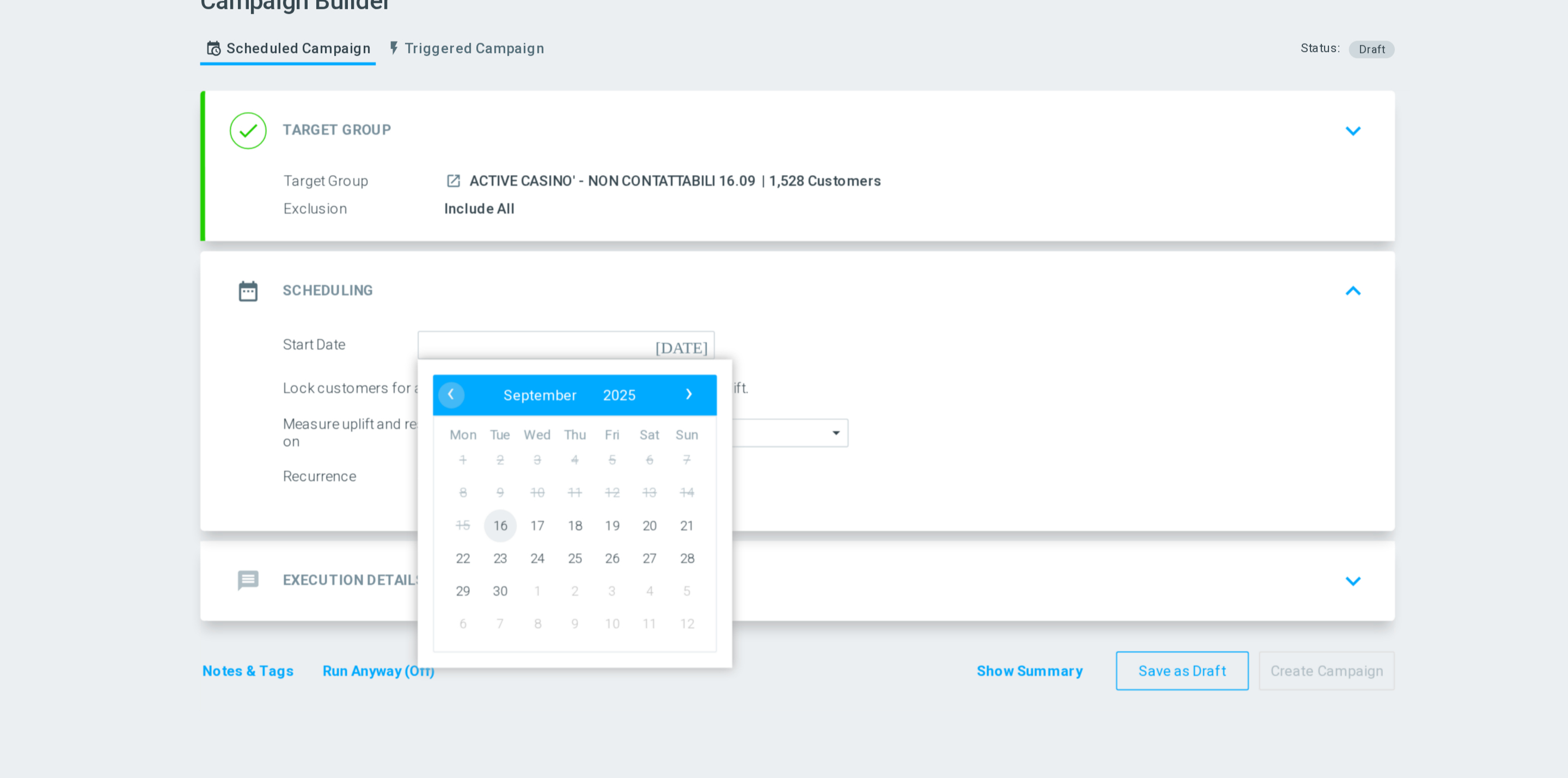
click at [695, 326] on span "16" at bounding box center [696, 329] width 17 height 17
type input "16 Sep 2025"
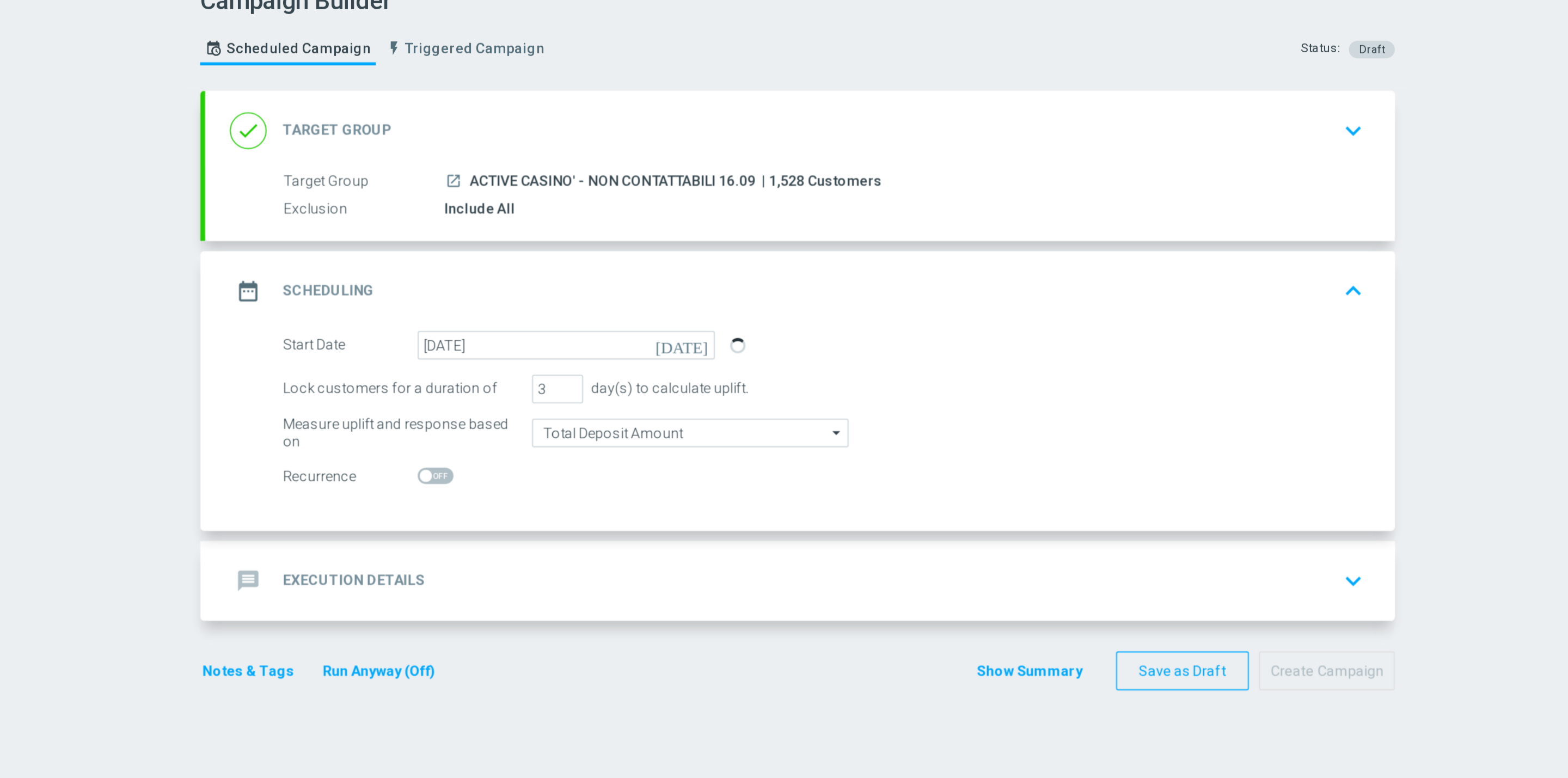
click at [686, 342] on div "message Execution Details keyboard_arrow_down" at bounding box center [856, 358] width 634 height 43
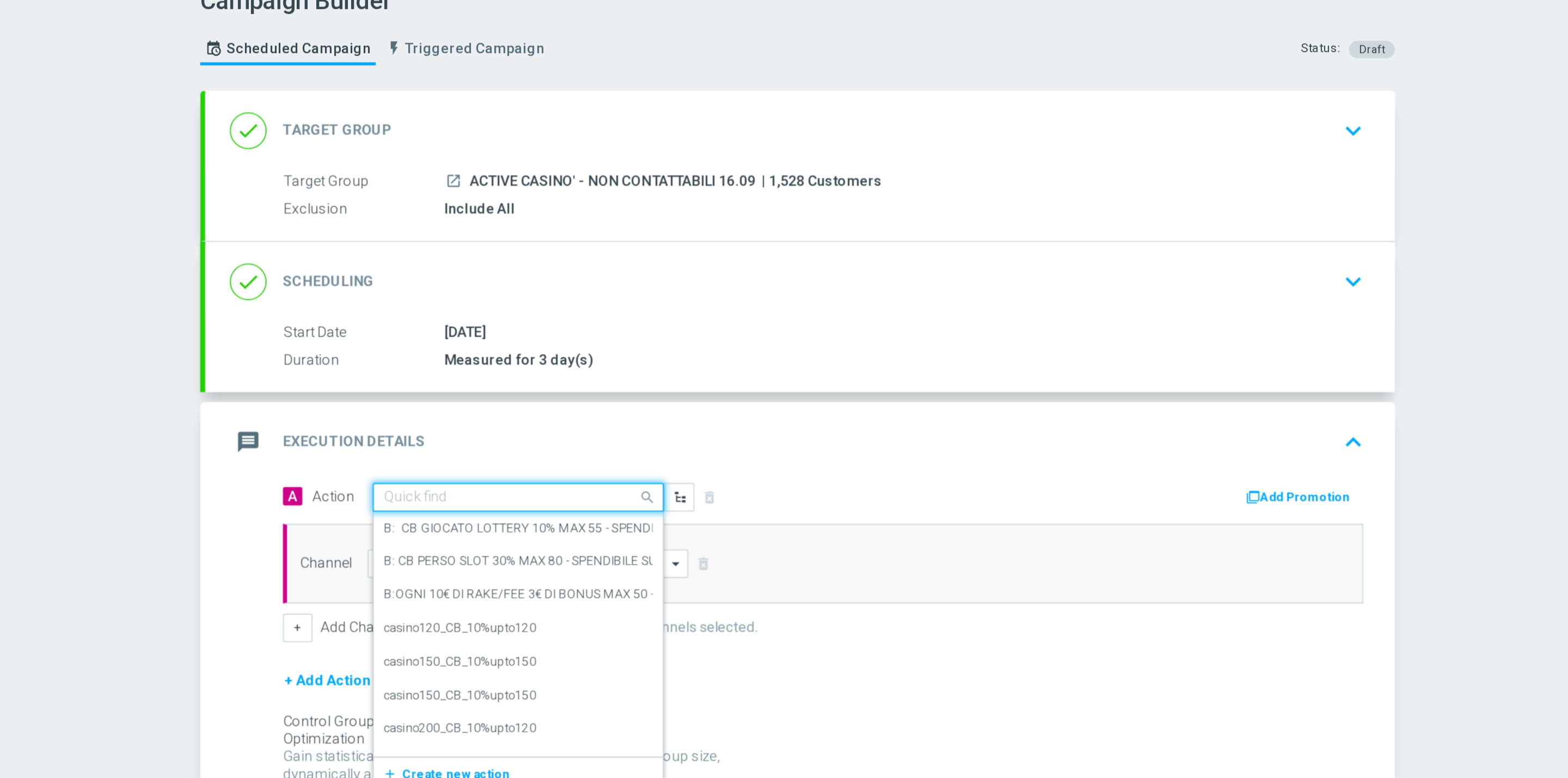
click at [684, 319] on input "text" at bounding box center [695, 314] width 121 height 9
paste input "FASCE RICARICA: TRA 10/29 EURO 20% CB PERSO CASINO' FINO A 300€ -TRA 30/69 EURO…"
type input "FASCE RICARICA: TRA 10/29 EURO 20% CB PERSO CASINO' FINO A 300€ -TRA 30/69 EURO…"
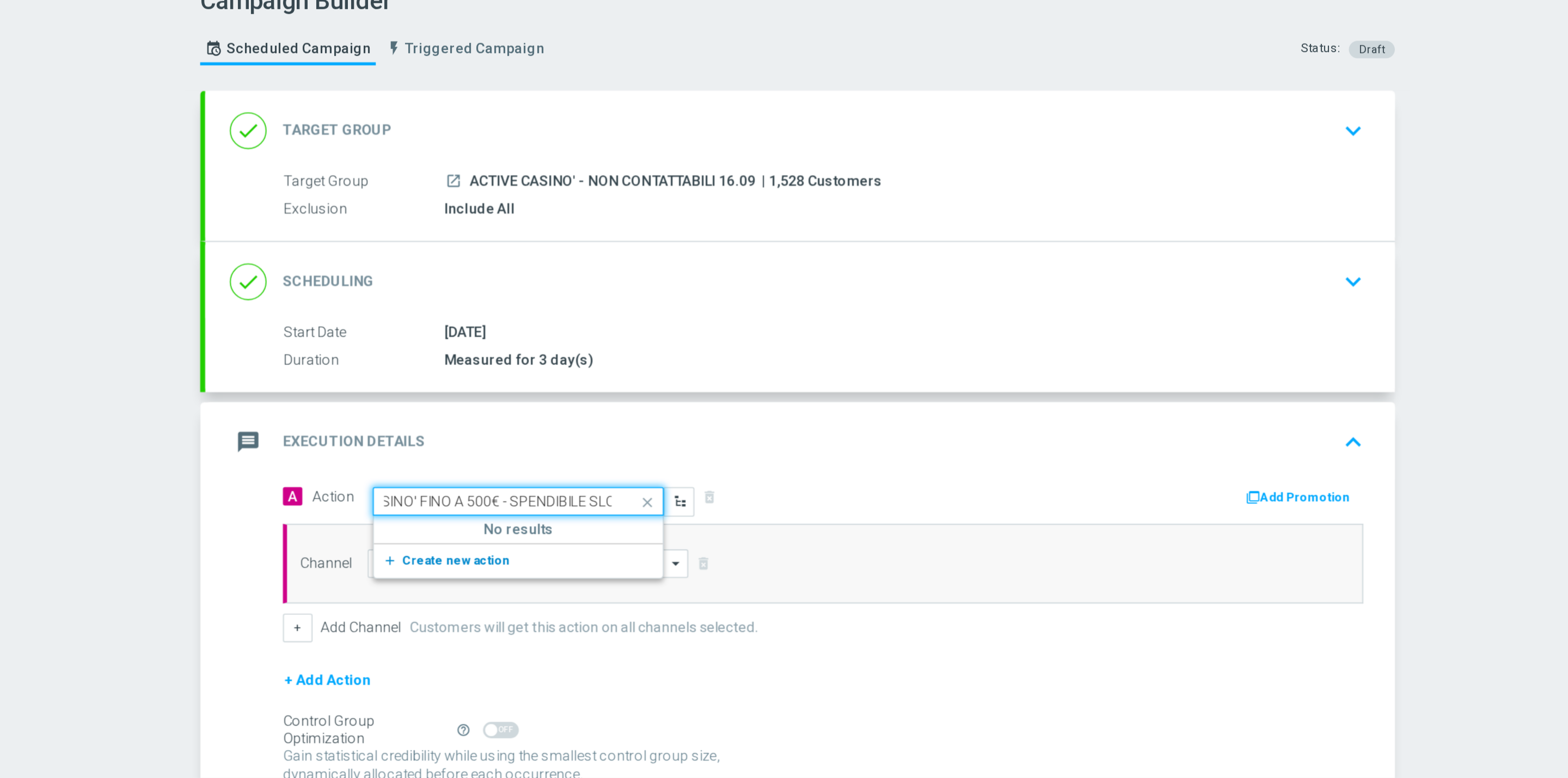
click at [672, 346] on span "Create new action" at bounding box center [673, 348] width 57 height 7
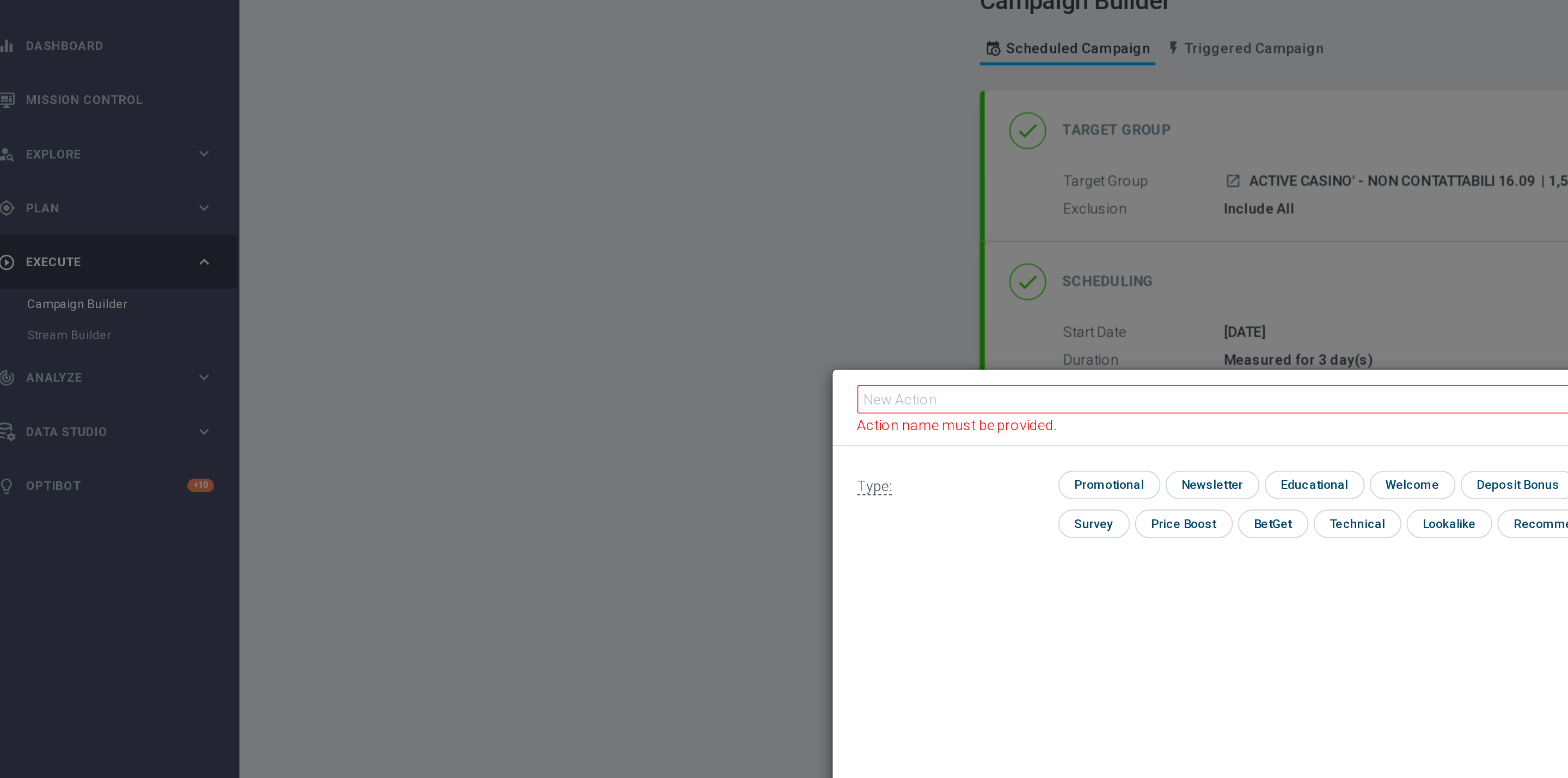
drag, startPoint x: 514, startPoint y: 253, endPoint x: 502, endPoint y: 275, distance: 25.1
click at [502, 275] on div "Action name must be provided." at bounding box center [784, 266] width 652 height 41
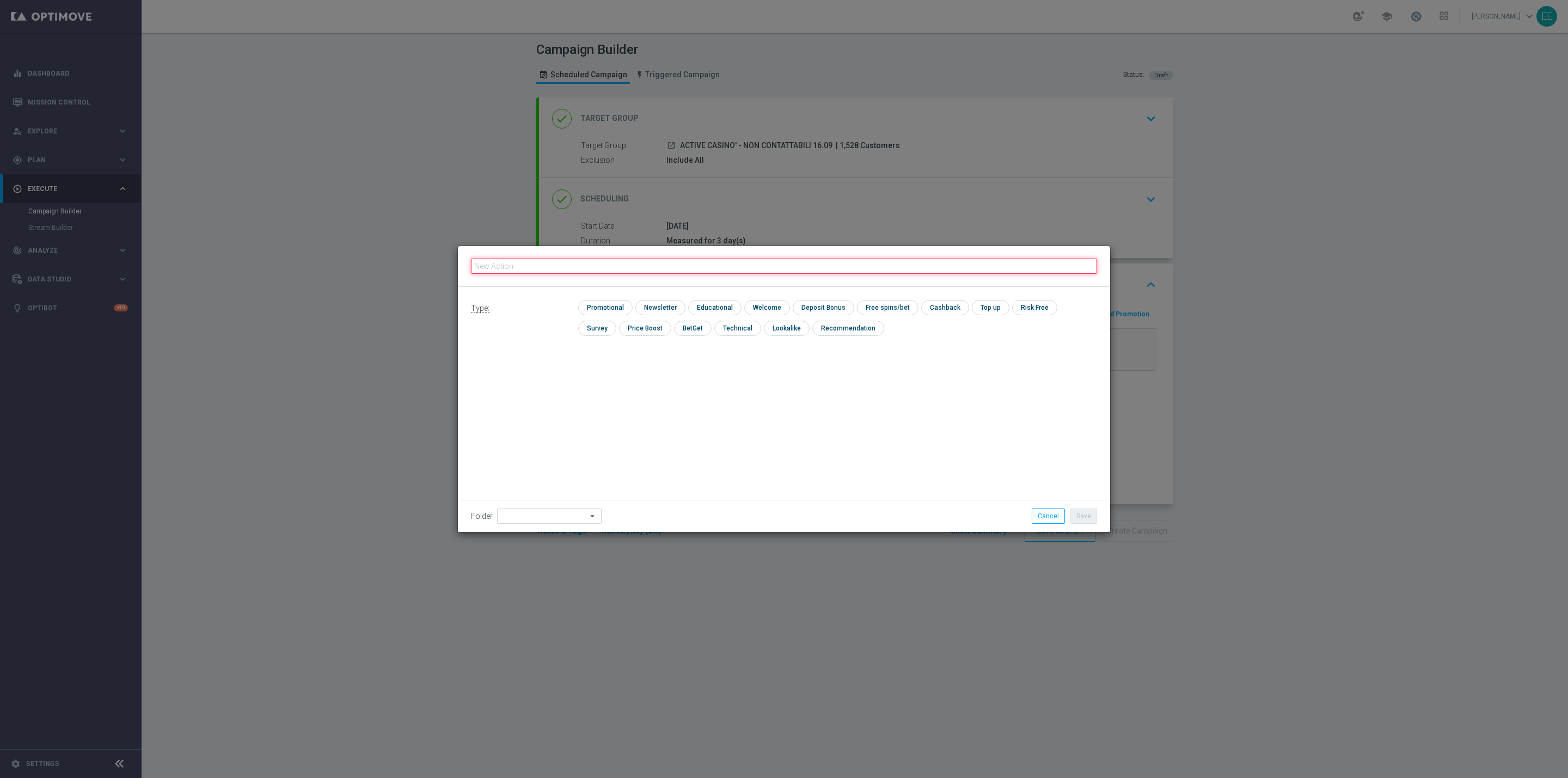
click at [591, 265] on input "text" at bounding box center [784, 266] width 626 height 15
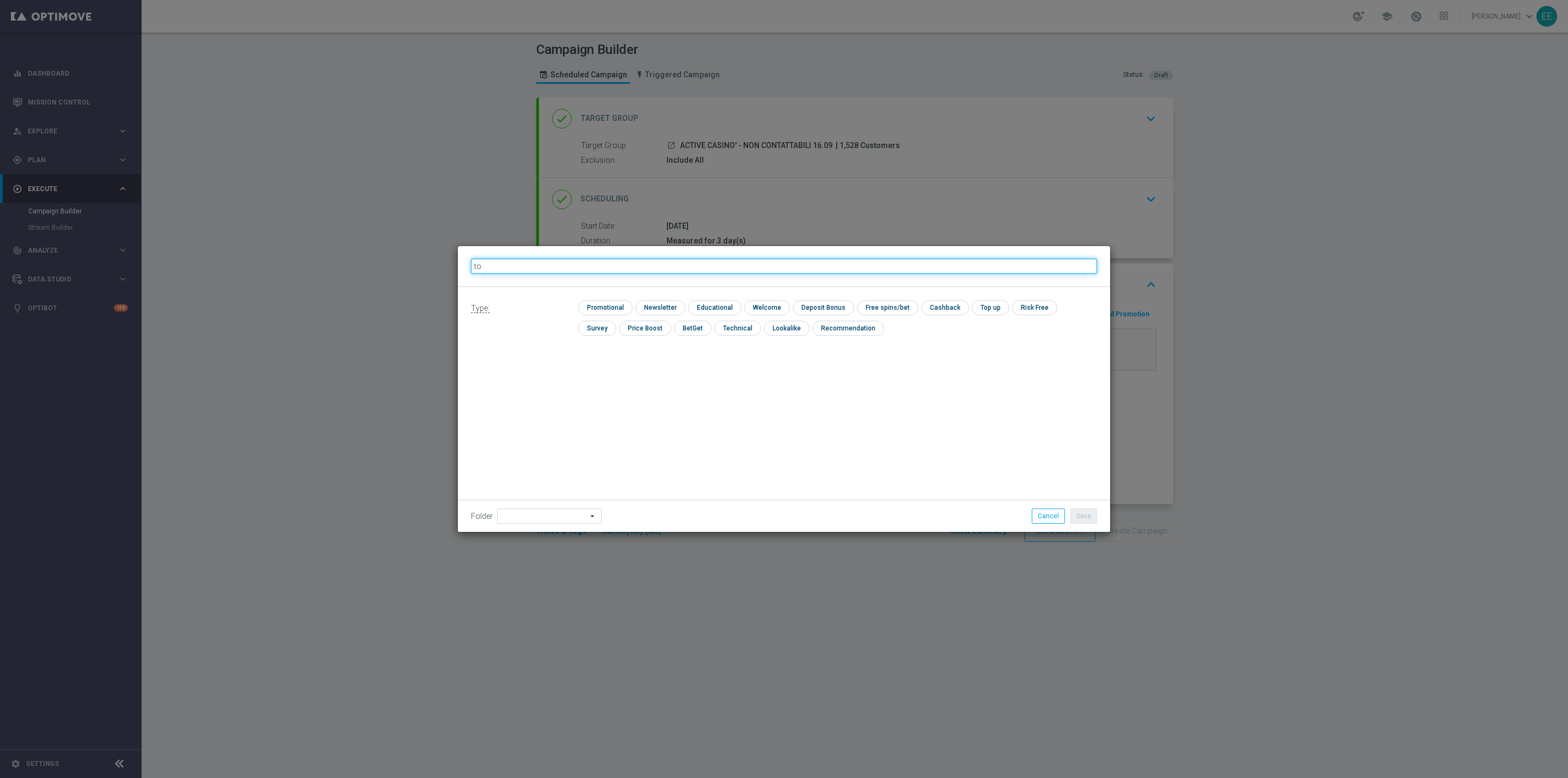
type input "t"
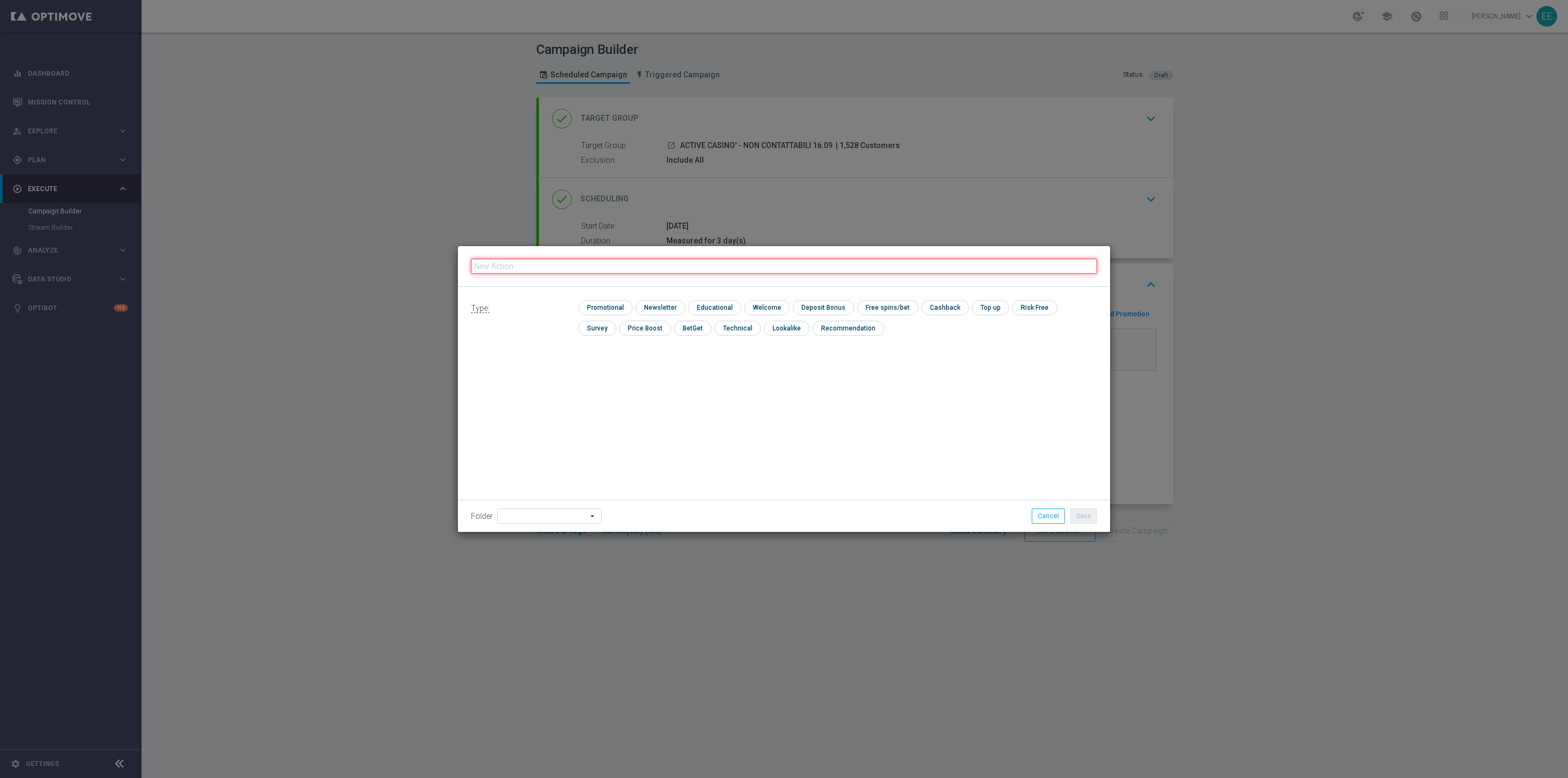
paste input "FASCE RICARICA: TRA 10/29 EURO 20% CB PERSO CASINO' FINO A 300€ -TRA 30/69 EURO…"
type input "FASCE RICARICA: TRA 10/29 EURO 20% CB PERSO CASINO' FINO A 300€ -TRA 30/69 EURO…"
click at [618, 312] on input "checkbox" at bounding box center [604, 307] width 52 height 15
checkbox input "true"
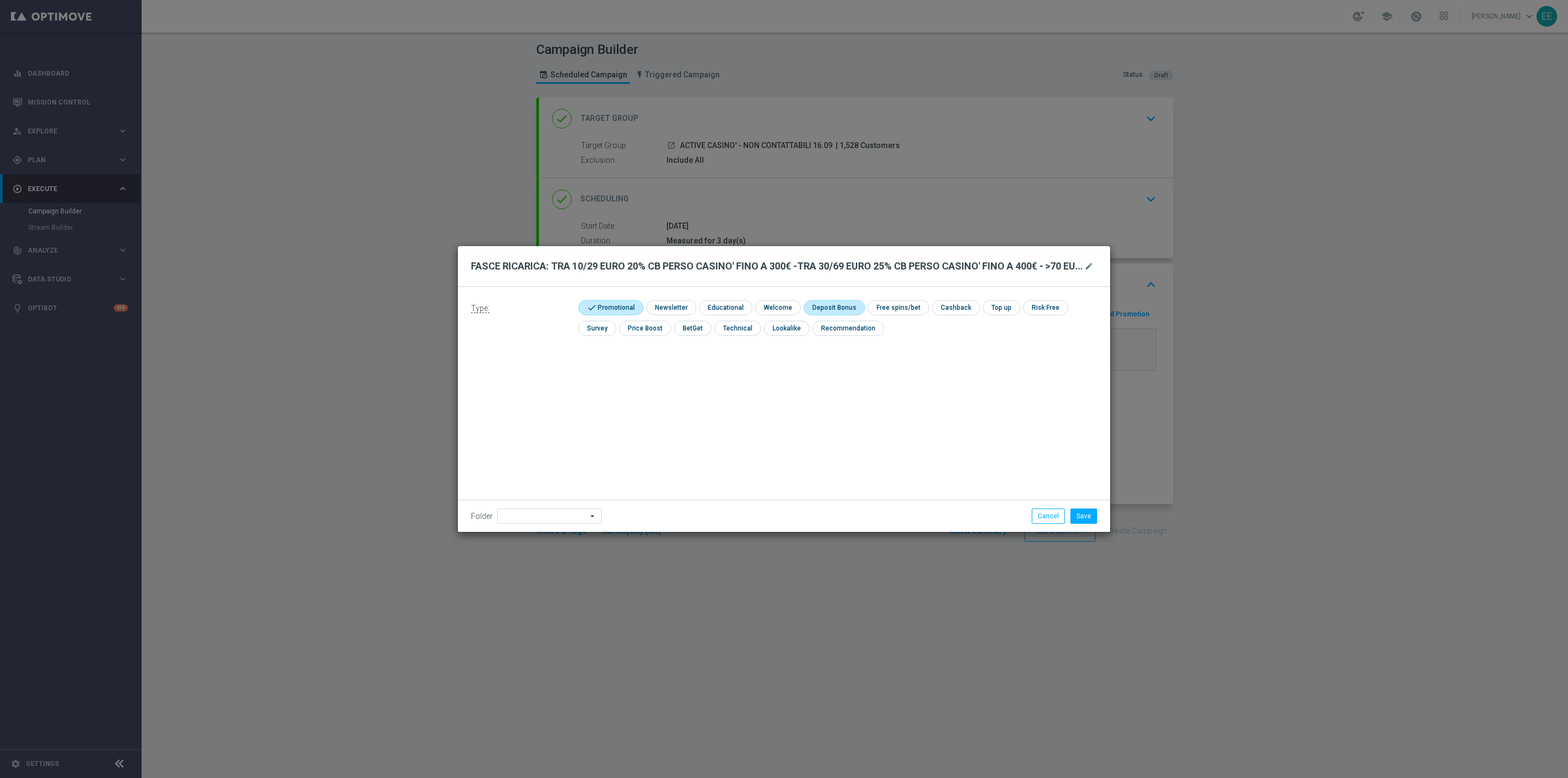
click at [853, 306] on input "checkbox" at bounding box center [832, 307] width 58 height 15
checkbox input "true"
click at [951, 304] on input "checkbox" at bounding box center [966, 307] width 46 height 15
checkbox input "true"
click at [519, 515] on input at bounding box center [549, 516] width 105 height 15
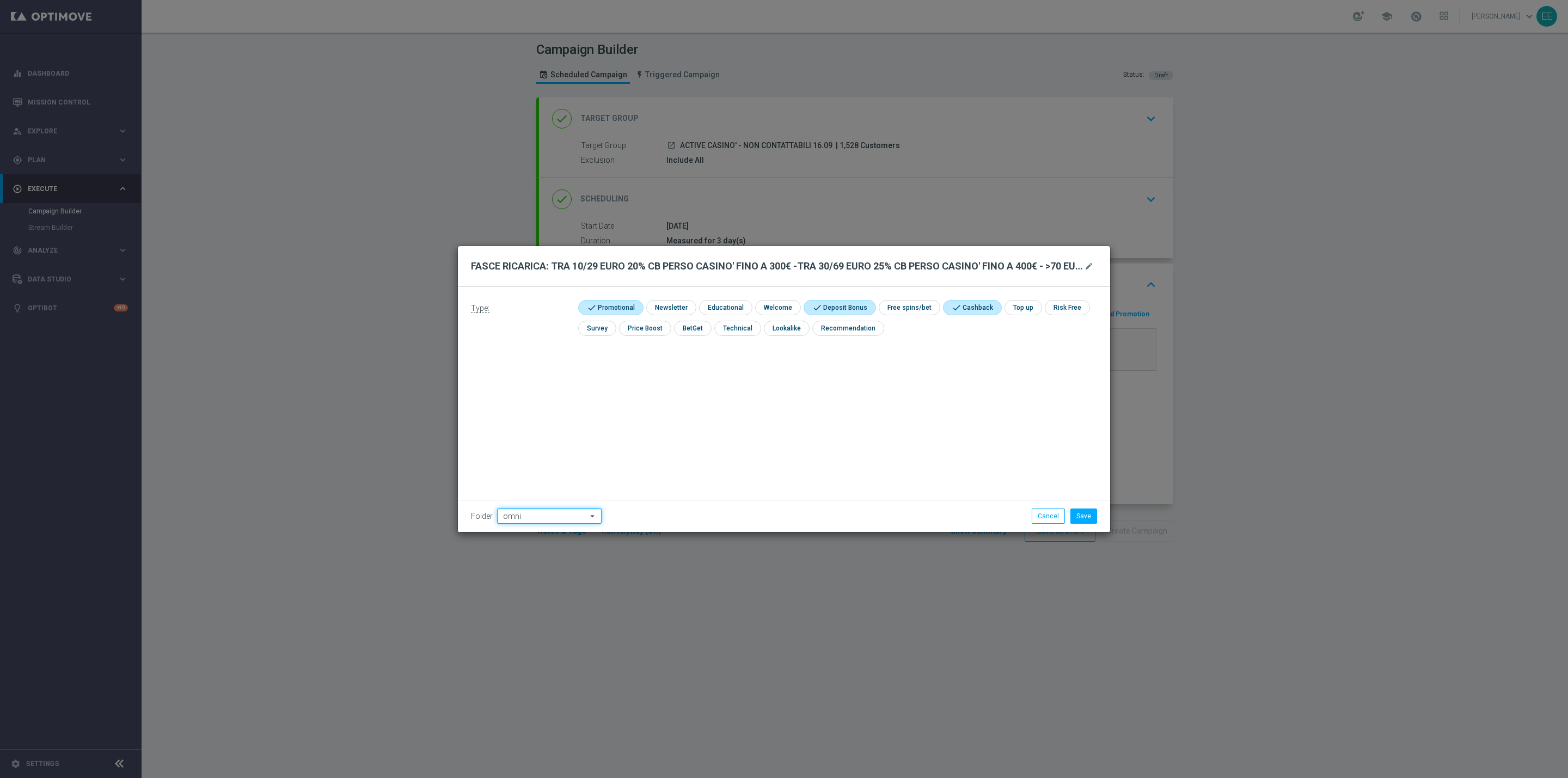
type input "OMNICHANNEL"
click at [1091, 514] on button "Save" at bounding box center [1083, 516] width 27 height 15
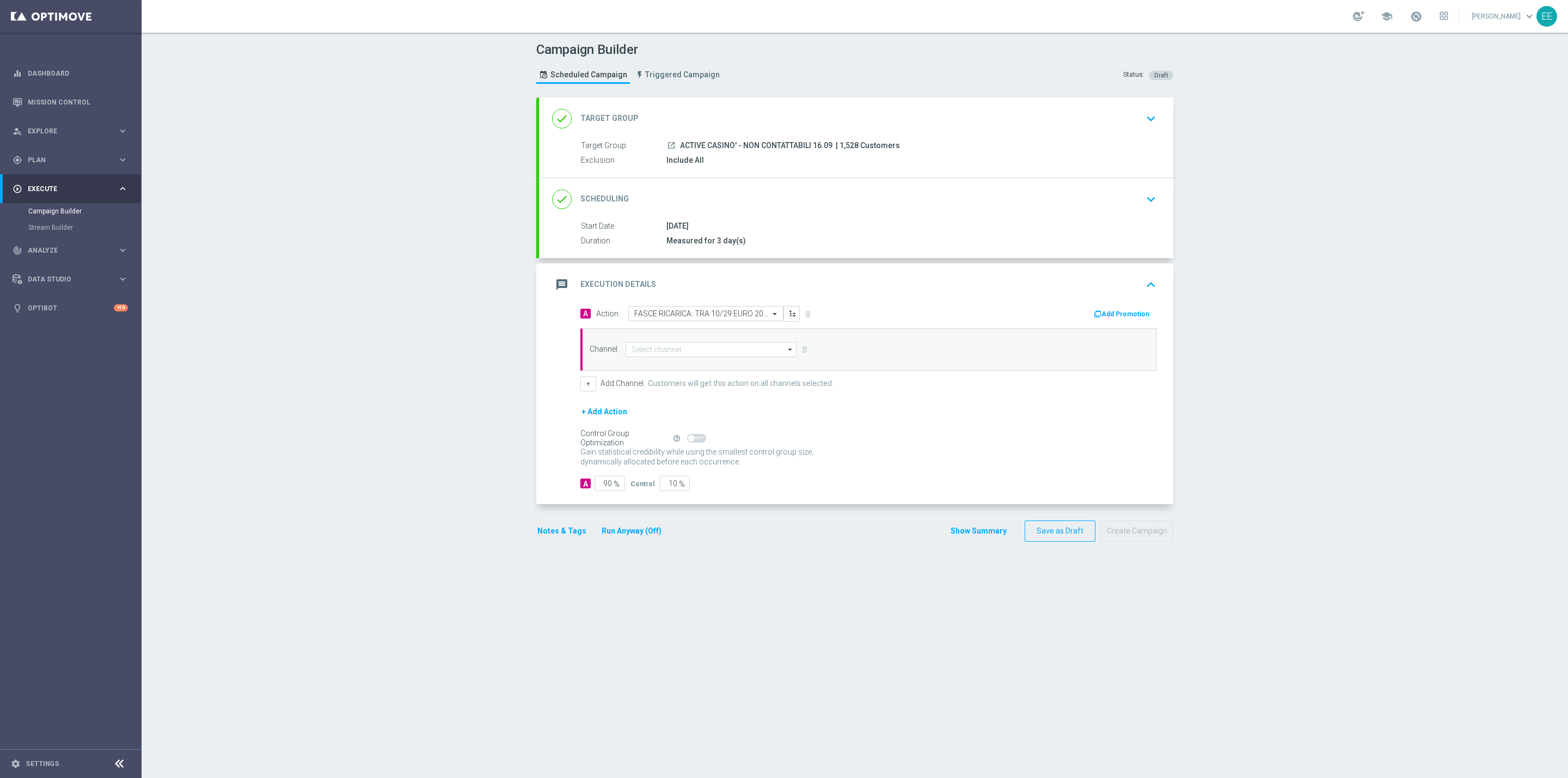
click at [1099, 317] on button "Add Promotion" at bounding box center [1123, 314] width 60 height 12
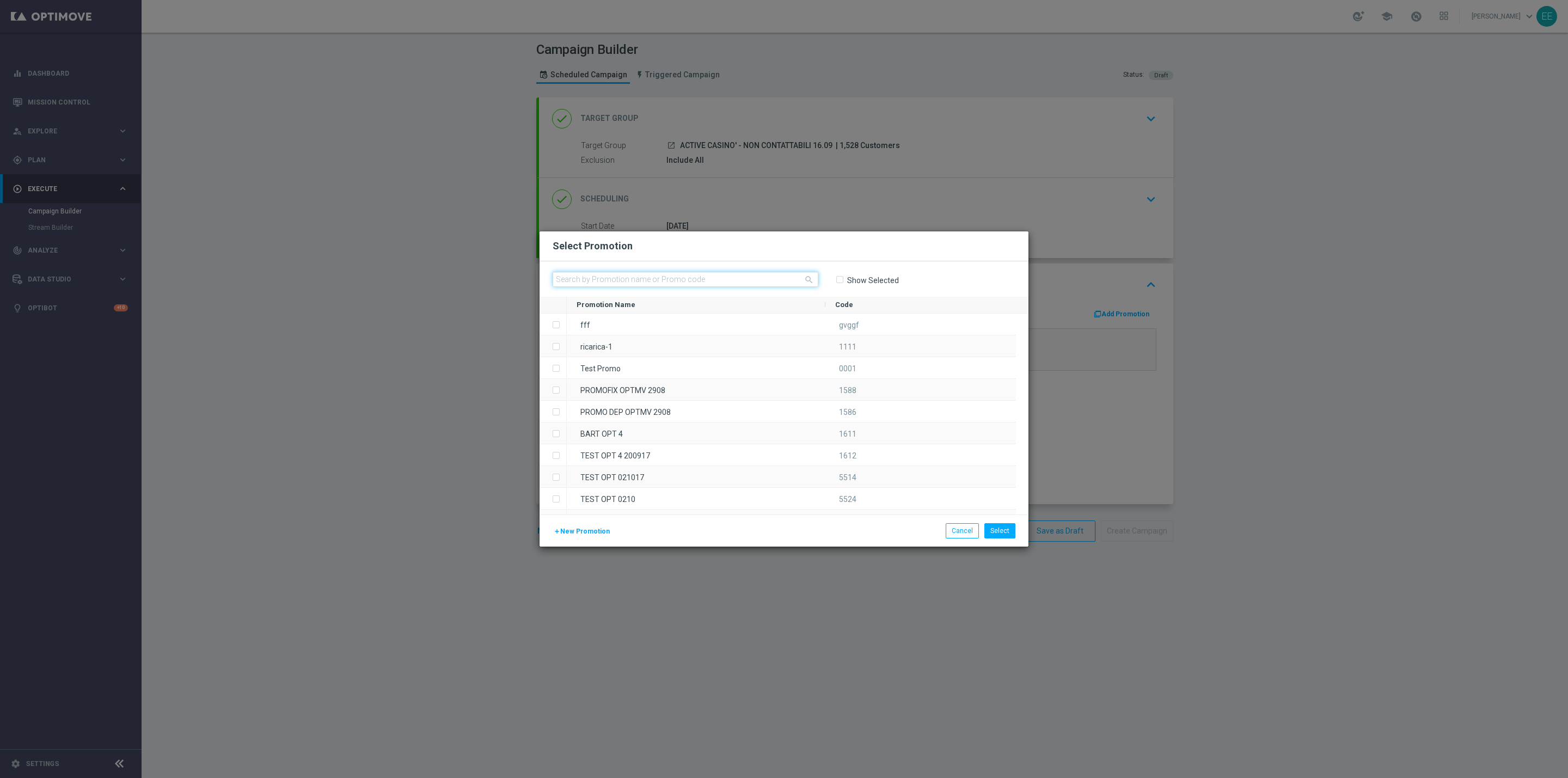
click at [723, 282] on input "text" at bounding box center [685, 279] width 266 height 15
paste input "CASINOCASHBACK1609-3"
type input "CASINOCASHBACK1609-3"
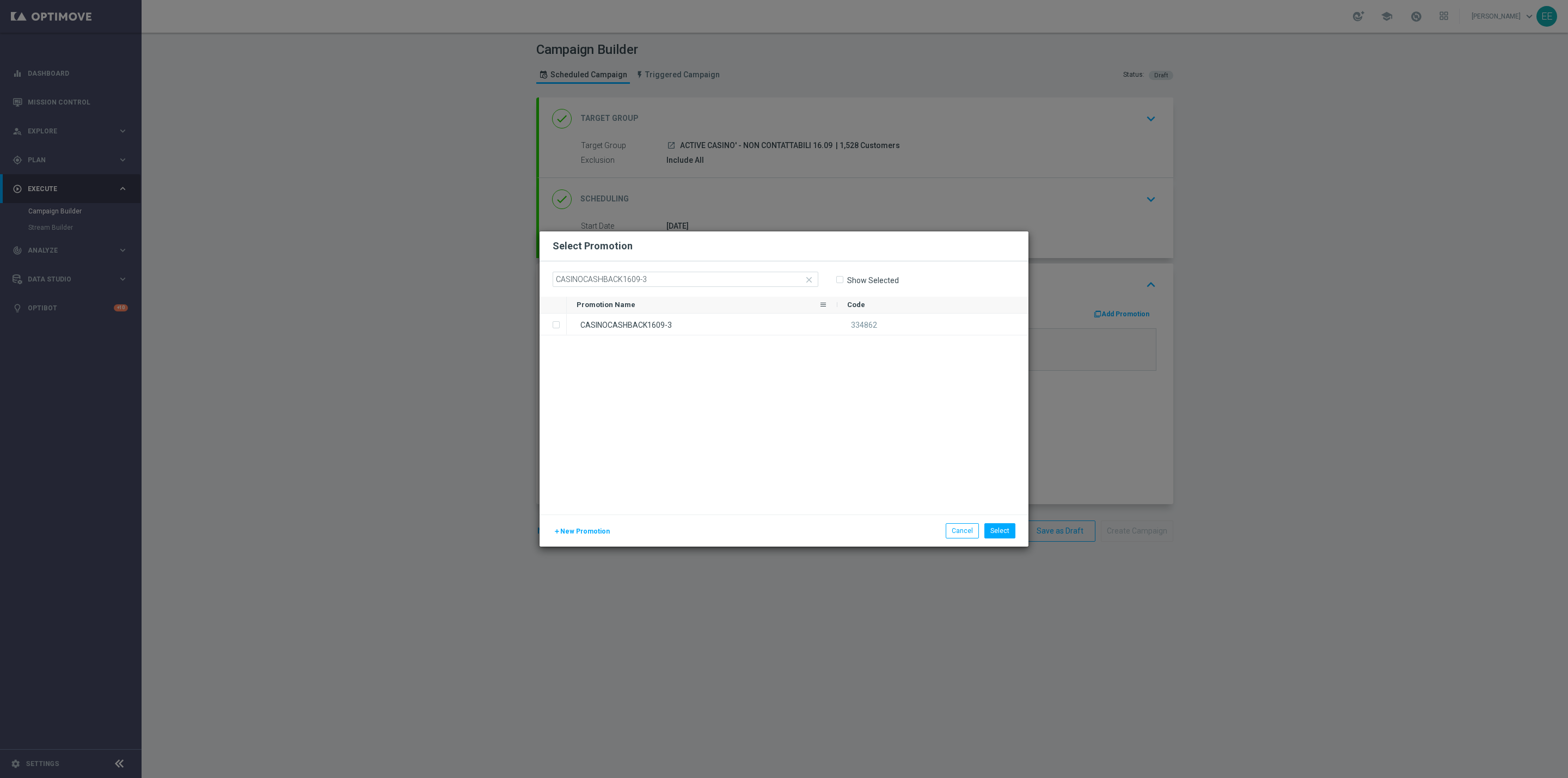
click at [660, 314] on div "CASINOCASHBACK1609-3" at bounding box center [702, 324] width 271 height 21
click at [990, 533] on button "Select" at bounding box center [999, 530] width 31 height 15
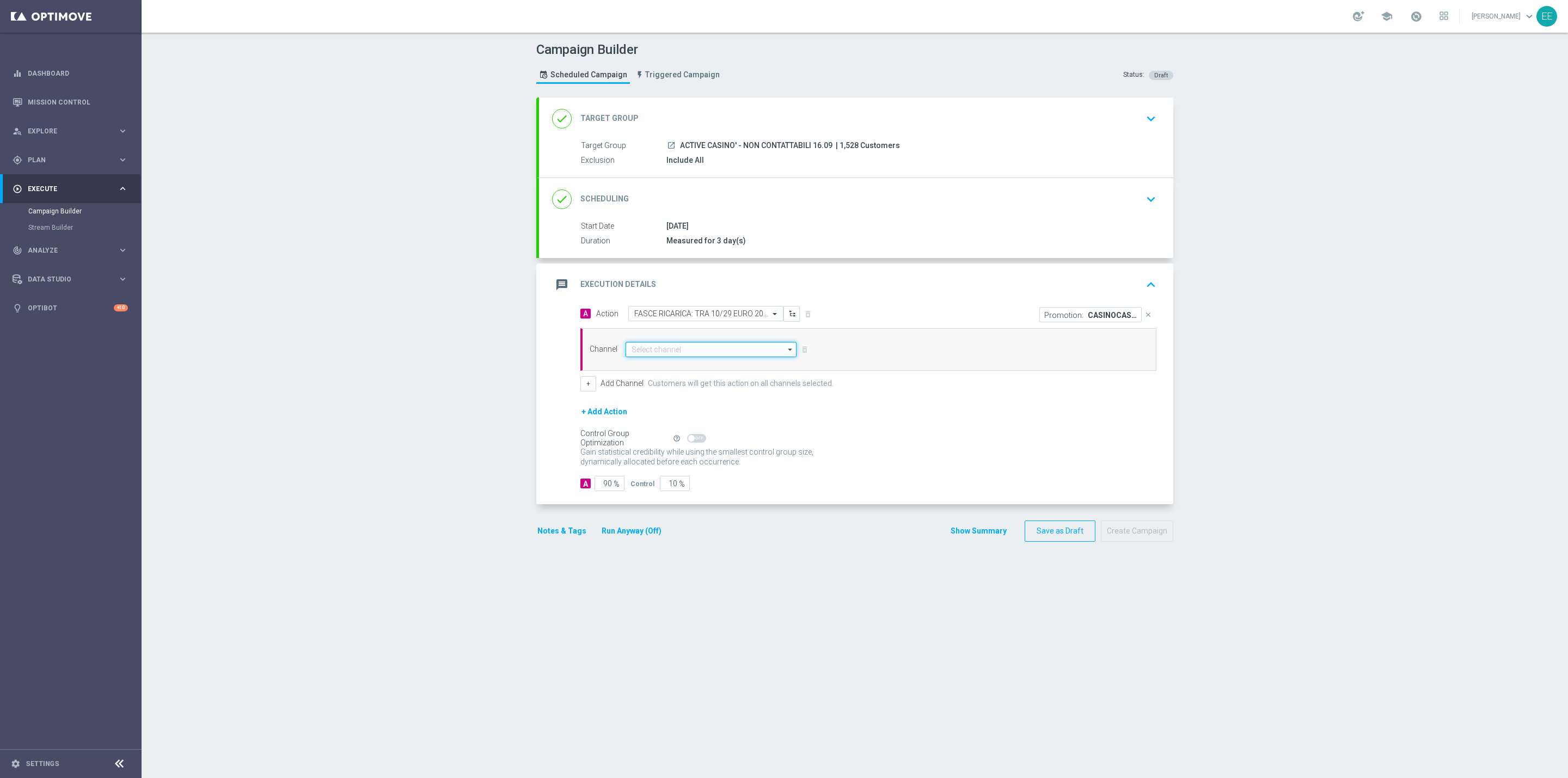
click at [655, 345] on input at bounding box center [710, 349] width 171 height 15
click at [642, 418] on div "In-app Inbox" at bounding box center [648, 414] width 35 height 10
type input "In-app Inbox"
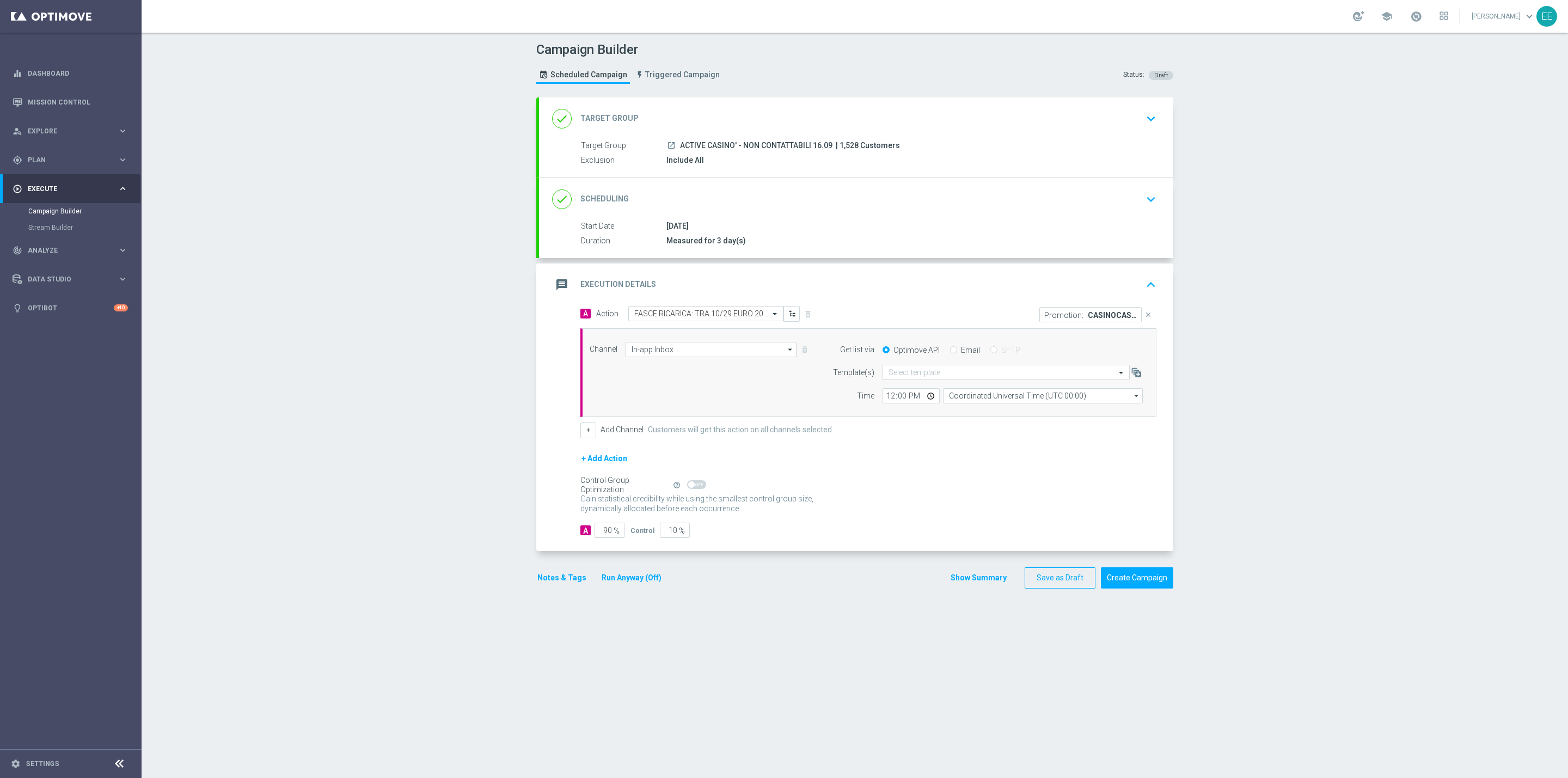
click at [947, 359] on form "Get list via Optimove API Email SFTP Template(s) Select template Time 12:00 Coo…" at bounding box center [985, 372] width 316 height 62
click at [950, 355] on div "Email" at bounding box center [965, 350] width 30 height 10
click at [950, 350] on input "Email" at bounding box center [953, 350] width 7 height 7
radio input "true"
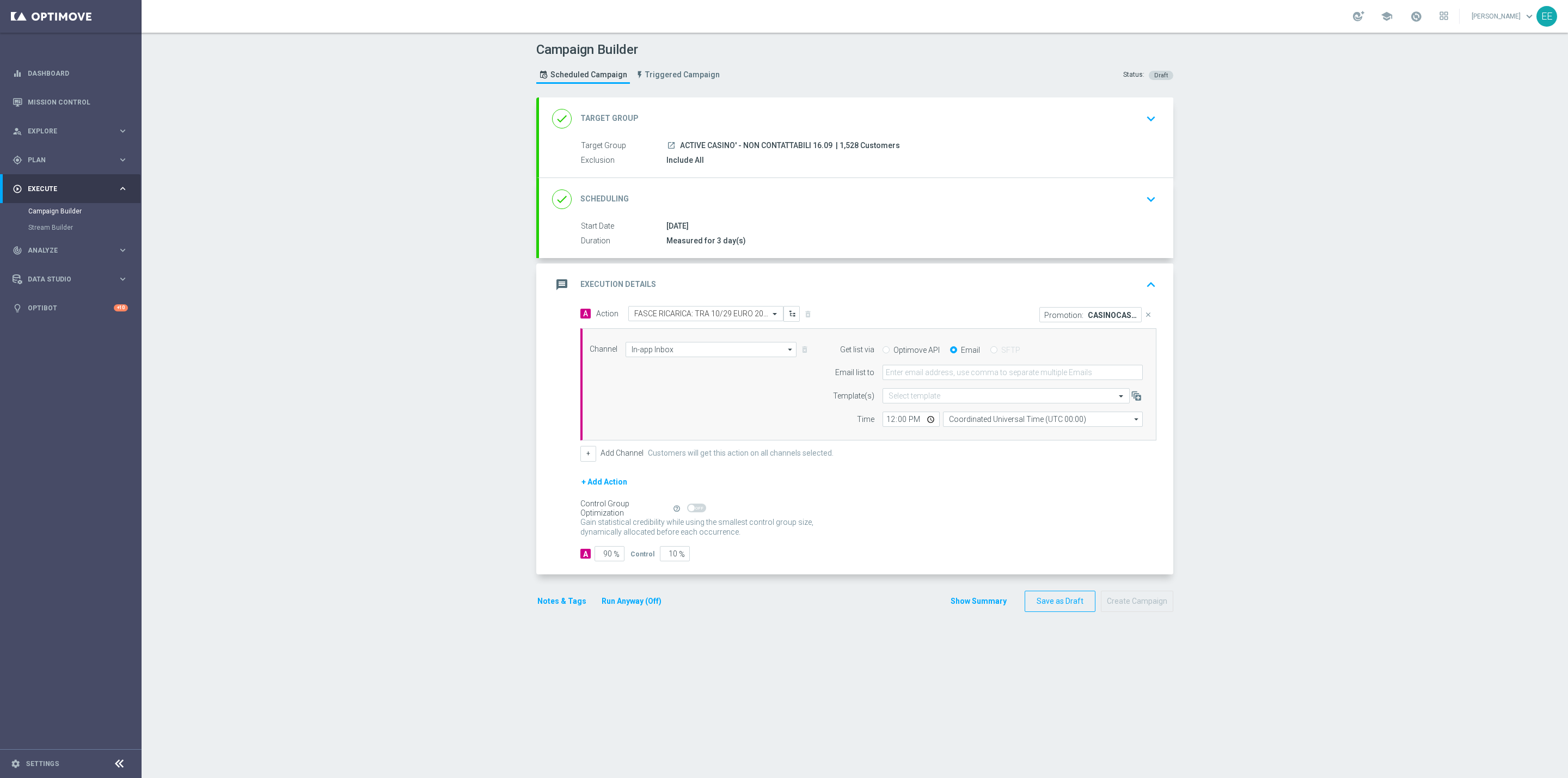
click at [937, 366] on form "Get list via Optimove API Email SFTP Email list to Template(s) Select template …" at bounding box center [985, 384] width 316 height 86
drag, startPoint x: 929, startPoint y: 369, endPoint x: 937, endPoint y: 366, distance: 8.5
click at [937, 366] on form "Get list via Optimove API Email SFTP Email list to Template(s) Select template …" at bounding box center [985, 384] width 316 height 86
click at [928, 377] on input "email" at bounding box center [1012, 372] width 260 height 15
type input "r"
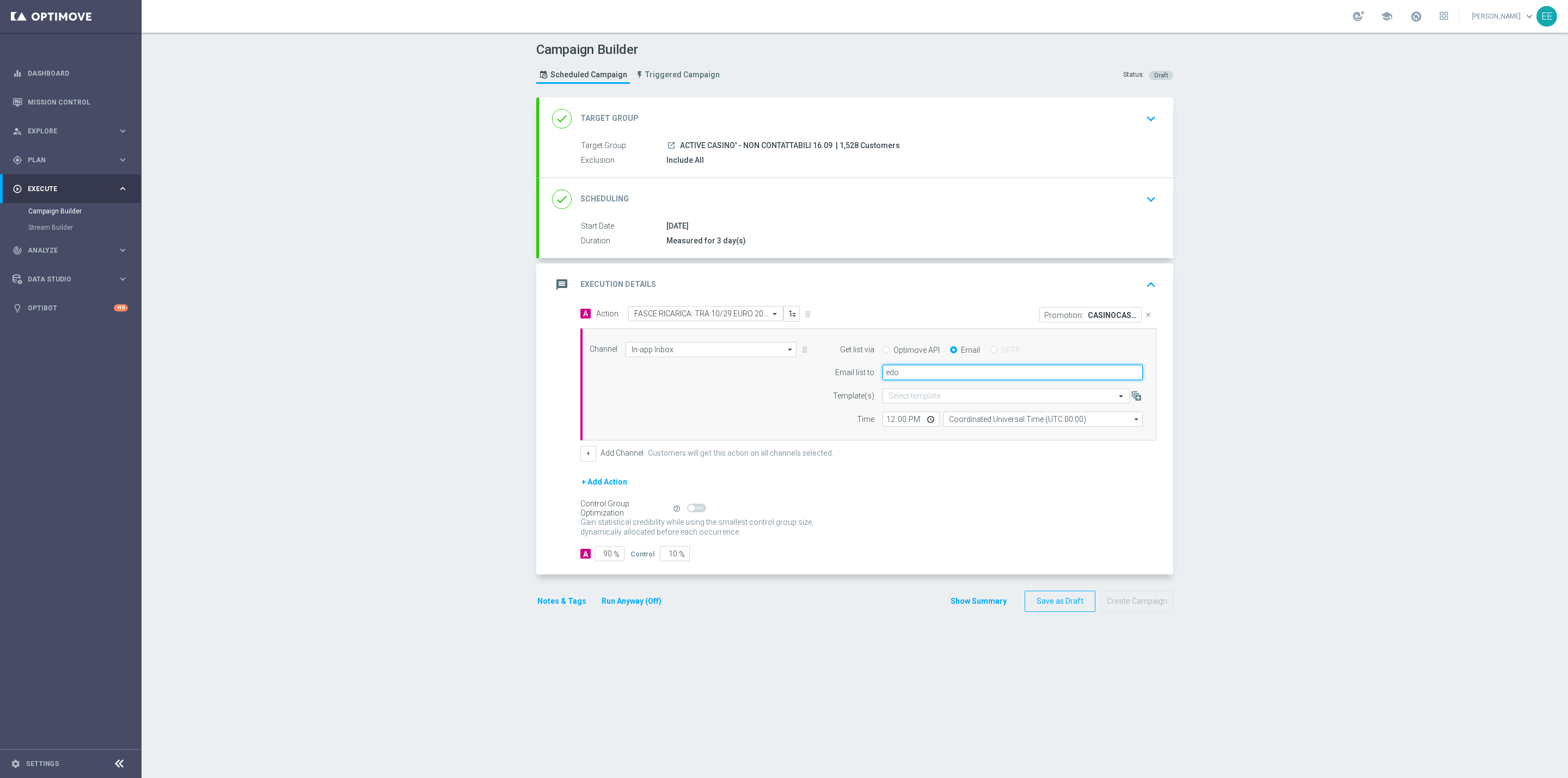
type input "edoardo.ellena@sisal.it"
click at [886, 423] on input "12:00" at bounding box center [911, 419] width 57 height 15
type input "16:10"
click at [869, 509] on div "Control Group Optimization Self Optimizing Campaign help_outline" at bounding box center [868, 508] width 576 height 12
click at [554, 604] on button "Notes & Tags" at bounding box center [562, 601] width 51 height 14
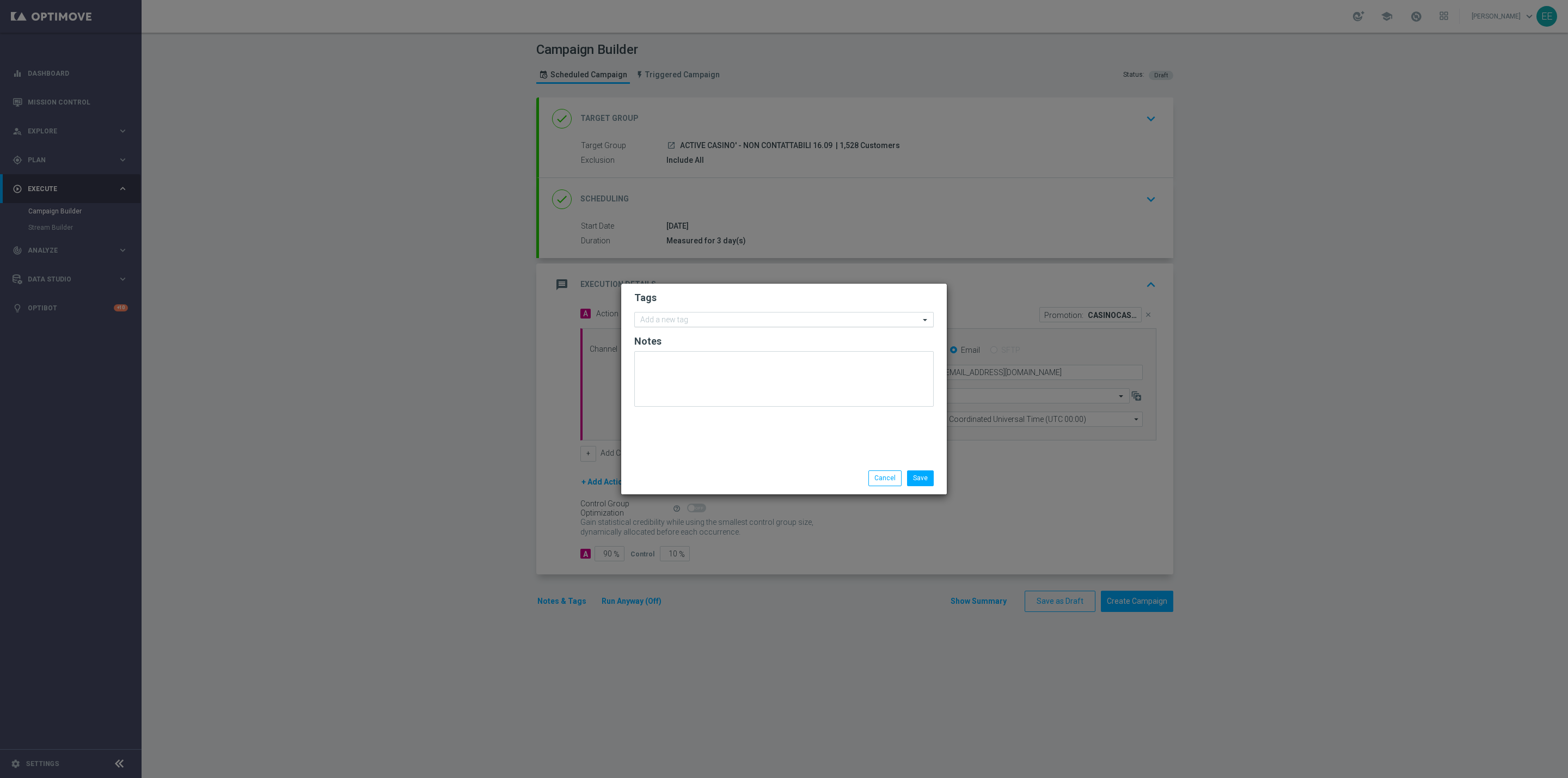
click at [675, 320] on input "text" at bounding box center [779, 320] width 279 height 9
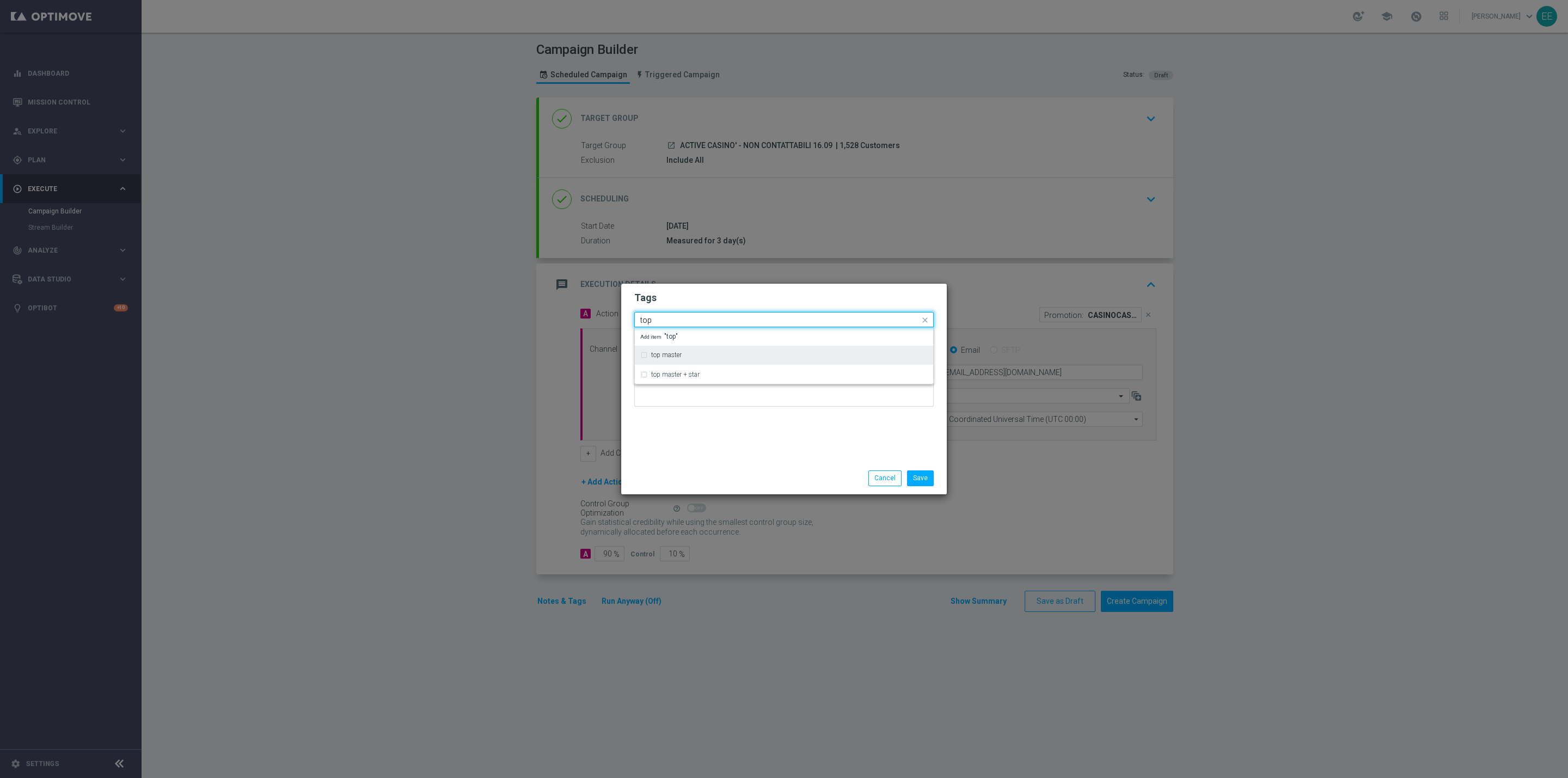
click at [693, 350] on div "top master" at bounding box center [784, 355] width 287 height 17
type input "top"
click at [765, 289] on form "Tags Quick find × top master top master top master + star Add item "top" Notes" at bounding box center [784, 351] width 300 height 126
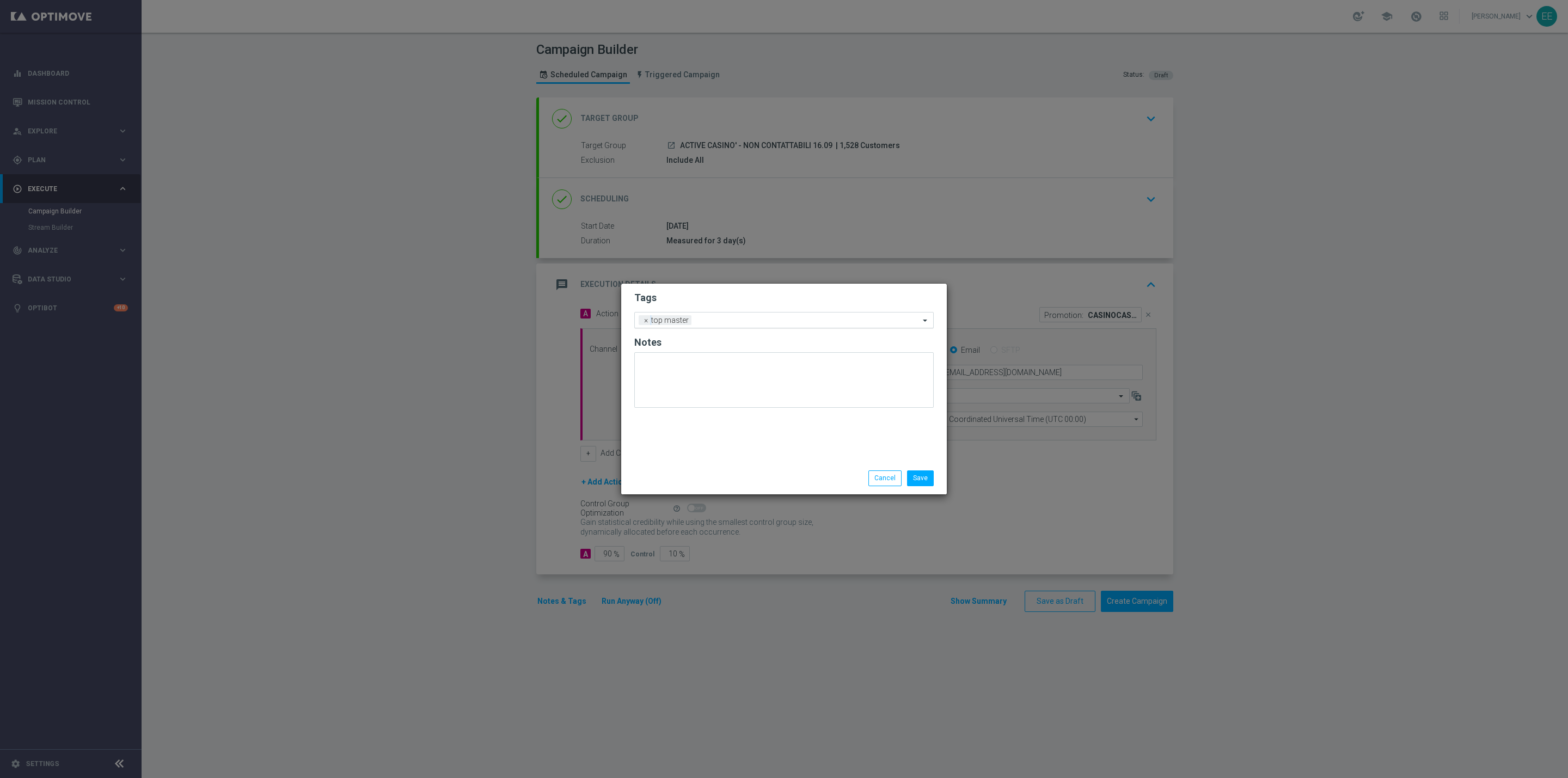
click at [781, 322] on input "text" at bounding box center [807, 321] width 224 height 9
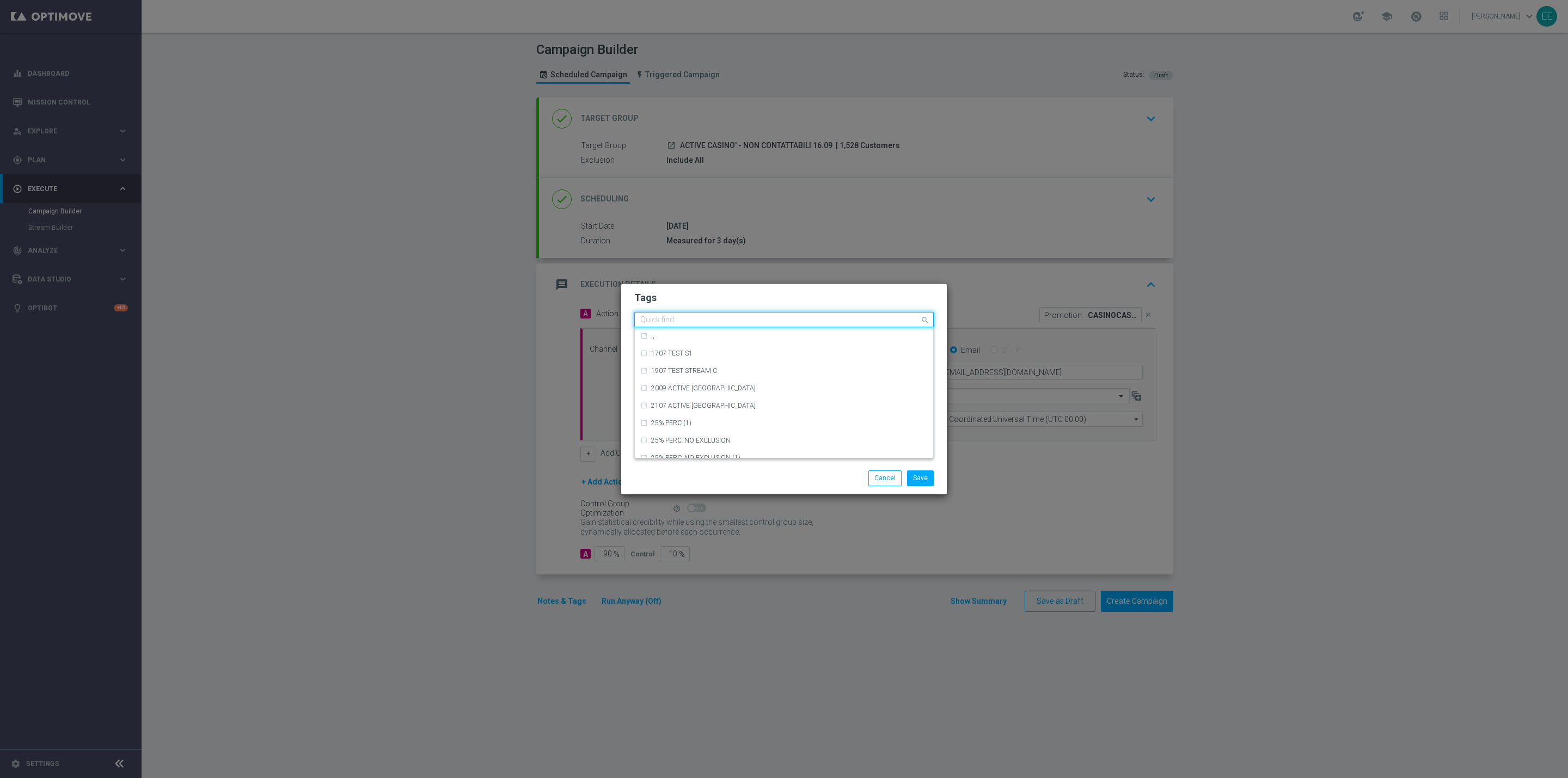
click at [766, 296] on h2 "Tags" at bounding box center [784, 297] width 300 height 13
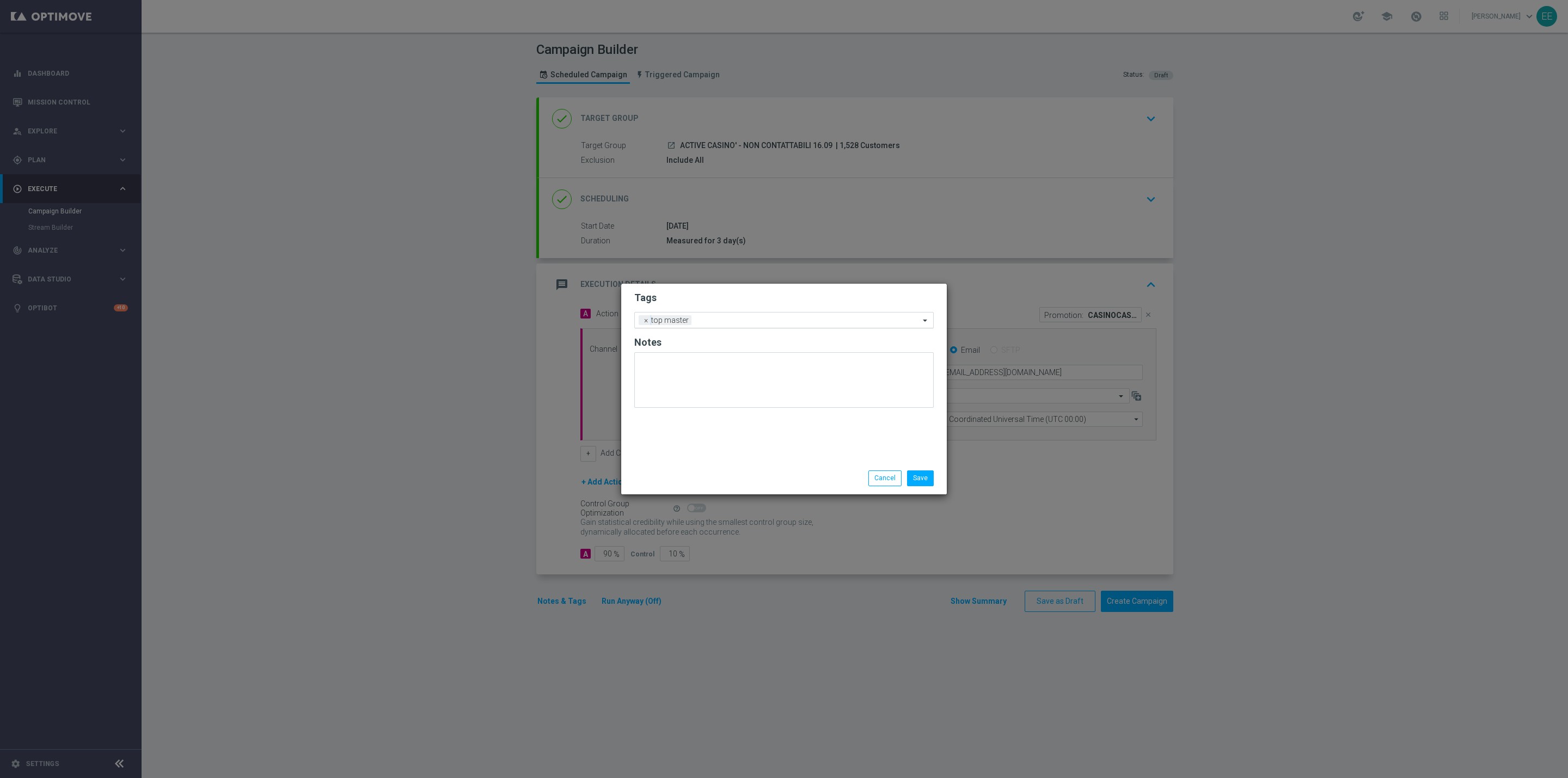
click at [761, 319] on input "text" at bounding box center [807, 321] width 224 height 9
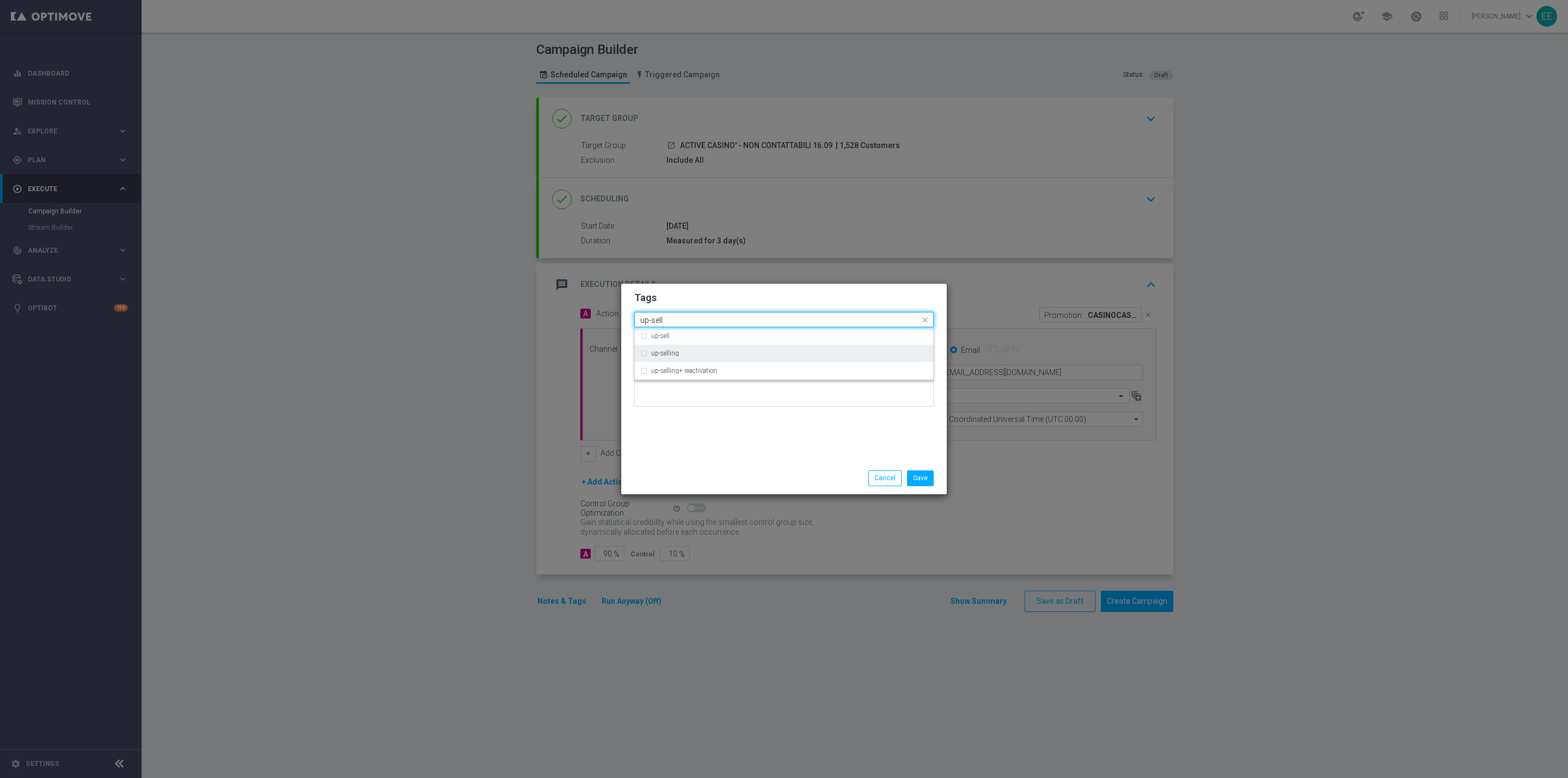
click at [670, 359] on div "up-selling" at bounding box center [784, 353] width 287 height 17
type input "up-sell"
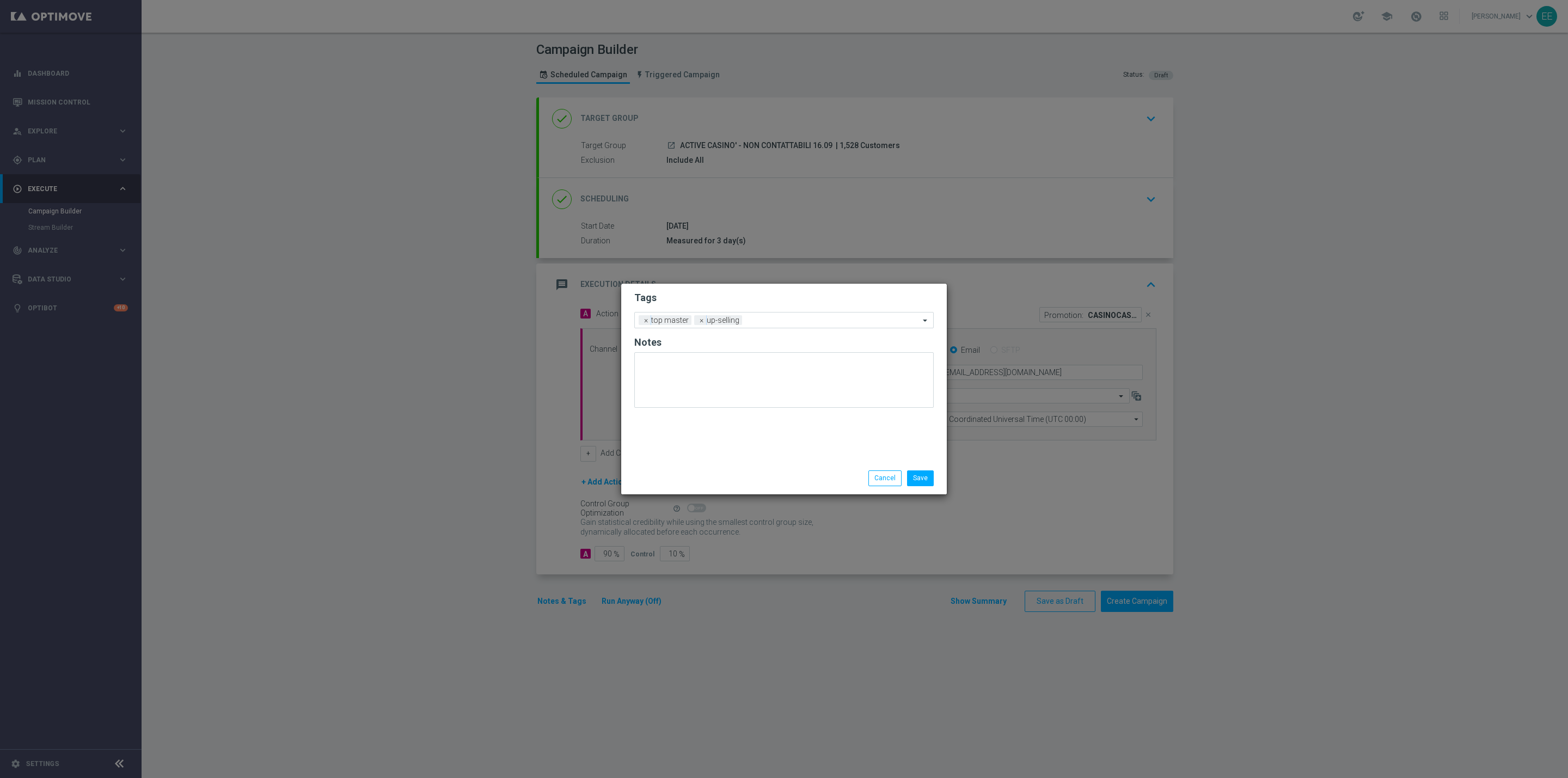
click at [710, 418] on div "Tags Add a new tag × top master × up-selling Notes" at bounding box center [784, 373] width 326 height 179
click at [784, 322] on input "text" at bounding box center [832, 321] width 173 height 9
click at [728, 343] on div "betting + casinò" at bounding box center [784, 336] width 287 height 17
type input "casinò"
click at [719, 351] on div "casinò" at bounding box center [789, 353] width 277 height 7
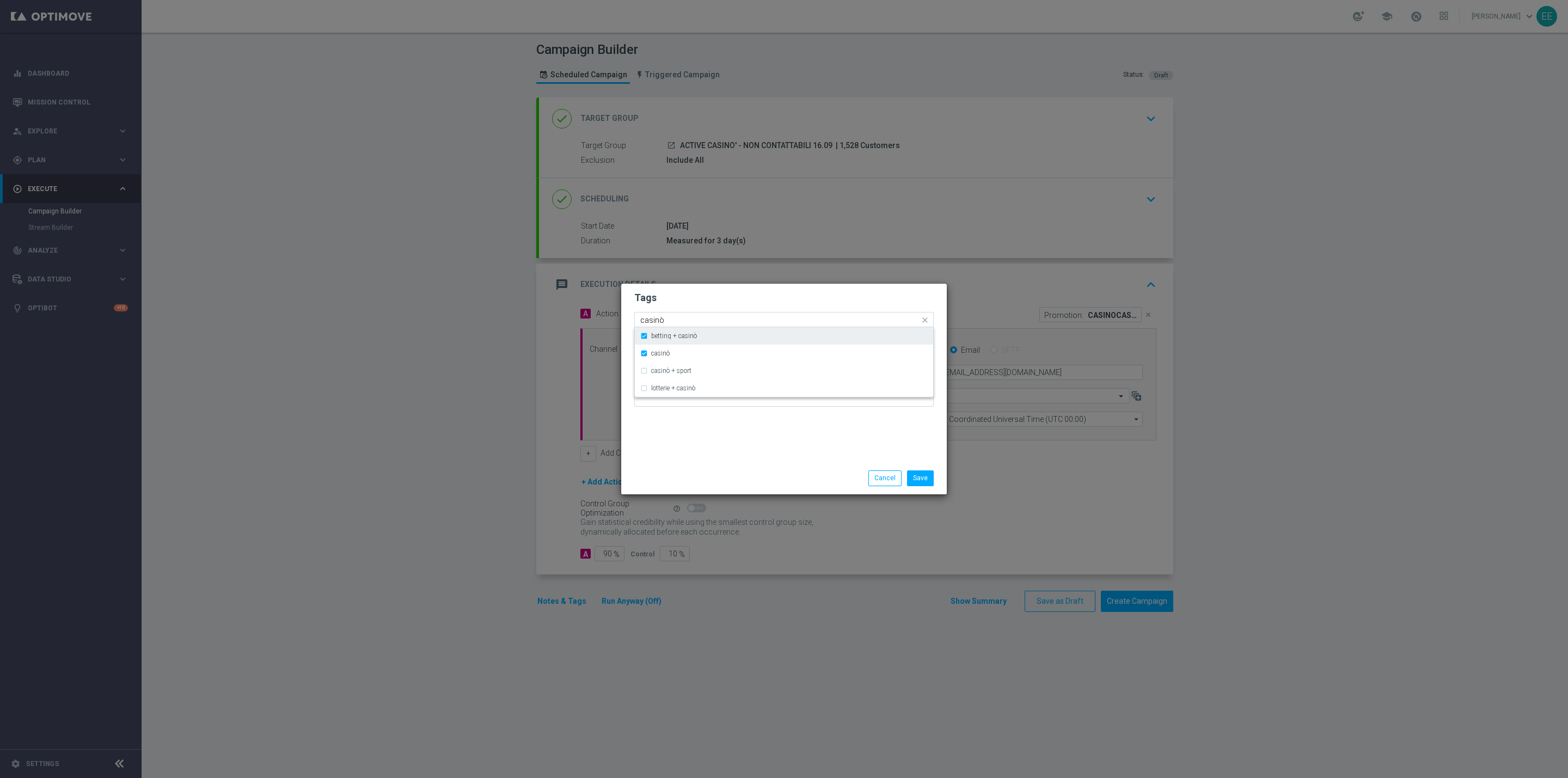
click at [729, 337] on div "betting + casinò" at bounding box center [789, 335] width 277 height 7
click at [765, 303] on h2 "Tags" at bounding box center [784, 297] width 300 height 13
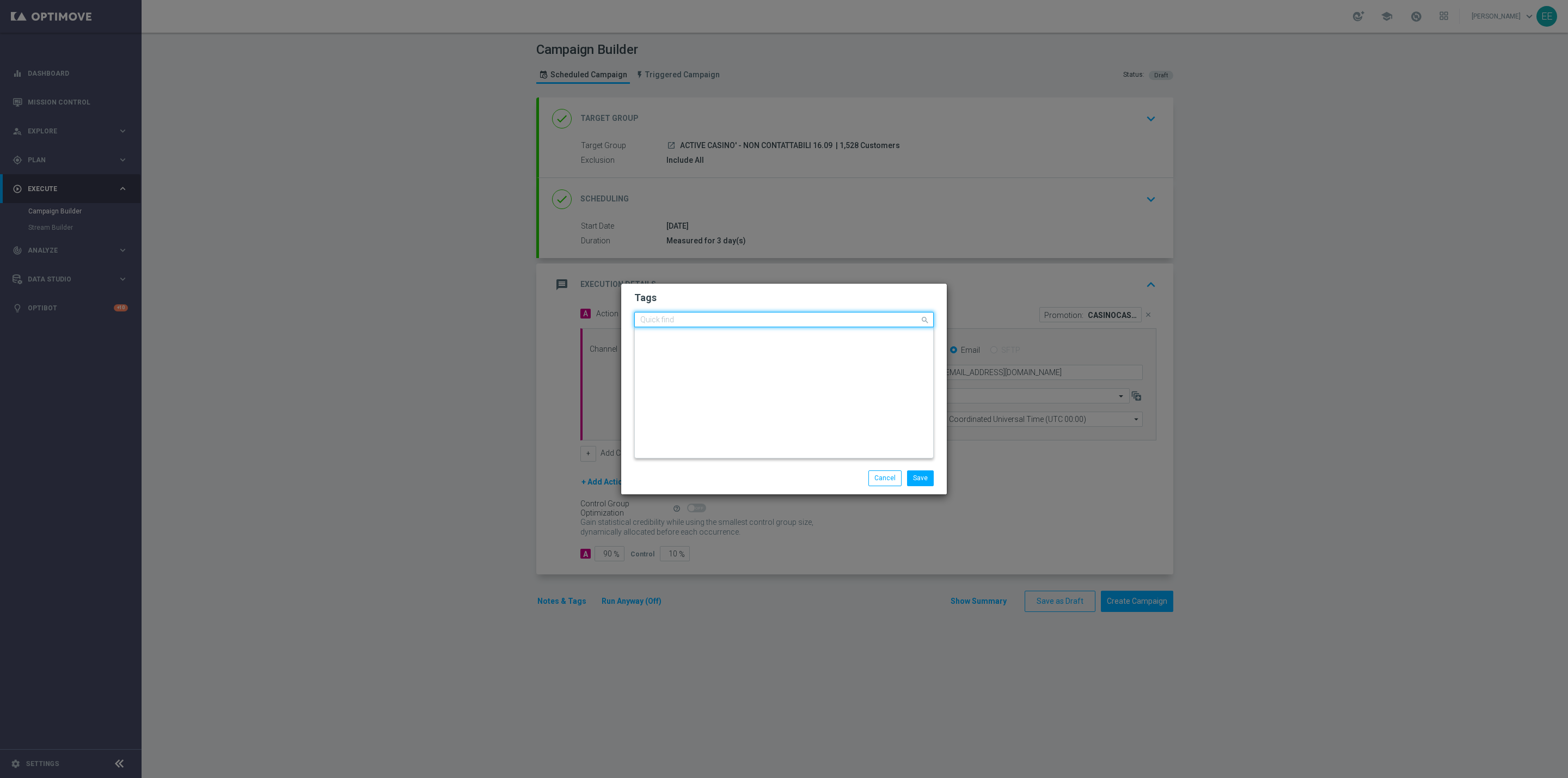
click at [818, 317] on input "text" at bounding box center [779, 320] width 279 height 9
click at [706, 420] on label "cb ricarica + cb perso" at bounding box center [681, 423] width 60 height 7
type input "cb ricarica +"
click at [805, 311] on form "Tags Add a new tag × top master × up-selling × casinò × cb ricarica + cb perso …" at bounding box center [784, 352] width 300 height 128
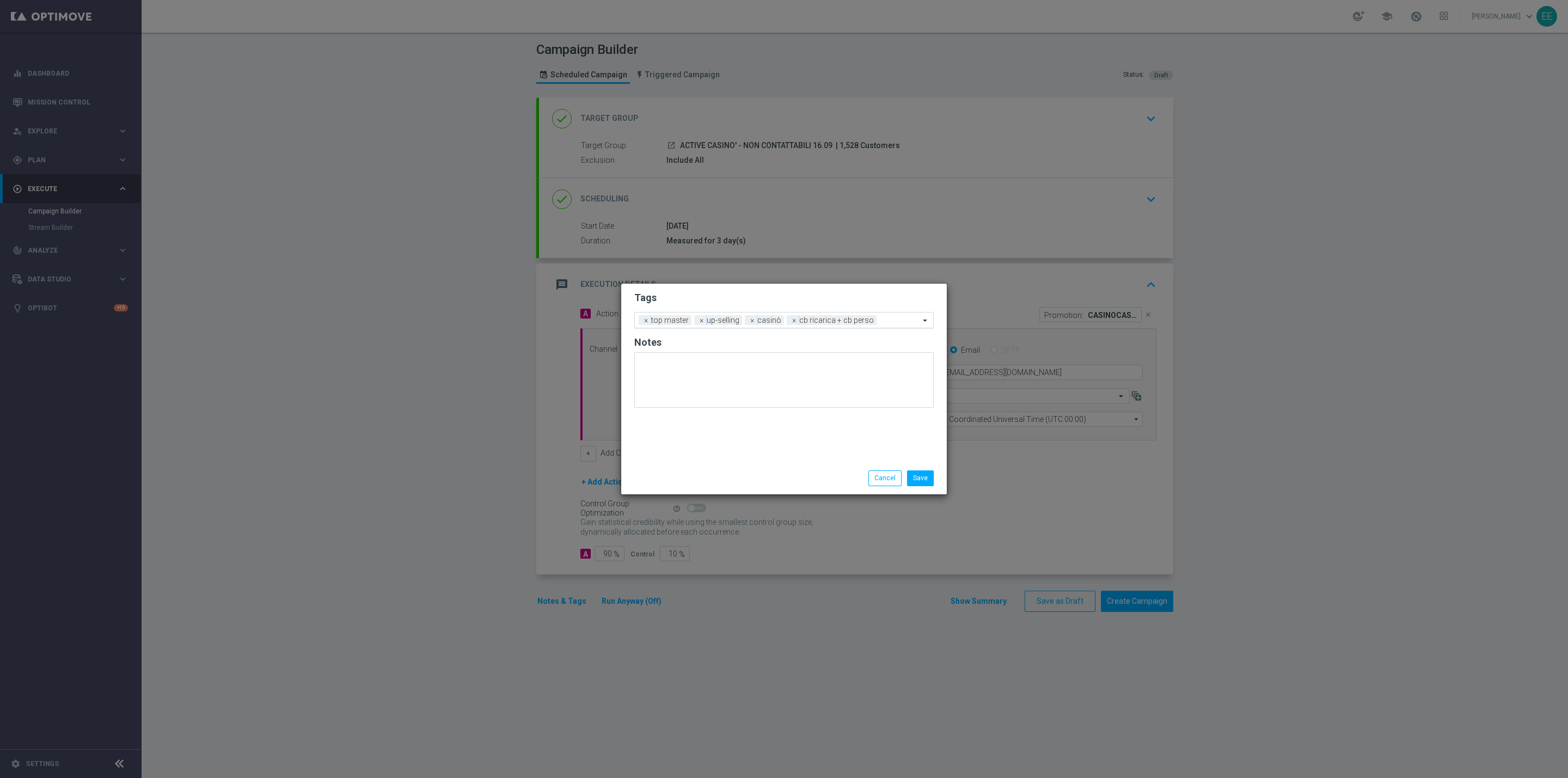
click at [889, 316] on input "text" at bounding box center [900, 321] width 39 height 9
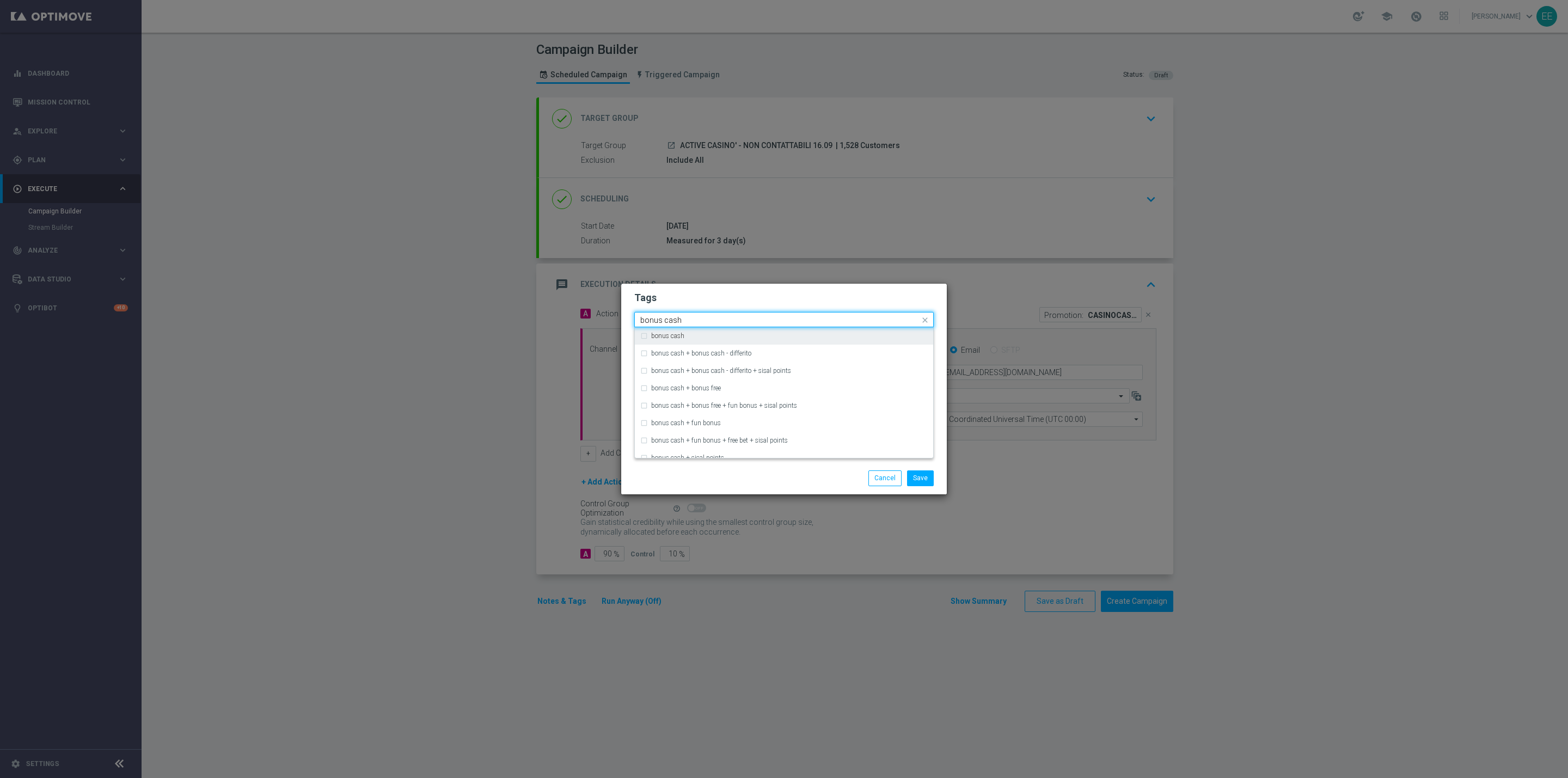
click at [852, 332] on div "bonus cash" at bounding box center [784, 336] width 287 height 17
type input "bonus cash"
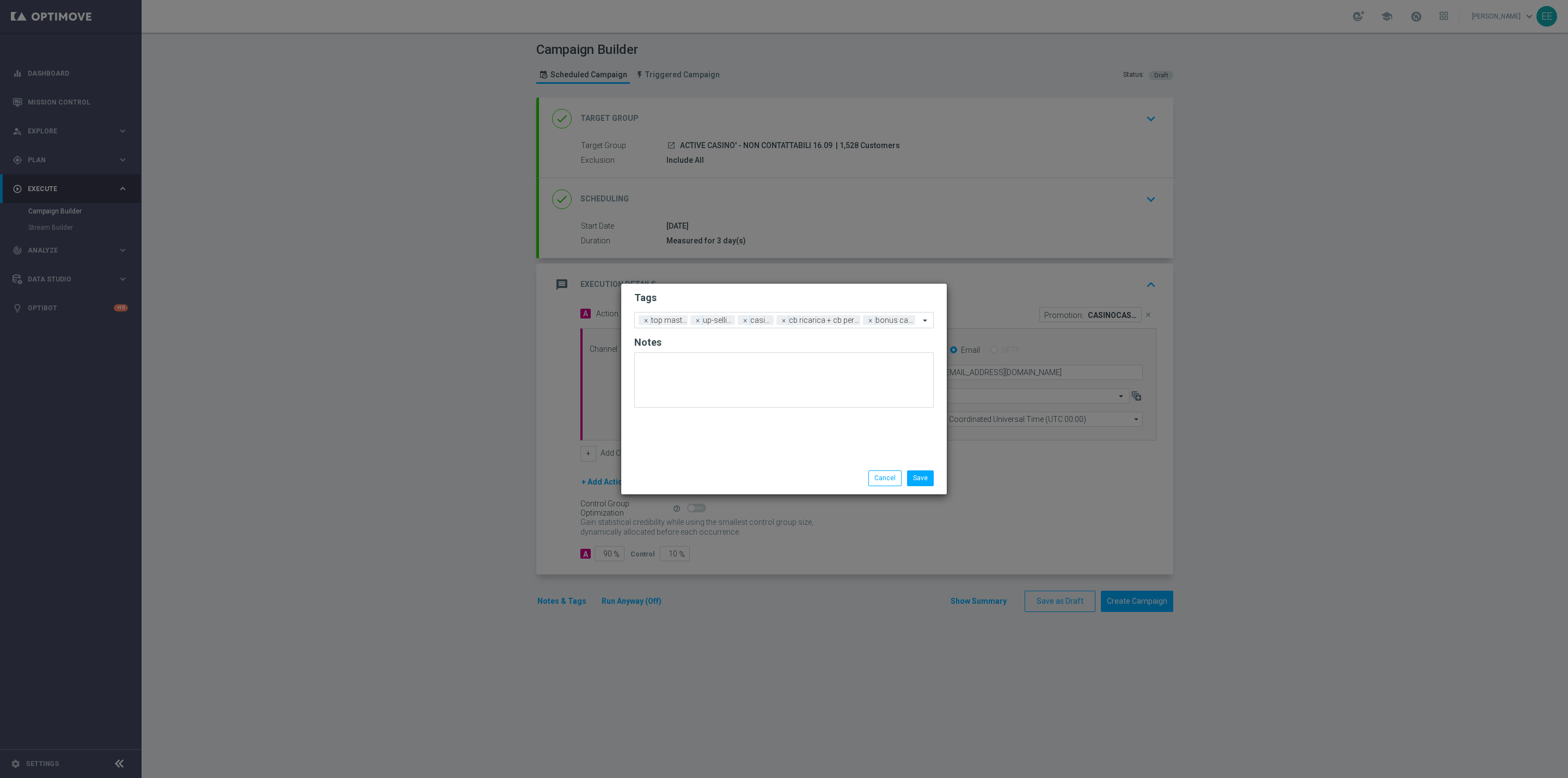
click at [874, 300] on h2 "Tags" at bounding box center [784, 297] width 300 height 13
click at [914, 481] on button "Save" at bounding box center [920, 478] width 27 height 15
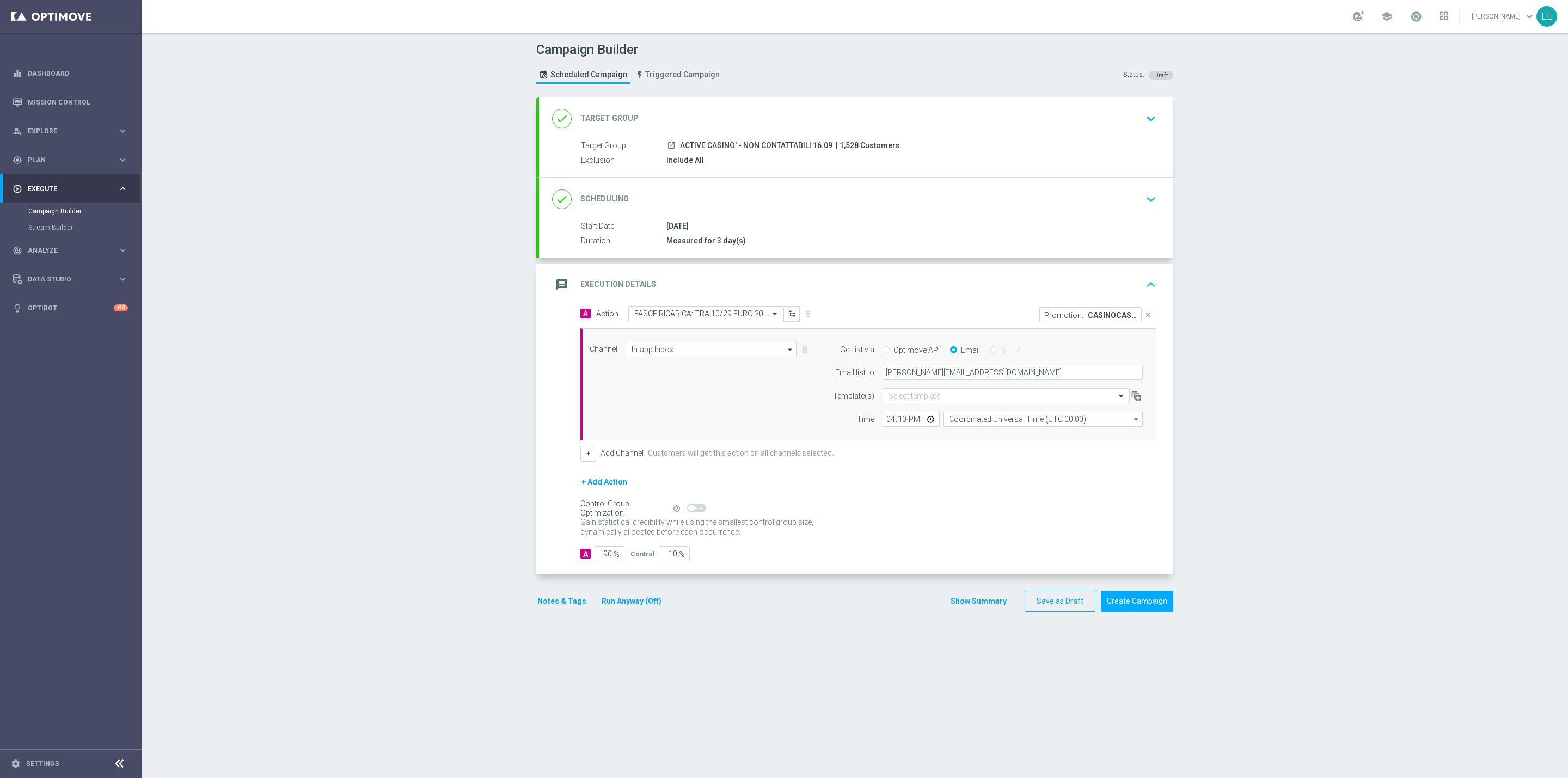
click at [1132, 276] on div "message Execution Details keyboard_arrow_up" at bounding box center [856, 285] width 608 height 21
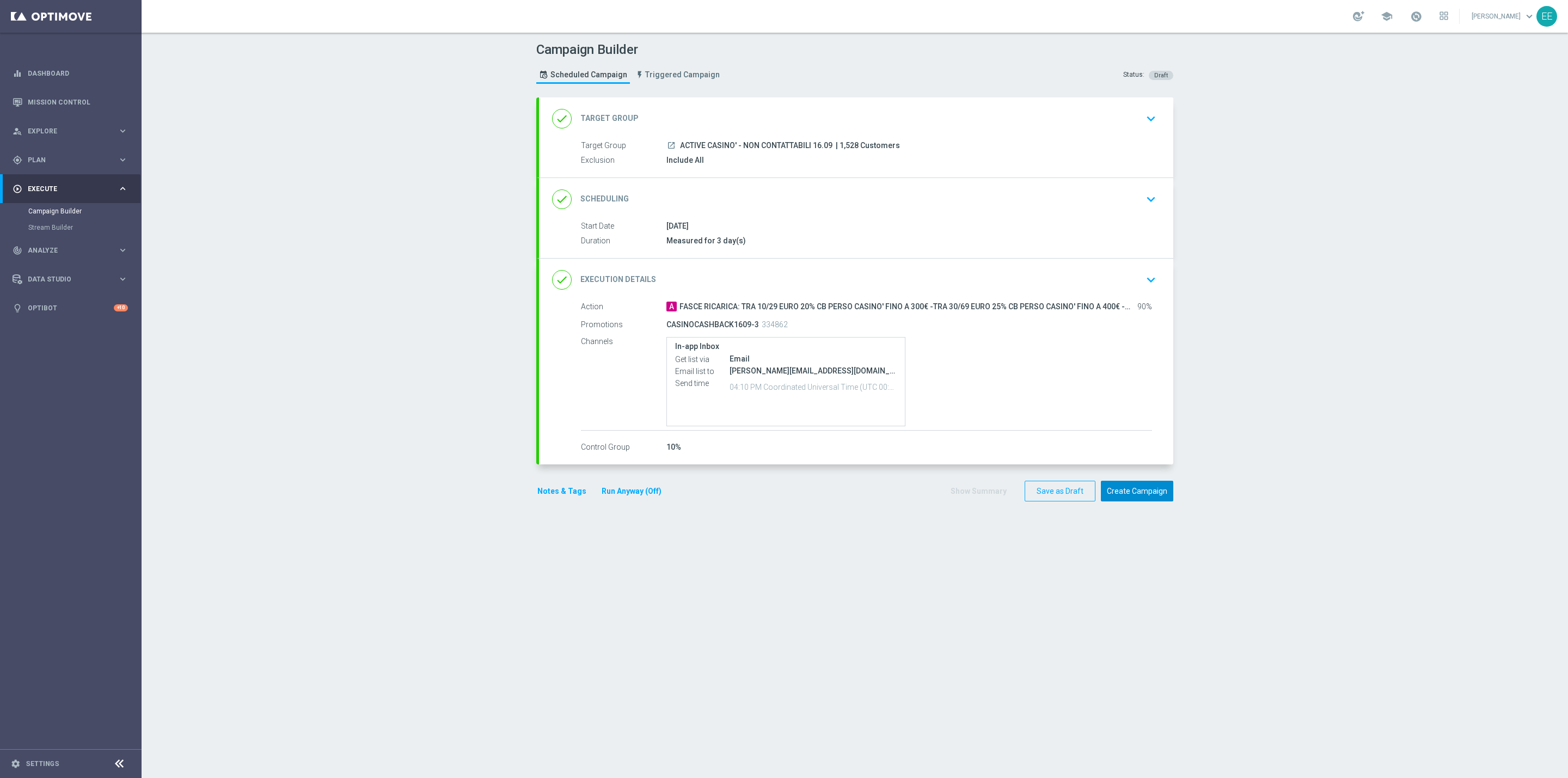
click at [1131, 496] on button "Create Campaign" at bounding box center [1136, 491] width 72 height 21
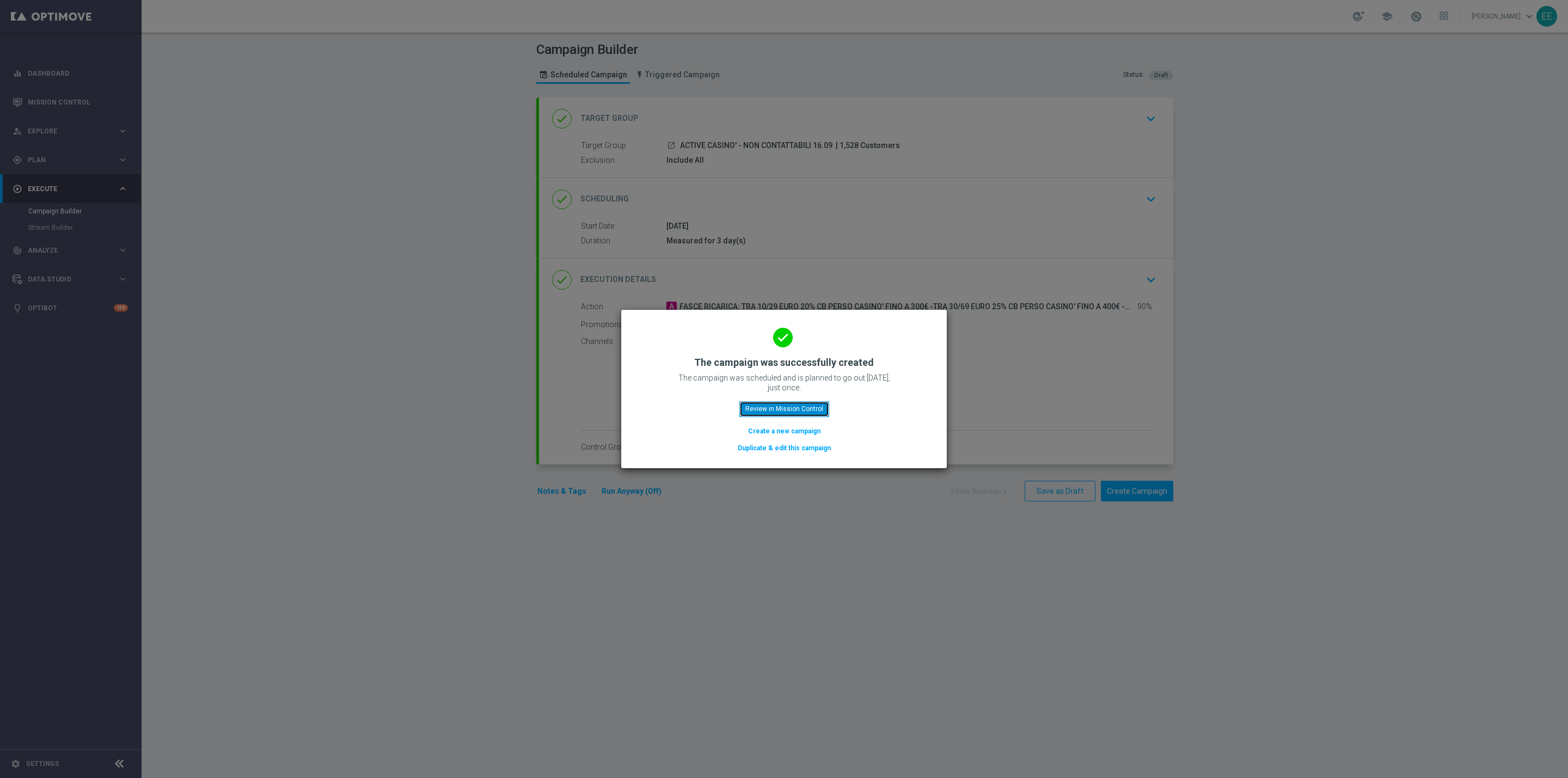
click at [763, 407] on button "Review in Mission Control" at bounding box center [784, 409] width 90 height 15
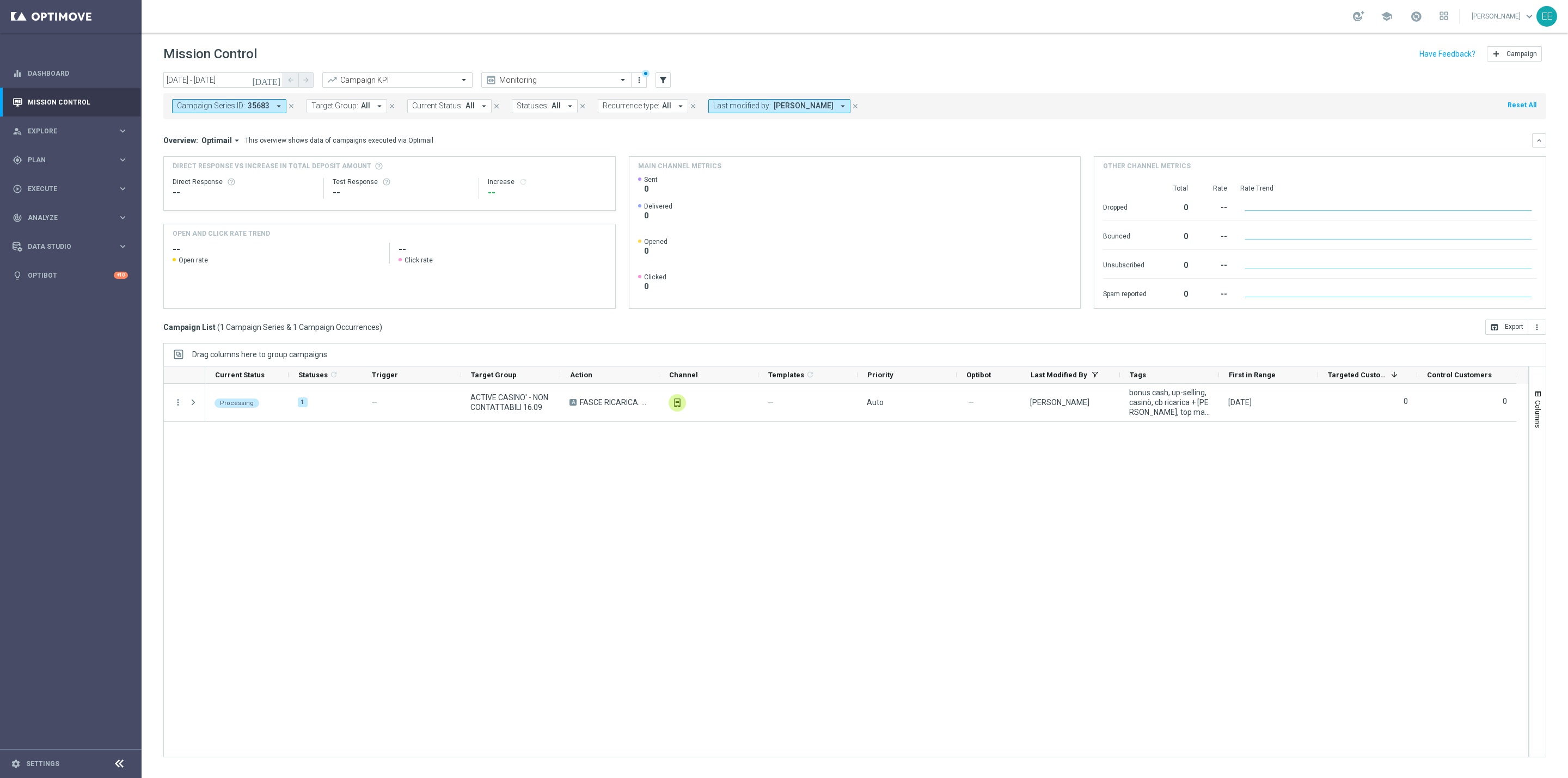
click at [291, 103] on icon "close" at bounding box center [291, 106] width 7 height 7
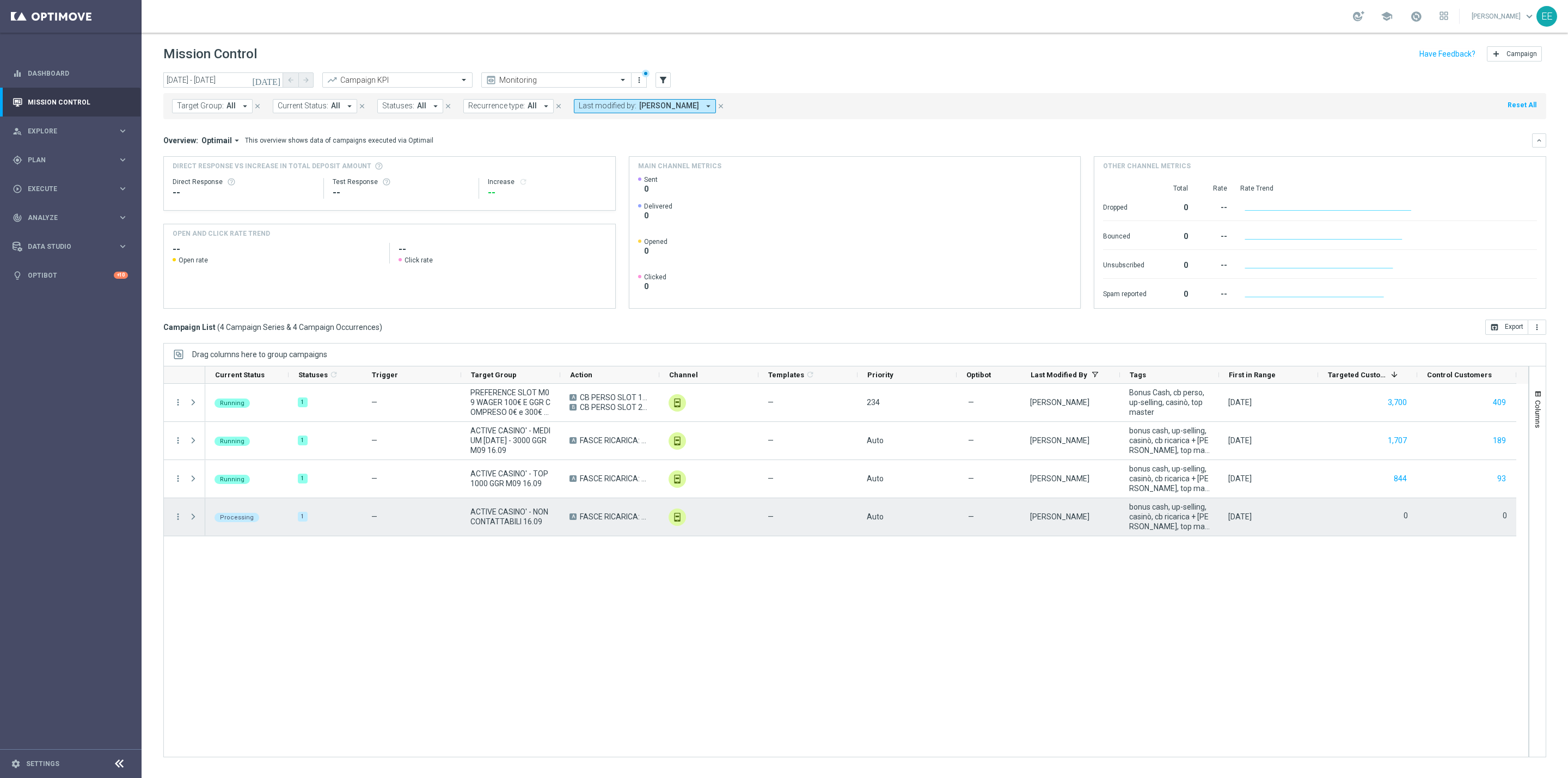
click at [511, 526] on span "ACTIVE CASINO' - NON CONTATTABILI 16.09" at bounding box center [511, 517] width 81 height 20
click at [198, 518] on span "Press SPACE to select this row." at bounding box center [193, 517] width 10 height 9
click at [0, 0] on span "Press SPACE to select this row." at bounding box center [0, 0] width 0 height 0
click at [198, 518] on span "Press SPACE to select this row." at bounding box center [193, 517] width 10 height 9
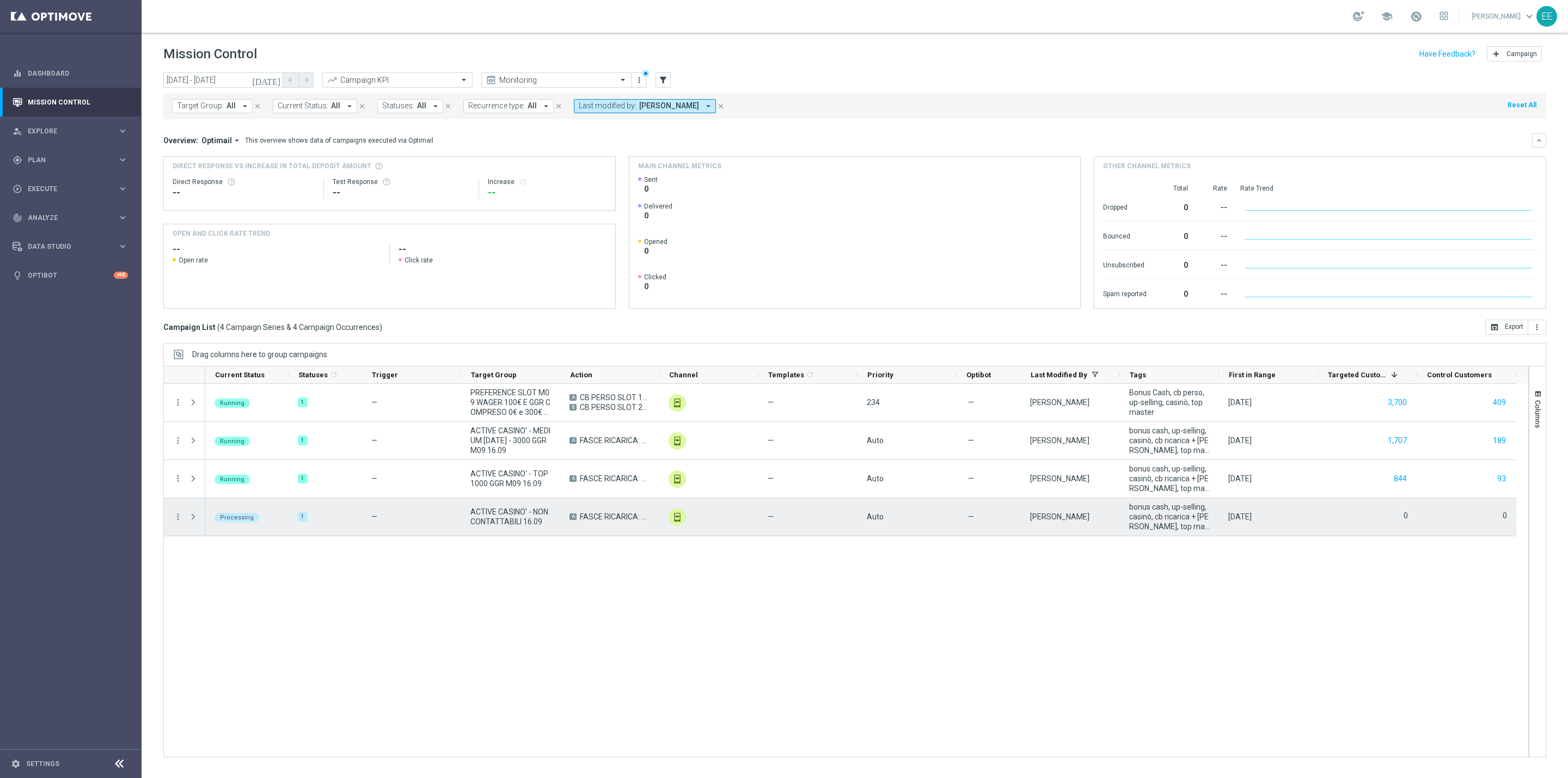
click at [198, 518] on span "Press SPACE to select this row." at bounding box center [193, 517] width 10 height 9
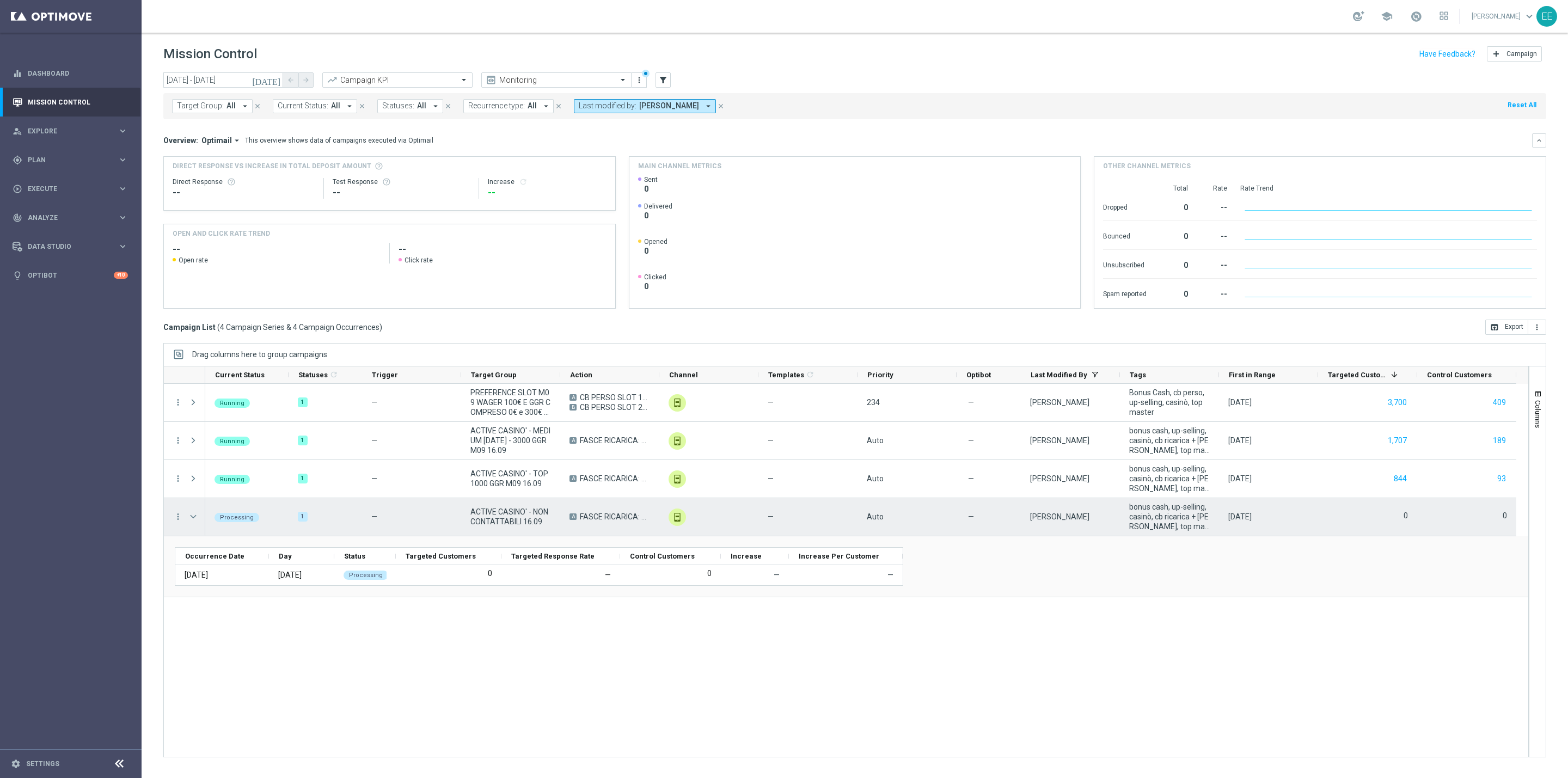
click at [198, 518] on span "Press SPACE to select this row." at bounding box center [193, 517] width 10 height 9
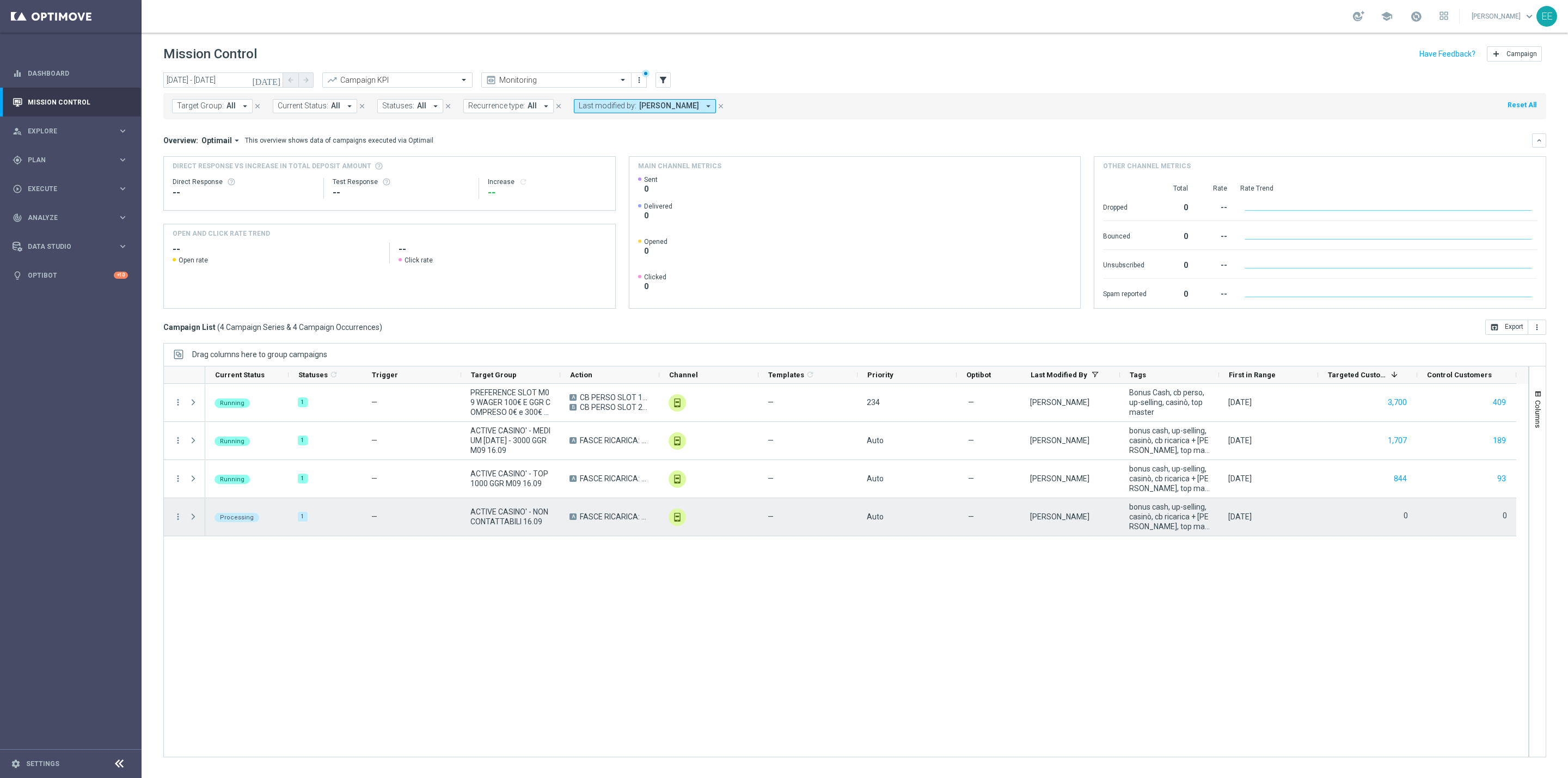
click at [198, 518] on span "Press SPACE to select this row." at bounding box center [193, 517] width 10 height 9
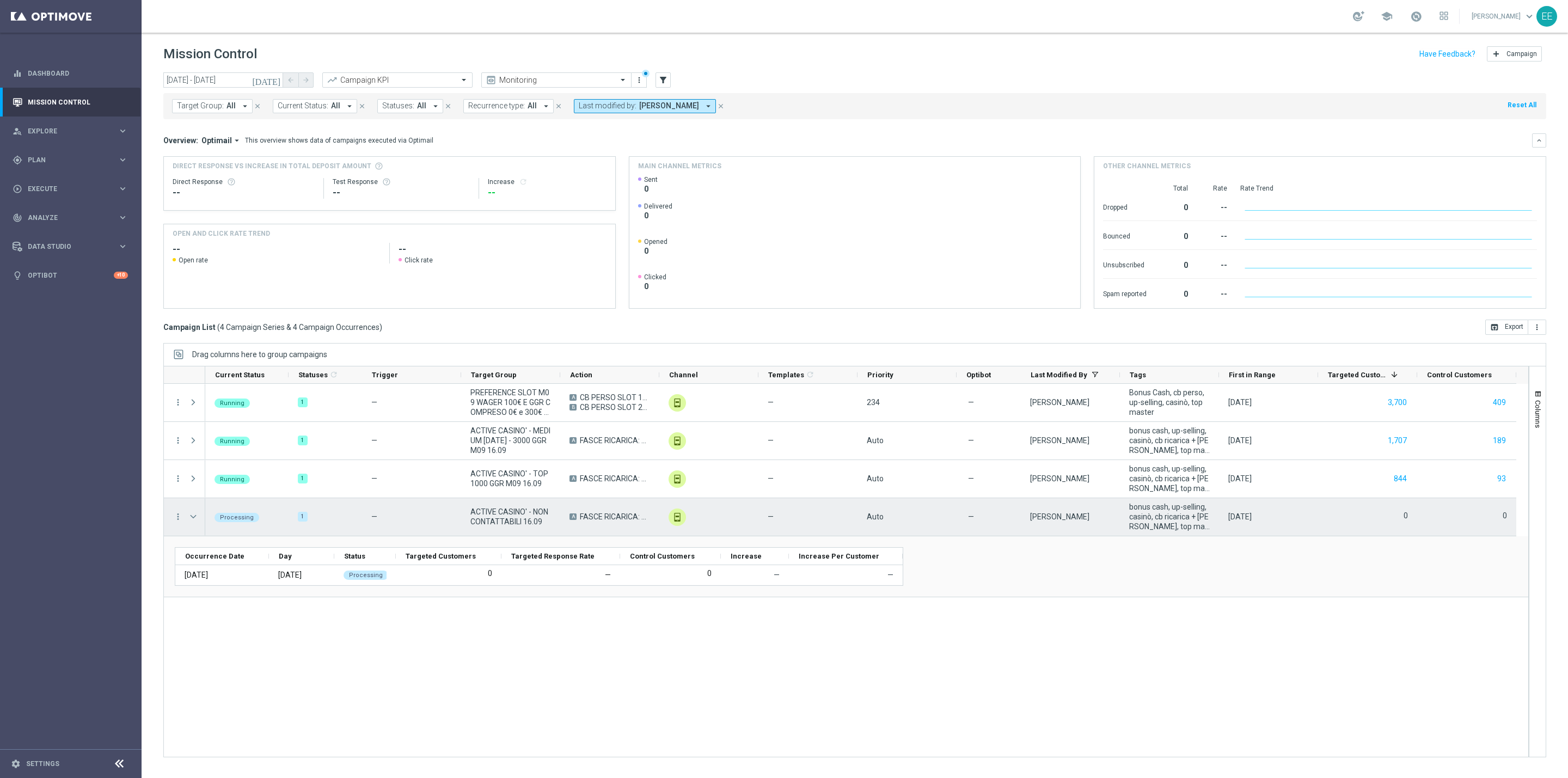
click at [192, 523] on span "Press SPACE to select this row." at bounding box center [194, 516] width 12 height 22
click at [193, 518] on span "Press SPACE to select this row." at bounding box center [193, 517] width 10 height 9
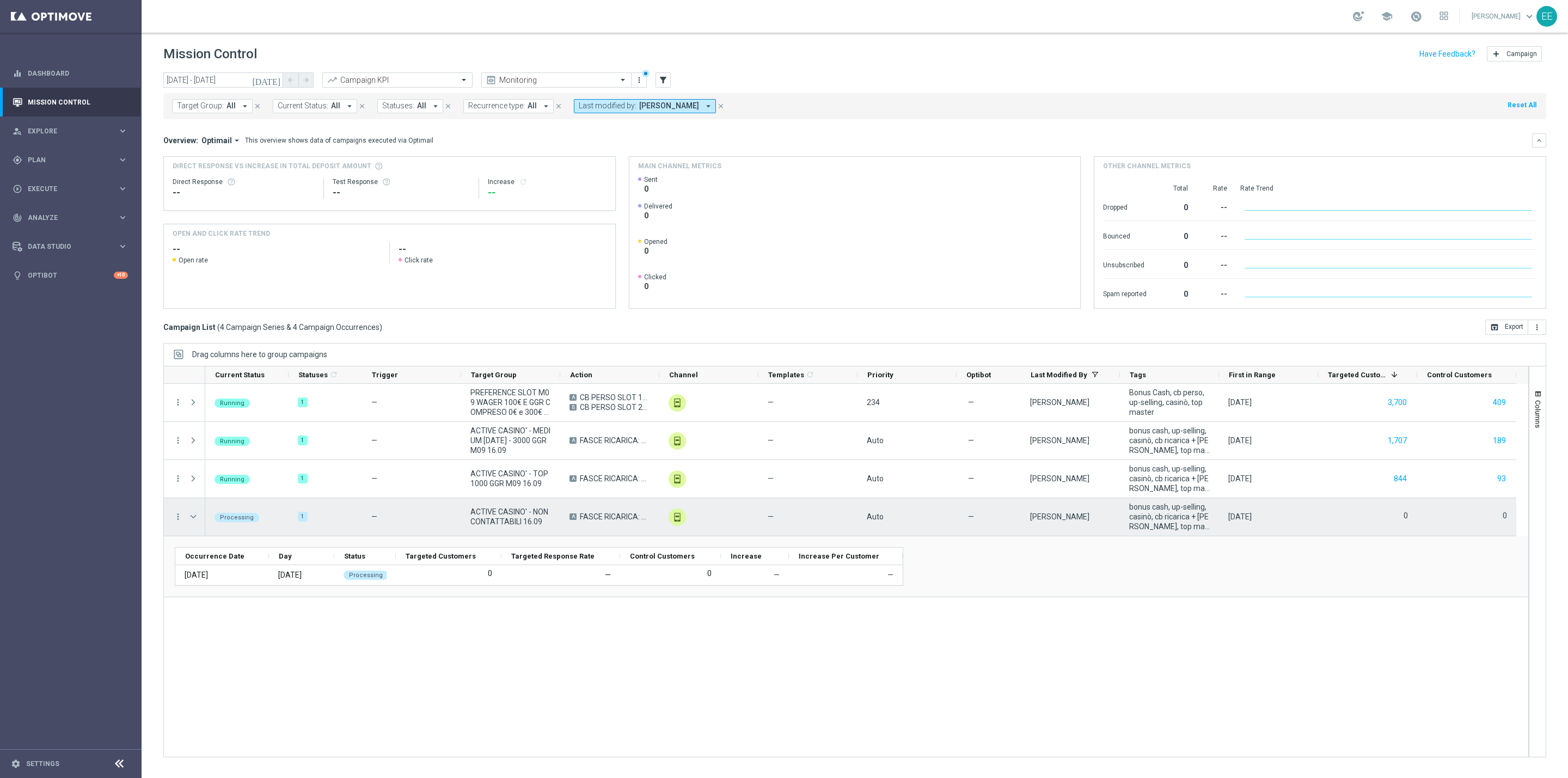
click at [197, 514] on span "Press SPACE to select this row." at bounding box center [193, 517] width 10 height 9
click at [0, 0] on span "Press SPACE to select this row." at bounding box center [0, 0] width 0 height 0
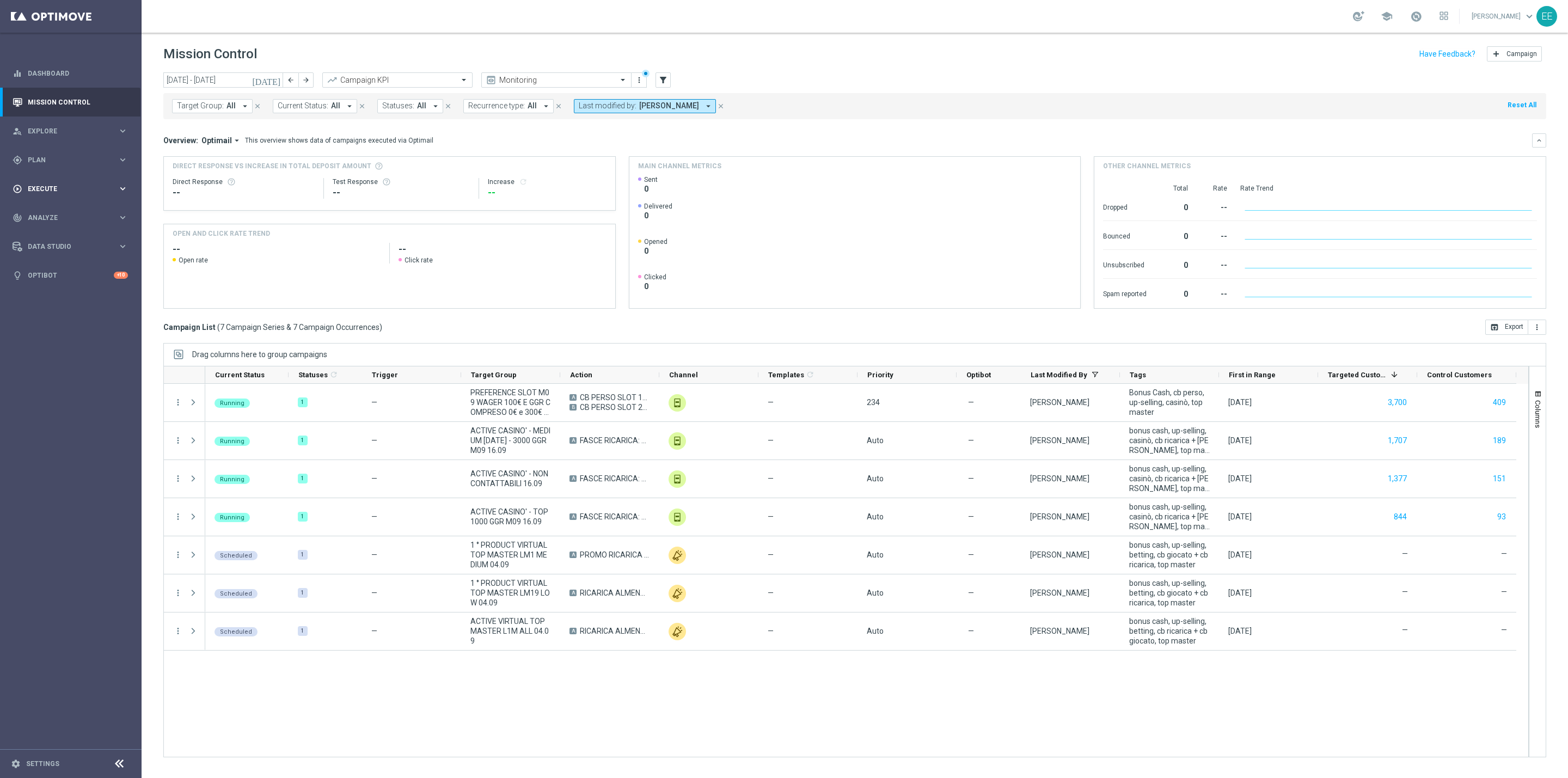
click at [47, 177] on div "play_circle_outline Execute keyboard_arrow_right" at bounding box center [70, 189] width 141 height 29
click at [51, 160] on span "Plan" at bounding box center [73, 160] width 90 height 7
click at [49, 184] on link "Target Groups" at bounding box center [71, 182] width 85 height 9
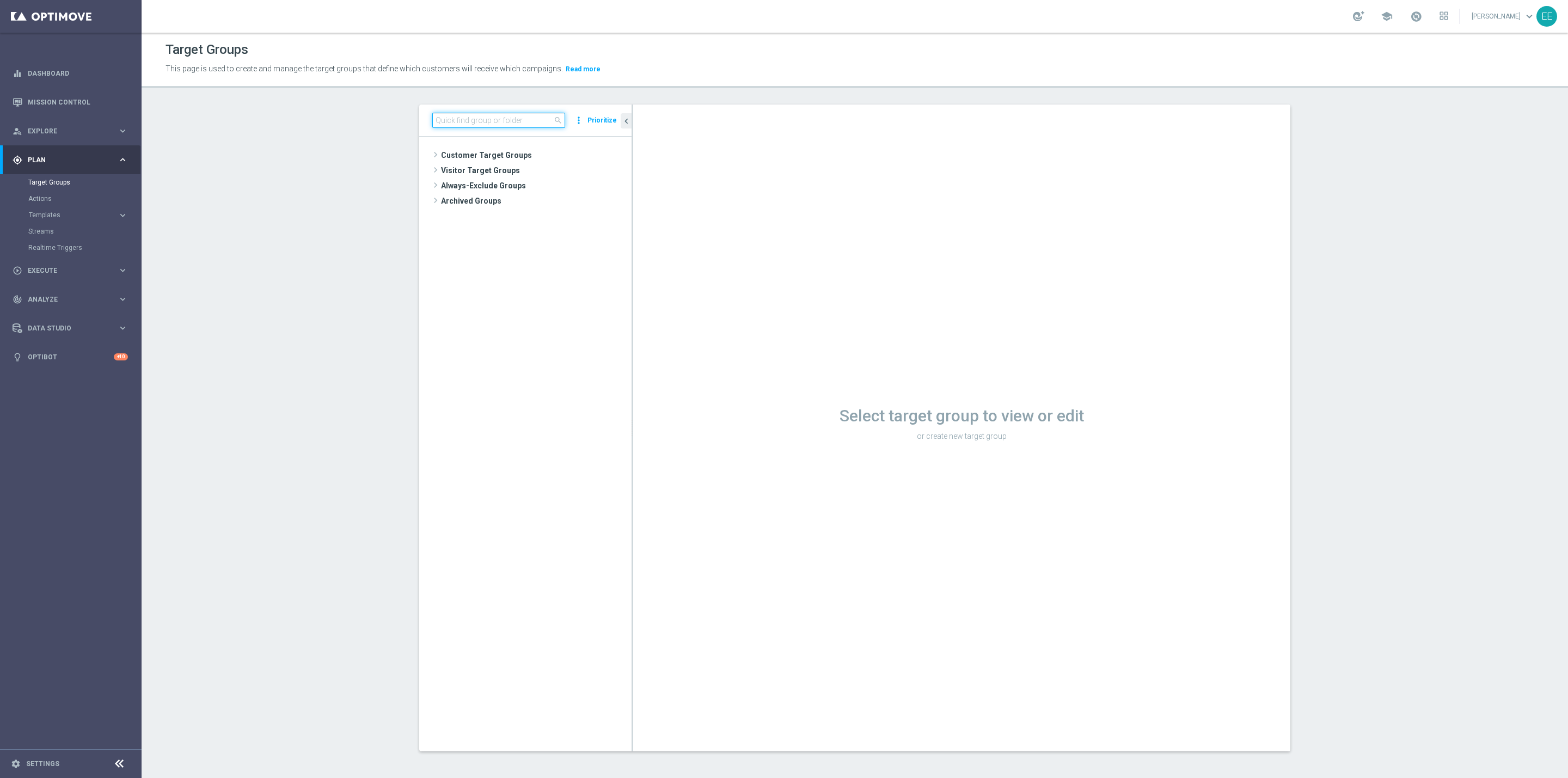
click at [440, 126] on input at bounding box center [498, 120] width 133 height 15
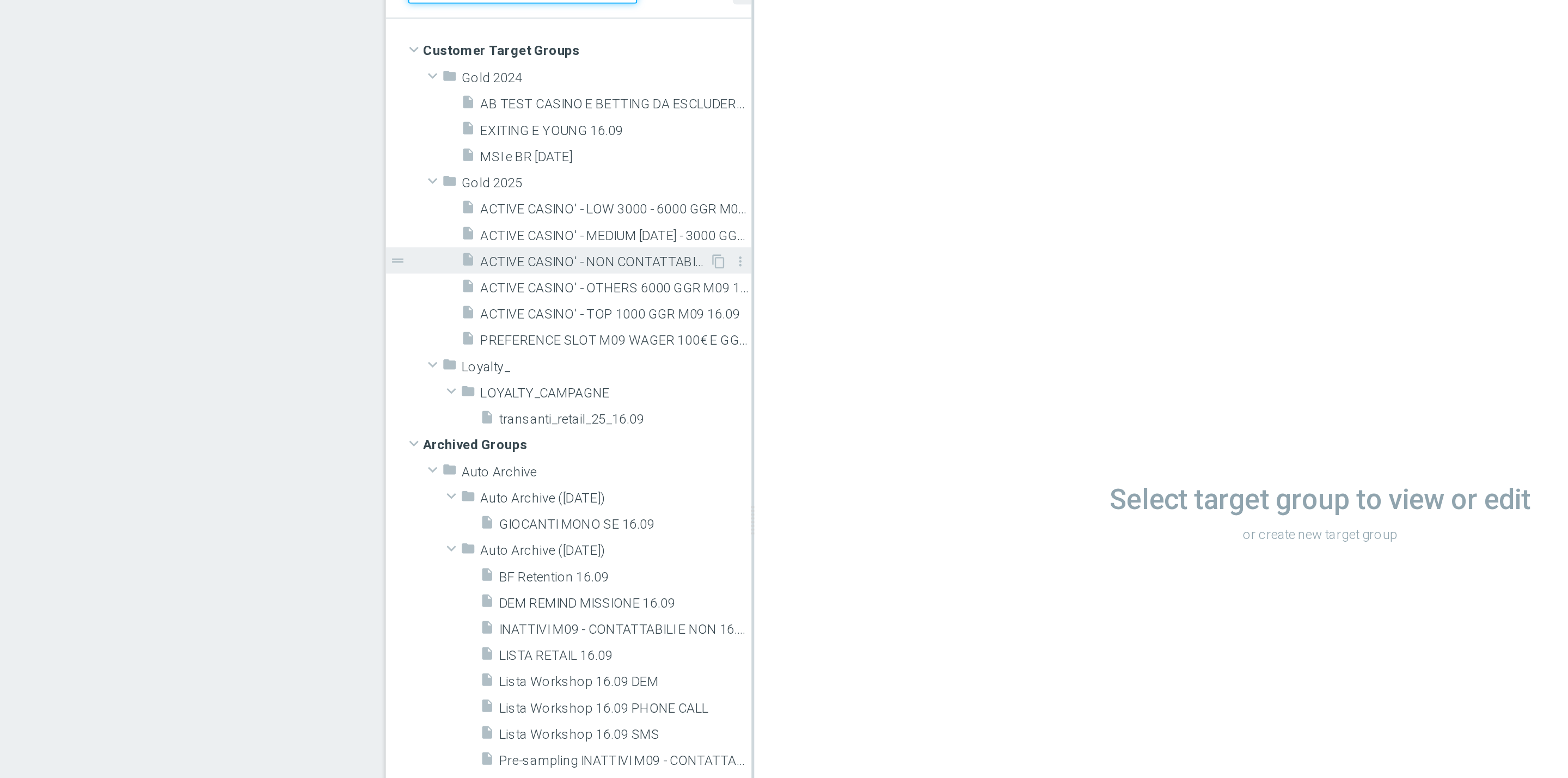
type input "16.09"
click at [557, 273] on span "ACTIVE CASINO' - NON CONTATTABILI 16.09" at bounding box center [540, 277] width 133 height 9
